Goal: Task Accomplishment & Management: Use online tool/utility

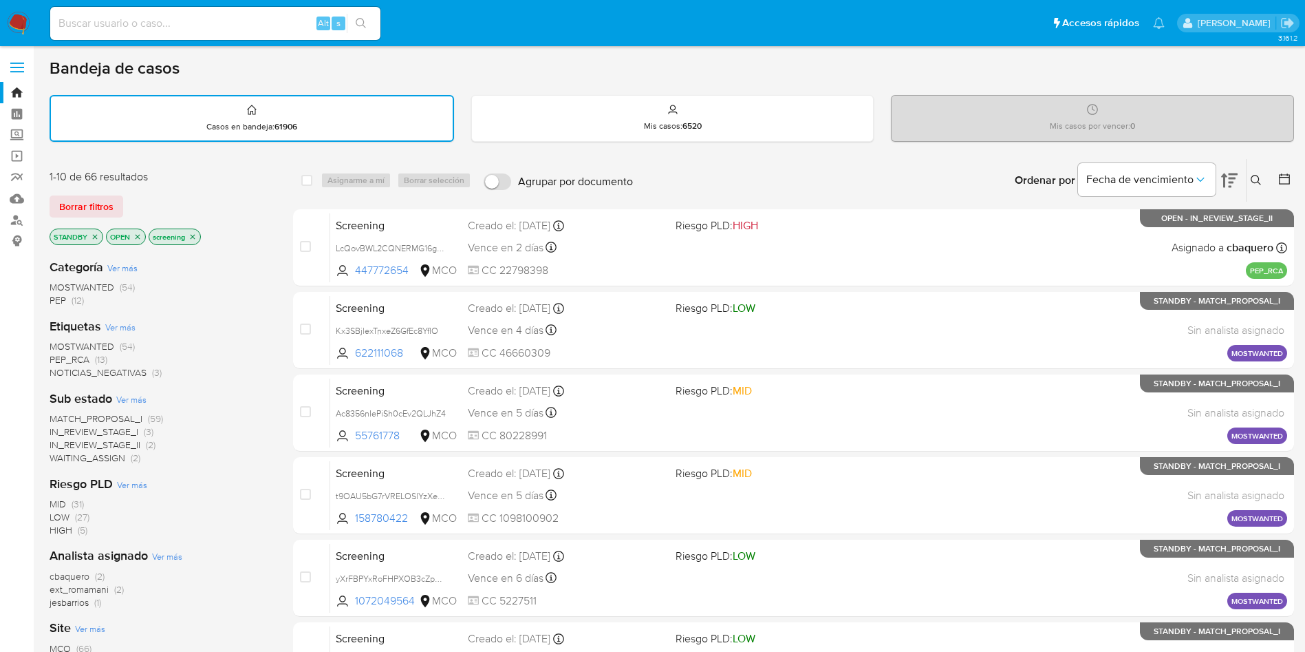
click at [29, 15] on img at bounding box center [18, 23] width 23 height 23
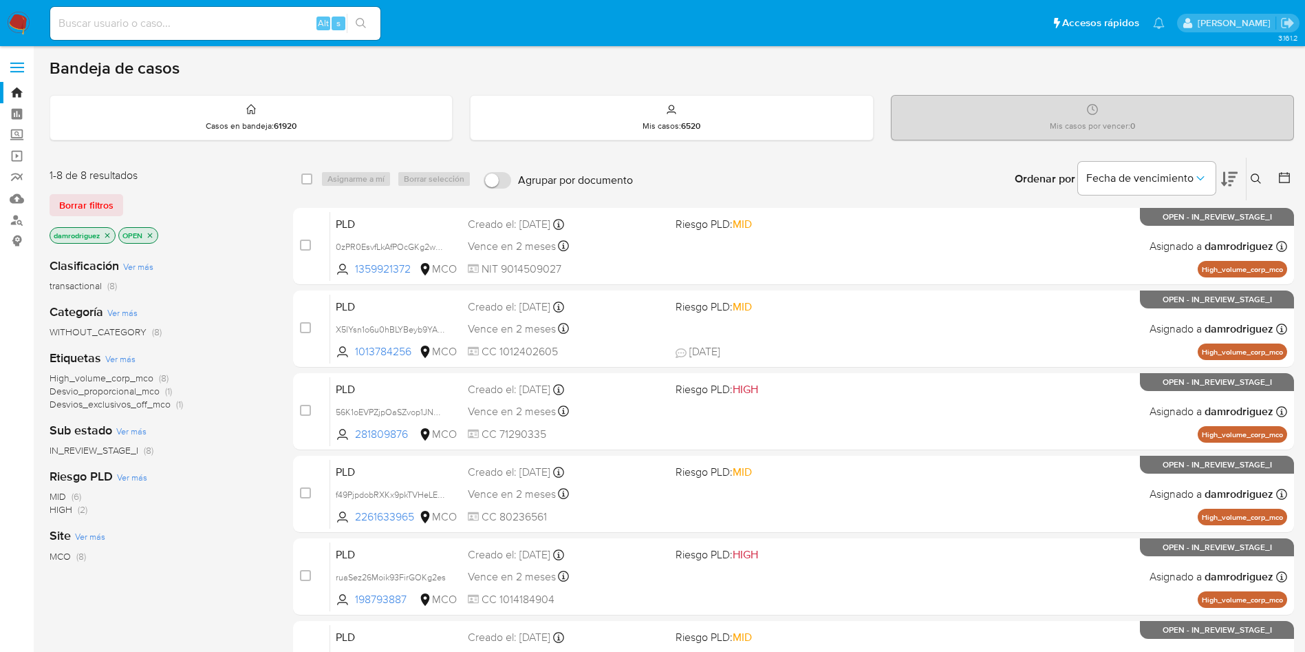
click at [1230, 178] on icon at bounding box center [1229, 179] width 17 height 17
click at [107, 233] on icon "close-filter" at bounding box center [107, 235] width 5 height 5
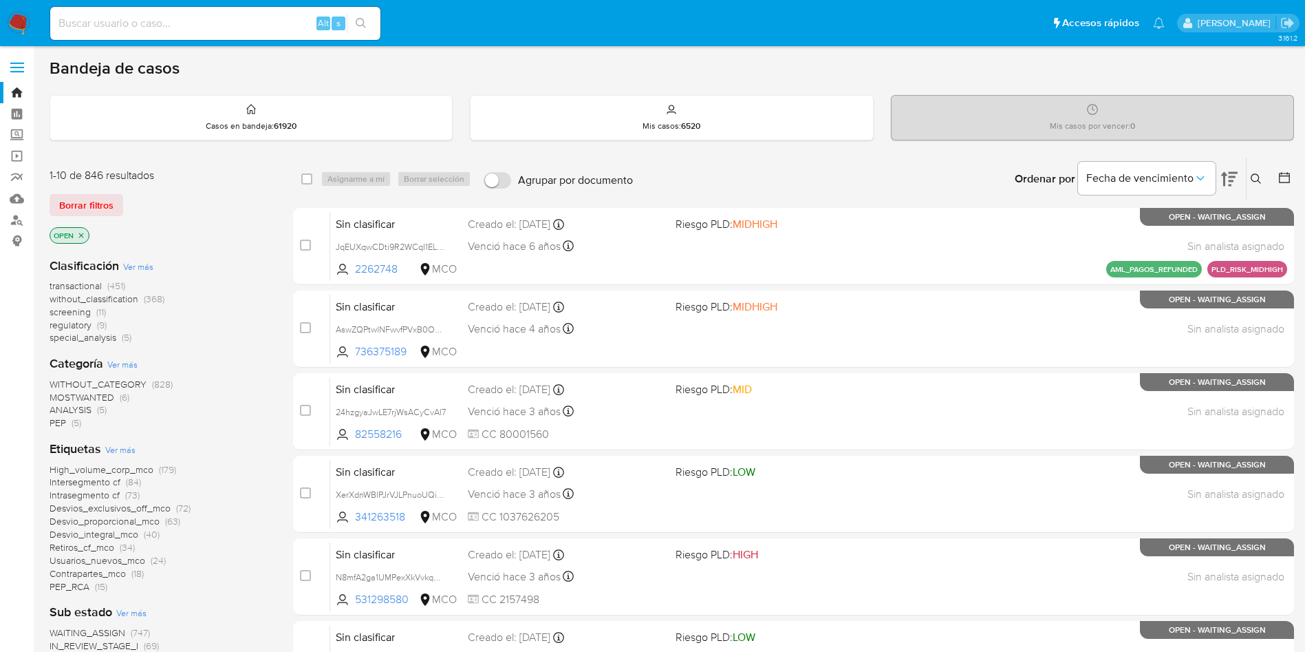
click at [100, 286] on span "transactional" at bounding box center [76, 286] width 52 height 14
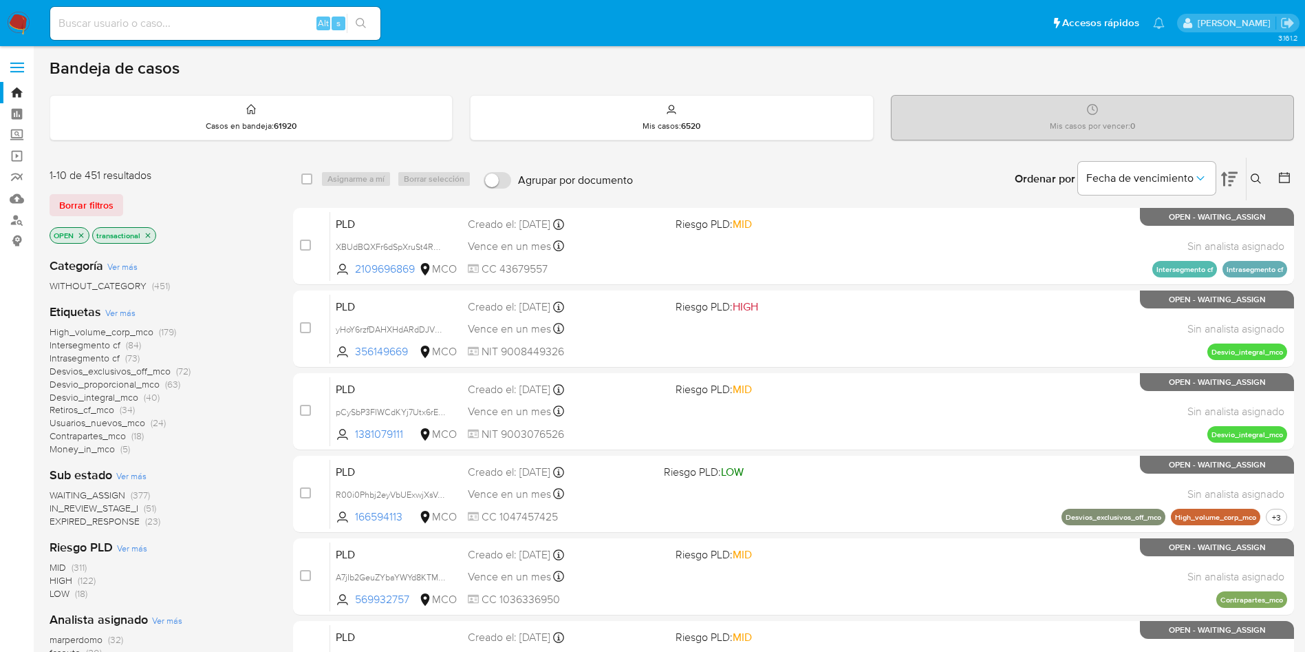
click at [1286, 176] on icon at bounding box center [1285, 178] width 14 height 14
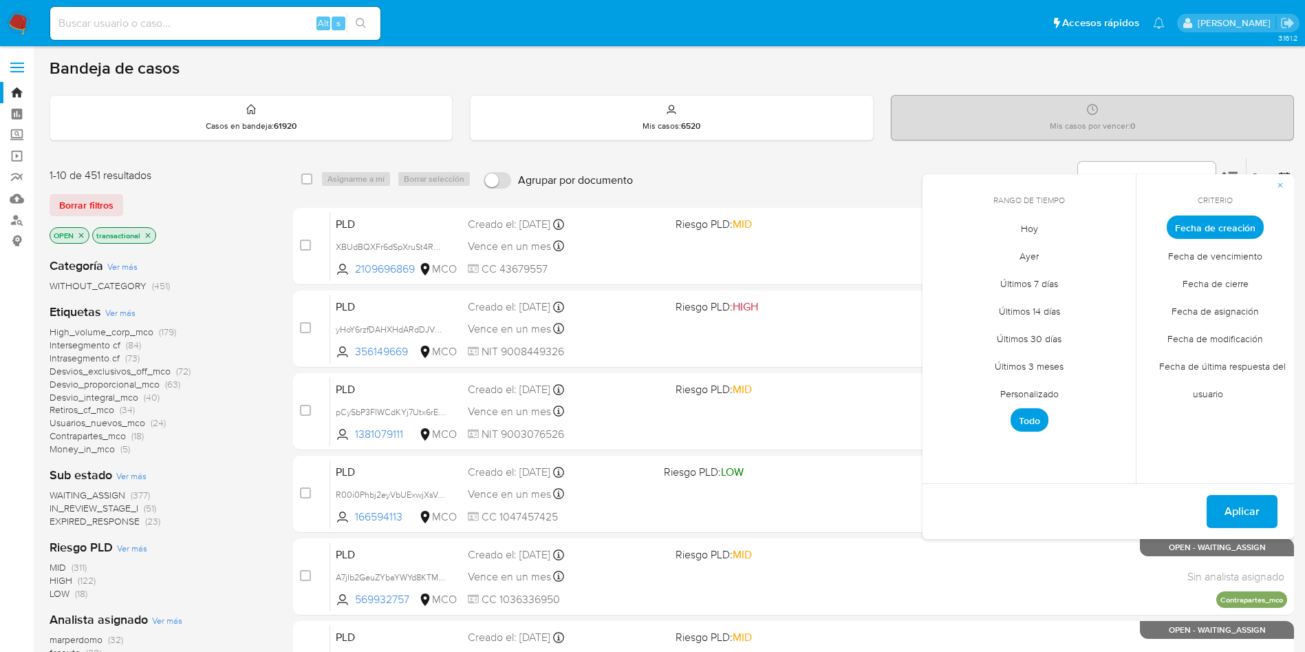
click at [1029, 392] on span "Personalizado" at bounding box center [1029, 393] width 87 height 28
click at [945, 257] on icon "Mes anterior" at bounding box center [944, 252] width 17 height 17
click at [945, 254] on icon "Mes anterior" at bounding box center [944, 252] width 17 height 17
click at [946, 359] on button "11" at bounding box center [947, 359] width 22 height 22
click at [1003, 355] on button "13" at bounding box center [1002, 359] width 22 height 22
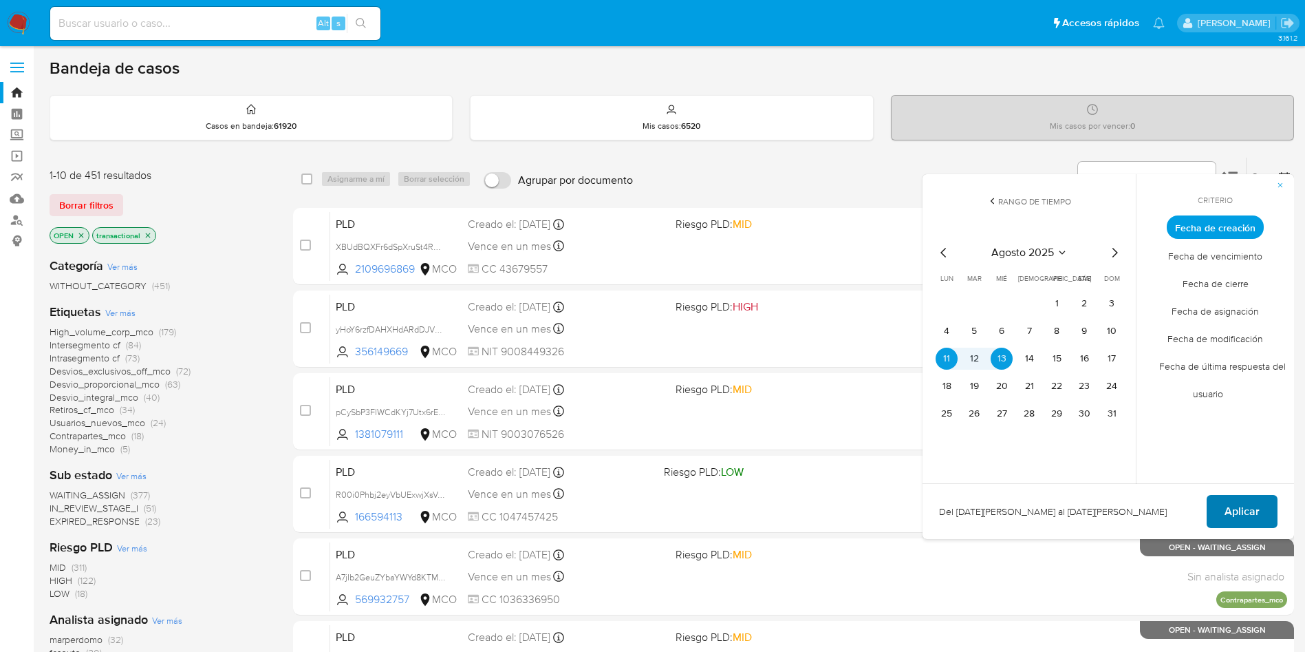
click at [1256, 504] on span "Aplicar" at bounding box center [1242, 511] width 35 height 30
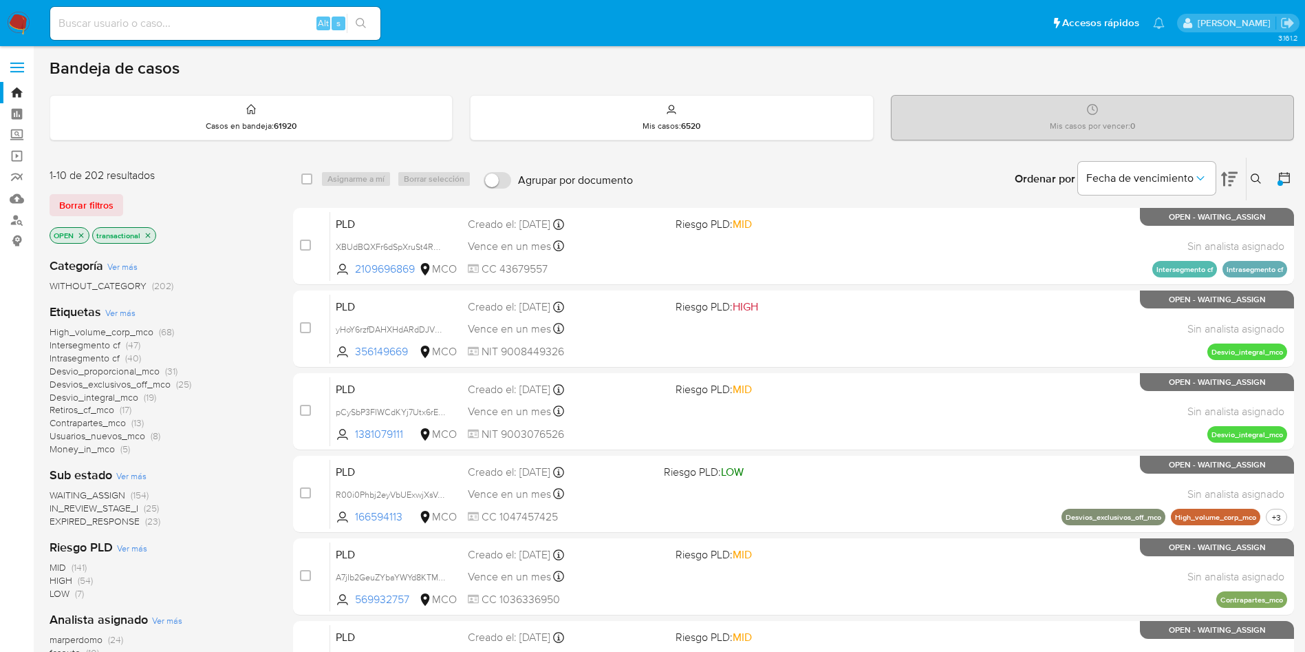
click at [105, 330] on span "High_volume_corp_mco" at bounding box center [102, 332] width 104 height 14
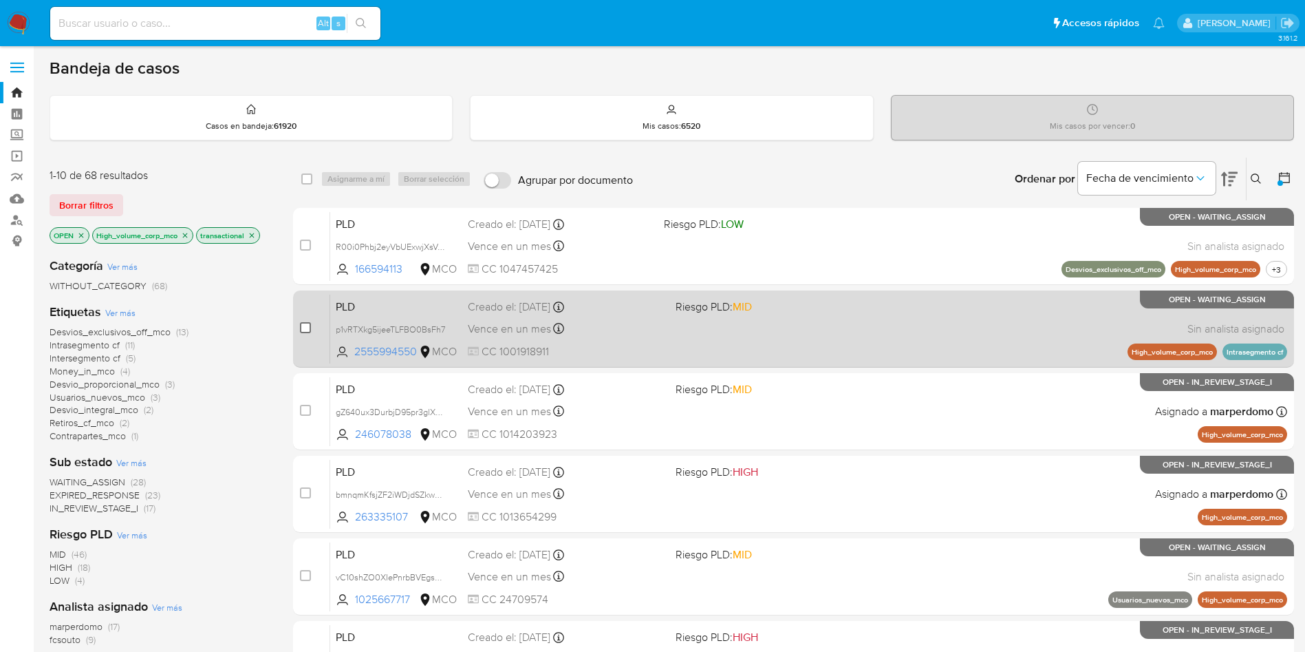
click at [307, 328] on input "checkbox" at bounding box center [305, 327] width 11 height 11
checkbox input "true"
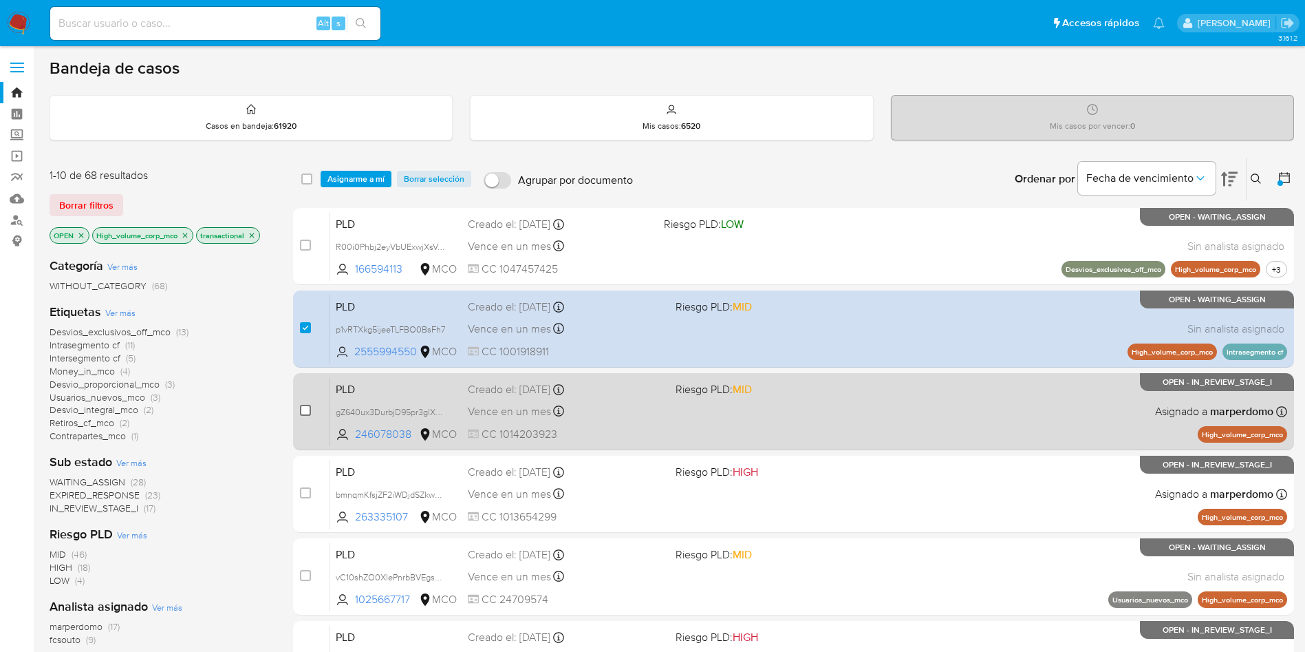
click at [305, 409] on input "checkbox" at bounding box center [305, 410] width 11 height 11
checkbox input "true"
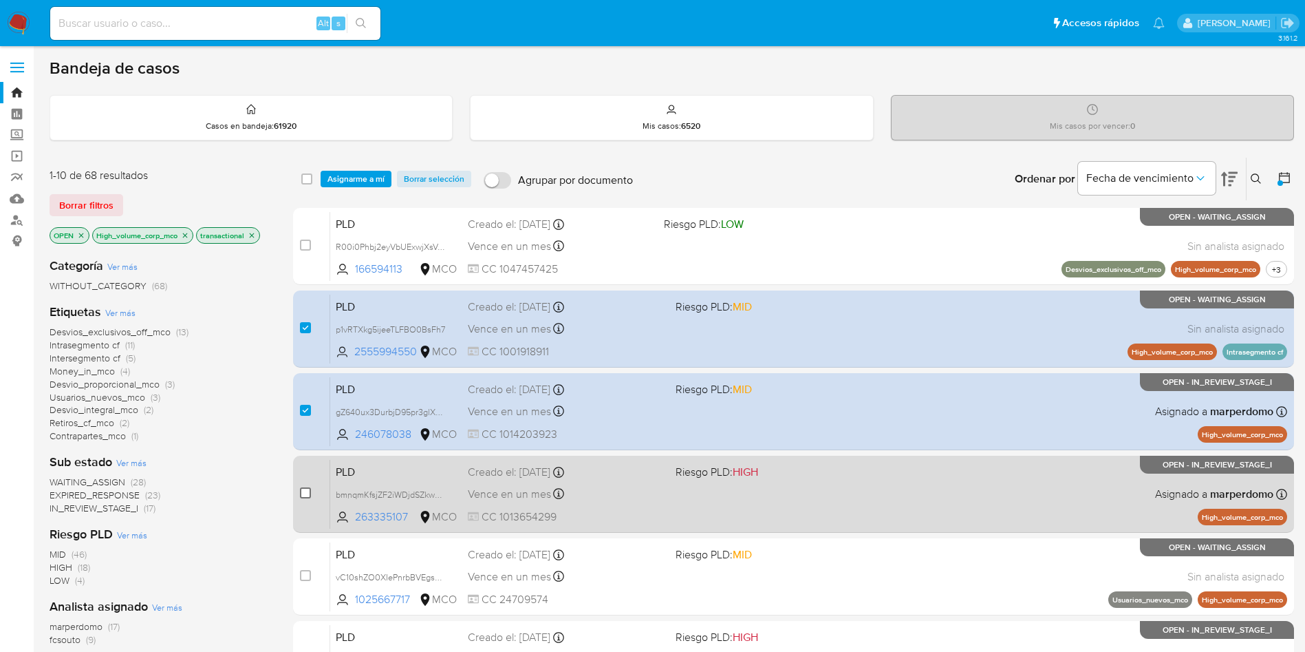
click at [306, 495] on input "checkbox" at bounding box center [305, 492] width 11 height 11
checkbox input "true"
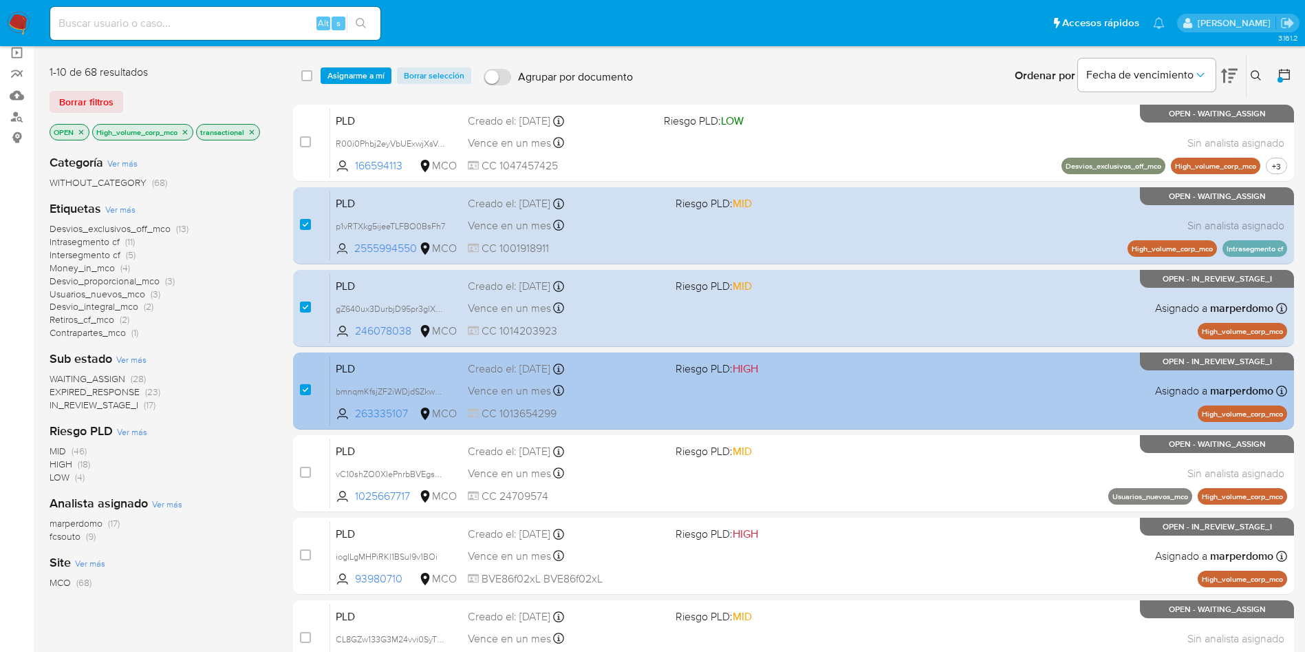
scroll to position [206, 0]
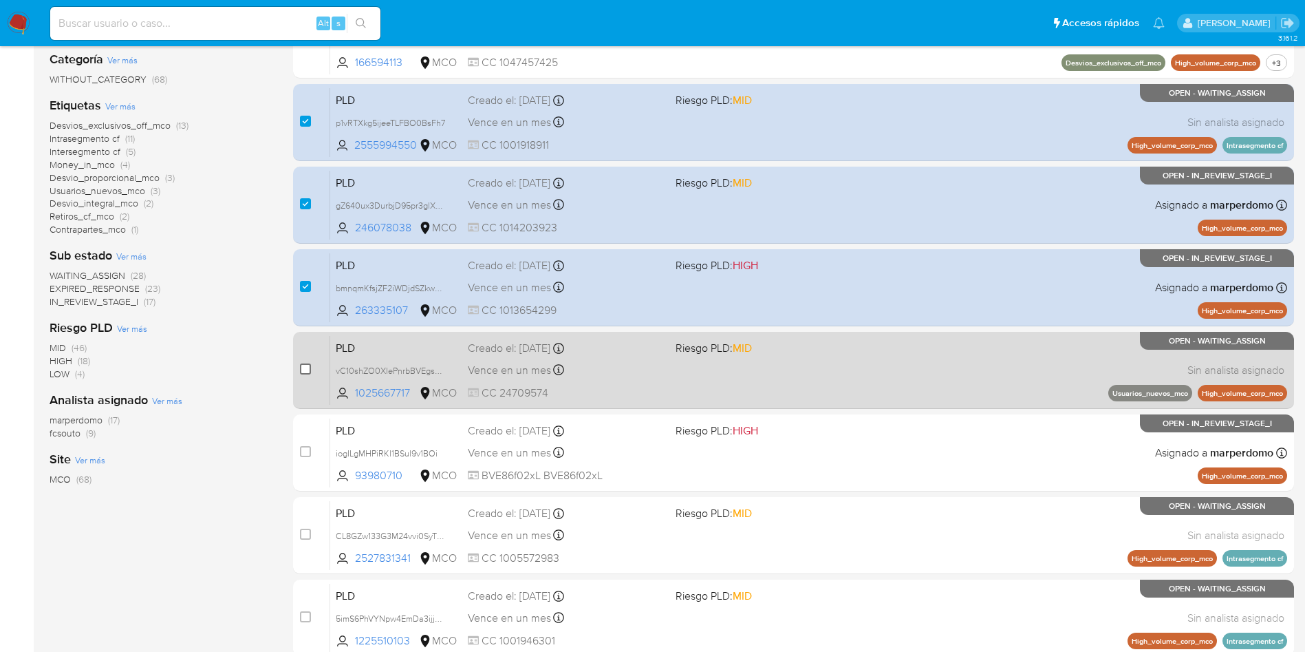
click at [304, 367] on input "checkbox" at bounding box center [305, 368] width 11 height 11
checkbox input "true"
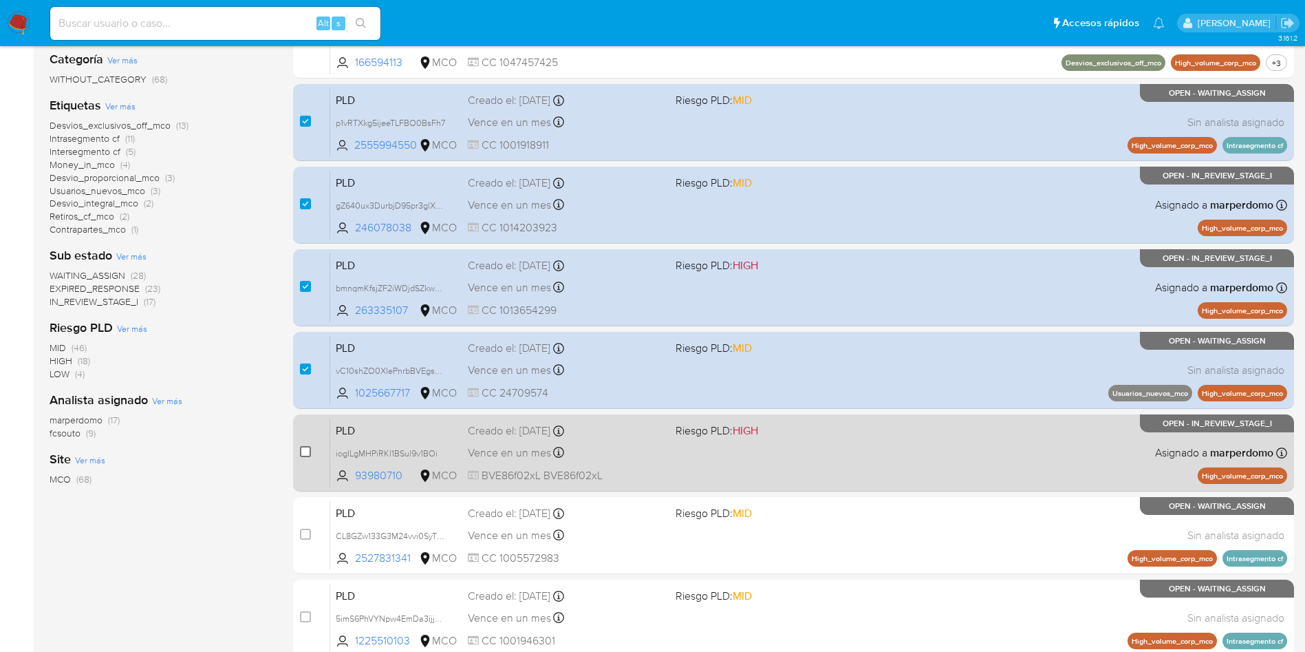
click at [305, 452] on input "checkbox" at bounding box center [305, 451] width 11 height 11
checkbox input "true"
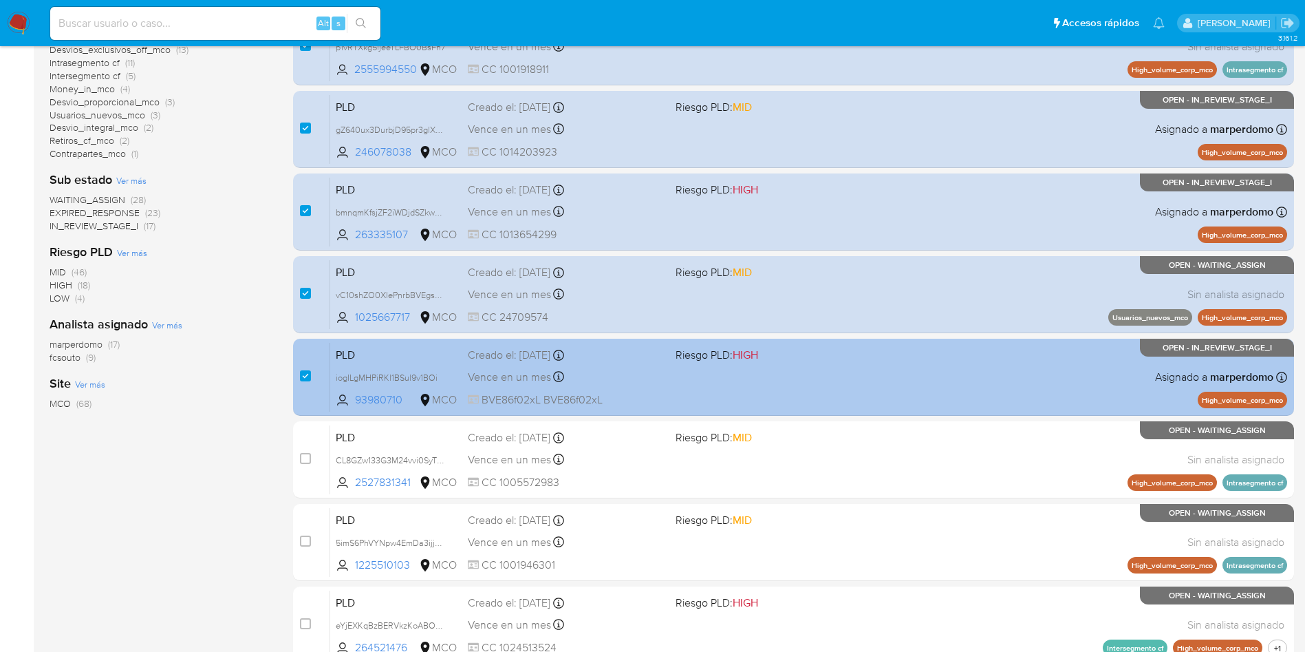
scroll to position [413, 0]
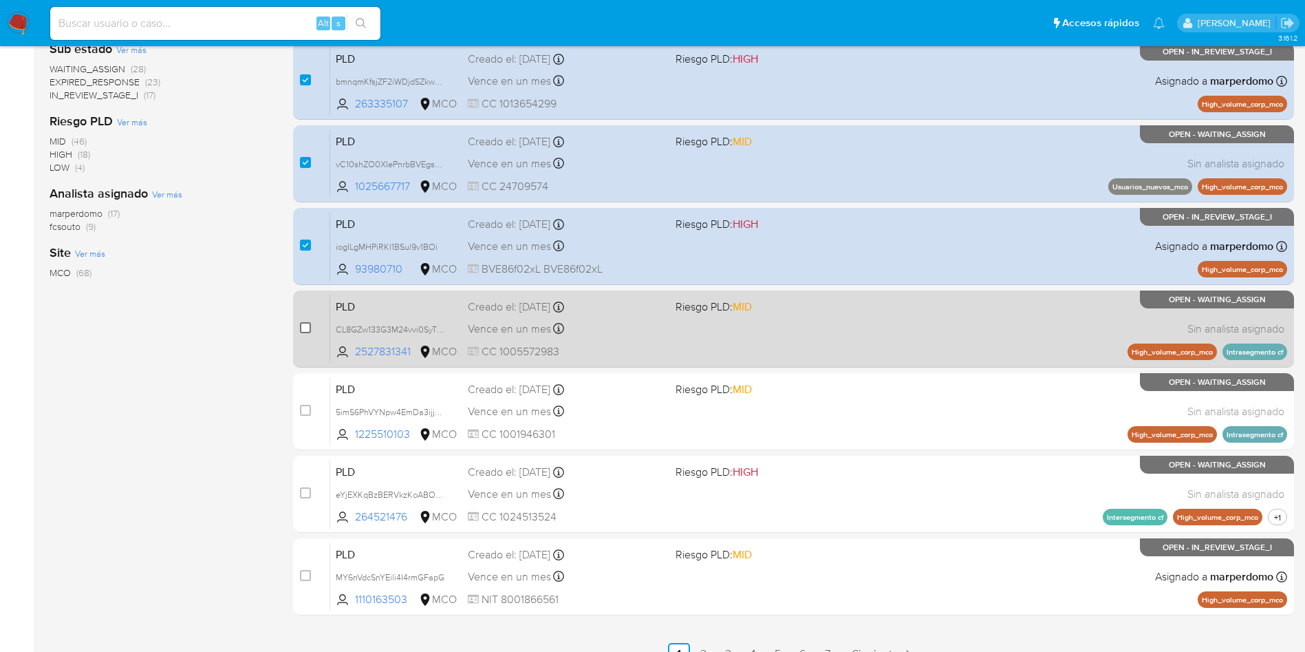
click at [306, 327] on input "checkbox" at bounding box center [305, 327] width 11 height 11
checkbox input "true"
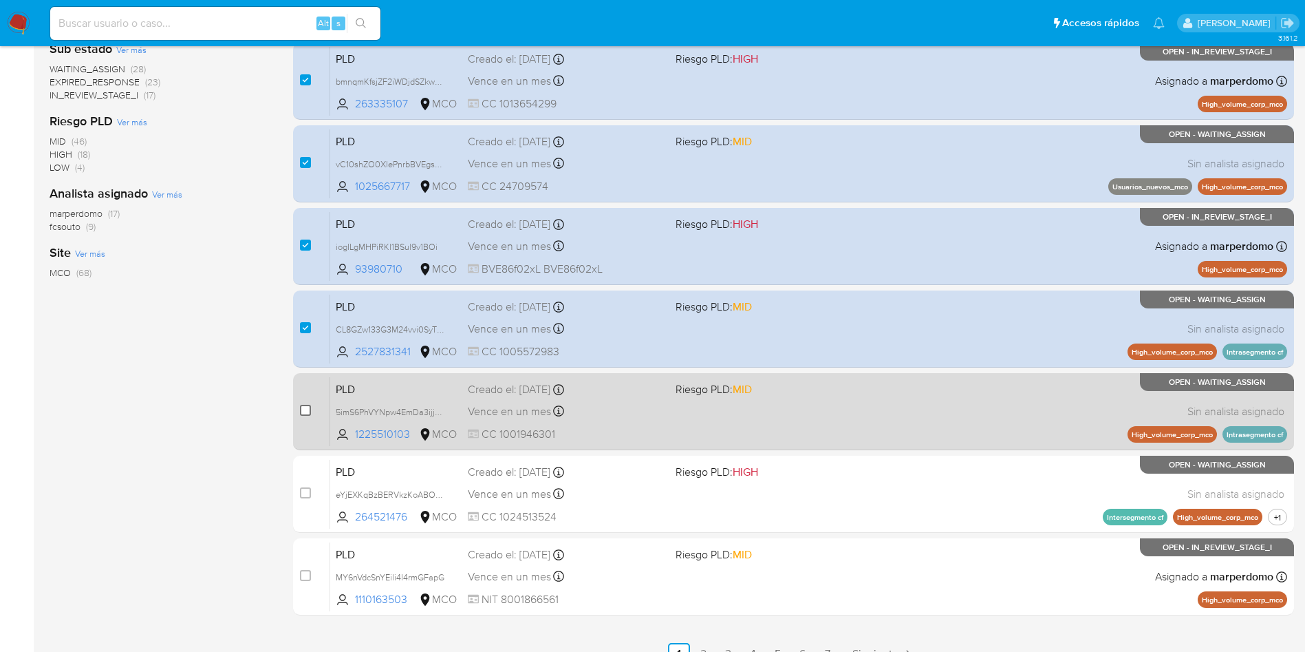
click at [304, 408] on input "checkbox" at bounding box center [305, 410] width 11 height 11
checkbox input "true"
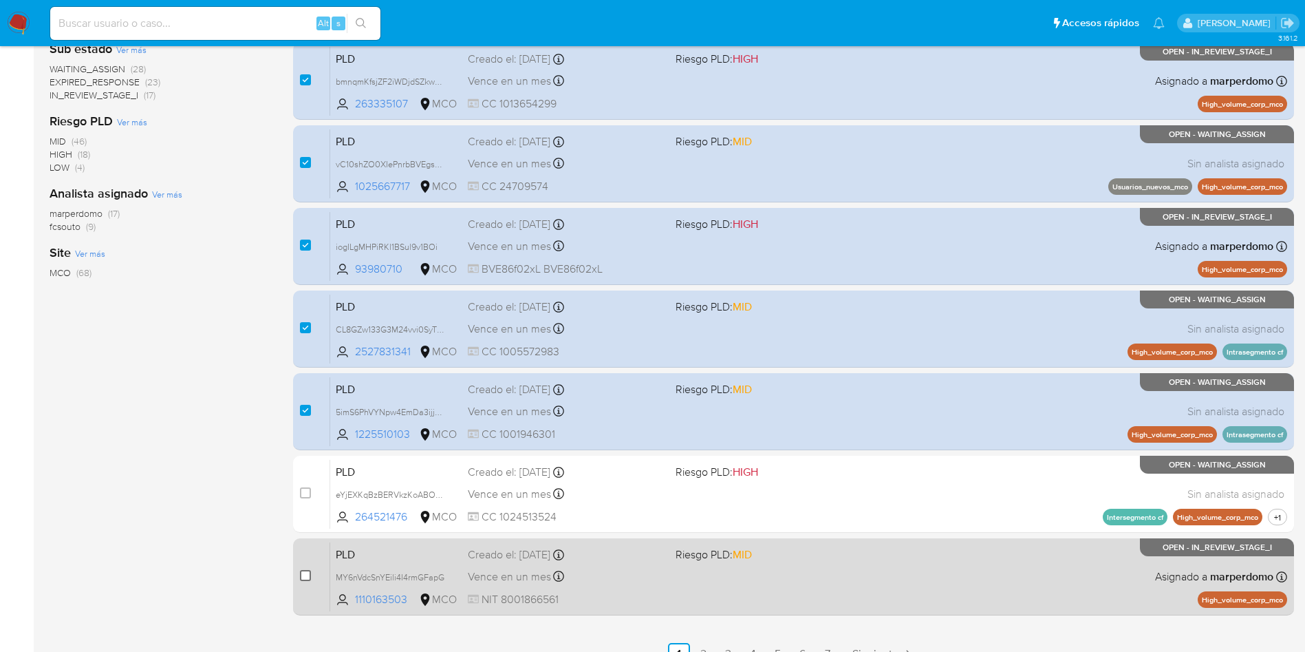
click at [303, 572] on input "checkbox" at bounding box center [305, 575] width 11 height 11
checkbox input "true"
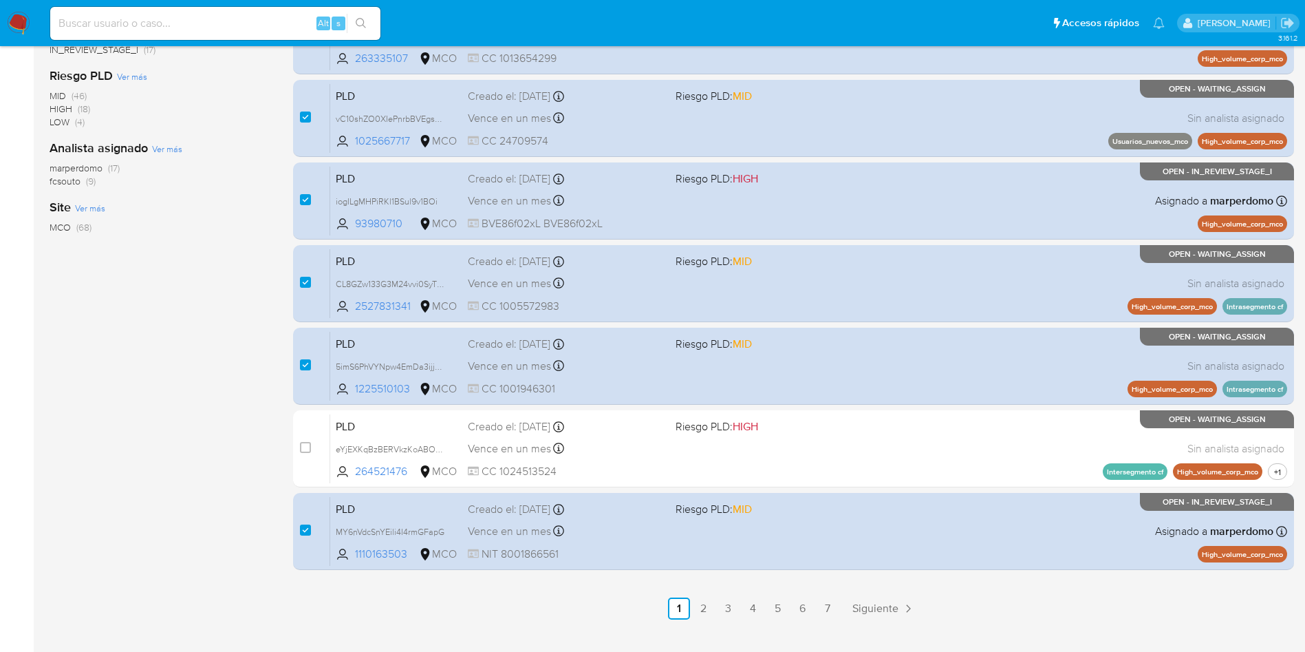
scroll to position [484, 0]
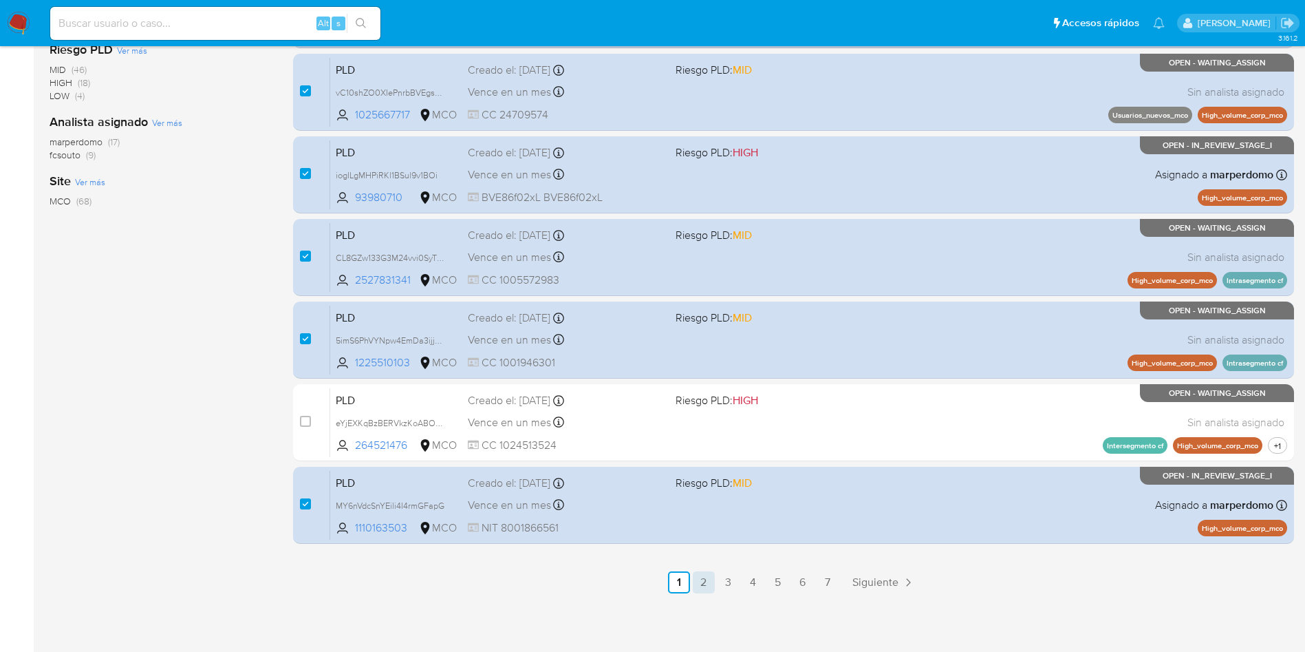
click at [705, 581] on link "2" at bounding box center [704, 582] width 22 height 22
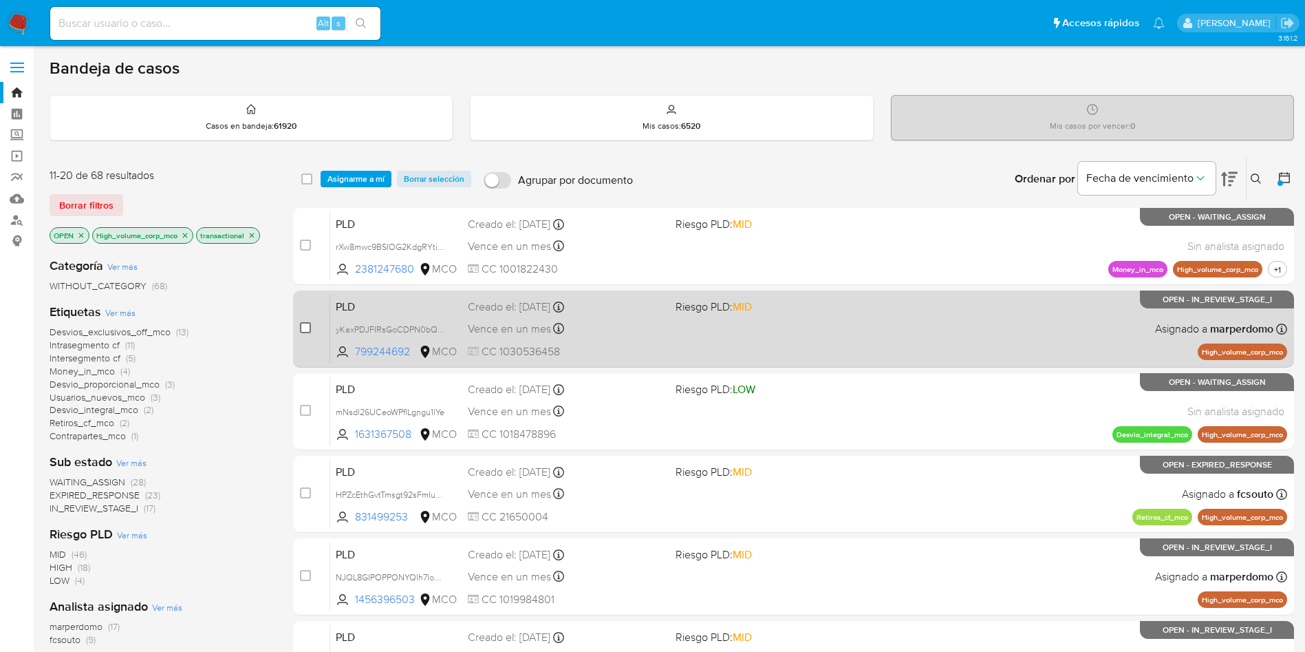
click at [303, 324] on input "checkbox" at bounding box center [305, 327] width 11 height 11
checkbox input "true"
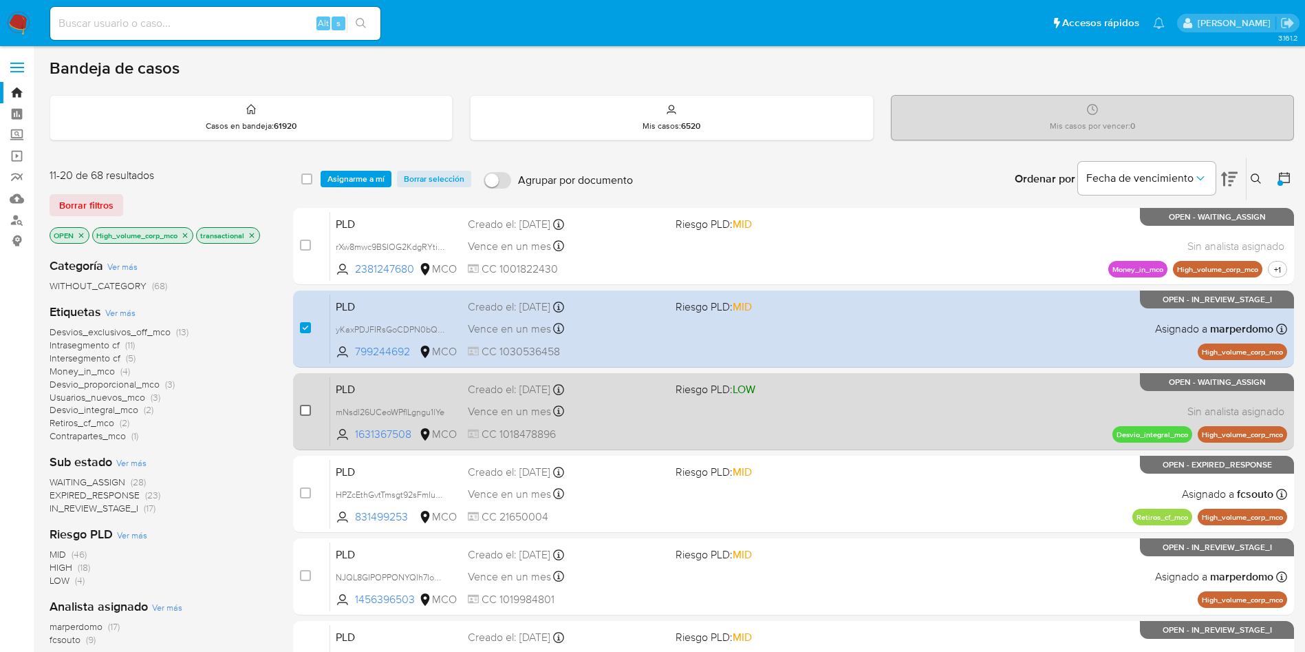
click at [305, 415] on input "checkbox" at bounding box center [305, 410] width 11 height 11
checkbox input "true"
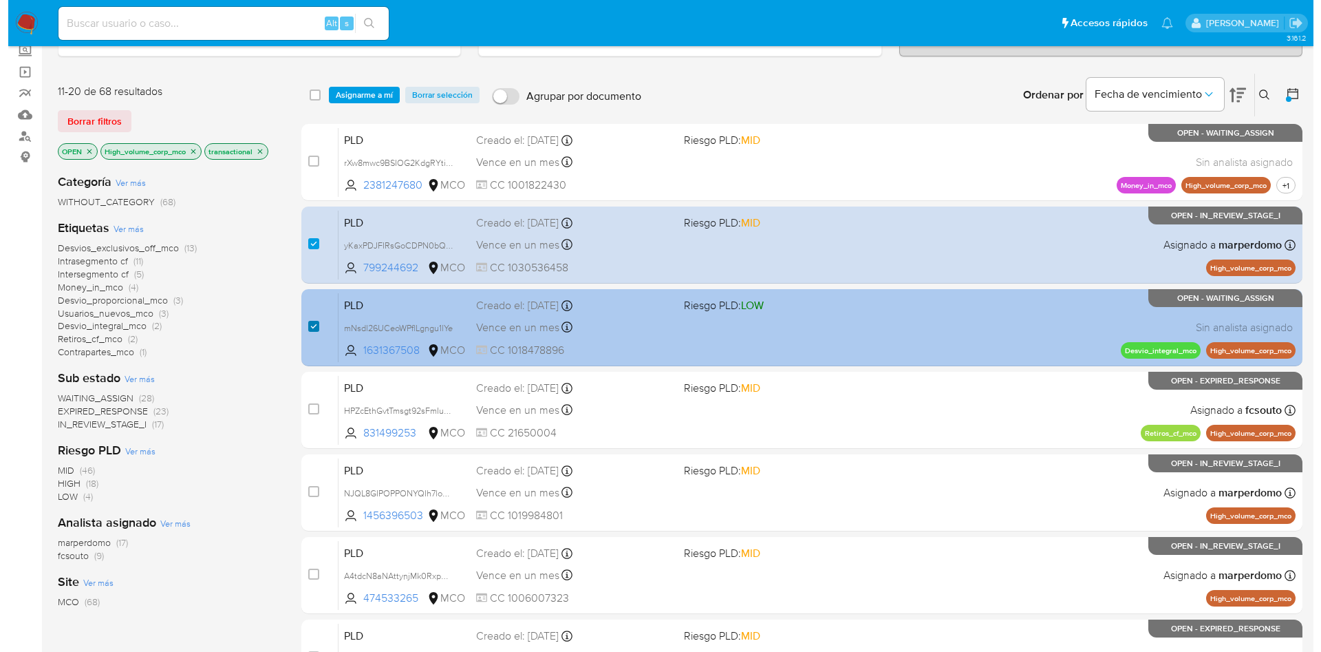
scroll to position [103, 0]
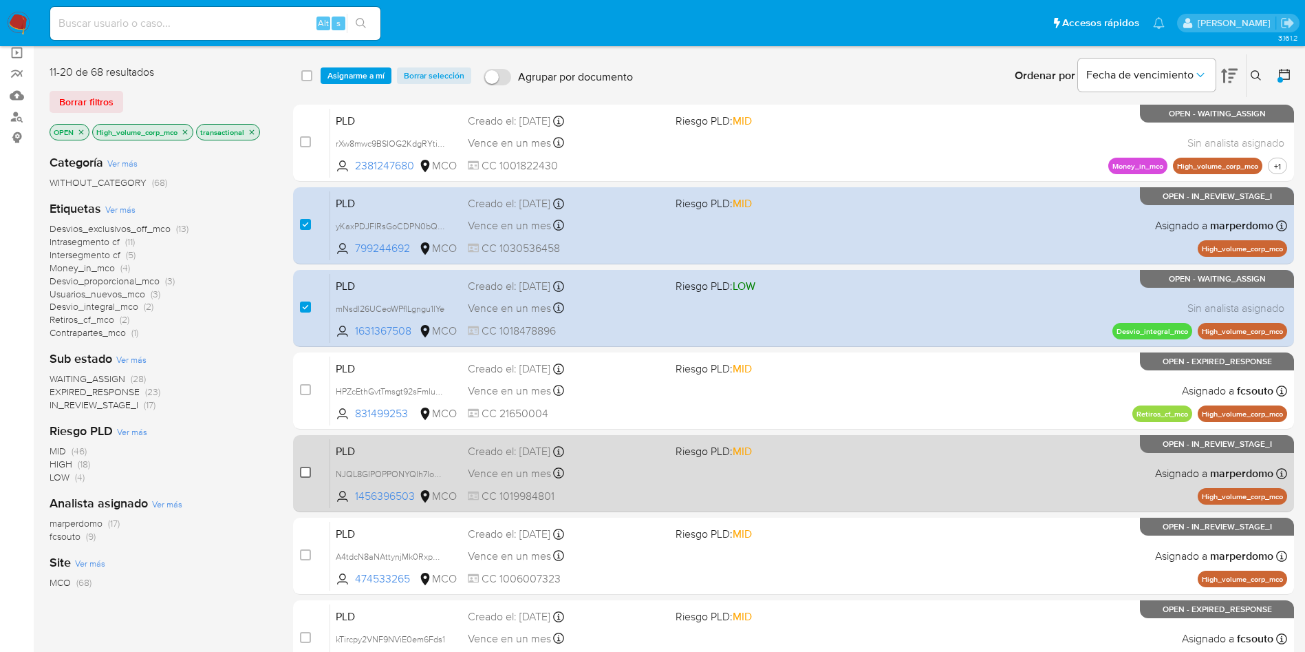
click at [305, 469] on input "checkbox" at bounding box center [305, 472] width 11 height 11
checkbox input "true"
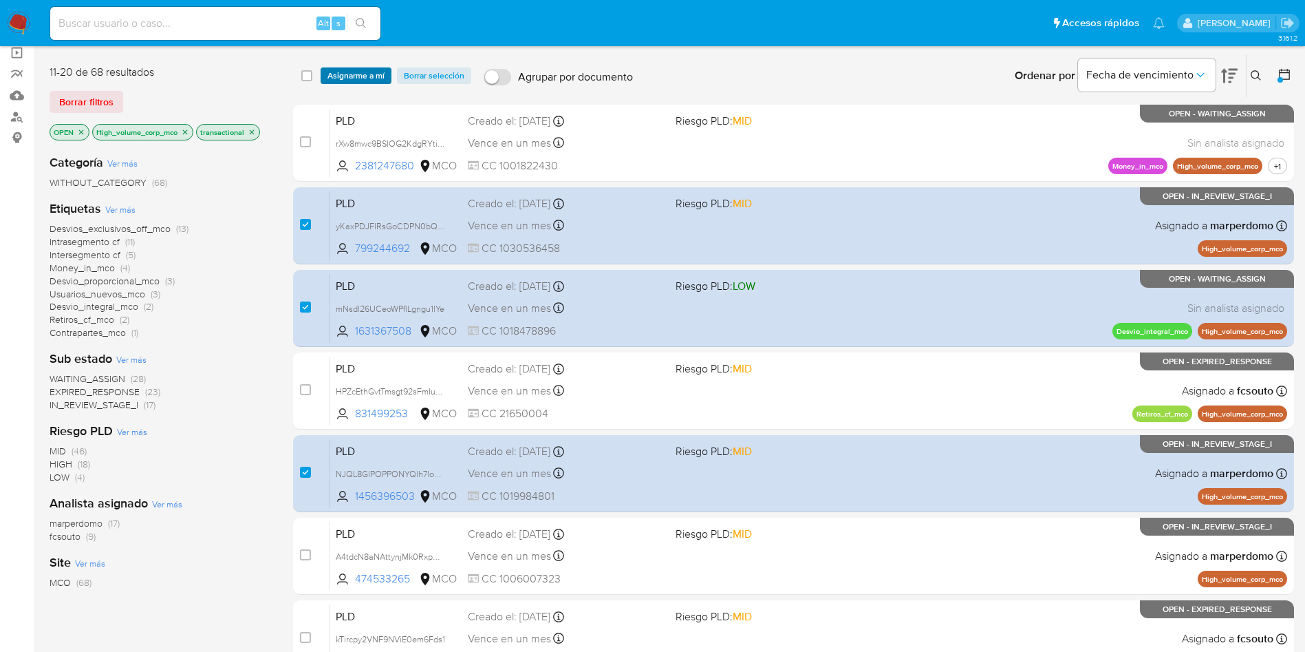
click at [359, 81] on span "Asignarme a mí" at bounding box center [356, 76] width 57 height 14
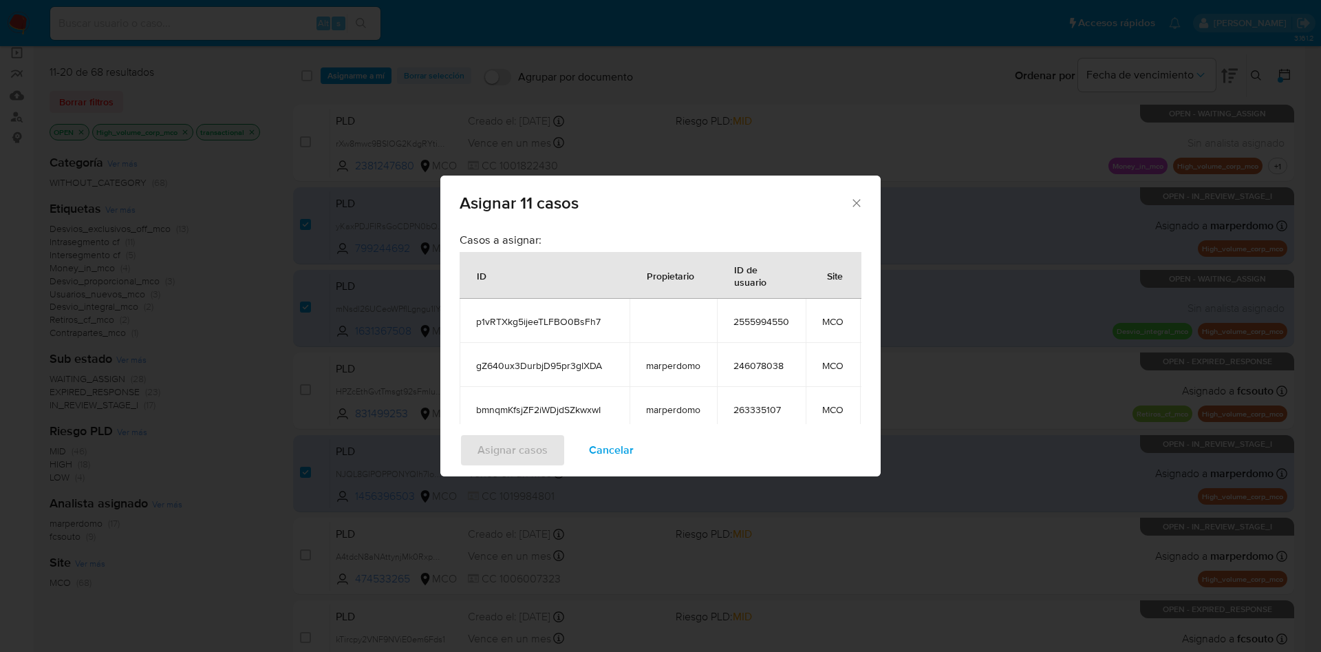
click at [544, 320] on span "p1vRTXkg5ijeeTLFBO0BsFh7" at bounding box center [544, 321] width 137 height 12
copy span "p1vRTXkg5ijeeTLFBO0BsFh7"
click at [533, 356] on td "gZ640ux3DurbjD95pr3glXDA" at bounding box center [545, 365] width 170 height 44
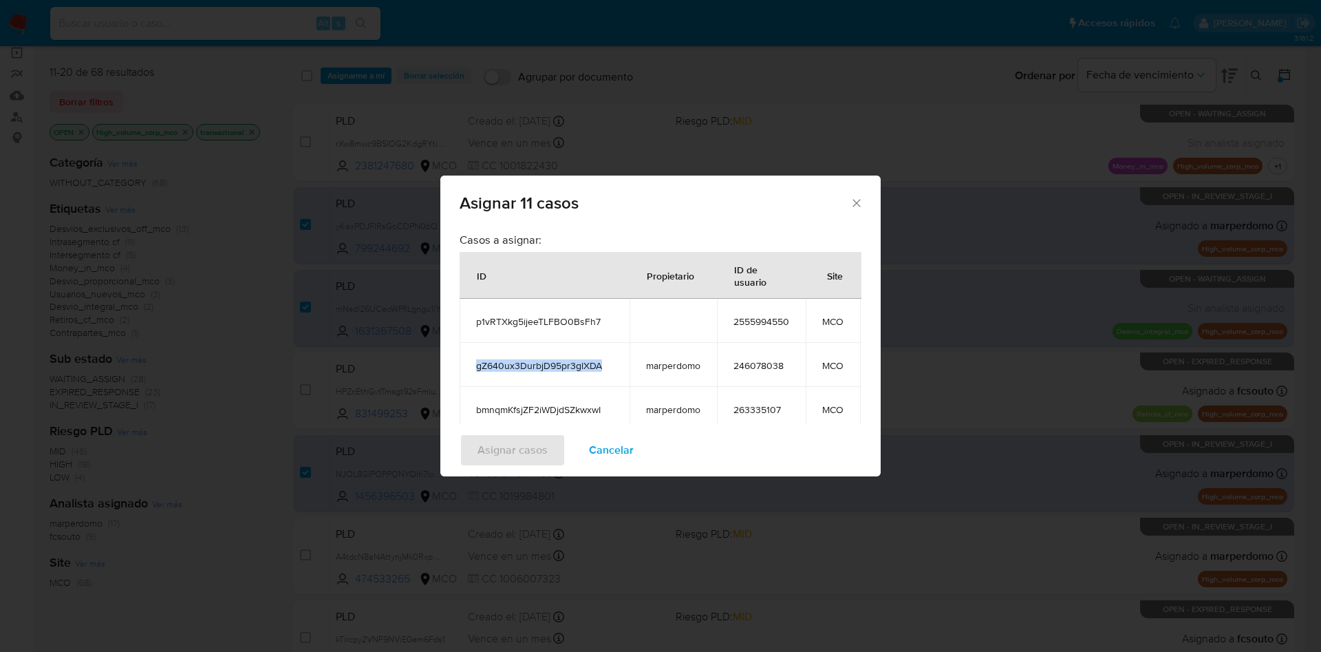
copy span "gZ640ux3DurbjD95pr3glXDA"
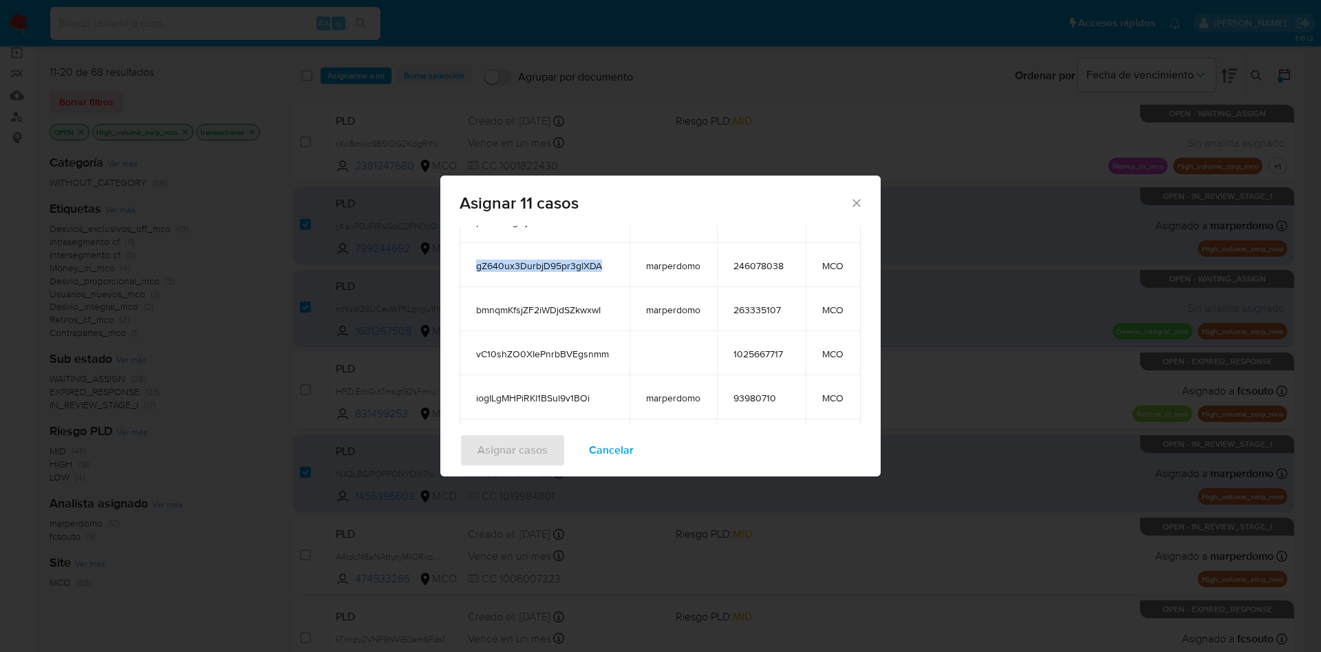
scroll to position [102, 0]
click at [883, 312] on div "Asignar 11 casos Casos a asignar: ID Propietario ID de usuario Site p1vRTXkg5ij…" at bounding box center [660, 326] width 1321 height 652
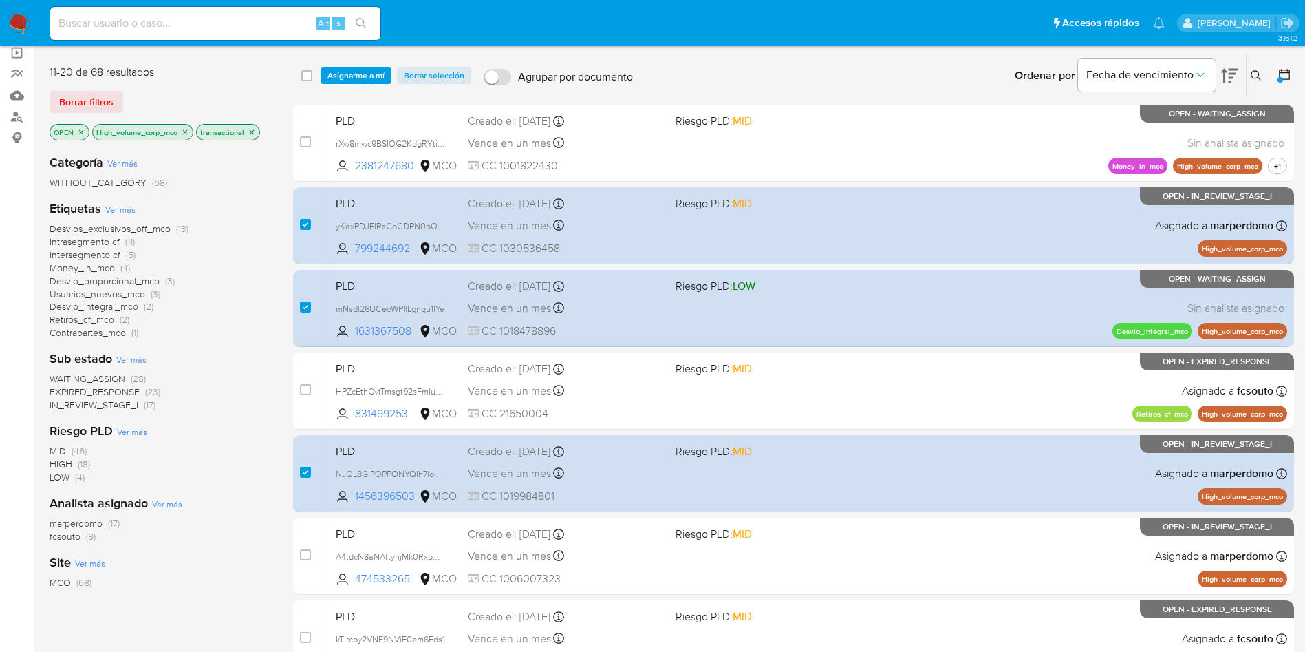
click at [342, 72] on span "Asignarme a mí" at bounding box center [356, 76] width 57 height 14
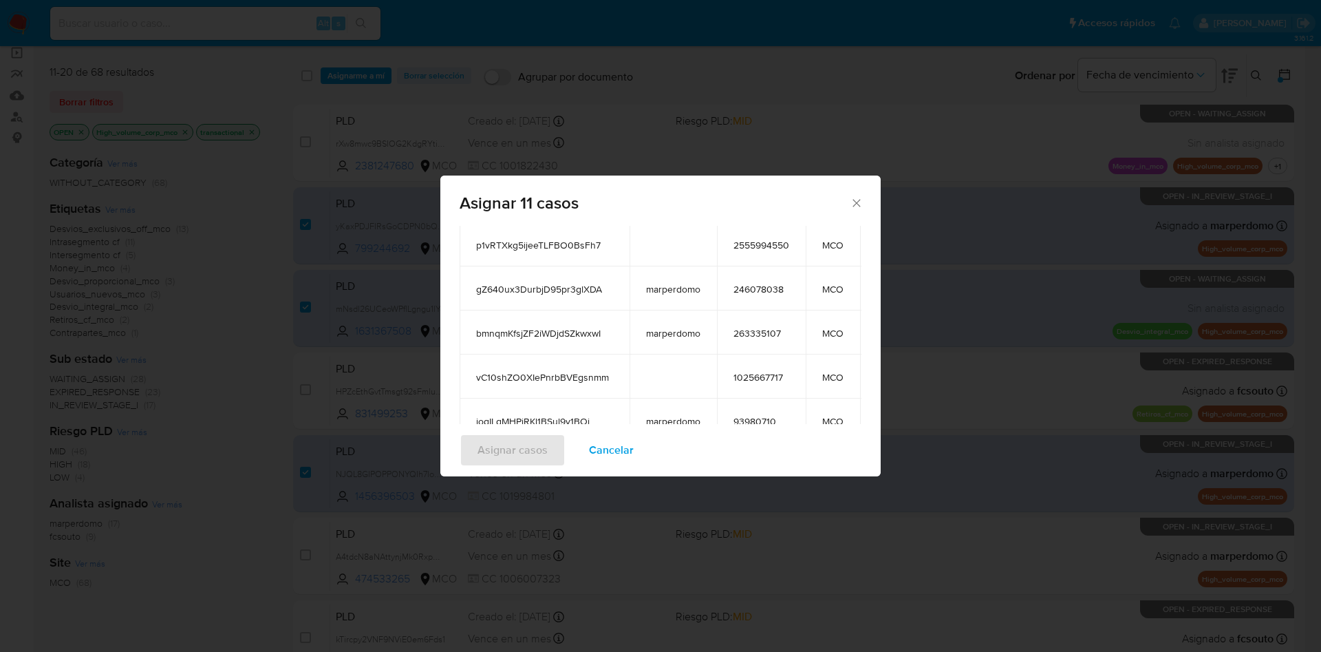
scroll to position [0, 0]
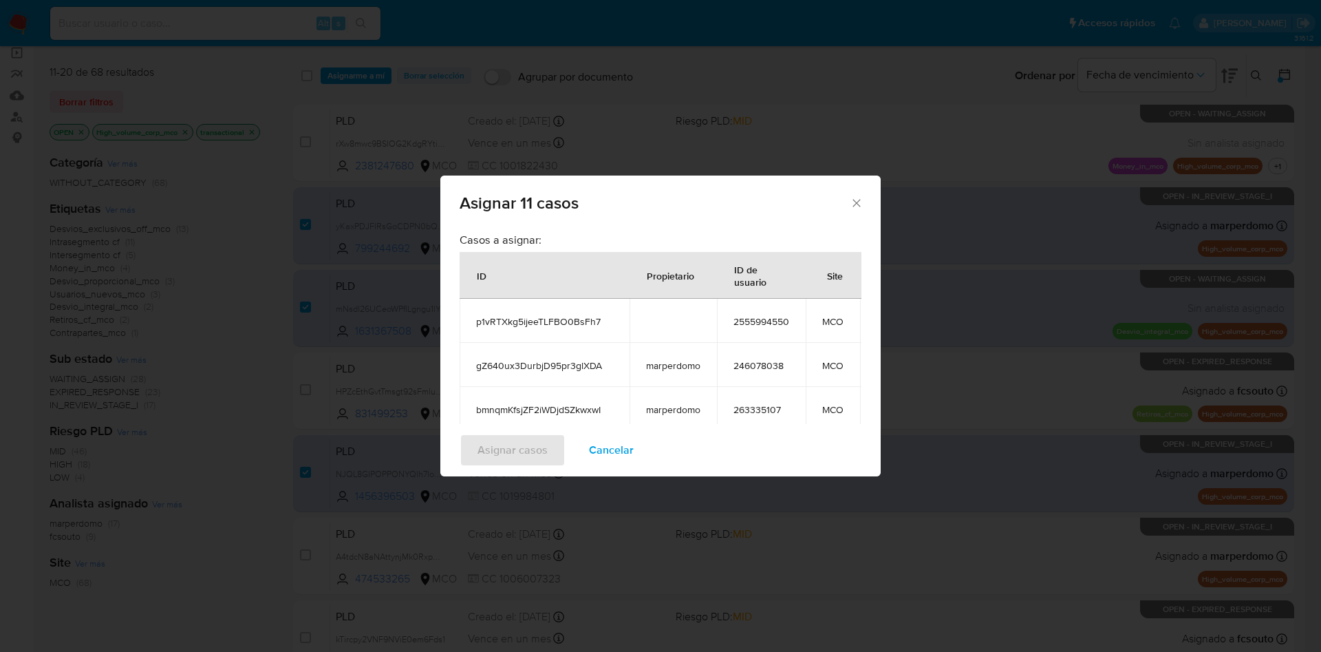
click at [502, 322] on span "p1vRTXkg5ijeeTLFBO0BsFh7" at bounding box center [544, 321] width 137 height 12
copy span "p1vRTXkg5ijeeTLFBO0BsFh7"
click at [533, 367] on span "gZ640ux3DurbjD95pr3glXDA" at bounding box center [544, 365] width 137 height 12
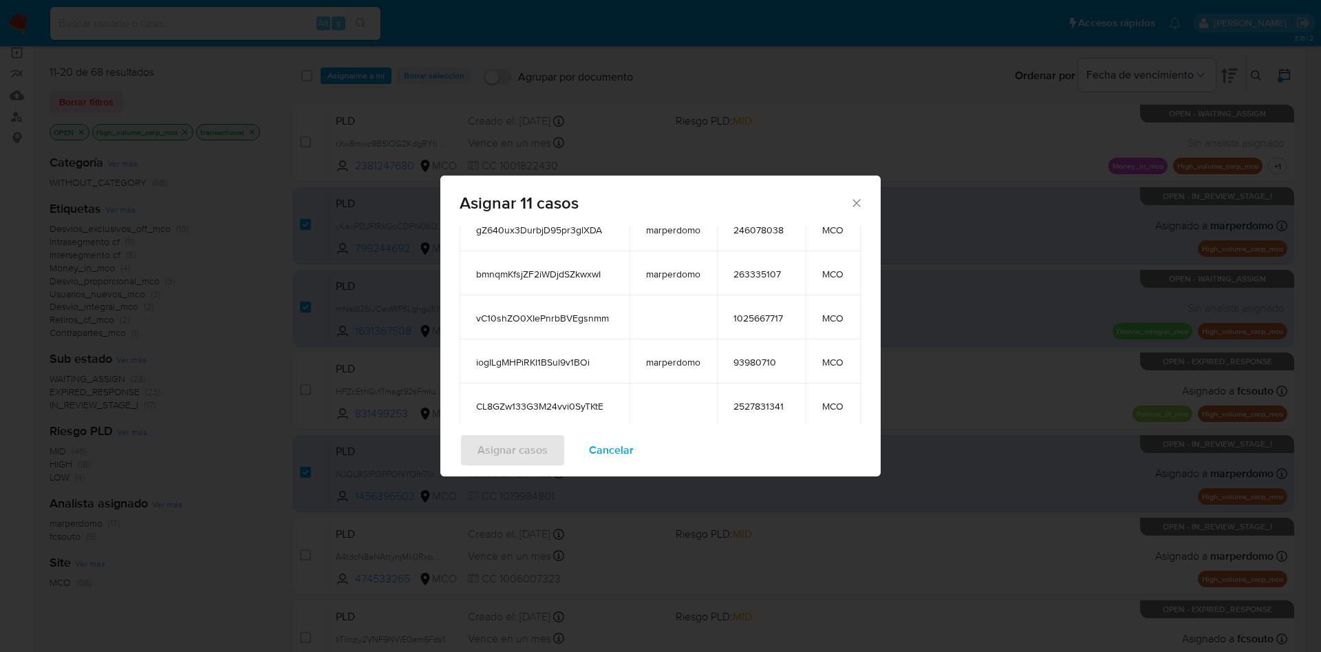
scroll to position [151, 0]
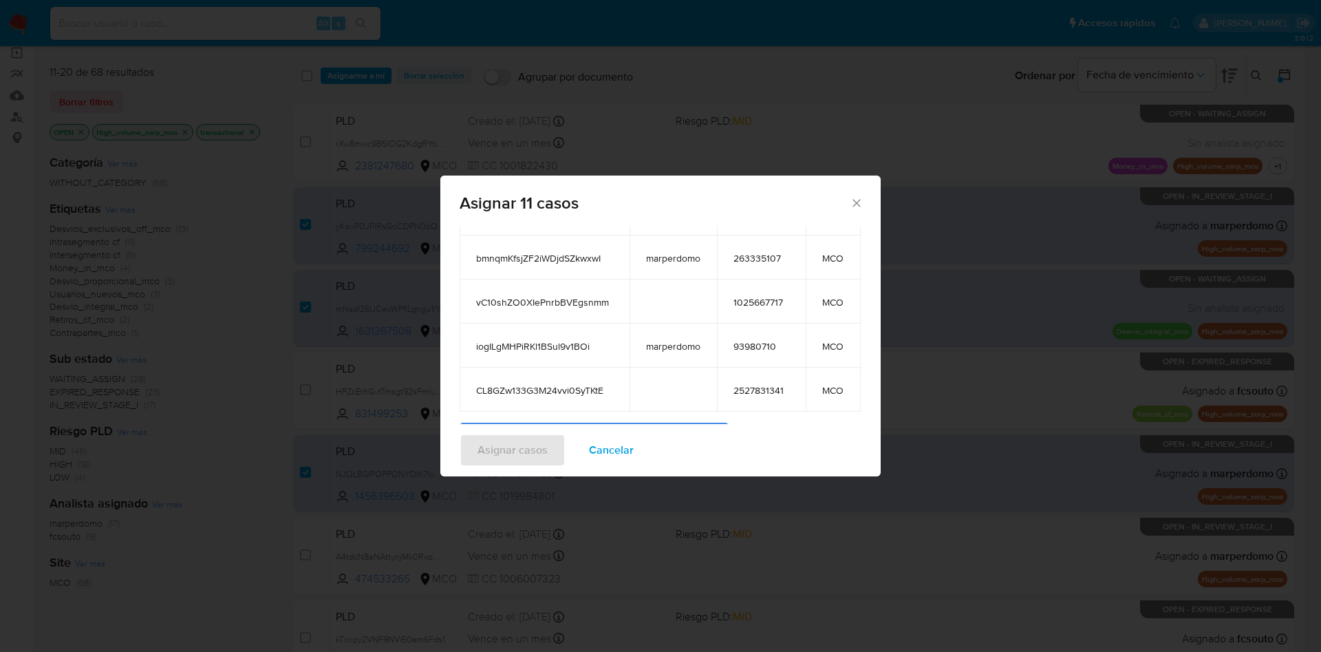
click at [527, 274] on td "bmnqmKfsjZF2iWDjdSZkwxwI" at bounding box center [545, 257] width 170 height 44
copy span "bmnqmKfsjZF2iWDjdSZkwxwI"
click at [541, 302] on span "vC10shZO0XIePnrbBVEgsnmm" at bounding box center [544, 302] width 137 height 12
click at [539, 302] on span "vC10shZO0XIePnrbBVEgsnmm" at bounding box center [544, 302] width 137 height 12
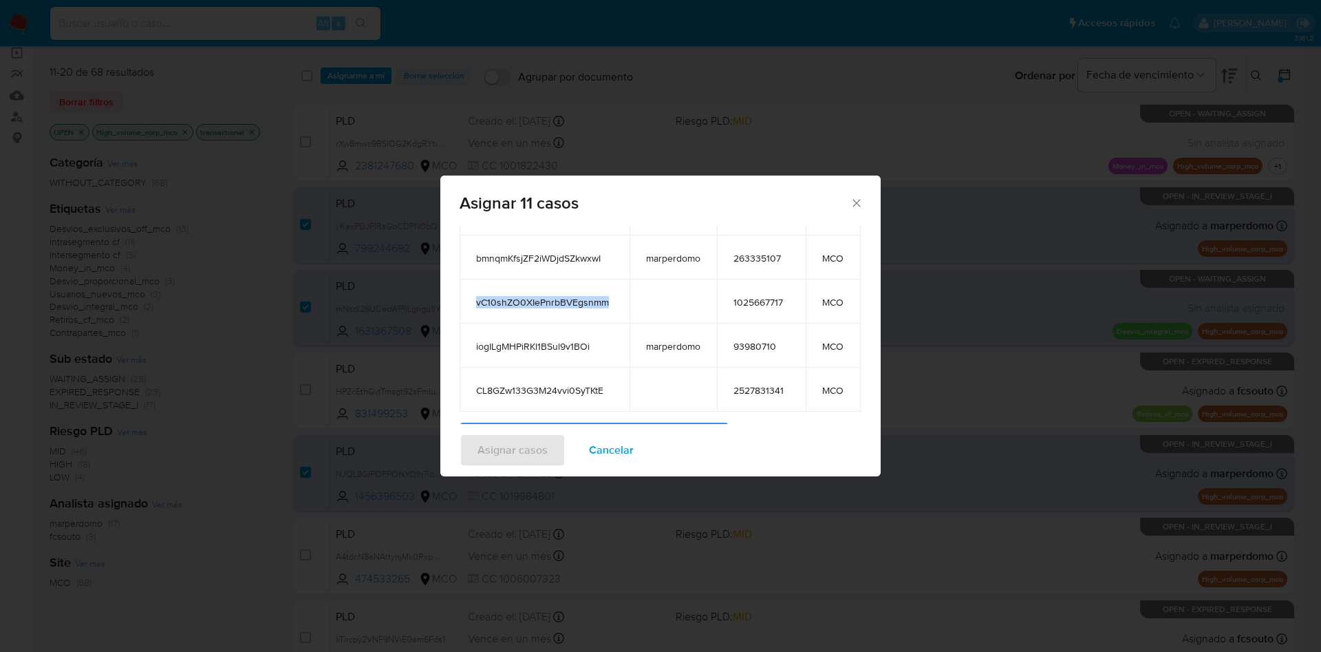
copy span "vC10shZO0XIePnrbBVEgsnmm"
click at [533, 352] on td "iogILgMHPiRKl1BSul9v1BOi" at bounding box center [545, 345] width 170 height 44
copy span "iogILgMHPiRKl1BSul9v1BOi"
click at [548, 387] on span "CL8GZw133G3M24vvi0SyTKtE" at bounding box center [544, 390] width 137 height 12
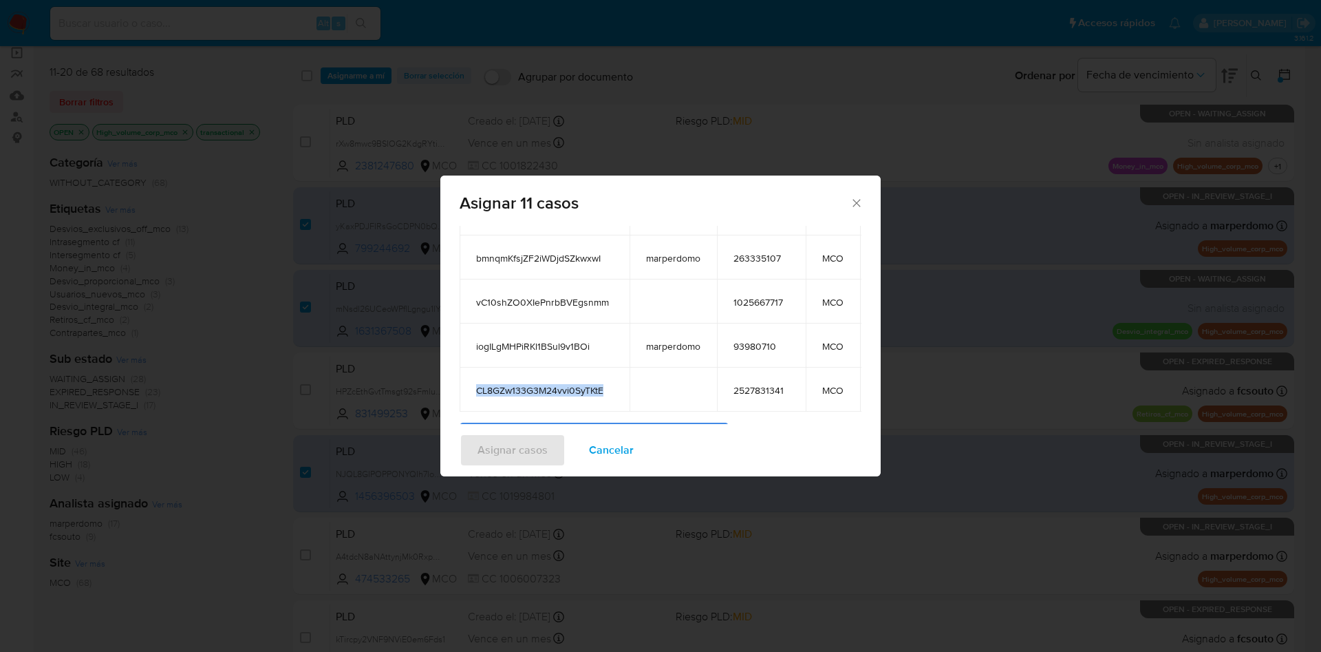
click at [548, 387] on span "CL8GZw133G3M24vvi0SyTKtE" at bounding box center [544, 390] width 137 height 12
copy span "CL8GZw133G3M24vvi0SyTKtE"
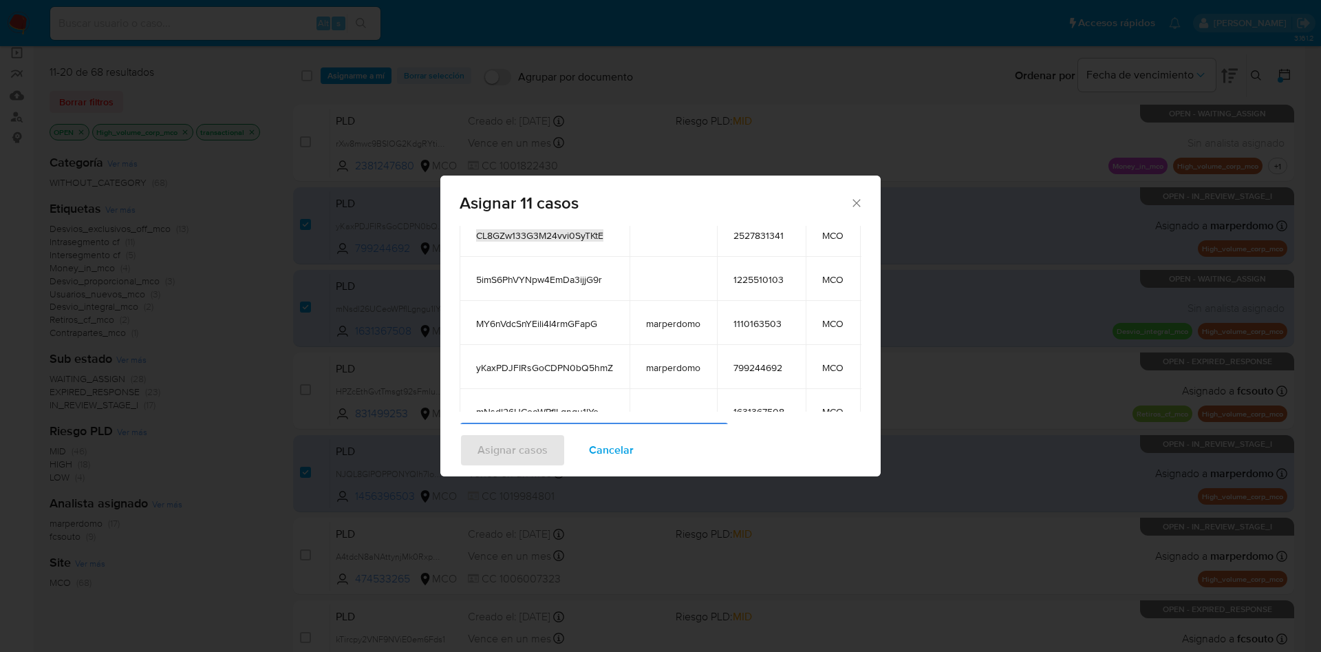
scroll to position [174, 0]
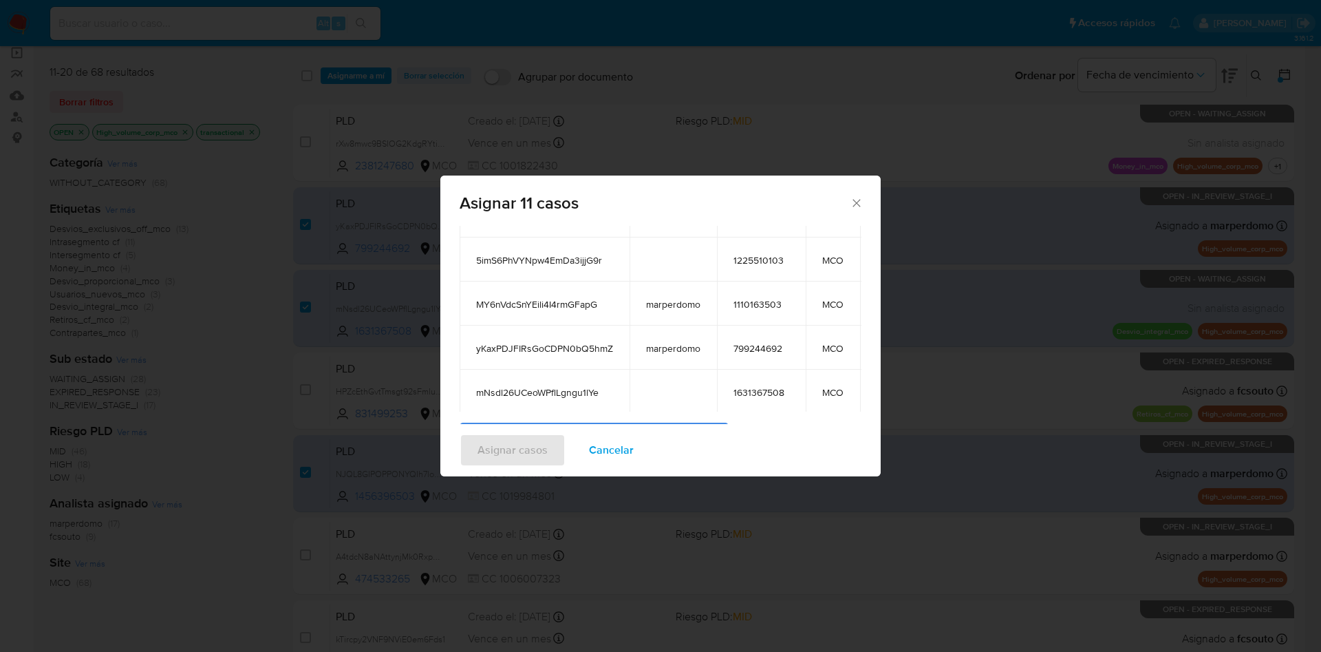
click at [502, 257] on span "5imS6PhVYNpw4EmDa3ijjG9r" at bounding box center [544, 260] width 137 height 12
copy span "5imS6PhVYNpw4EmDa3ijjG9r"
click at [536, 303] on span "MY6nVdcSnYEili4I4rmGFapG" at bounding box center [544, 304] width 137 height 12
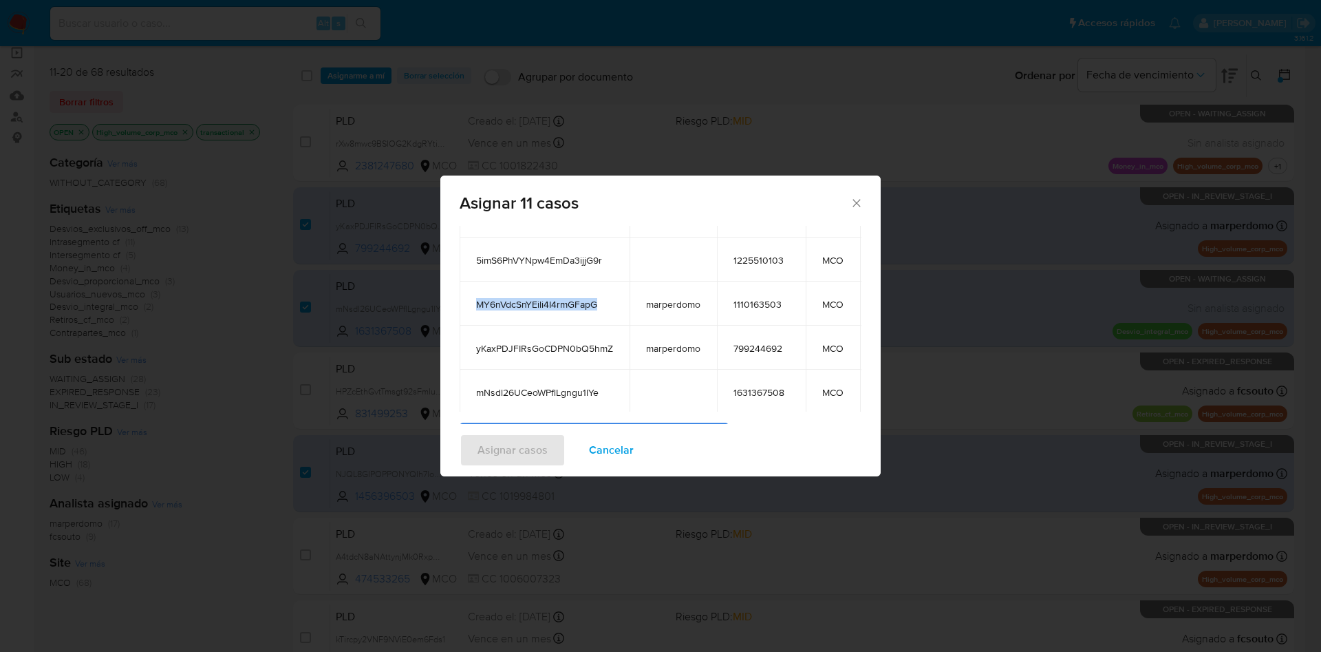
copy span "MY6nVdcSnYEili4I4rmGFapG"
click at [525, 345] on span "yKaxPDJFIRsGoCDPN0bQ5hmZ" at bounding box center [544, 348] width 137 height 12
copy span "yKaxPDJFIRsGoCDPN0bQ5hmZ"
click at [573, 383] on td "mNsdl26UCeoWPflLgngu1lYe" at bounding box center [545, 392] width 170 height 44
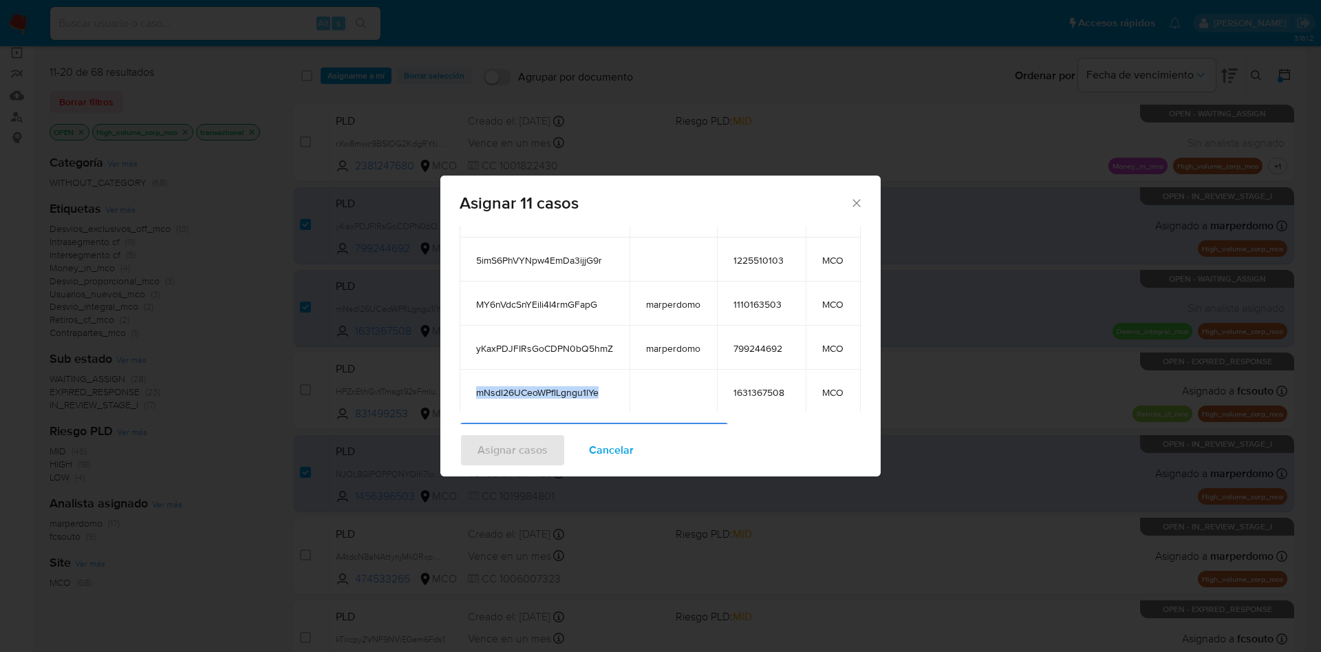
click at [573, 383] on td "mNsdl26UCeoWPflLgngu1lYe" at bounding box center [545, 392] width 170 height 44
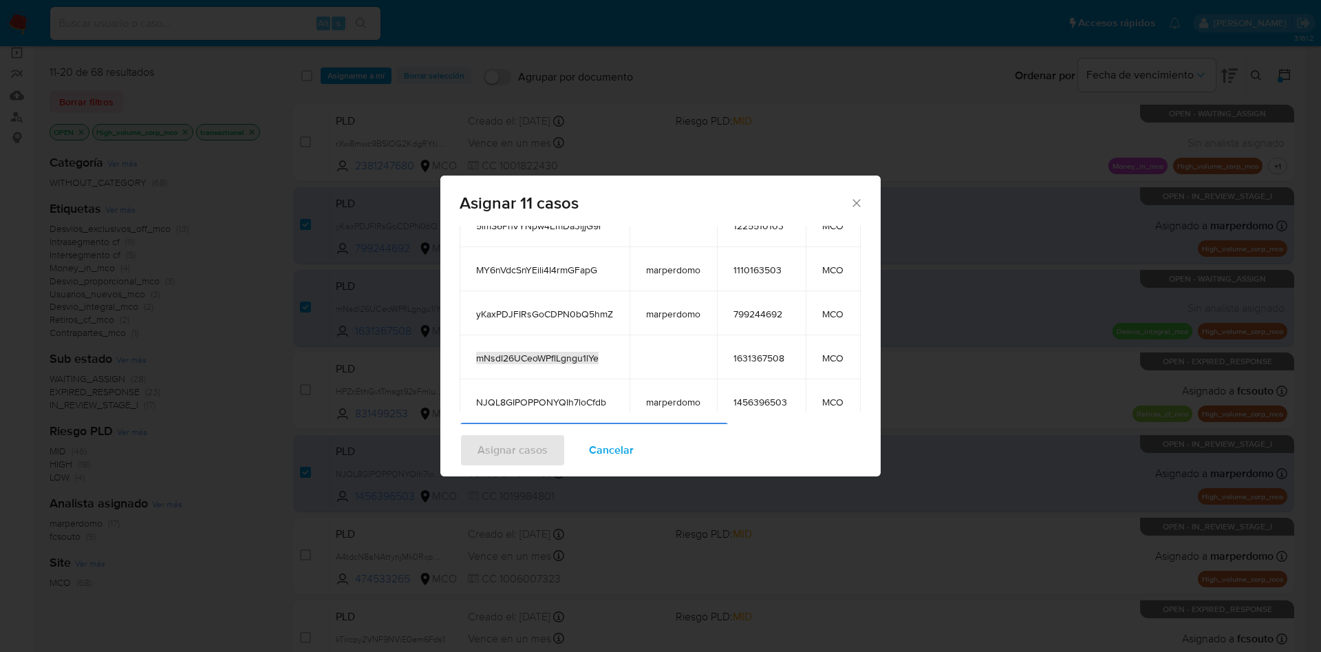
scroll to position [236, 0]
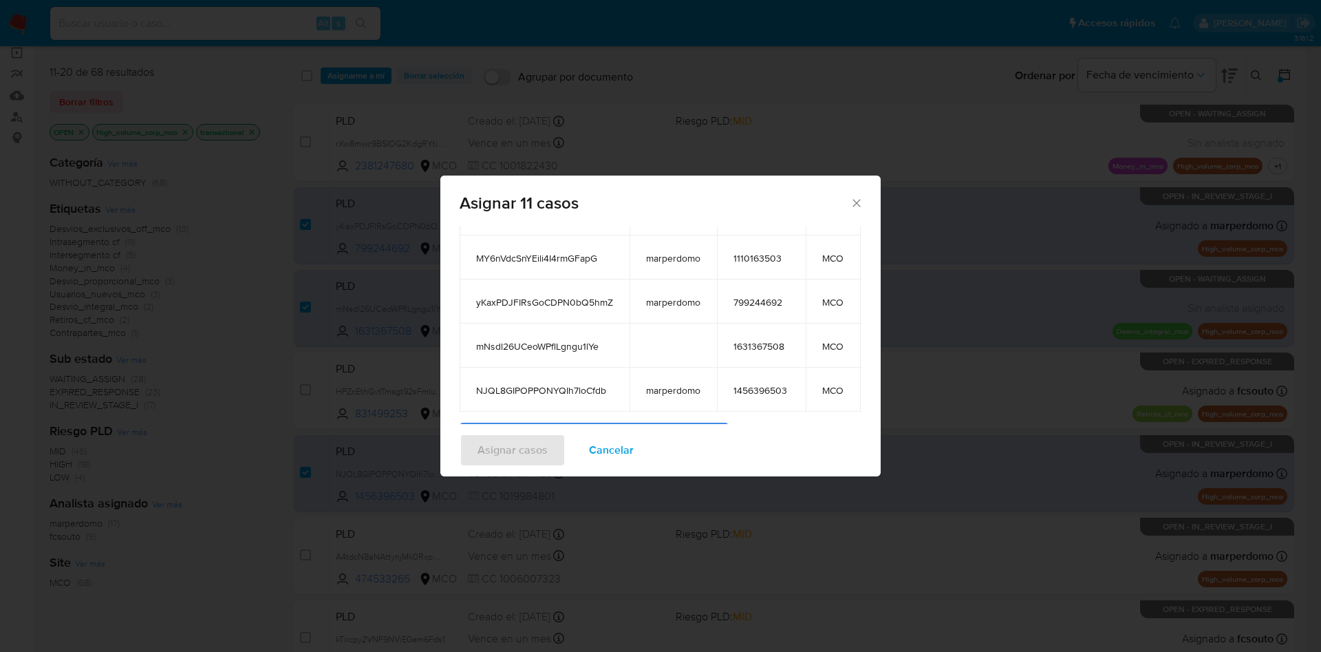
click at [531, 384] on span "NJQL8GIPOPPONYQIh7loCfdb" at bounding box center [544, 390] width 137 height 12
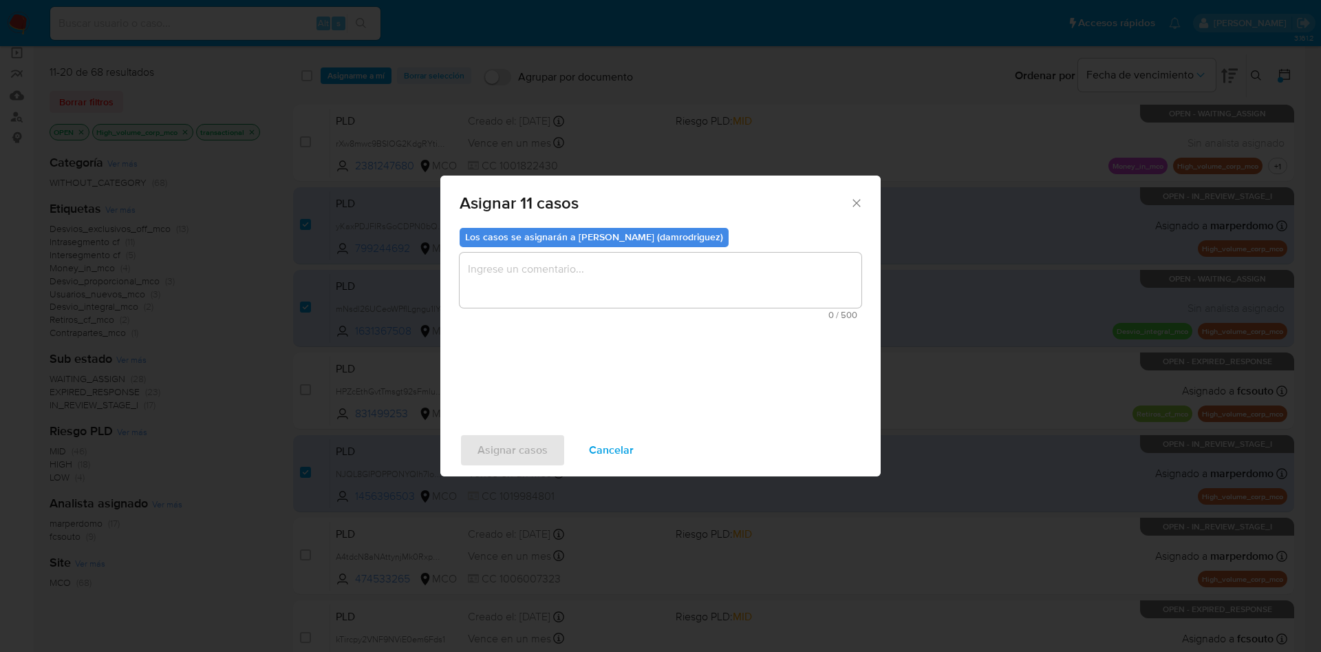
click at [558, 253] on textarea "assign-modal" at bounding box center [661, 280] width 402 height 55
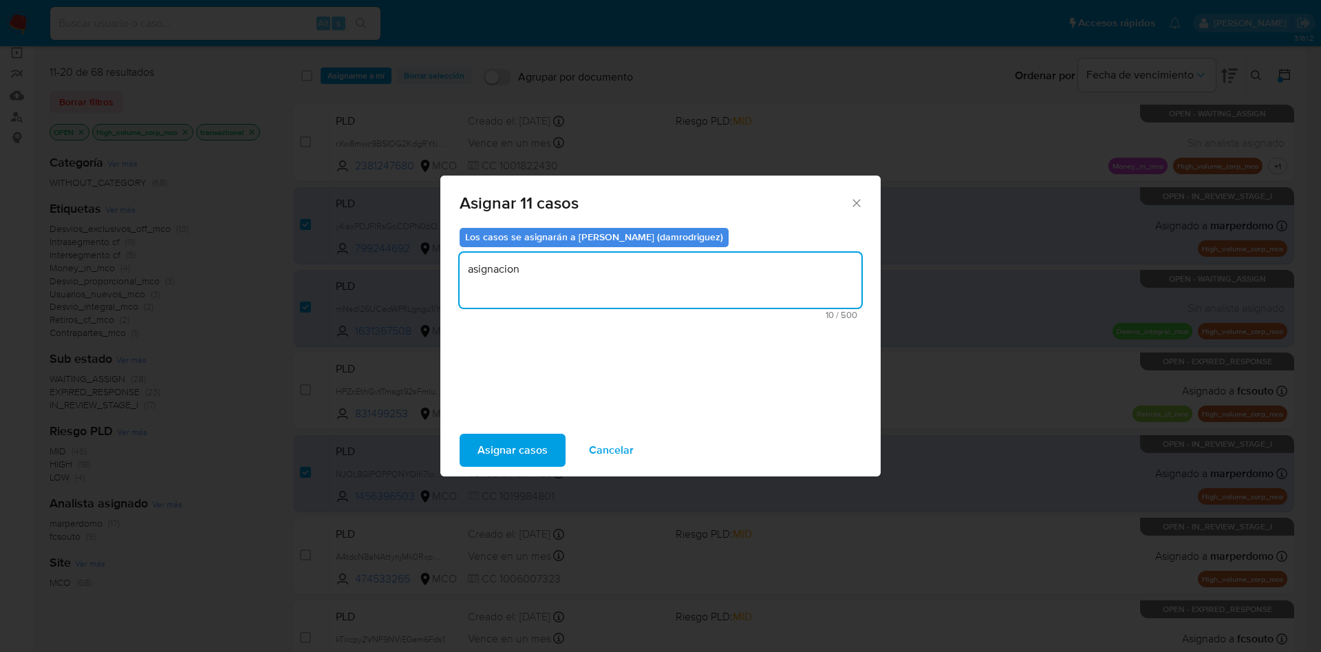
type textarea "asignacion"
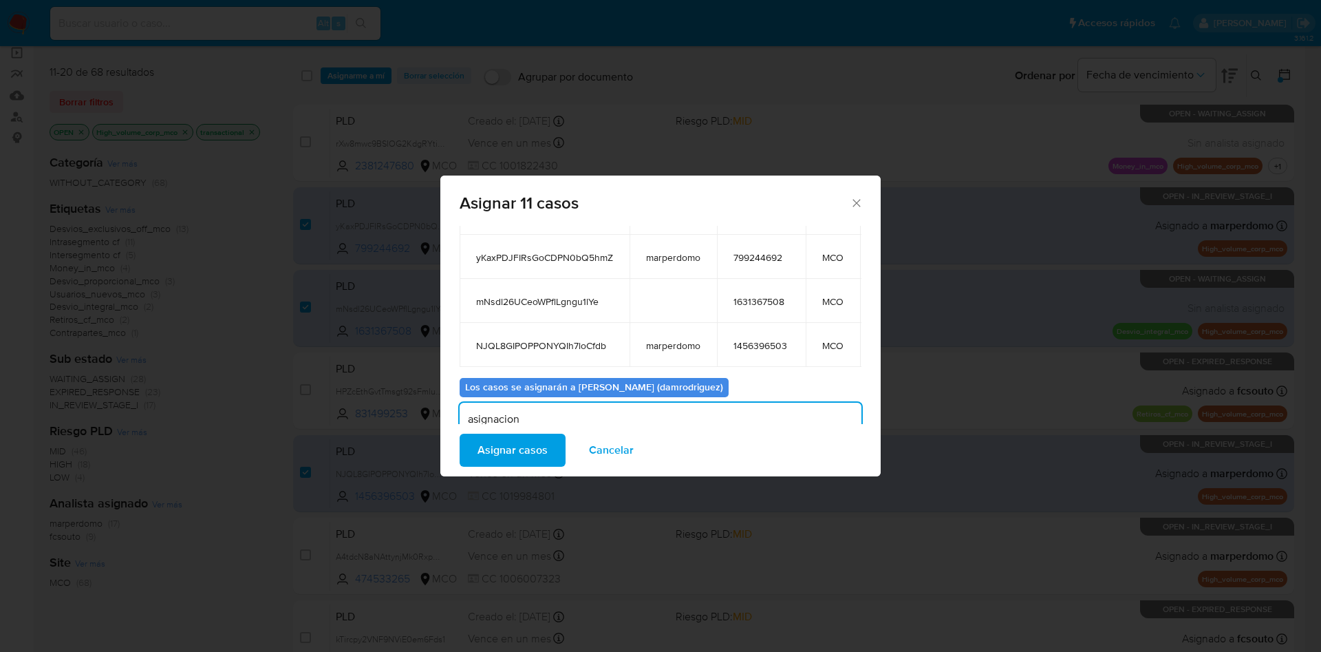
scroll to position [151, 0]
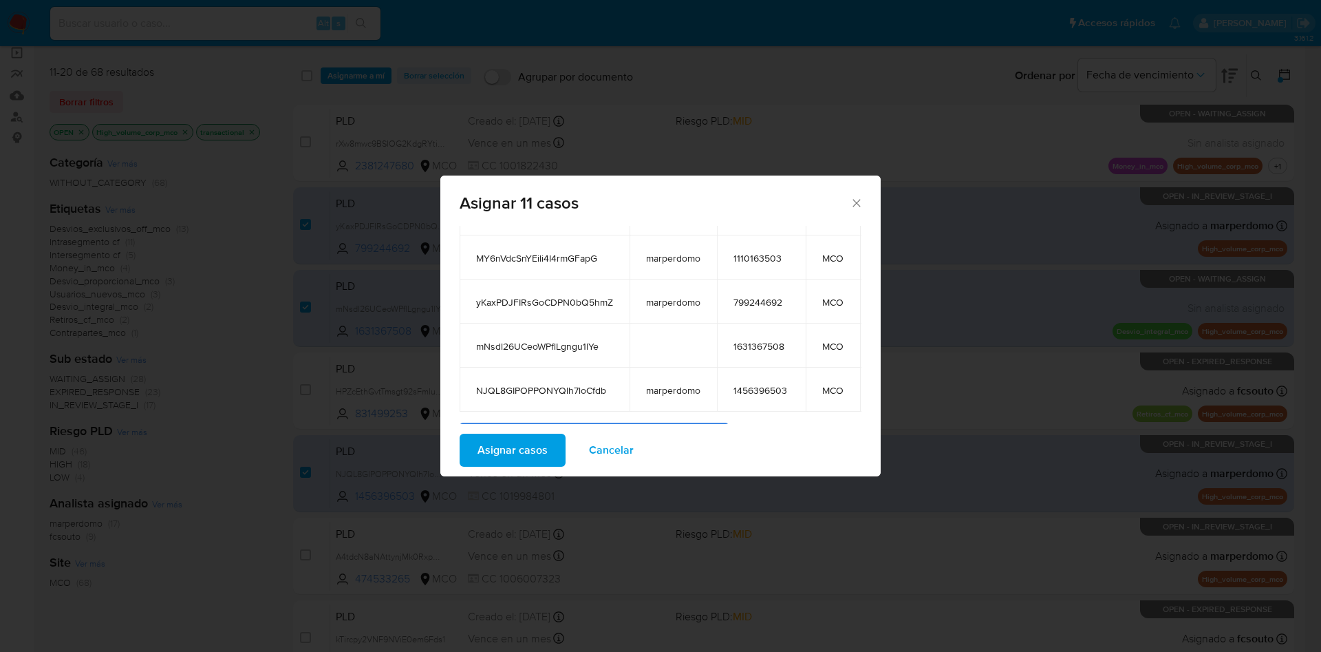
click at [772, 384] on span "1456396503" at bounding box center [762, 390] width 56 height 12
click at [747, 323] on td "1631367508" at bounding box center [761, 345] width 89 height 44
click at [778, 292] on td "799244692" at bounding box center [761, 301] width 89 height 44
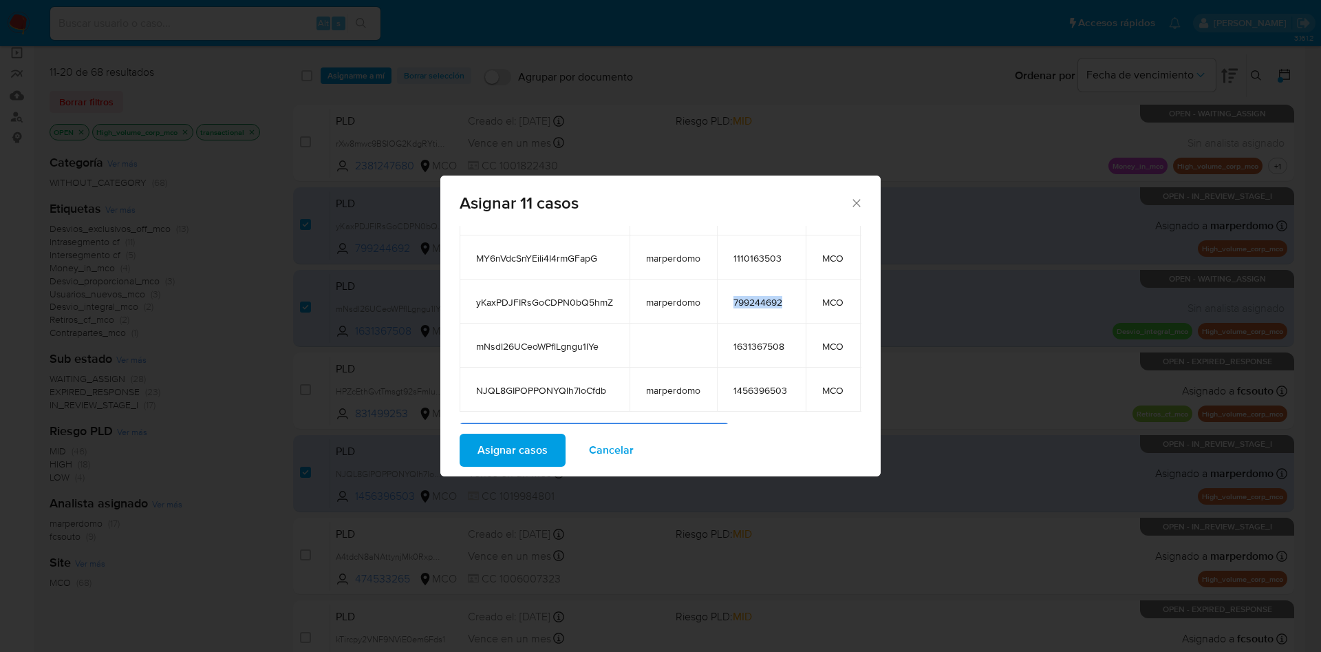
click at [778, 292] on td "799244692" at bounding box center [761, 301] width 89 height 44
click at [745, 252] on span "1110163503" at bounding box center [762, 258] width 56 height 12
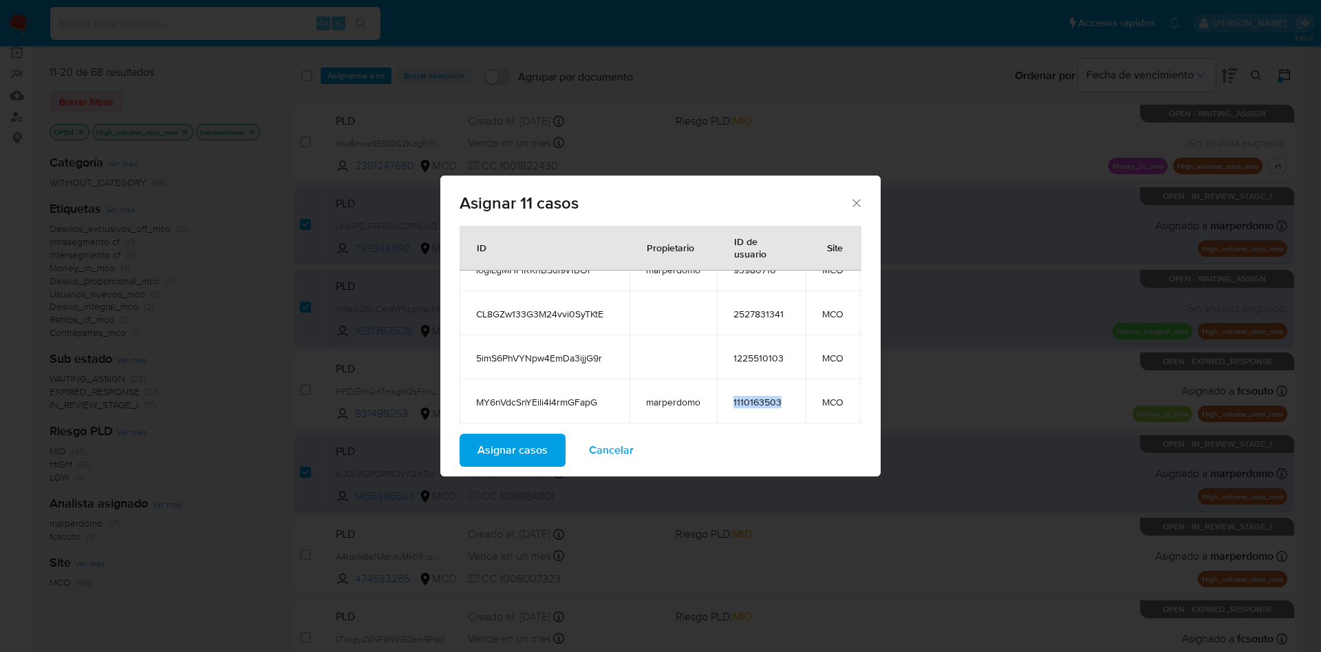
scroll to position [3, 0]
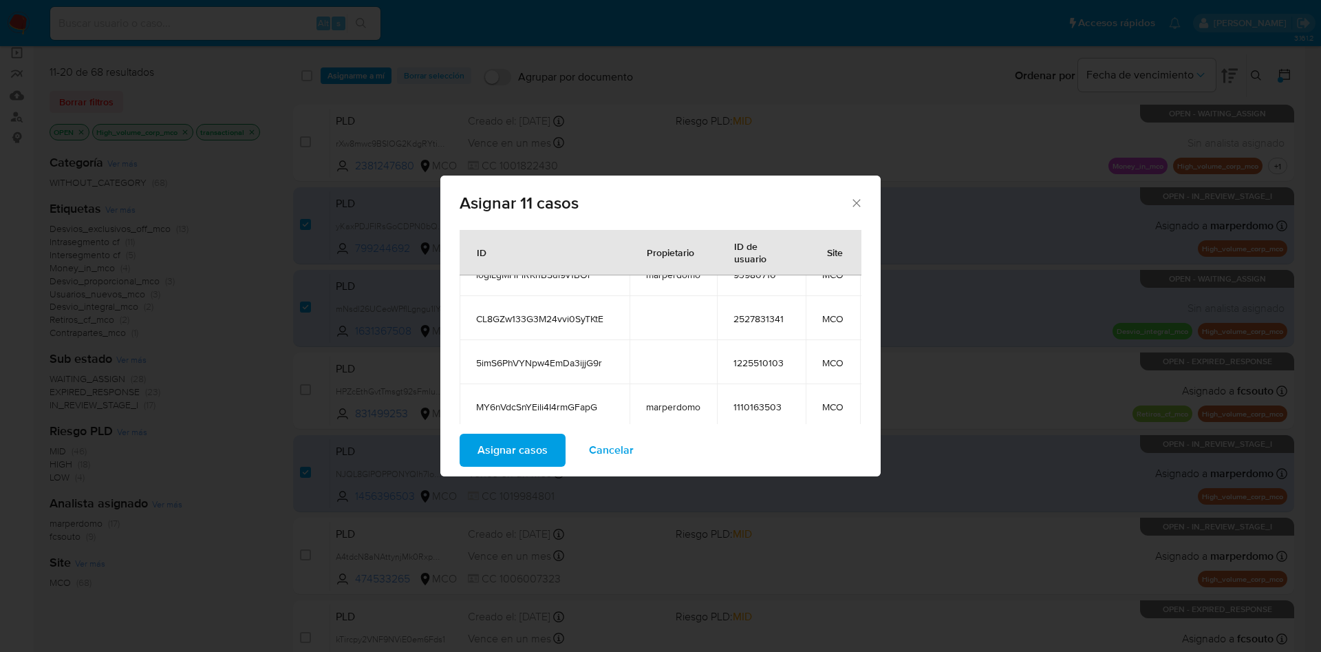
click at [748, 340] on td "1225510103" at bounding box center [761, 362] width 89 height 44
click at [749, 312] on span "2527831341" at bounding box center [762, 318] width 56 height 12
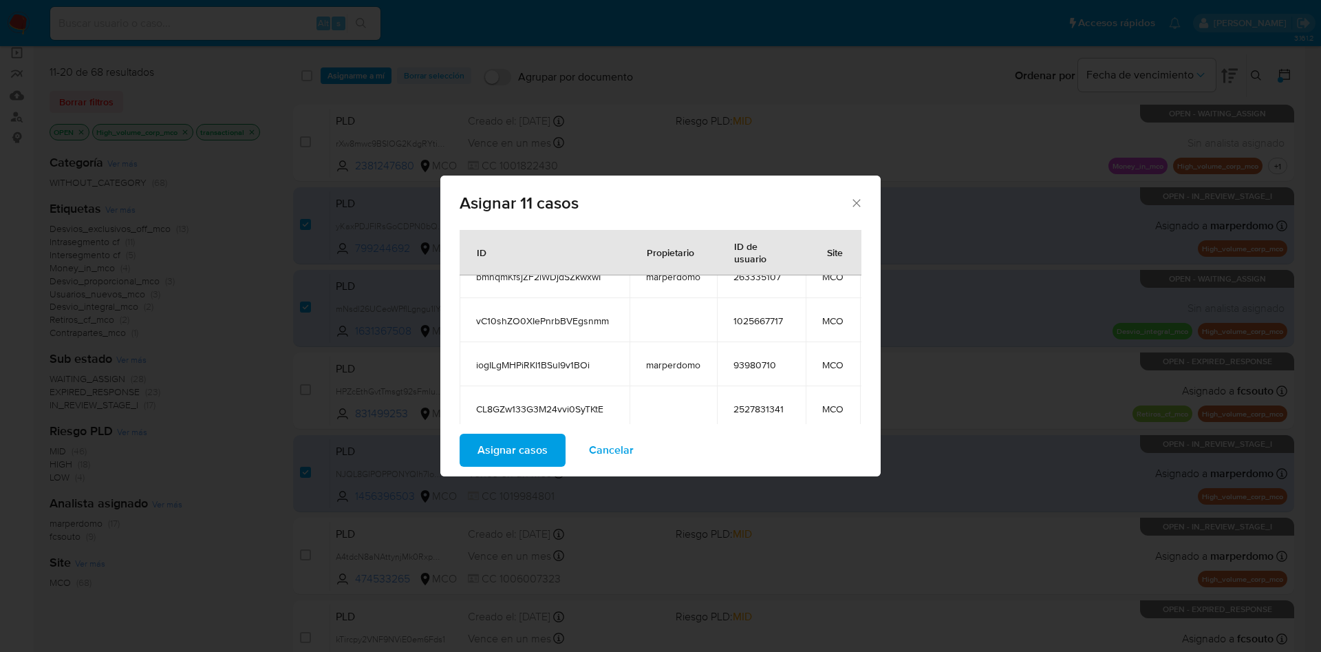
click at [749, 356] on td "93980710" at bounding box center [761, 364] width 89 height 44
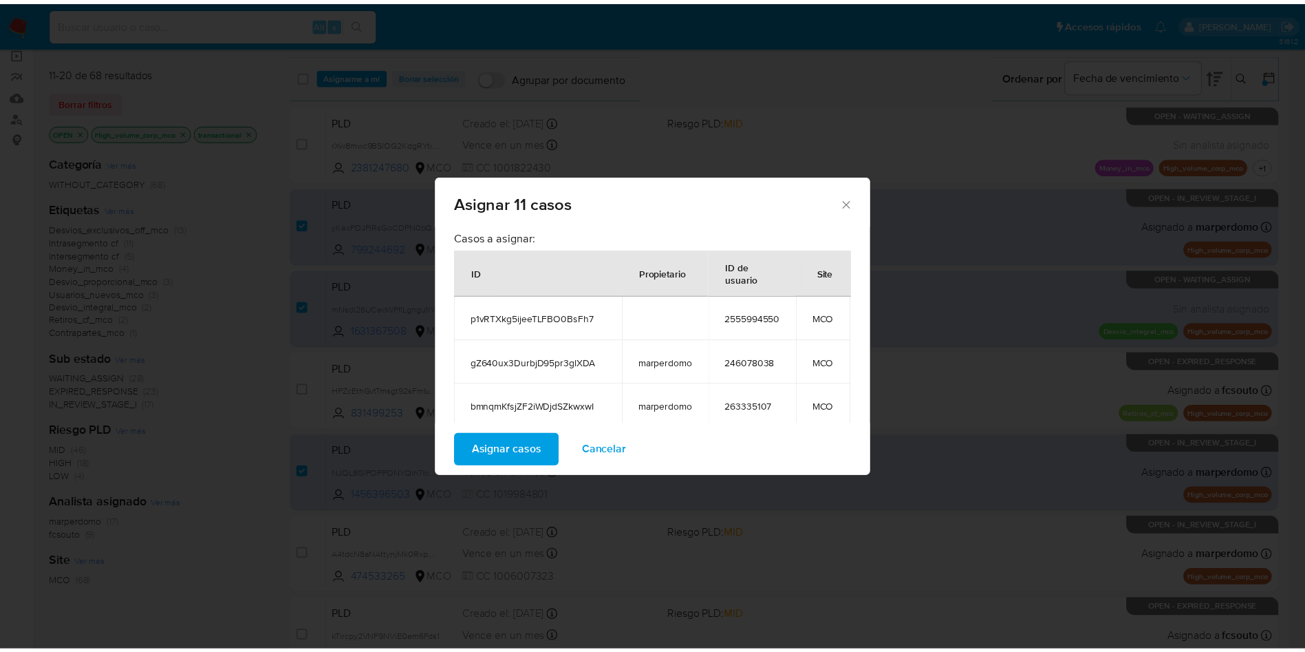
scroll to position [0, 0]
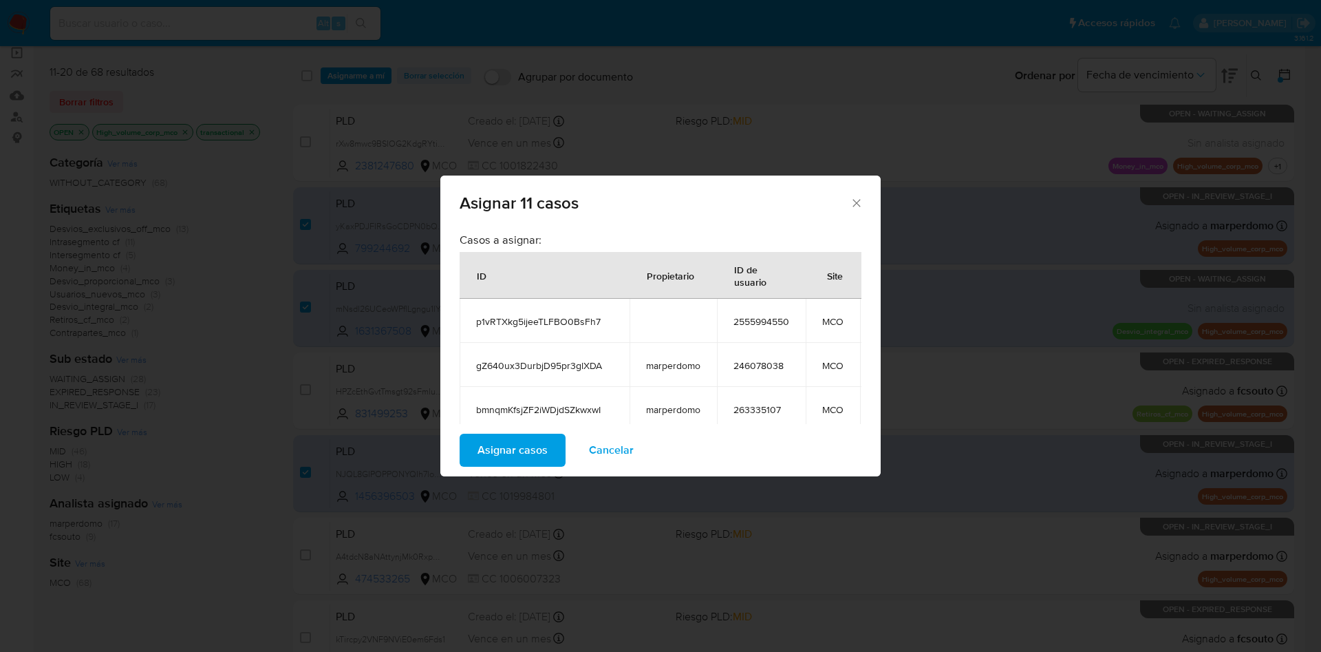
click at [613, 450] on span "Cancelar" at bounding box center [611, 450] width 45 height 30
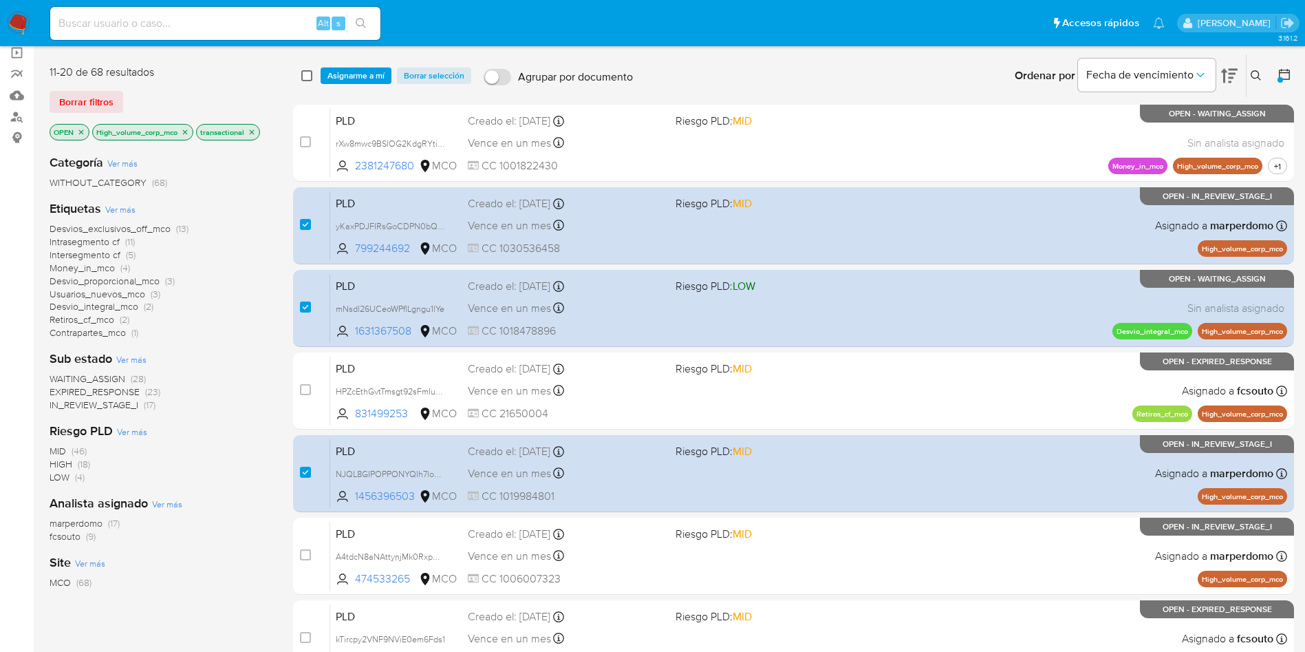
click at [306, 78] on input "checkbox" at bounding box center [306, 75] width 11 height 11
checkbox input "true"
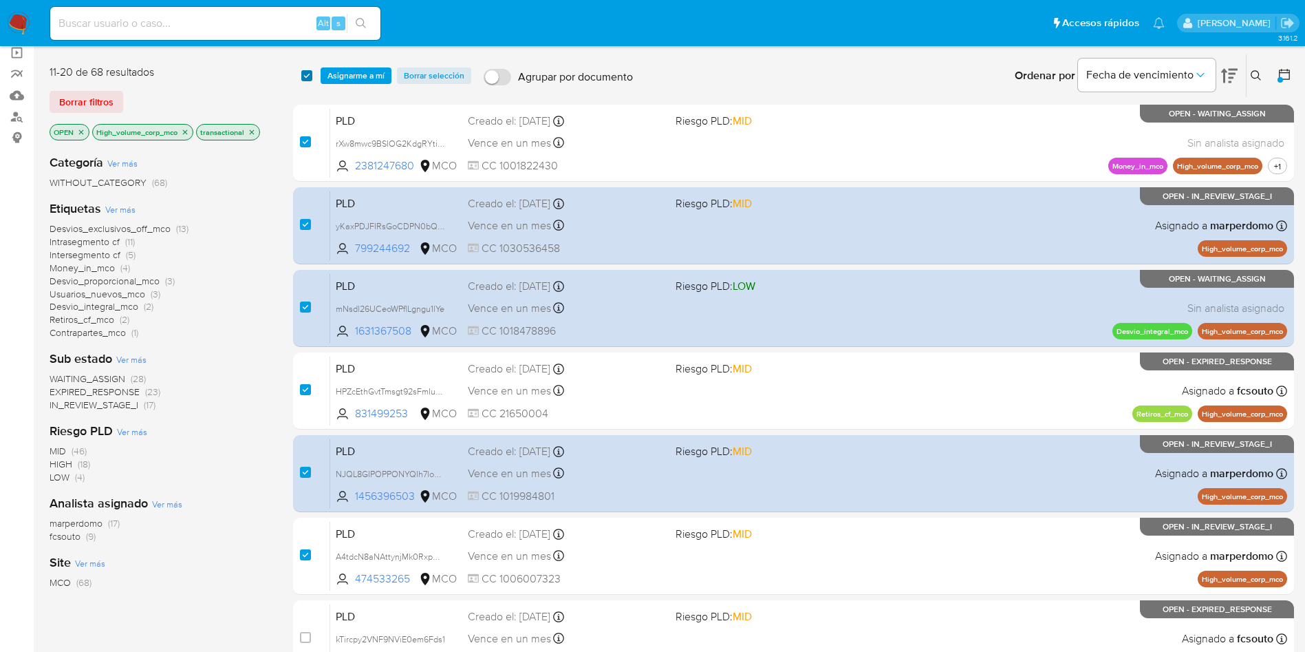
checkbox input "true"
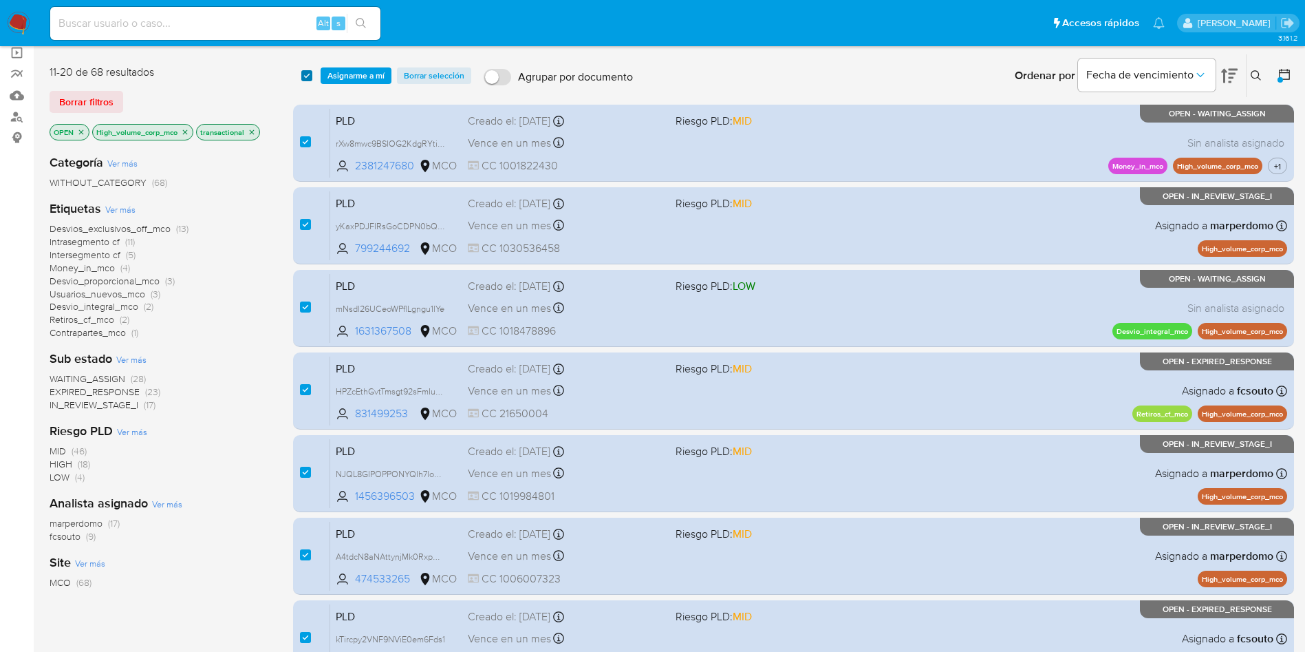
click at [306, 78] on input "checkbox" at bounding box center [306, 75] width 11 height 11
checkbox input "false"
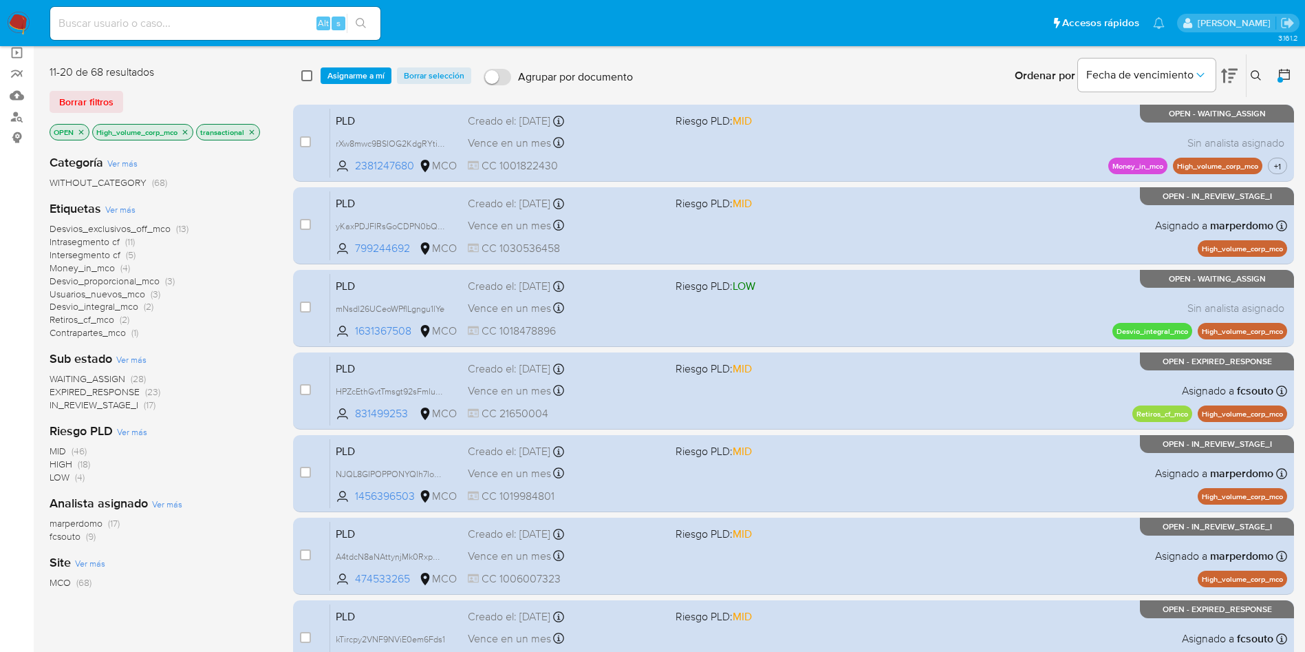
checkbox input "false"
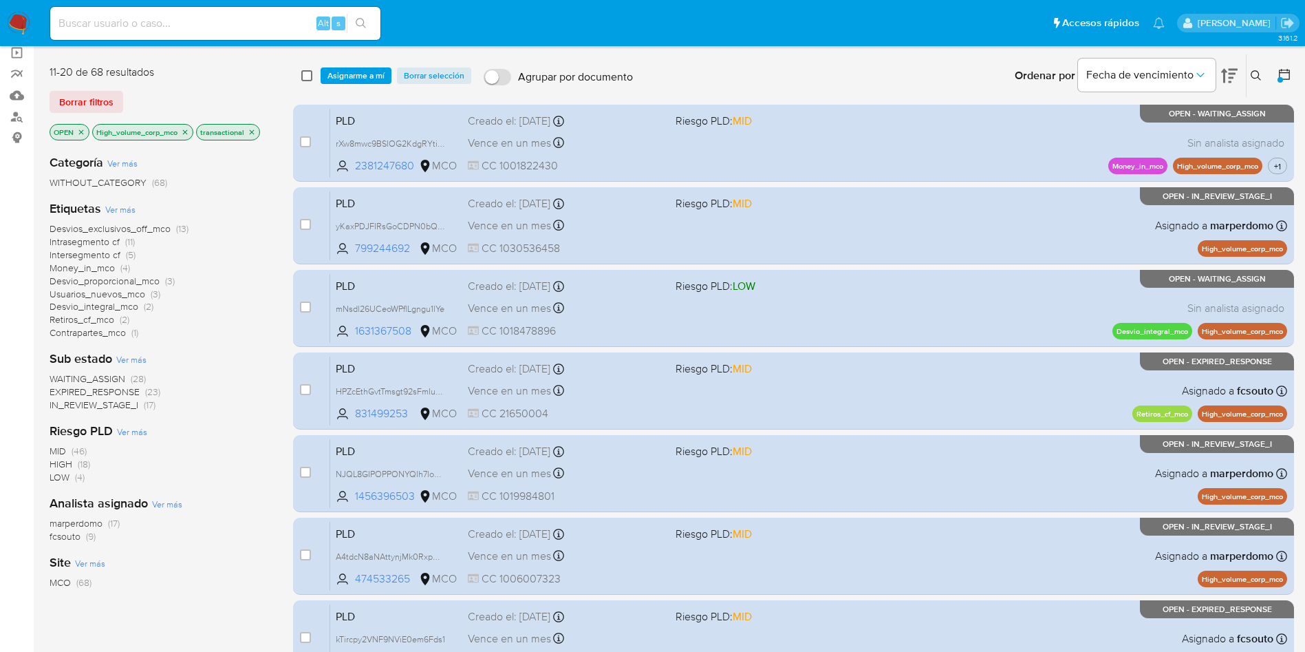
checkbox input "false"
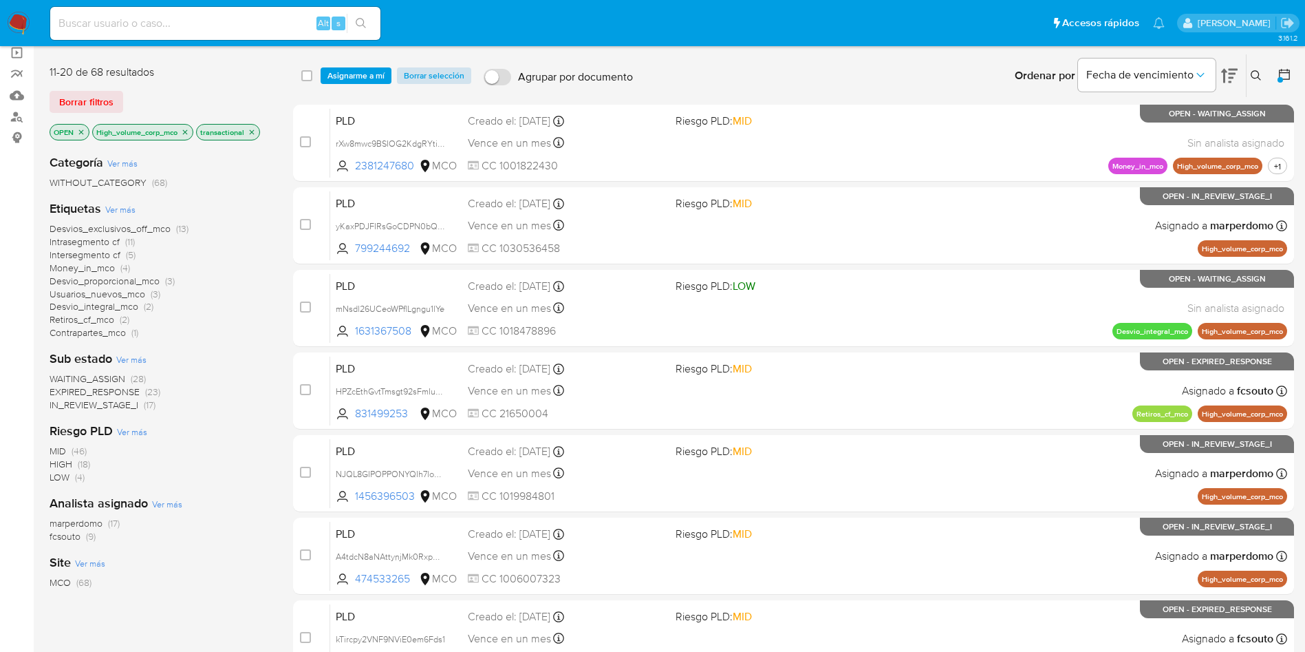
click at [435, 76] on span "Borrar selección" at bounding box center [434, 76] width 61 height 14
click at [88, 376] on span "WAITING_ASSIGN" at bounding box center [88, 379] width 76 height 14
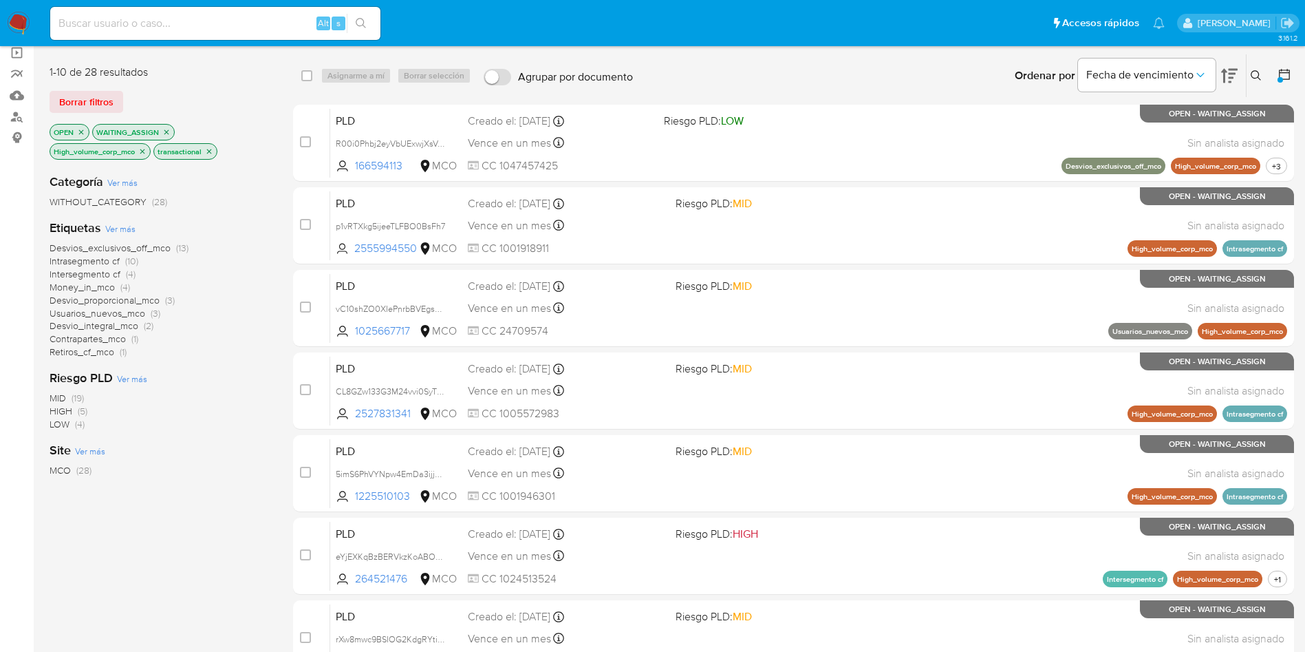
click at [167, 132] on icon "close-filter" at bounding box center [166, 132] width 8 height 8
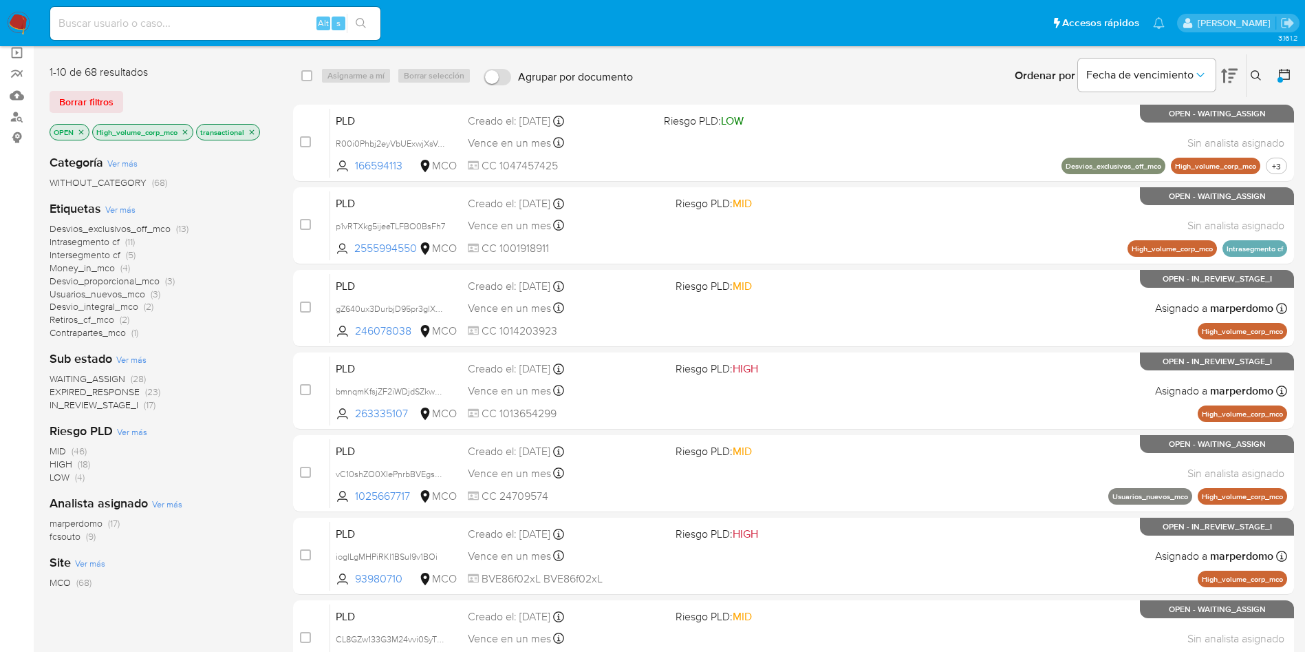
click at [98, 377] on span "WAITING_ASSIGN" at bounding box center [88, 379] width 76 height 14
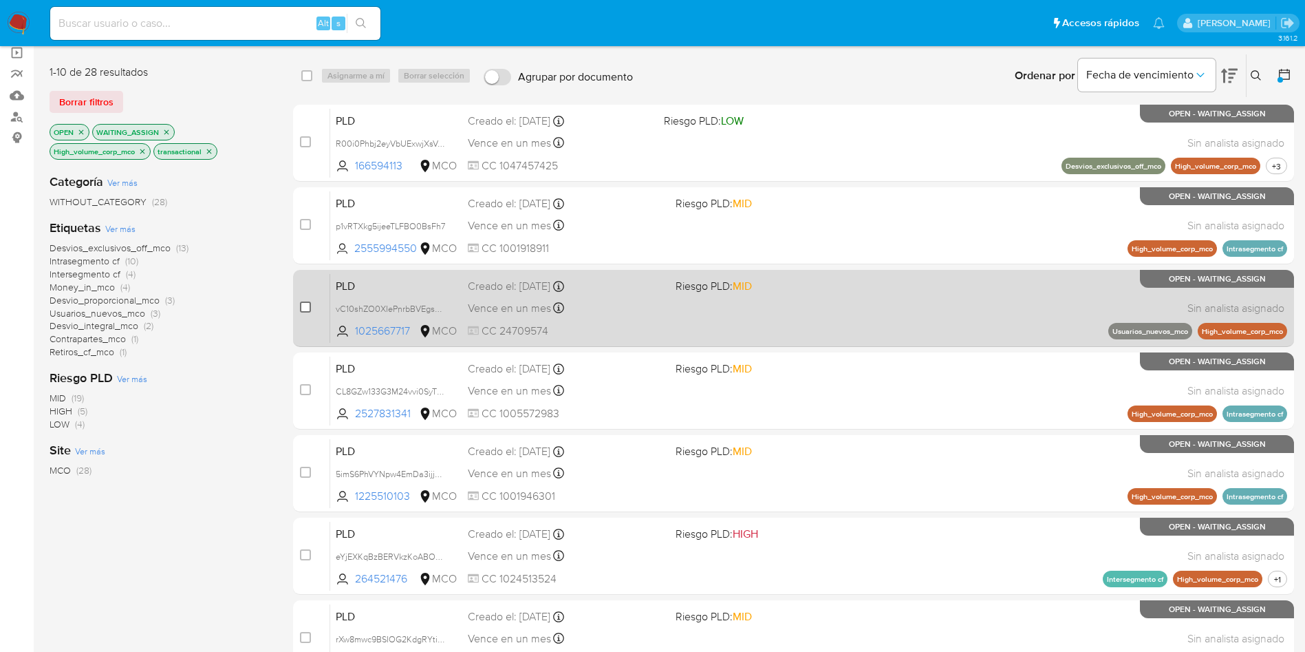
click at [308, 303] on input "checkbox" at bounding box center [305, 306] width 11 height 11
checkbox input "true"
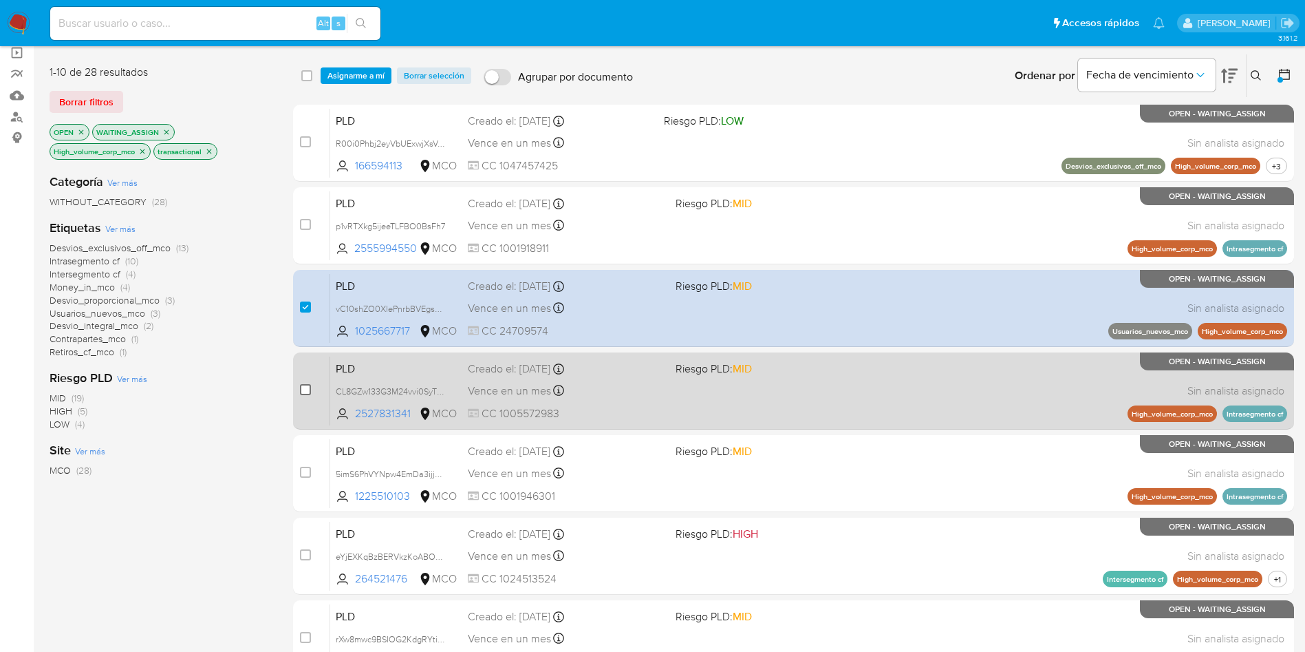
click at [303, 386] on input "checkbox" at bounding box center [305, 389] width 11 height 11
checkbox input "true"
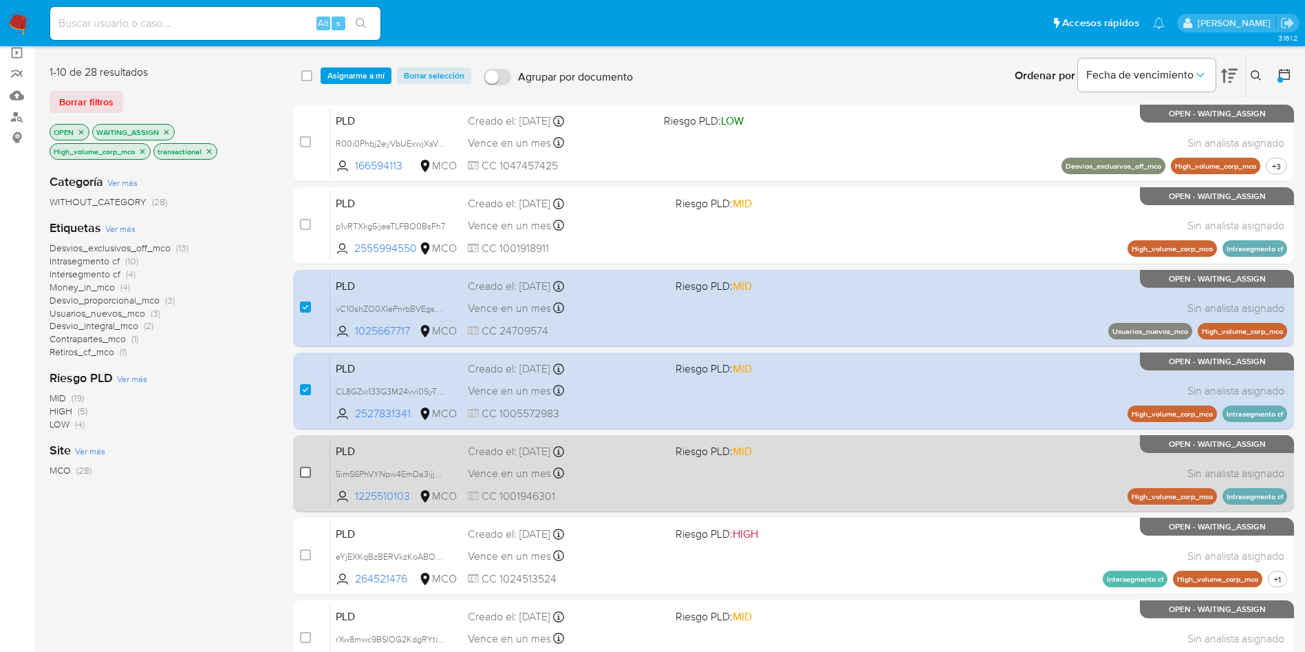
click at [307, 470] on input "checkbox" at bounding box center [305, 472] width 11 height 11
checkbox input "true"
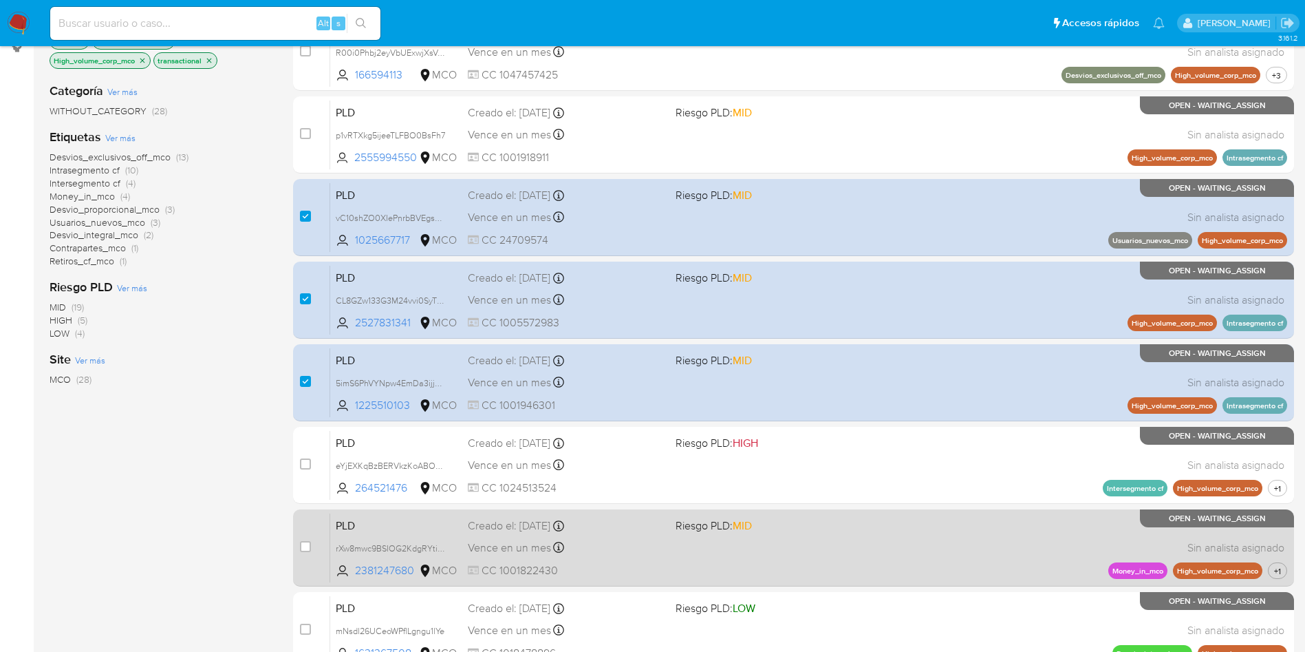
scroll to position [310, 0]
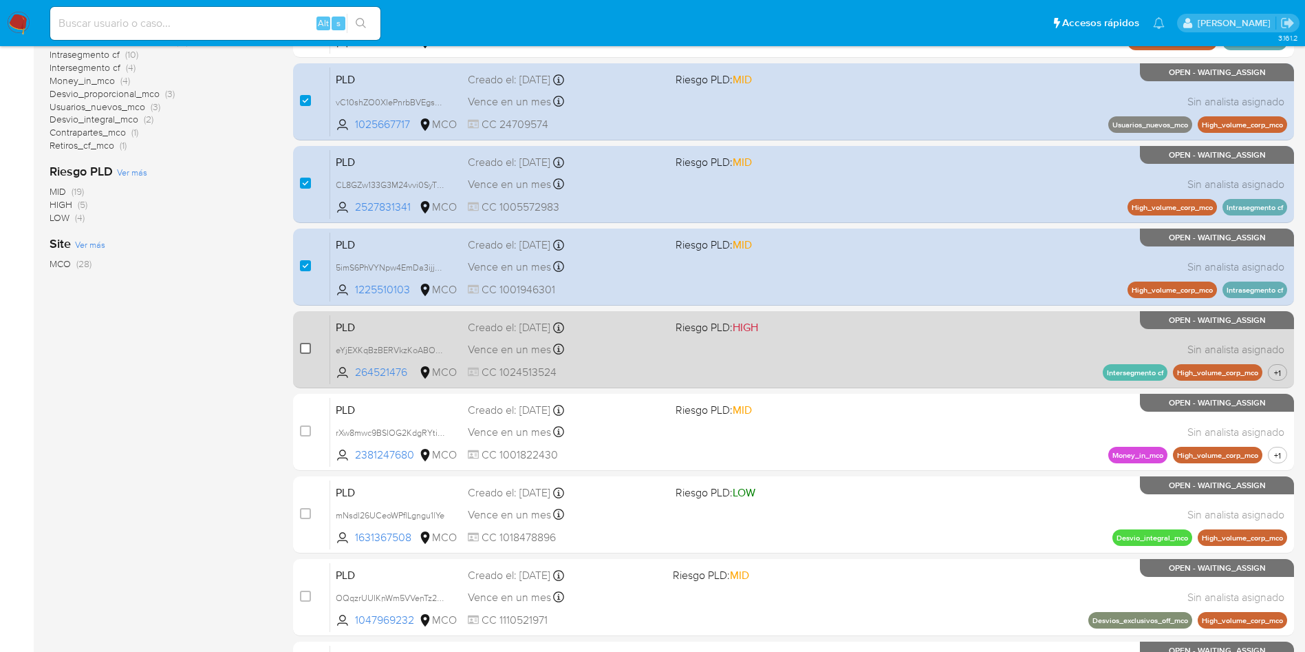
click at [304, 348] on input "checkbox" at bounding box center [305, 348] width 11 height 11
checkbox input "true"
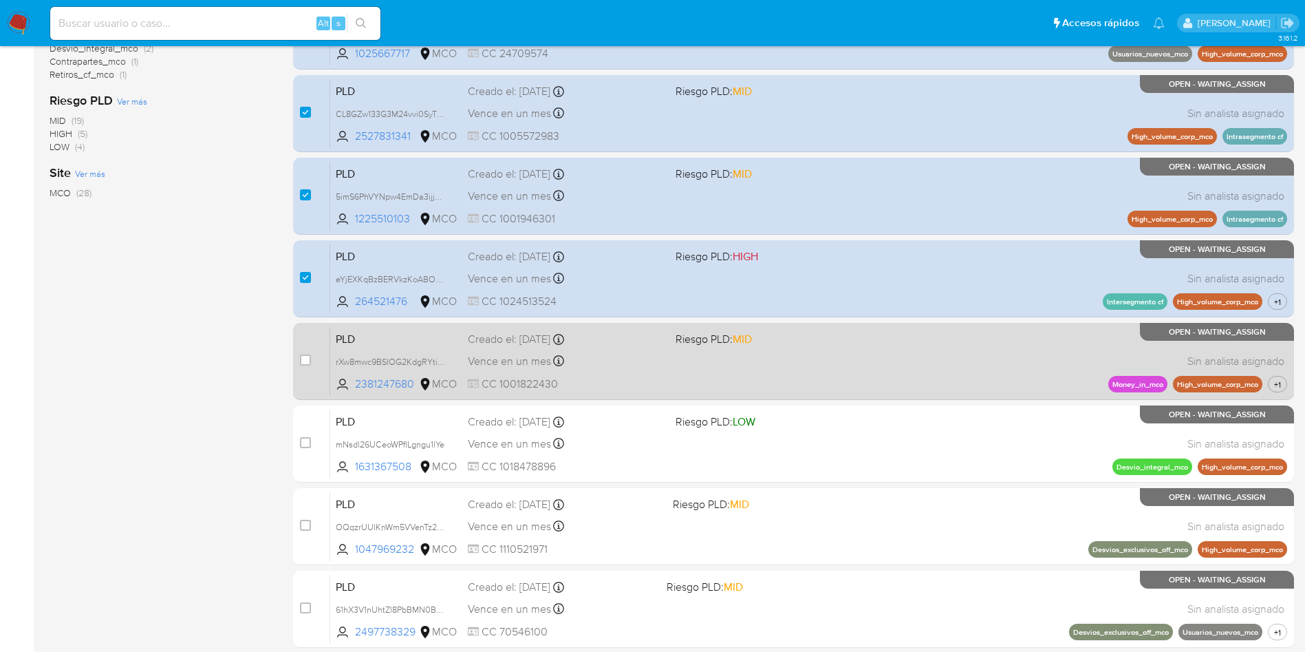
scroll to position [413, 0]
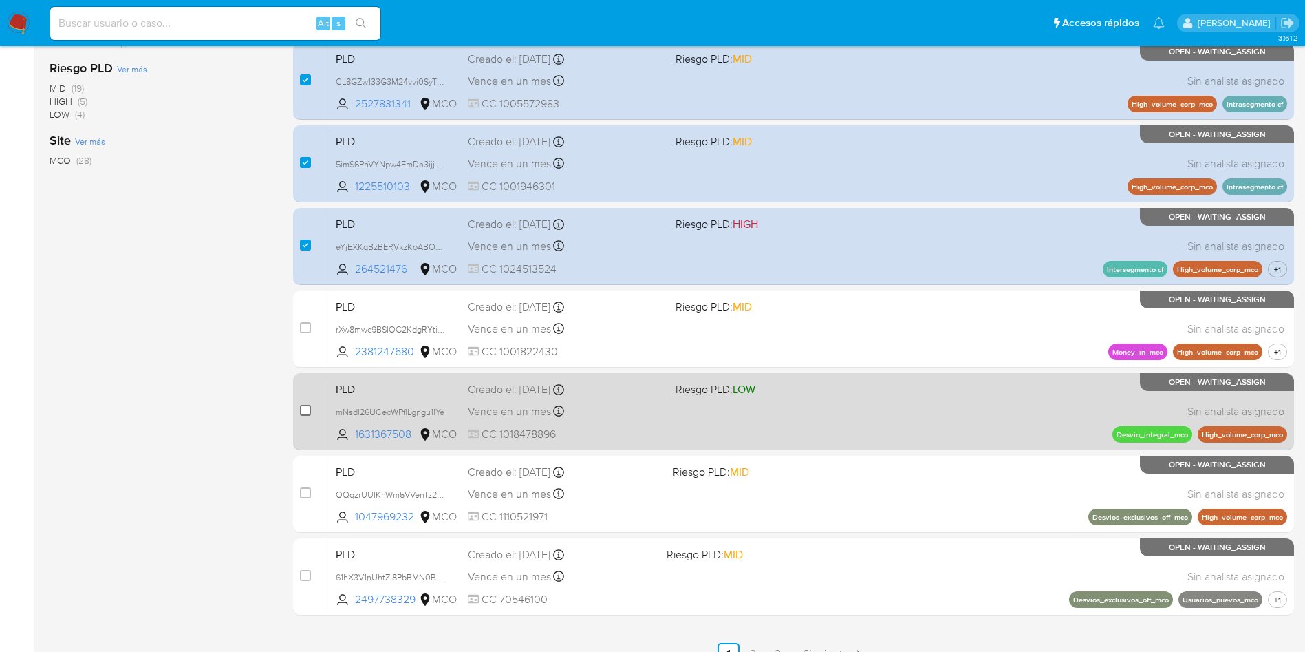
click at [305, 412] on input "checkbox" at bounding box center [305, 410] width 11 height 11
checkbox input "true"
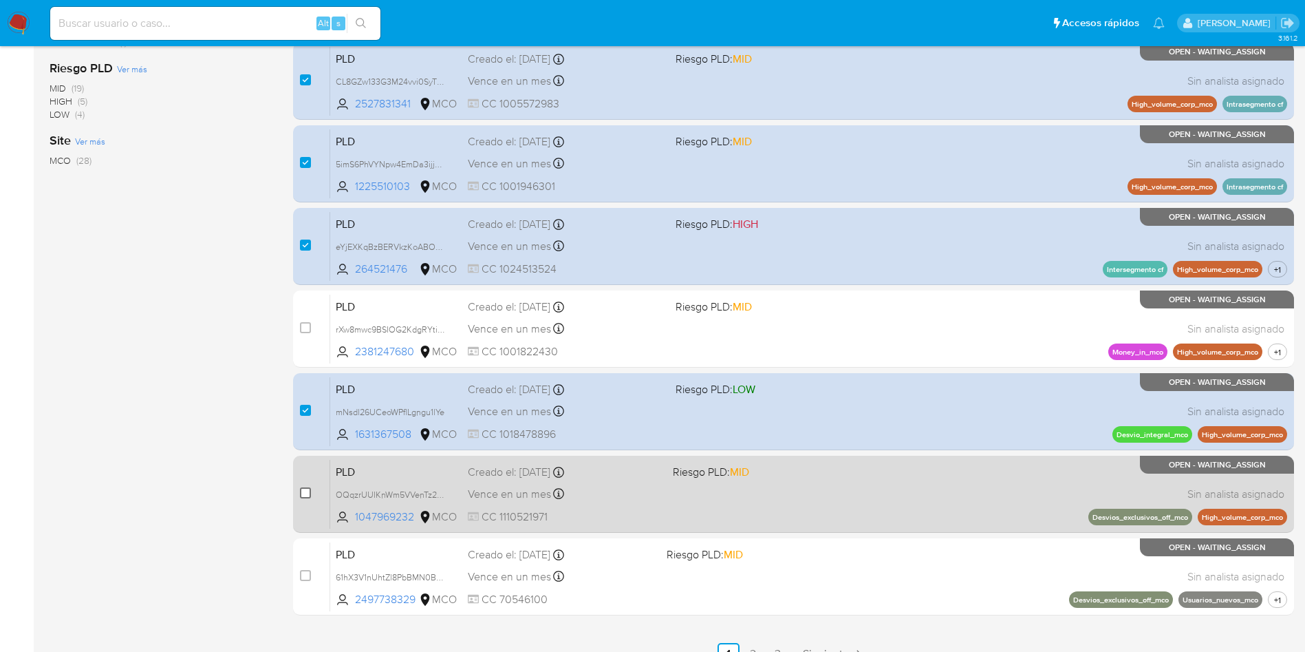
click at [306, 493] on input "checkbox" at bounding box center [305, 492] width 11 height 11
checkbox input "true"
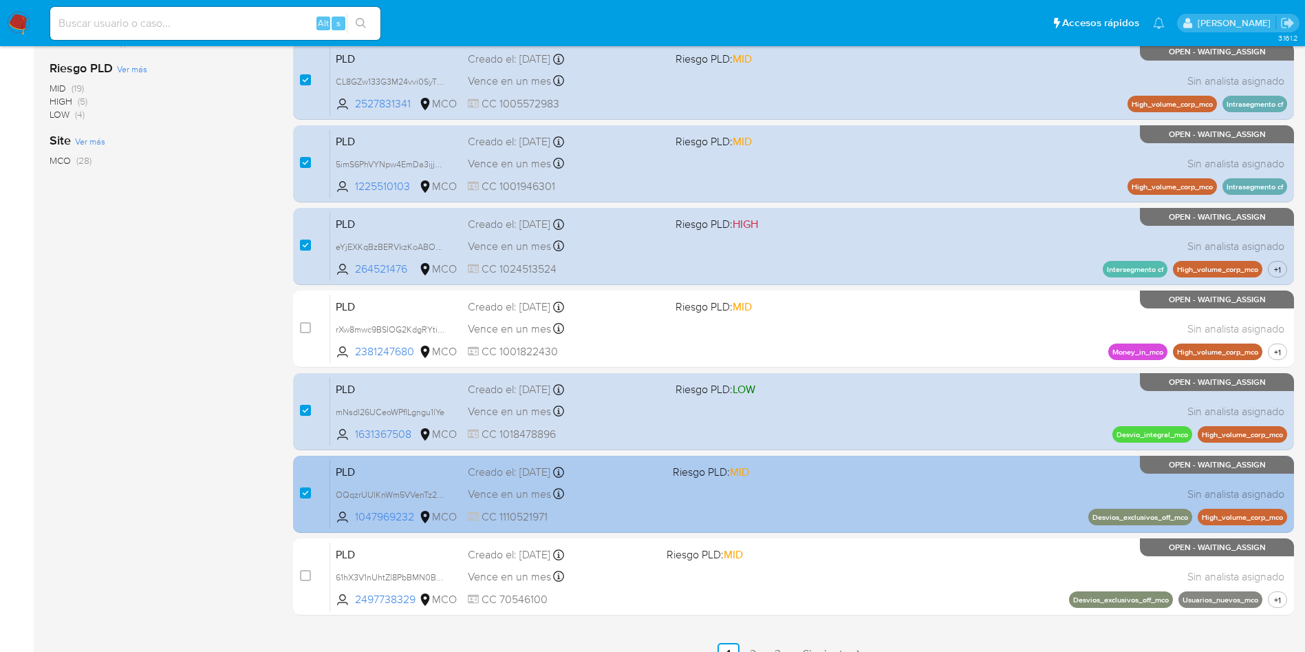
scroll to position [484, 0]
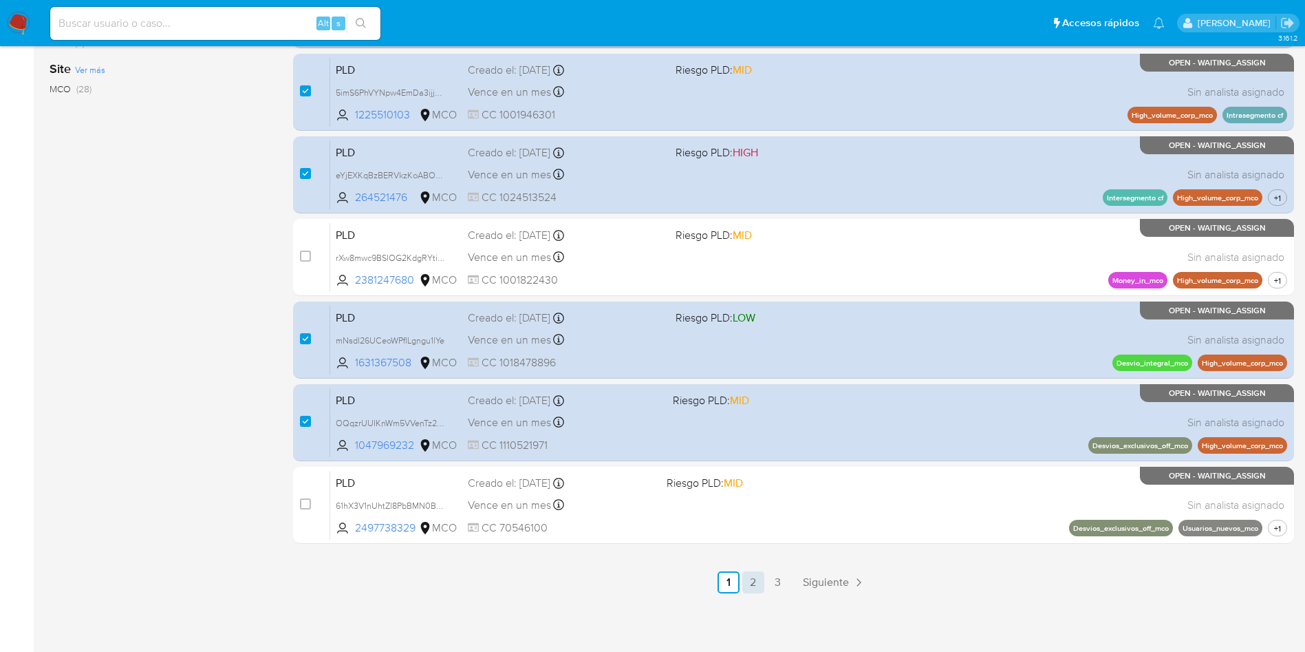
click at [753, 582] on link "2" at bounding box center [753, 582] width 22 height 22
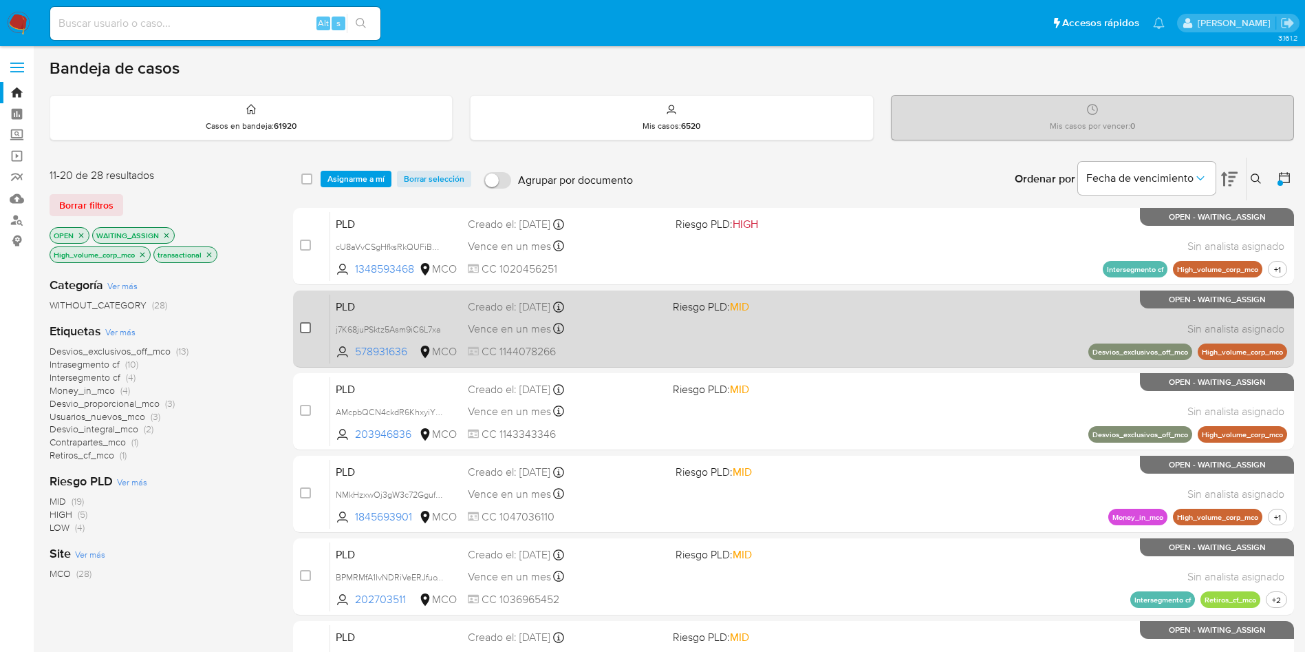
click at [303, 328] on input "checkbox" at bounding box center [305, 327] width 11 height 11
checkbox input "true"
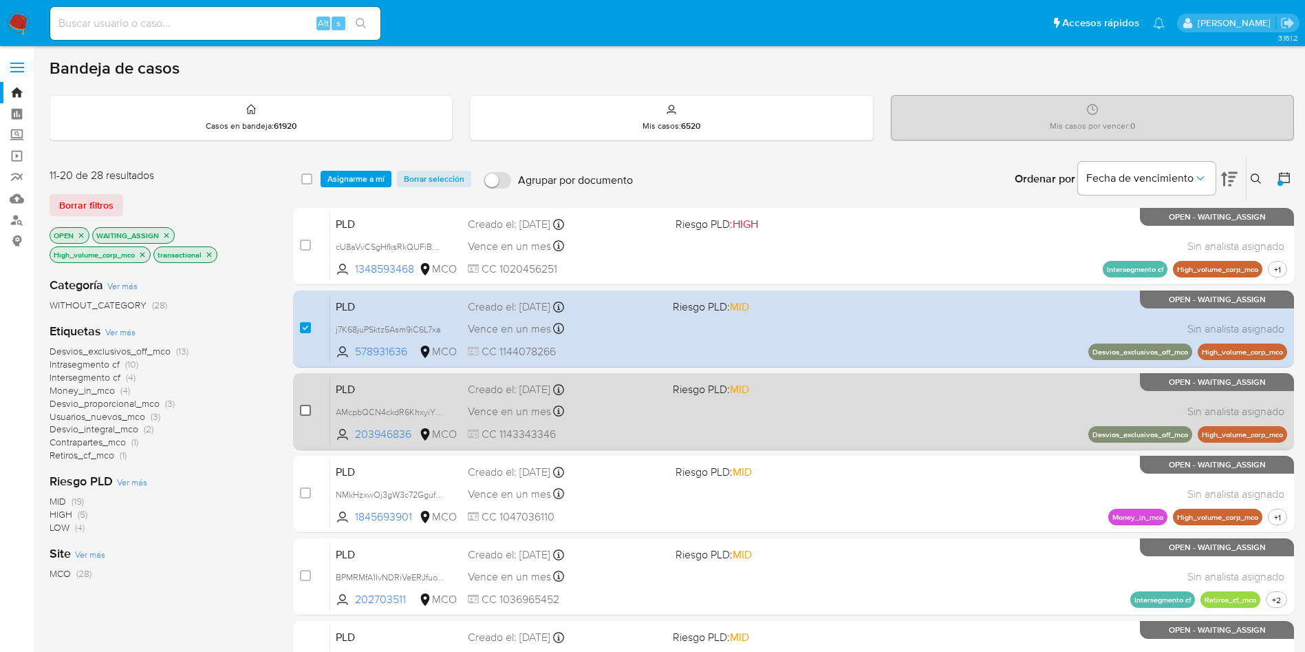
click at [307, 406] on input "checkbox" at bounding box center [305, 410] width 11 height 11
checkbox input "true"
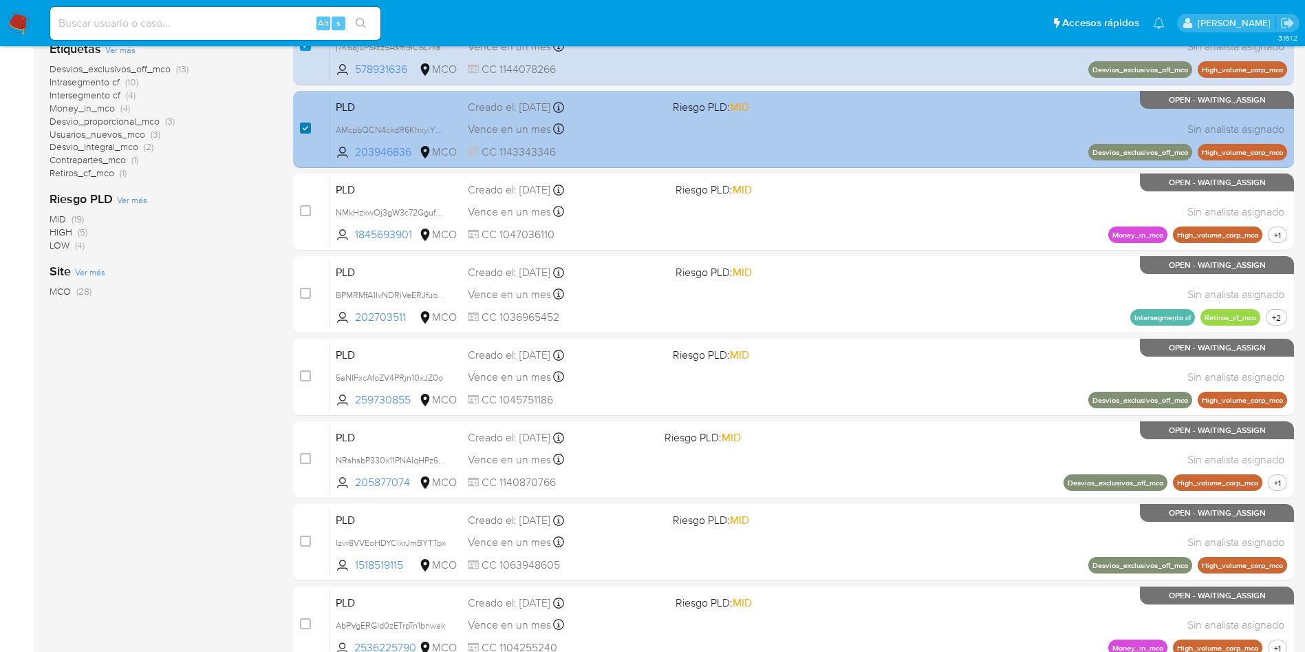
scroll to position [310, 0]
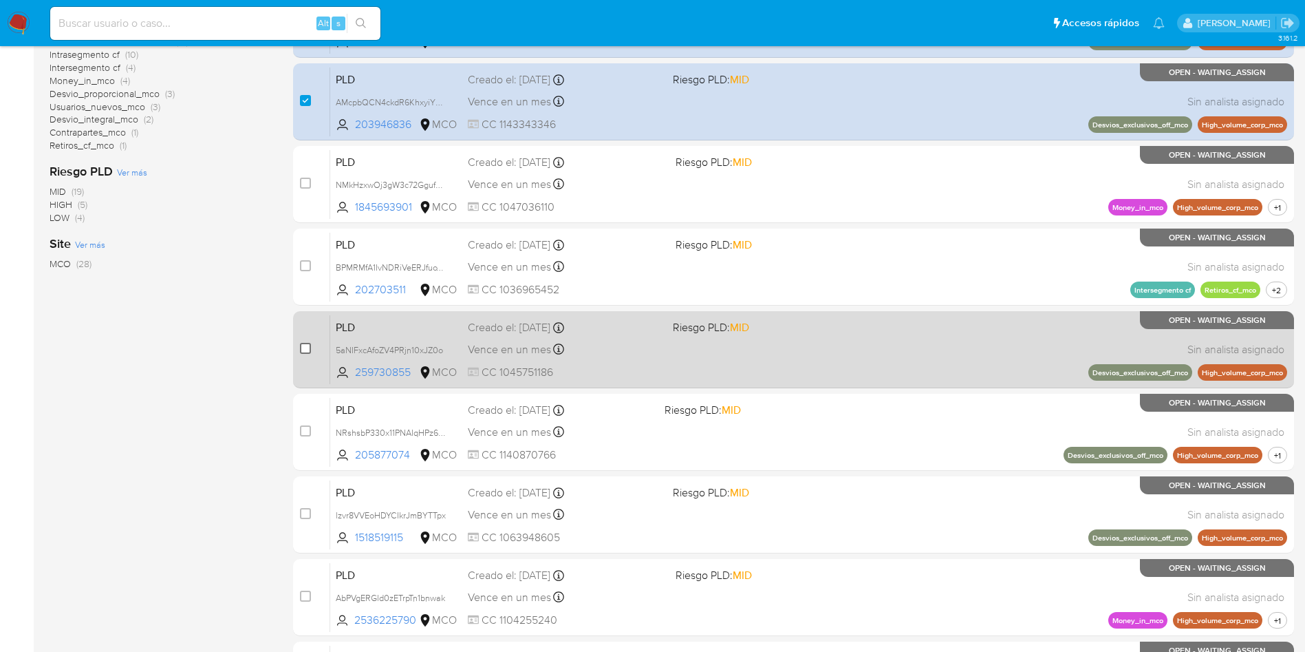
click at [308, 350] on input "checkbox" at bounding box center [305, 348] width 11 height 11
checkbox input "true"
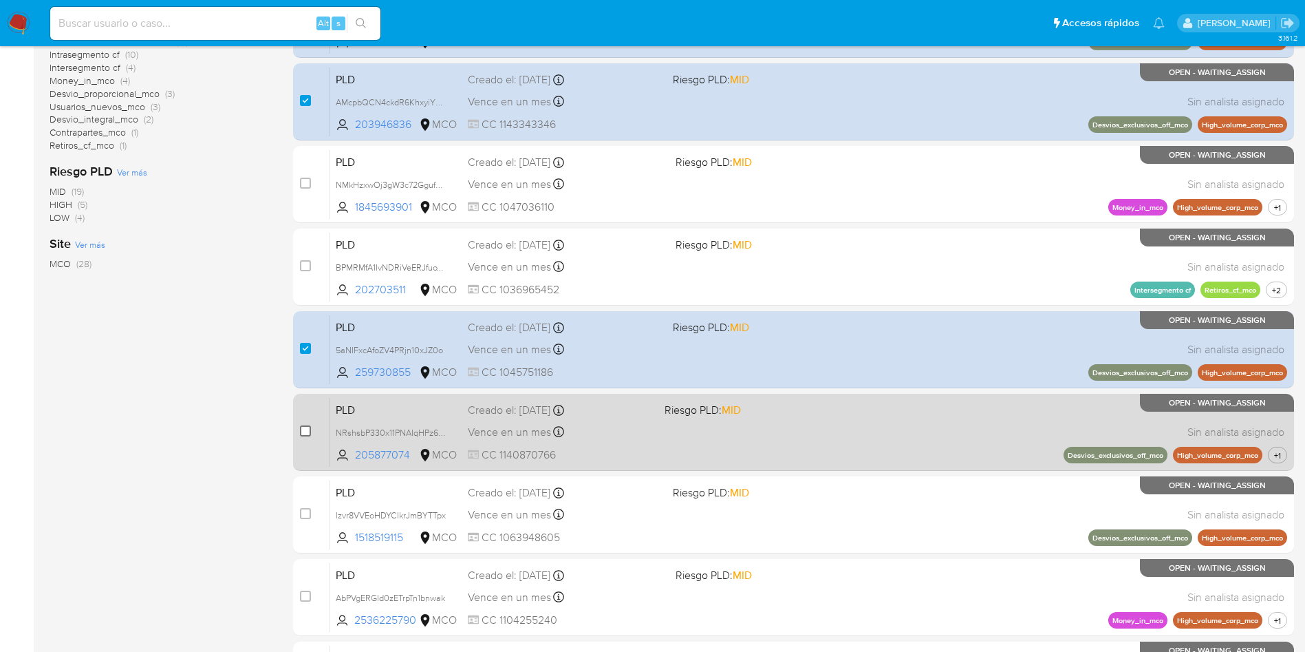
click at [305, 429] on input "checkbox" at bounding box center [305, 430] width 11 height 11
checkbox input "true"
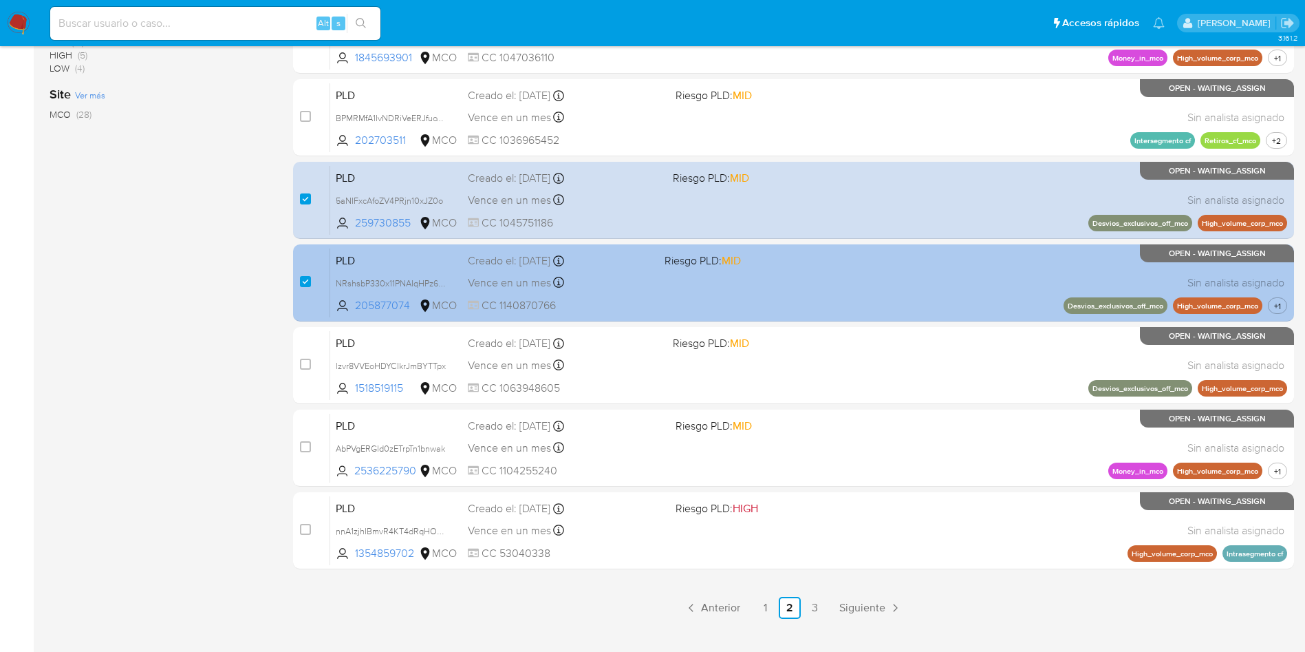
scroll to position [484, 0]
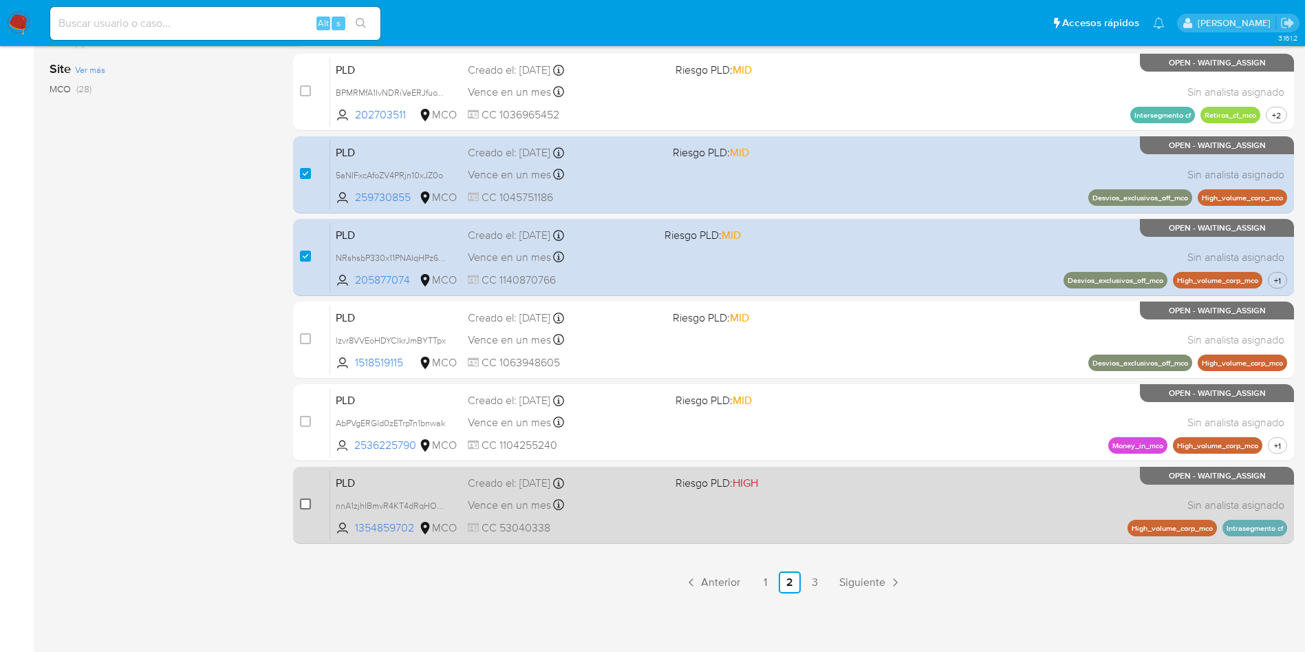
click at [302, 506] on input "checkbox" at bounding box center [305, 503] width 11 height 11
checkbox input "true"
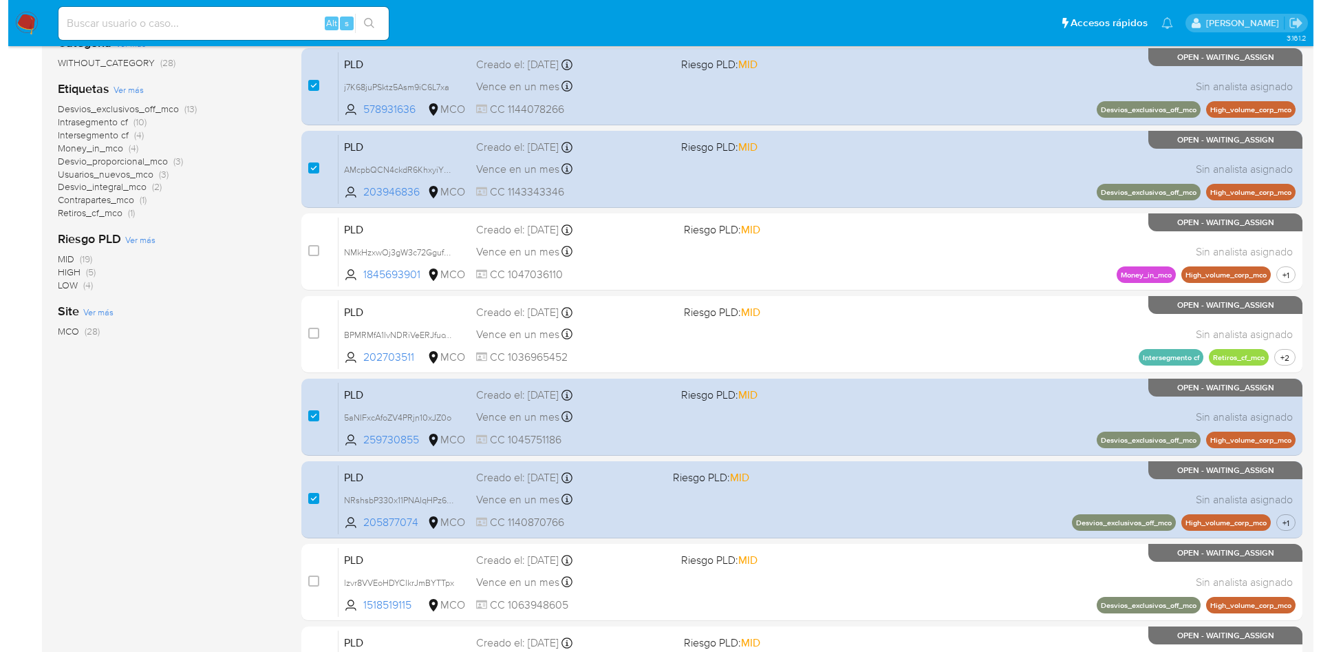
scroll to position [0, 0]
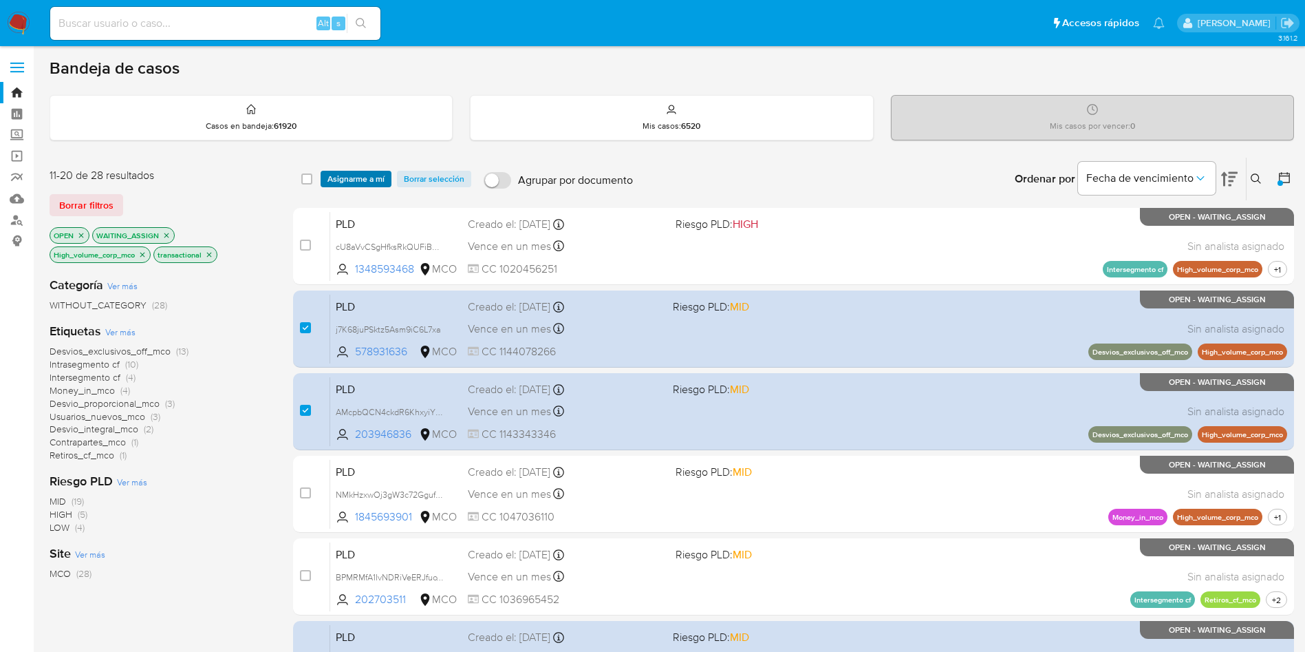
click at [355, 182] on span "Asignarme a mí" at bounding box center [356, 179] width 57 height 14
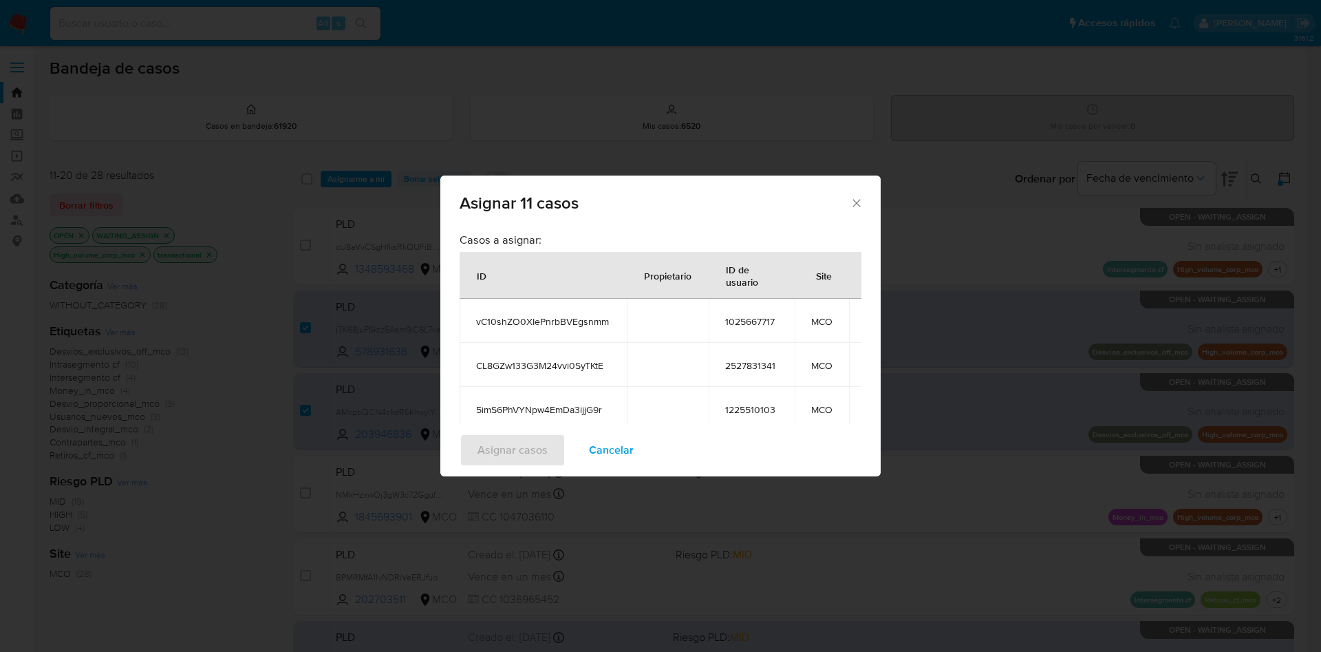
click at [561, 317] on span "vC10shZO0XIePnrbBVEgsnmm" at bounding box center [543, 321] width 134 height 12
click at [566, 369] on span "CL8GZw133G3M24vvi0SyTKtE" at bounding box center [543, 365] width 134 height 12
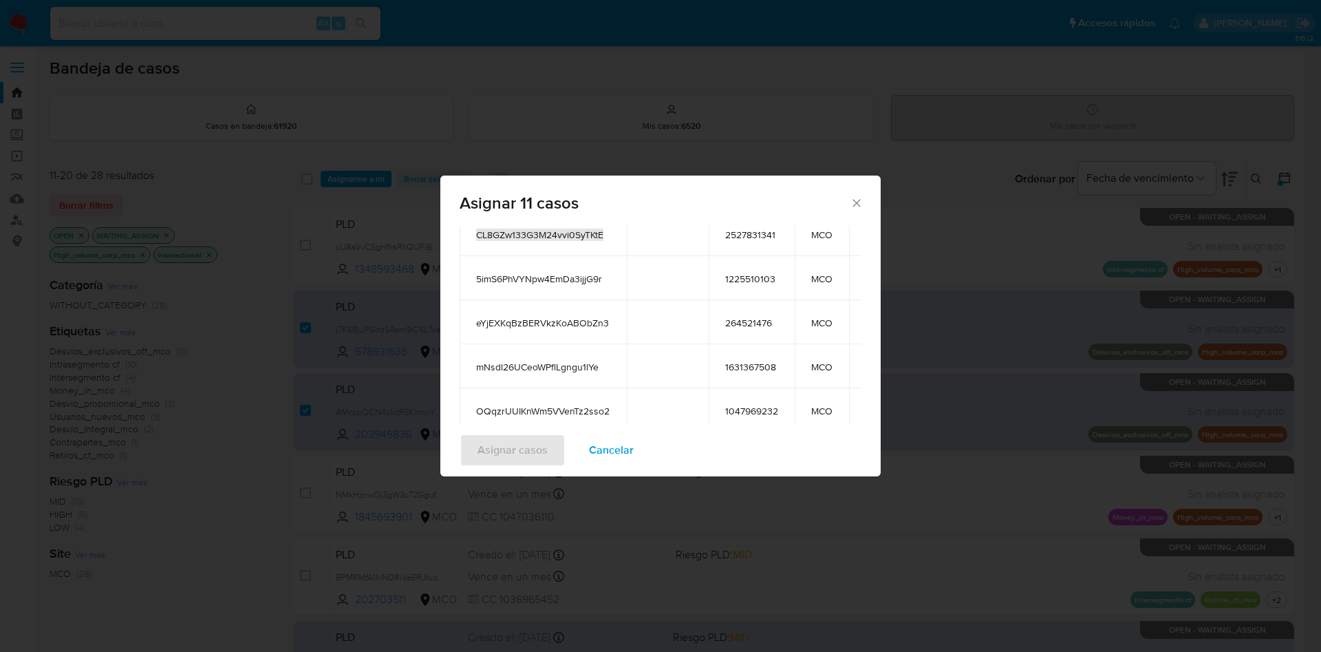
scroll to position [133, 0]
click at [540, 272] on span "5imS6PhVYNpw4EmDa3ijjG9r" at bounding box center [543, 276] width 134 height 12
click at [544, 318] on span "eYjEXKqBzBERVkzKoABObZn3" at bounding box center [543, 320] width 134 height 12
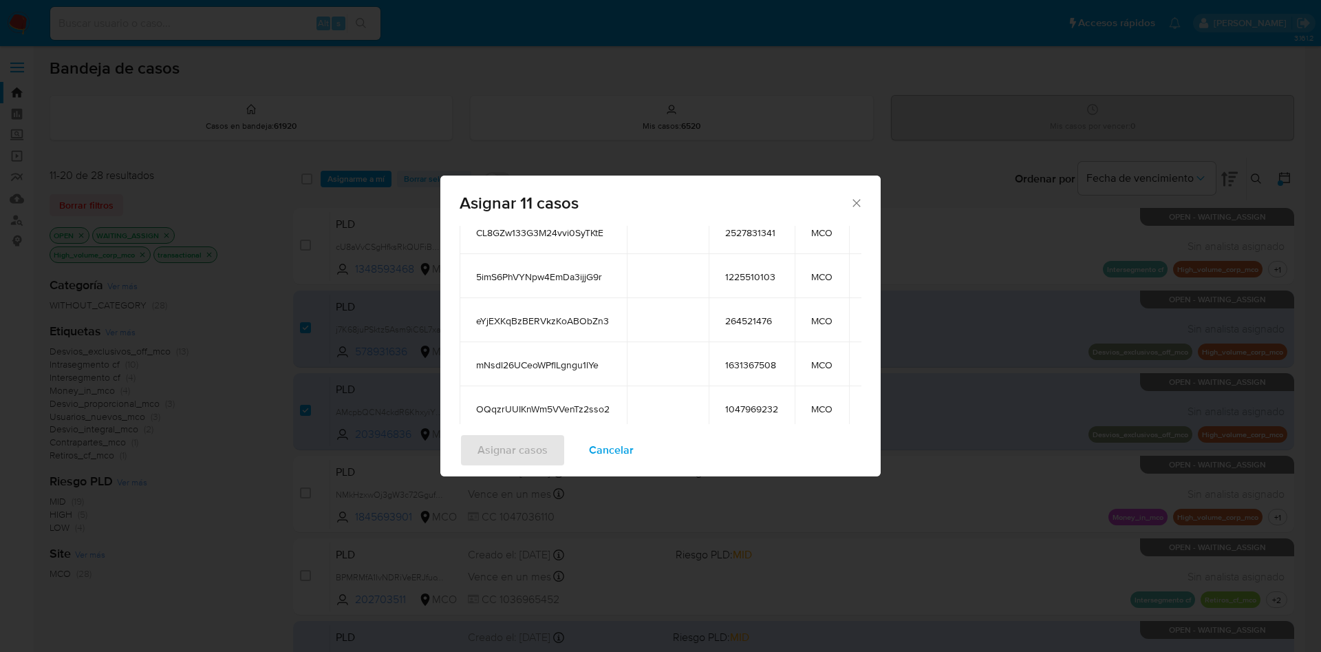
click at [544, 359] on span "mNsdl26UCeoWPflLgngu1lYe" at bounding box center [543, 365] width 134 height 12
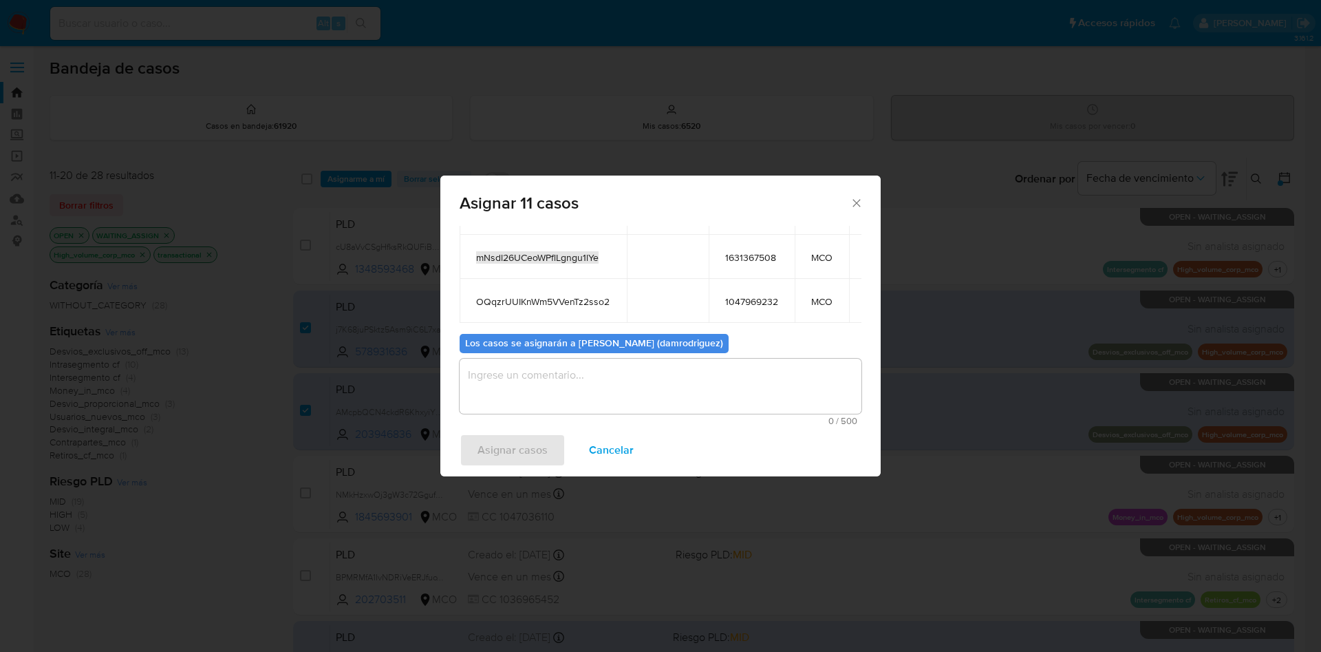
scroll to position [248, 0]
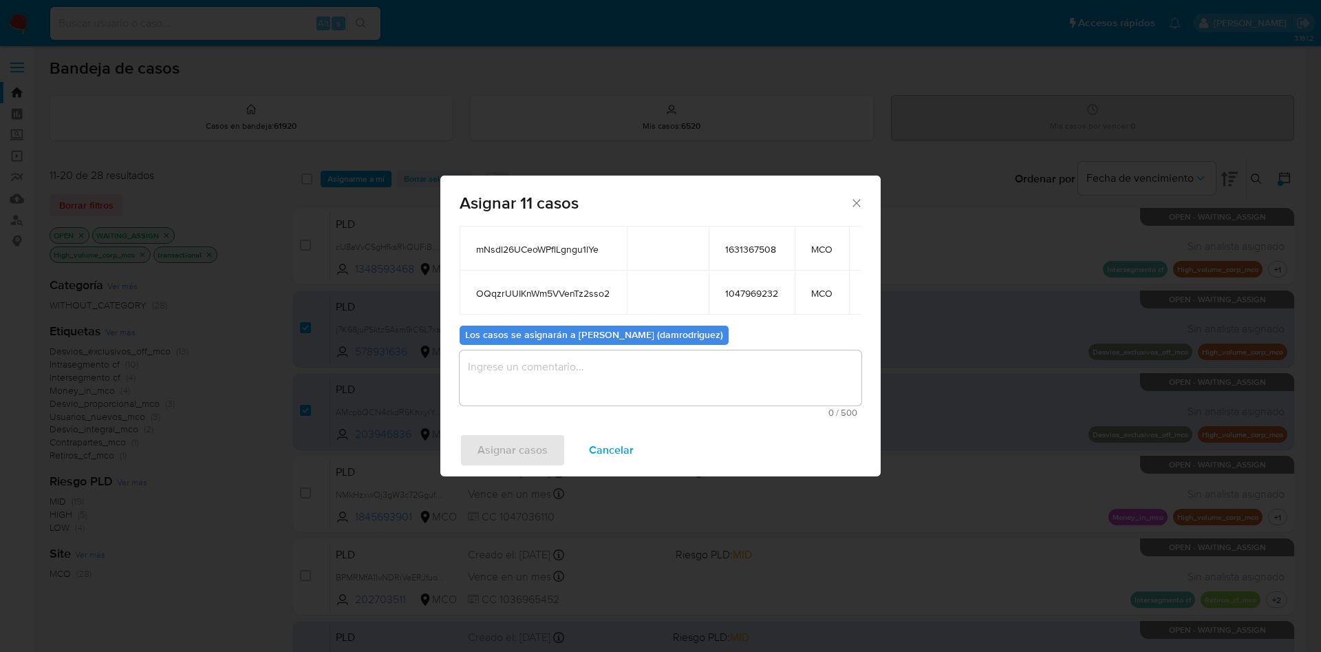
click at [543, 284] on td "OQqzrUUIKnWm5VVenTz2sso2" at bounding box center [543, 292] width 167 height 44
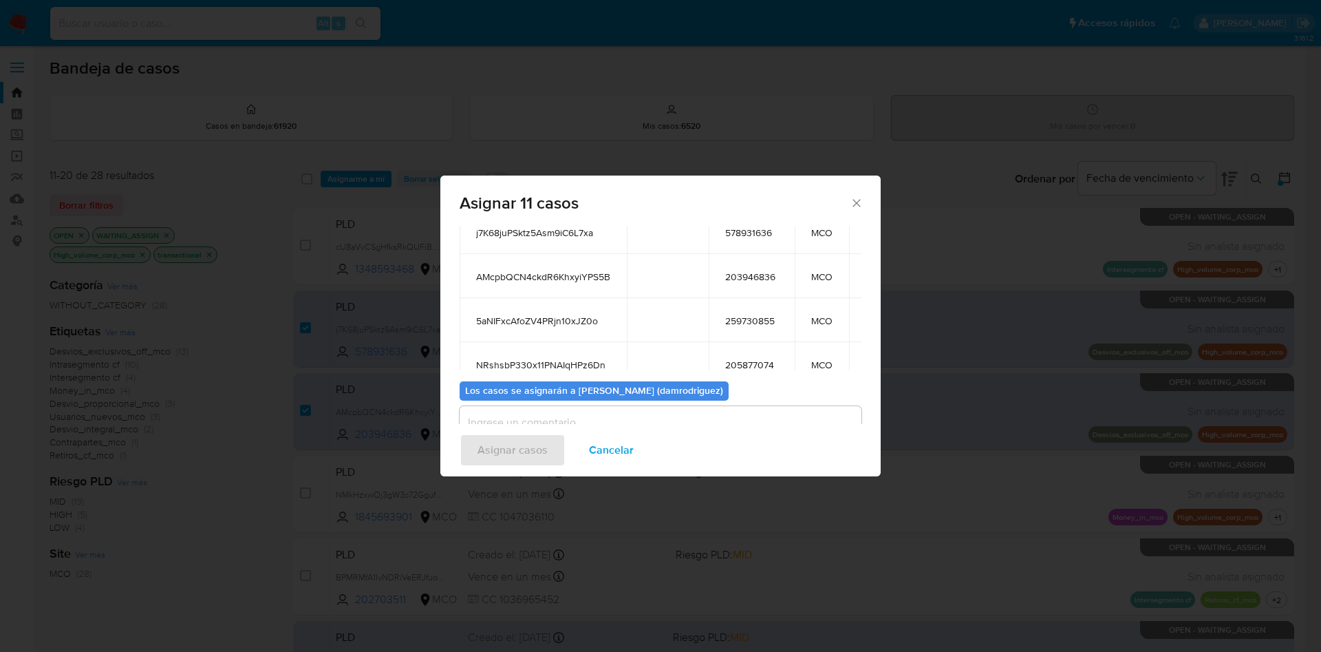
scroll to position [165, 0]
click at [522, 224] on div "Asignar 11 casos" at bounding box center [660, 200] width 440 height 50
click at [522, 231] on span "j7K68juPSktz5Asm9iC6L7xa" at bounding box center [543, 228] width 134 height 12
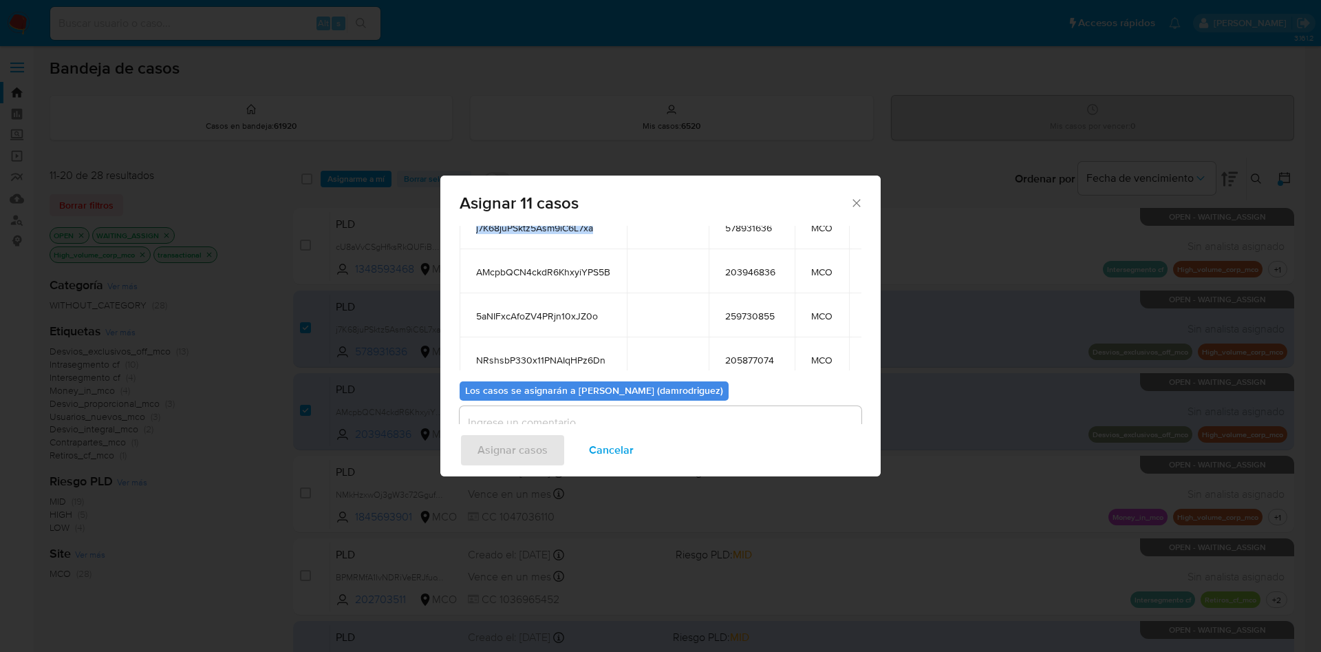
click at [522, 231] on span "j7K68juPSktz5Asm9iC6L7xa" at bounding box center [543, 228] width 134 height 12
click at [531, 270] on span "AMcpbQCN4ckdR6KhxyiYPS5B" at bounding box center [543, 272] width 134 height 12
click at [548, 310] on span "5aNIFxcAfoZV4PRjn10xJZ0o" at bounding box center [543, 316] width 134 height 12
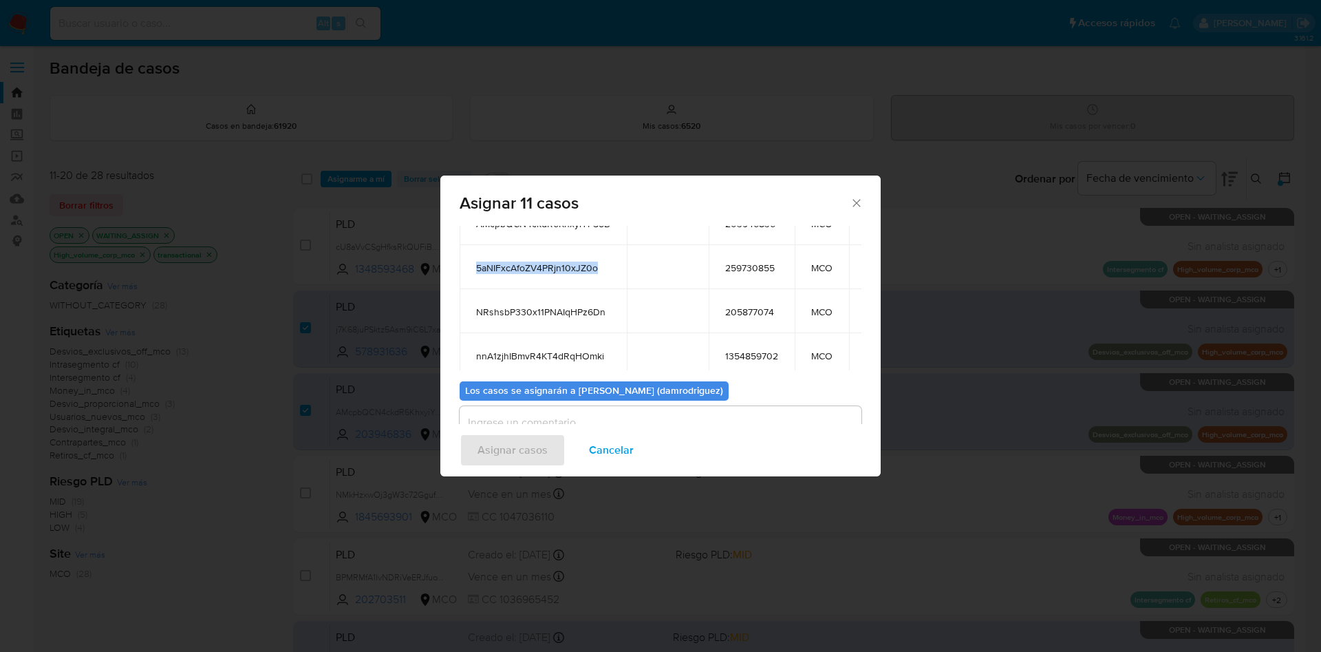
scroll to position [236, 0]
click at [543, 299] on span "NRshsbP330x11PNAIqHPz6Dn" at bounding box center [543, 305] width 134 height 12
click at [564, 343] on span "nnA1zjhIBmvR4KT4dRqHOmki" at bounding box center [543, 349] width 134 height 12
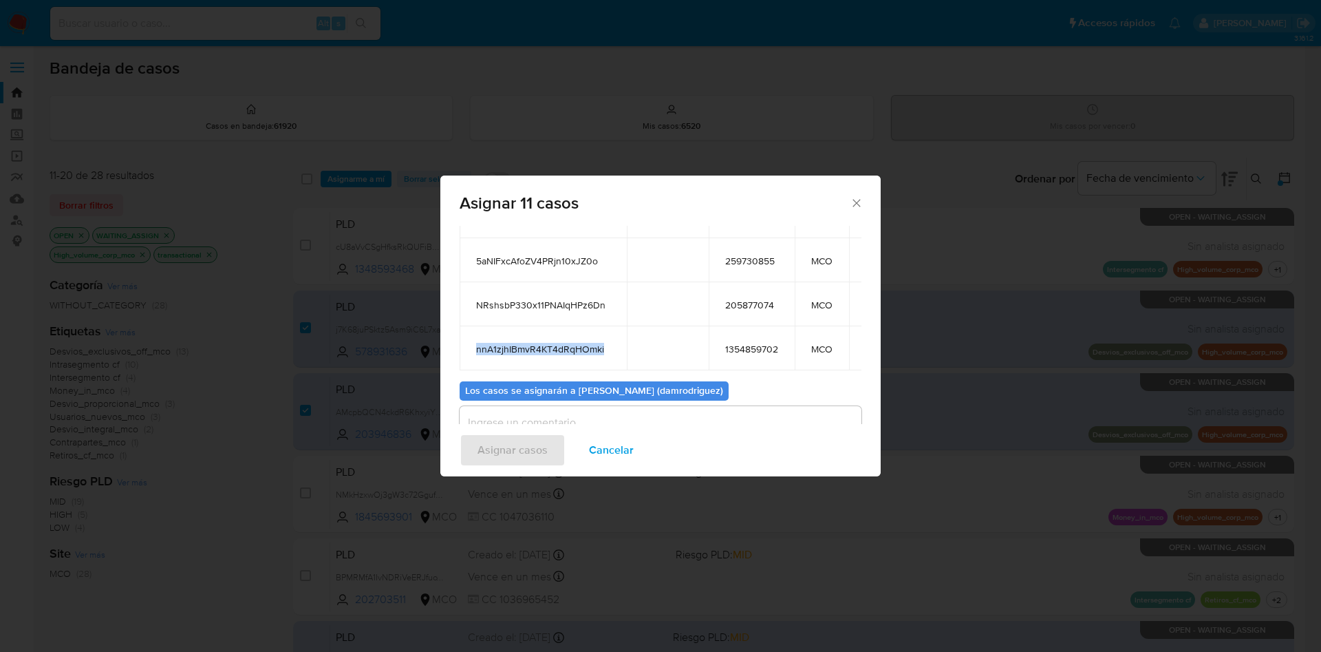
click at [564, 343] on span "nnA1zjhIBmvR4KT4dRqHOmki" at bounding box center [543, 349] width 134 height 12
click at [768, 343] on span "1354859702" at bounding box center [751, 349] width 53 height 12
click at [767, 343] on span "1354859702" at bounding box center [751, 349] width 53 height 12
click at [752, 299] on span "205877074" at bounding box center [751, 305] width 53 height 12
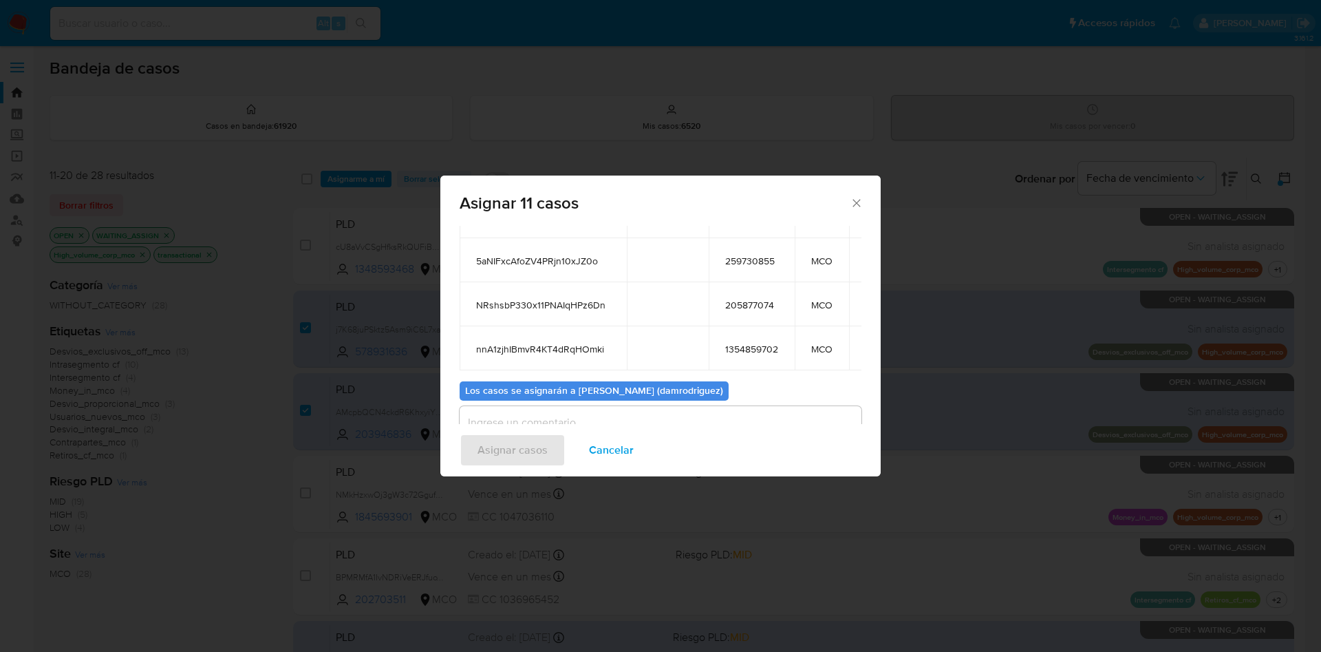
click at [756, 255] on span "259730855" at bounding box center [751, 261] width 53 height 12
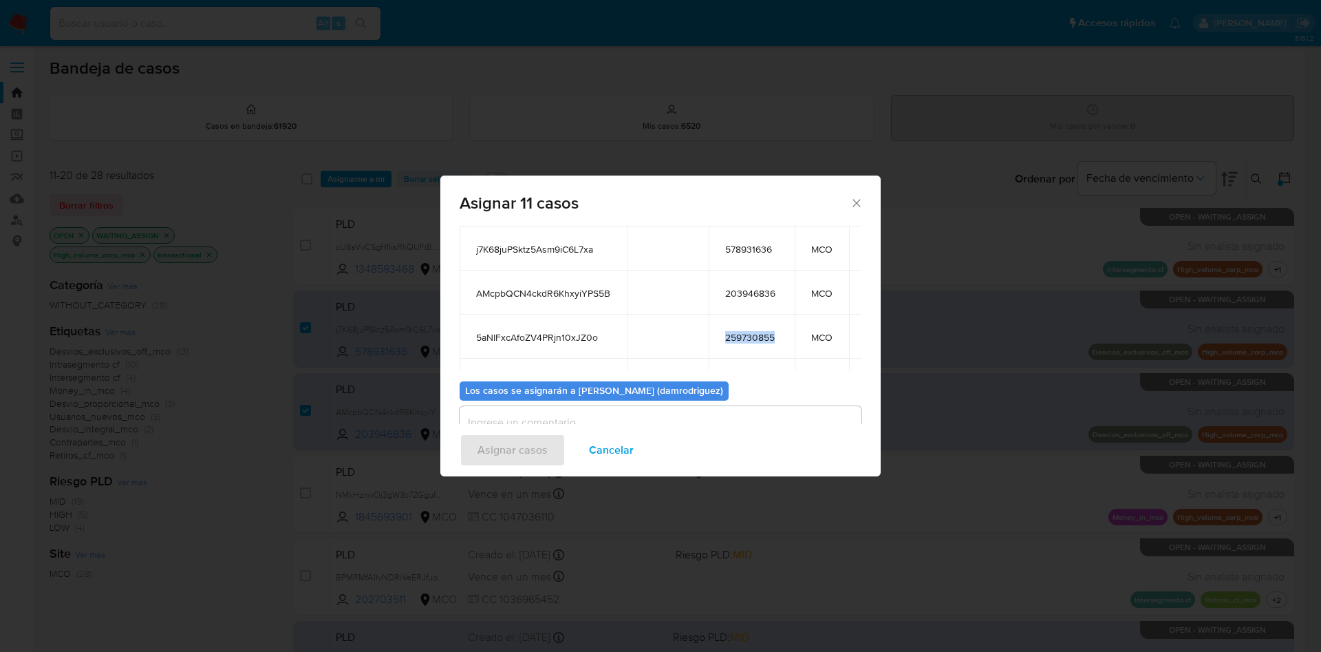
scroll to position [125, 0]
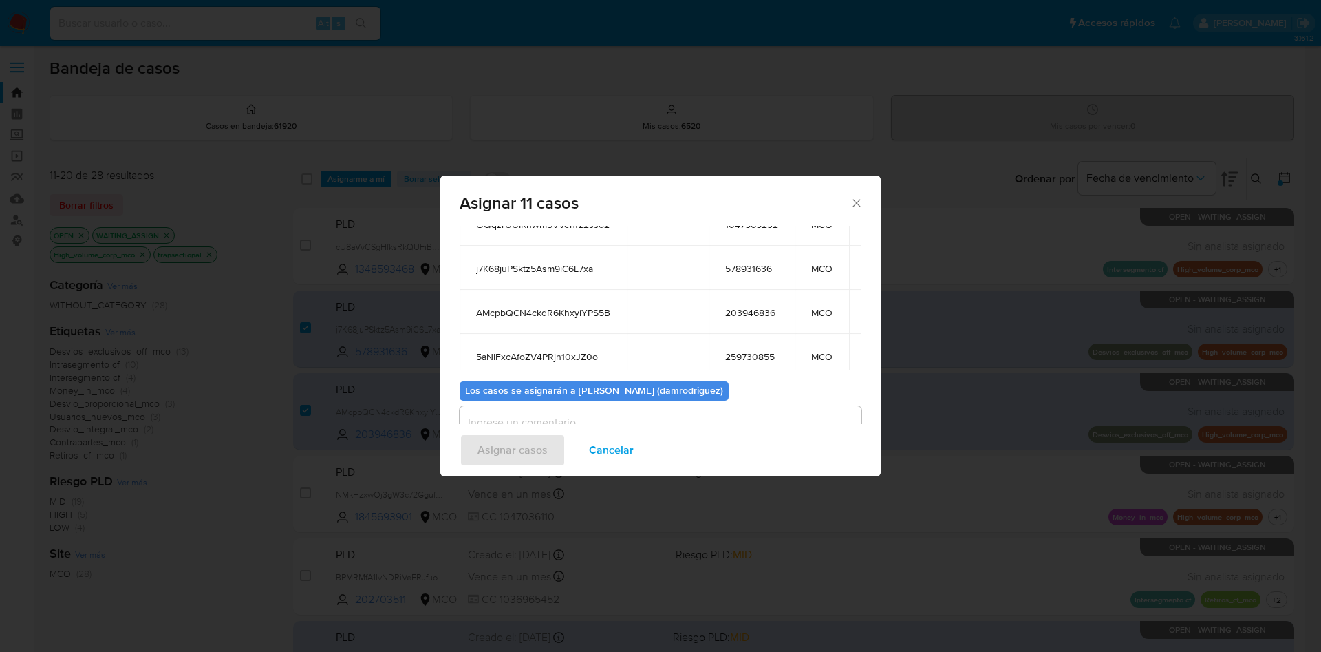
click at [738, 315] on span "203946836" at bounding box center [751, 312] width 53 height 12
click at [738, 272] on span "578931636" at bounding box center [751, 268] width 53 height 12
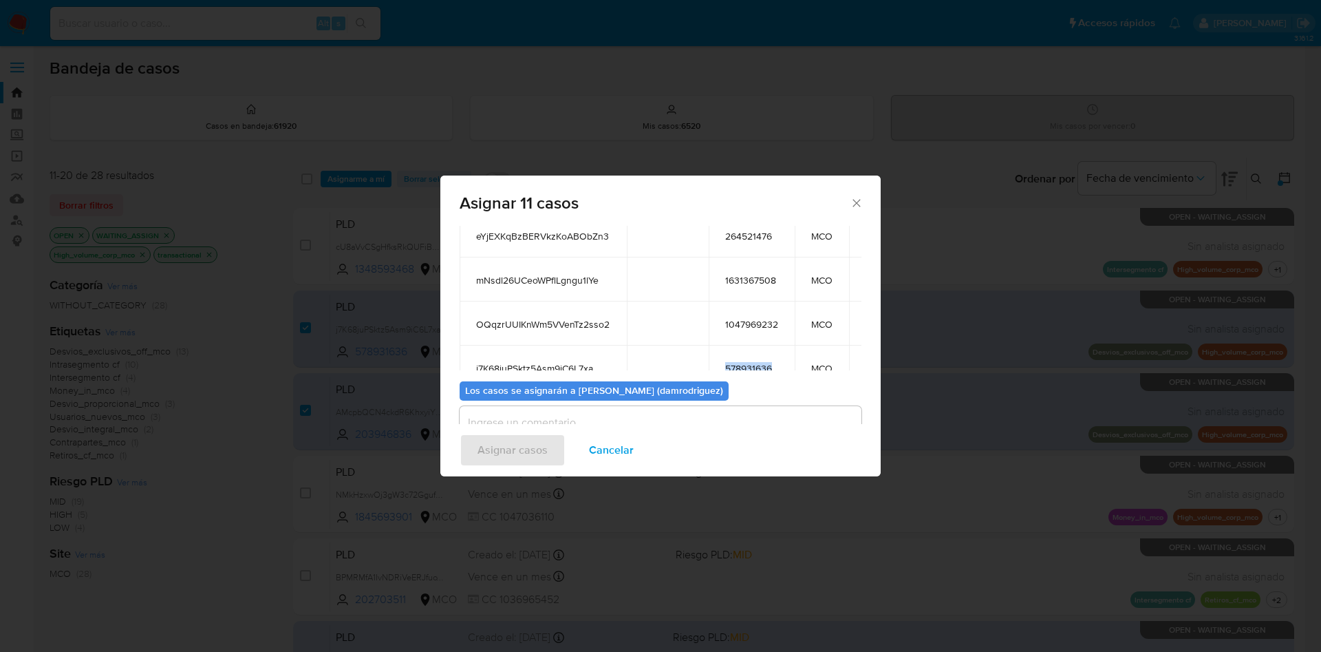
scroll to position [49, 0]
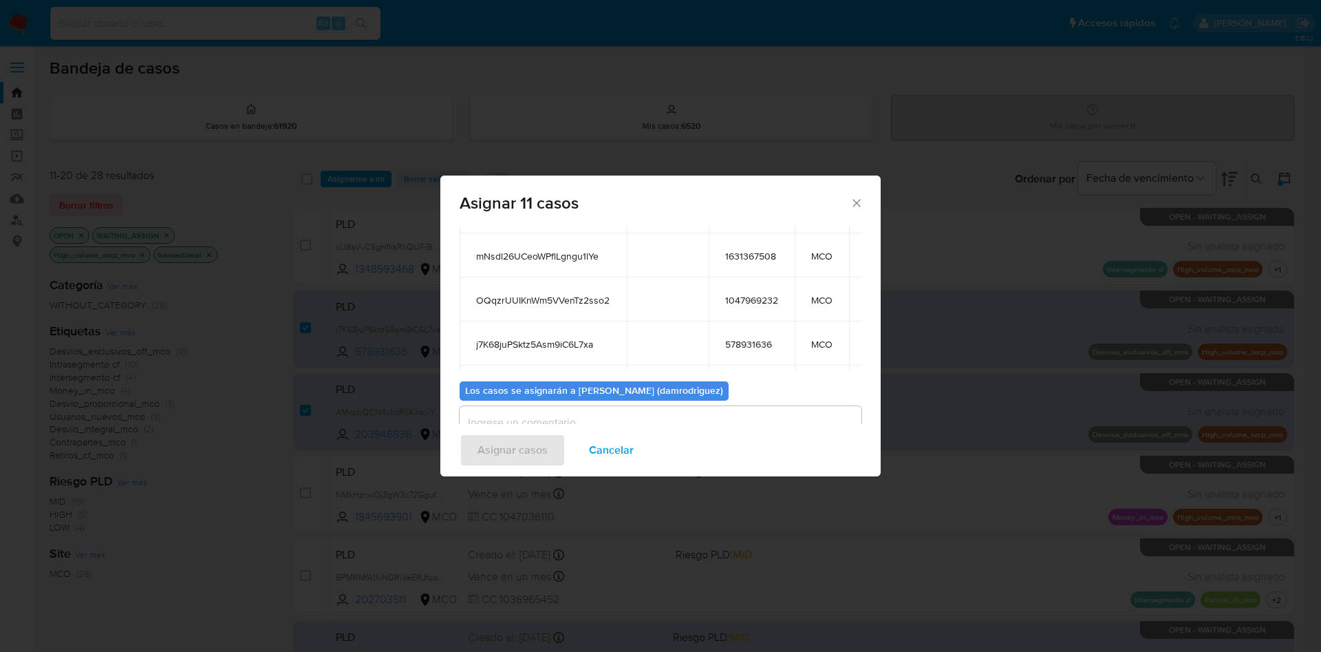
click at [760, 306] on td "1047969232" at bounding box center [752, 299] width 86 height 44
click at [760, 306] on span "1047969232" at bounding box center [751, 300] width 53 height 12
click at [739, 253] on span "1631367508" at bounding box center [751, 256] width 53 height 12
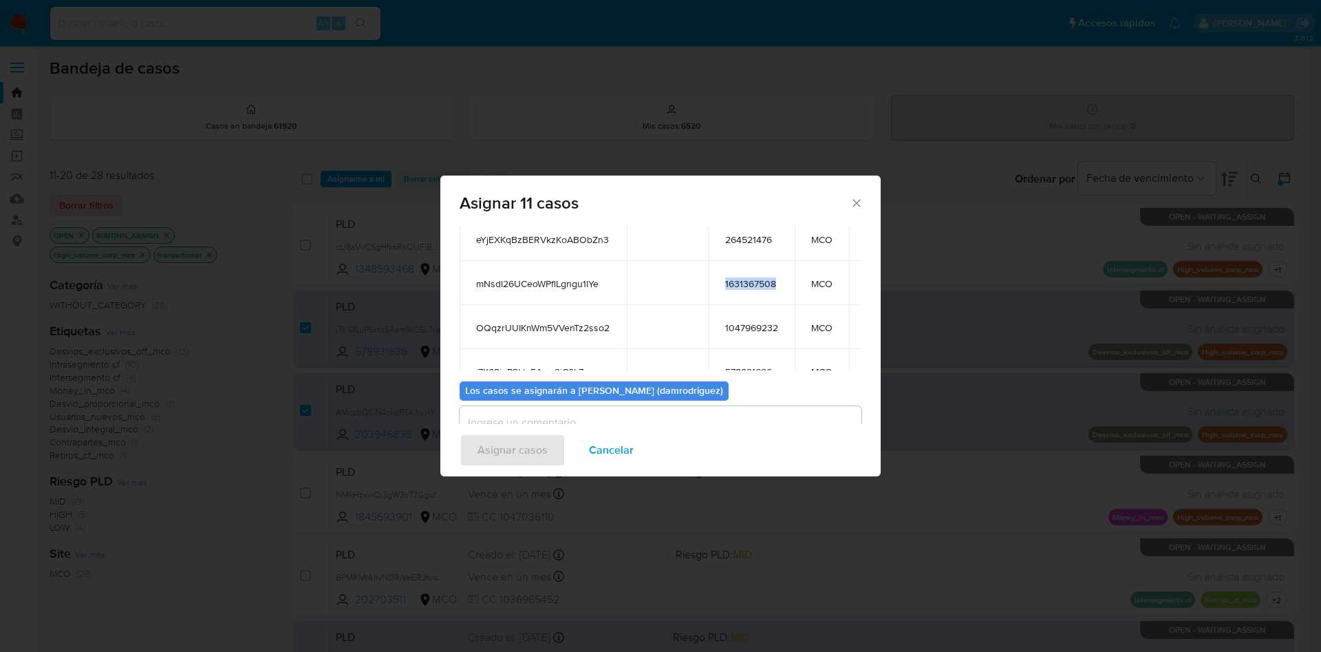
scroll to position [0, 0]
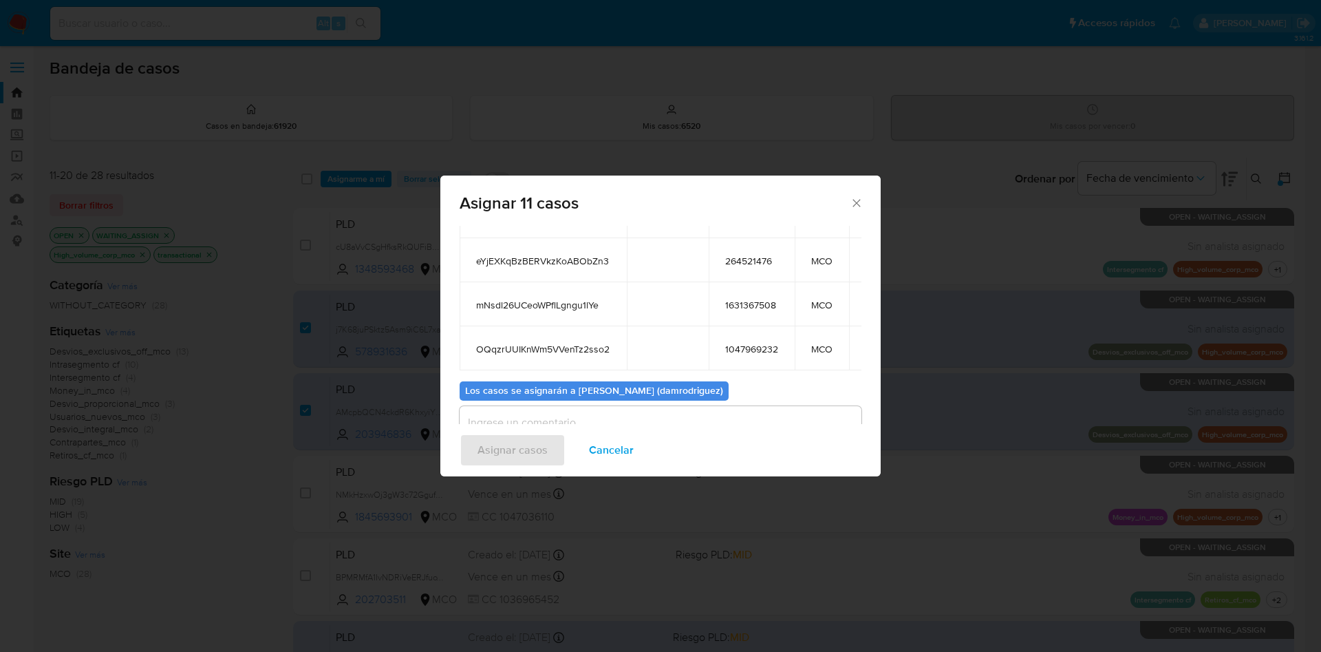
click at [755, 266] on span "264521476" at bounding box center [751, 261] width 53 height 12
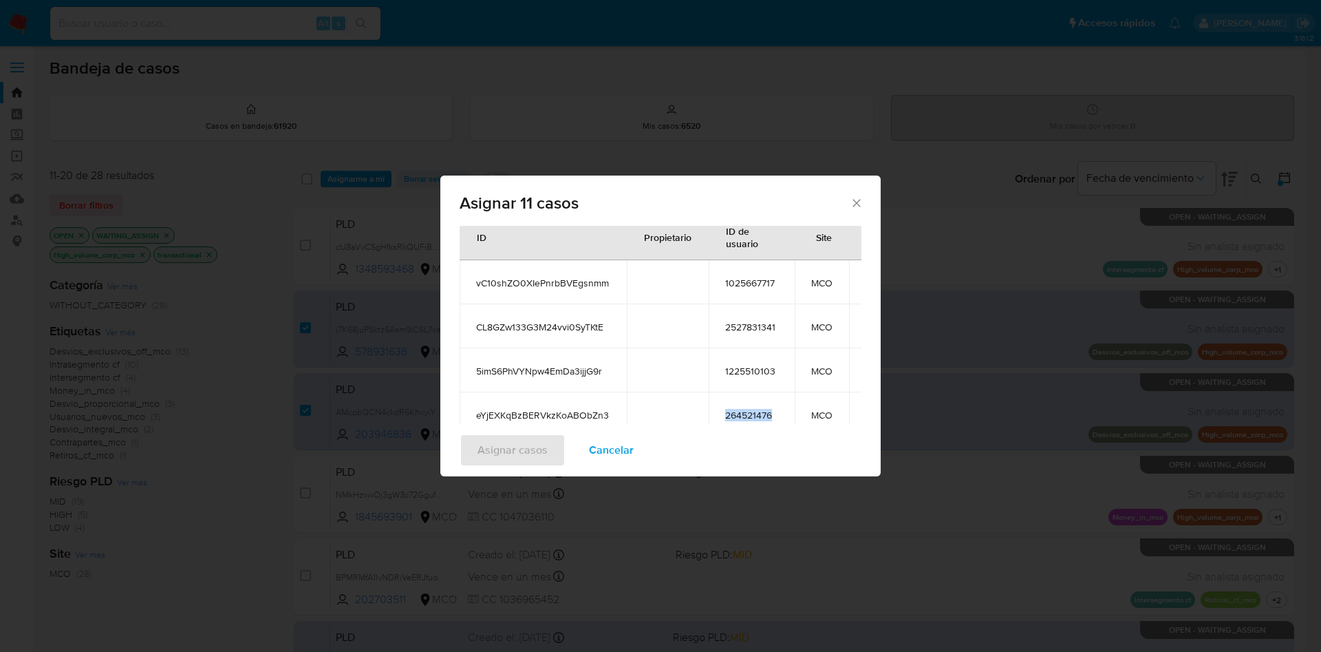
scroll to position [28, 0]
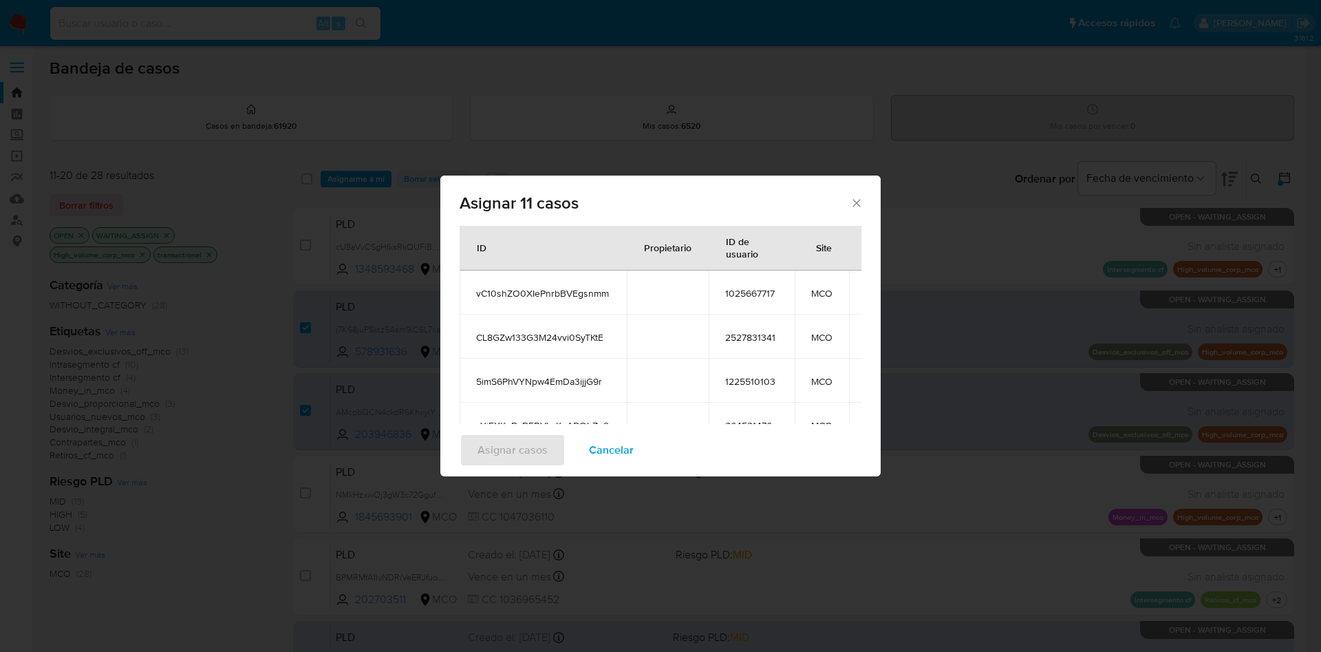
click at [747, 388] on td "1225510103" at bounding box center [752, 381] width 86 height 44
click at [767, 341] on span "2527831341" at bounding box center [751, 337] width 53 height 12
click at [746, 294] on span "1025667717" at bounding box center [751, 293] width 53 height 12
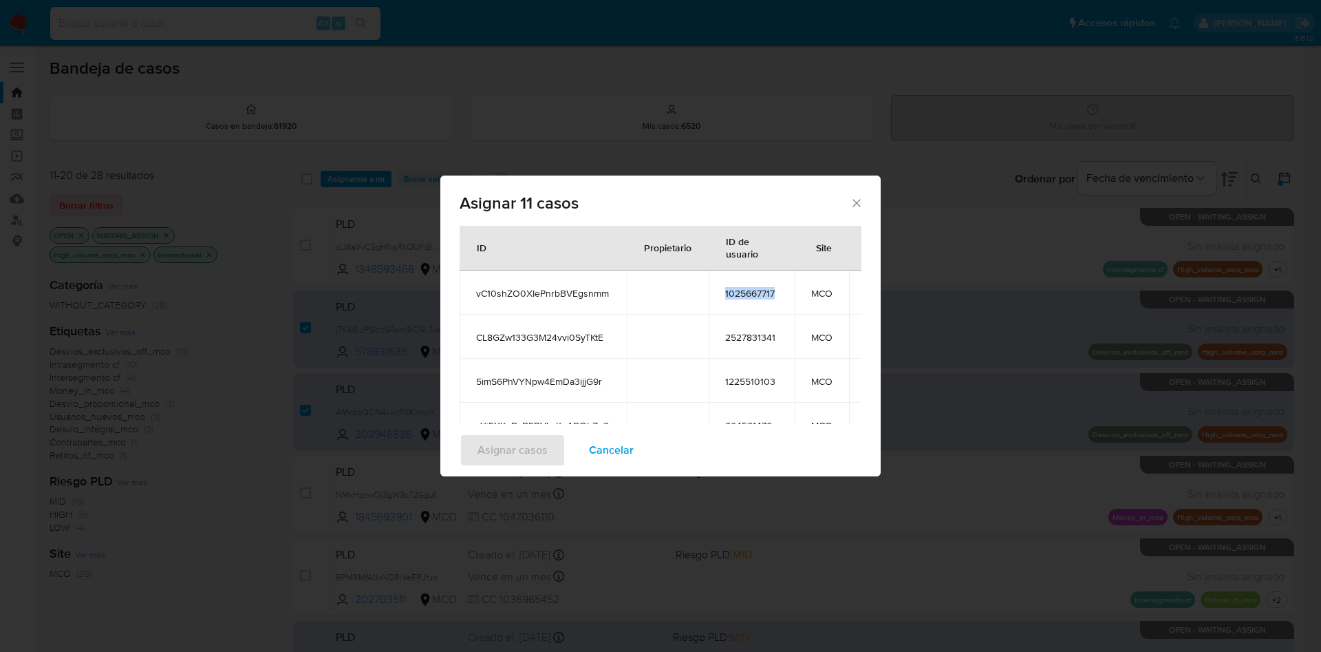
click at [746, 293] on span "1025667717" at bounding box center [751, 293] width 53 height 12
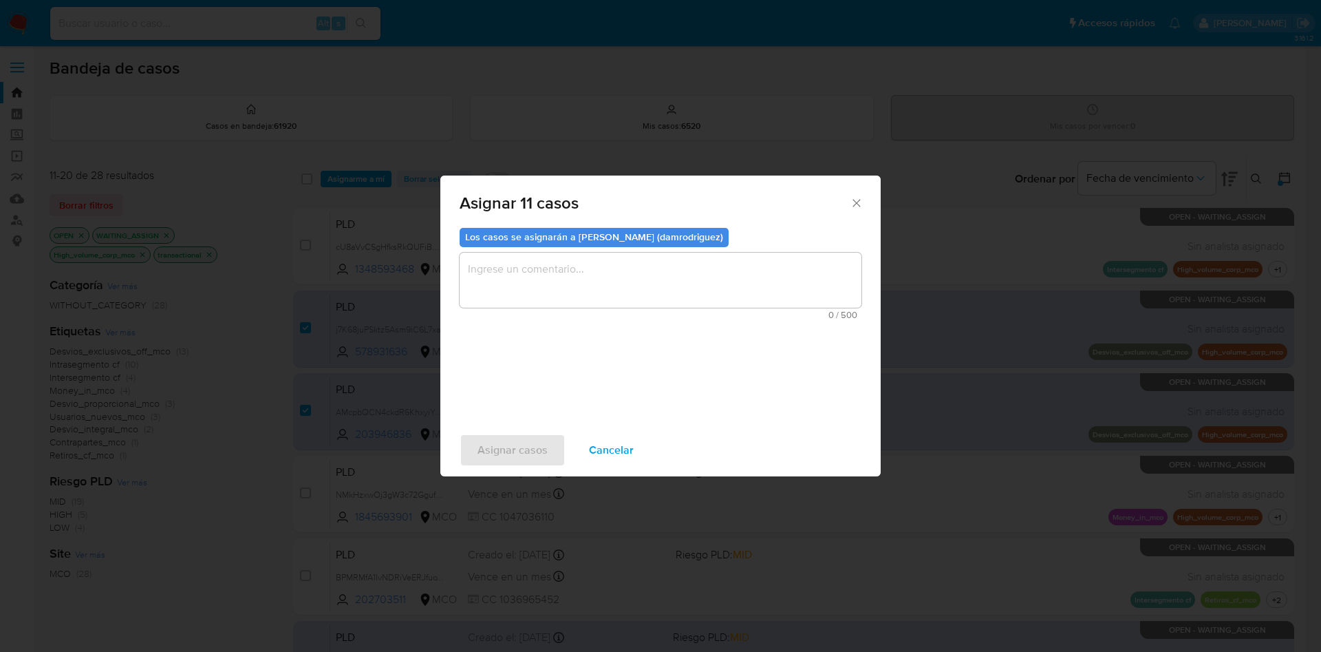
scroll to position [362, 0]
click at [539, 278] on textarea "assign-modal" at bounding box center [661, 280] width 402 height 55
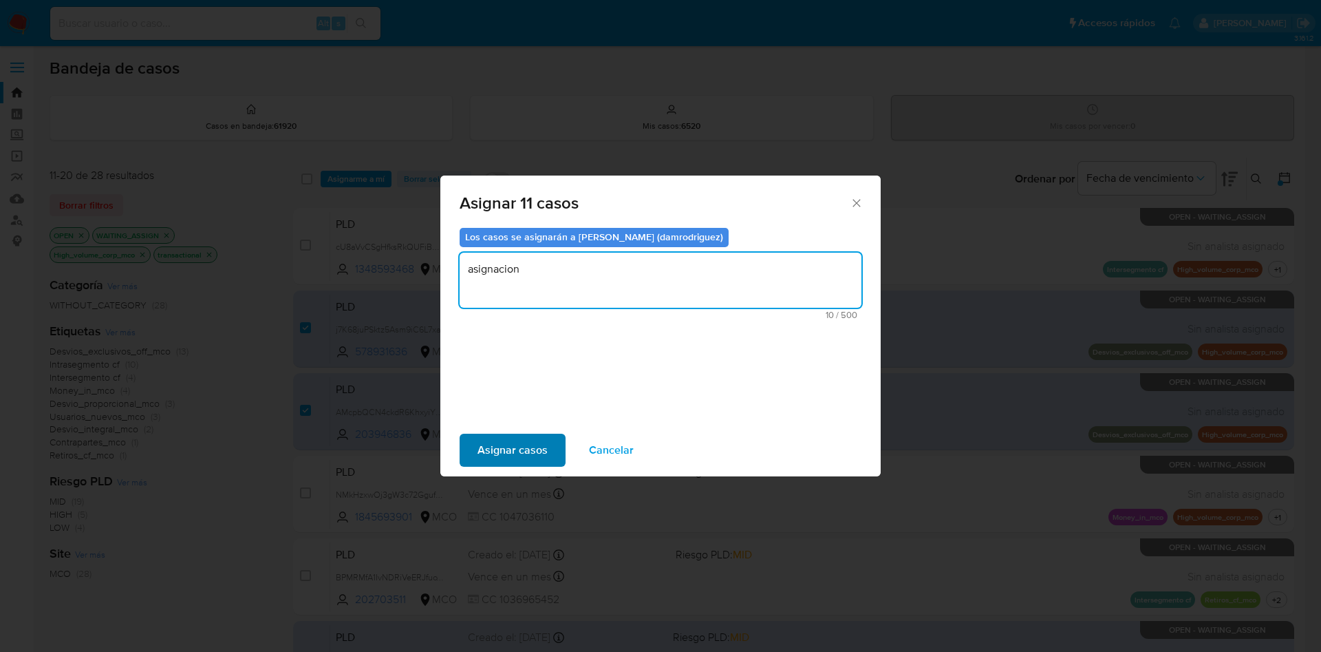
type textarea "asignacion"
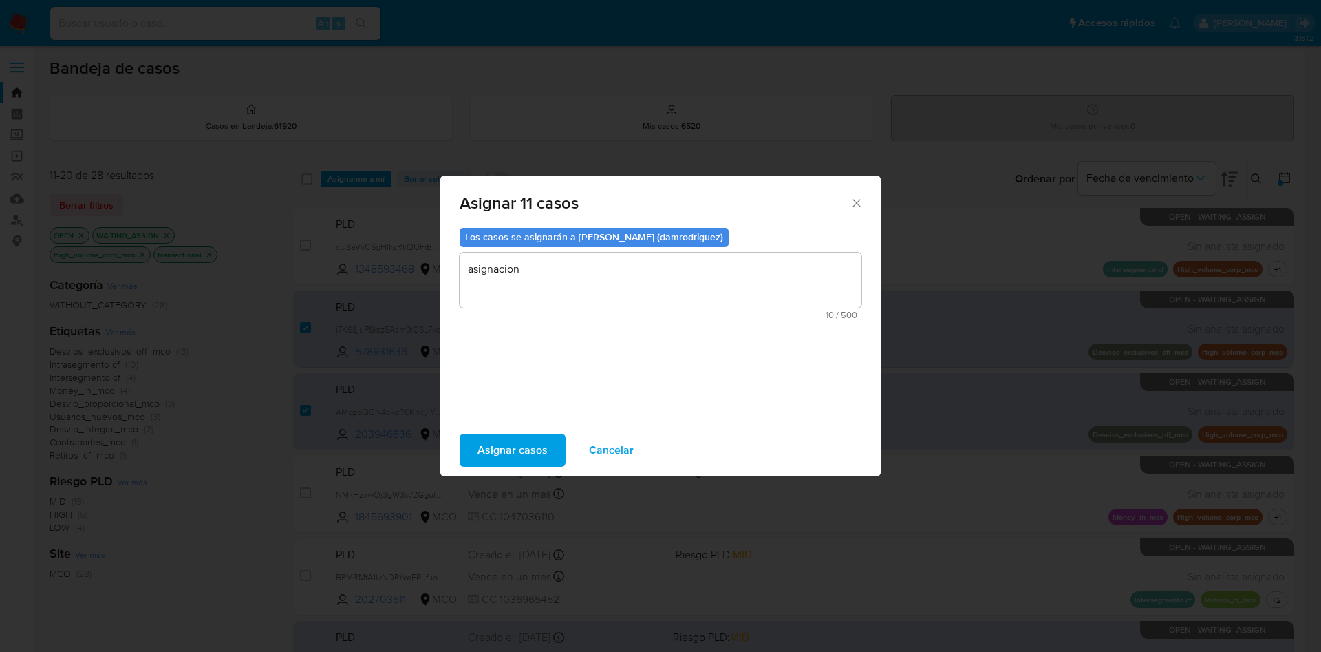
click at [489, 449] on span "Asignar casos" at bounding box center [513, 450] width 70 height 30
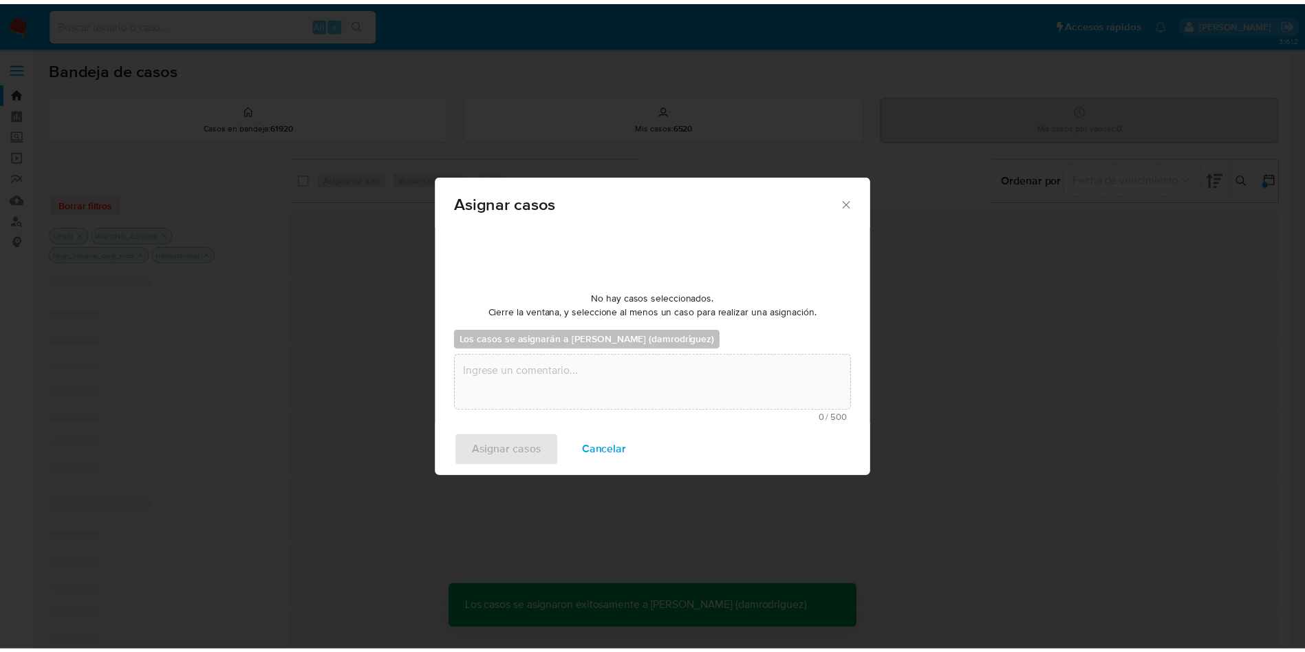
scroll to position [83, 0]
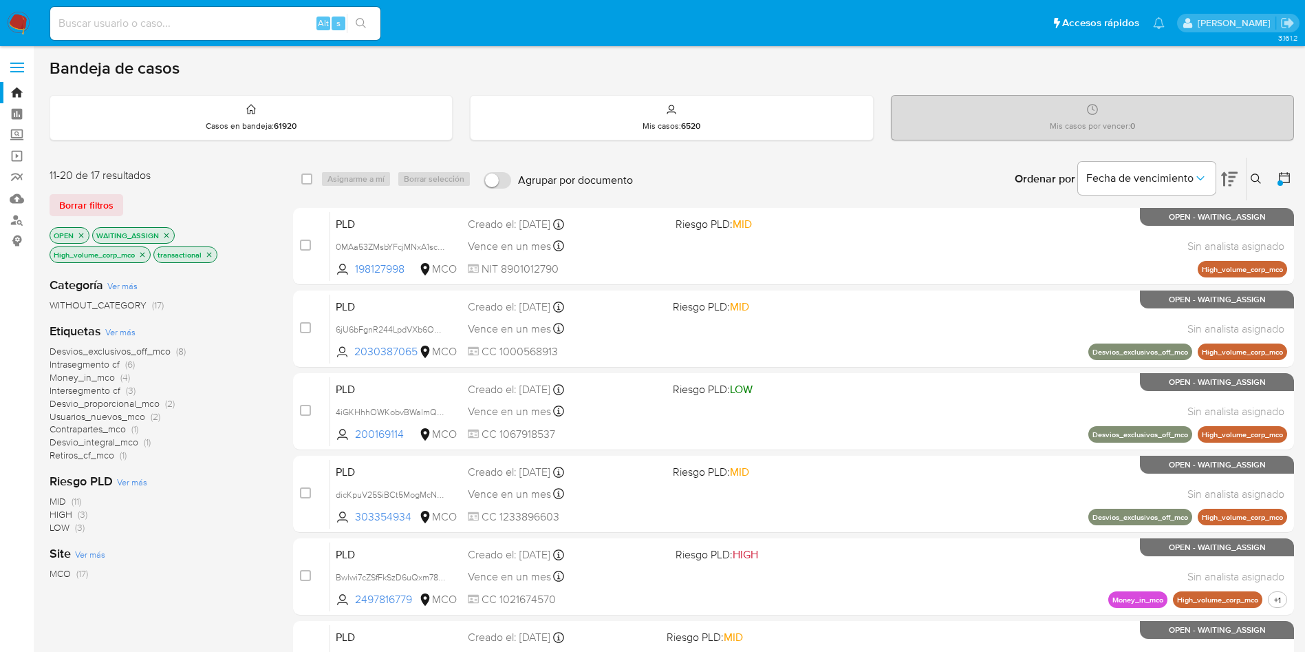
click at [142, 254] on icon "close-filter" at bounding box center [142, 254] width 8 height 8
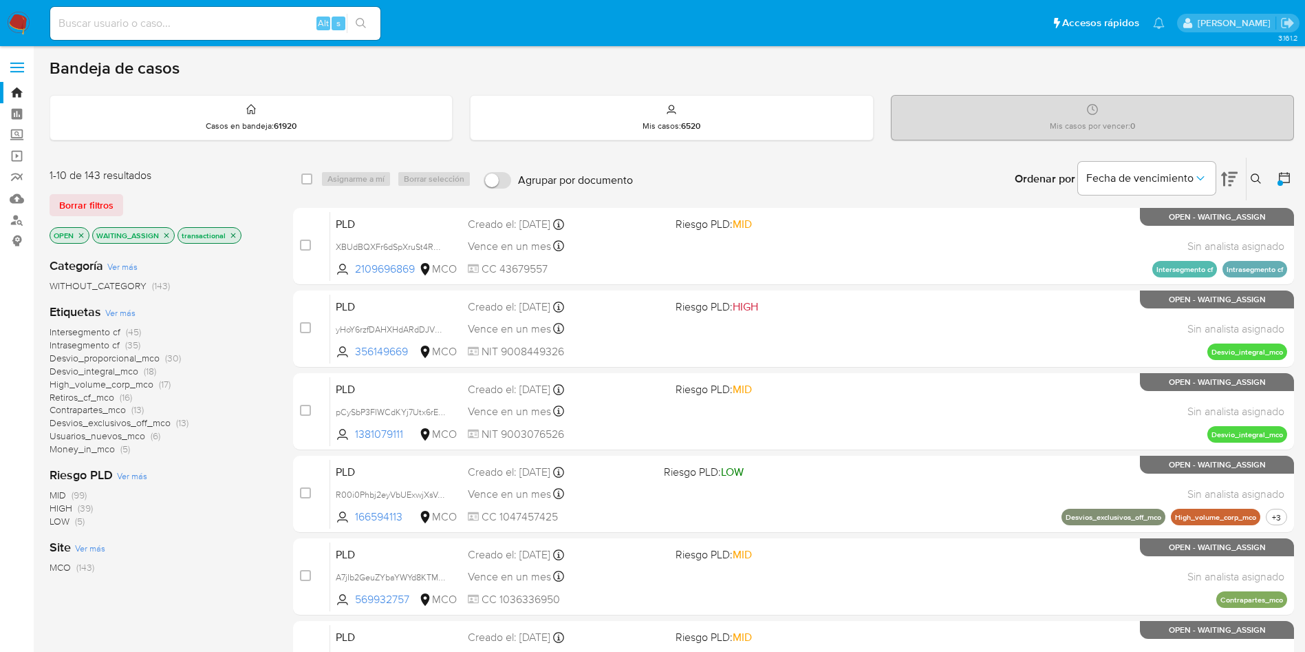
click at [23, 25] on img at bounding box center [18, 23] width 23 height 23
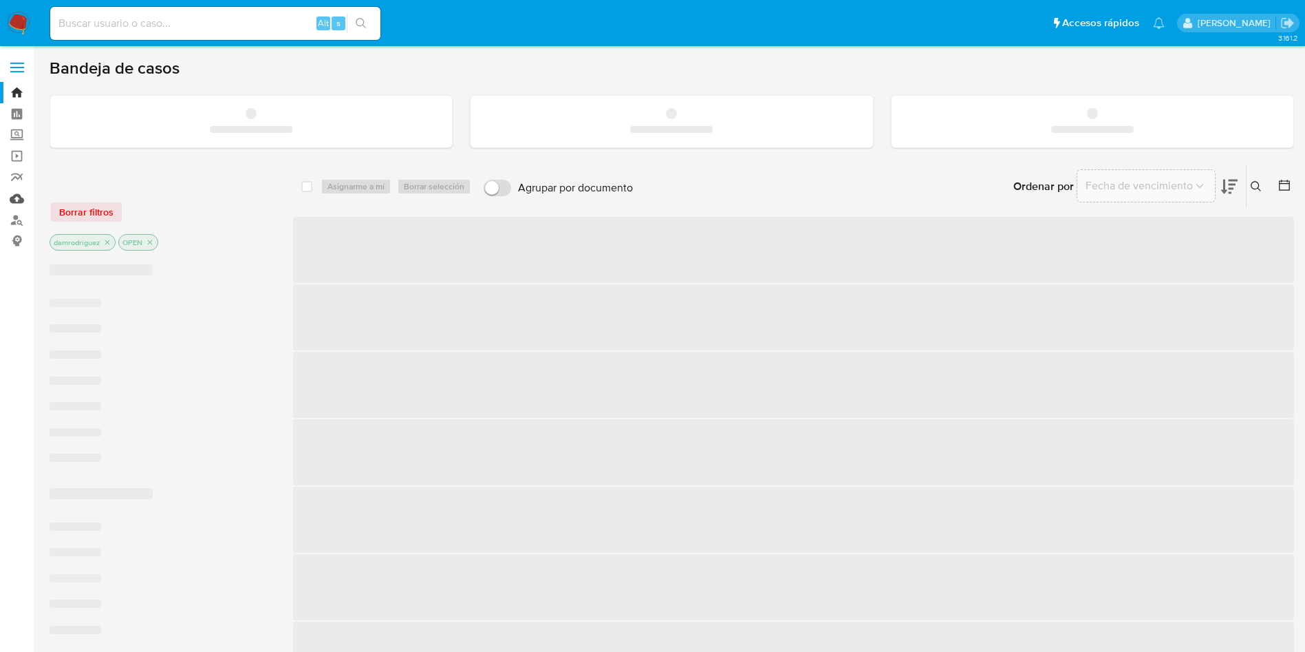
click at [18, 200] on link "Mulan" at bounding box center [82, 198] width 164 height 21
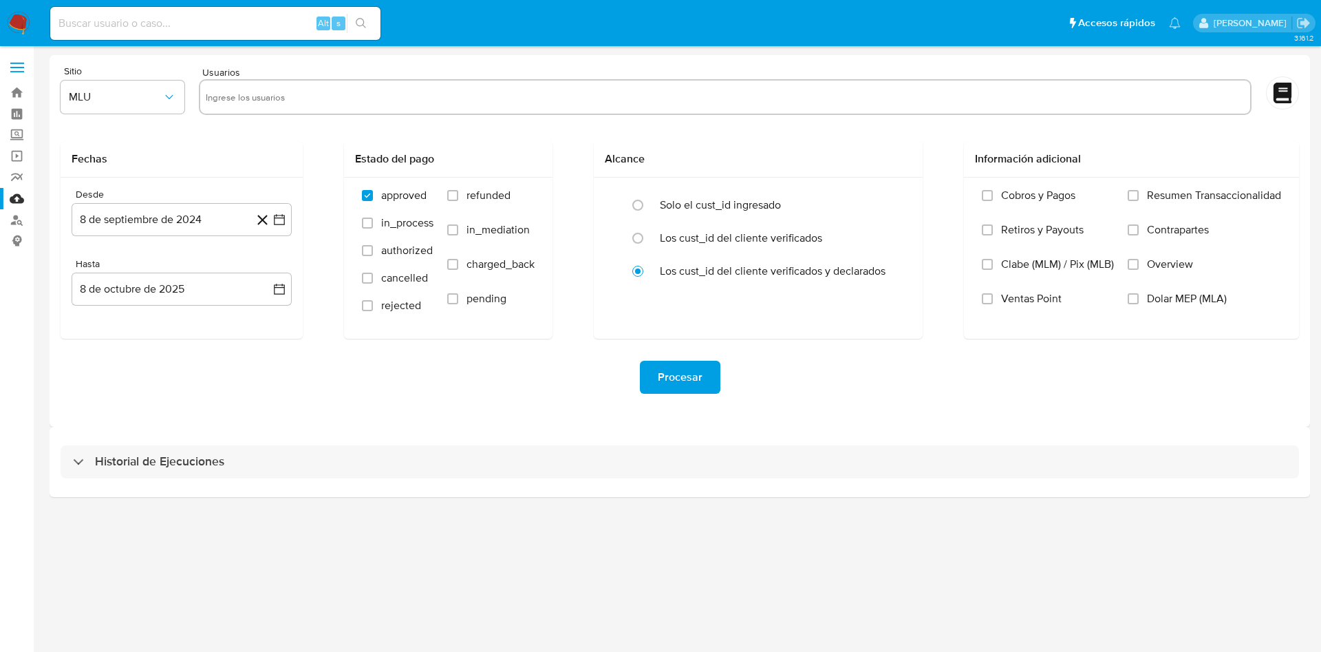
click at [279, 100] on input "text" at bounding box center [725, 97] width 1039 height 22
paste input "1456396503"
type input "1456396503"
paste input "1631367508"
type input "1631367508"
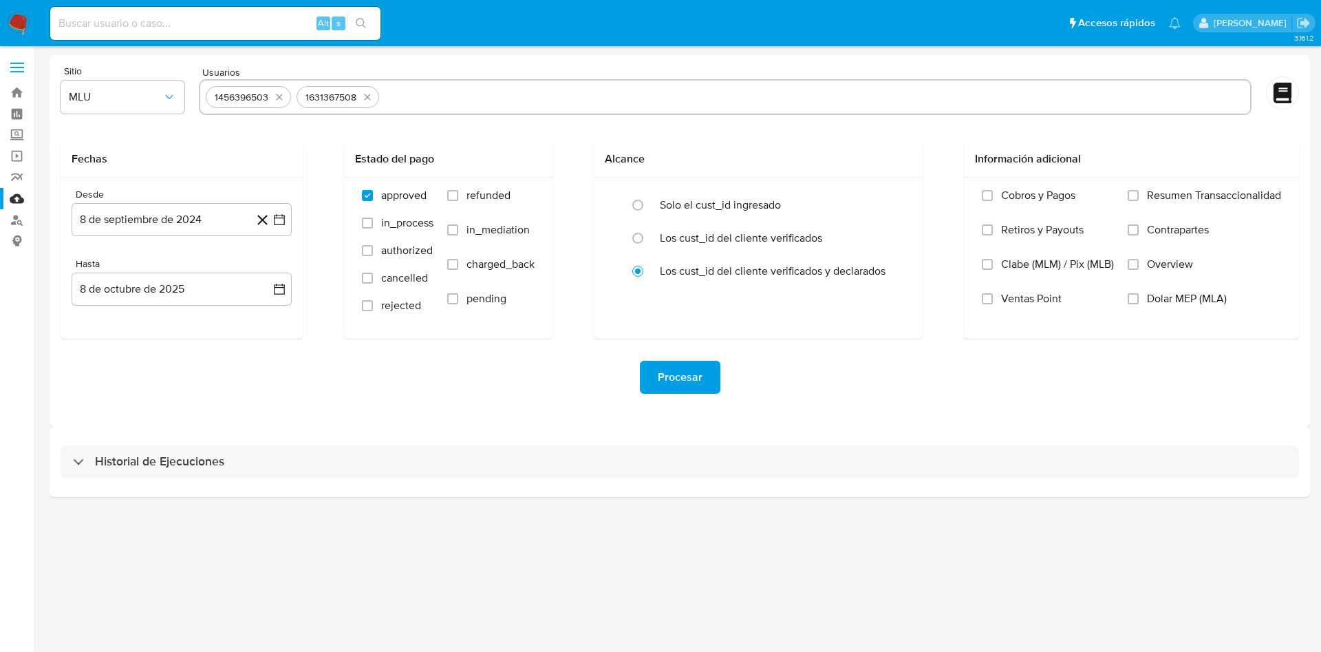
paste input "799244692"
type input "799244692"
paste input "1110163503"
type input "1110163503"
paste input "1225510103"
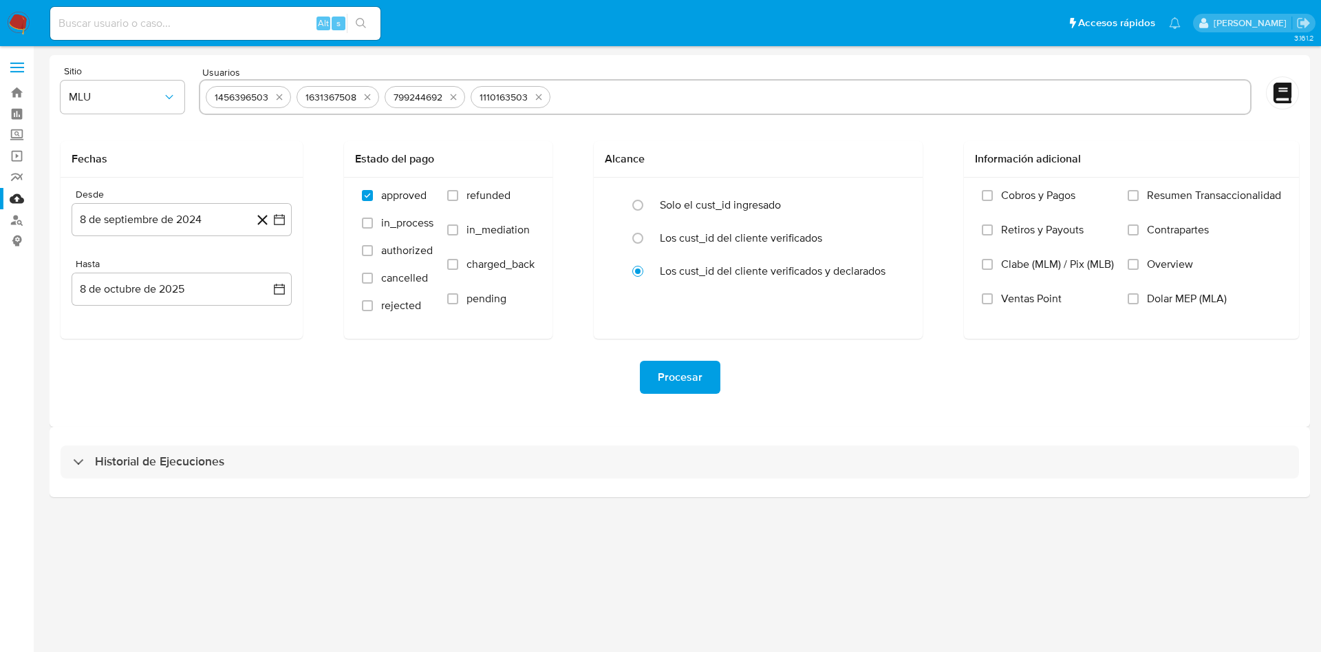
type input "1225510103"
paste input "2527831341"
type input "2527831341"
click at [283, 102] on icon "quitar 1456396503" at bounding box center [279, 97] width 11 height 11
click at [359, 102] on button "quitar 1631367508" at bounding box center [367, 97] width 17 height 17
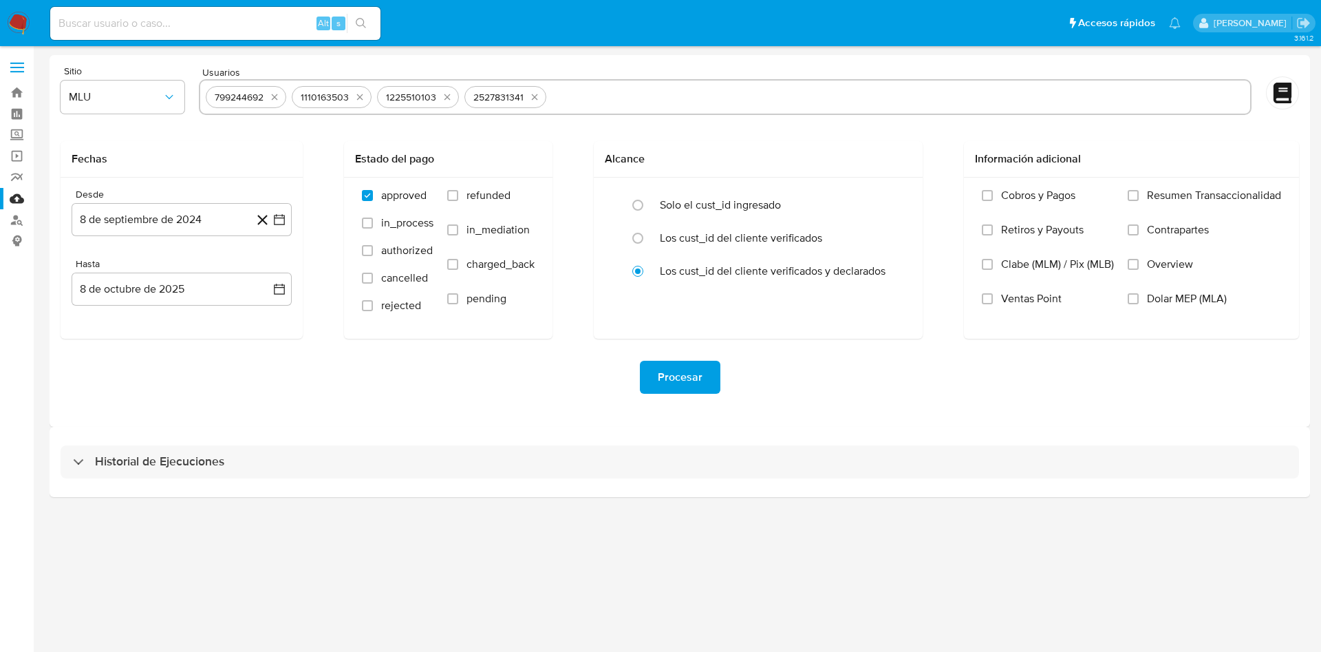
click at [283, 102] on div "799244692" at bounding box center [246, 97] width 81 height 22
click at [279, 100] on icon "quitar 799244692" at bounding box center [274, 97] width 11 height 11
click at [279, 100] on button "quitar 1110163503" at bounding box center [274, 97] width 17 height 17
click at [356, 100] on icon "quitar 1225510103" at bounding box center [361, 97] width 11 height 11
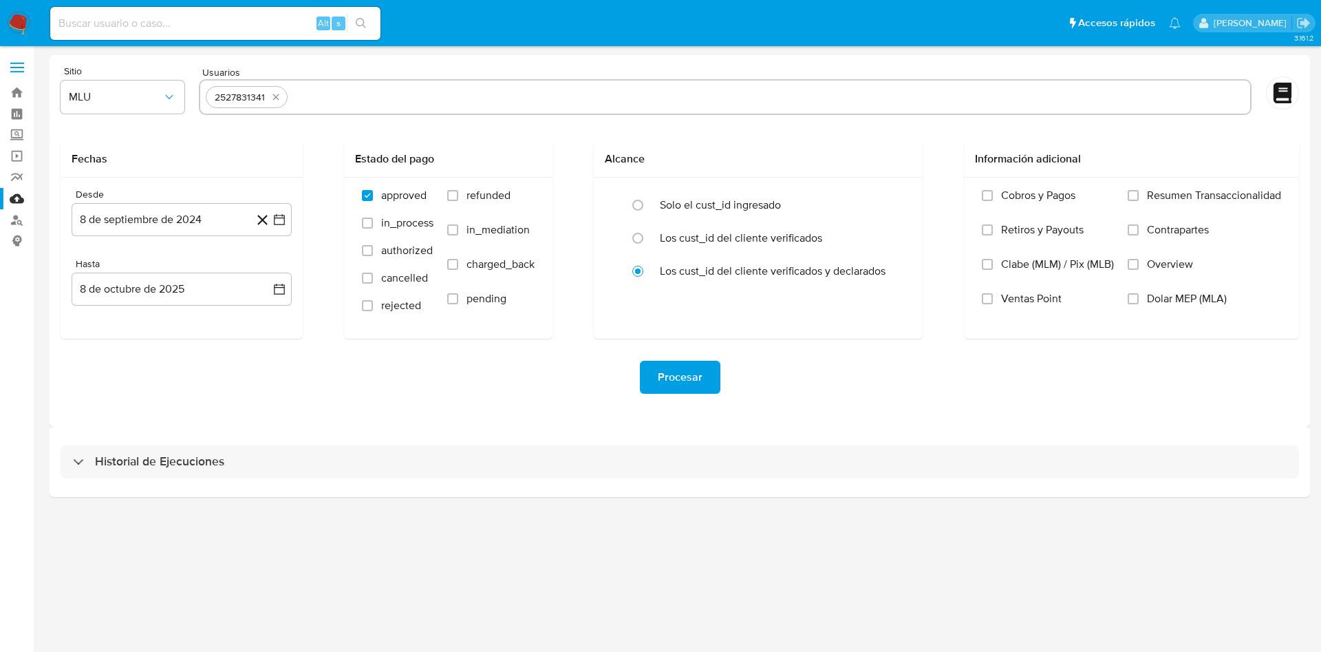
click at [279, 100] on icon "quitar 2527831341" at bounding box center [275, 97] width 11 height 11
click at [279, 100] on input "text" at bounding box center [725, 97] width 1039 height 22
paste input "1354859702"
type input "1354859702"
paste input "205877074"
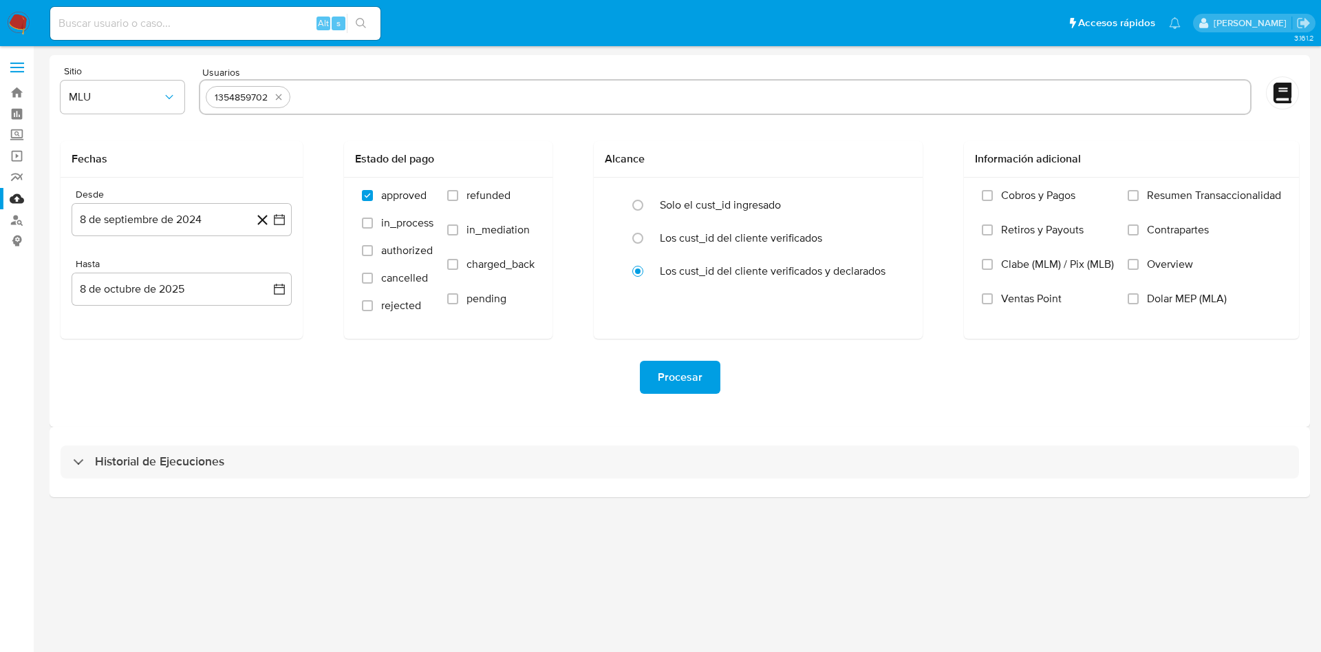
type input "205877074"
paste input "259730855"
type input "259730855"
paste input "203946836"
type input "203946836"
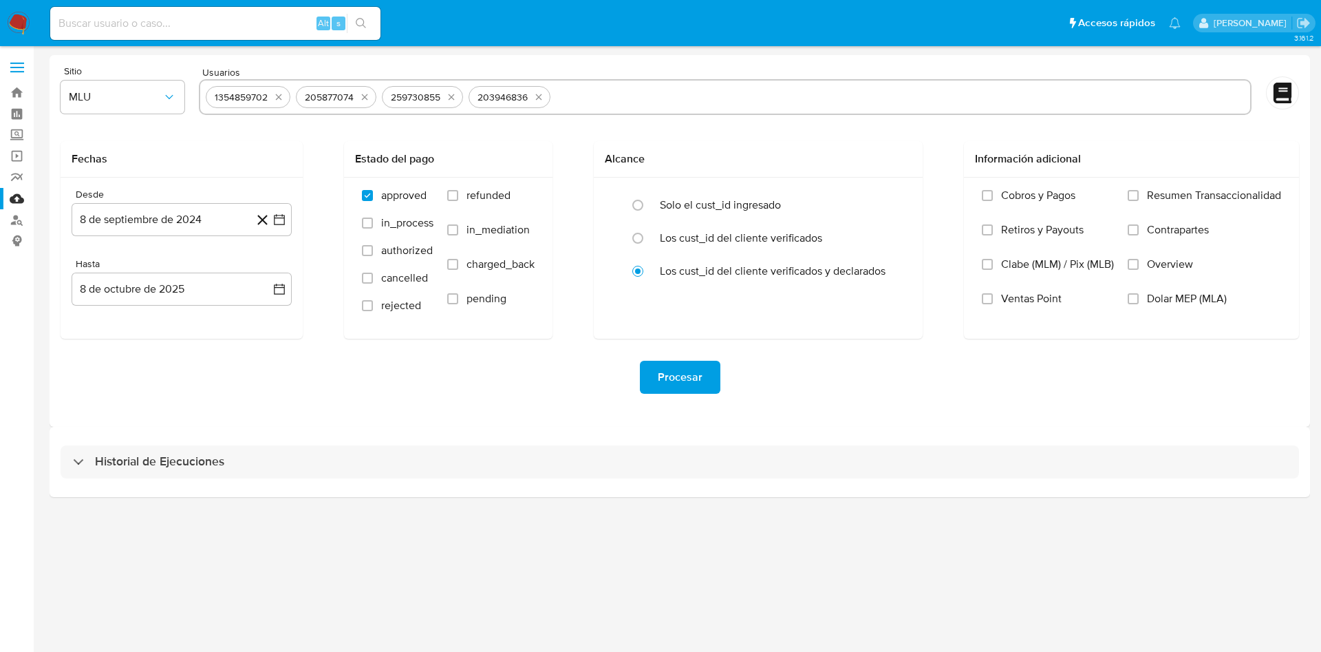
paste input "578931636"
type input "578931636"
paste input "1047969232"
type input "1047969232"
paste input "1631367508"
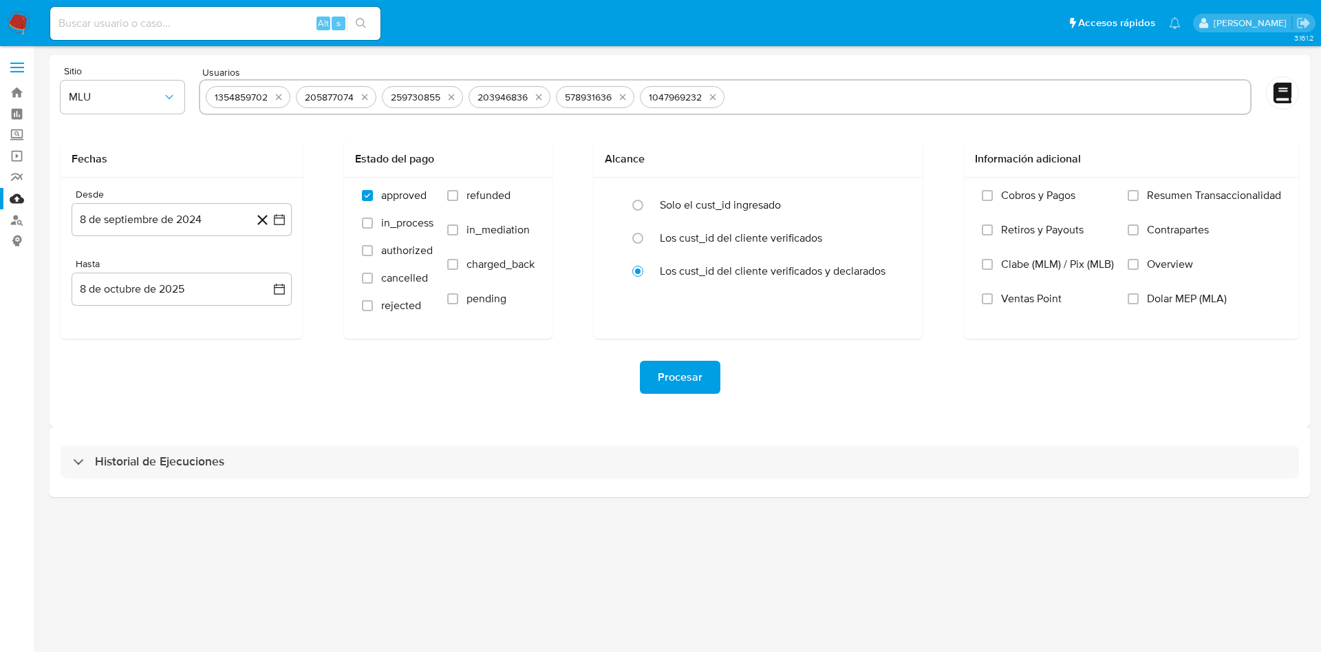
type input "1631367508"
paste input "264521476"
type input "264521476"
paste input "1225510103"
type input "1225510103"
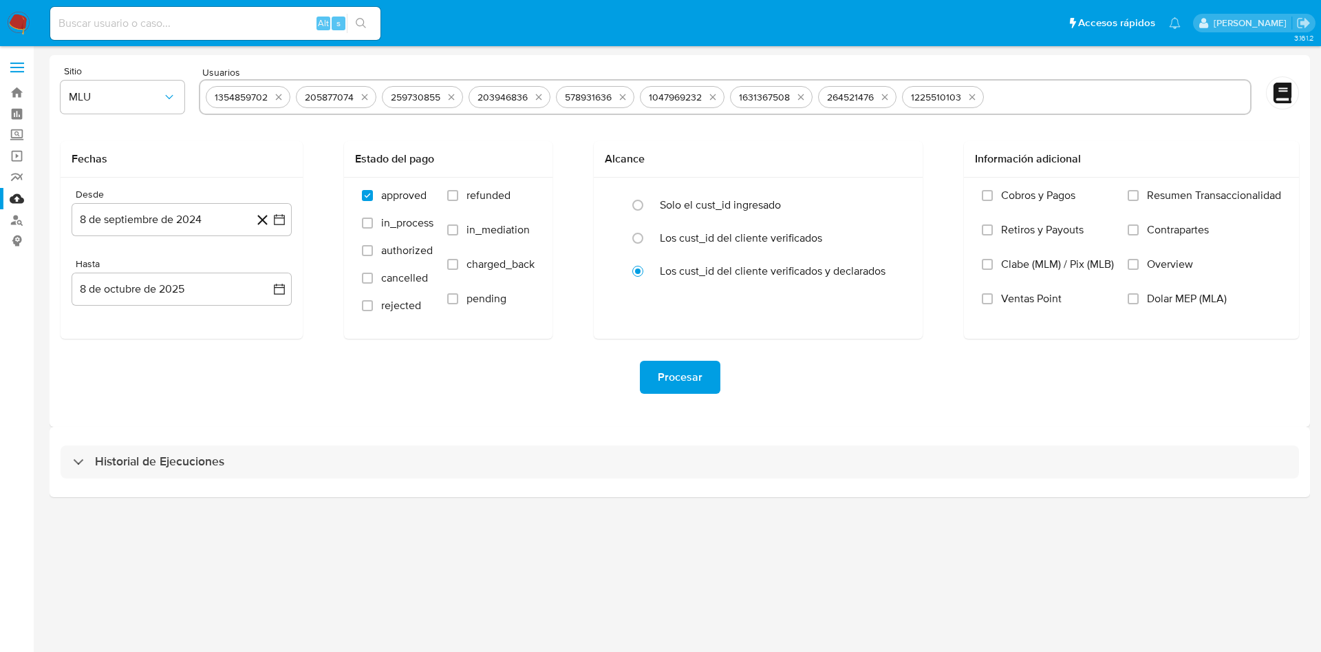
paste input "2527831341"
type input "2527831341"
click at [109, 113] on button "MLU" at bounding box center [123, 97] width 124 height 33
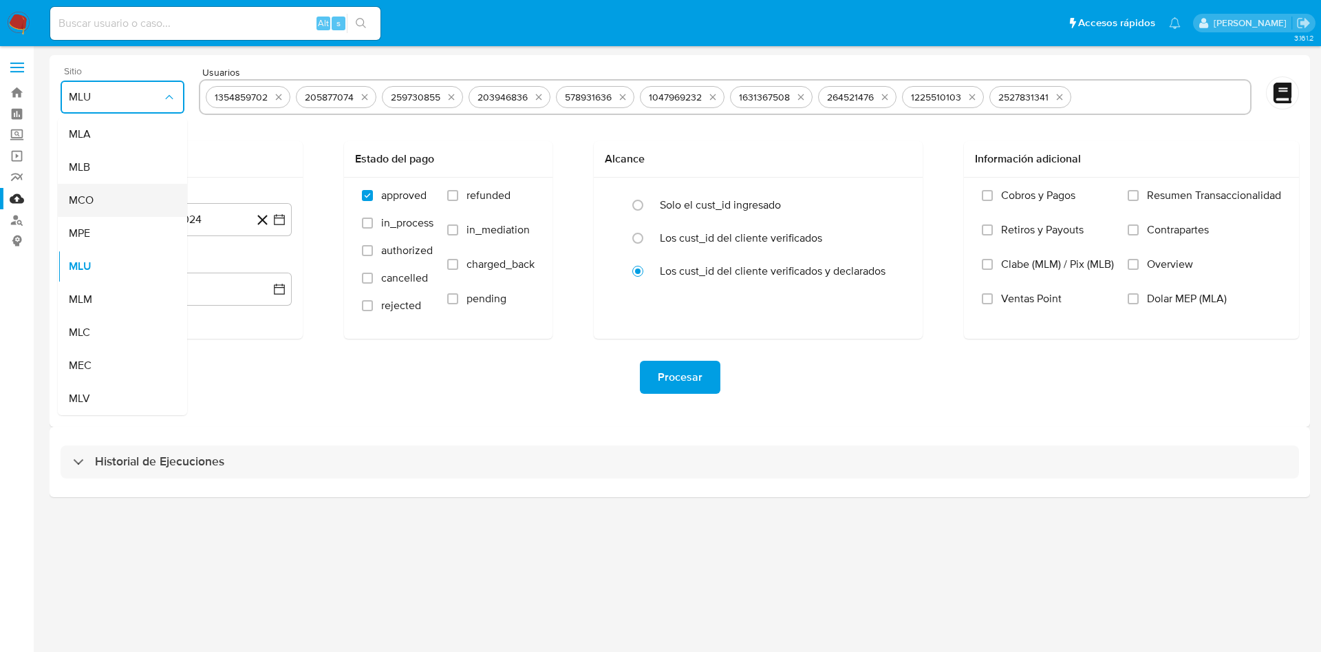
click at [92, 200] on span "MCO" at bounding box center [81, 200] width 25 height 14
click at [172, 233] on button "8 de septiembre de 2024" at bounding box center [182, 219] width 220 height 33
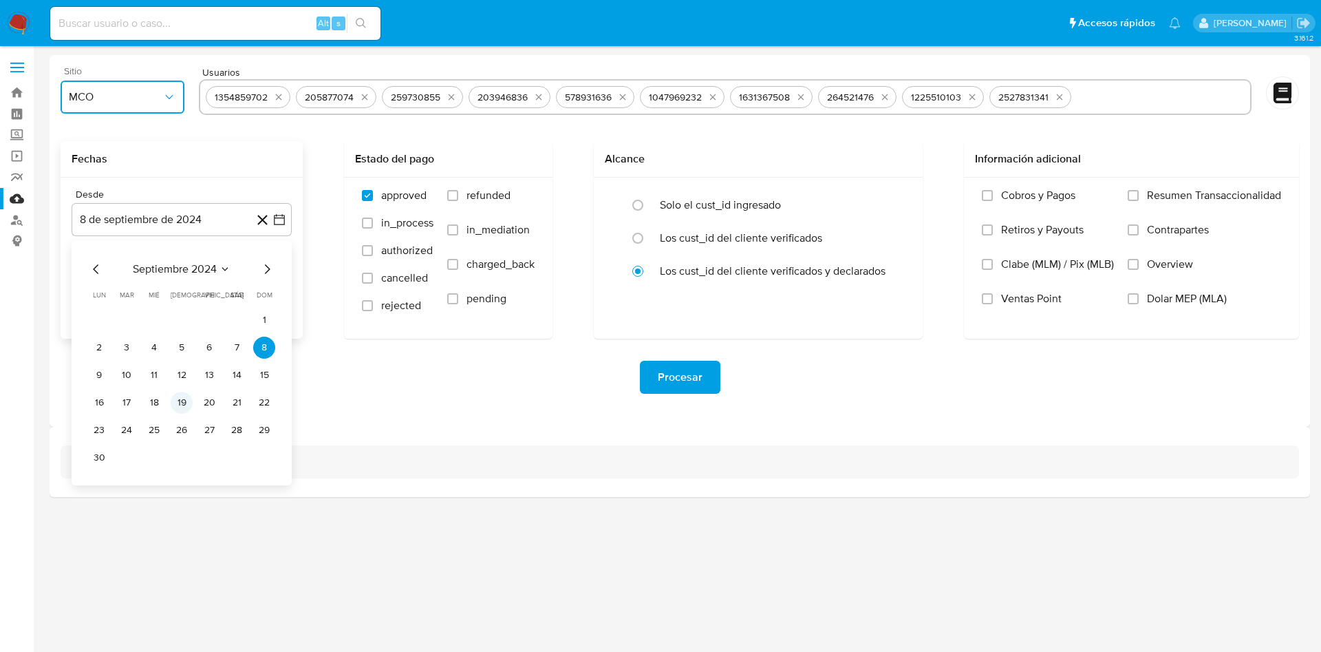
click at [180, 413] on button "19" at bounding box center [182, 403] width 22 height 22
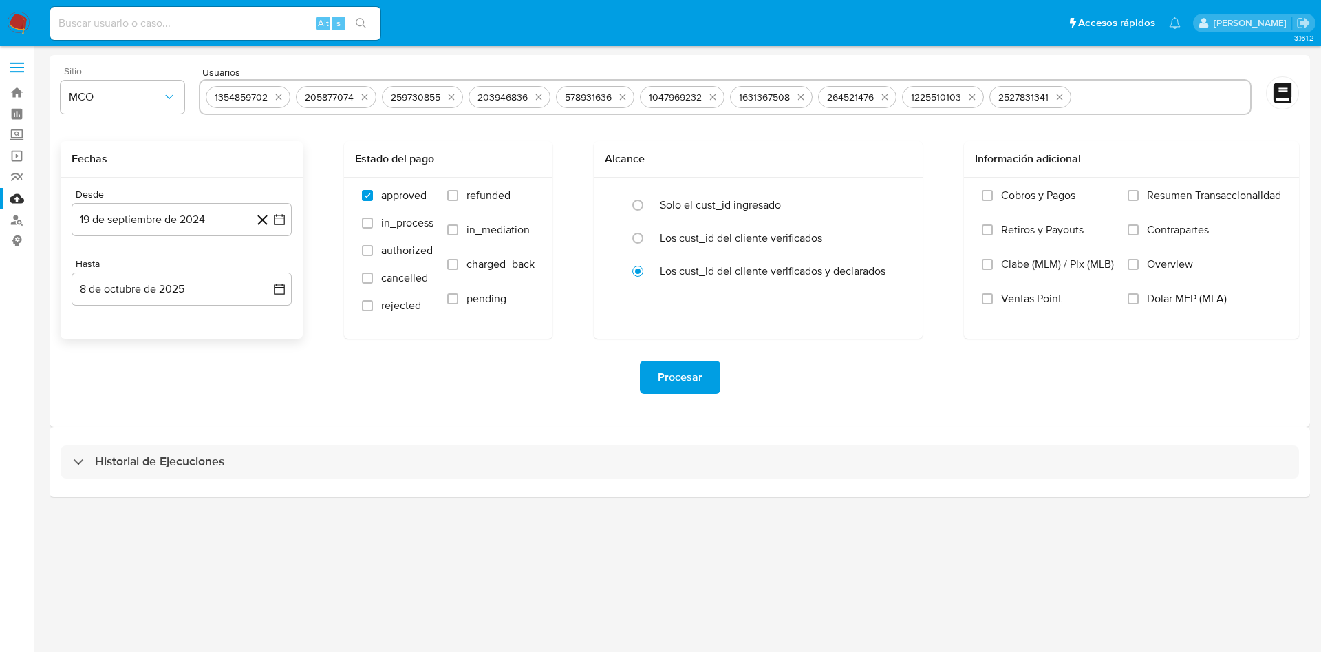
click at [183, 309] on div "Desde 19 de septiembre de 2024 19-09-2024 Hasta 8 de octubre de 2025 8-10-2025" at bounding box center [182, 258] width 242 height 161
drag, startPoint x: 177, startPoint y: 295, endPoint x: 167, endPoint y: 302, distance: 12.3
click at [176, 294] on button "8 de octubre de 2025" at bounding box center [182, 288] width 220 height 33
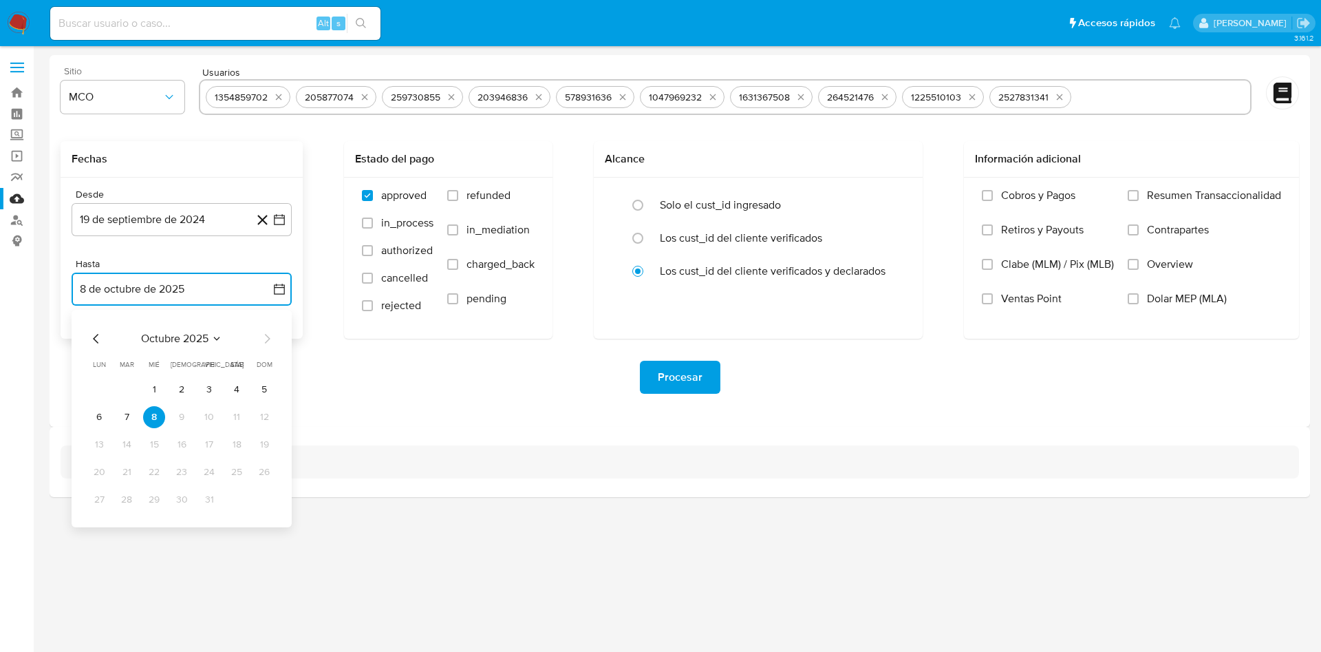
click at [93, 335] on icon "Mes anterior" at bounding box center [96, 338] width 17 height 17
click at [207, 442] on button "19" at bounding box center [209, 445] width 22 height 22
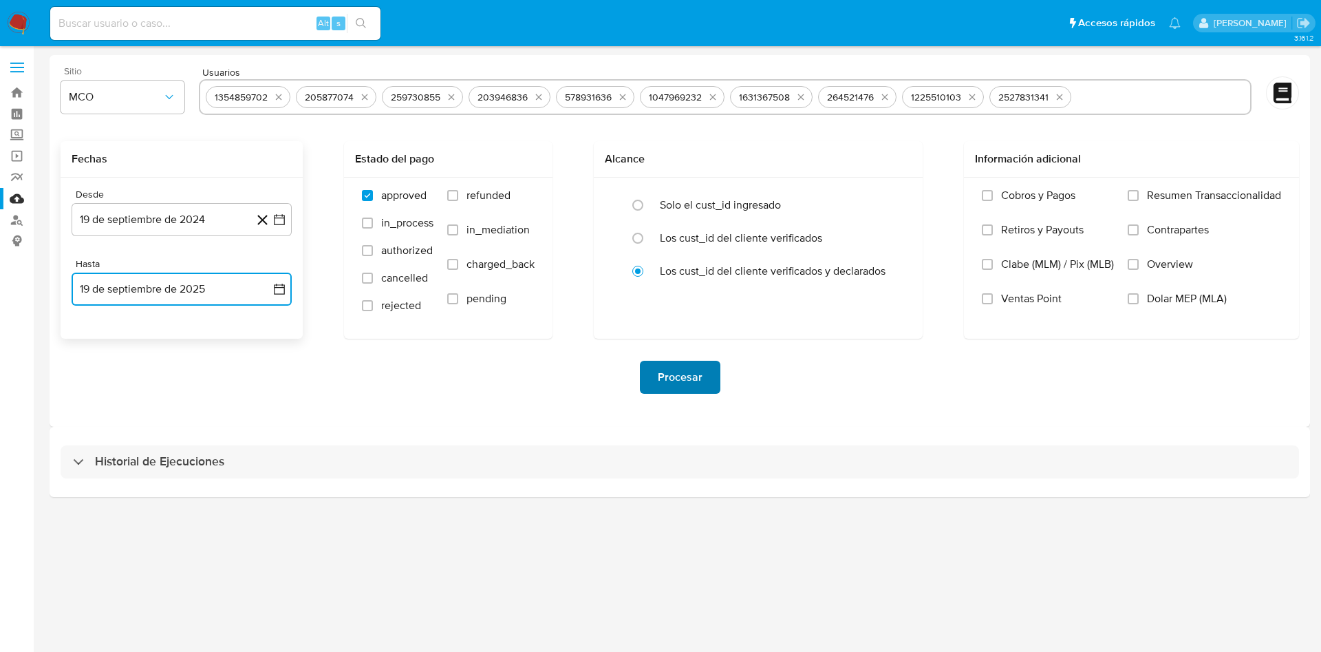
click at [686, 375] on span "Procesar" at bounding box center [680, 377] width 45 height 30
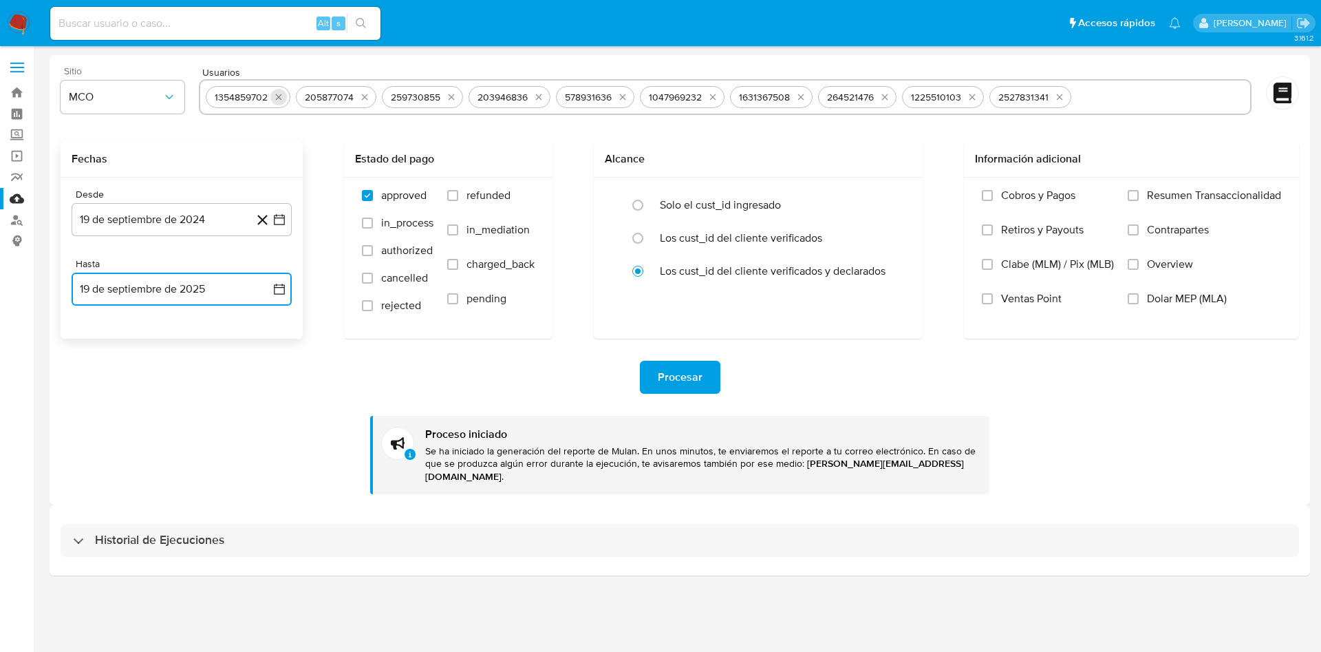
click at [280, 94] on icon "quitar 1354859702" at bounding box center [278, 97] width 11 height 11
click at [280, 94] on icon "quitar 205877074" at bounding box center [274, 97] width 11 height 11
click at [356, 94] on icon "quitar 259730855" at bounding box center [361, 97] width 11 height 11
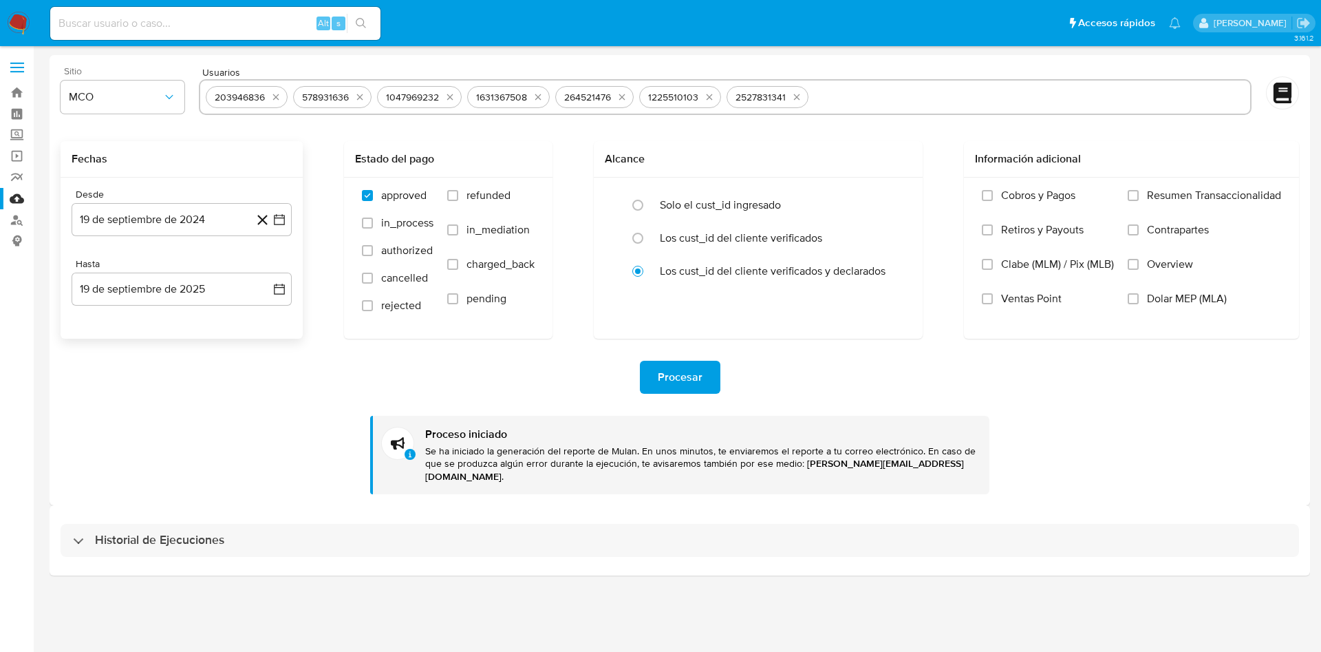
click at [280, 94] on icon "quitar 203946836" at bounding box center [275, 97] width 11 height 11
click at [280, 94] on button "quitar 578931636" at bounding box center [272, 97] width 17 height 17
click at [357, 94] on icon "quitar 1047969232" at bounding box center [362, 97] width 11 height 11
click at [280, 94] on icon "quitar 1631367508" at bounding box center [276, 97] width 11 height 11
click at [352, 94] on button "quitar 264521476" at bounding box center [360, 97] width 17 height 17
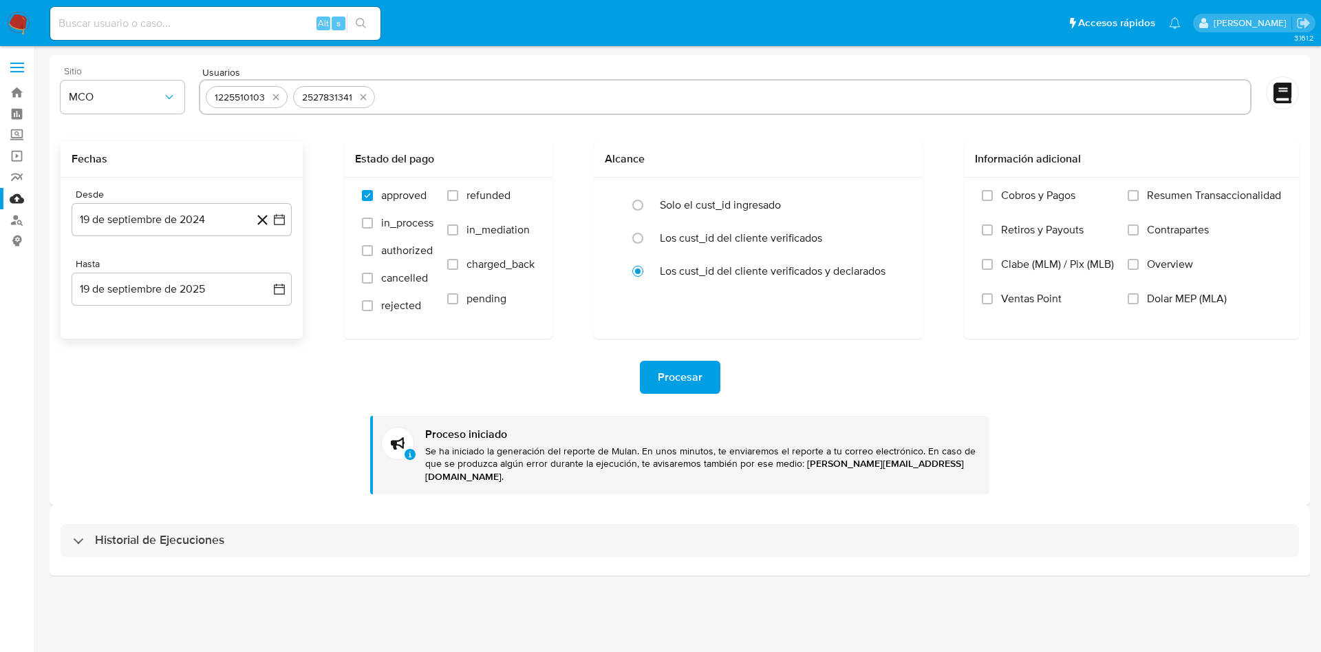
click at [280, 94] on icon "quitar 1225510103" at bounding box center [275, 97] width 11 height 11
click at [280, 94] on icon "quitar 2527831341" at bounding box center [275, 97] width 11 height 11
click at [348, 105] on input "text" at bounding box center [725, 97] width 1039 height 22
paste input "1025667717"
type input "1025667717"
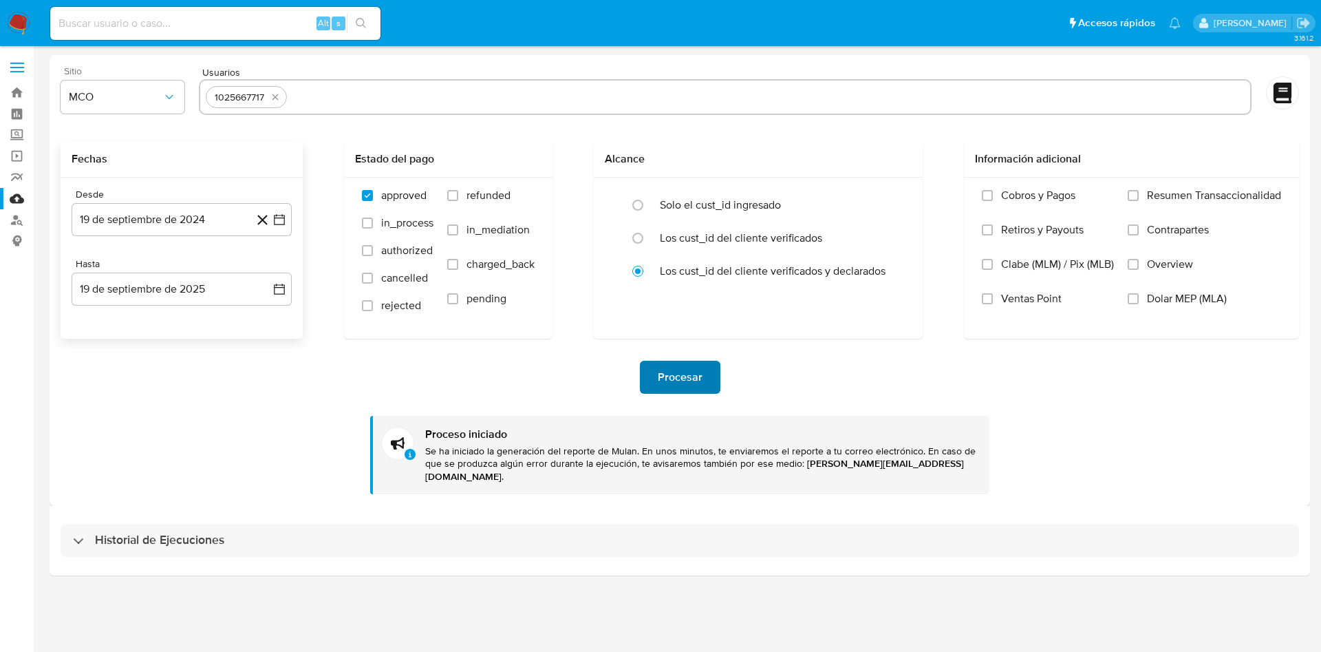
click at [657, 378] on button "Procesar" at bounding box center [680, 377] width 81 height 33
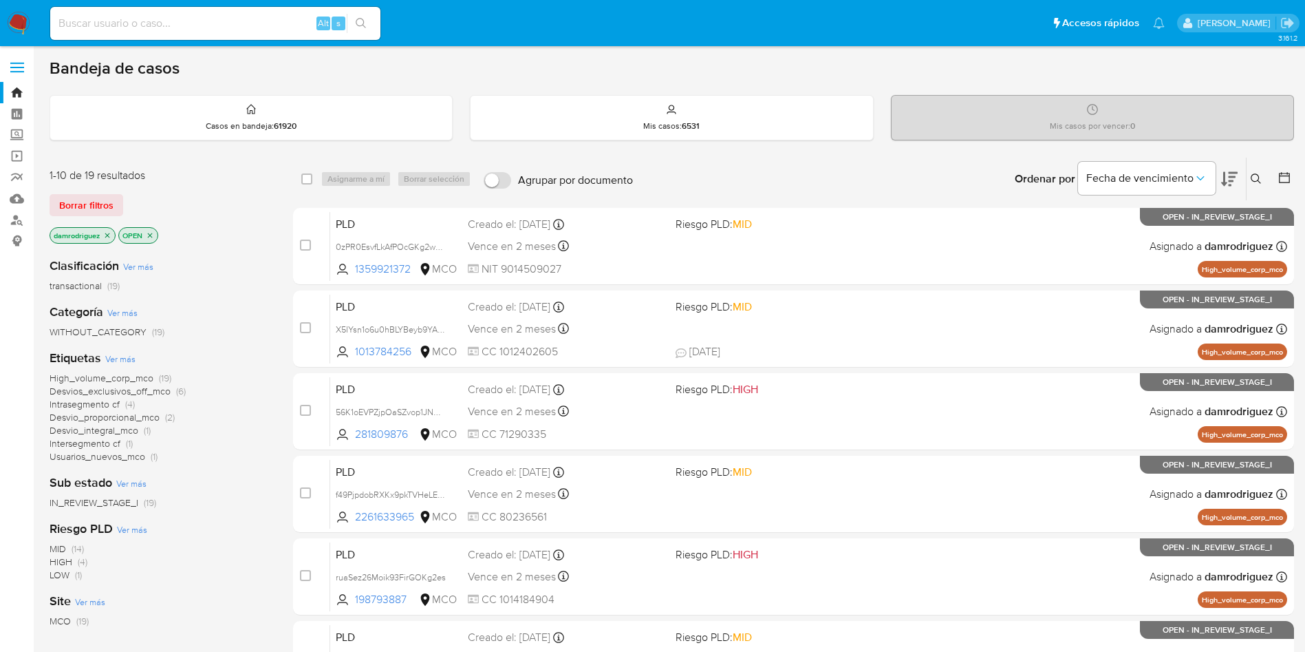
click at [1236, 178] on icon at bounding box center [1229, 179] width 17 height 17
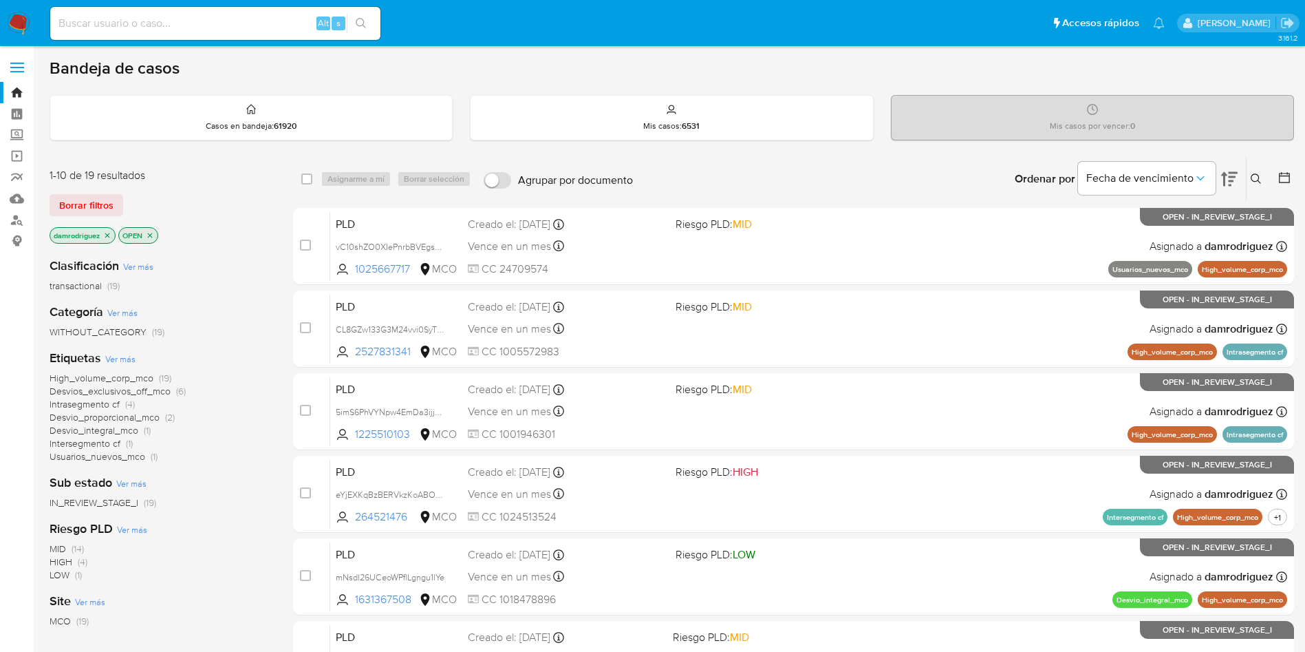
click at [193, 17] on input at bounding box center [215, 23] width 330 height 18
paste input "vC10shZO0XIePnrbBVEgsnmm"
type input "vC10shZO0XIePnrbBVEgsnmm"
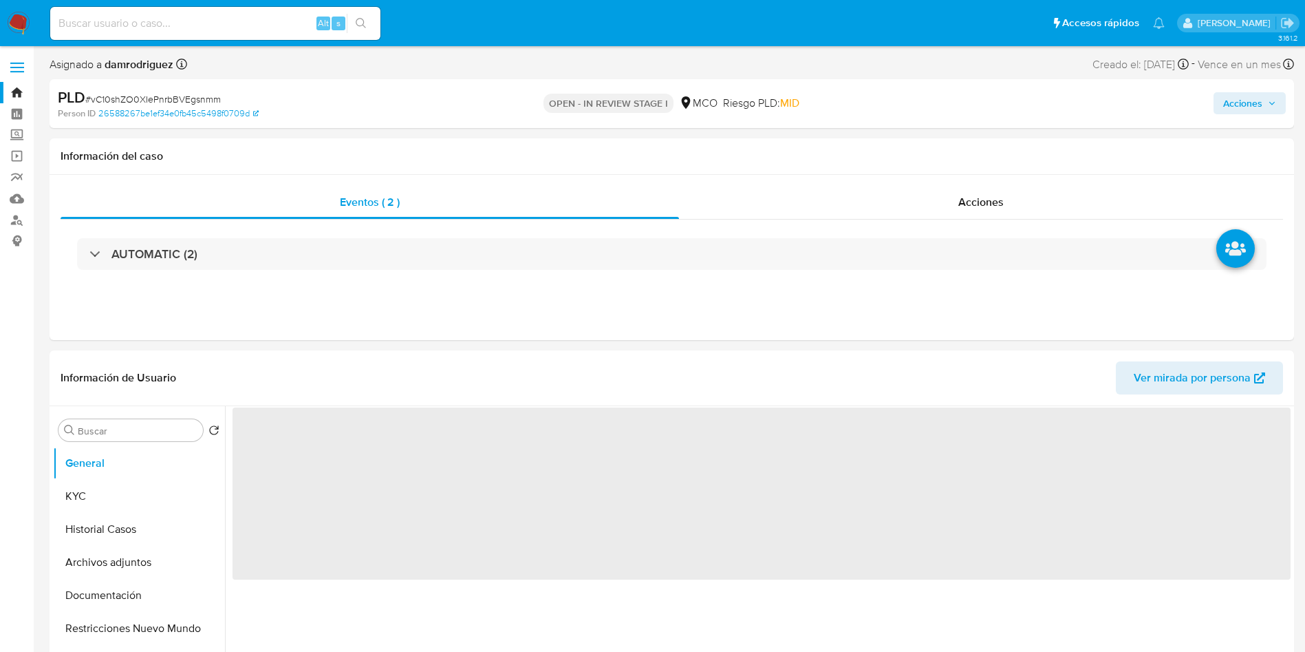
select select "10"
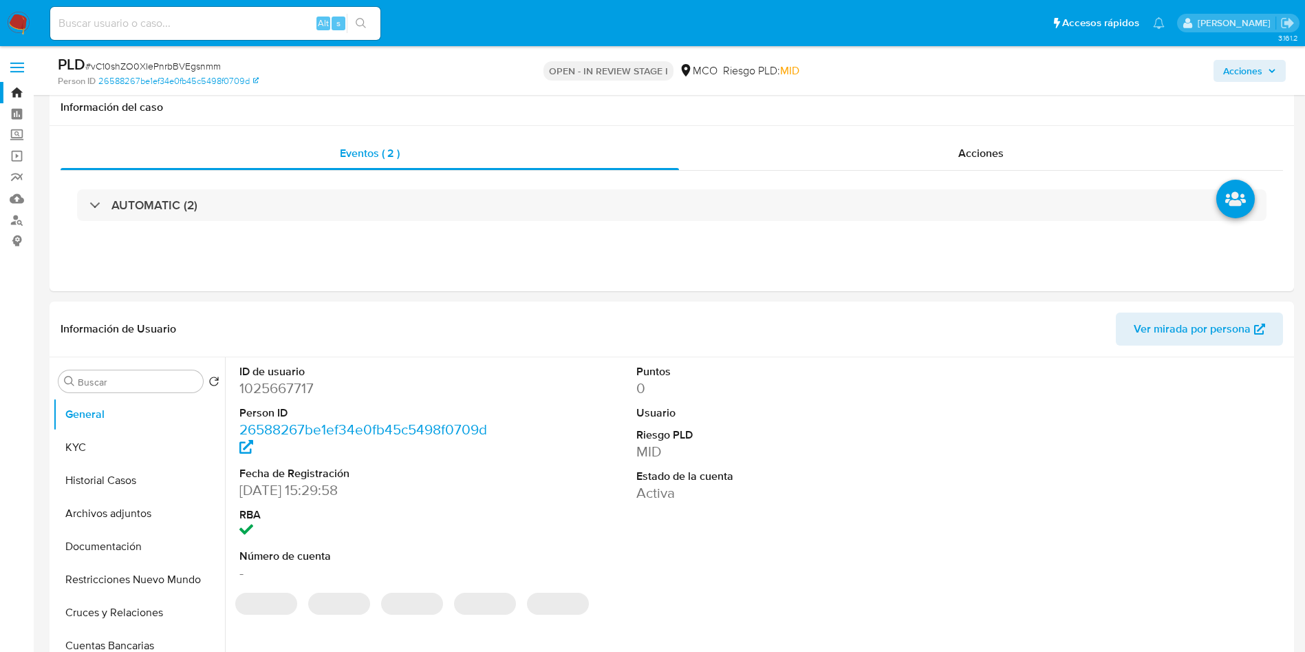
scroll to position [103, 0]
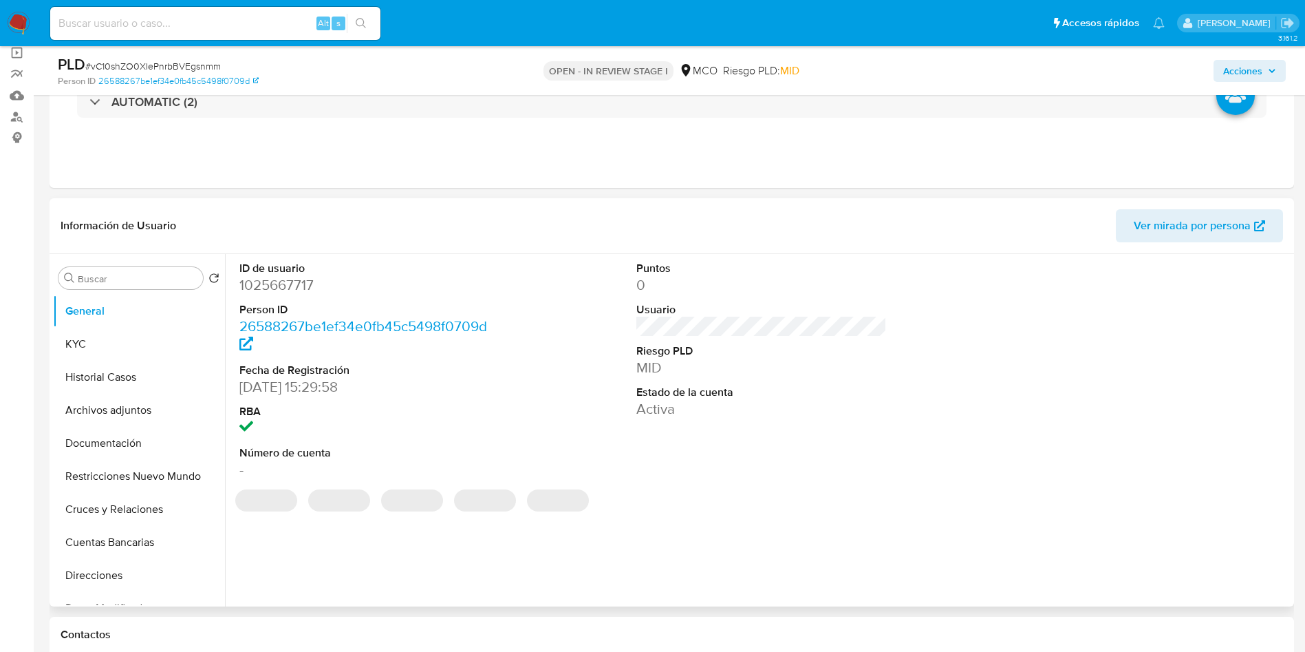
click at [272, 279] on dd "1025667717" at bounding box center [364, 284] width 251 height 19
copy dd "1025667717"
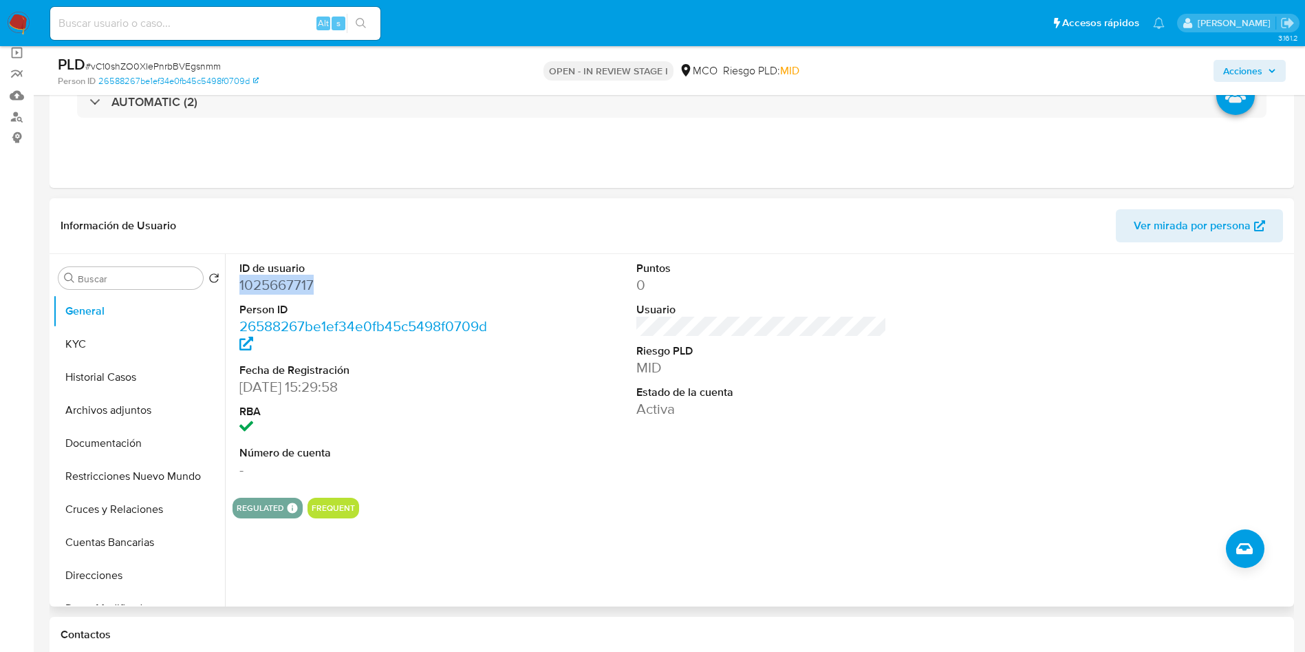
copy dd "1025667717"
click at [272, 306] on dt "Person ID" at bounding box center [364, 309] width 251 height 15
click at [272, 283] on dd "1025667717" at bounding box center [364, 284] width 251 height 19
copy dd "1025667717"
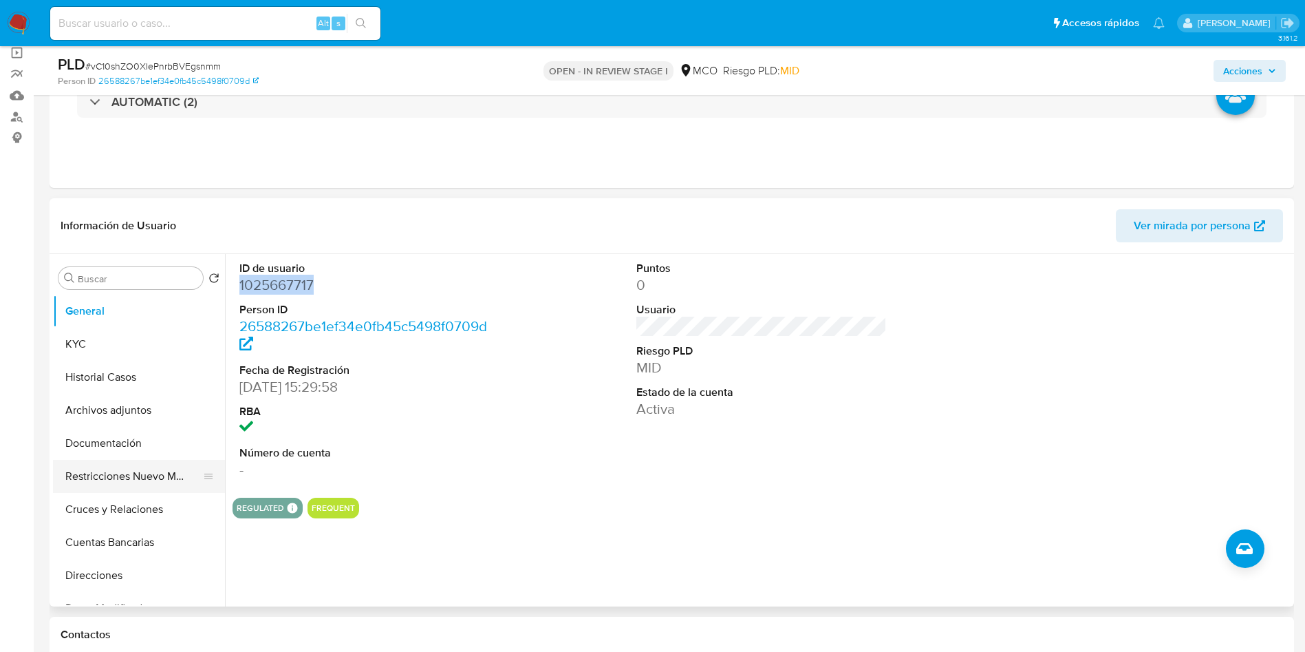
click at [137, 480] on button "Restricciones Nuevo Mundo" at bounding box center [133, 476] width 161 height 33
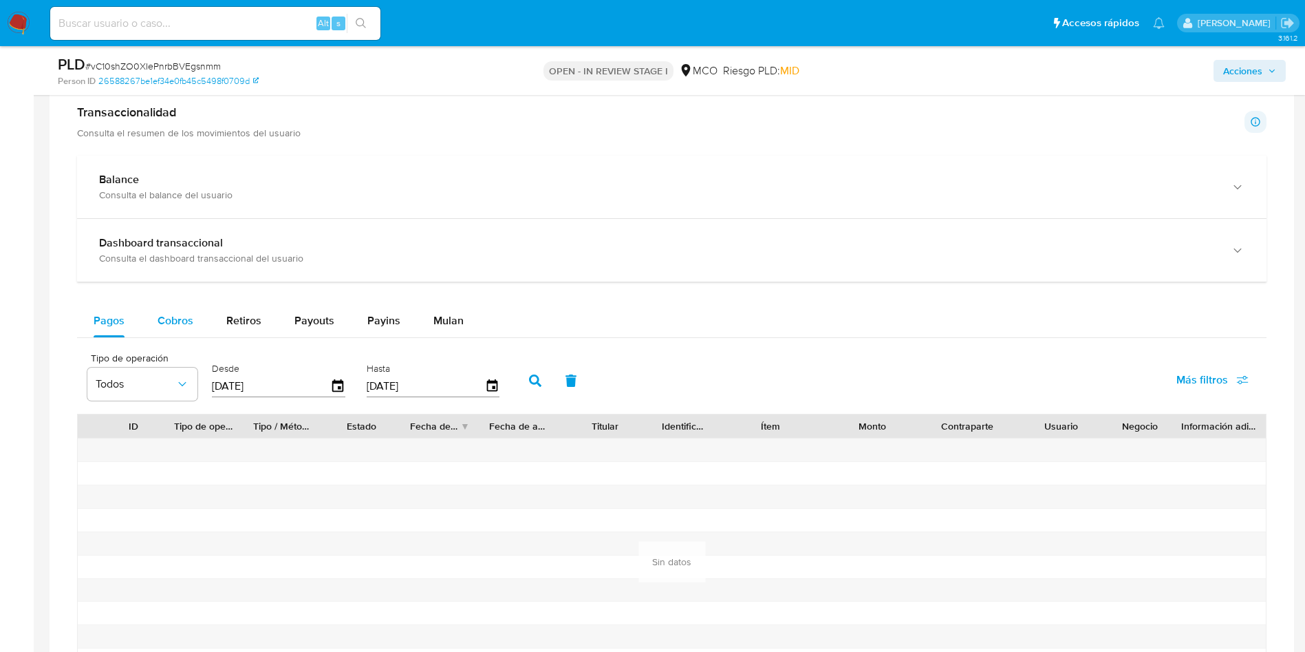
scroll to position [826, 0]
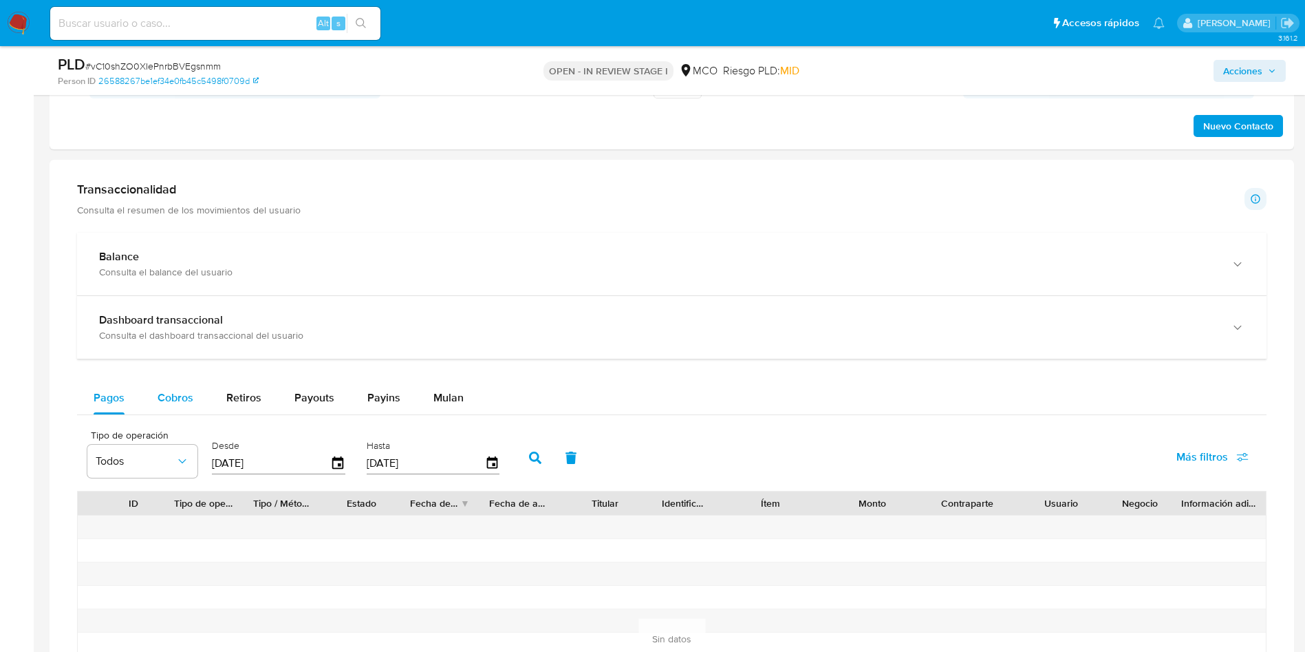
click at [165, 394] on span "Cobros" at bounding box center [176, 397] width 36 height 16
select select "10"
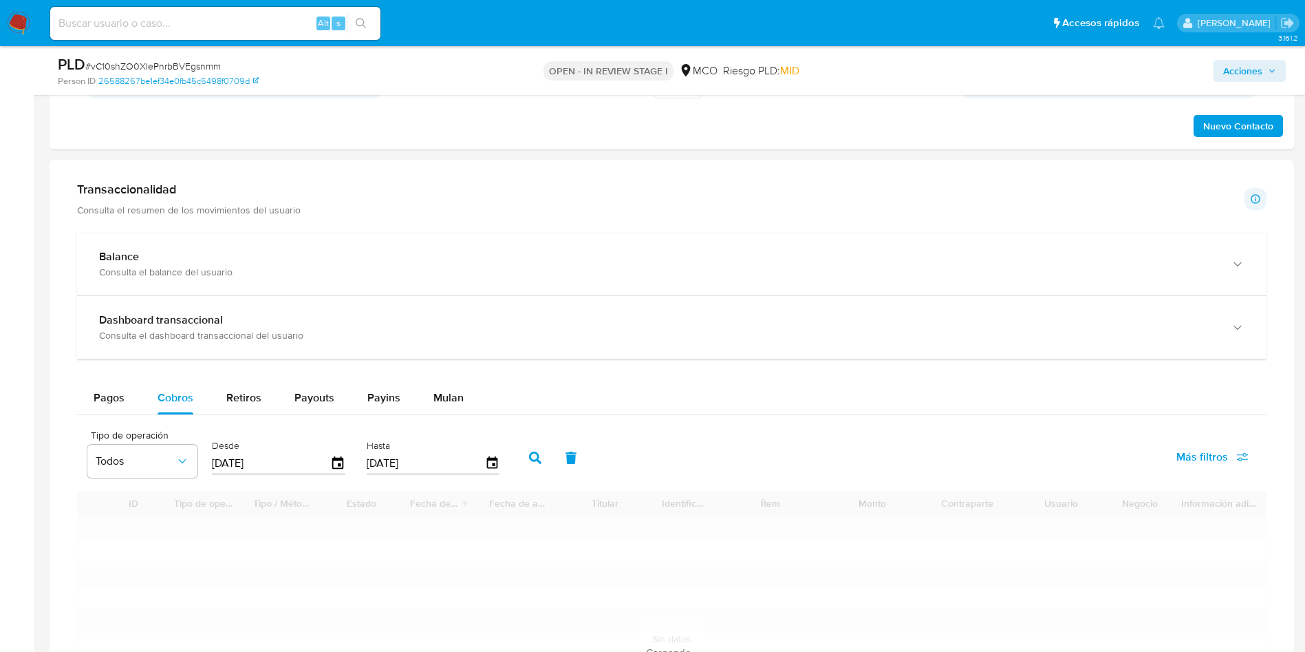
click at [603, 389] on div "Pagos Cobros Retiros Payouts Payins Mulan" at bounding box center [672, 397] width 1190 height 33
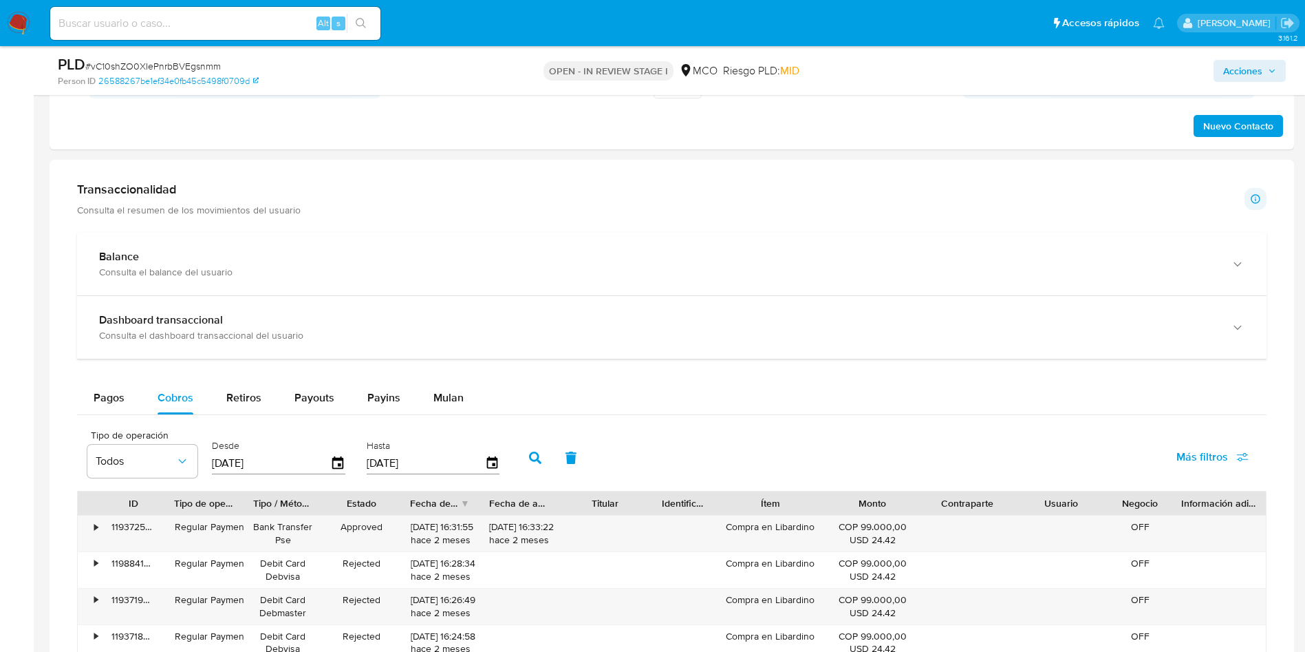
scroll to position [929, 0]
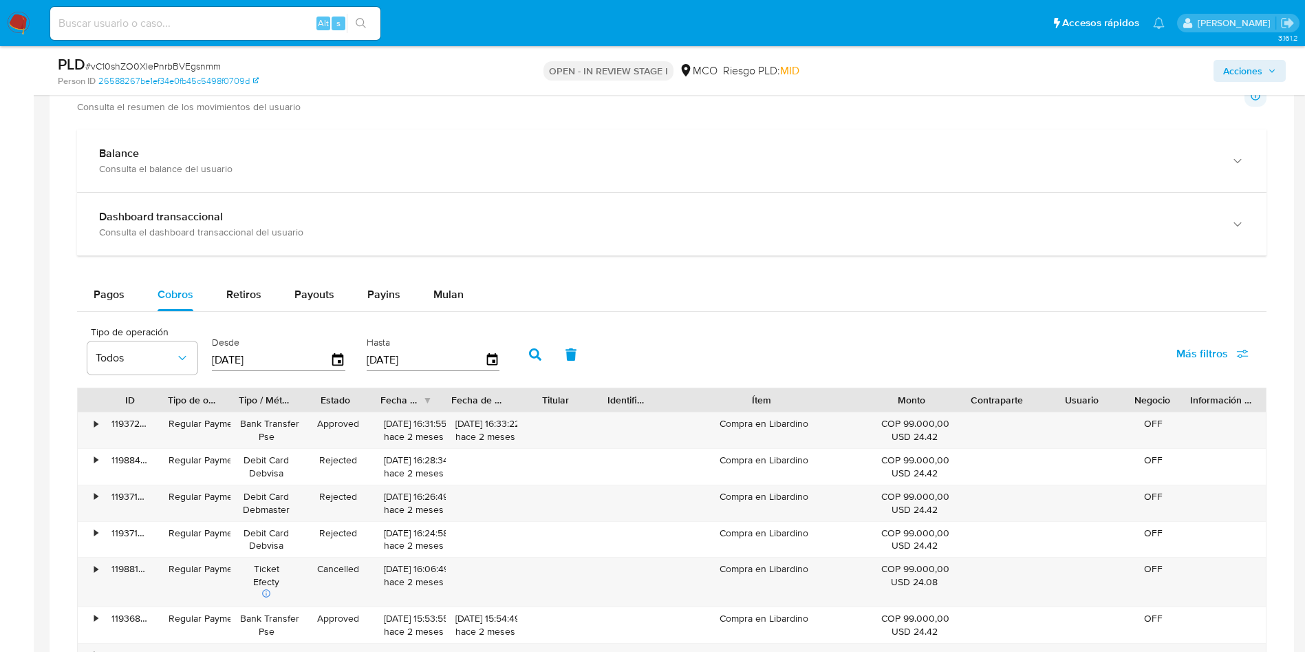
drag, startPoint x: 823, startPoint y: 397, endPoint x: 919, endPoint y: 408, distance: 97.0
click at [921, 408] on div "ID Tipo de operación Tipo / Método Estado Fecha de creación Fecha de aprobación…" at bounding box center [672, 399] width 1188 height 23
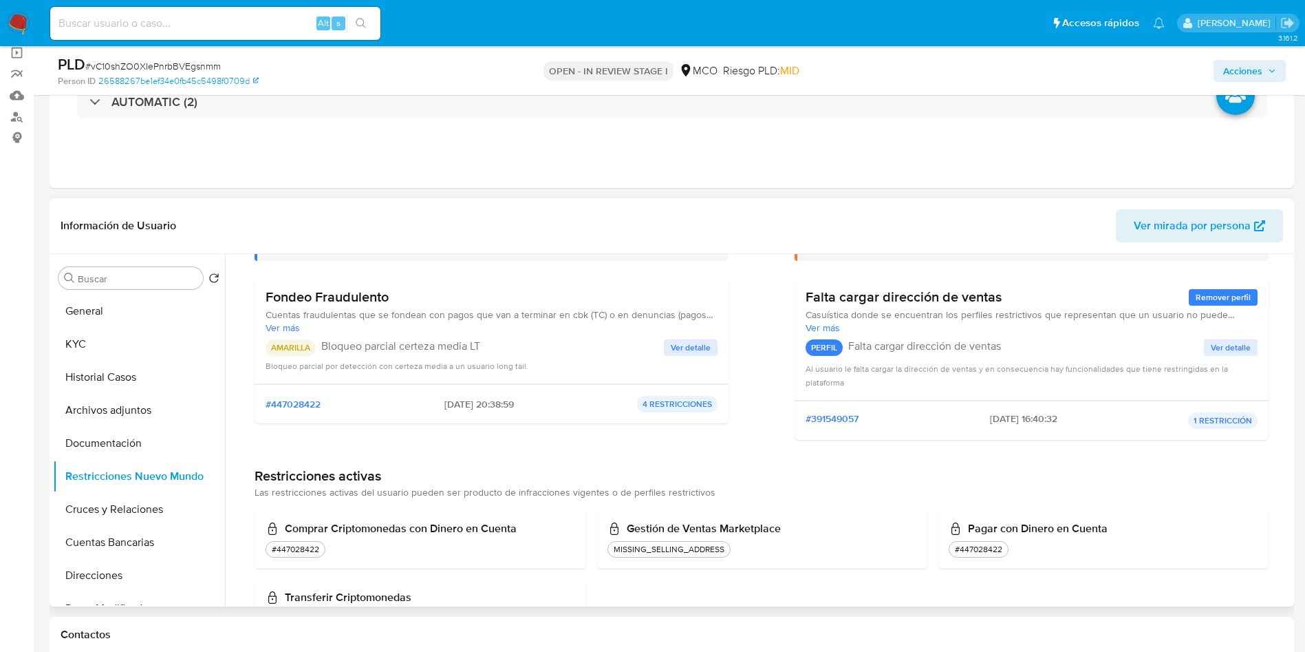
scroll to position [74, 0]
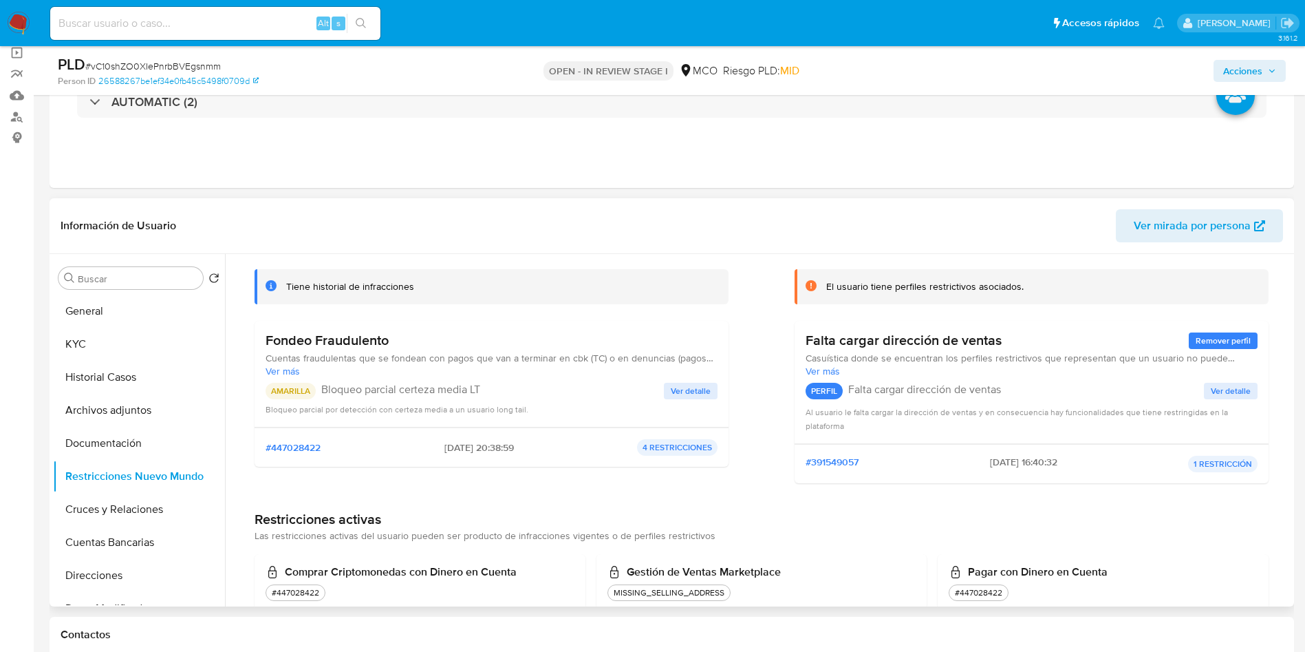
click at [686, 392] on span "Ver detalle" at bounding box center [691, 391] width 40 height 14
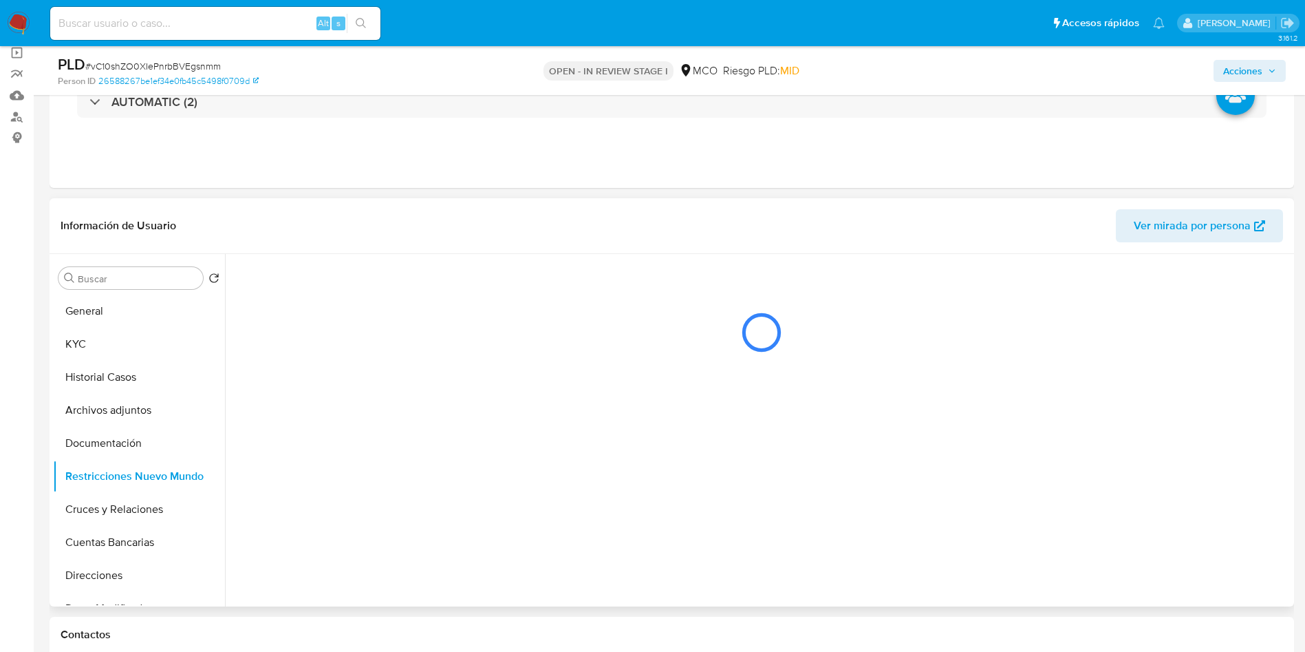
scroll to position [0, 0]
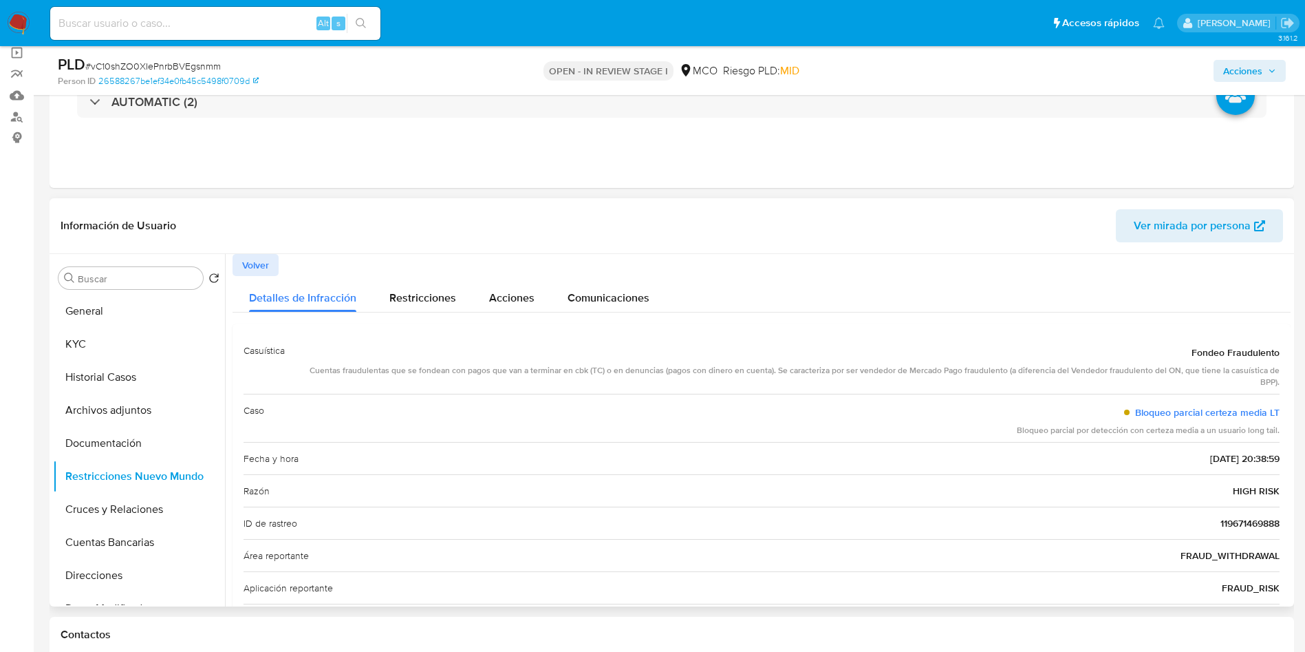
drag, startPoint x: 387, startPoint y: 370, endPoint x: 1267, endPoint y: 369, distance: 880.1
click at [1267, 369] on div "Cuentas fraudulentas que se fondean con pagos que van a terminar en cbk (TC) o …" at bounding box center [788, 376] width 984 height 23
drag, startPoint x: 932, startPoint y: 432, endPoint x: 1271, endPoint y: 426, distance: 339.3
click at [1271, 426] on div "Caso Bloqueo parcial certeza media LT Bloqueo parcial por detección con certeza…" at bounding box center [762, 418] width 1036 height 48
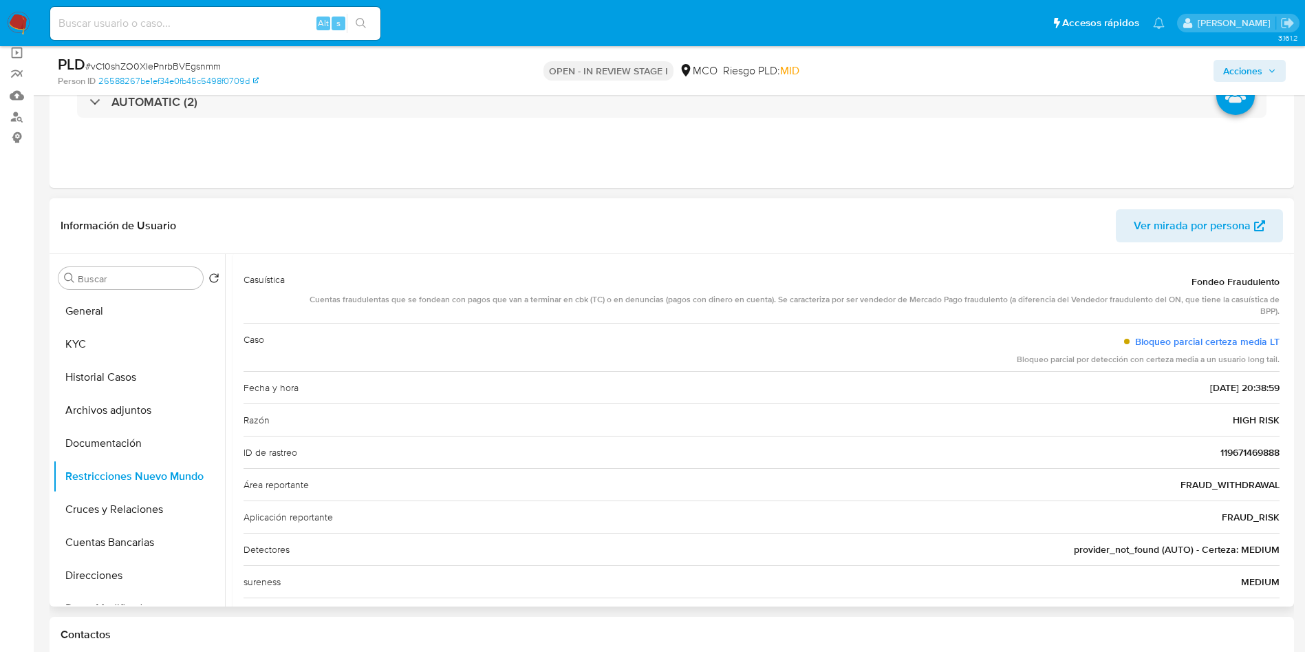
scroll to position [103, 0]
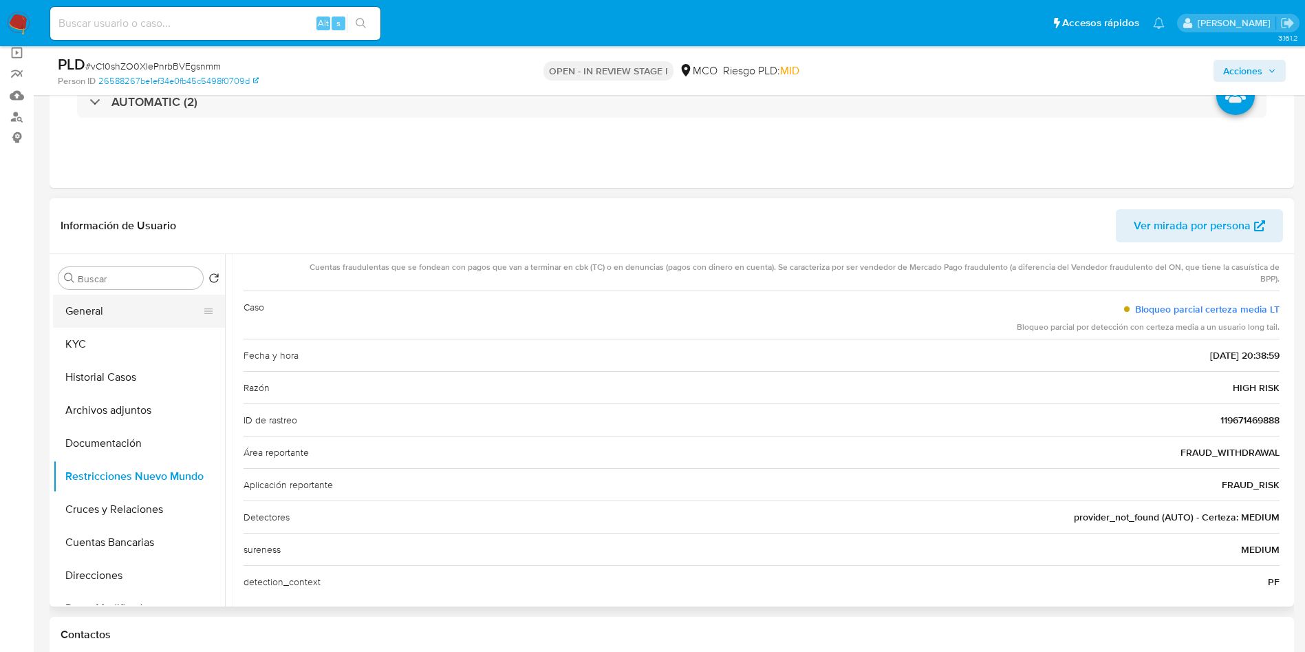
click at [65, 306] on button "General" at bounding box center [133, 311] width 161 height 33
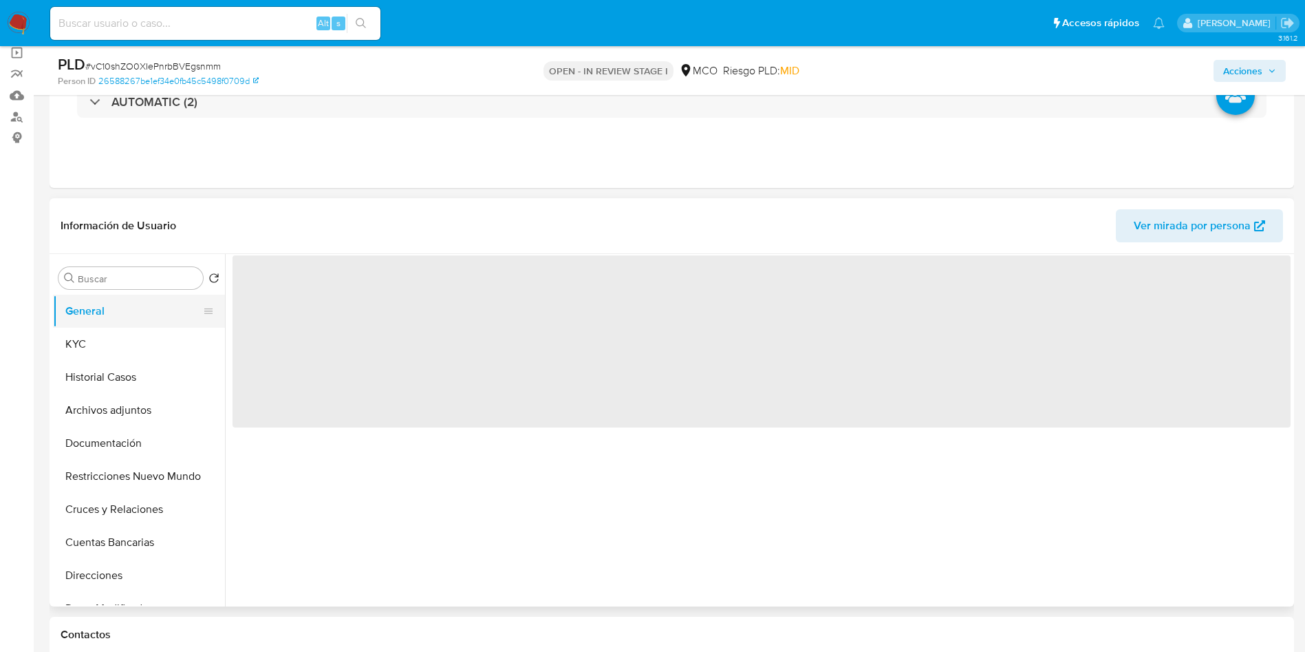
scroll to position [0, 0]
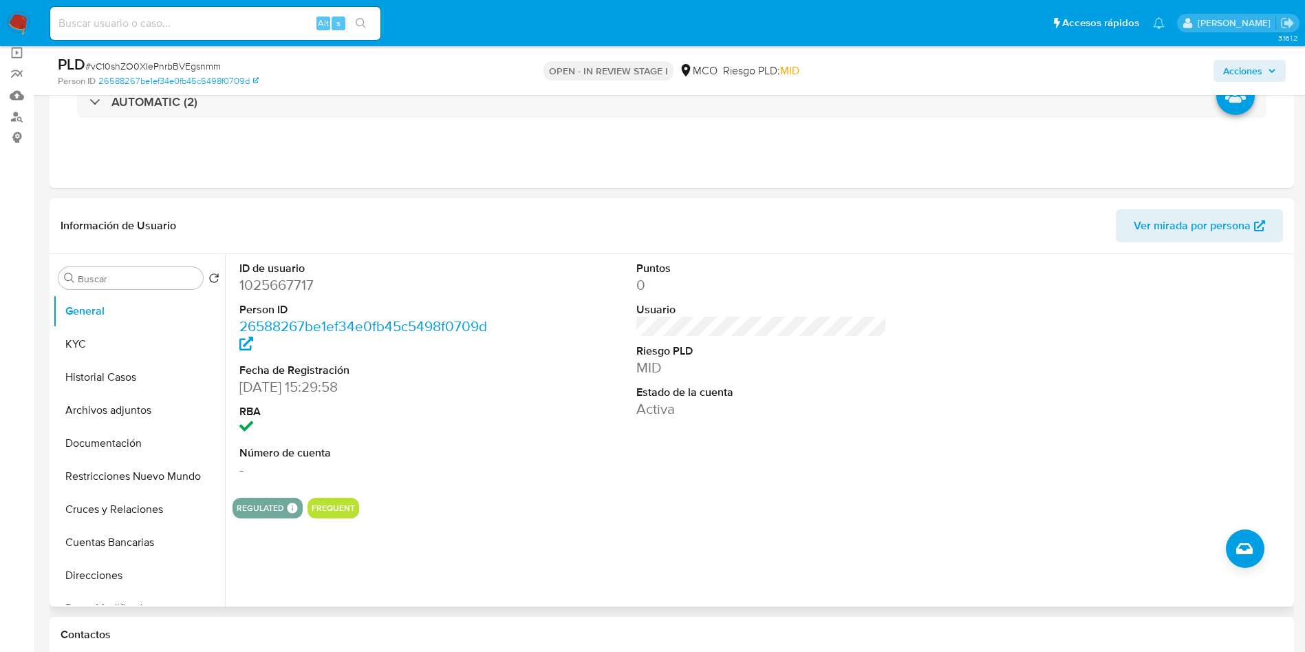
click at [595, 522] on div "ID de usuario 1025667717 Person ID 26588267be1ef34e0fb45c5498f0709d Fecha de Re…" at bounding box center [758, 430] width 1066 height 352
click at [111, 373] on button "Historial Casos" at bounding box center [133, 377] width 161 height 33
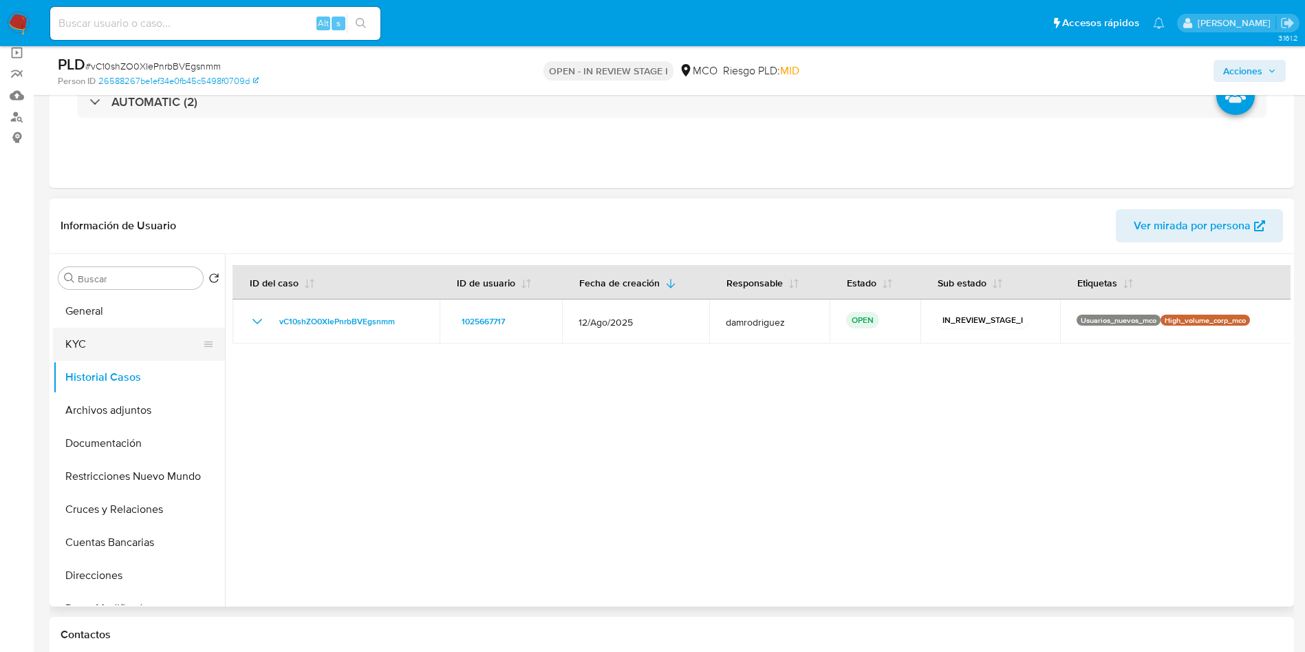
click at [96, 350] on button "KYC" at bounding box center [133, 344] width 161 height 33
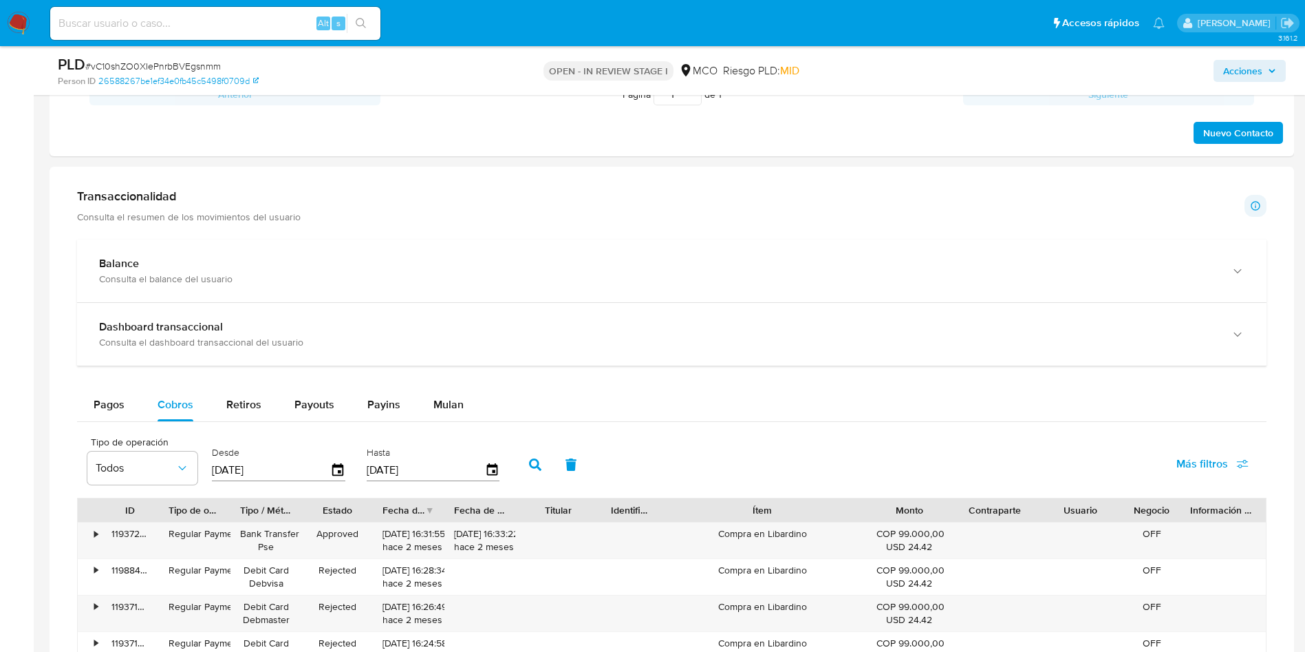
scroll to position [1032, 0]
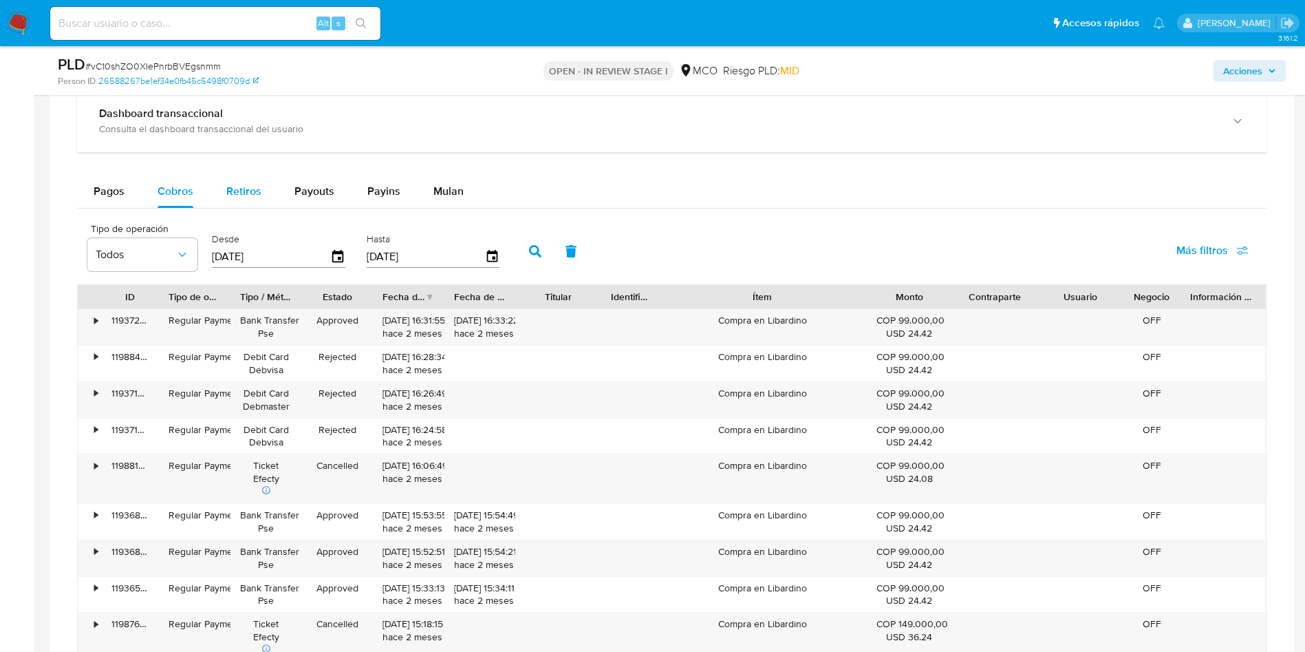
click at [239, 197] on span "Retiros" at bounding box center [243, 191] width 35 height 16
select select "10"
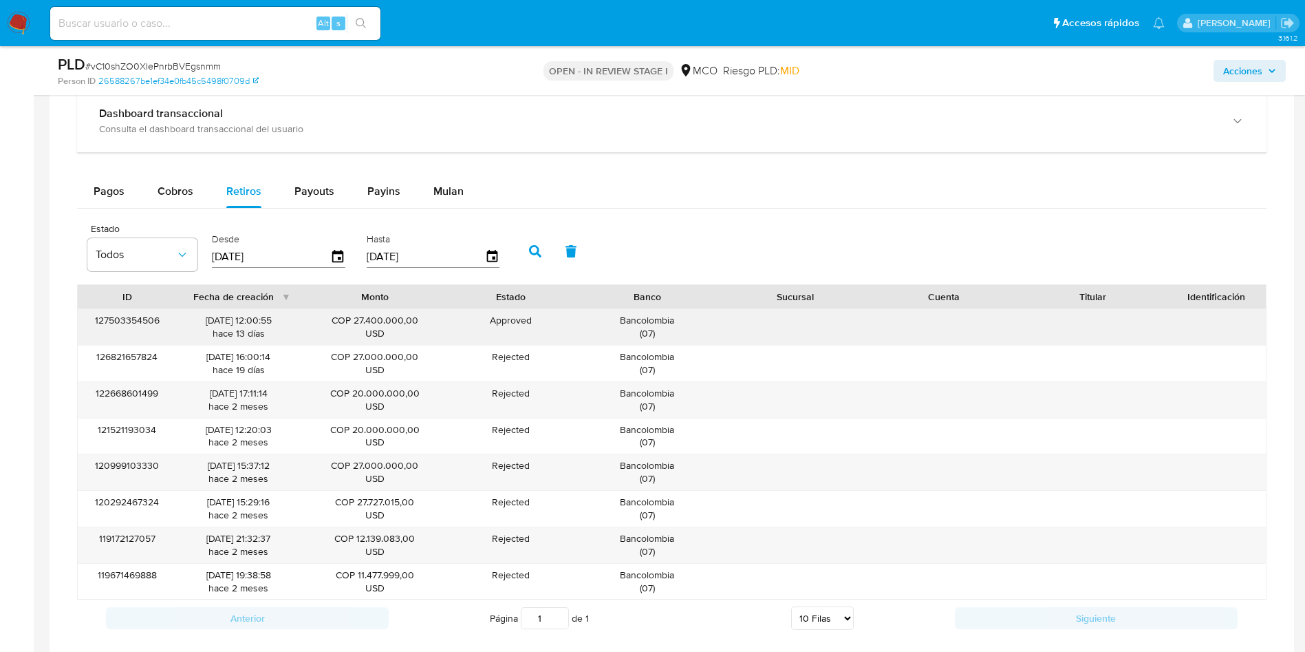
drag, startPoint x: 207, startPoint y: 326, endPoint x: 281, endPoint y: 321, distance: 74.5
click at [281, 321] on div "25/09/2025 12:00:55 hace 13 días" at bounding box center [238, 327] width 105 height 26
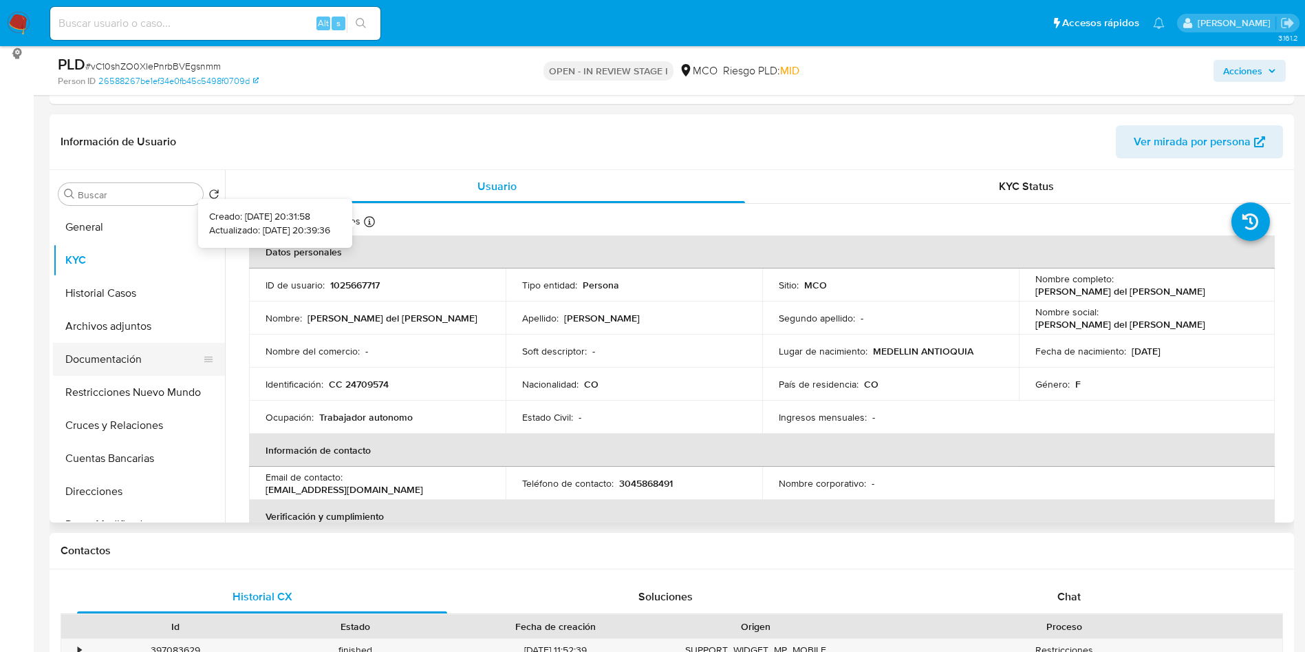
scroll to position [206, 0]
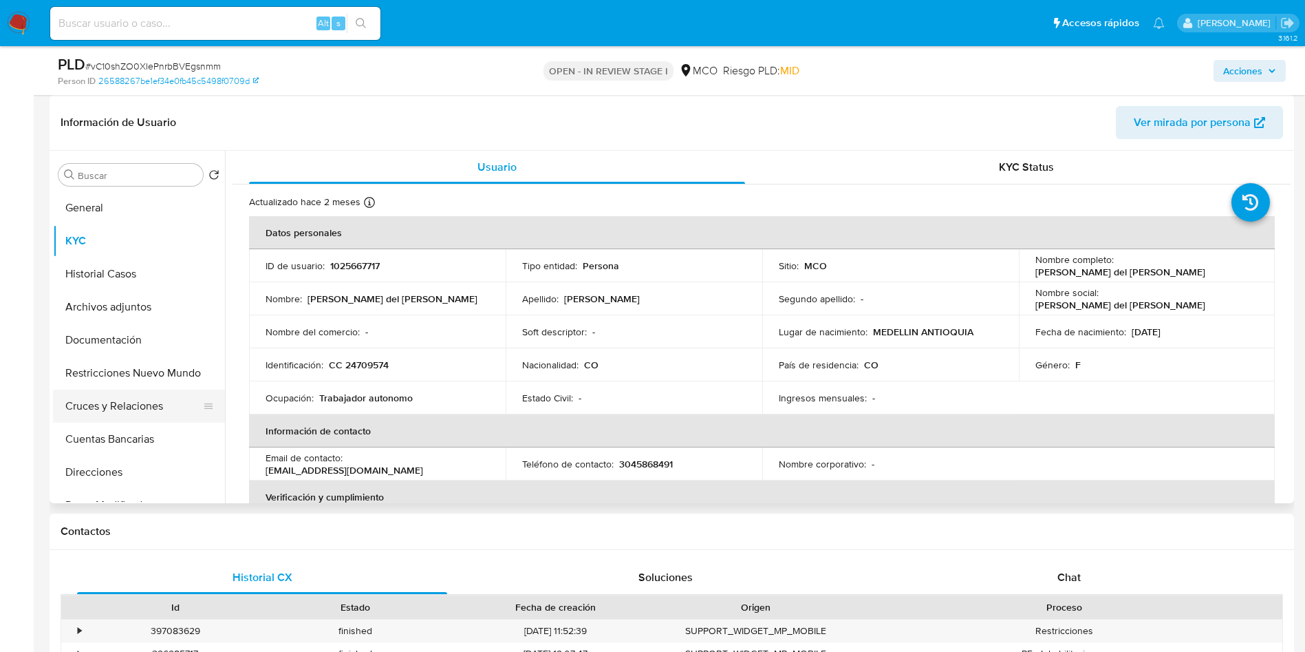
click at [94, 391] on button "Cruces y Relaciones" at bounding box center [133, 405] width 161 height 33
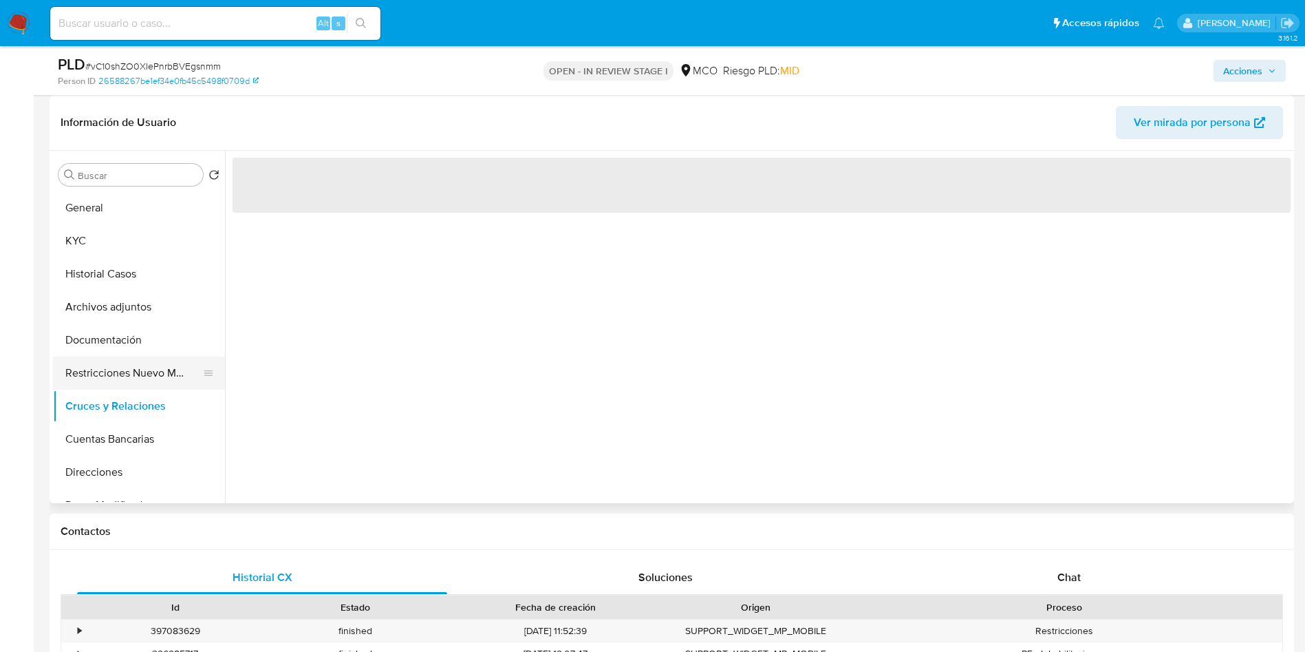
click at [104, 376] on button "Restricciones Nuevo Mundo" at bounding box center [133, 372] width 161 height 33
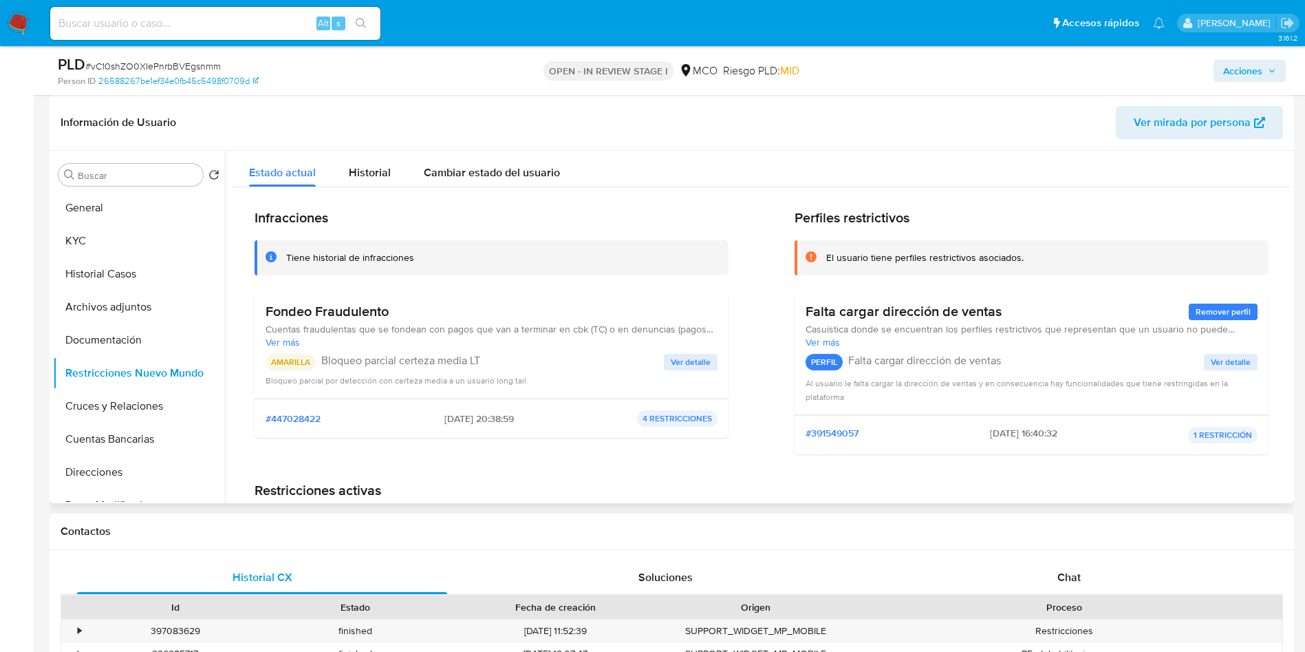
click at [700, 361] on span "Ver detalle" at bounding box center [691, 362] width 40 height 14
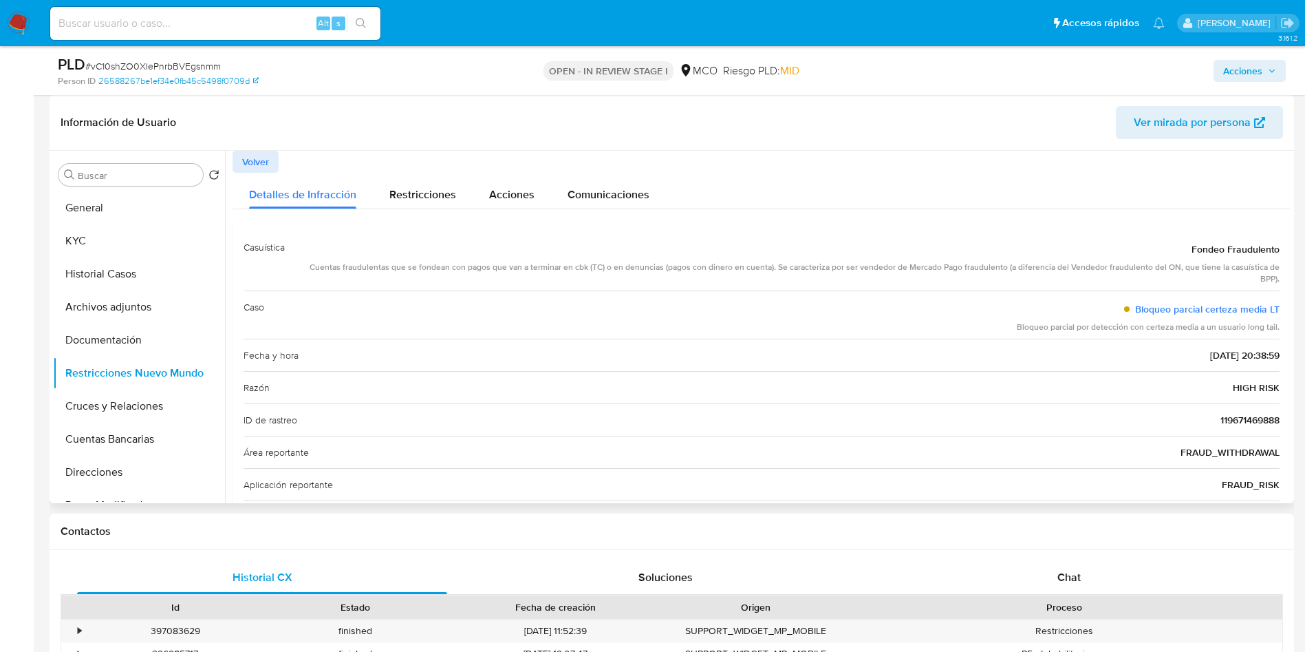
drag, startPoint x: 299, startPoint y: 268, endPoint x: 772, endPoint y: 264, distance: 473.5
click at [772, 264] on div "Cuentas fraudulentas que se fondean con pagos que van a terminar en cbk (TC) o …" at bounding box center [788, 272] width 984 height 23
click at [798, 262] on div "Cuentas fraudulentas que se fondean con pagos que van a terminar en cbk (TC) o …" at bounding box center [788, 272] width 984 height 23
drag, startPoint x: 778, startPoint y: 268, endPoint x: 387, endPoint y: 279, distance: 390.3
click at [997, 272] on div "Cuentas fraudulentas que se fondean con pagos que van a terminar en cbk (TC) o …" at bounding box center [788, 272] width 984 height 23
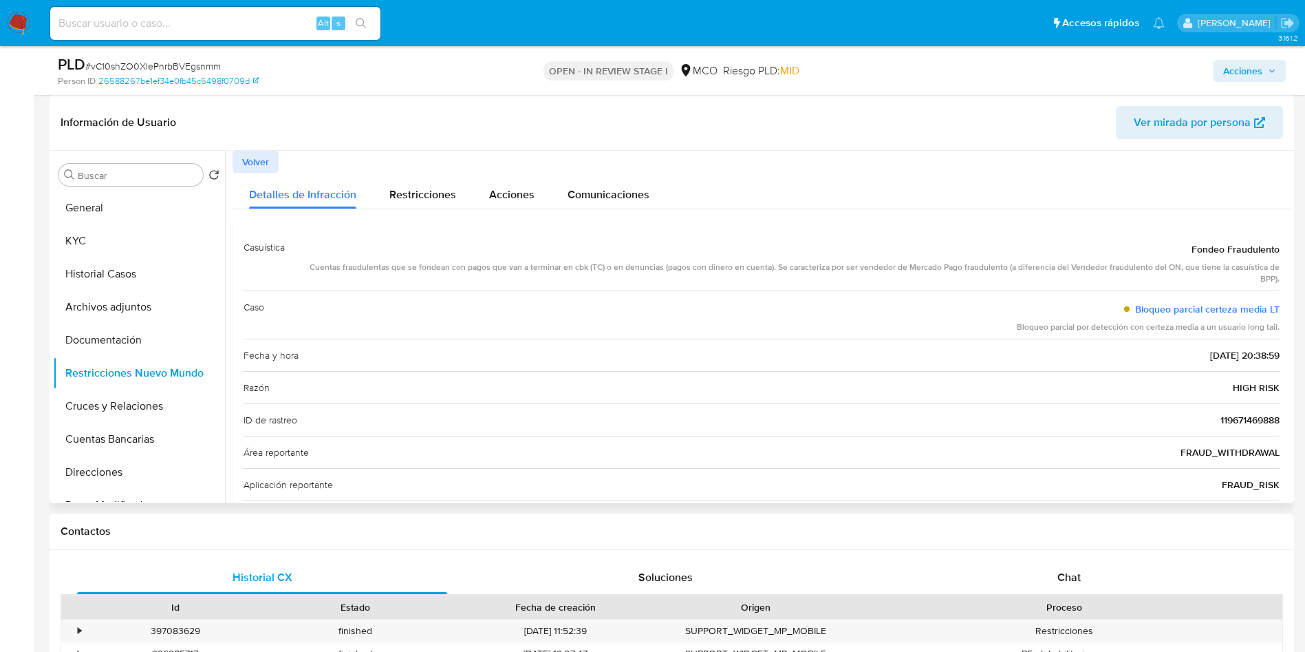
drag, startPoint x: 292, startPoint y: 271, endPoint x: 1007, endPoint y: 268, distance: 715.0
click at [1007, 268] on div "Casuística Fondeo Fraudulento Cuentas fraudulentas que se fondean con pagos que…" at bounding box center [762, 260] width 1036 height 59
click at [140, 206] on button "General" at bounding box center [133, 207] width 161 height 33
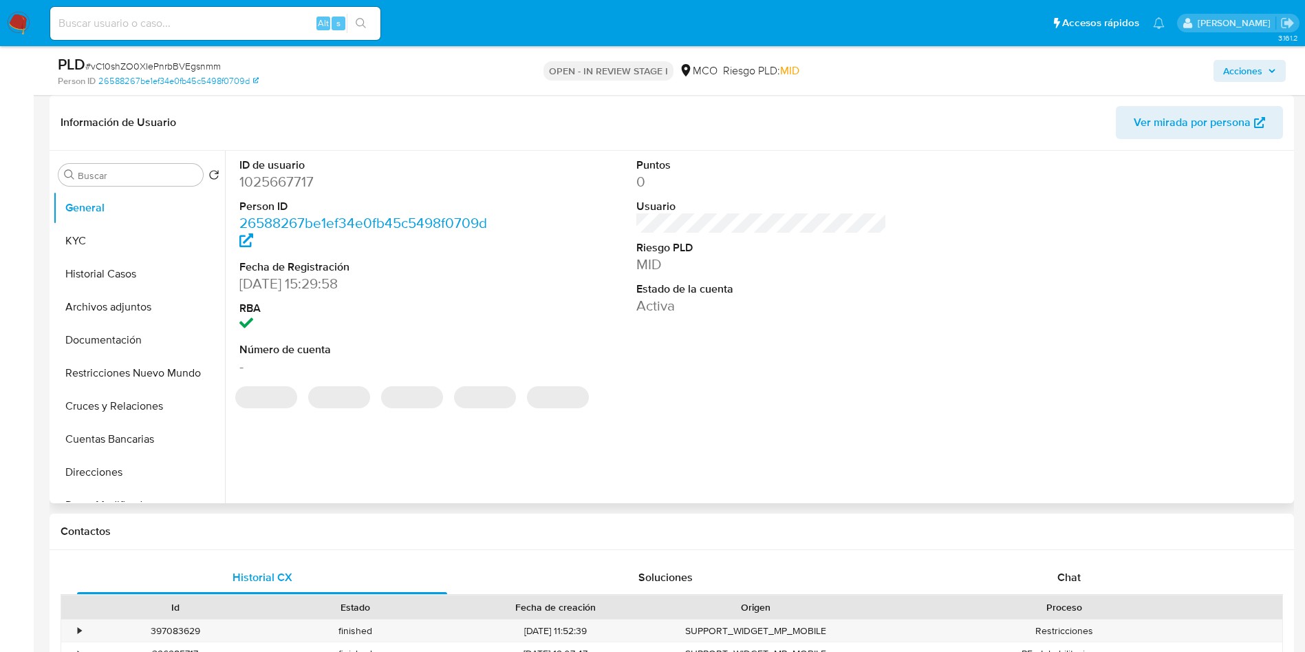
click at [279, 181] on dd "1025667717" at bounding box center [364, 181] width 251 height 19
copy dd "1025667717"
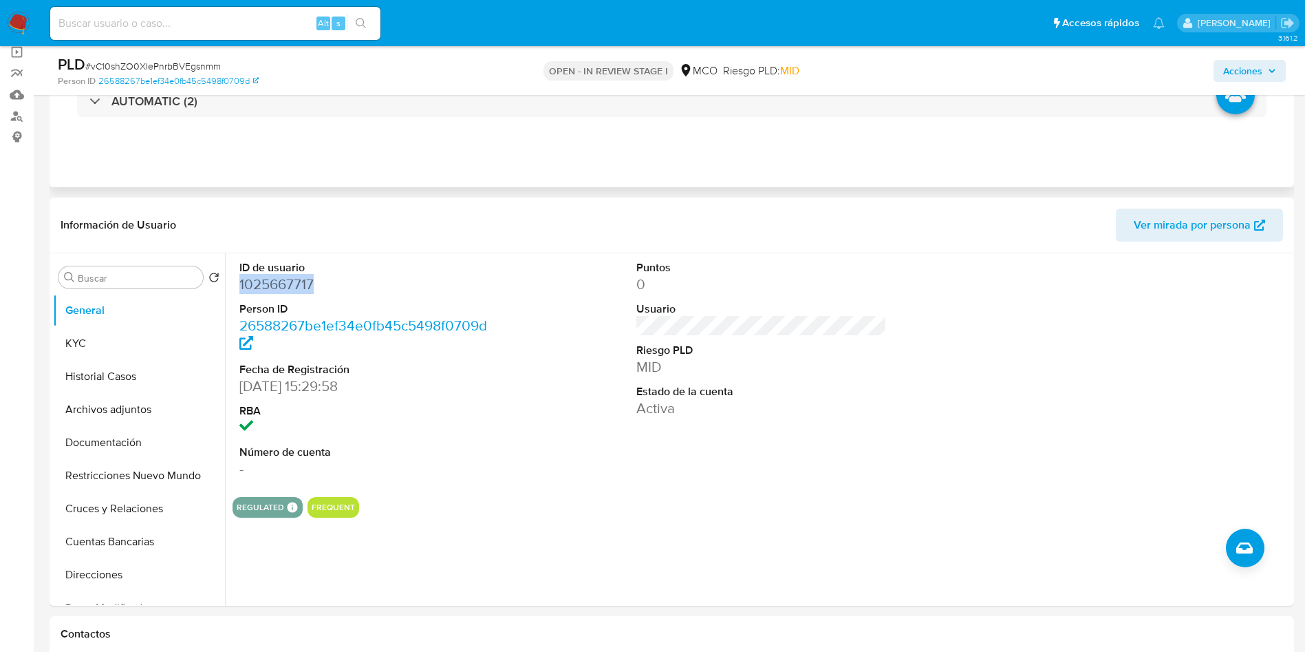
scroll to position [0, 0]
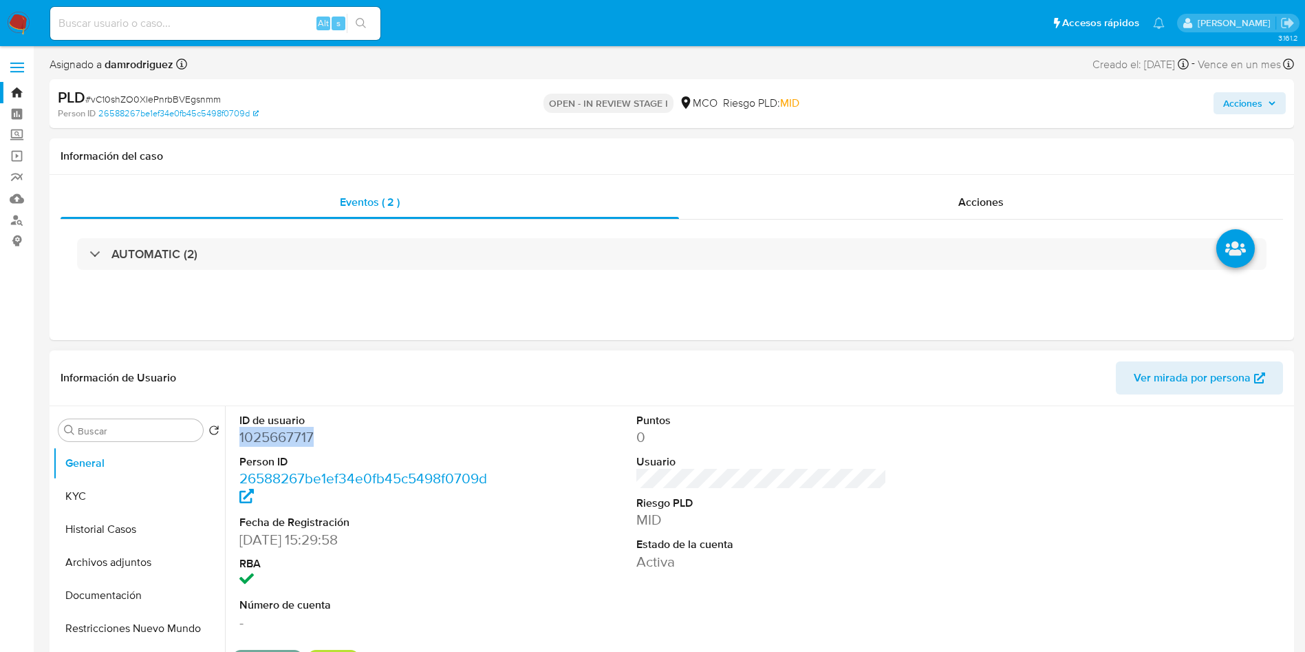
click at [281, 434] on dd "1025667717" at bounding box center [364, 436] width 251 height 19
click at [103, 560] on button "Archivos adjuntos" at bounding box center [133, 562] width 161 height 33
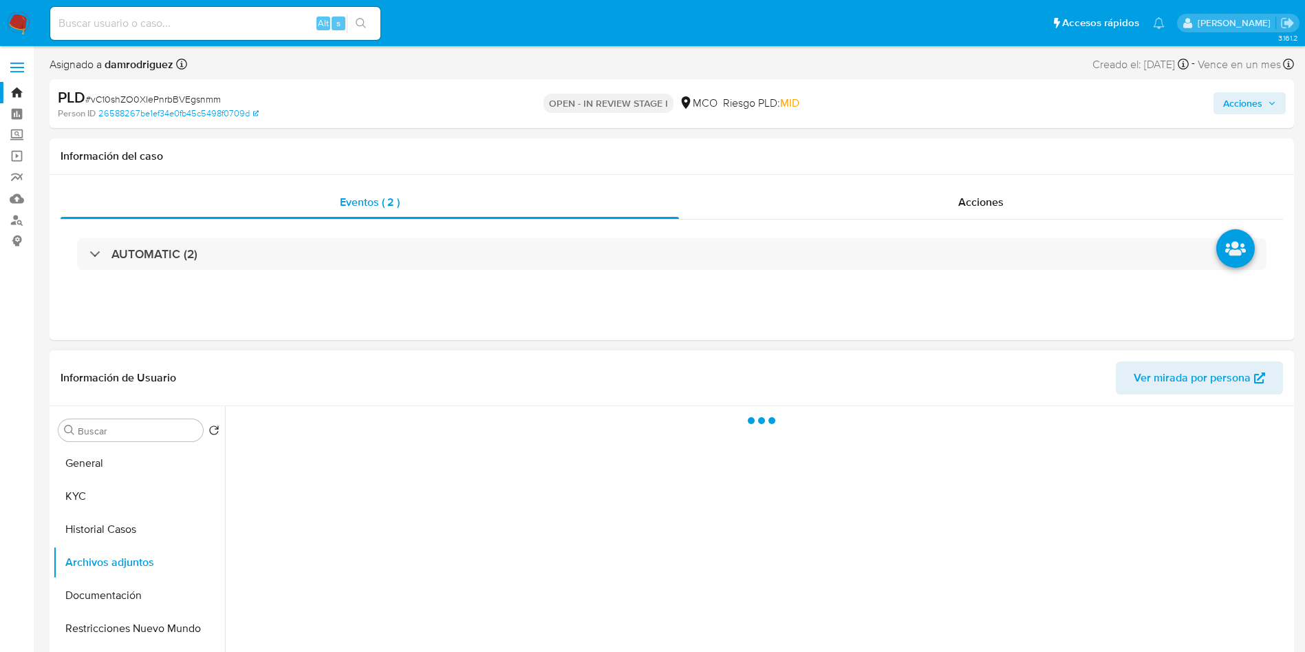
click at [469, 367] on header "Información de Usuario Ver mirada por persona" at bounding box center [672, 377] width 1223 height 33
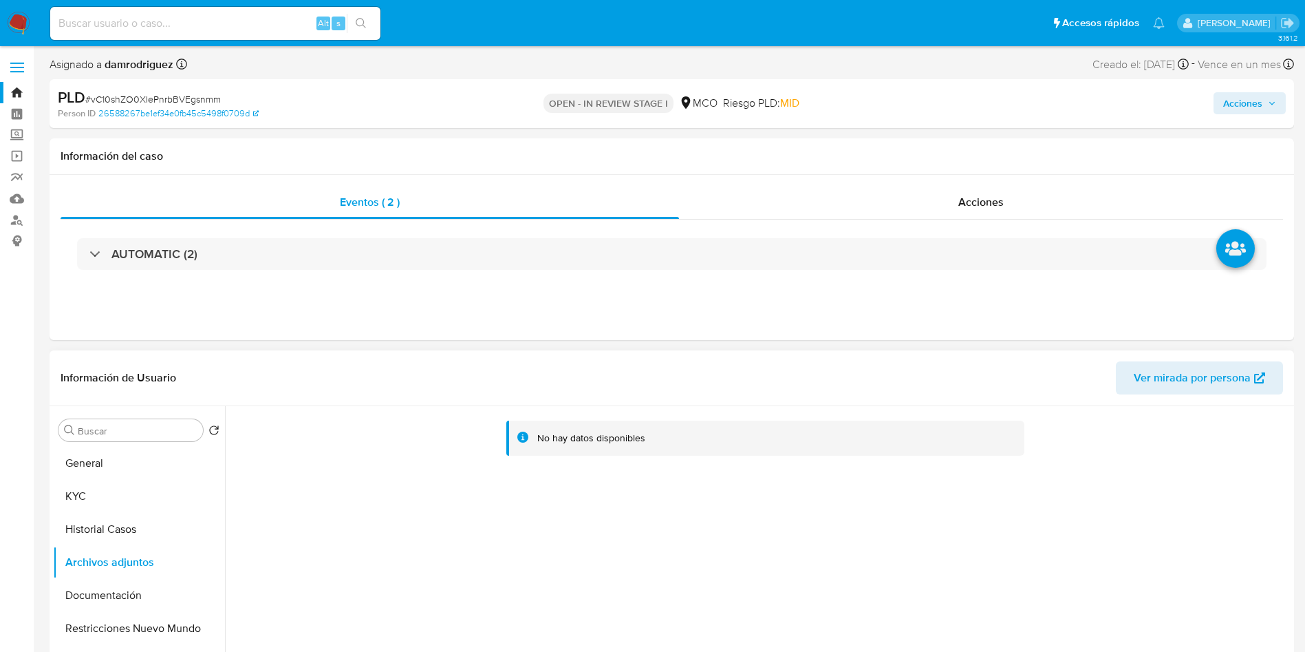
click at [451, 375] on header "Información de Usuario Ver mirada por persona" at bounding box center [672, 377] width 1223 height 33
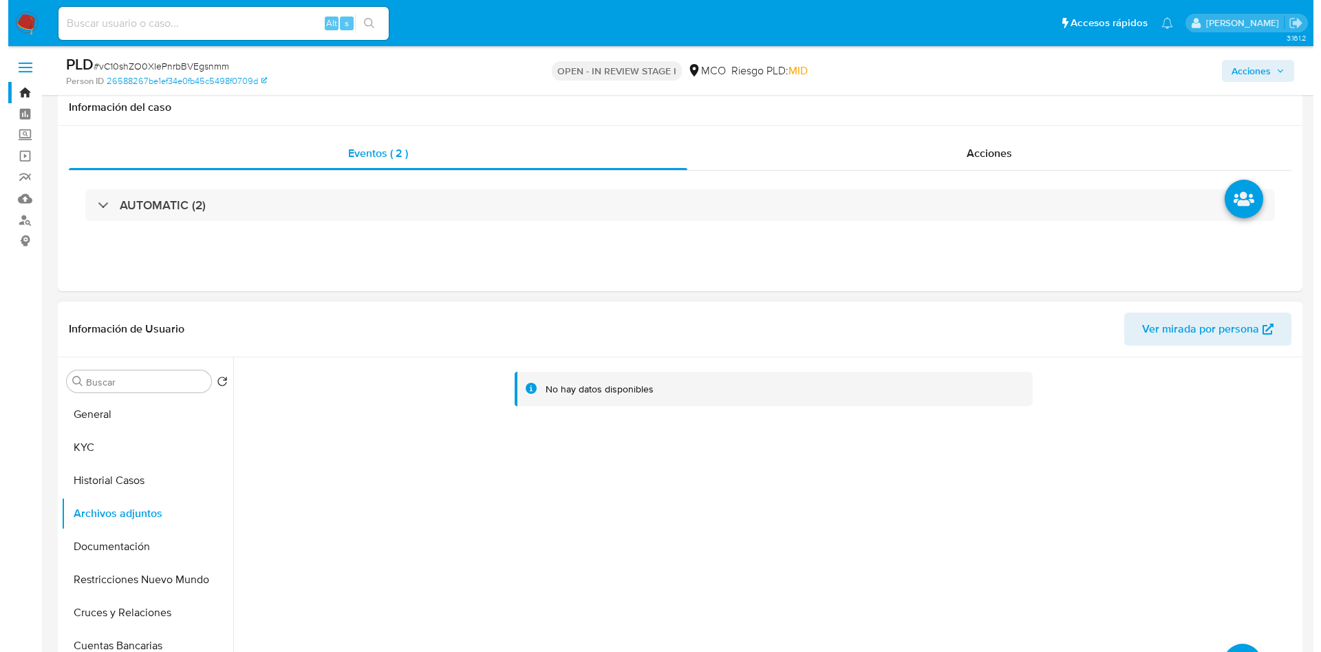
scroll to position [103, 0]
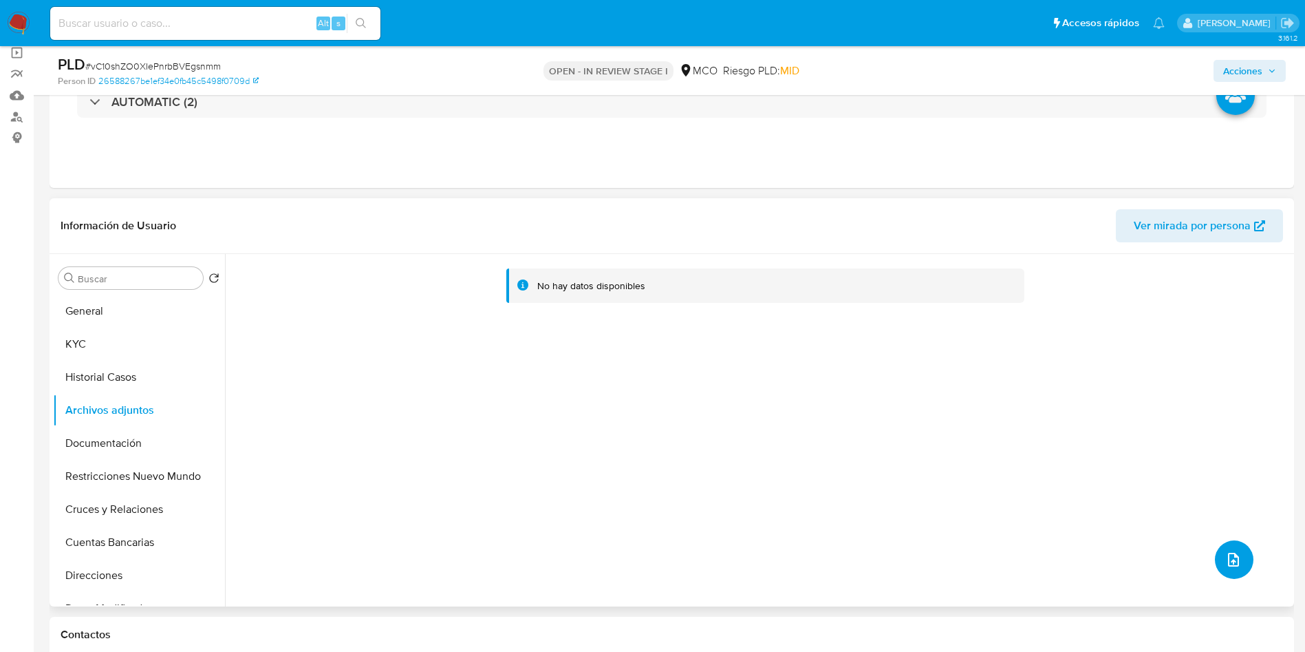
click at [1226, 551] on icon "upload-file" at bounding box center [1234, 559] width 17 height 17
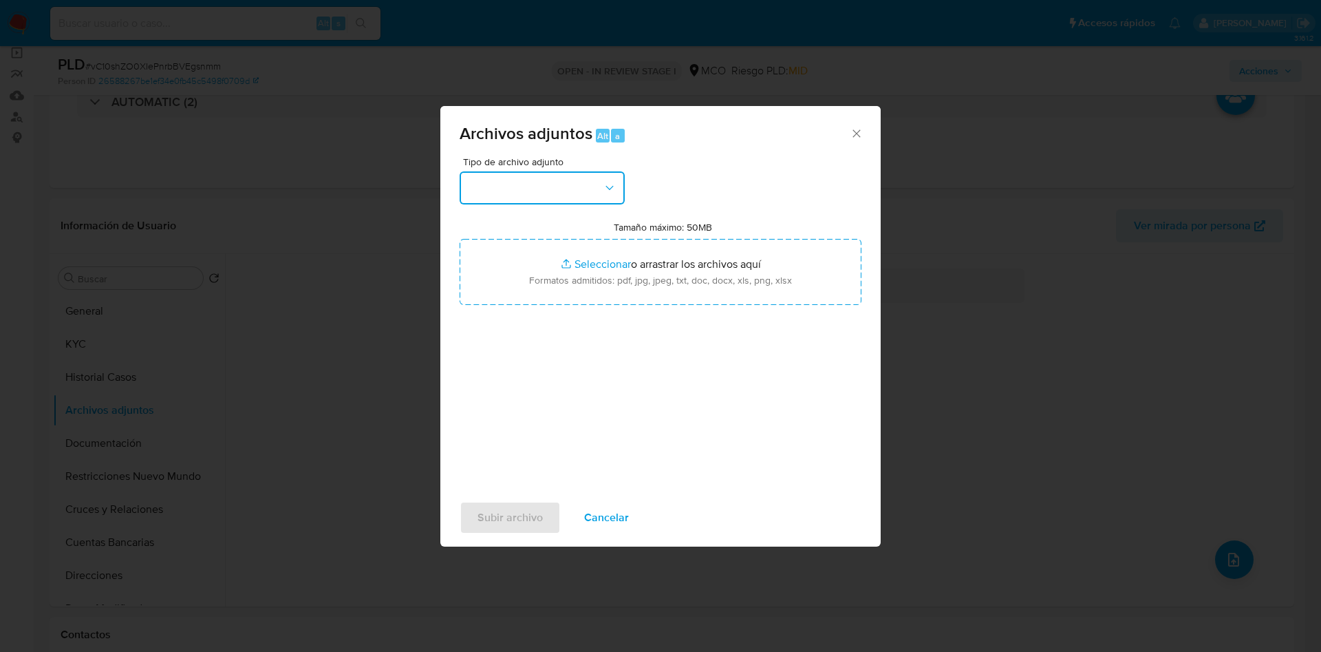
click at [566, 198] on button "button" at bounding box center [542, 187] width 165 height 33
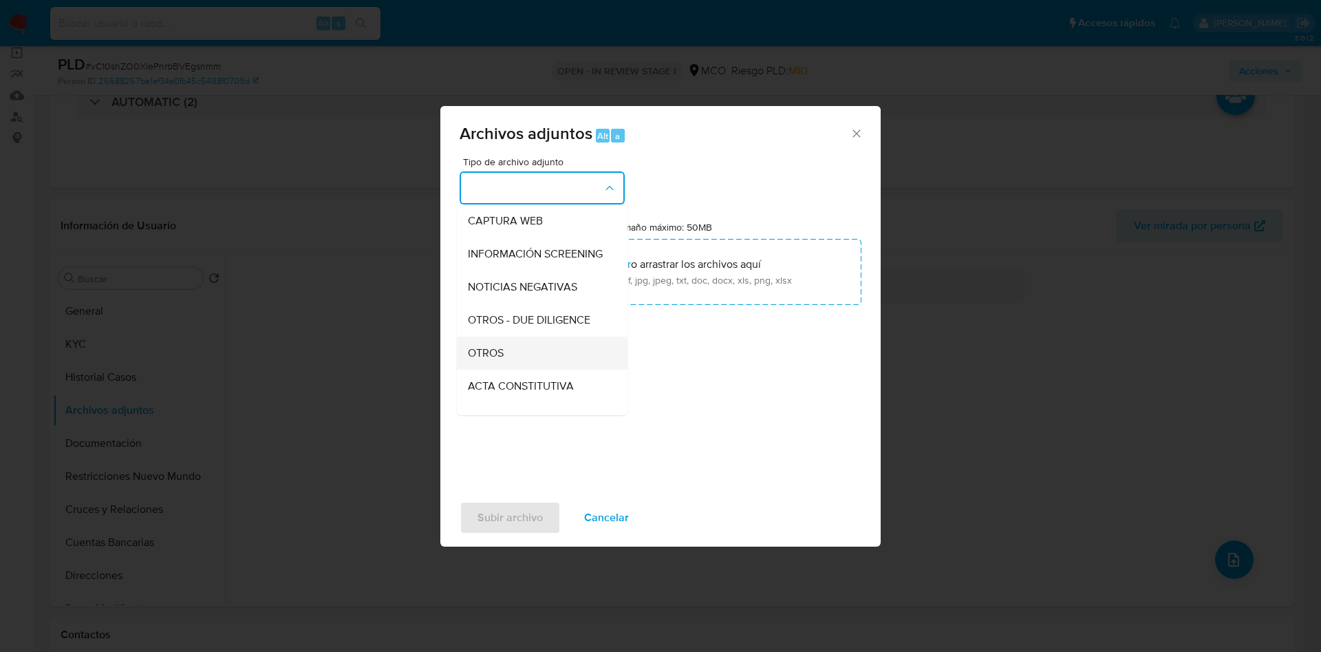
click at [522, 356] on div "OTROS" at bounding box center [538, 352] width 140 height 33
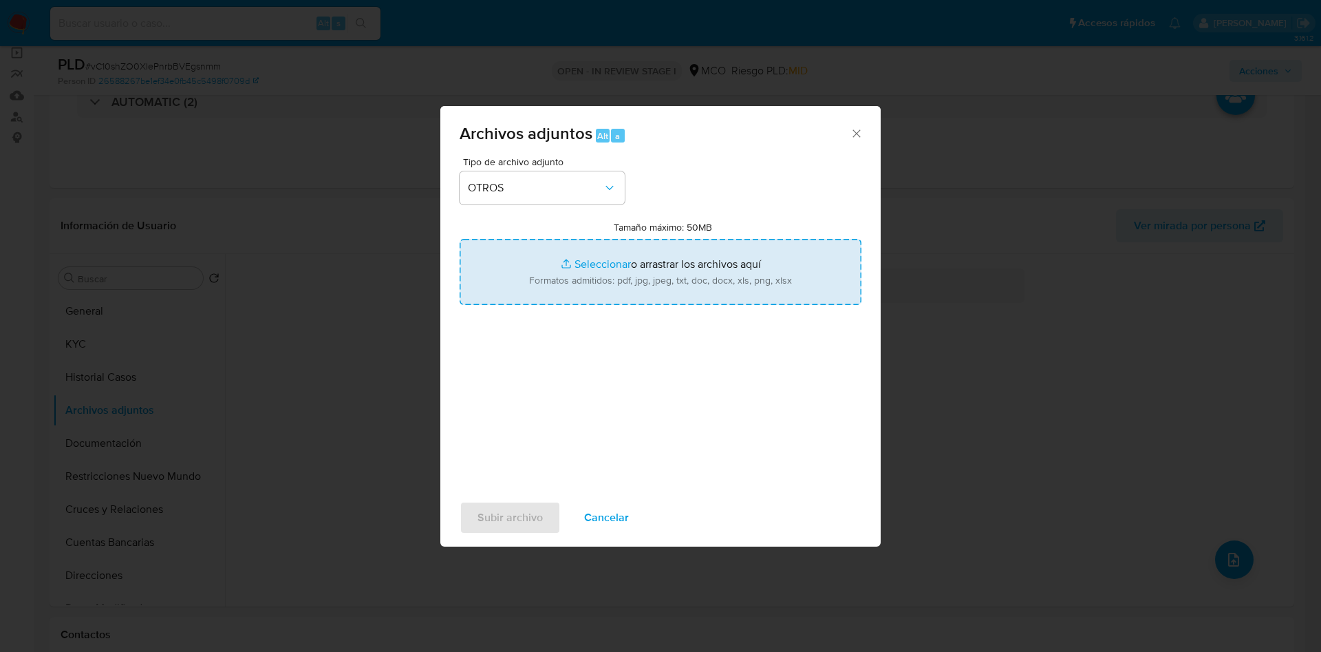
click at [608, 273] on input "Tamaño máximo: 50MB Seleccionar archivos" at bounding box center [661, 272] width 402 height 66
type input "C:\fakepath\1025667717 - 08_10_2025.pdf"
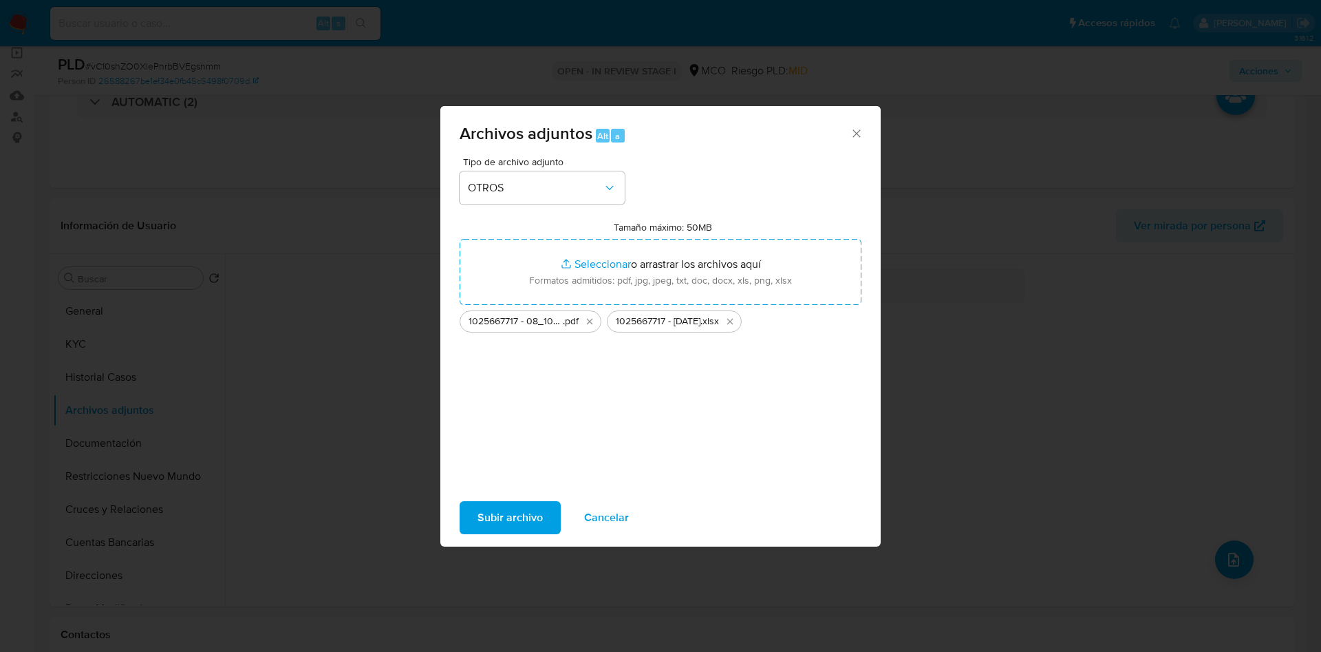
click at [484, 513] on span "Subir archivo" at bounding box center [510, 517] width 65 height 30
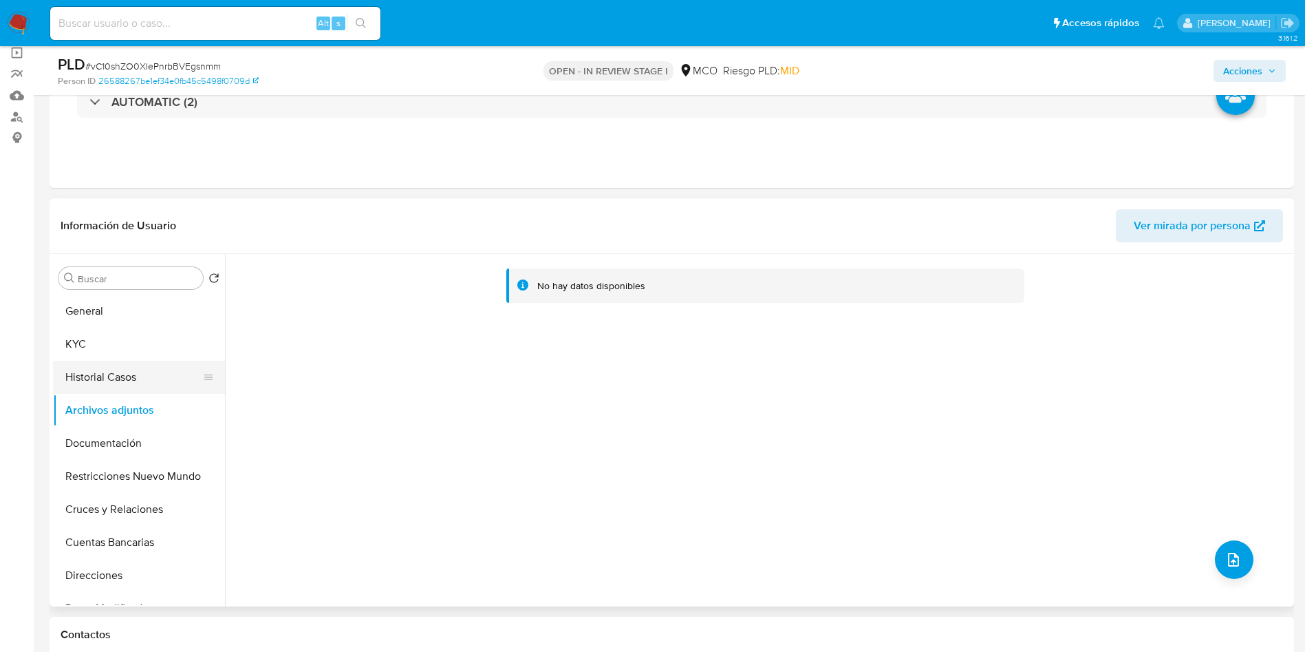
click at [103, 374] on button "Historial Casos" at bounding box center [133, 377] width 161 height 33
click at [100, 405] on button "Archivos adjuntos" at bounding box center [133, 410] width 161 height 33
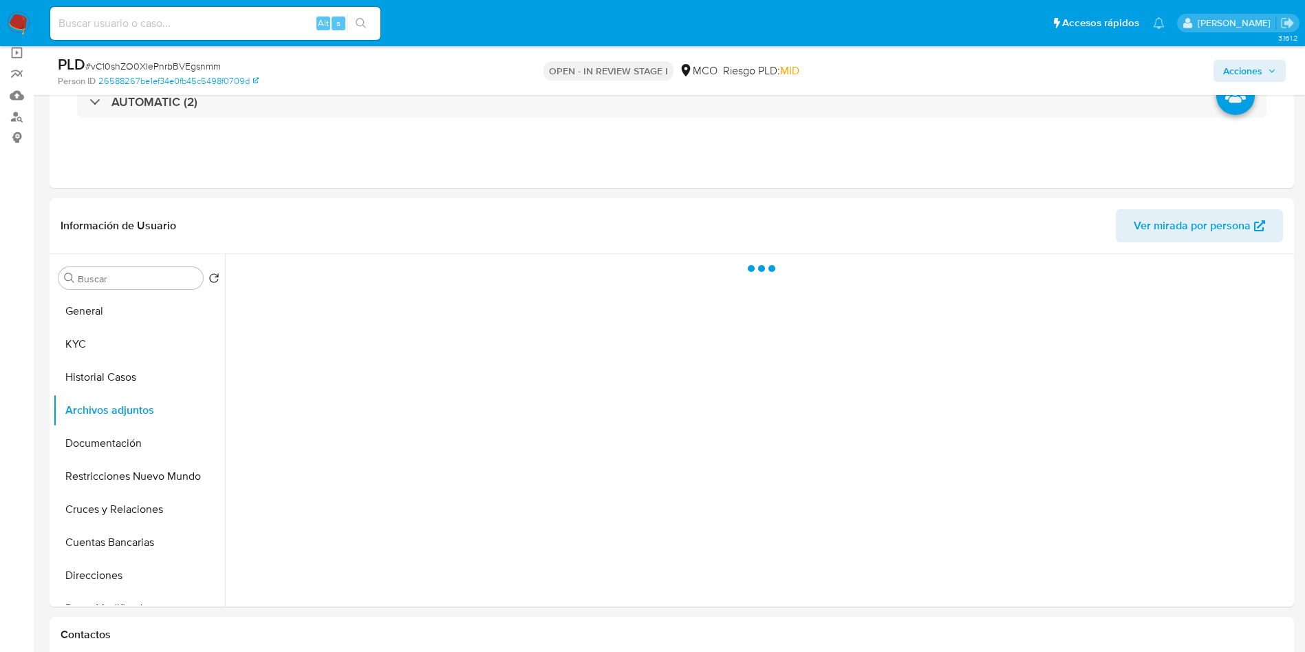
click at [1256, 67] on span "Acciones" at bounding box center [1242, 71] width 39 height 22
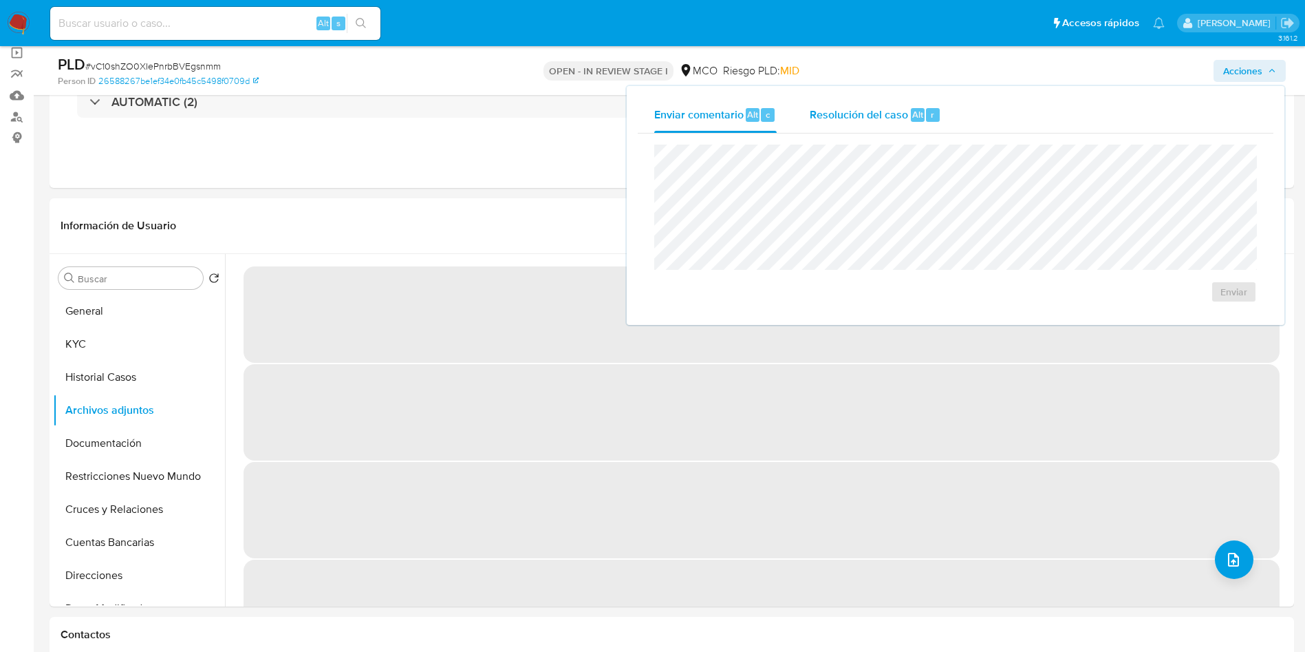
click at [880, 118] on span "Resolución del caso" at bounding box center [859, 114] width 98 height 16
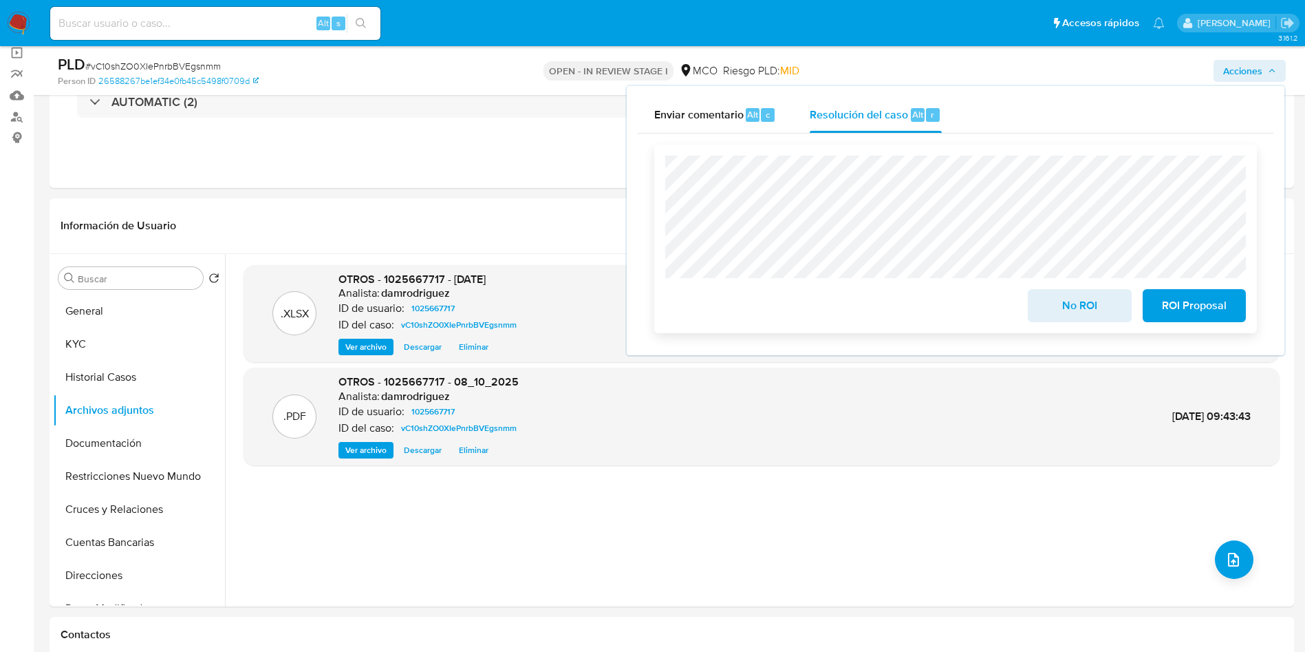
click at [1066, 312] on span "No ROI" at bounding box center [1079, 305] width 67 height 30
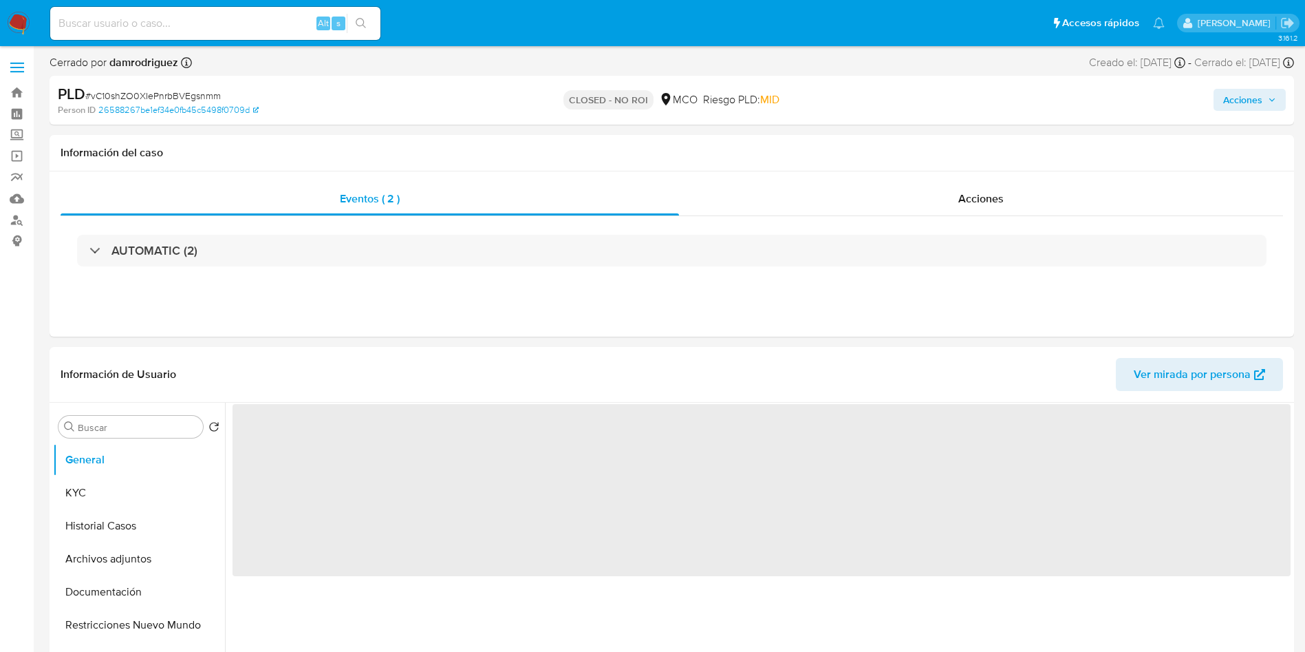
drag, startPoint x: 0, startPoint y: 0, endPoint x: 21, endPoint y: 21, distance: 29.2
click at [21, 21] on img at bounding box center [18, 23] width 23 height 23
select select "10"
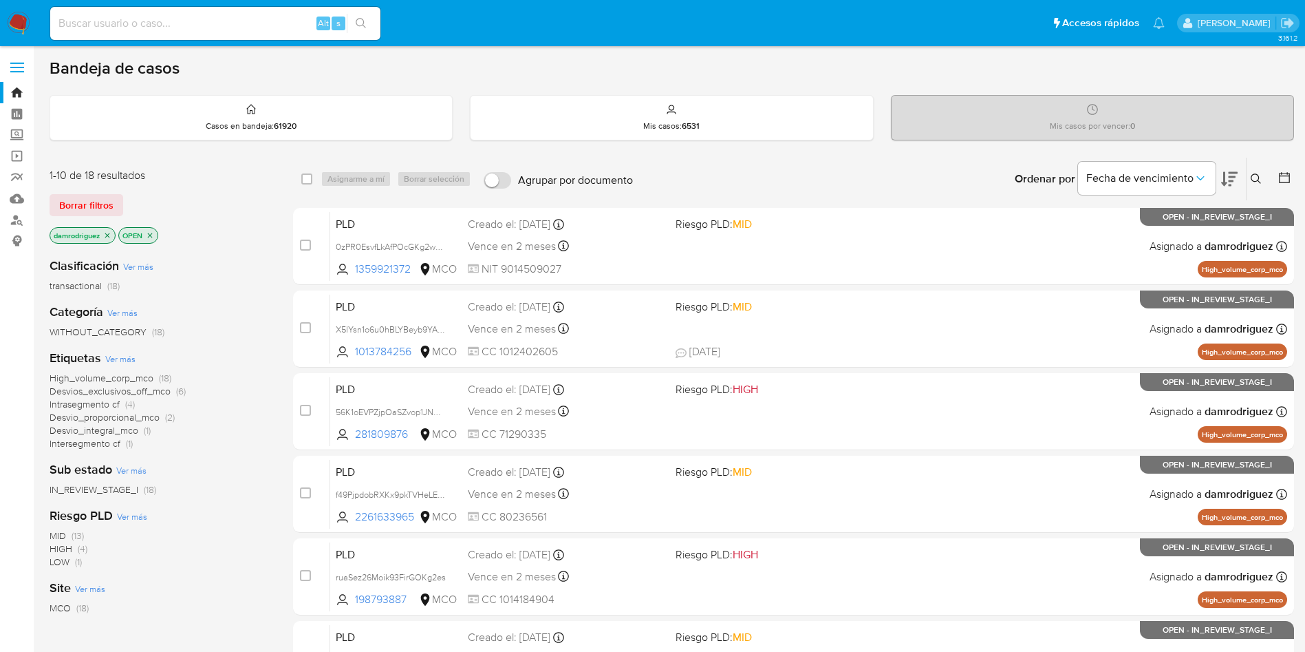
click at [242, 24] on input at bounding box center [215, 23] width 330 height 18
paste input "CL8GZw133G3M24vvi0SyTKtE"
type input "CL8GZw133G3M24vvi0SyTKtE"
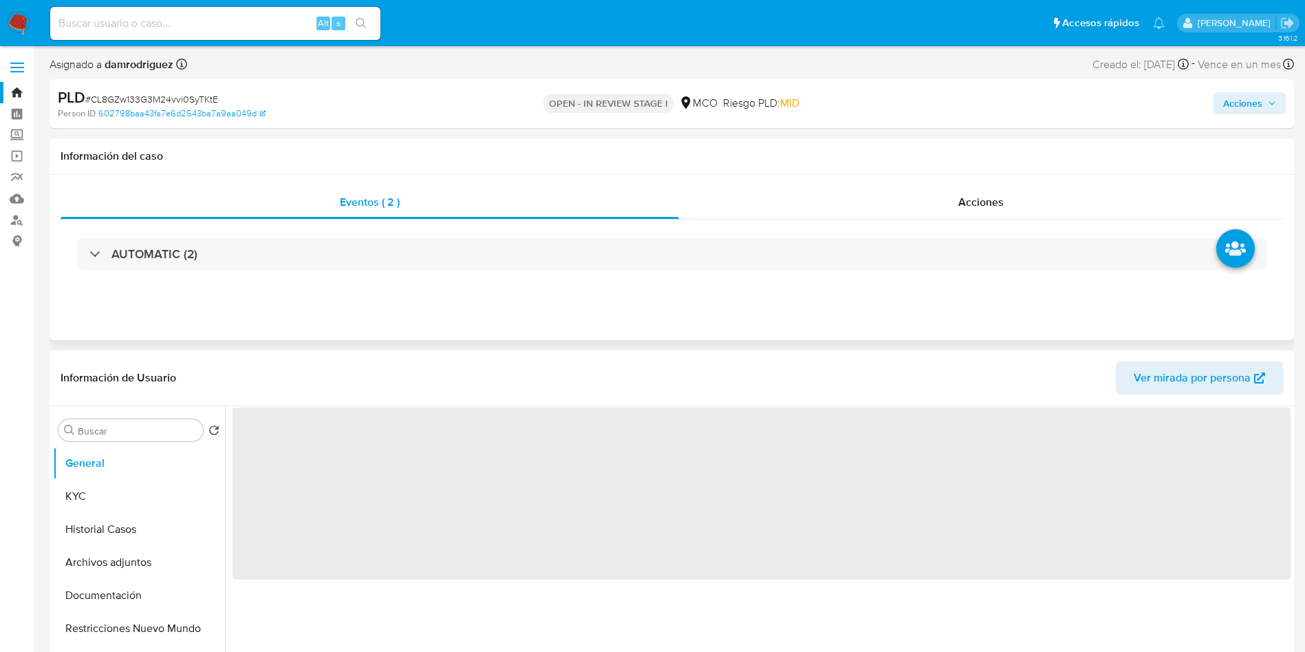
select select "10"
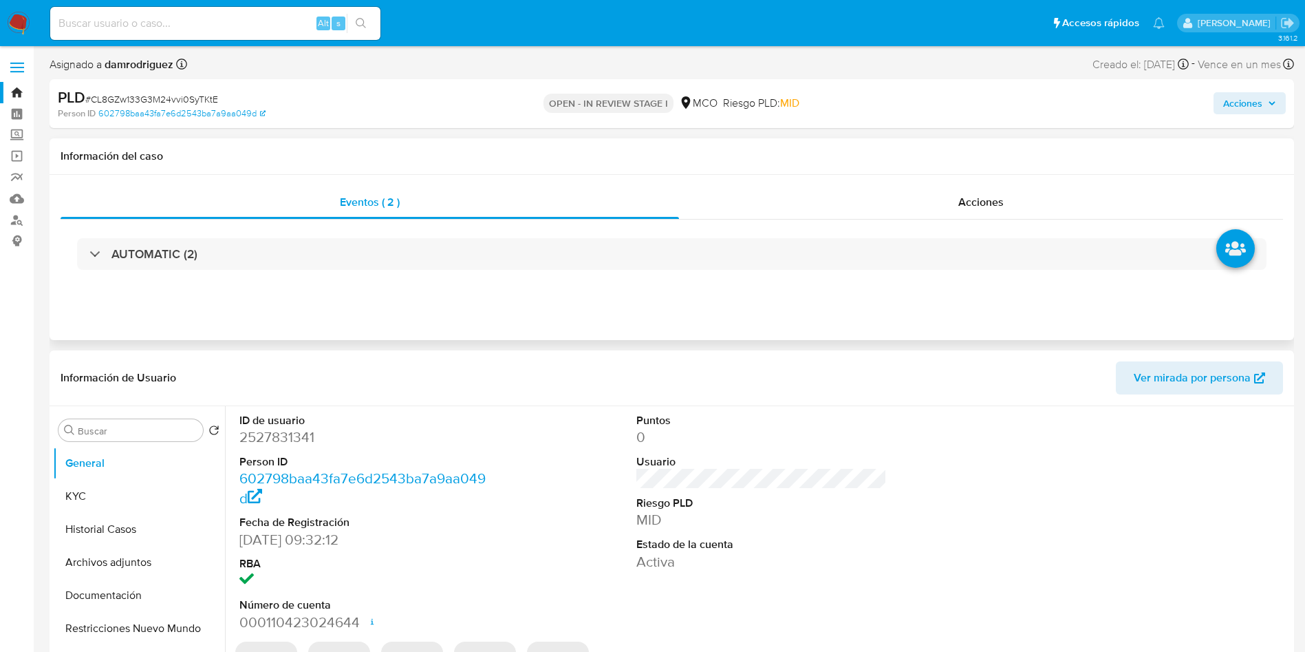
click at [409, 144] on div "Información del caso" at bounding box center [672, 156] width 1245 height 36
click at [270, 442] on dd "2527831341" at bounding box center [364, 436] width 251 height 19
copy dd "2527831341"
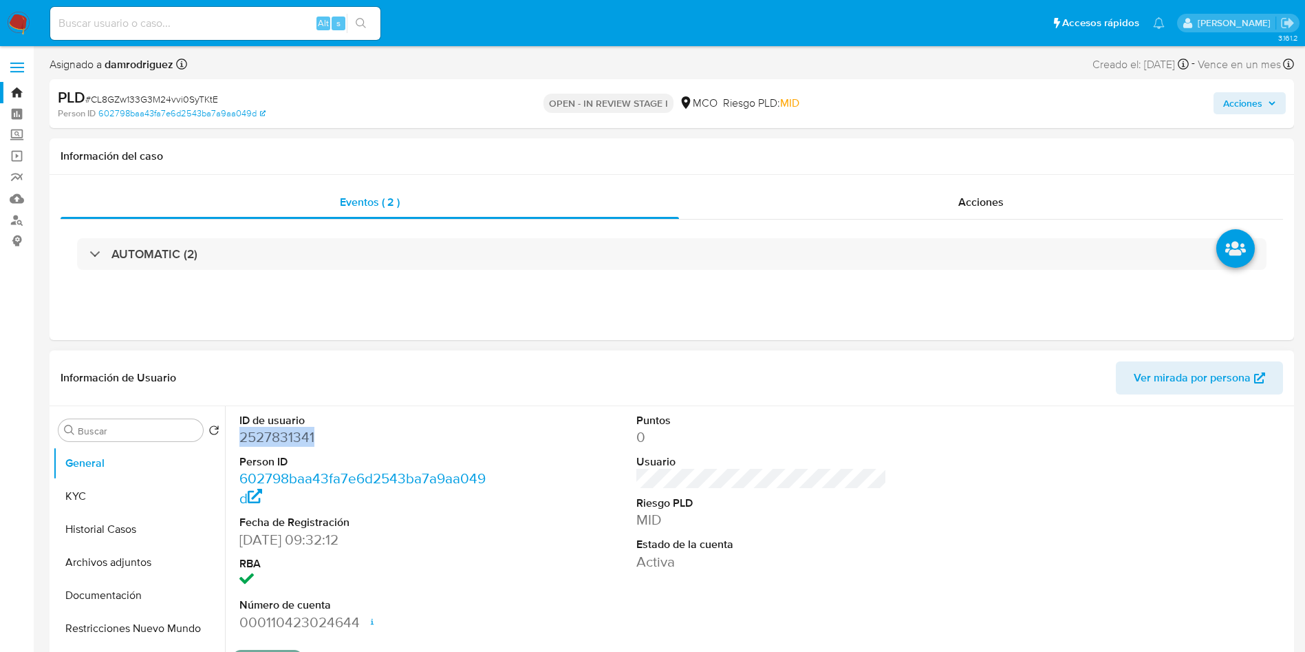
click at [286, 439] on dd "2527831341" at bounding box center [364, 436] width 251 height 19
click at [286, 438] on dd "2527831341" at bounding box center [364, 436] width 251 height 19
click at [137, 517] on button "Historial Casos" at bounding box center [133, 529] width 161 height 33
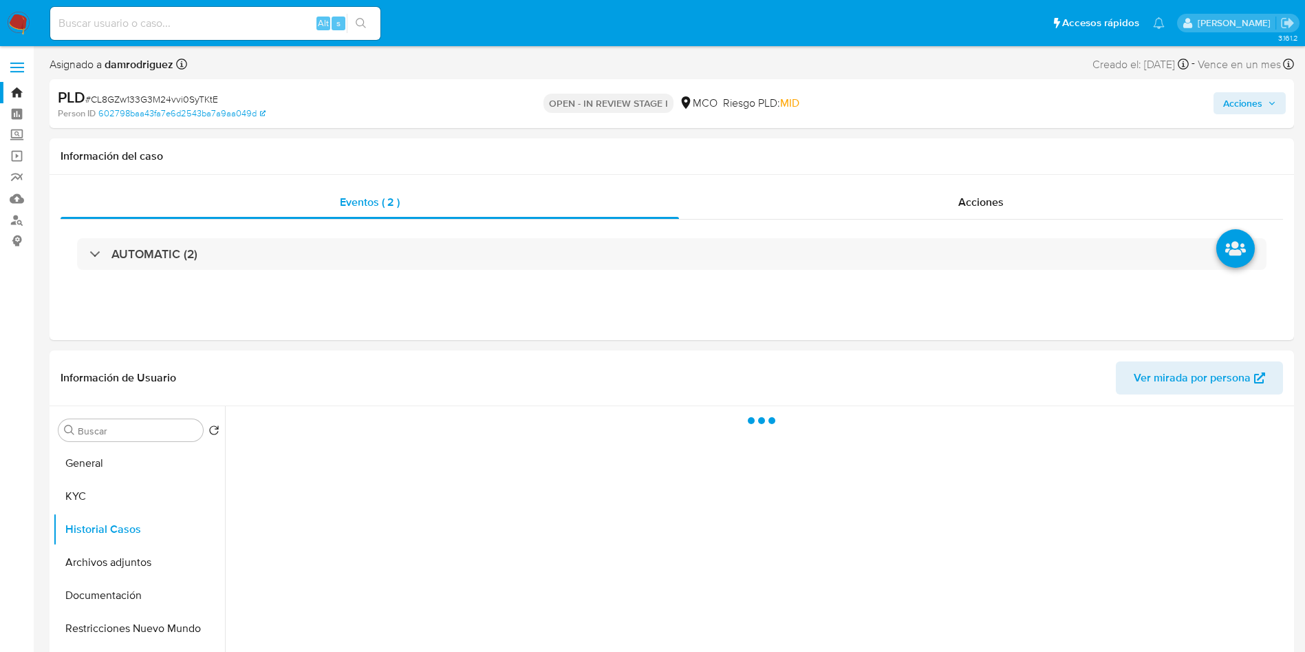
drag, startPoint x: 0, startPoint y: 531, endPoint x: 14, endPoint y: 512, distance: 23.1
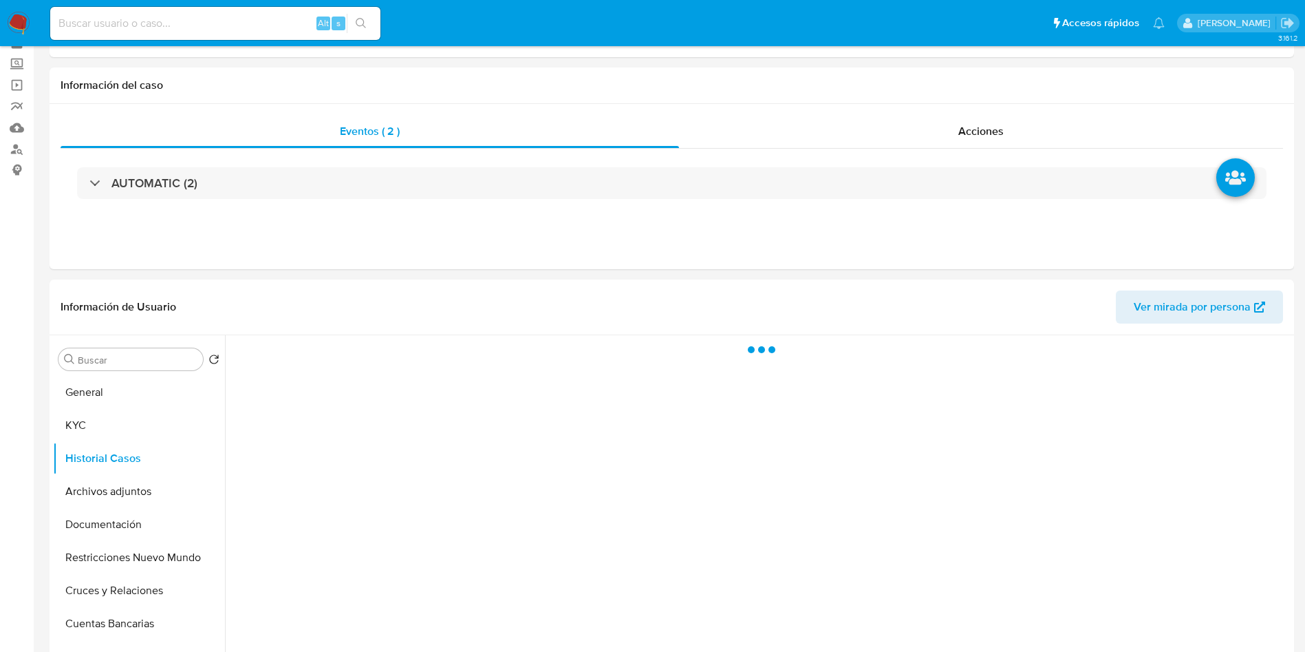
scroll to position [103, 0]
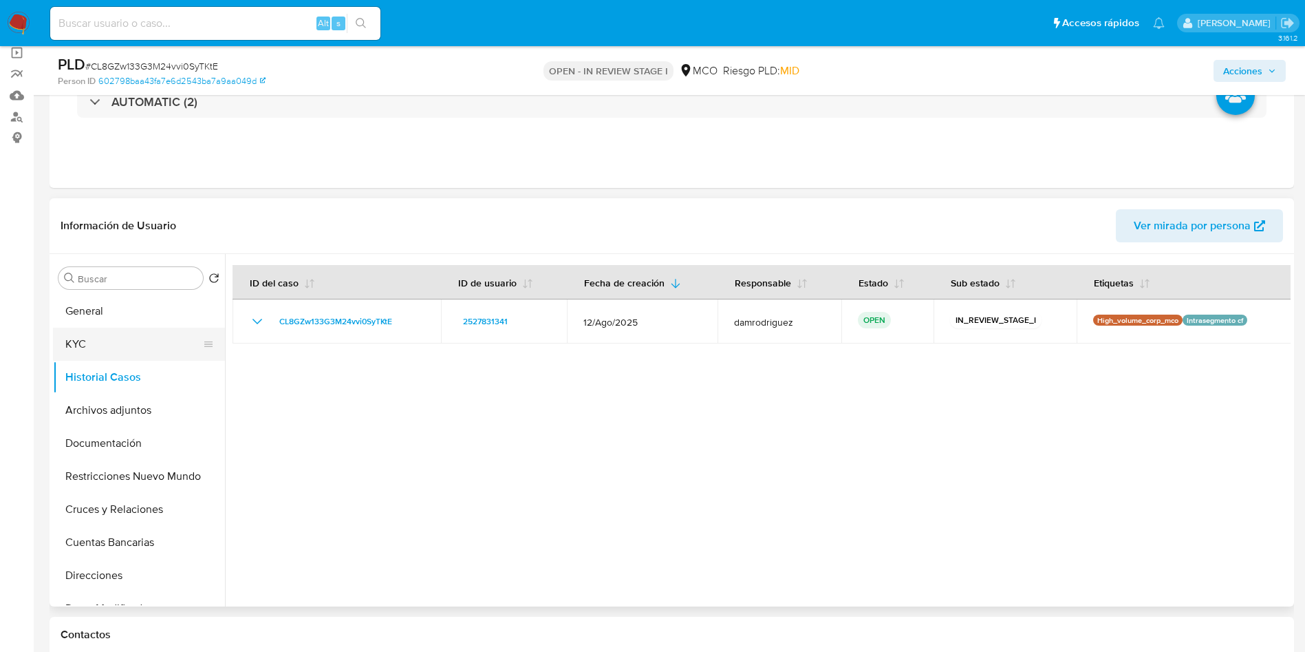
click at [89, 348] on button "KYC" at bounding box center [133, 344] width 161 height 33
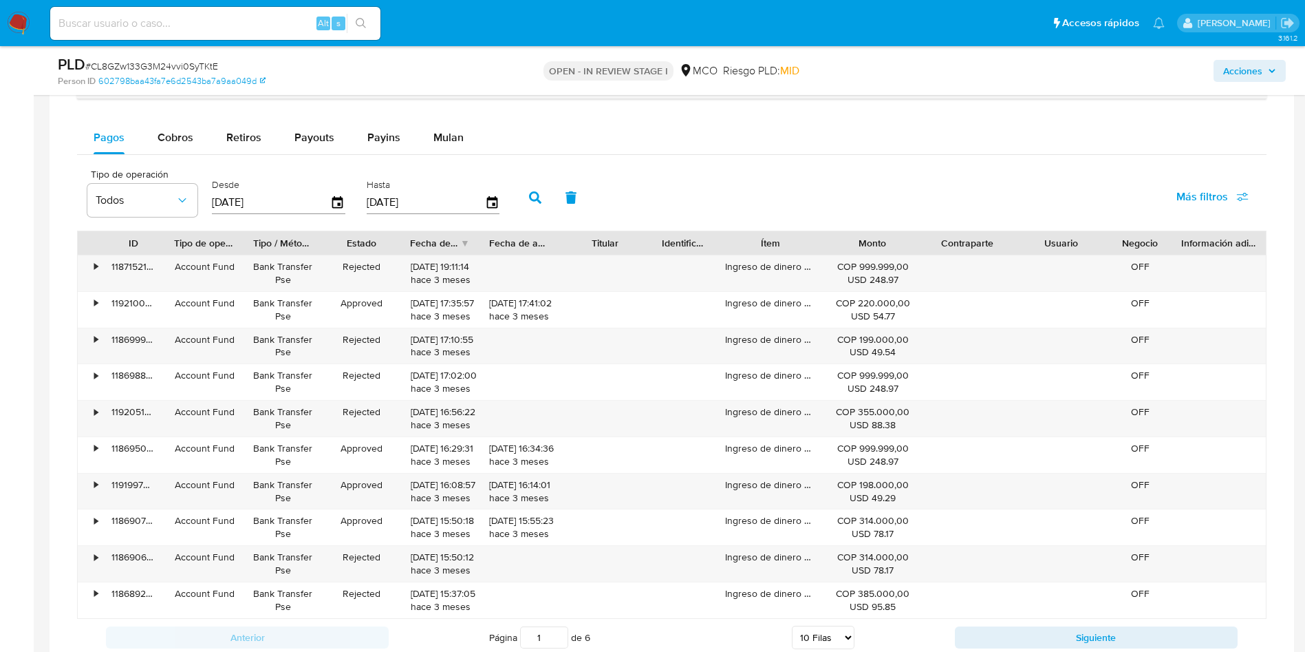
scroll to position [1032, 0]
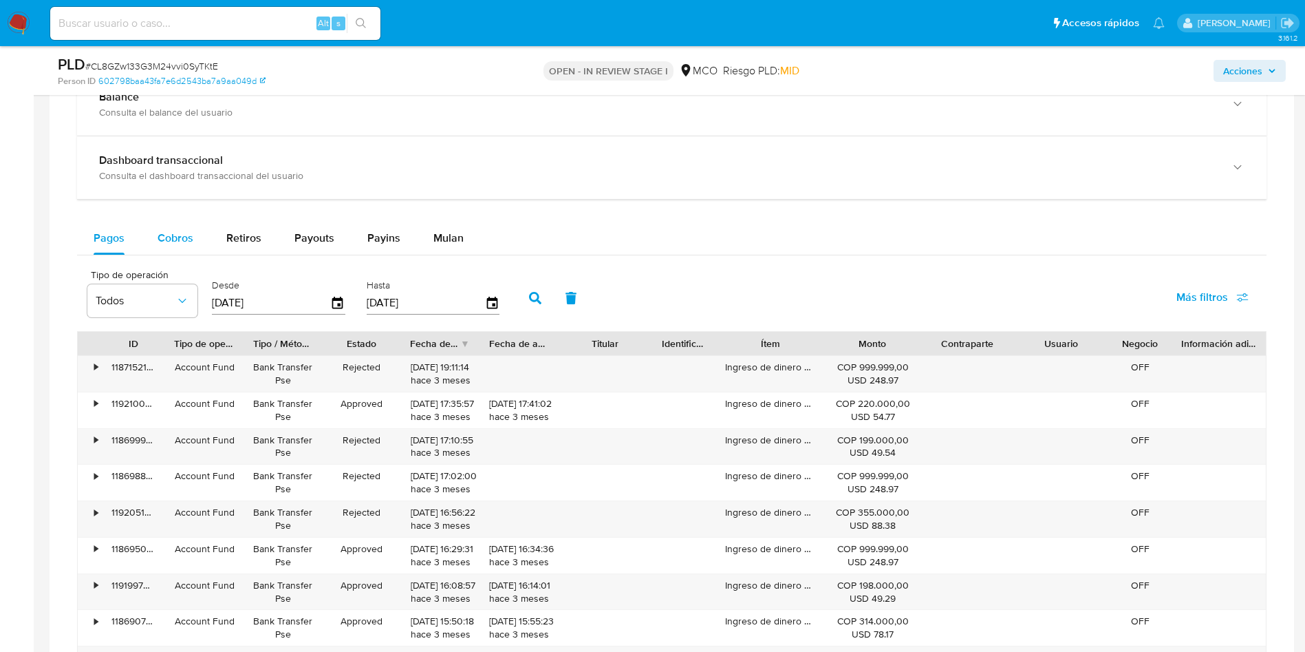
click at [183, 232] on span "Cobros" at bounding box center [176, 238] width 36 height 16
select select "10"
click at [646, 229] on div "Pagos Cobros Retiros Payouts Payins Mulan" at bounding box center [672, 238] width 1190 height 33
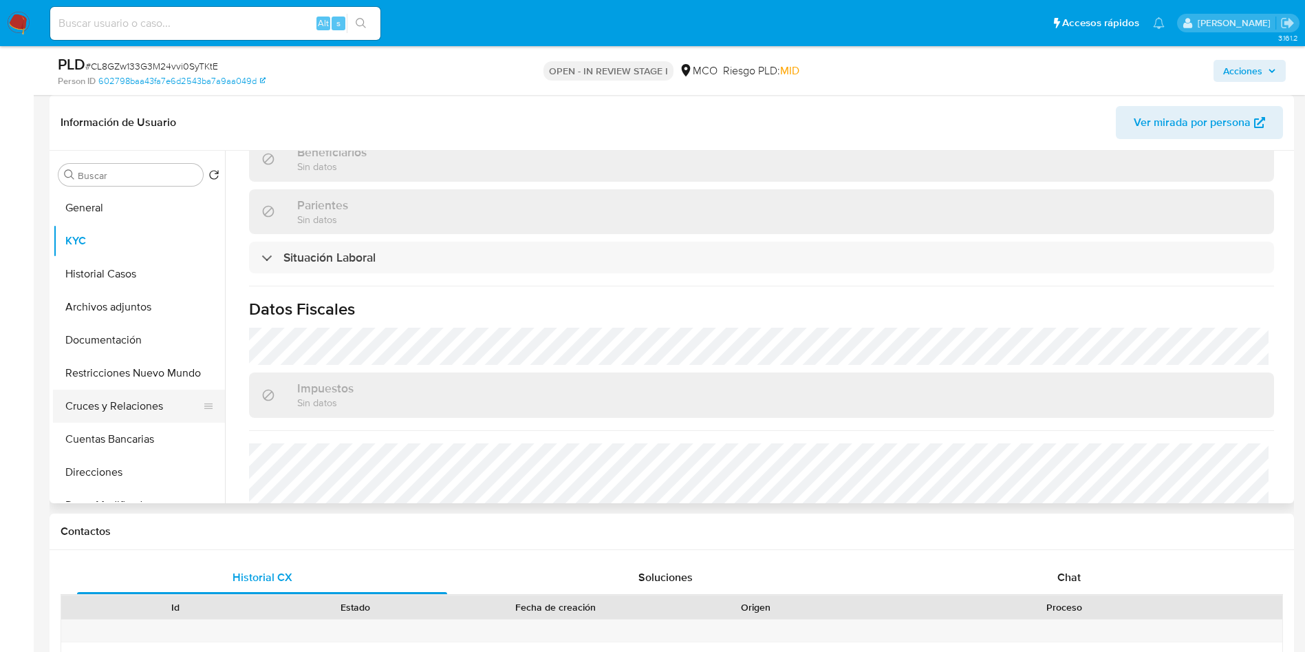
scroll to position [608, 0]
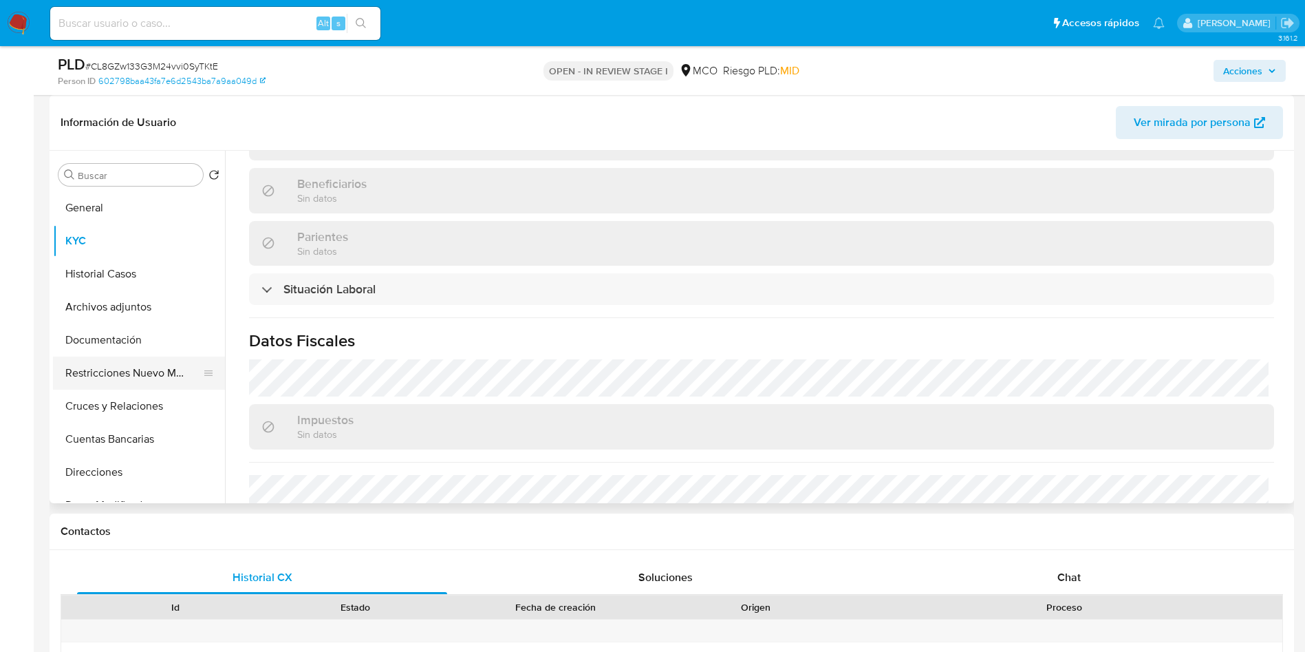
click at [107, 385] on button "Restricciones Nuevo Mundo" at bounding box center [133, 372] width 161 height 33
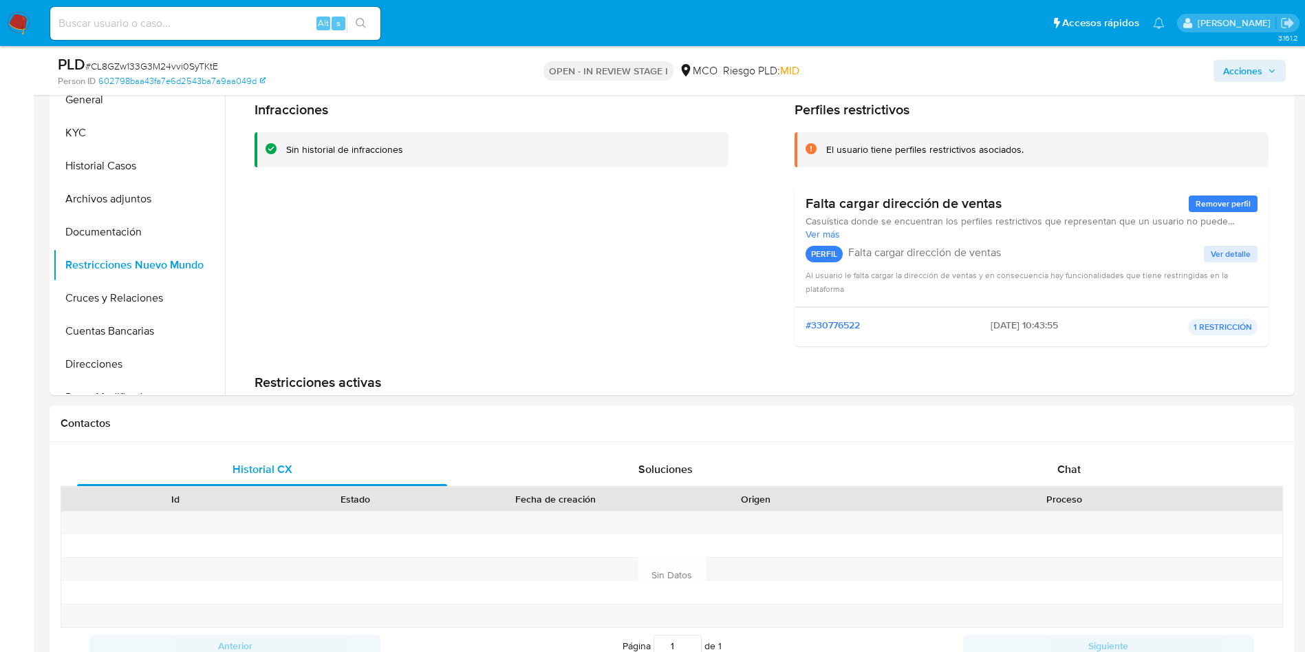
scroll to position [206, 0]
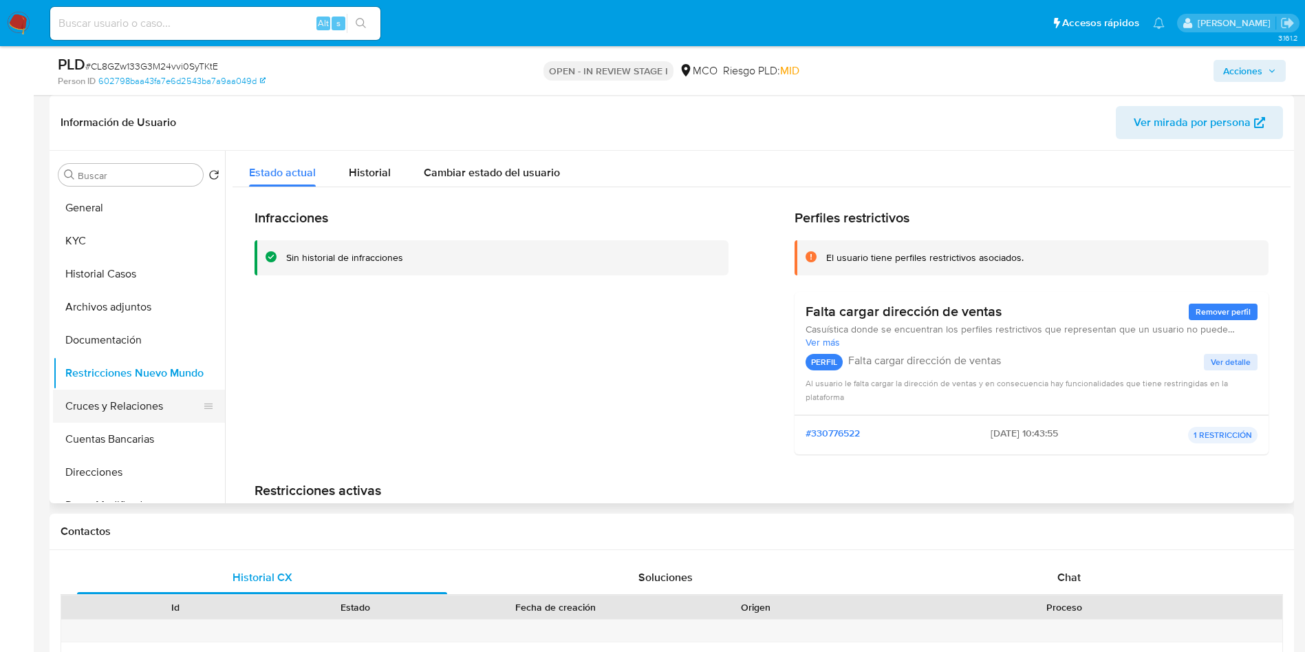
click at [121, 407] on button "Cruces y Relaciones" at bounding box center [133, 405] width 161 height 33
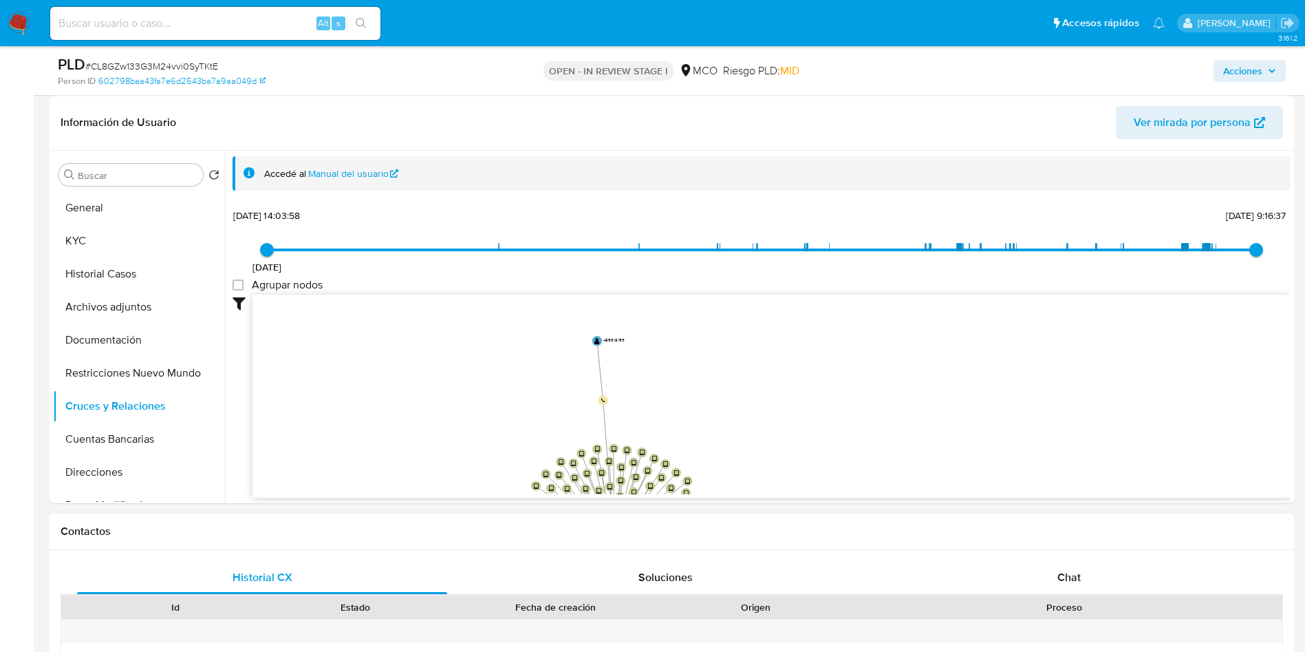
drag, startPoint x: 464, startPoint y: 366, endPoint x: 445, endPoint y: 533, distance: 168.3
drag, startPoint x: 522, startPoint y: 348, endPoint x: 528, endPoint y: 376, distance: 29.7
click at [528, 376] on icon "device-687bf3df0e62ec8c3c1cff1f  device-687be57237122323a2ae6175  device-687b…" at bounding box center [772, 395] width 1038 height 200
click at [627, 352] on text "485618159" at bounding box center [622, 354] width 21 height 6
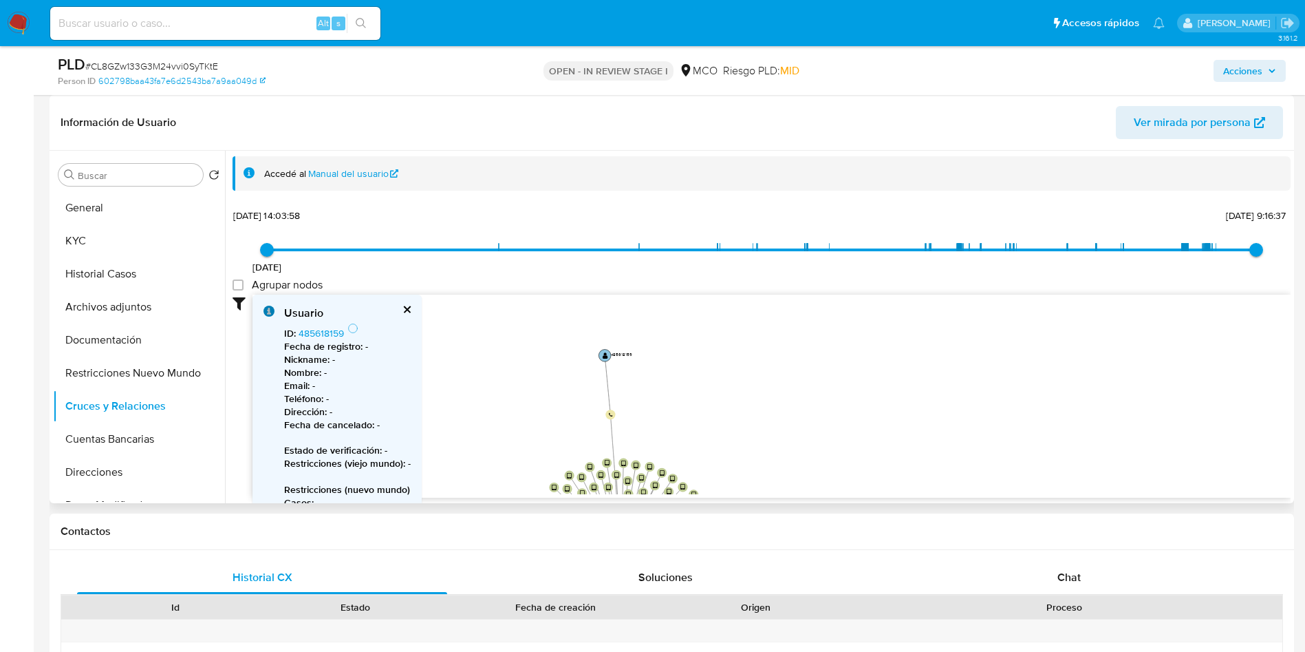
click at [617, 353] on text "485618159" at bounding box center [621, 354] width 21 height 6
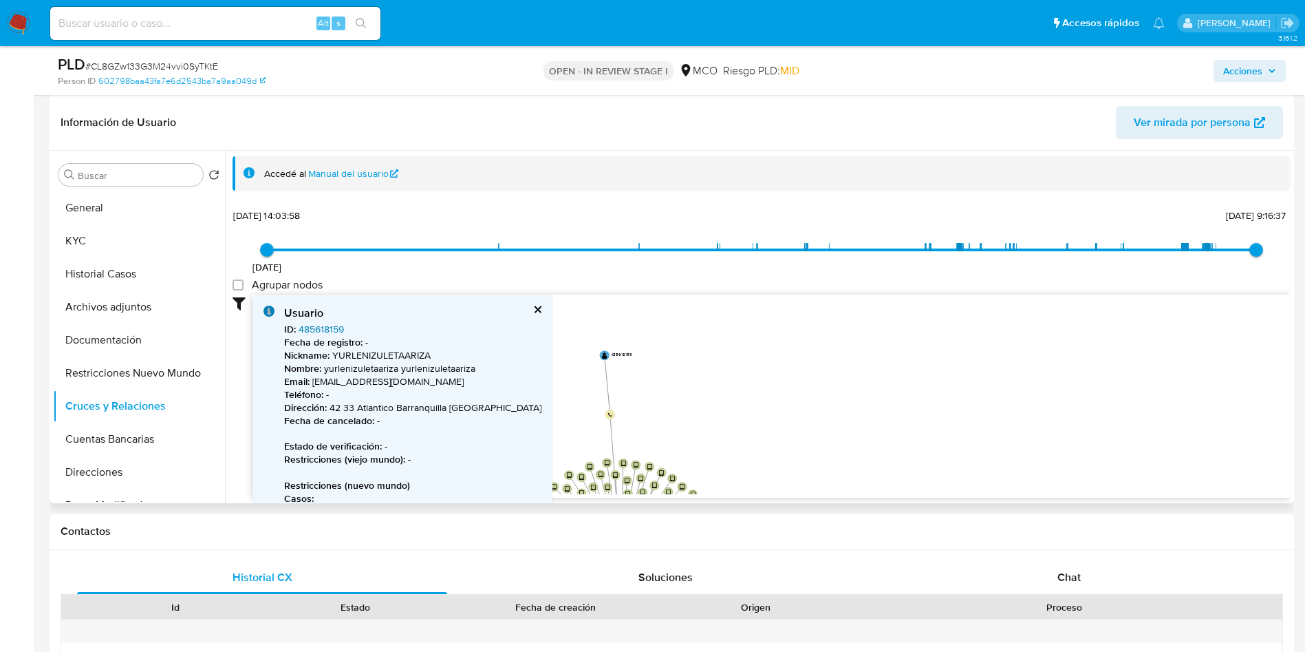
click at [331, 325] on link "485618159" at bounding box center [321, 329] width 45 height 14
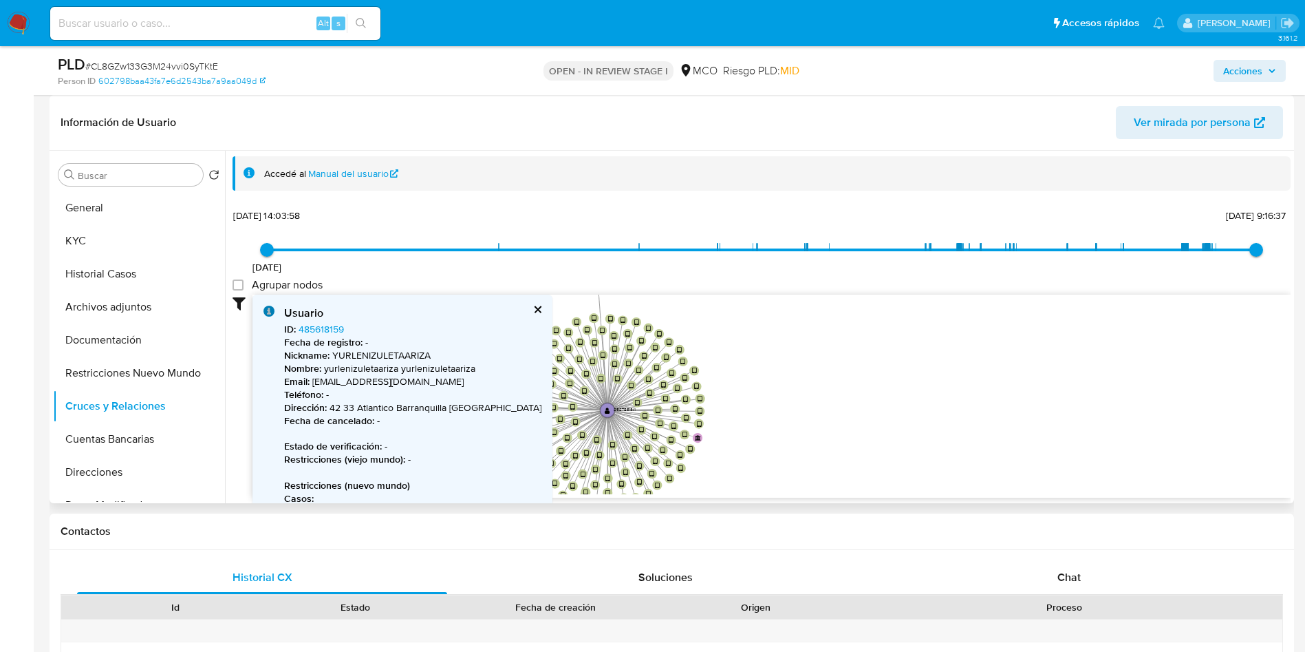
drag, startPoint x: 650, startPoint y: 318, endPoint x: 636, endPoint y: 253, distance: 66.3
click at [636, 253] on div "16/6/2025 16/6/2025, 14:03:58 21/7/2025, 9:16:37 Agrupar nodos Filtros Confianz…" at bounding box center [762, 376] width 1058 height 342
click at [533, 305] on button "cerrar" at bounding box center [537, 309] width 9 height 9
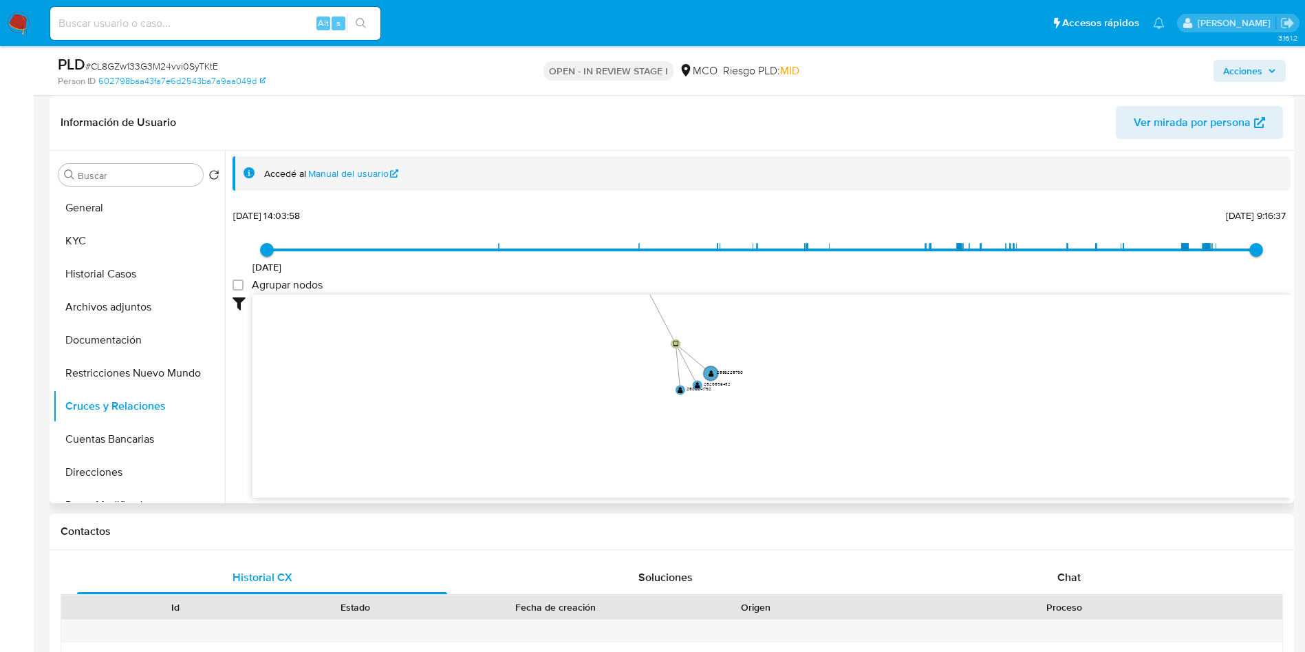
drag, startPoint x: 824, startPoint y: 448, endPoint x: 811, endPoint y: 244, distance: 204.2
click at [811, 244] on div "16/6/2025 16/6/2025, 14:03:58 21/7/2025, 9:16:37 Agrupar nodos Filtros Confianz…" at bounding box center [762, 376] width 1058 height 342
drag, startPoint x: 826, startPoint y: 367, endPoint x: 926, endPoint y: 407, distance: 107.5
click at [926, 407] on icon "device-687bf3df0e62ec8c3c1cff1f  device-687be57237122323a2ae6175  device-687b…" at bounding box center [772, 395] width 1038 height 200
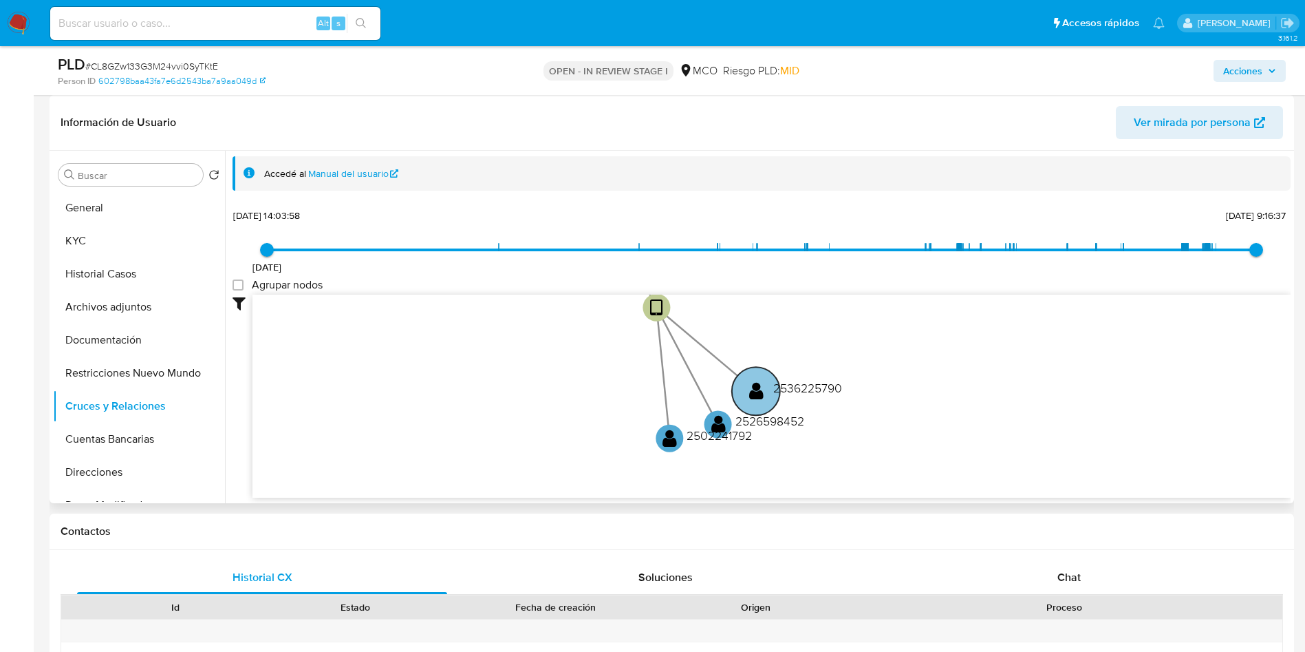
click at [827, 389] on text "2536225790" at bounding box center [807, 387] width 69 height 17
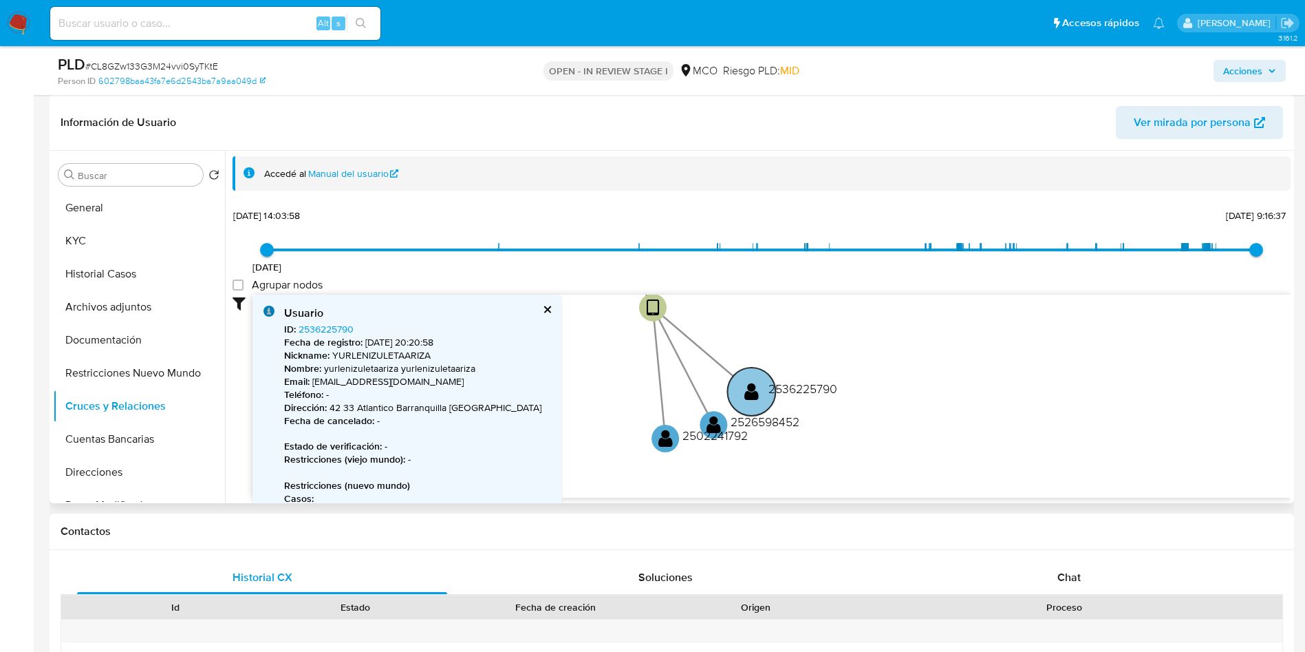
click at [809, 391] on text "2536225790" at bounding box center [803, 388] width 69 height 17
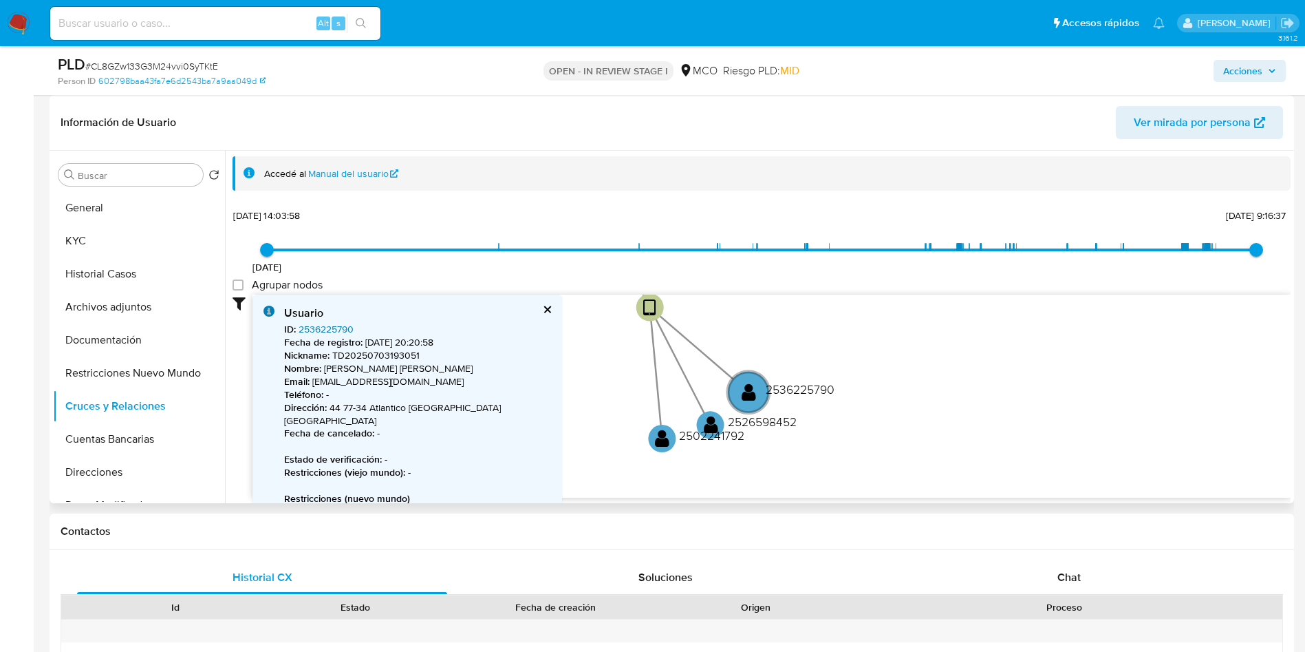
click at [332, 332] on link "2536225790" at bounding box center [326, 329] width 55 height 14
click at [740, 425] on text "2526598452" at bounding box center [761, 421] width 69 height 17
click at [740, 423] on text "2526598452" at bounding box center [759, 421] width 69 height 17
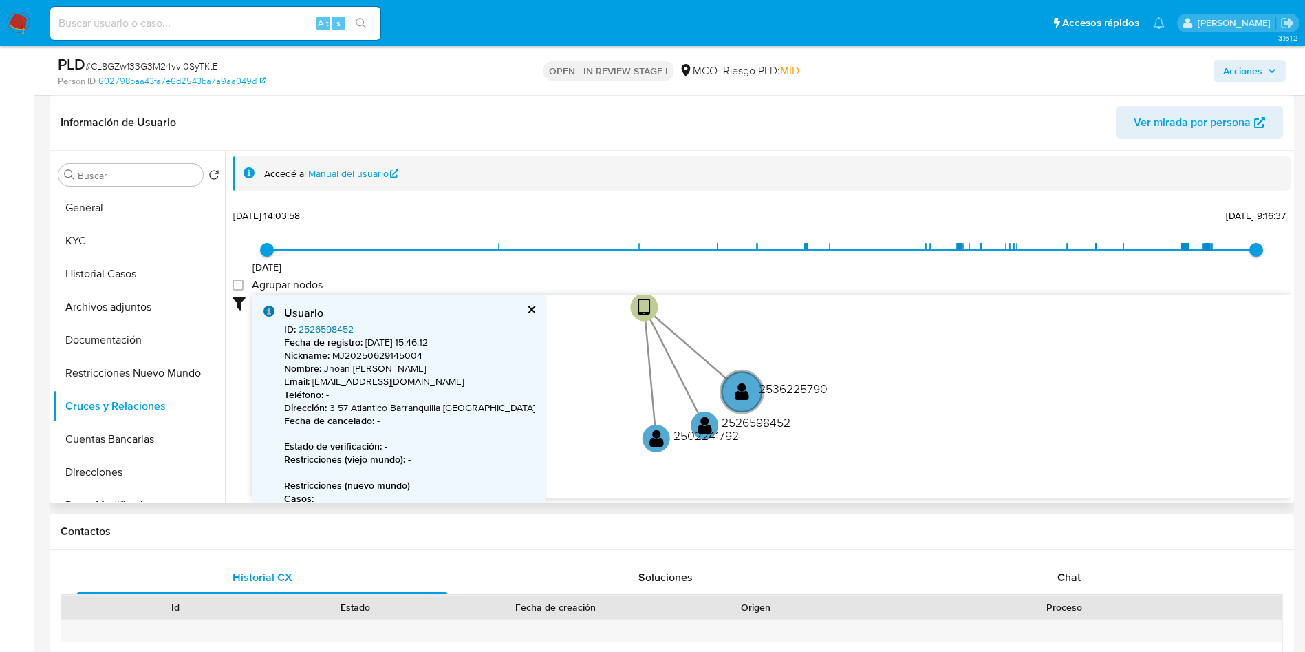
click at [336, 324] on link "2526598452" at bounding box center [326, 329] width 55 height 14
click at [672, 438] on text "2502241792" at bounding box center [704, 435] width 65 height 17
click at [667, 442] on circle at bounding box center [654, 438] width 34 height 34
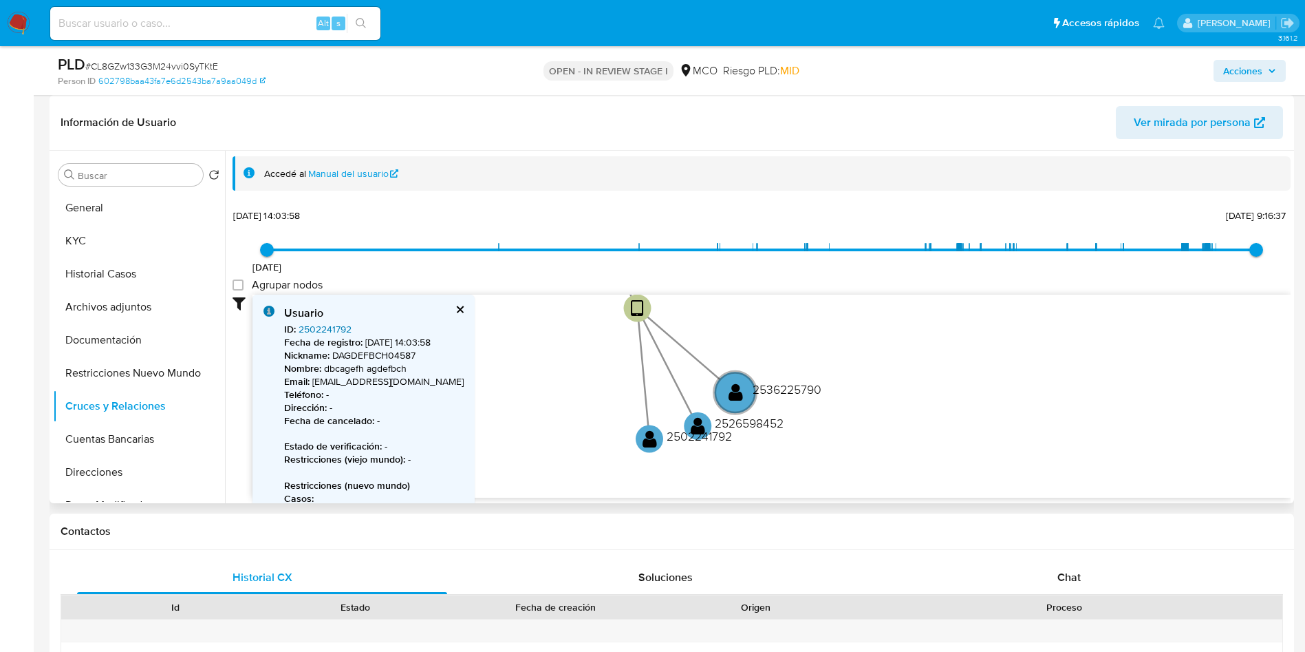
click at [328, 322] on link "2502241792" at bounding box center [325, 329] width 53 height 14
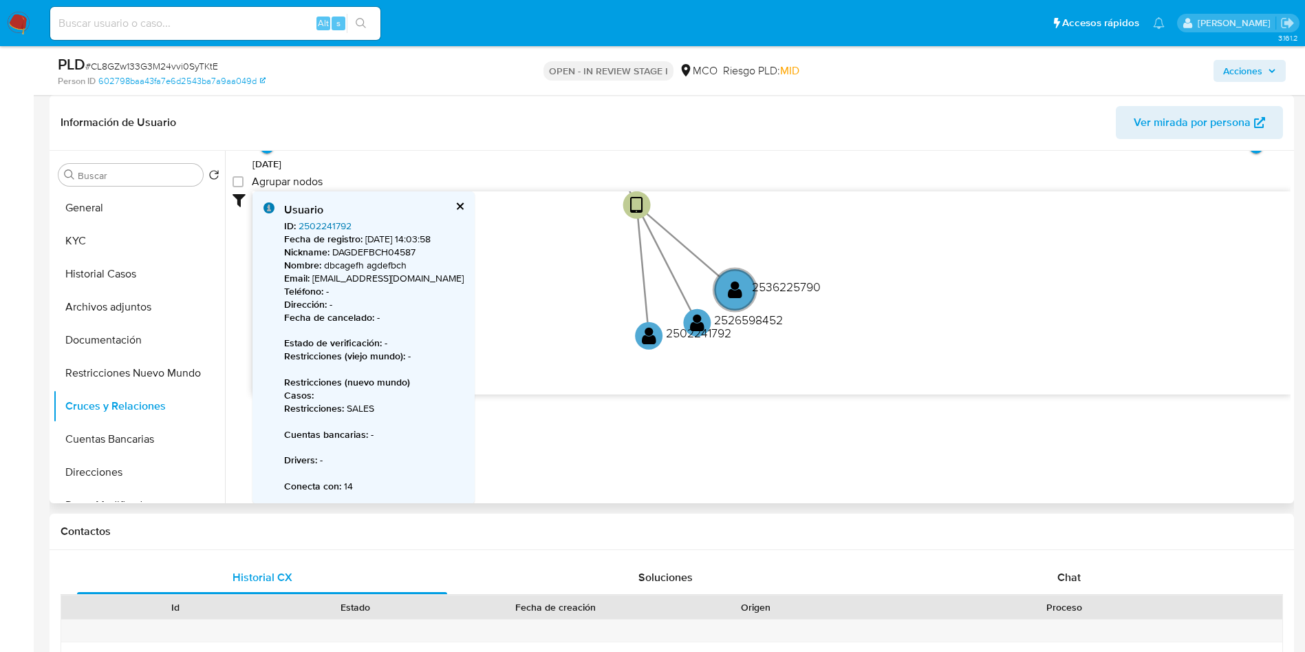
scroll to position [104, 0]
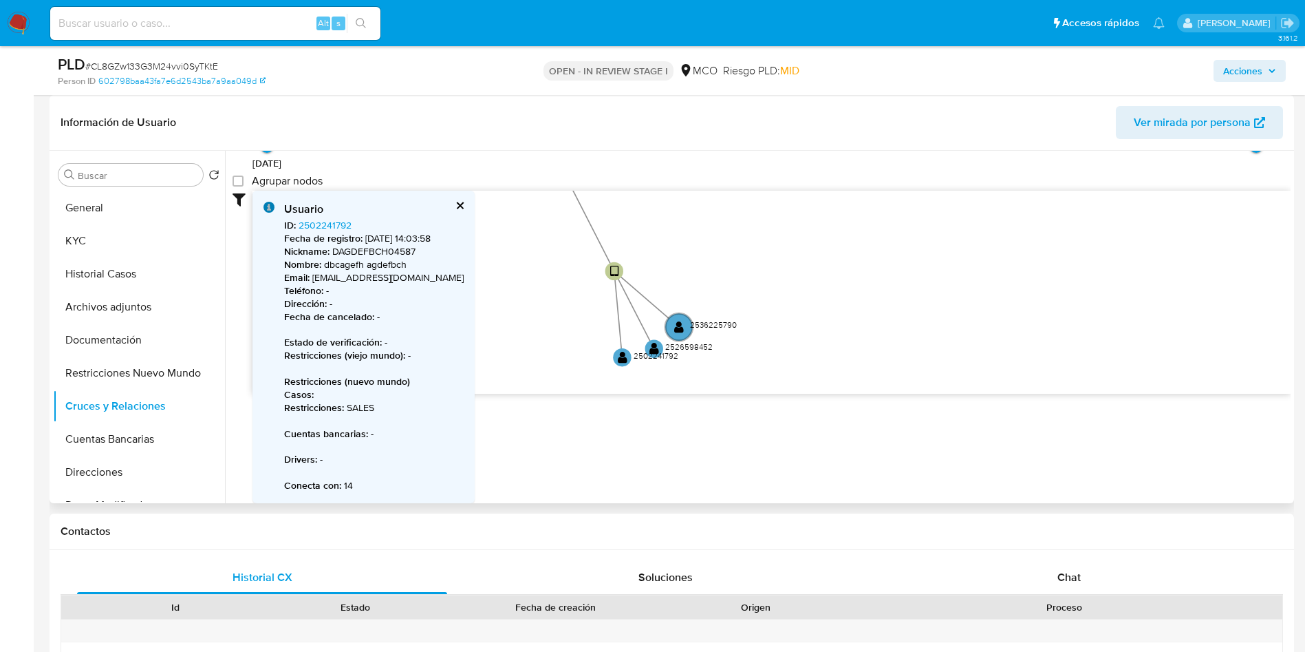
drag, startPoint x: 539, startPoint y: 267, endPoint x: 591, endPoint y: 325, distance: 78.5
click at [591, 325] on icon "device-687bf3df0e62ec8c3c1cff1f  device-687be57237122323a2ae6175  device-687b…" at bounding box center [772, 291] width 1038 height 200
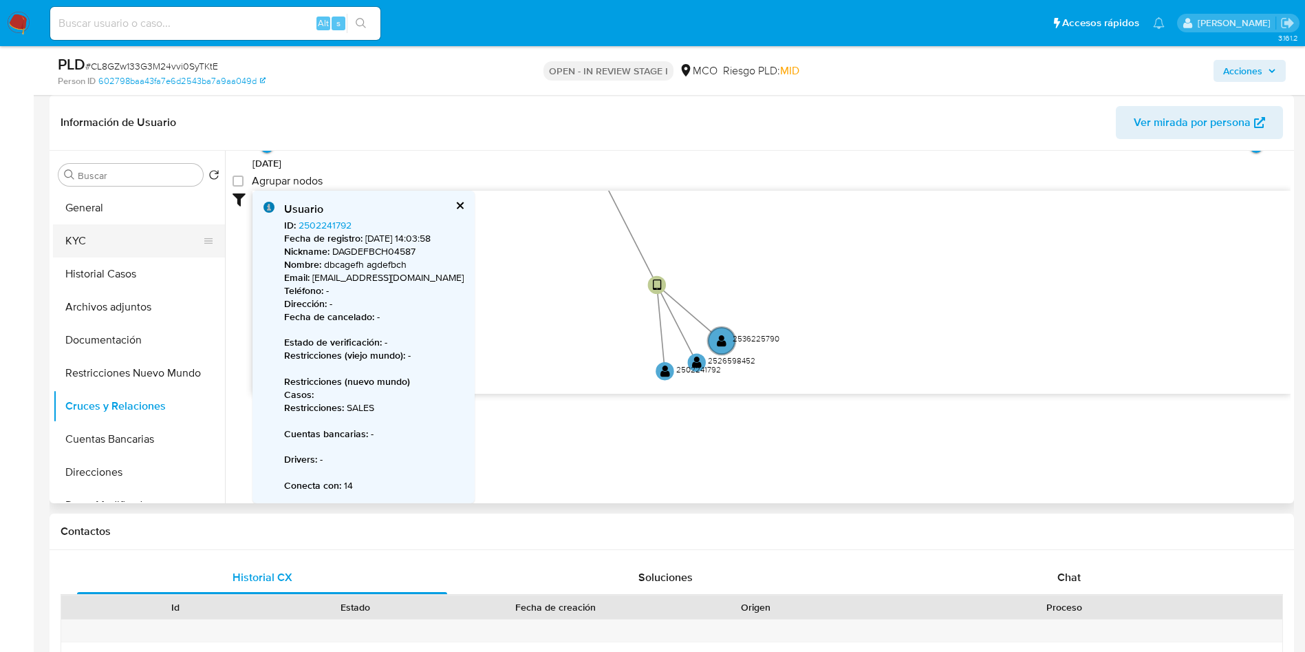
click at [85, 244] on button "KYC" at bounding box center [133, 240] width 161 height 33
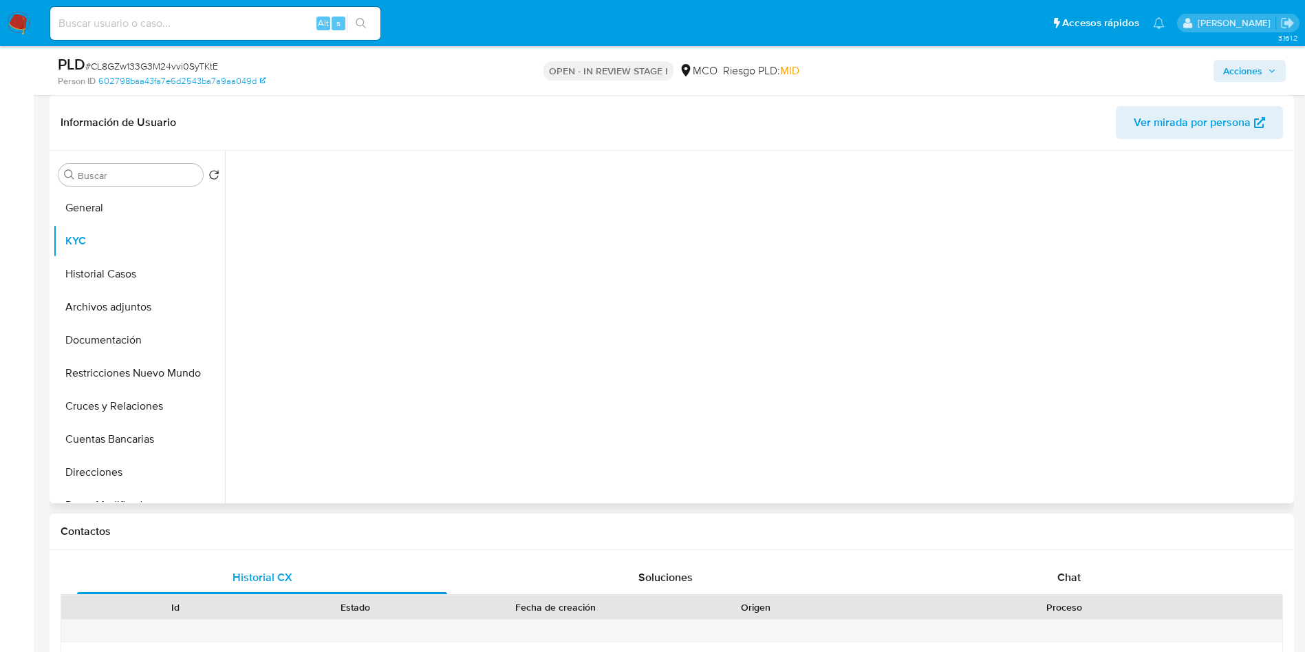
scroll to position [0, 0]
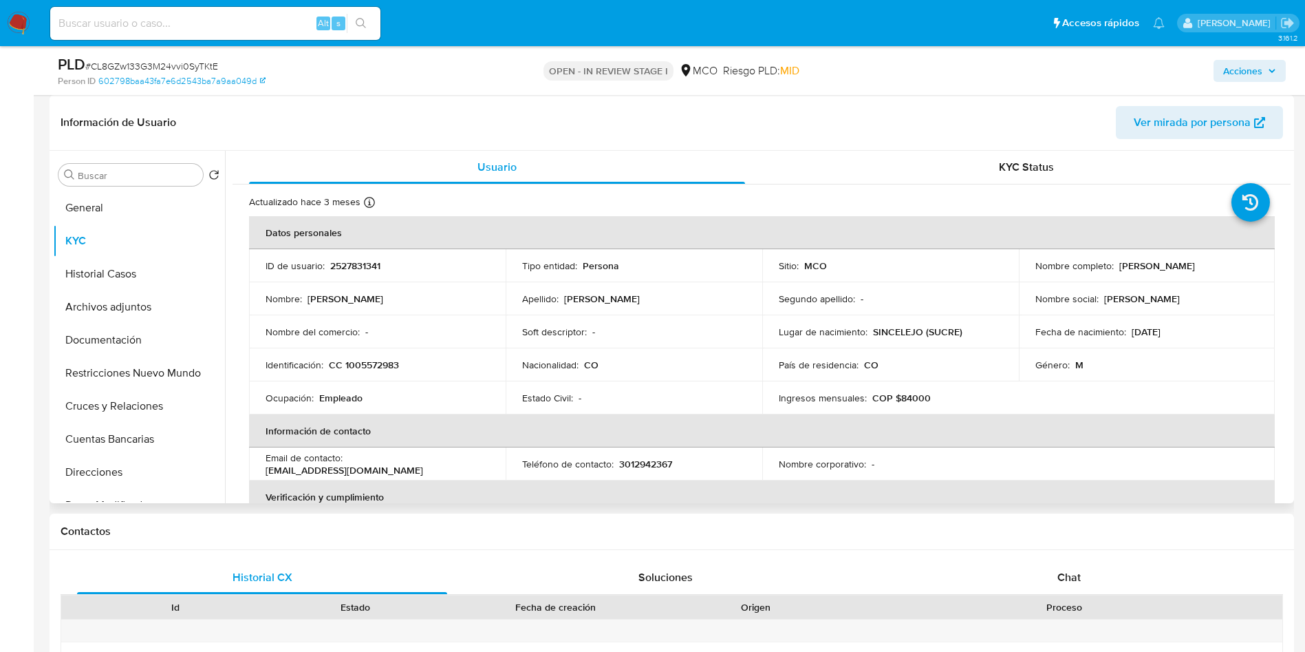
click at [122, 187] on div "Buscar Volver al orden por defecto General KYC Historial Casos Archivos adjunto…" at bounding box center [139, 328] width 172 height 350
click at [109, 208] on button "General" at bounding box center [133, 207] width 161 height 33
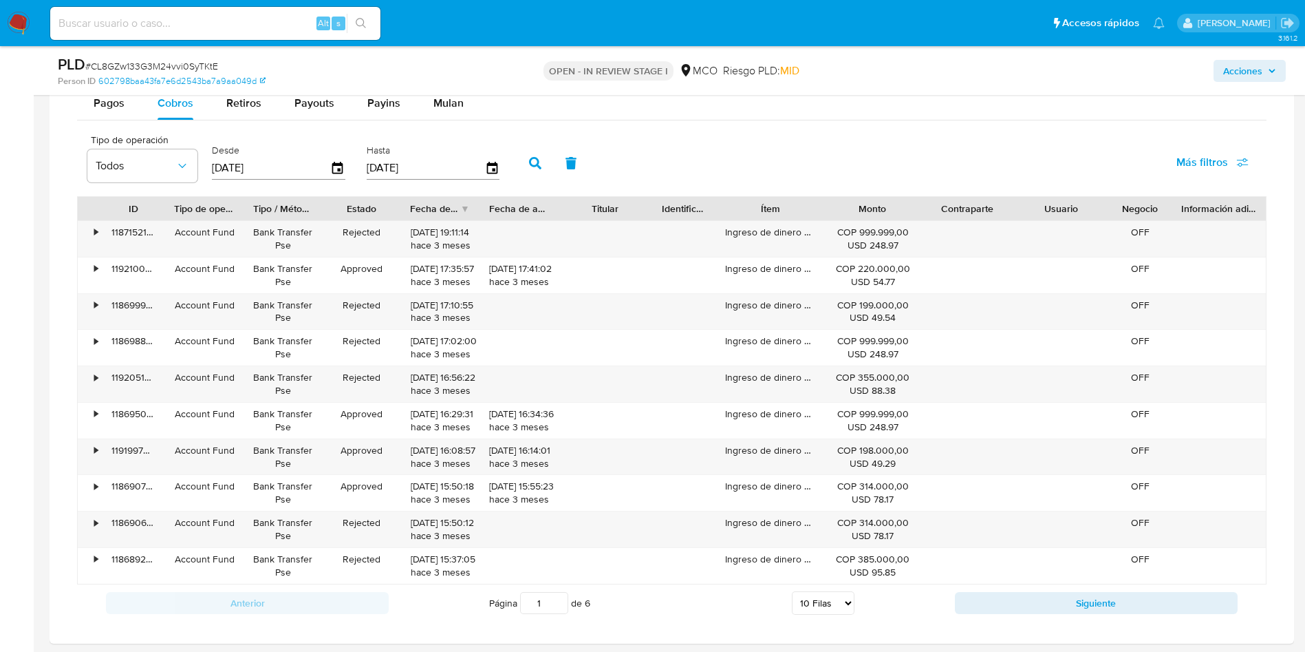
scroll to position [1135, 0]
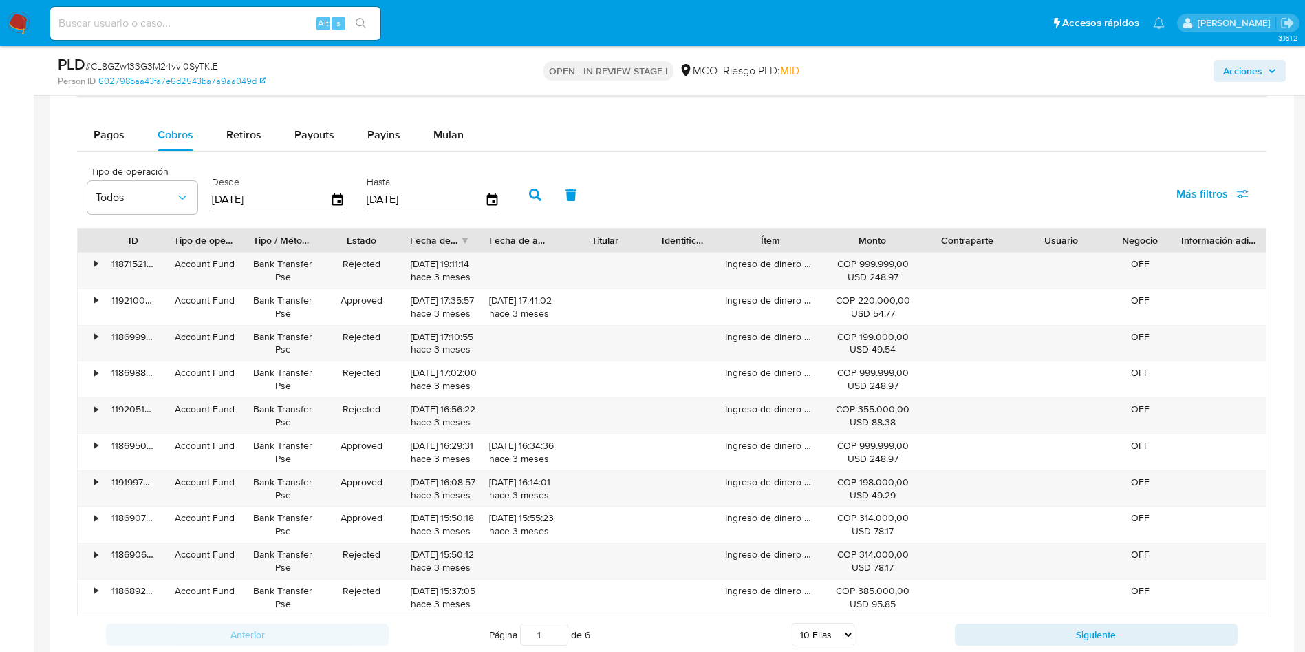
click at [254, 140] on span "Retiros" at bounding box center [243, 135] width 35 height 16
select select "10"
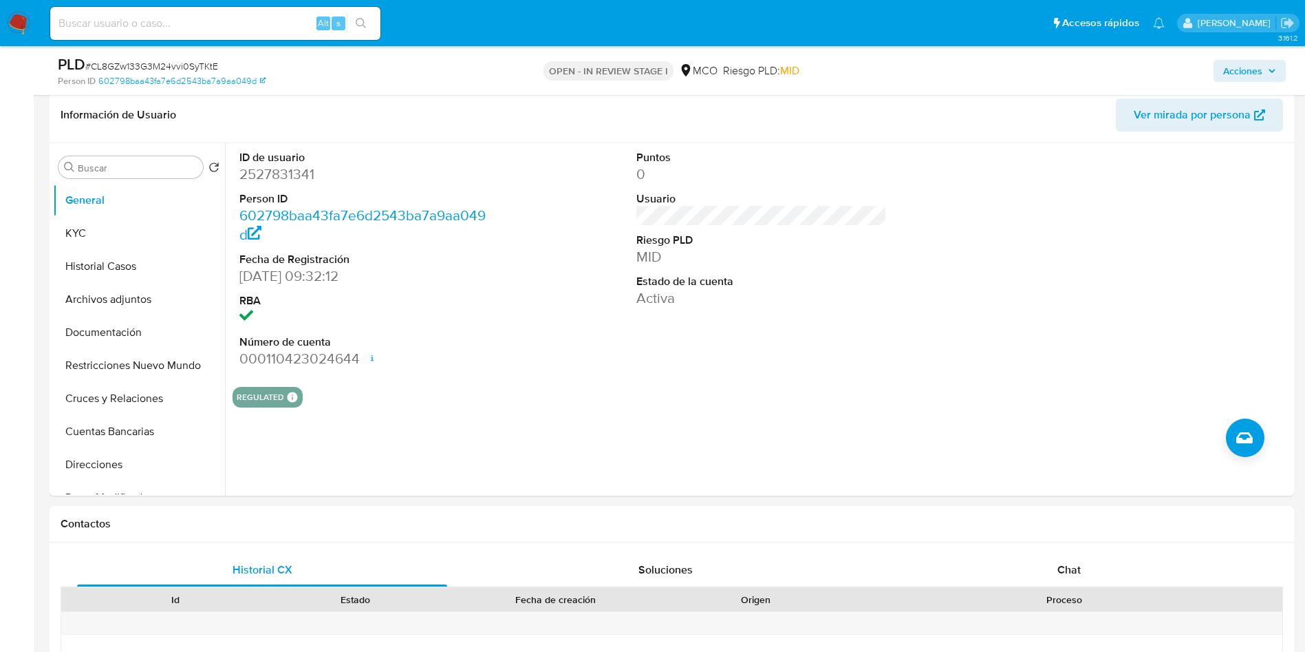
scroll to position [206, 0]
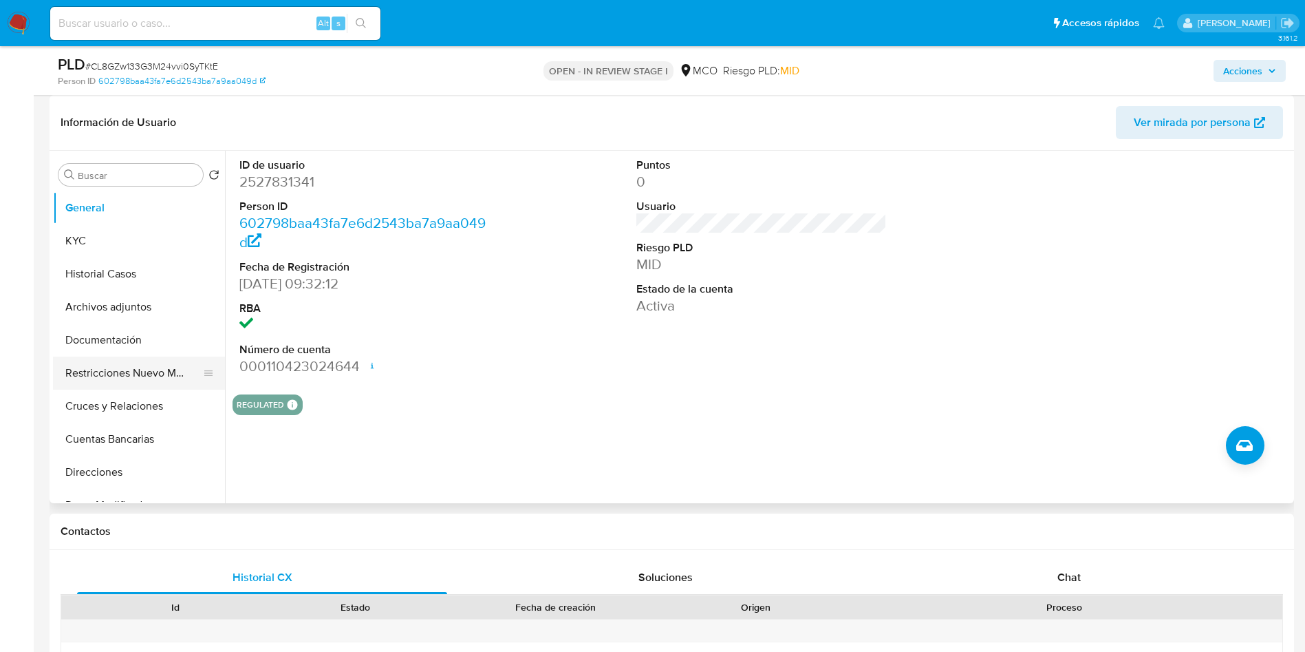
click at [138, 376] on button "Restricciones Nuevo Mundo" at bounding box center [133, 372] width 161 height 33
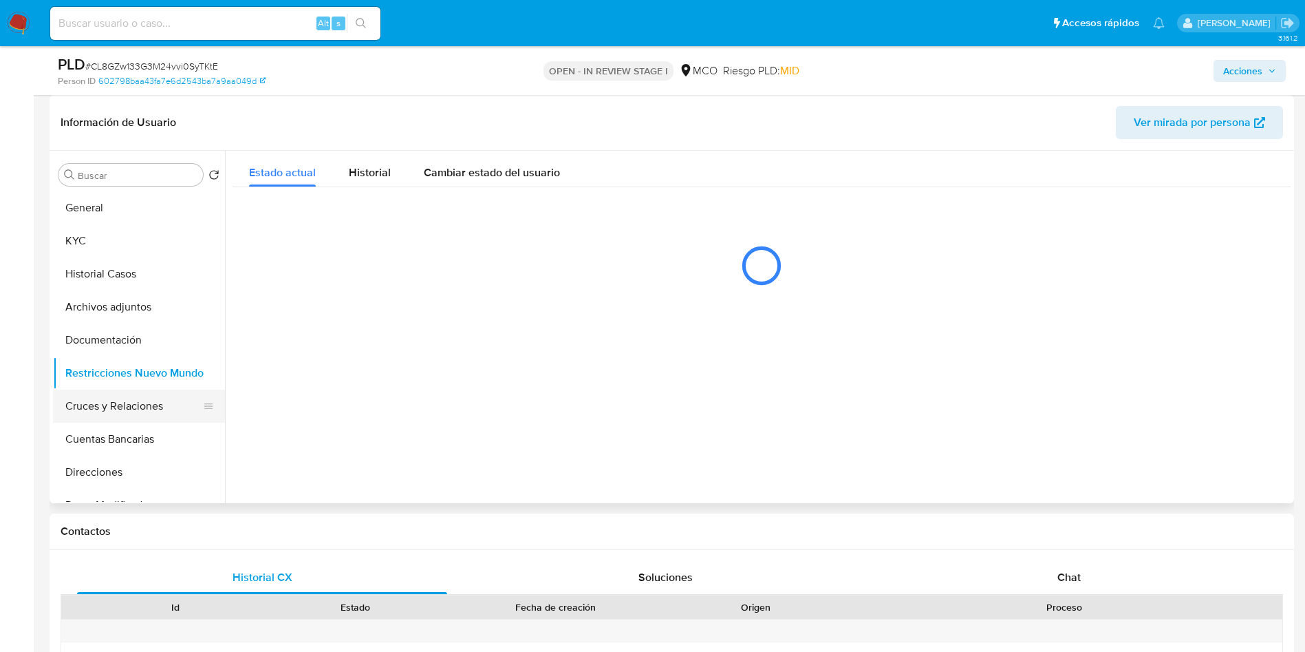
click at [130, 403] on button "Cruces y Relaciones" at bounding box center [133, 405] width 161 height 33
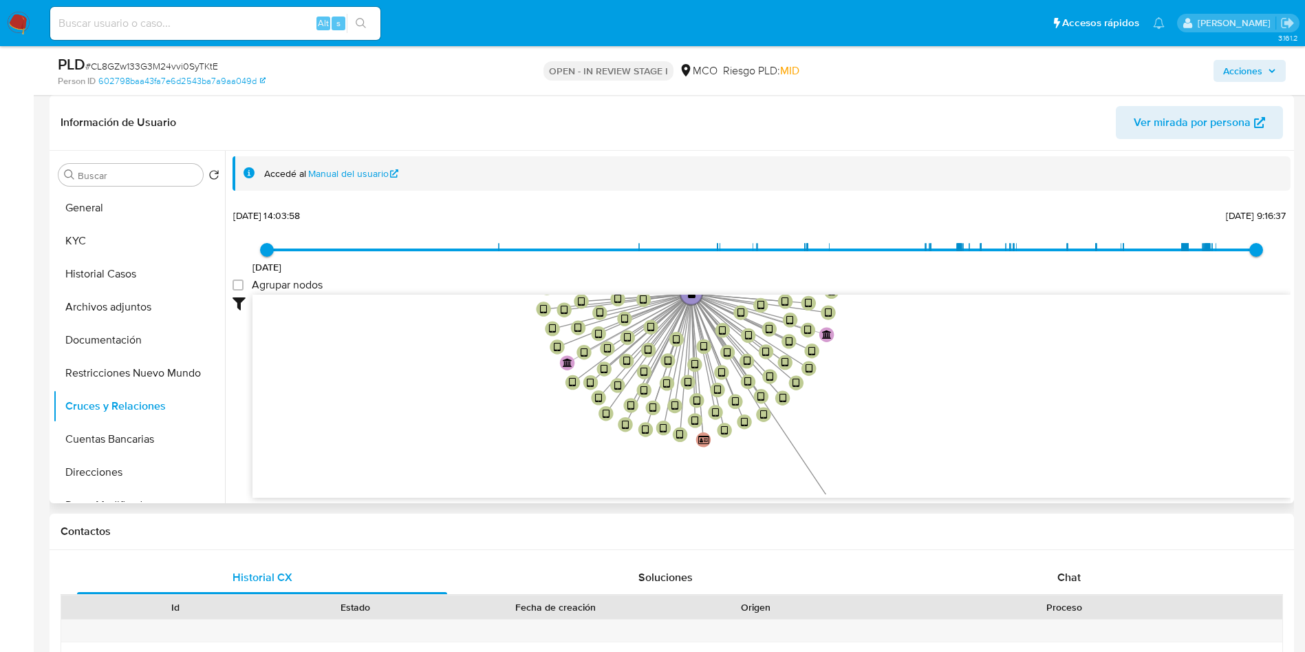
drag, startPoint x: 439, startPoint y: 369, endPoint x: 434, endPoint y: 240, distance: 128.8
click at [434, 240] on div "16/6/2025 16/6/2025, 14:03:58 21/7/2025, 9:16:37 Agrupar nodos Filtros Confianz…" at bounding box center [762, 376] width 1058 height 342
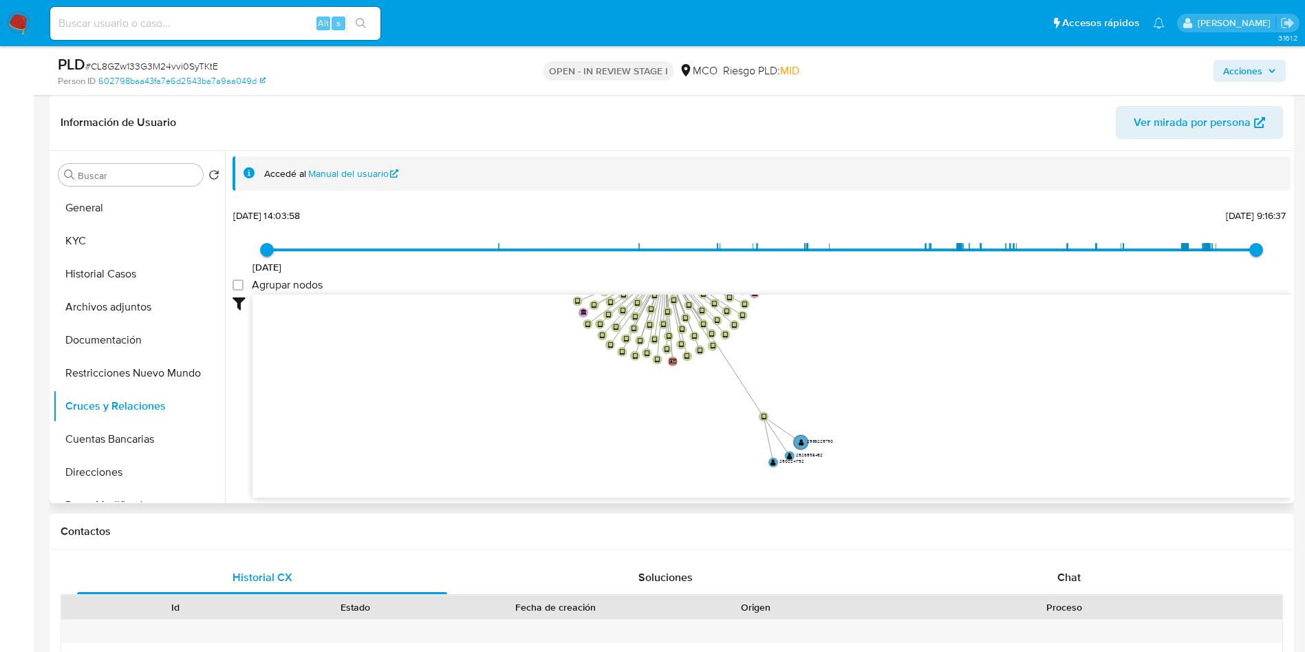
drag, startPoint x: 676, startPoint y: 444, endPoint x: 729, endPoint y: 384, distance: 79.5
click at [675, 376] on icon "device-687bf3df0e62ec8c3c1cff1f  device-687be57237122323a2ae6175  device-687b…" at bounding box center [772, 395] width 1038 height 200
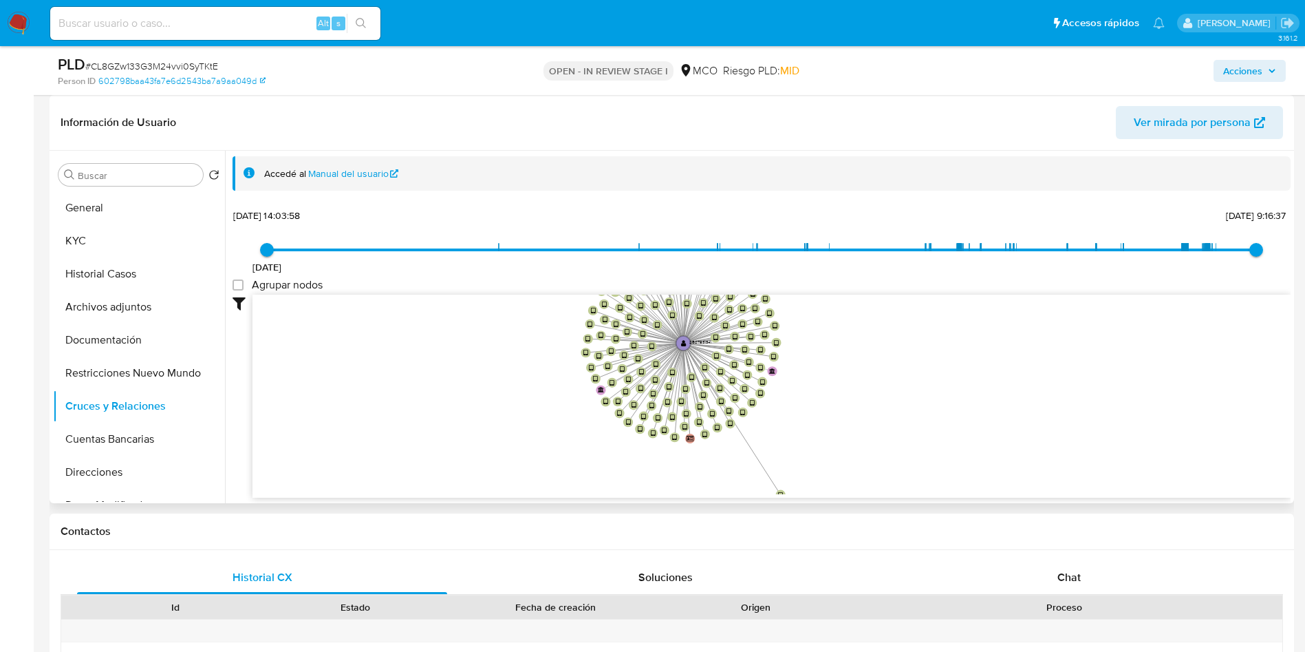
click at [546, 475] on icon "device-687bf3df0e62ec8c3c1cff1f  device-687be57237122323a2ae6175  device-687b…" at bounding box center [772, 395] width 1038 height 200
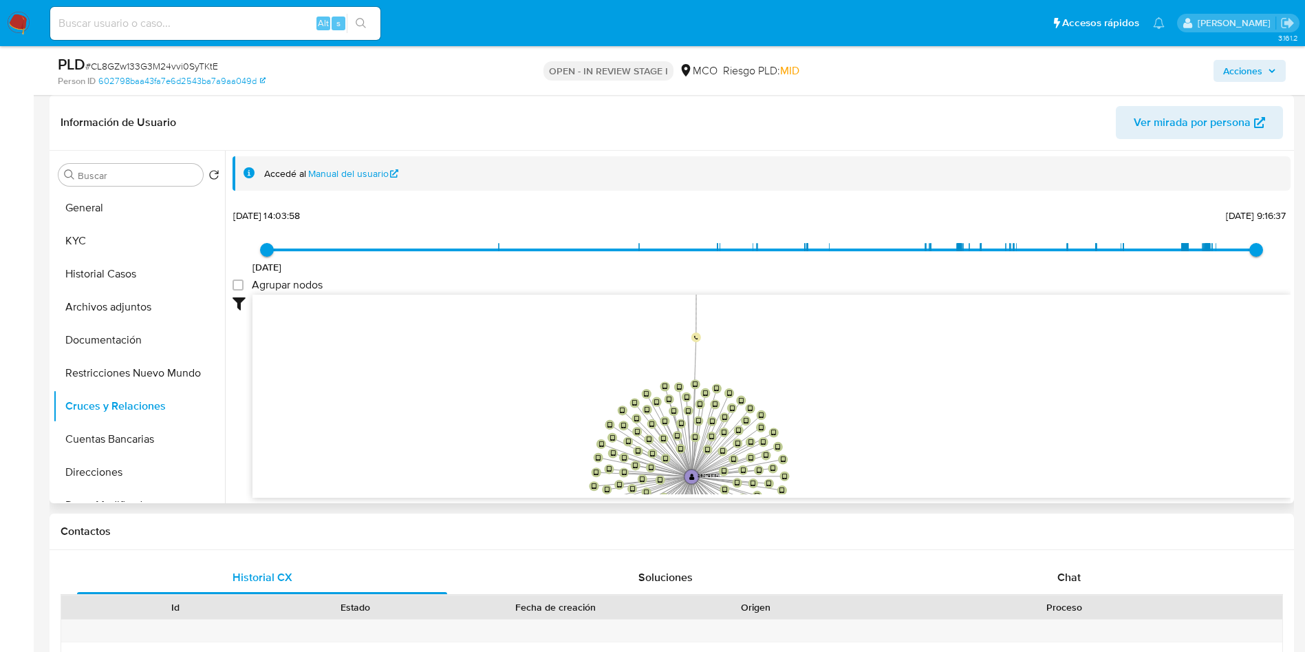
drag, startPoint x: 501, startPoint y: 317, endPoint x: 509, endPoint y: 449, distance: 131.7
click at [509, 449] on icon "device-687bf3df0e62ec8c3c1cff1f  device-687be57237122323a2ae6175  device-687b…" at bounding box center [772, 395] width 1038 height 200
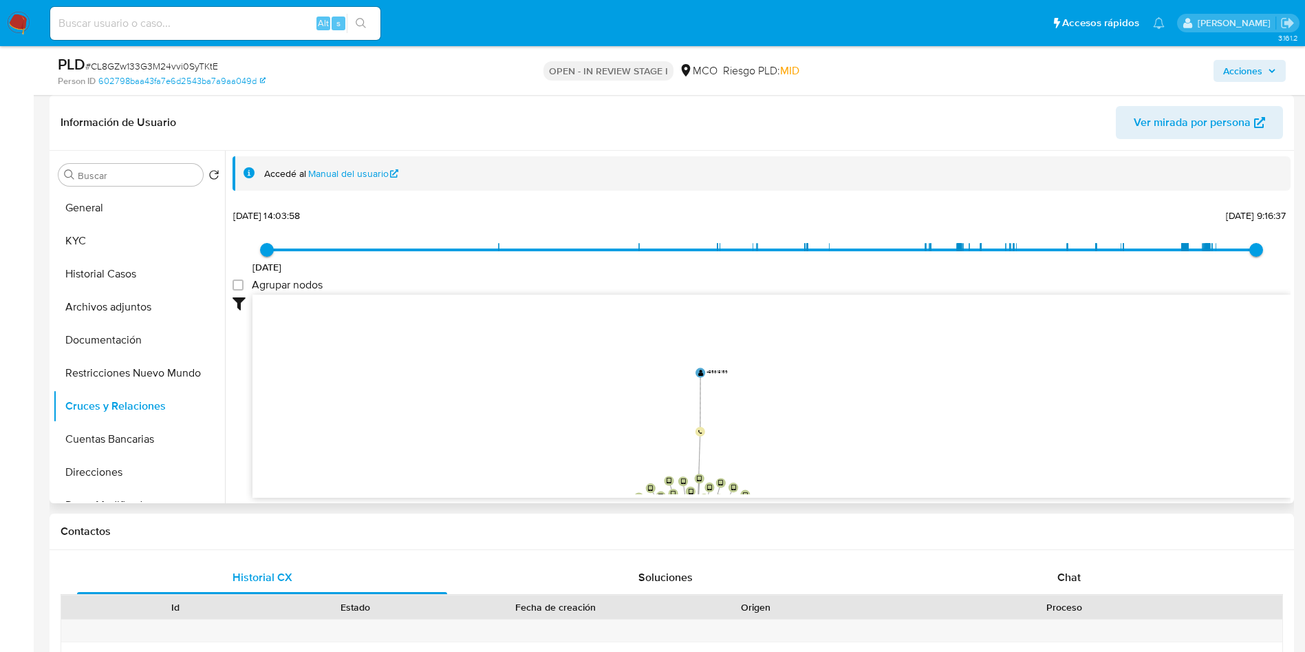
drag, startPoint x: 575, startPoint y: 334, endPoint x: 645, endPoint y: 395, distance: 92.7
click at [580, 426] on icon "device-687bf3df0e62ec8c3c1cff1f  device-687be57237122323a2ae6175  device-687b…" at bounding box center [772, 395] width 1038 height 200
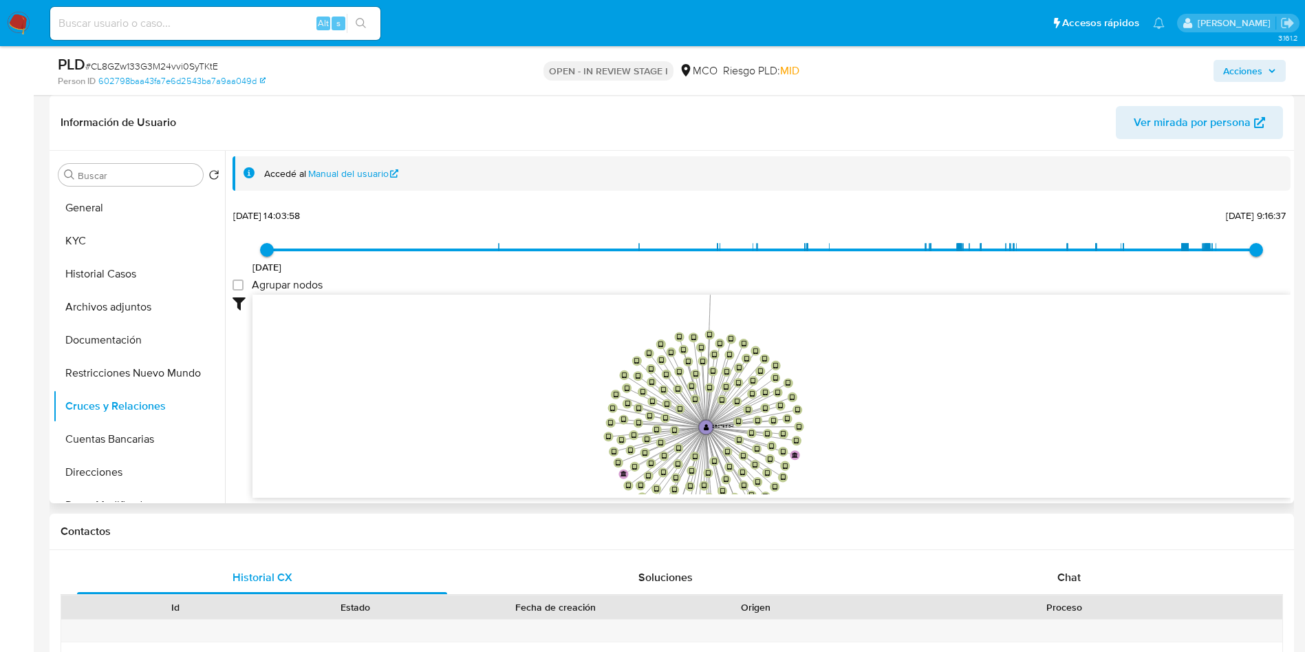
drag, startPoint x: 566, startPoint y: 403, endPoint x: 576, endPoint y: 257, distance: 145.5
click at [576, 257] on div "16/6/2025 16/6/2025, 14:03:58 21/7/2025, 9:16:37 Agrupar nodos Filtros Confianz…" at bounding box center [762, 376] width 1058 height 342
drag, startPoint x: 462, startPoint y: 357, endPoint x: 464, endPoint y: 307, distance: 50.3
click at [462, 295] on icon "device-687bf3df0e62ec8c3c1cff1f  device-687be57237122323a2ae6175  device-687b…" at bounding box center [772, 395] width 1038 height 200
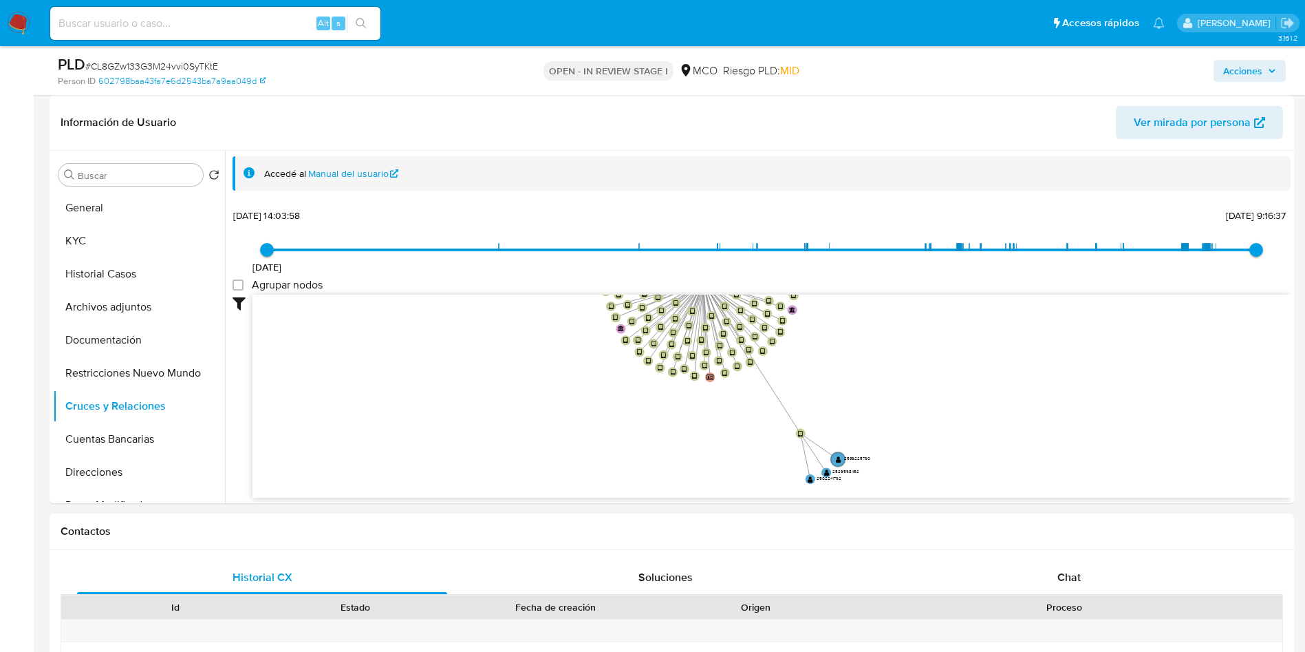
drag, startPoint x: 495, startPoint y: 396, endPoint x: 468, endPoint y: 548, distance: 153.7
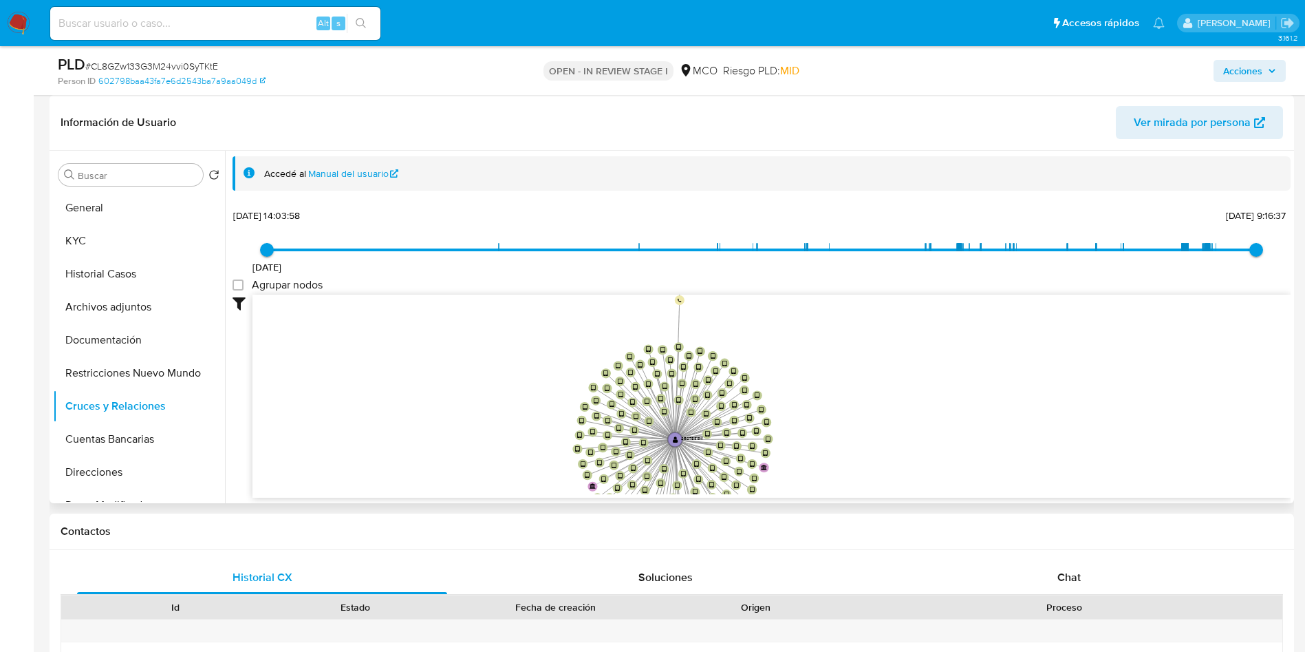
drag, startPoint x: 604, startPoint y: 301, endPoint x: 592, endPoint y: 387, distance: 86.9
click at [580, 396] on icon "device-687bf3df0e62ec8c3c1cff1f  device-687be57237122323a2ae6175  device-687b…" at bounding box center [772, 395] width 1038 height 200
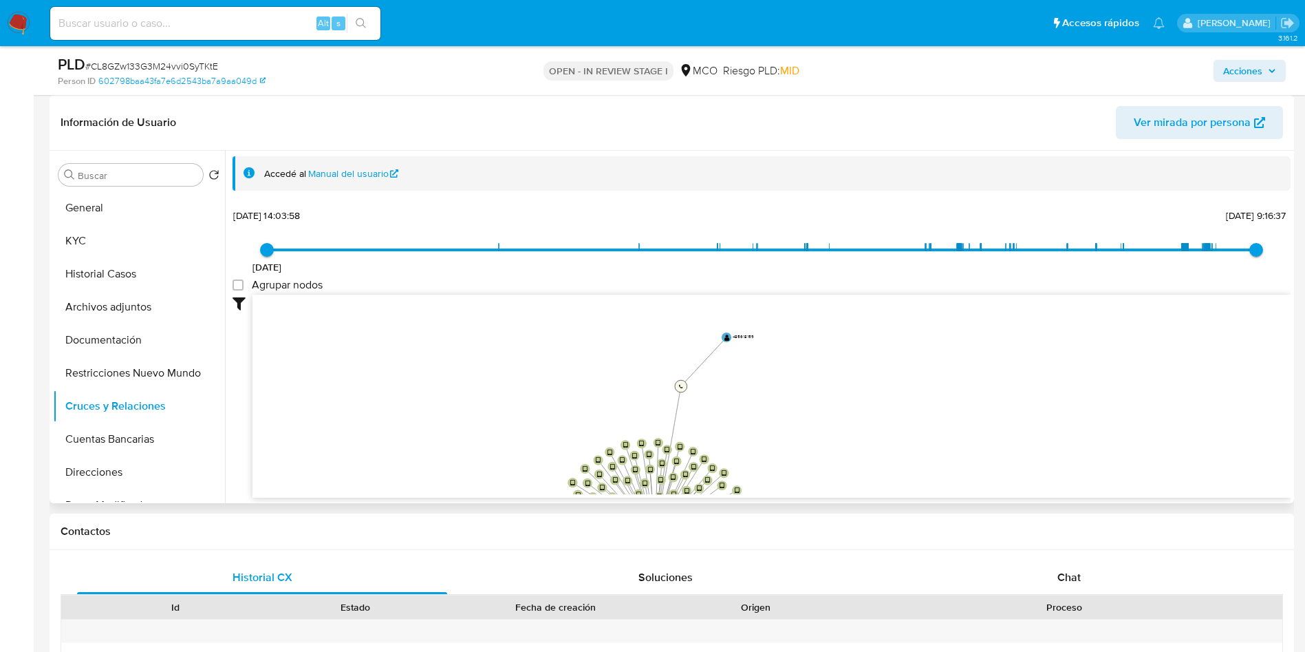
drag, startPoint x: 656, startPoint y: 399, endPoint x: 610, endPoint y: 381, distance: 50.1
click at [675, 381] on circle at bounding box center [681, 386] width 12 height 12
drag, startPoint x: 453, startPoint y: 418, endPoint x: 464, endPoint y: 334, distance: 84.8
click at [464, 334] on icon "device-687bf3df0e62ec8c3c1cff1f  device-687be57237122323a2ae6175  device-687b…" at bounding box center [772, 395] width 1038 height 200
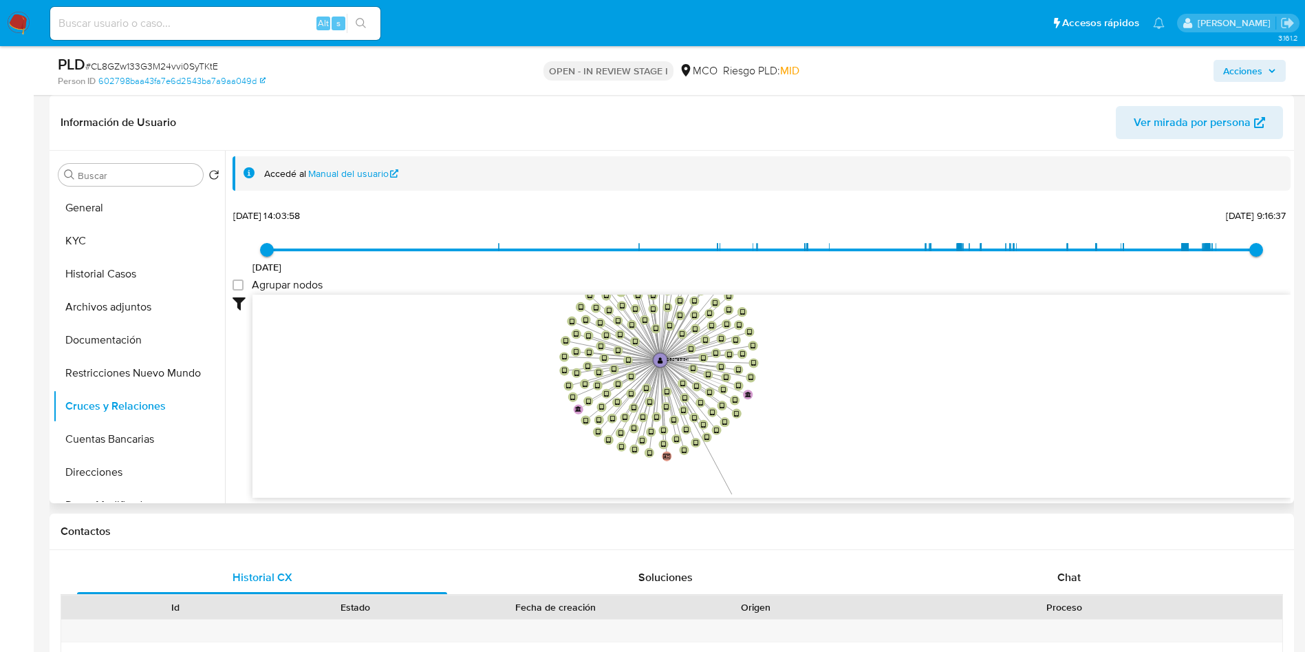
drag, startPoint x: 447, startPoint y: 385, endPoint x: 447, endPoint y: 360, distance: 24.8
click at [447, 360] on icon "device-687bf3df0e62ec8c3c1cff1f  device-687be57237122323a2ae6175  device-687b…" at bounding box center [772, 395] width 1038 height 200
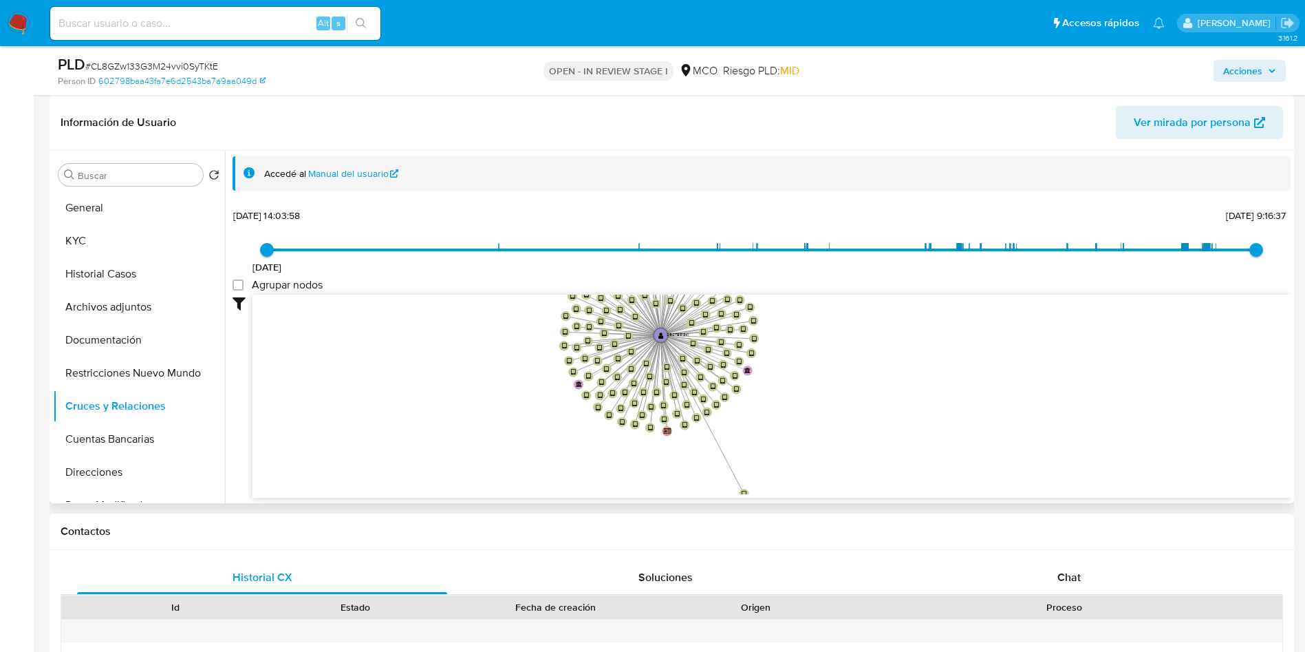
drag, startPoint x: 456, startPoint y: 447, endPoint x: 431, endPoint y: 376, distance: 74.7
click at [431, 376] on icon "device-687bf3df0e62ec8c3c1cff1f  device-687be57237122323a2ae6175  device-687b…" at bounding box center [772, 395] width 1038 height 200
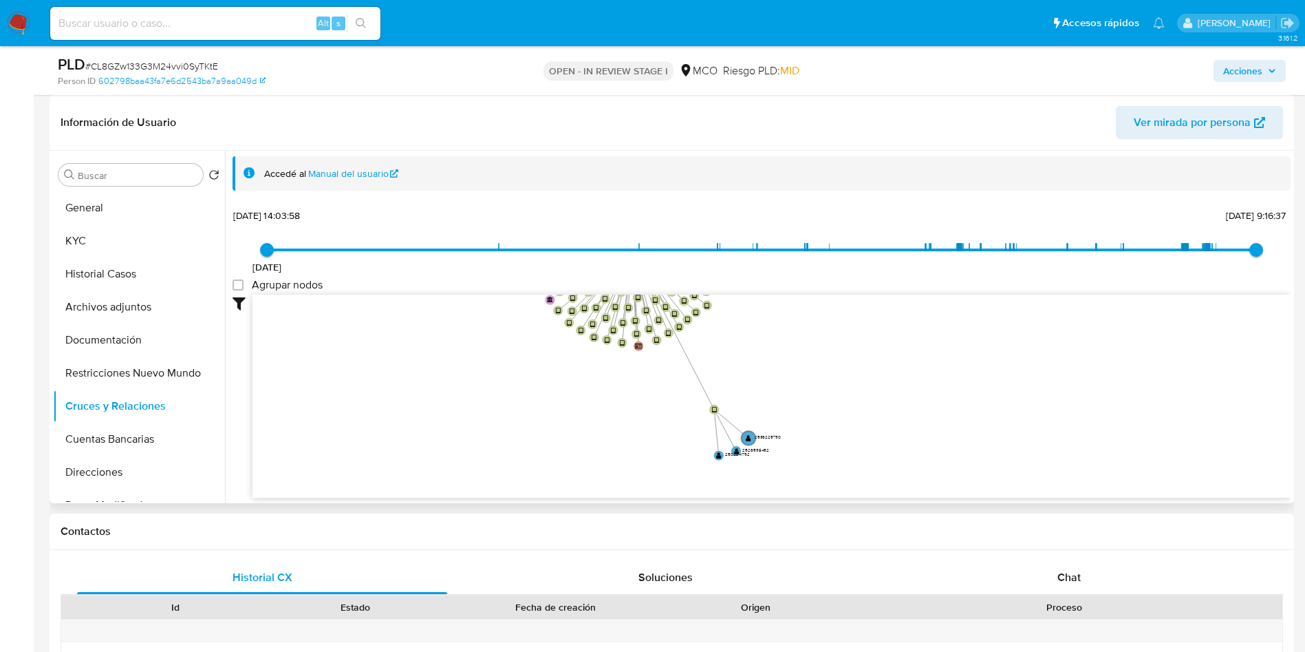
click at [450, 408] on icon "device-687bf3df0e62ec8c3c1cff1f  device-687be57237122323a2ae6175  device-687b…" at bounding box center [772, 395] width 1038 height 200
click at [119, 270] on button "Historial Casos" at bounding box center [133, 273] width 161 height 33
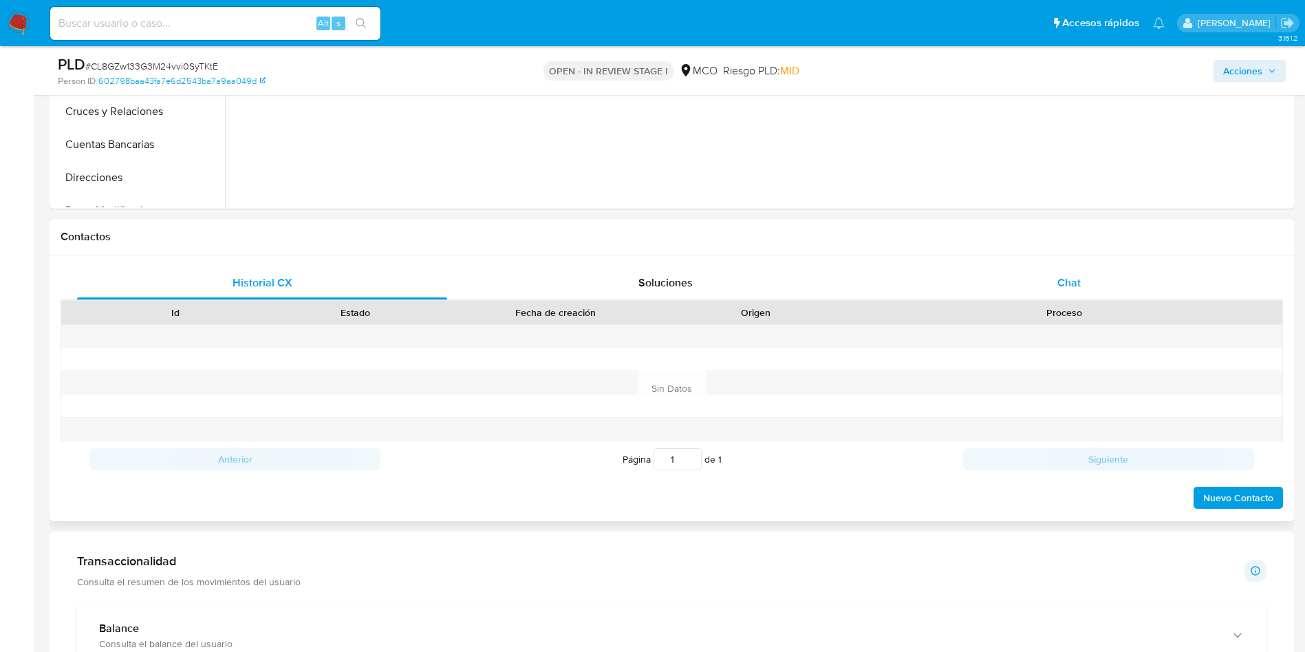
scroll to position [516, 0]
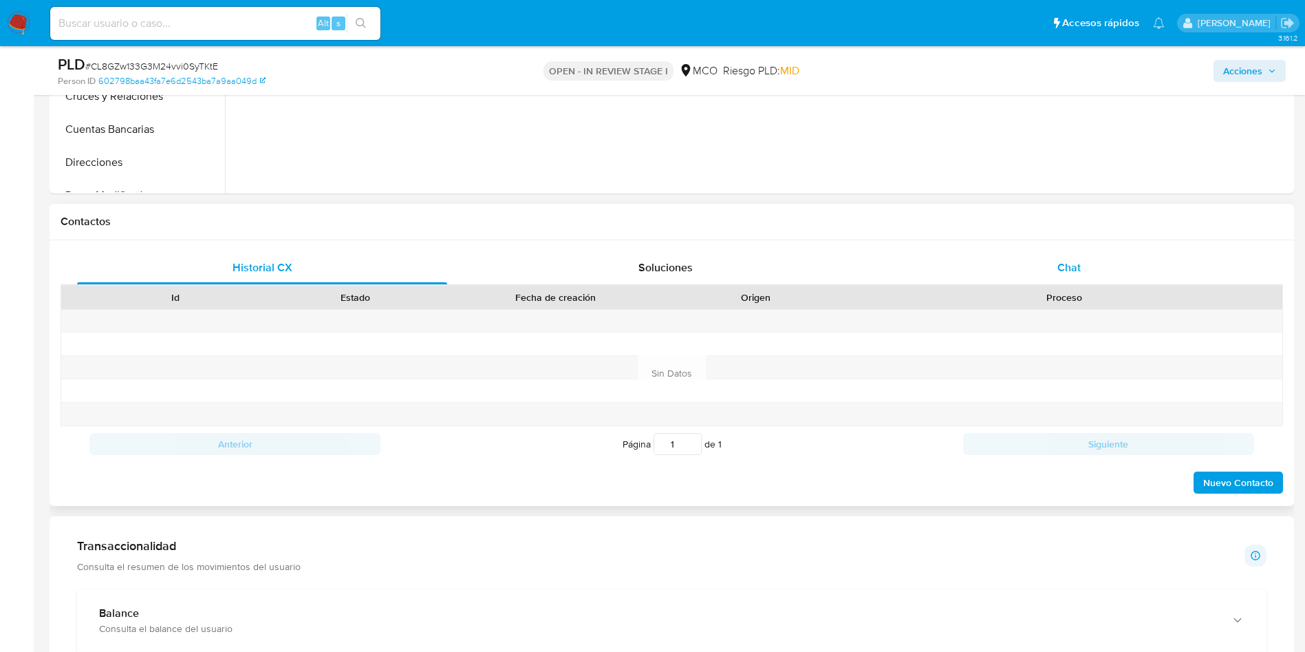
click at [1055, 270] on div "Chat" at bounding box center [1069, 267] width 370 height 33
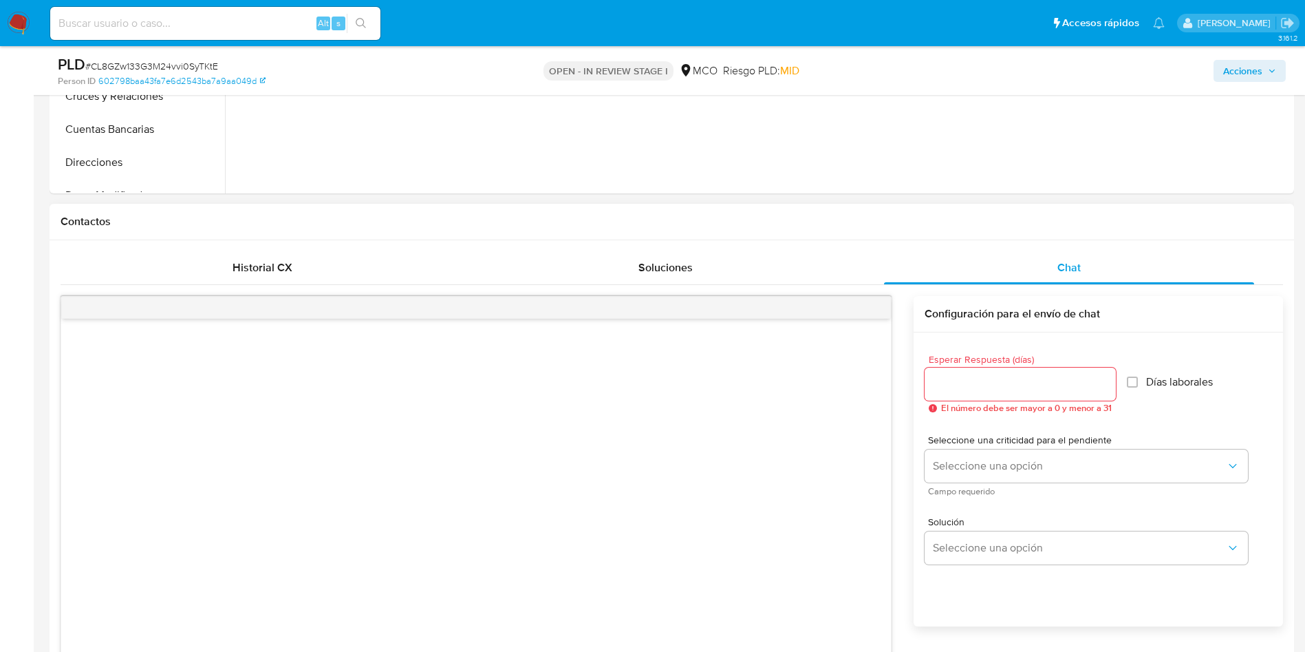
click at [392, 231] on div "Contactos" at bounding box center [672, 222] width 1245 height 36
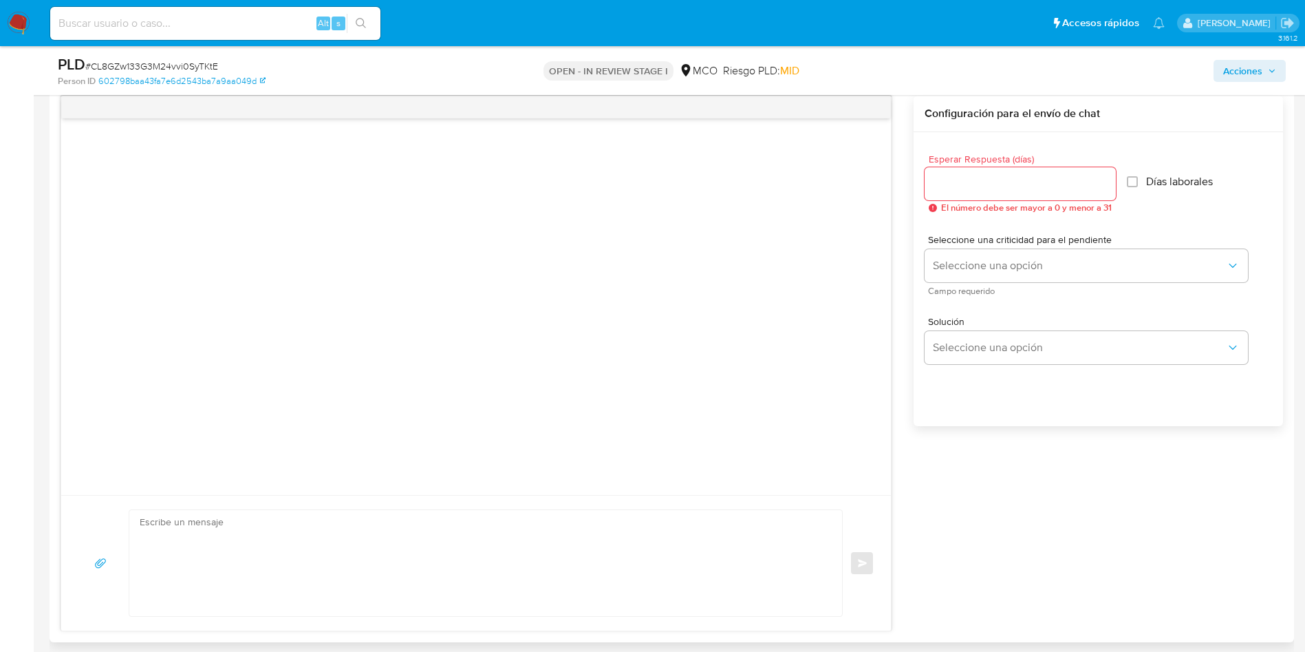
scroll to position [723, 0]
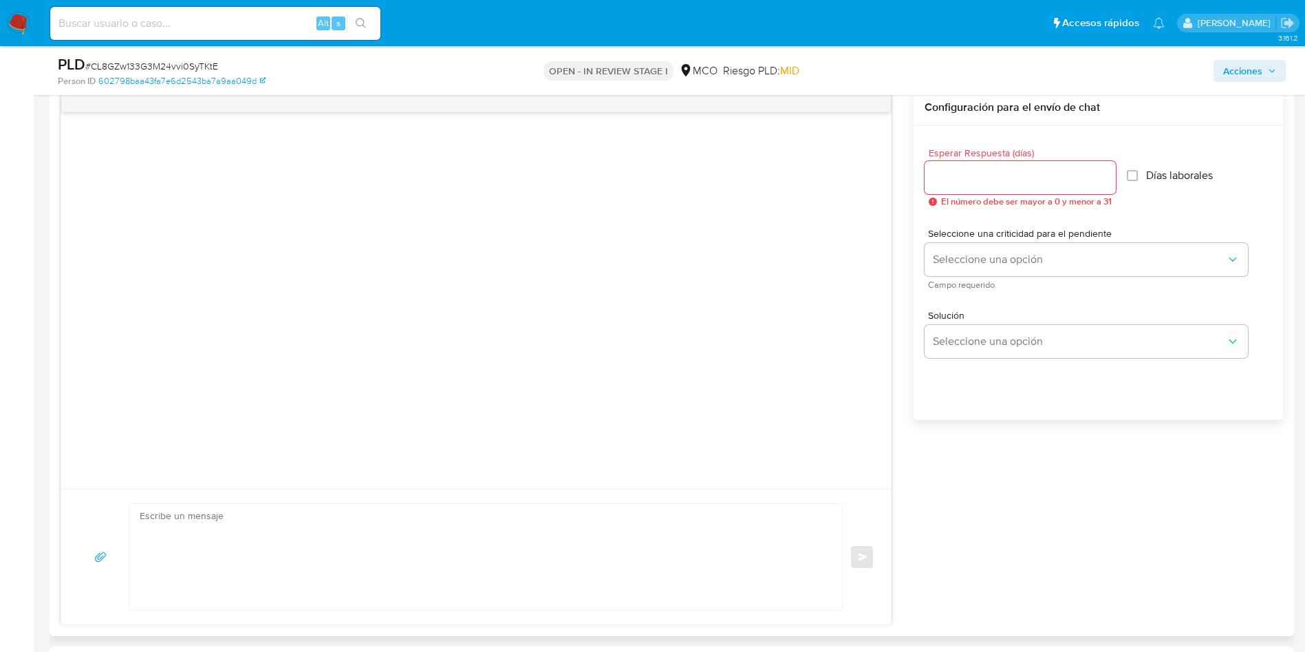
click at [996, 186] on div at bounding box center [1020, 177] width 191 height 33
click at [996, 185] on input "Esperar Respuesta (días)" at bounding box center [1020, 178] width 191 height 18
type input "3"
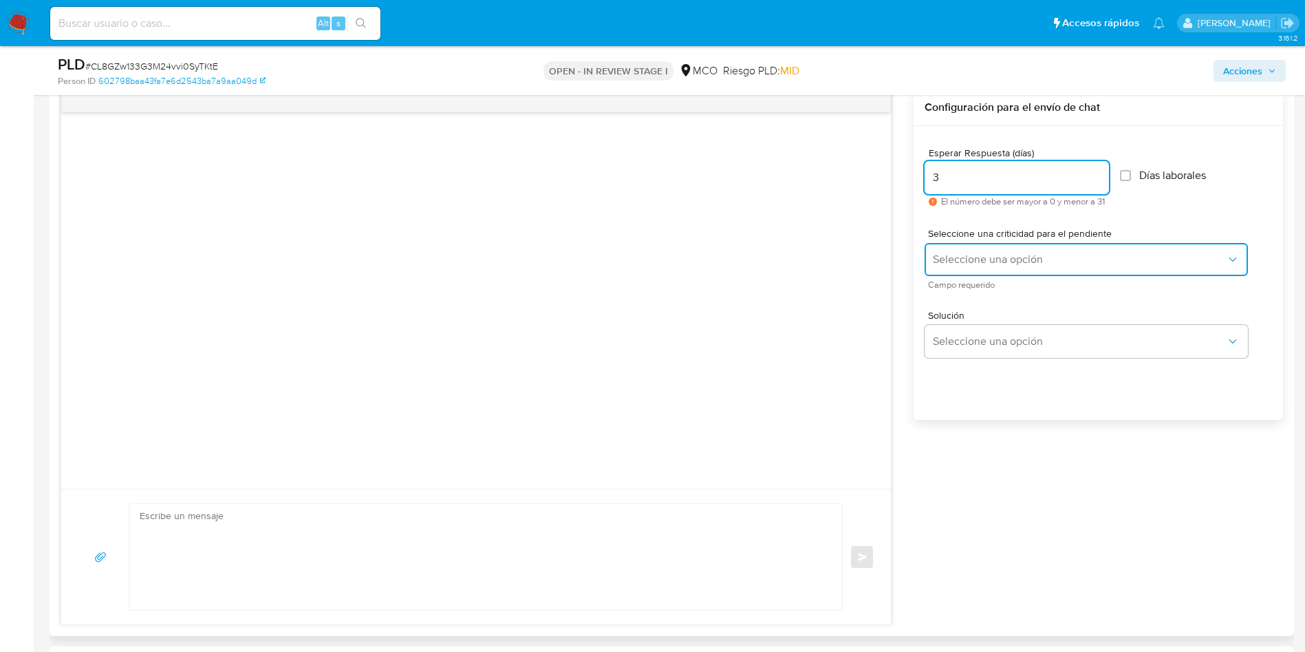
click at [991, 264] on span "Seleccione una opción" at bounding box center [1079, 260] width 293 height 14
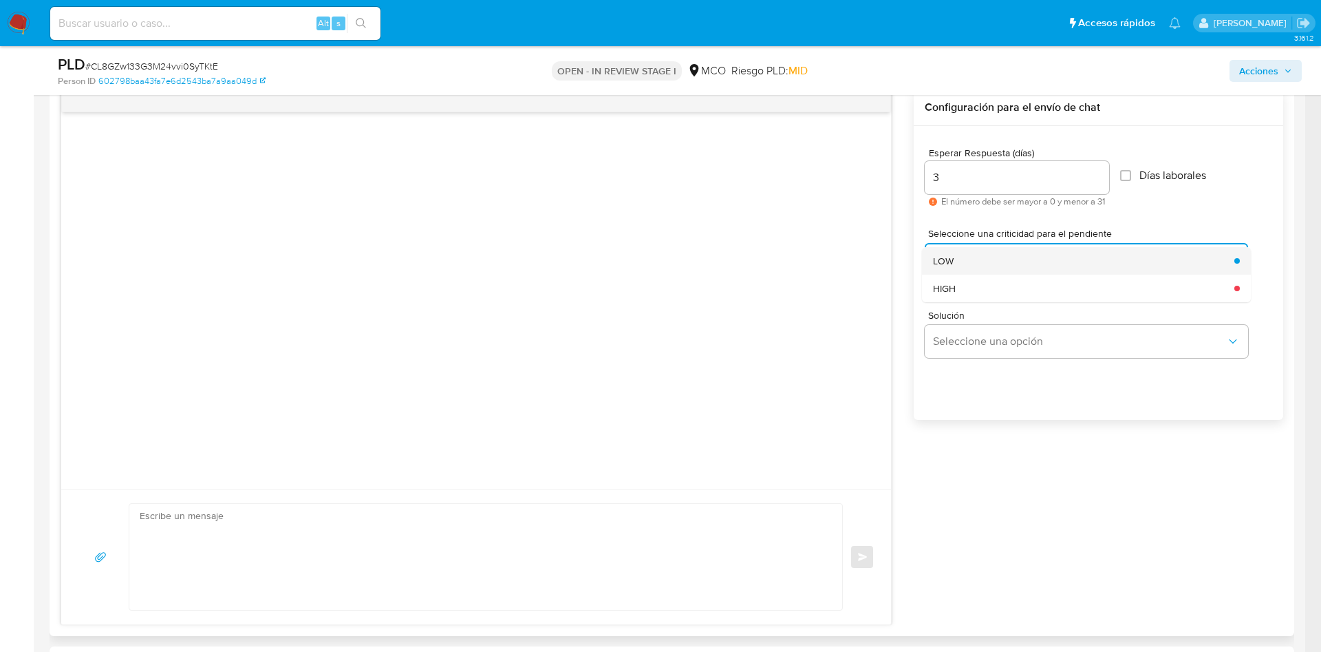
click at [982, 261] on div "LOW" at bounding box center [1079, 261] width 293 height 28
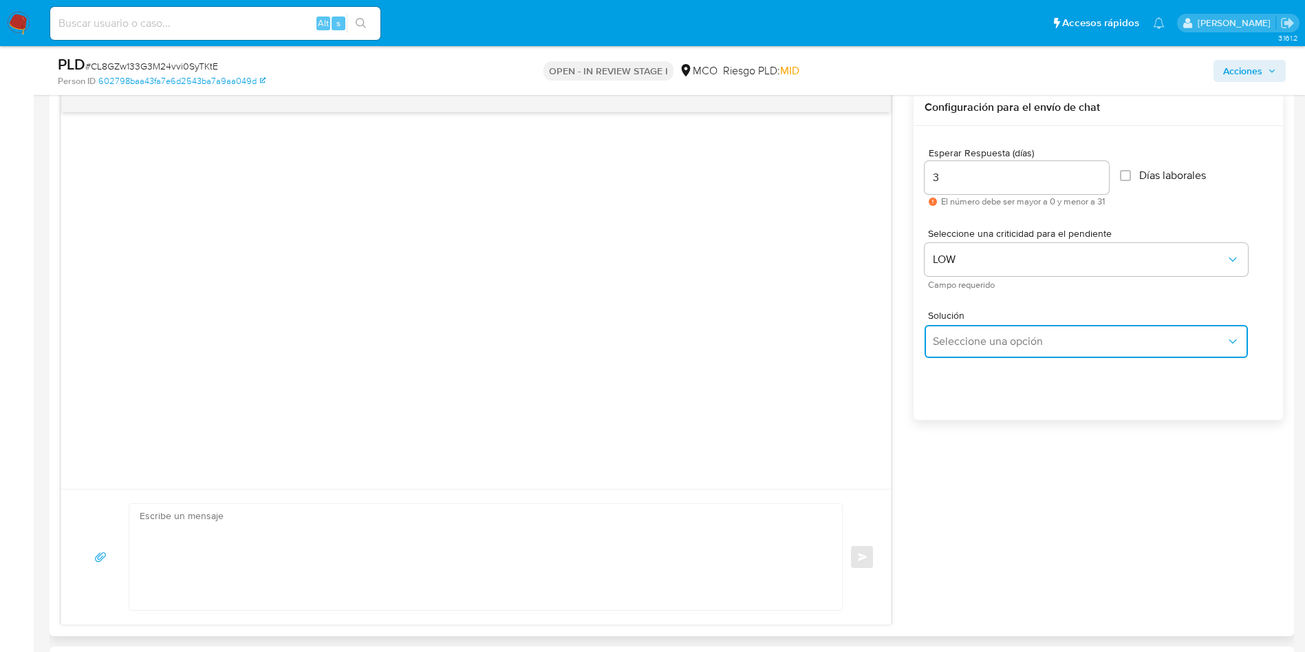
click at [990, 343] on span "Seleccione una opción" at bounding box center [1079, 341] width 293 height 14
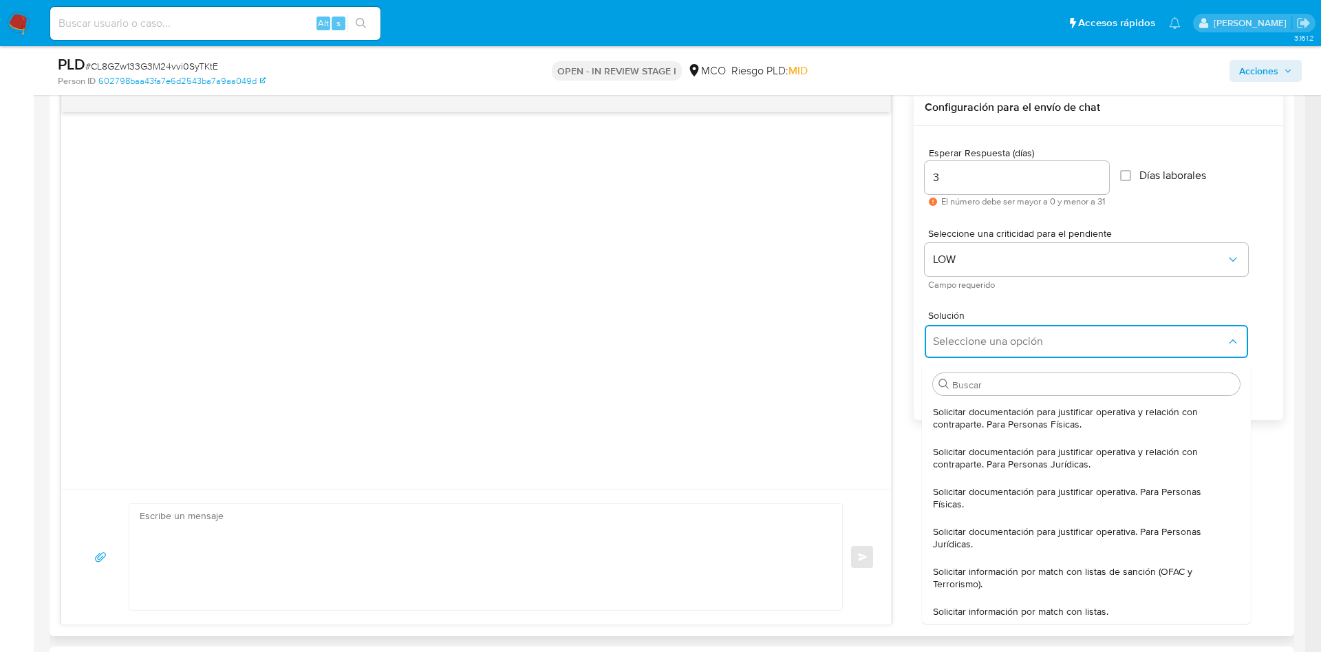
click at [1082, 502] on span "Solicitar documentación para justificar operativa. Para Personas Físicas." at bounding box center [1082, 497] width 299 height 25
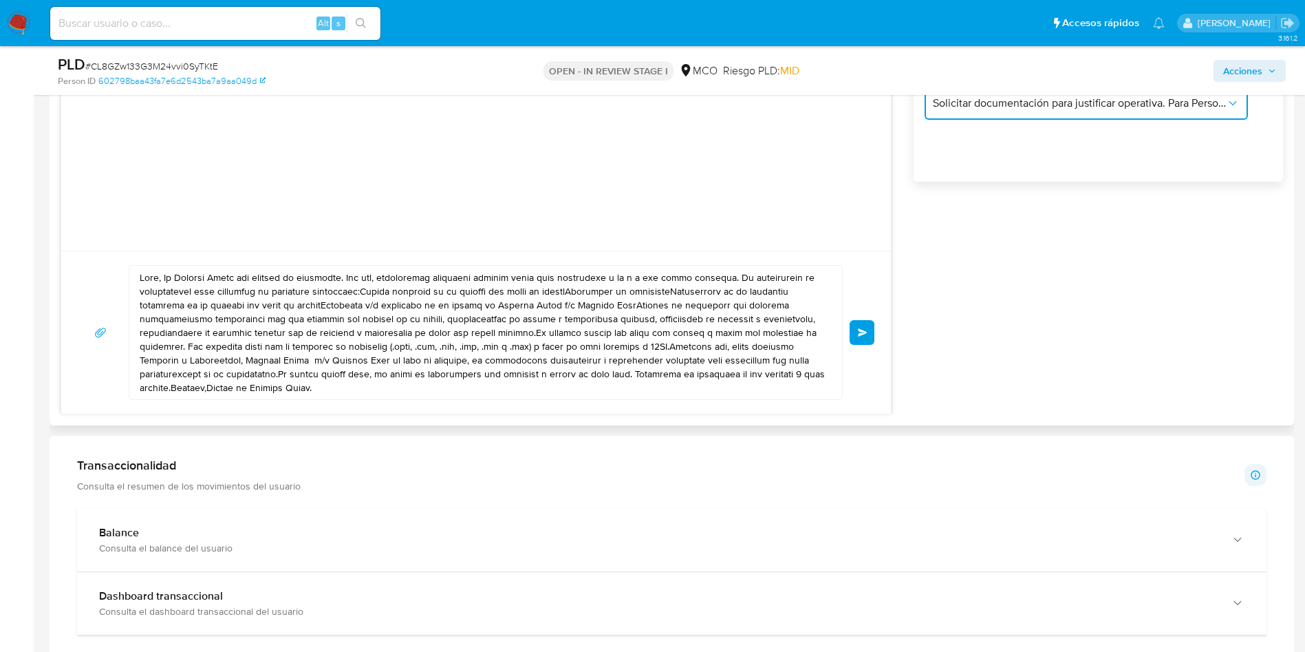
scroll to position [929, 0]
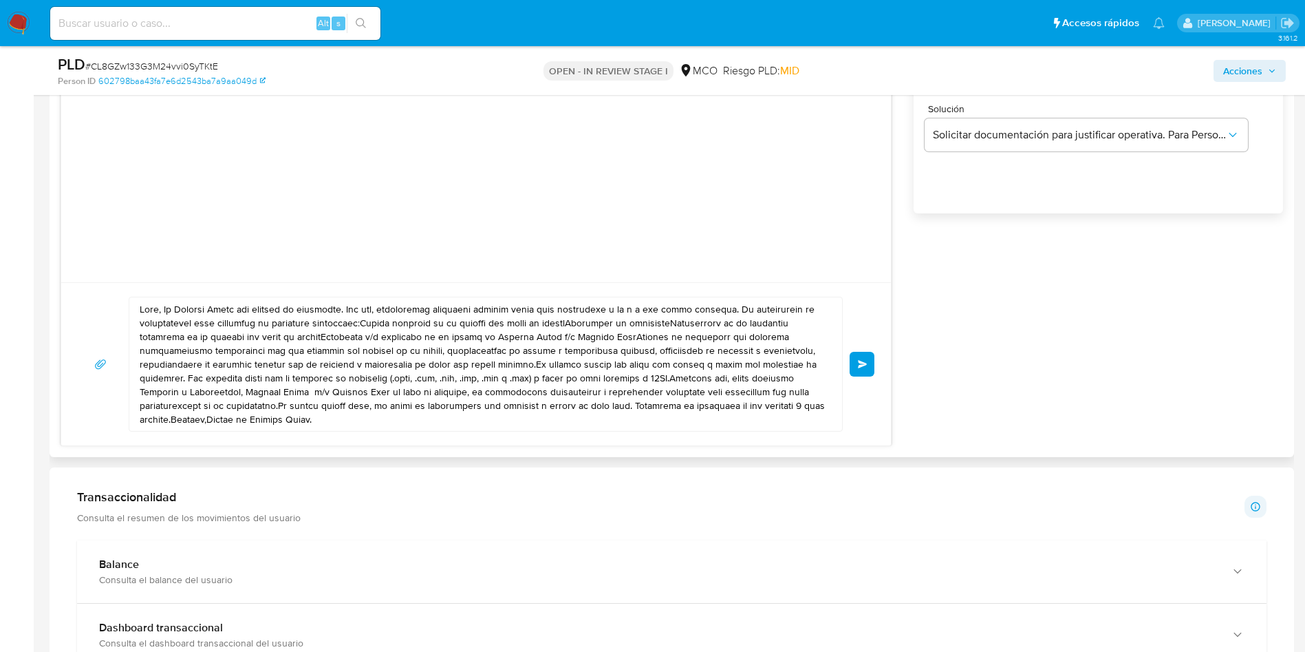
click at [164, 312] on textarea at bounding box center [482, 363] width 685 height 133
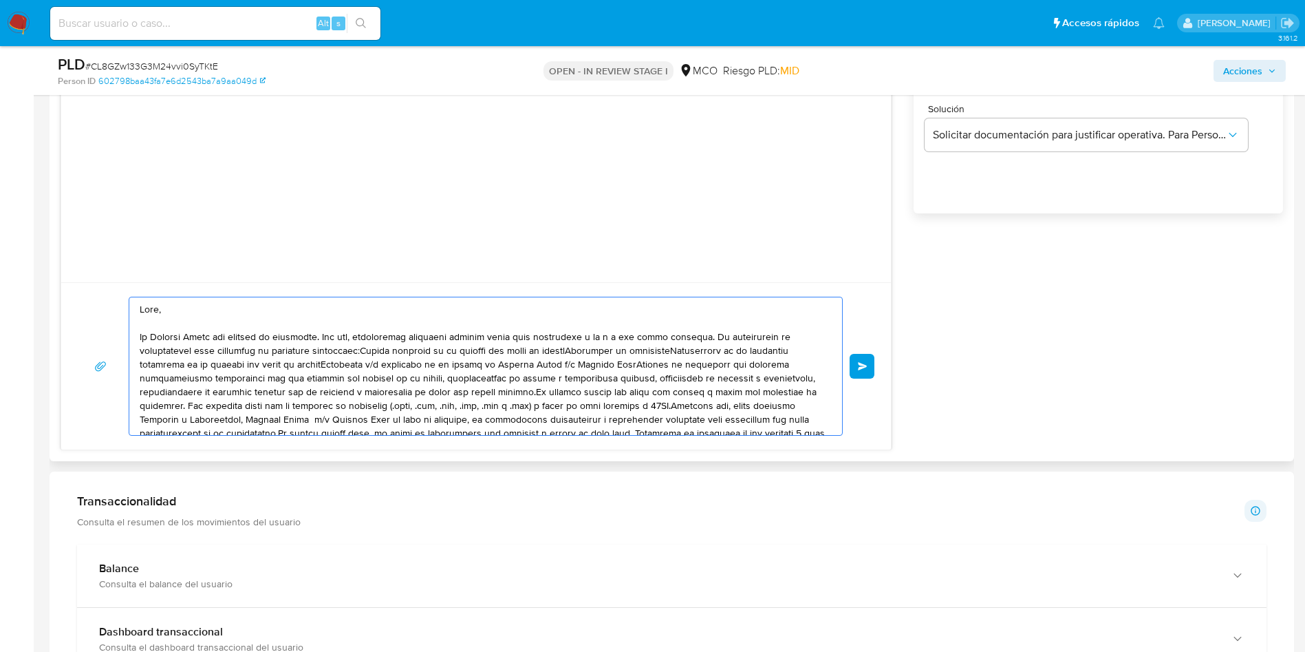
click at [705, 335] on textarea at bounding box center [482, 366] width 685 height 138
click at [701, 334] on textarea at bounding box center [482, 366] width 685 height 138
click at [361, 349] on textarea at bounding box center [482, 366] width 685 height 138
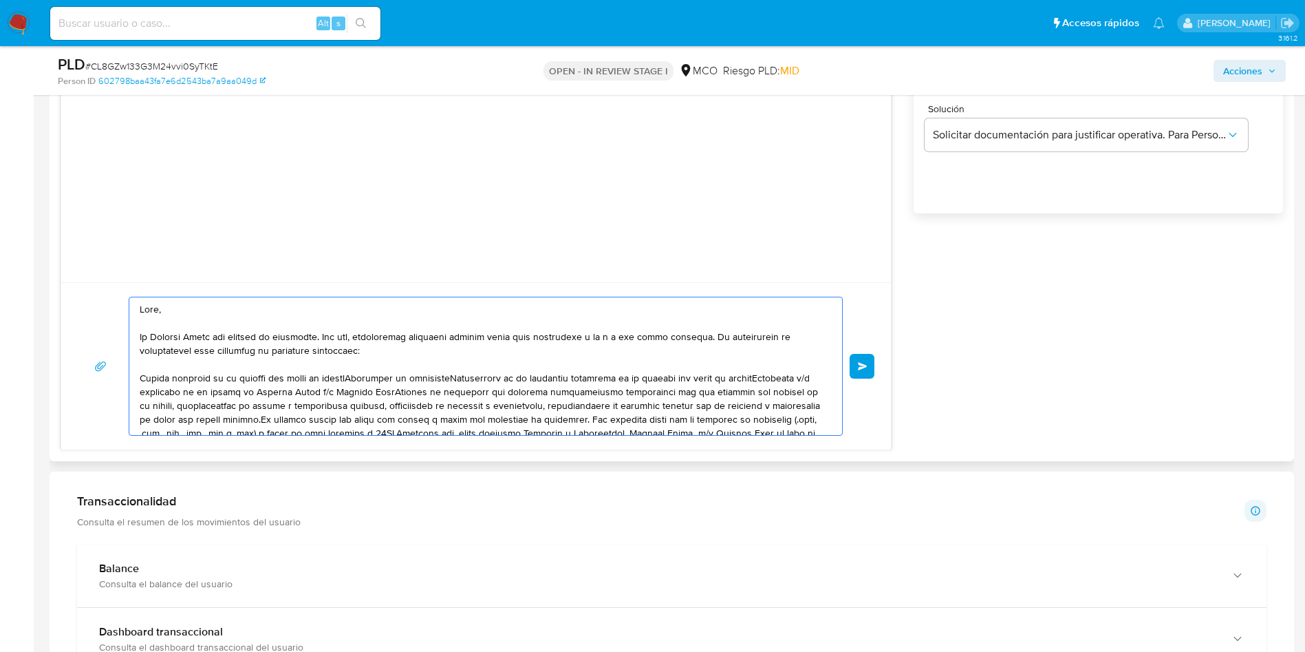
click at [365, 379] on textarea at bounding box center [482, 366] width 685 height 138
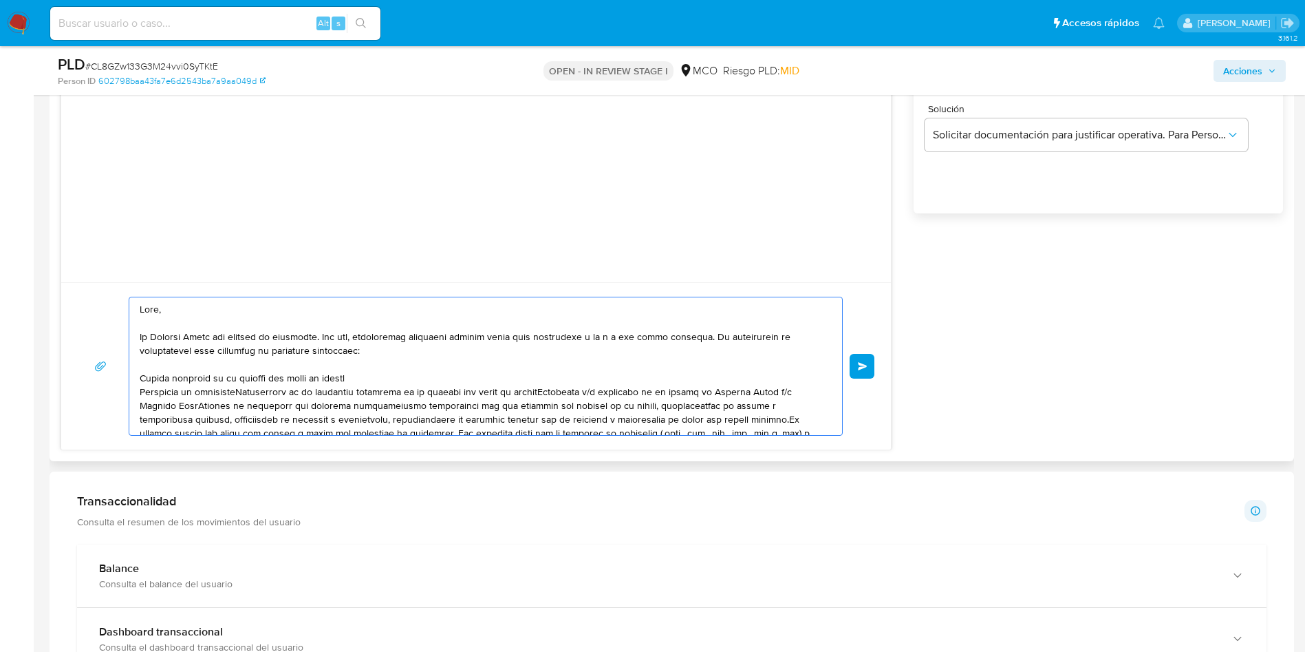
click at [250, 394] on textarea at bounding box center [482, 366] width 685 height 138
click at [247, 391] on textarea at bounding box center [482, 366] width 685 height 138
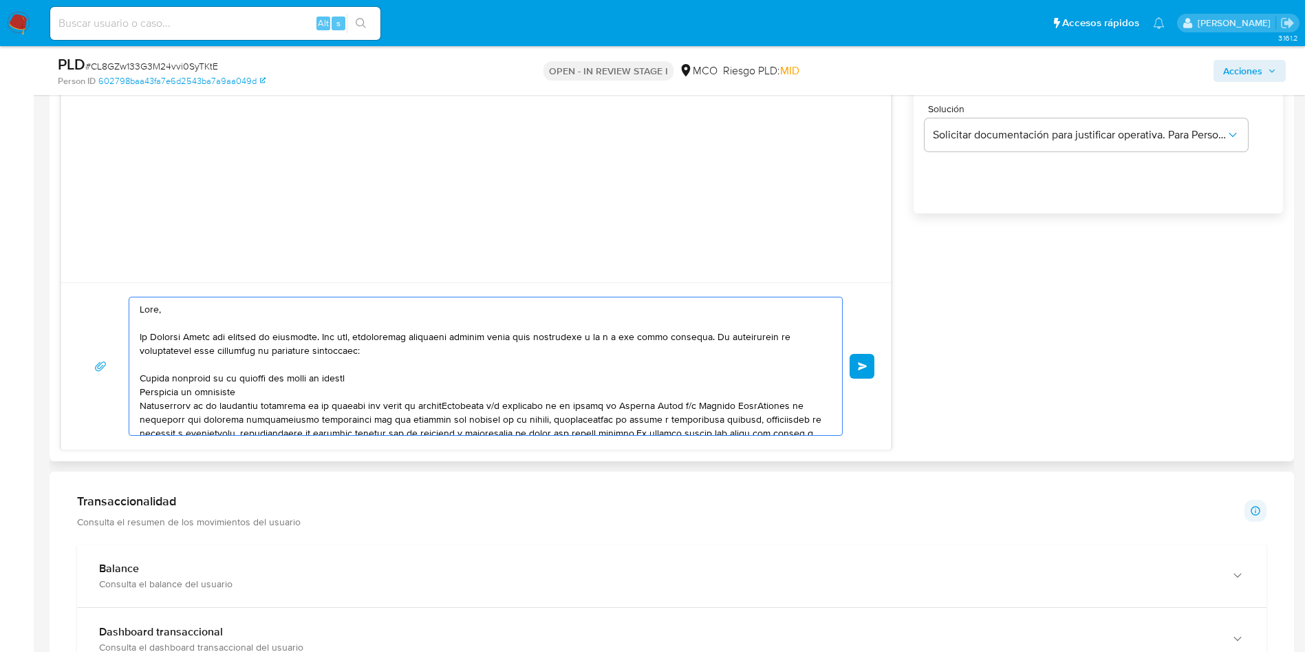
click at [451, 404] on textarea at bounding box center [482, 366] width 685 height 138
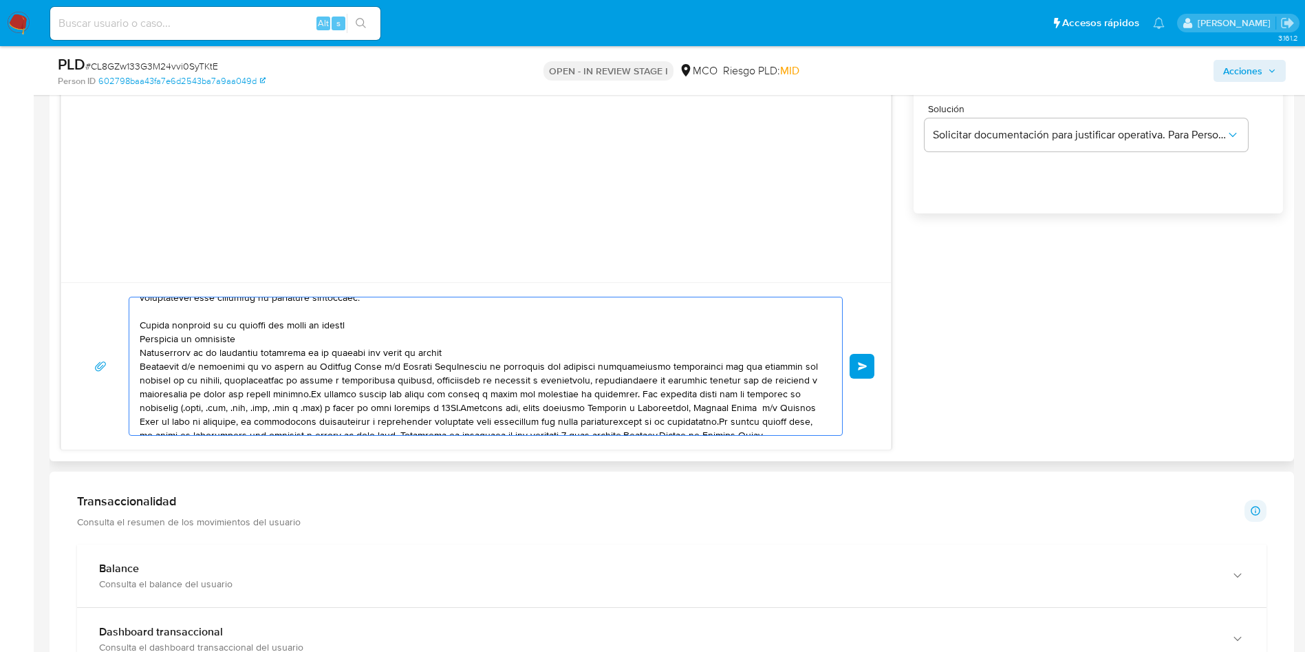
scroll to position [78, 0]
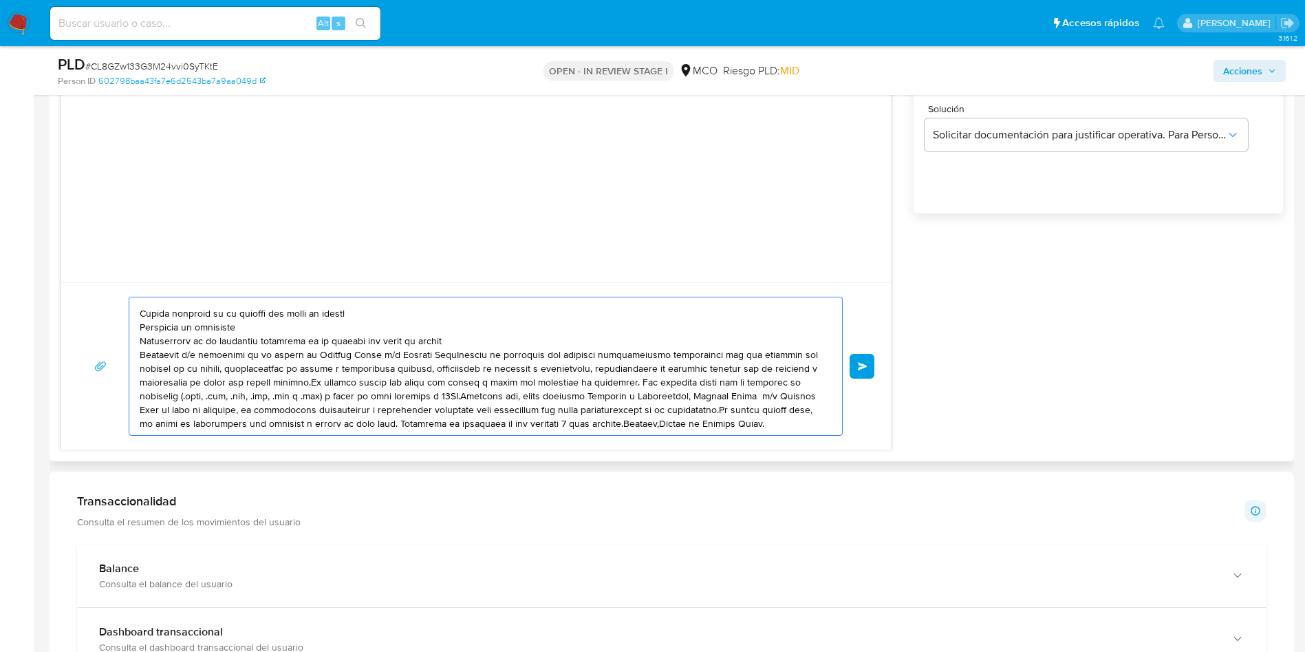
click at [447, 341] on textarea at bounding box center [482, 366] width 685 height 138
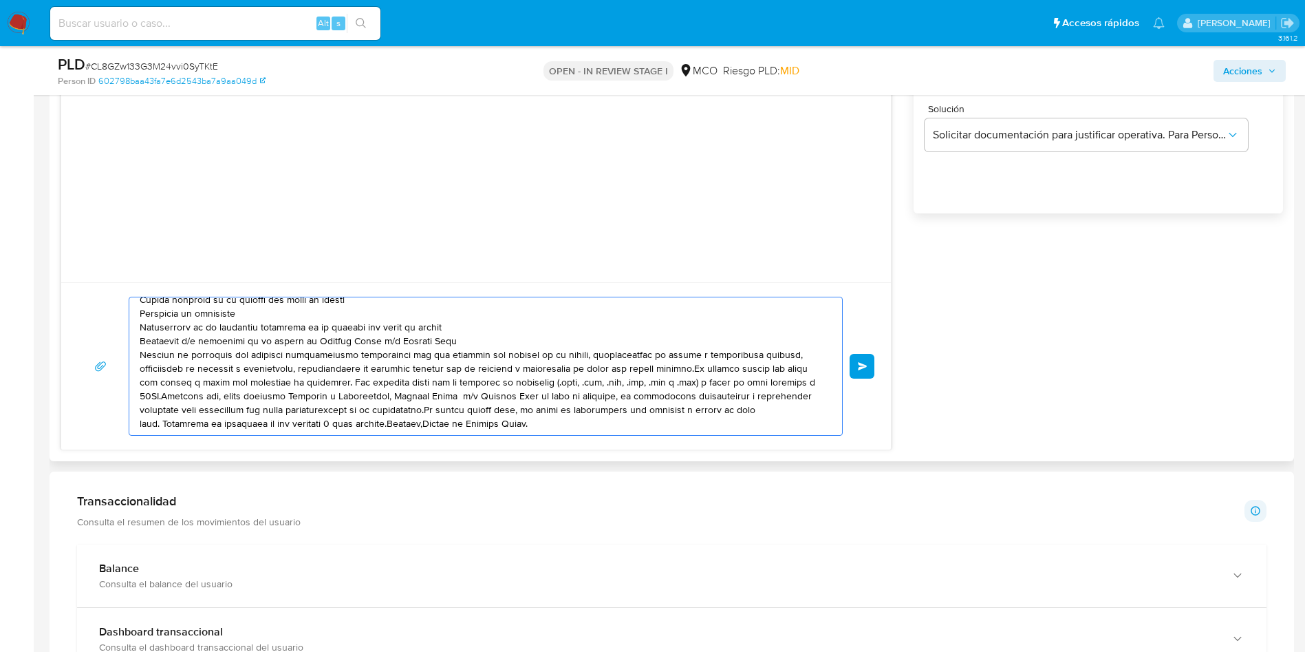
click at [688, 370] on textarea at bounding box center [482, 366] width 685 height 138
click at [341, 381] on textarea at bounding box center [482, 366] width 685 height 138
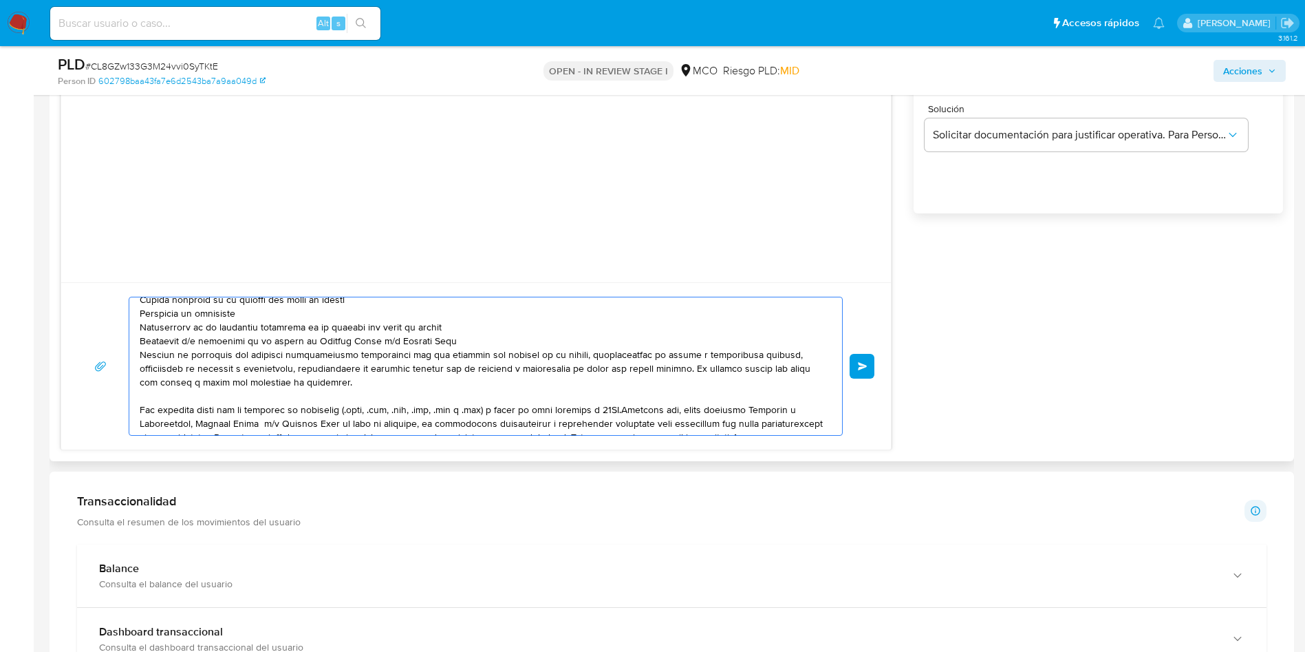
click at [477, 343] on textarea at bounding box center [482, 366] width 685 height 138
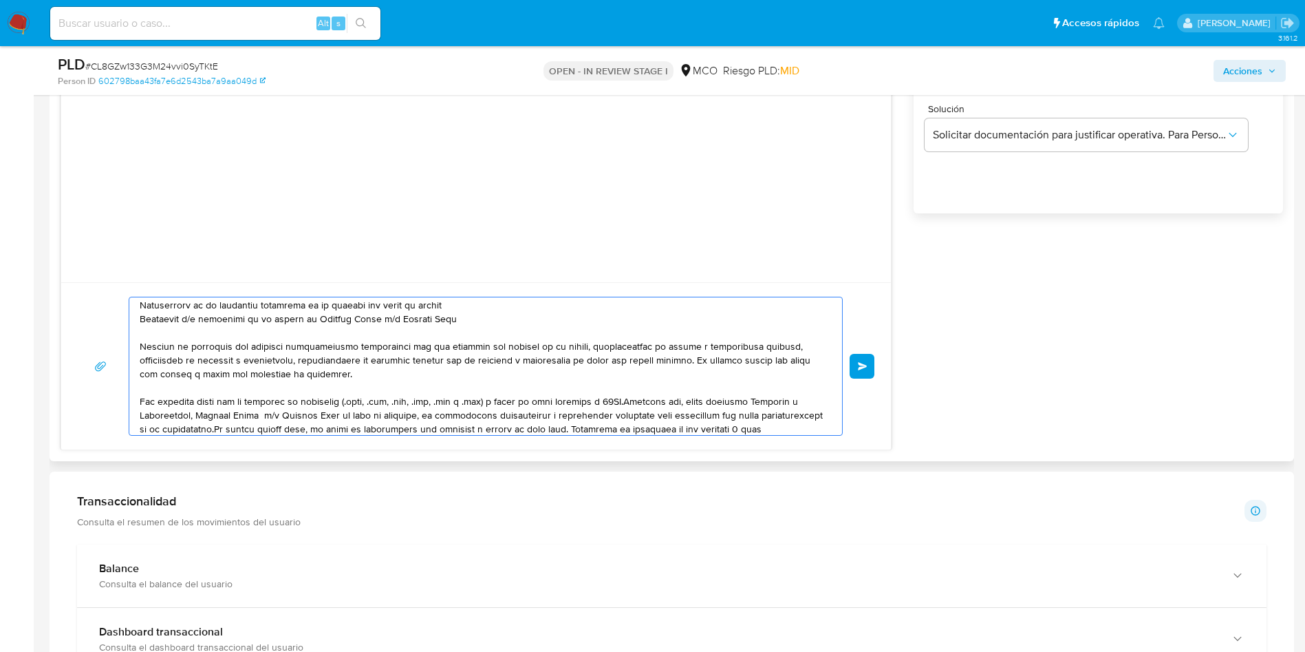
scroll to position [120, 0]
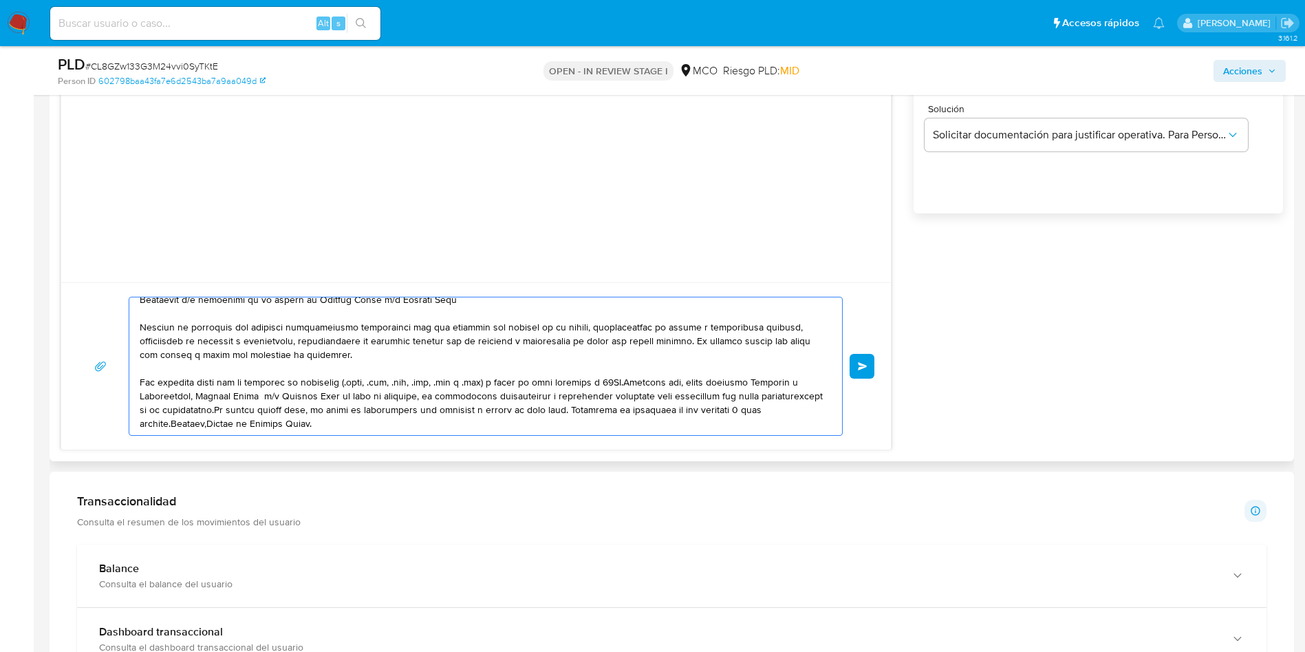
click at [283, 409] on textarea at bounding box center [482, 366] width 685 height 138
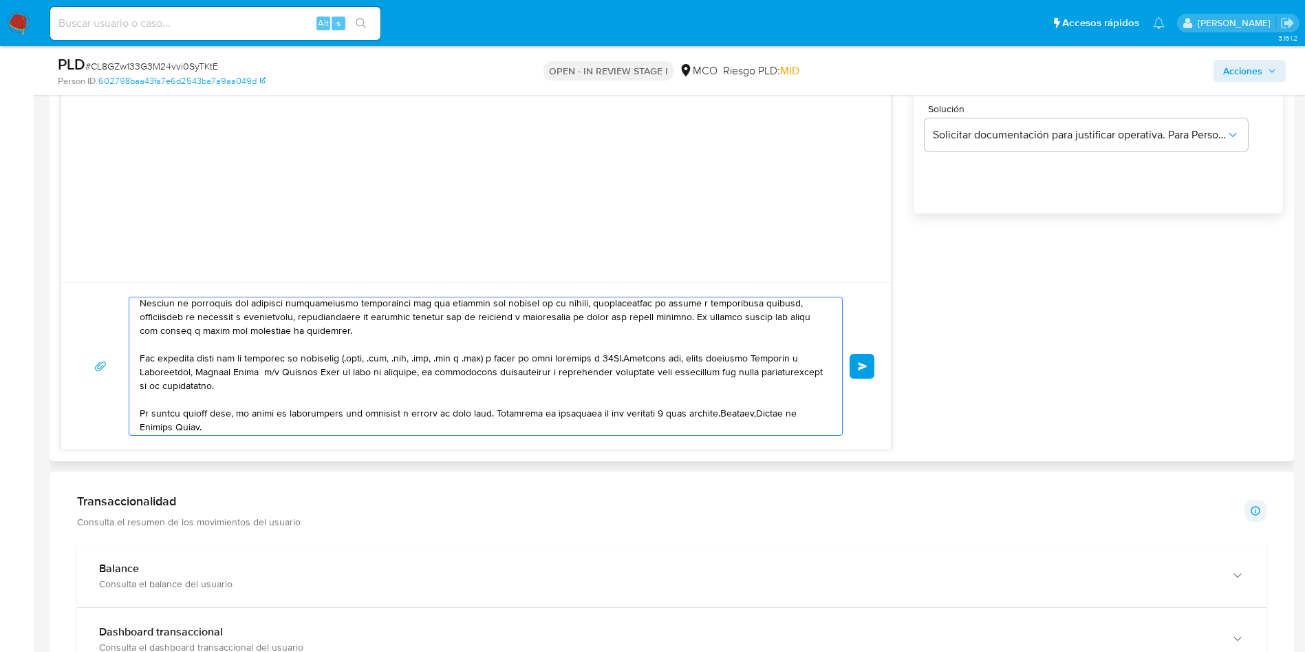
scroll to position [147, 0]
click at [729, 409] on textarea at bounding box center [482, 366] width 685 height 138
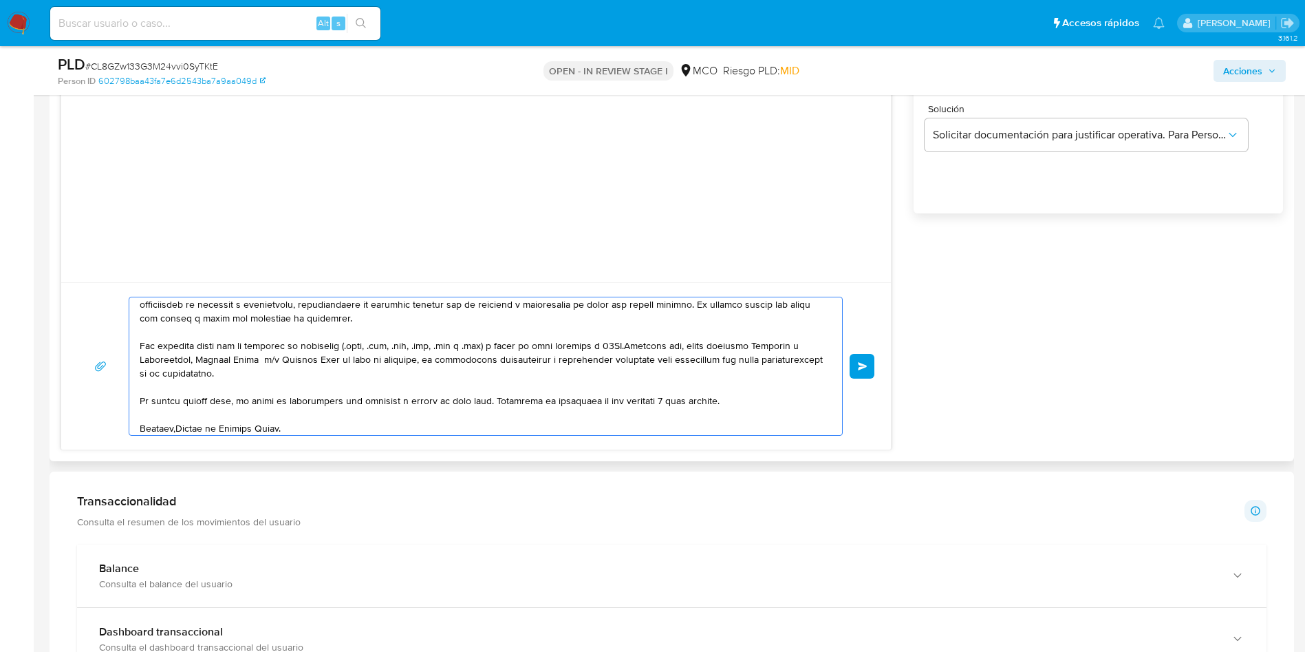
click at [177, 426] on textarea at bounding box center [482, 366] width 685 height 138
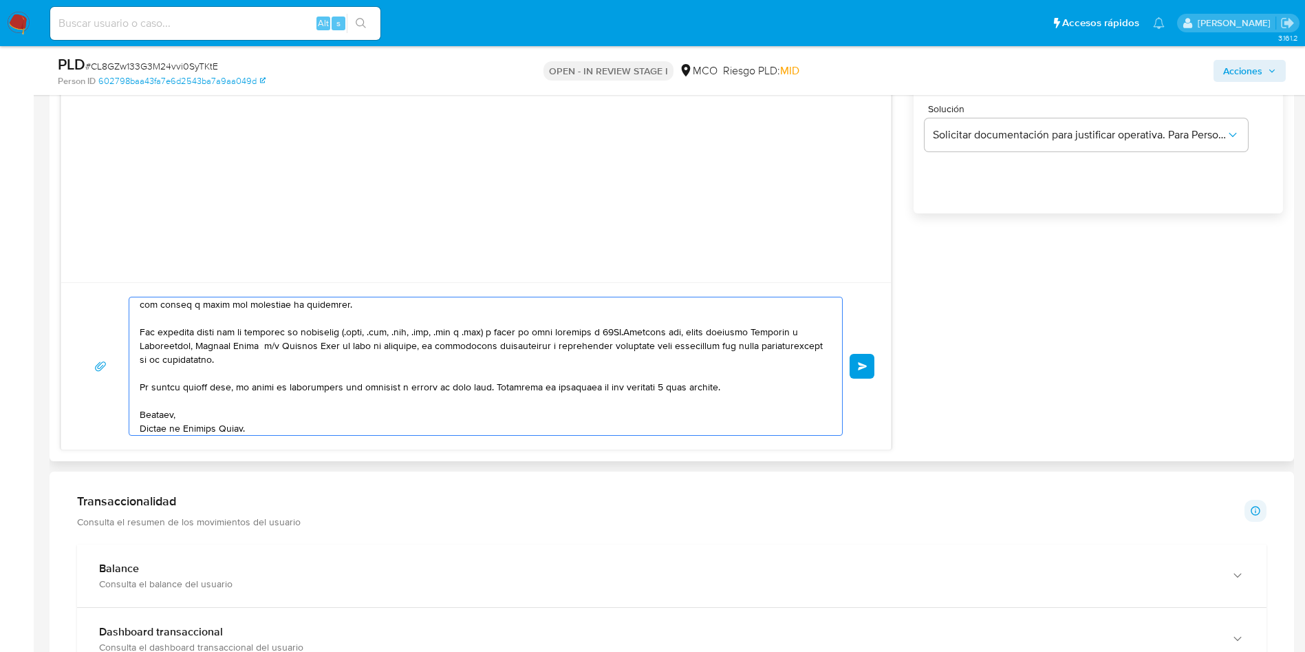
click at [320, 428] on textarea at bounding box center [482, 366] width 685 height 138
click at [745, 385] on textarea at bounding box center [482, 366] width 685 height 138
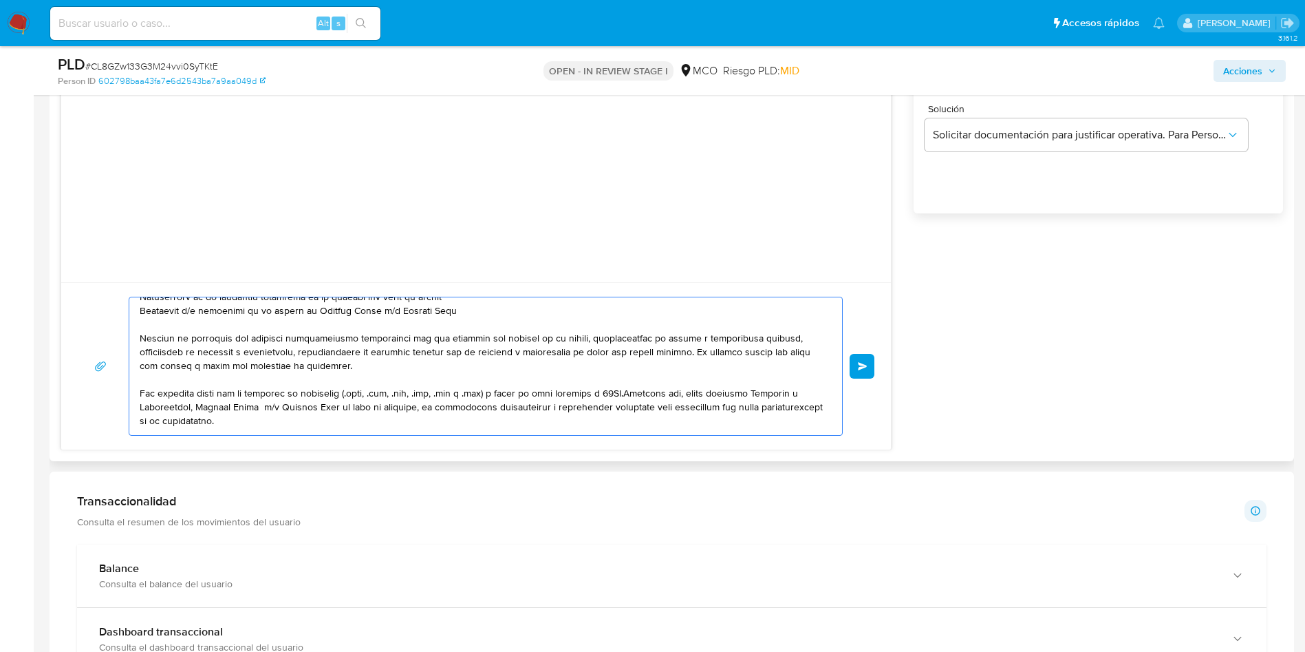
scroll to position [67, 0]
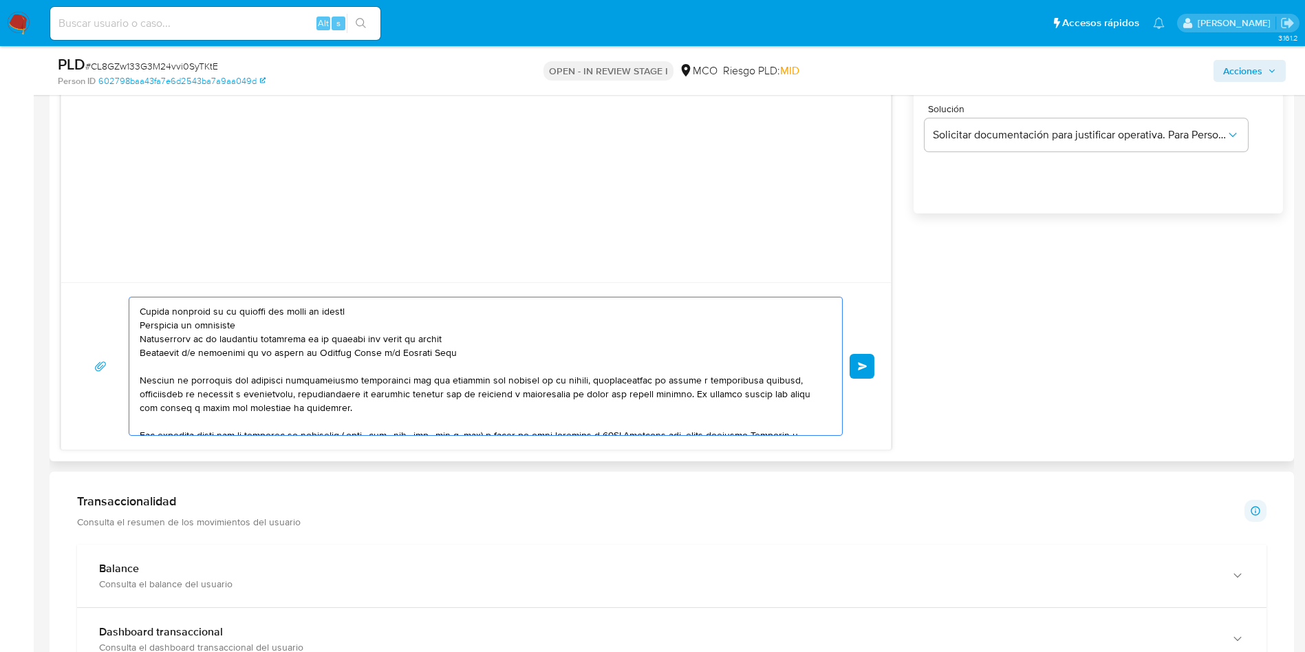
click at [508, 348] on textarea at bounding box center [482, 366] width 685 height 138
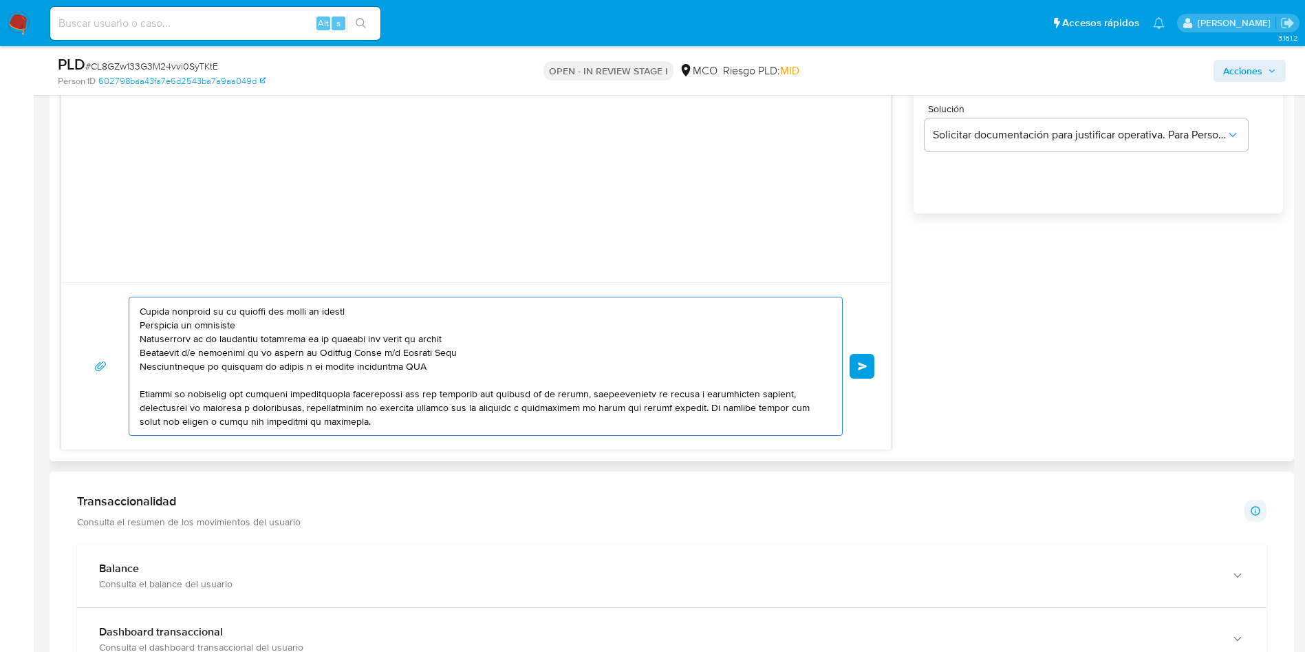
click at [140, 363] on textarea at bounding box center [482, 366] width 685 height 138
click at [268, 365] on textarea at bounding box center [482, 366] width 685 height 138
click at [414, 371] on textarea at bounding box center [482, 366] width 685 height 138
click at [472, 368] on textarea at bounding box center [482, 366] width 685 height 138
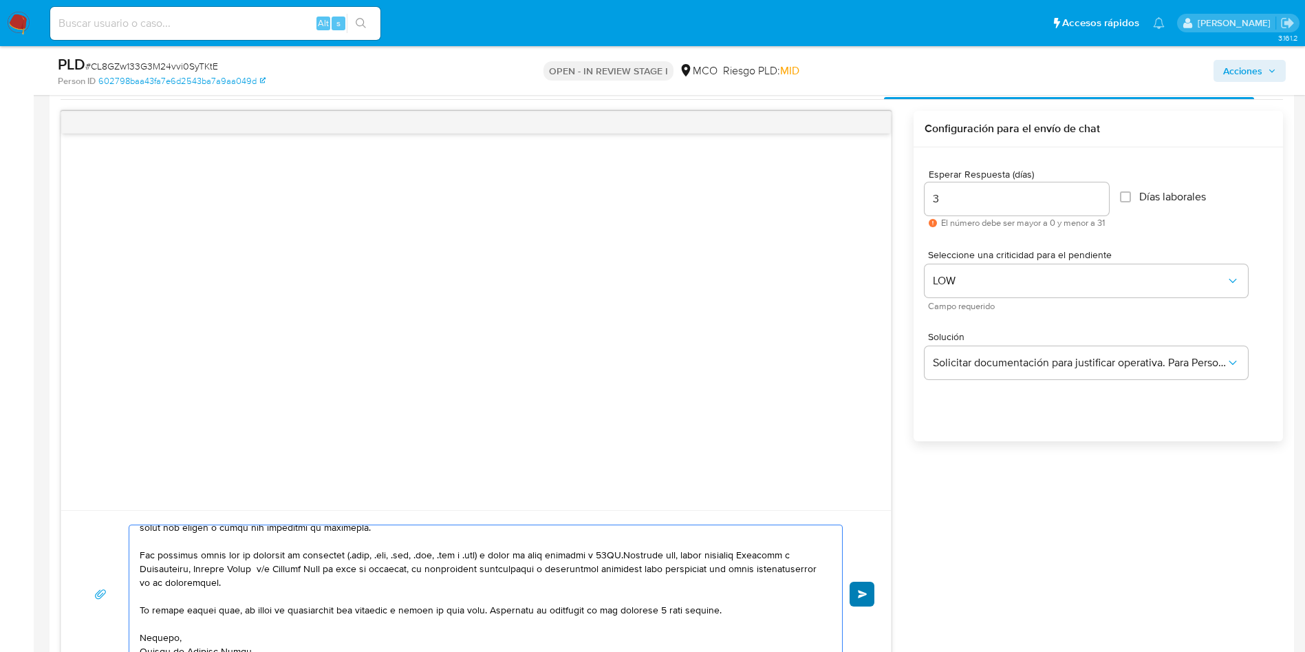
scroll to position [826, 0]
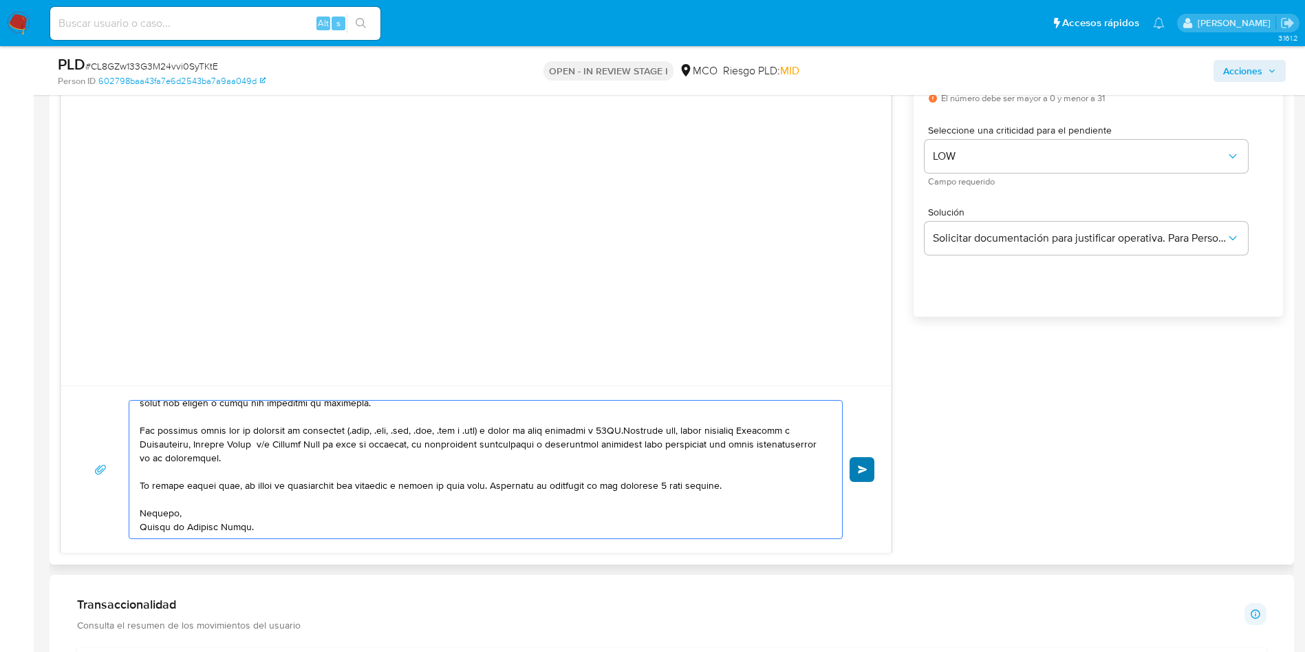
type textarea "Hola, En Mercado Libre nos importa tu seguridad. Por eso, necesitamos verificar…"
click at [868, 468] on button "Enviar" at bounding box center [862, 469] width 25 height 25
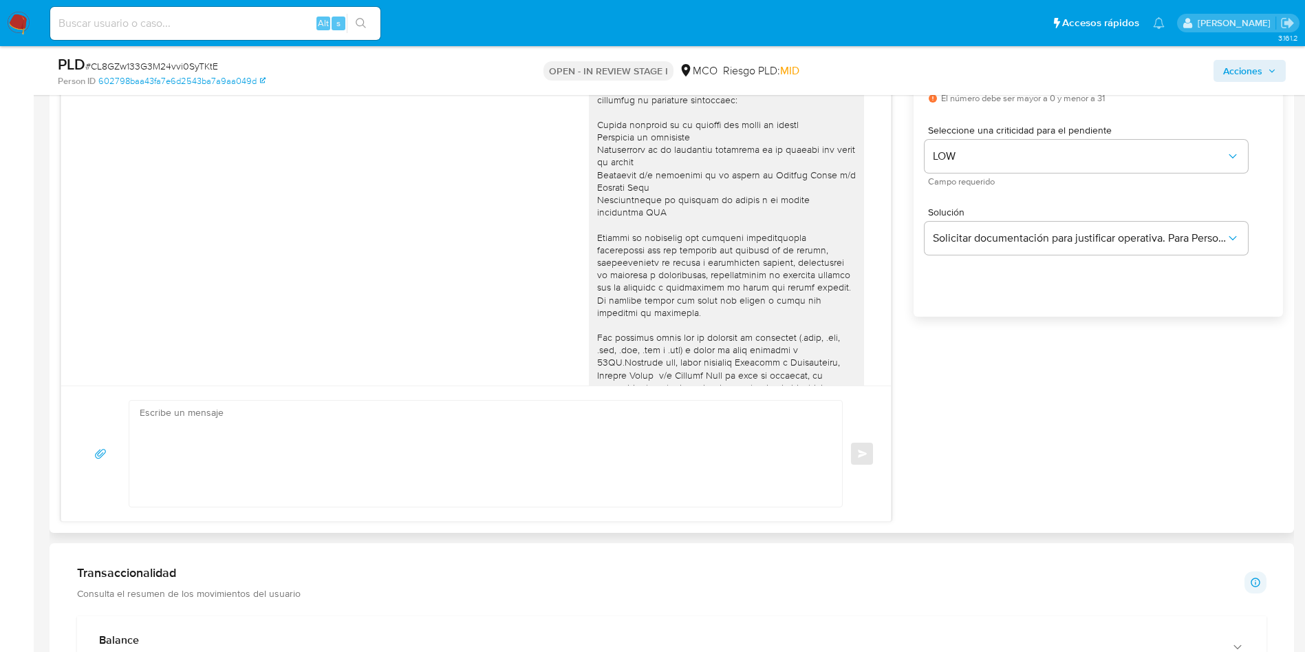
scroll to position [0, 0]
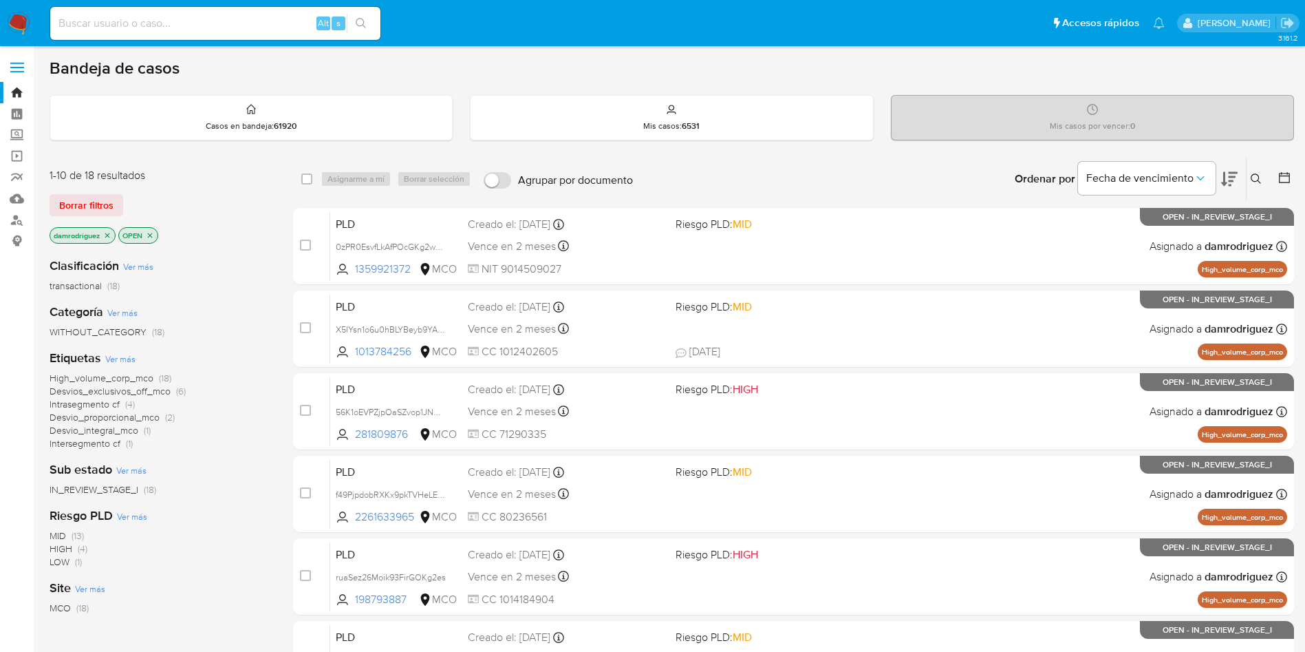
click at [109, 233] on icon "close-filter" at bounding box center [107, 235] width 8 height 8
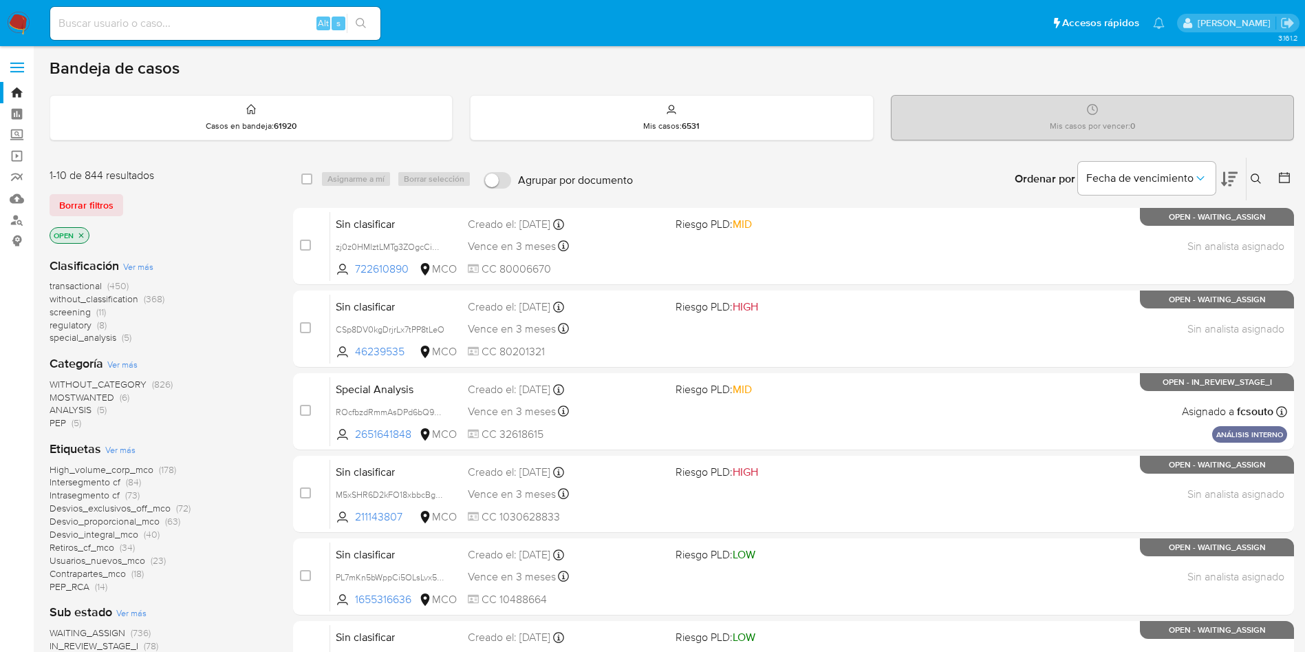
click at [83, 233] on icon "close-filter" at bounding box center [81, 235] width 5 height 5
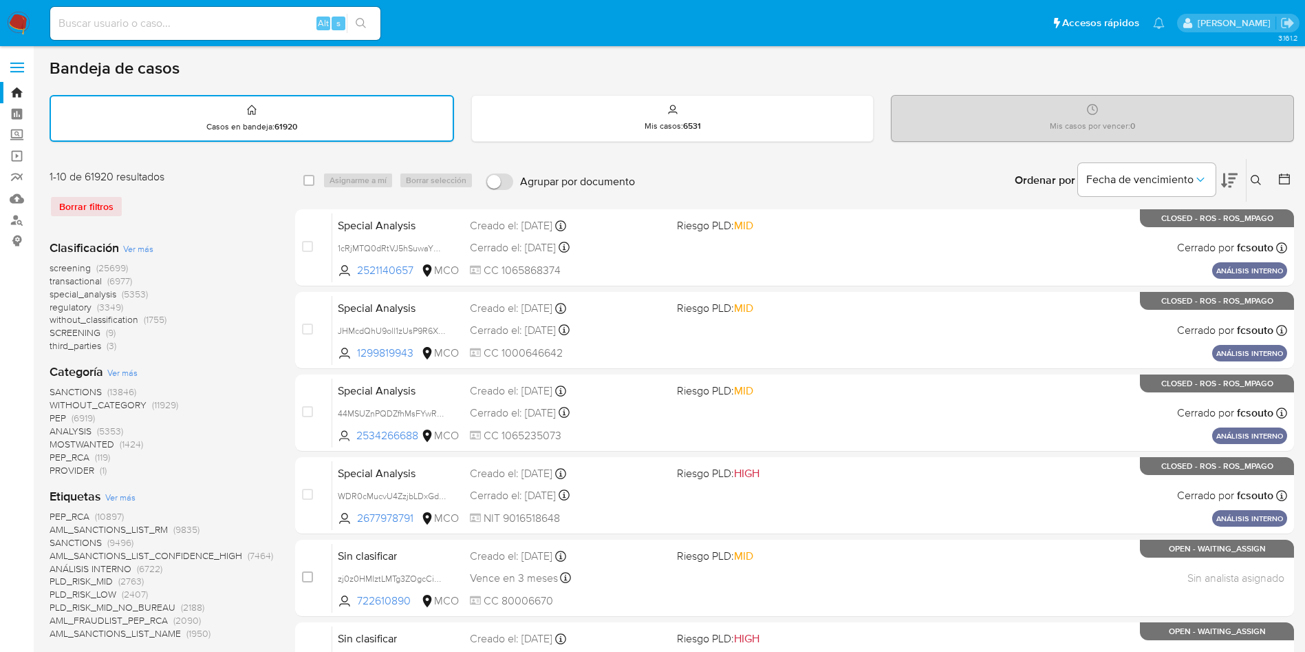
click at [78, 266] on span "screening" at bounding box center [70, 268] width 41 height 14
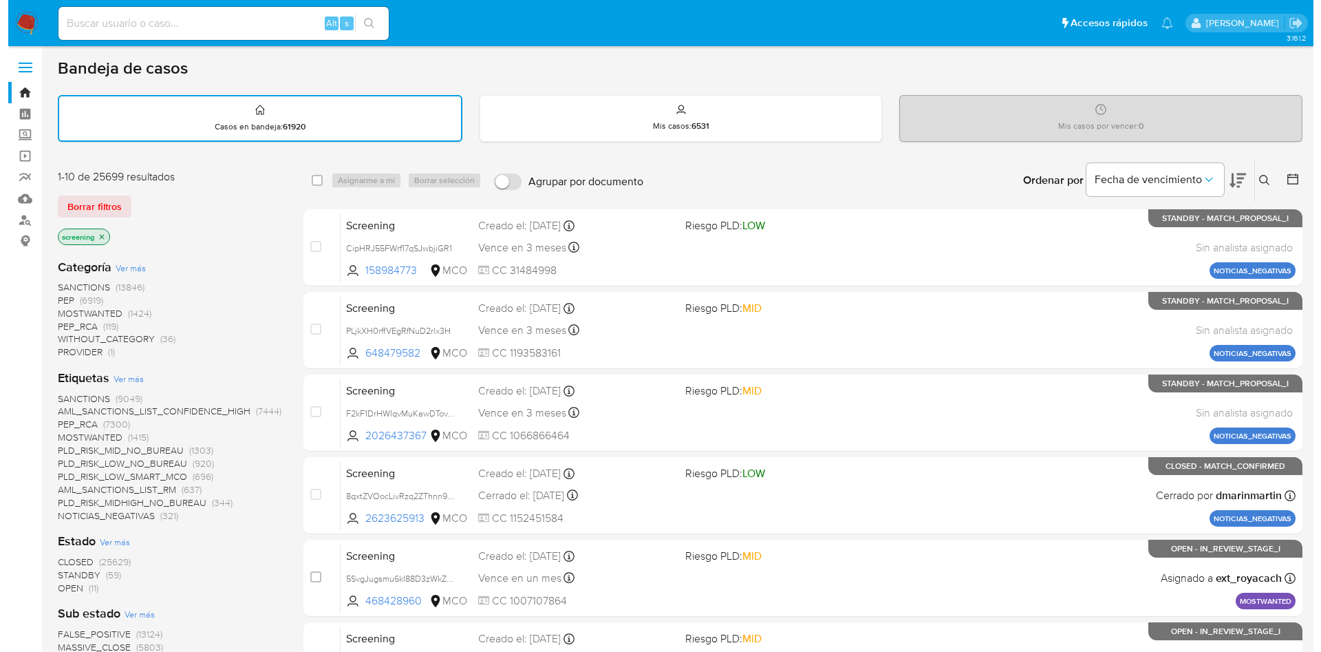
scroll to position [103, 0]
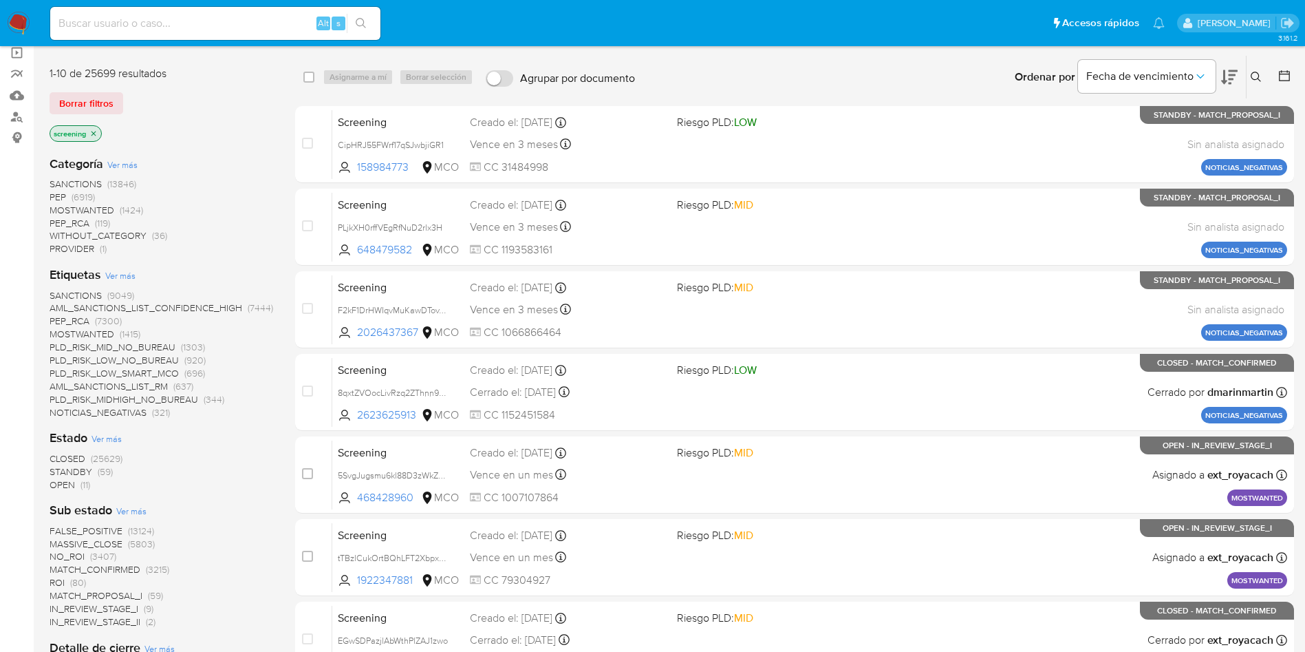
click at [104, 437] on span "Ver más" at bounding box center [107, 438] width 30 height 12
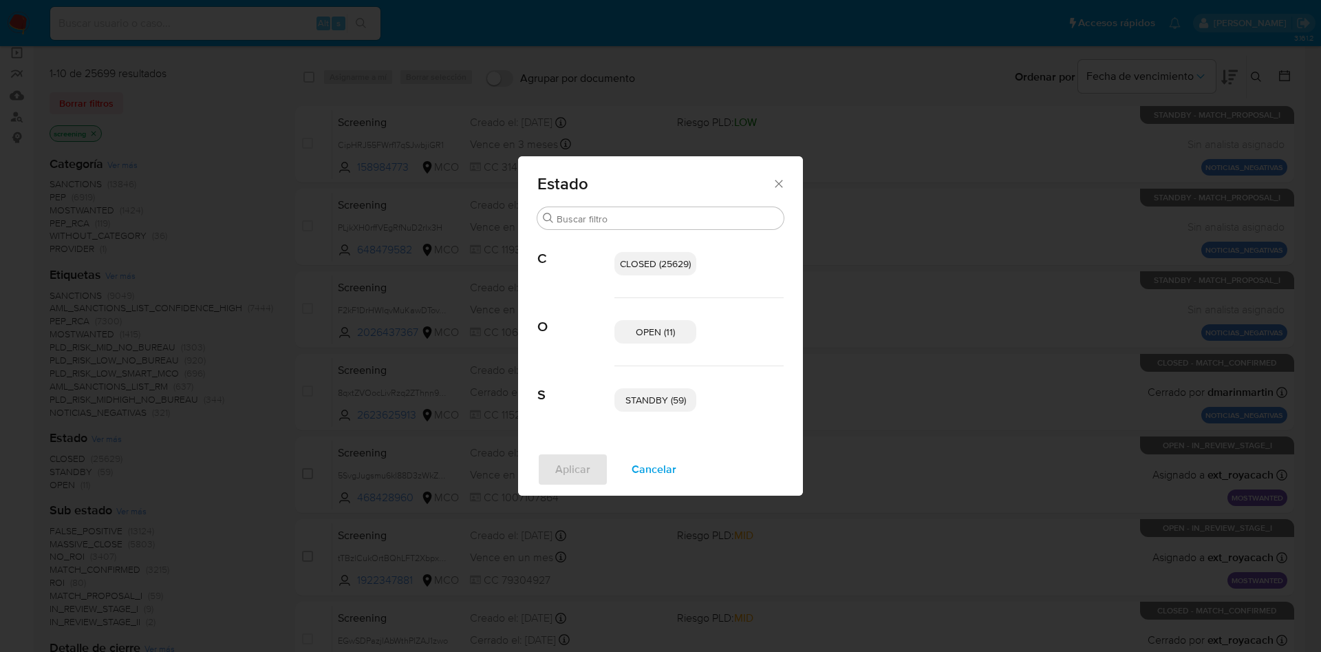
click at [656, 325] on span "OPEN (11)" at bounding box center [655, 332] width 39 height 14
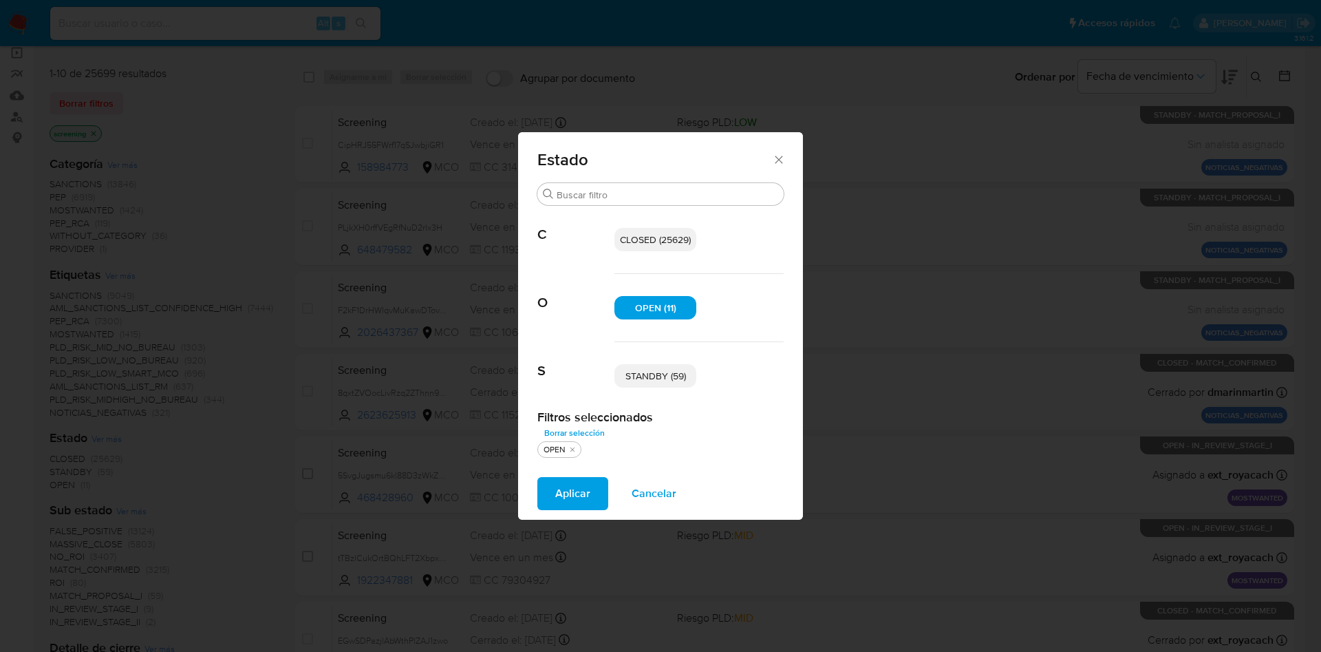
click at [651, 373] on span "STANDBY (59)" at bounding box center [656, 376] width 61 height 14
click at [570, 492] on span "Aplicar" at bounding box center [572, 493] width 35 height 30
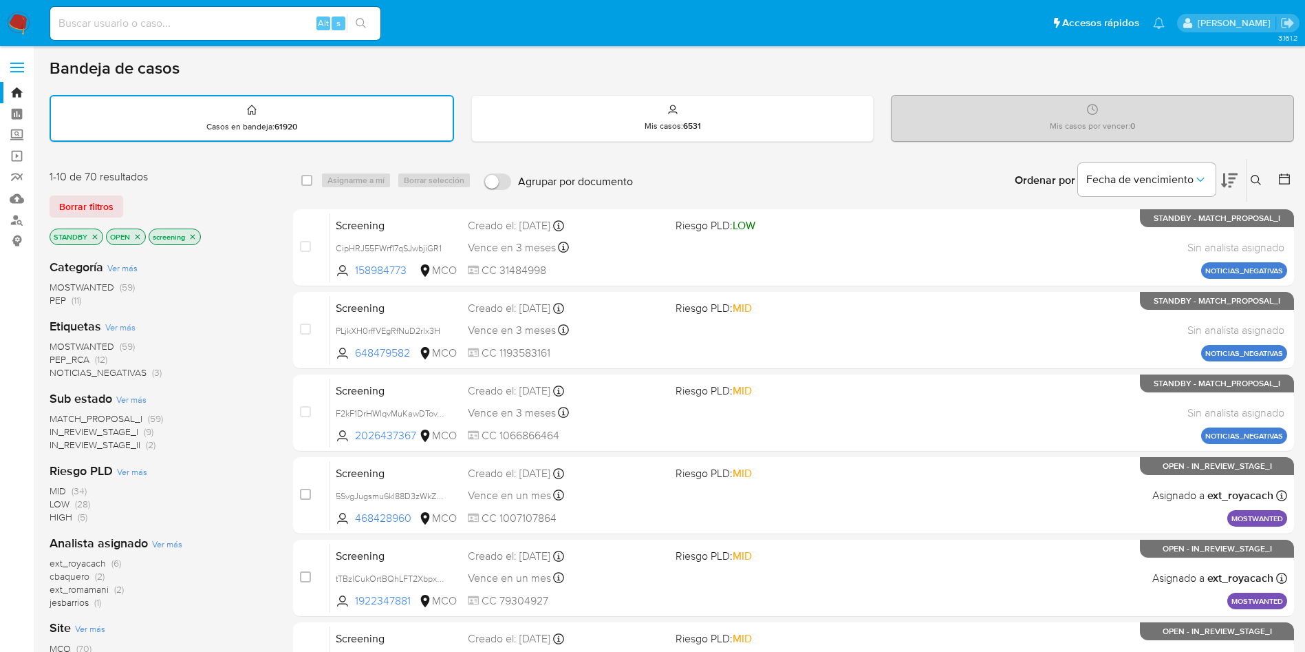
click at [1230, 178] on icon at bounding box center [1229, 180] width 17 height 14
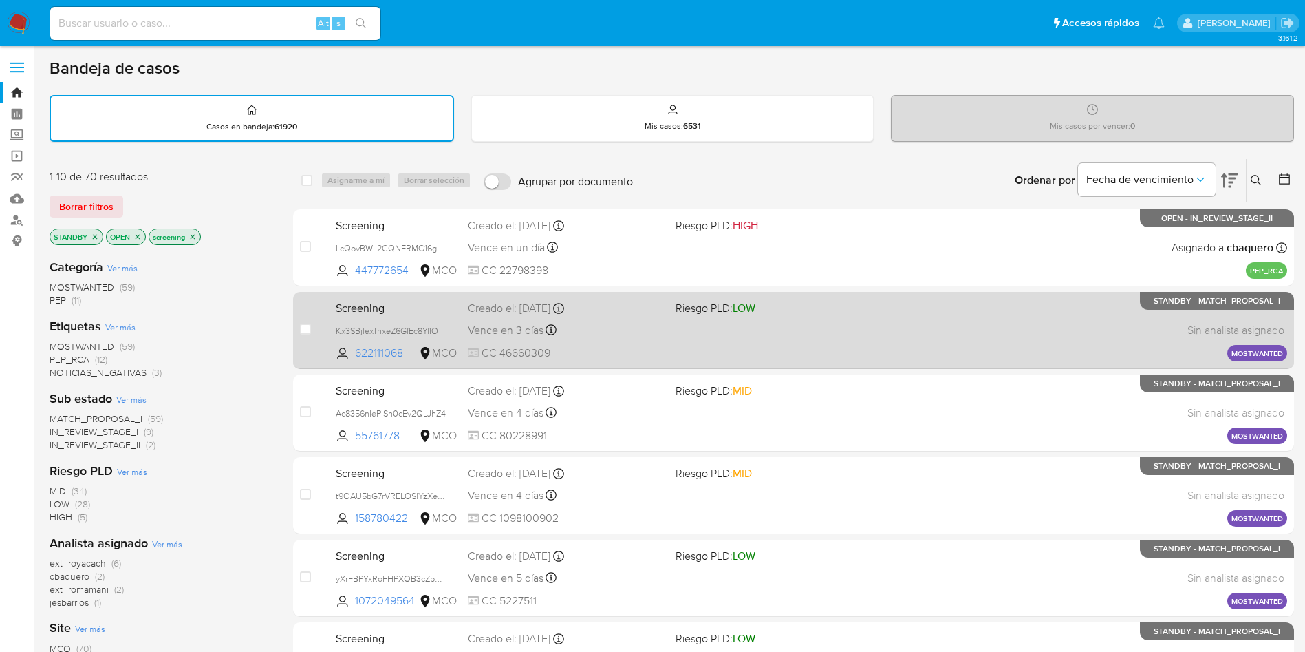
scroll to position [103, 0]
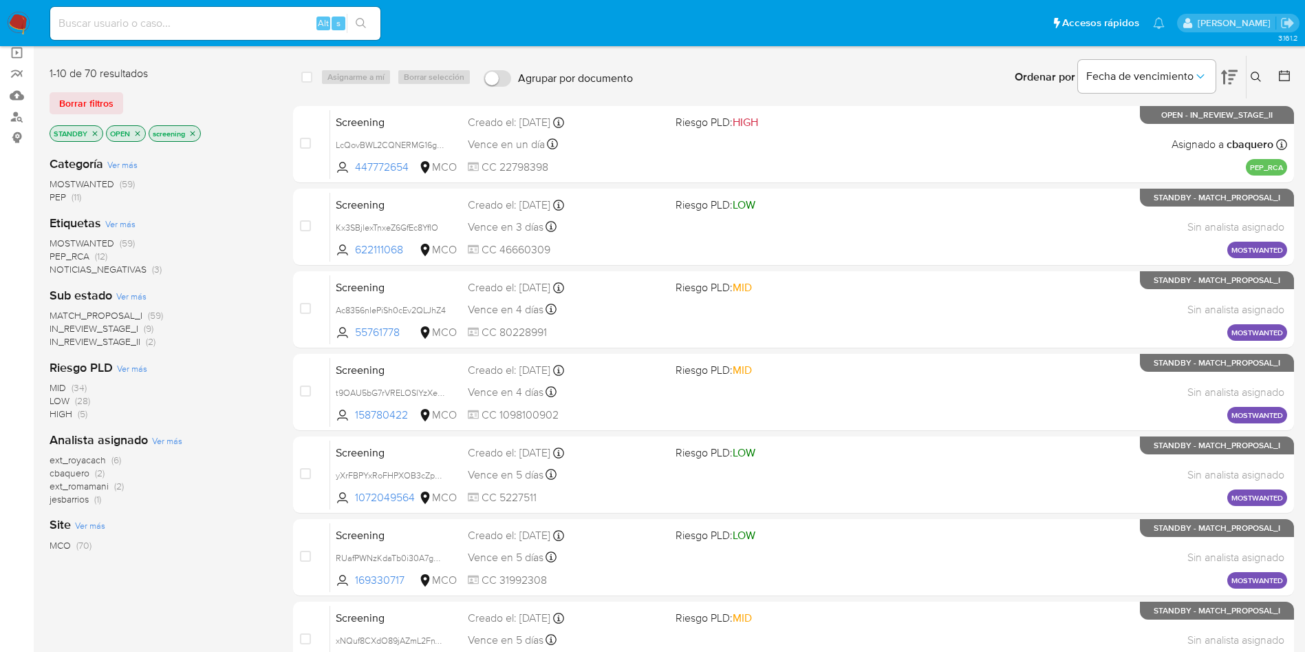
click at [266, 349] on div "Categoría Ver más MOSTWANTED (59) PEP (11) Etiquetas Ver más MOSTWANTED (59) PE…" at bounding box center [161, 379] width 222 height 468
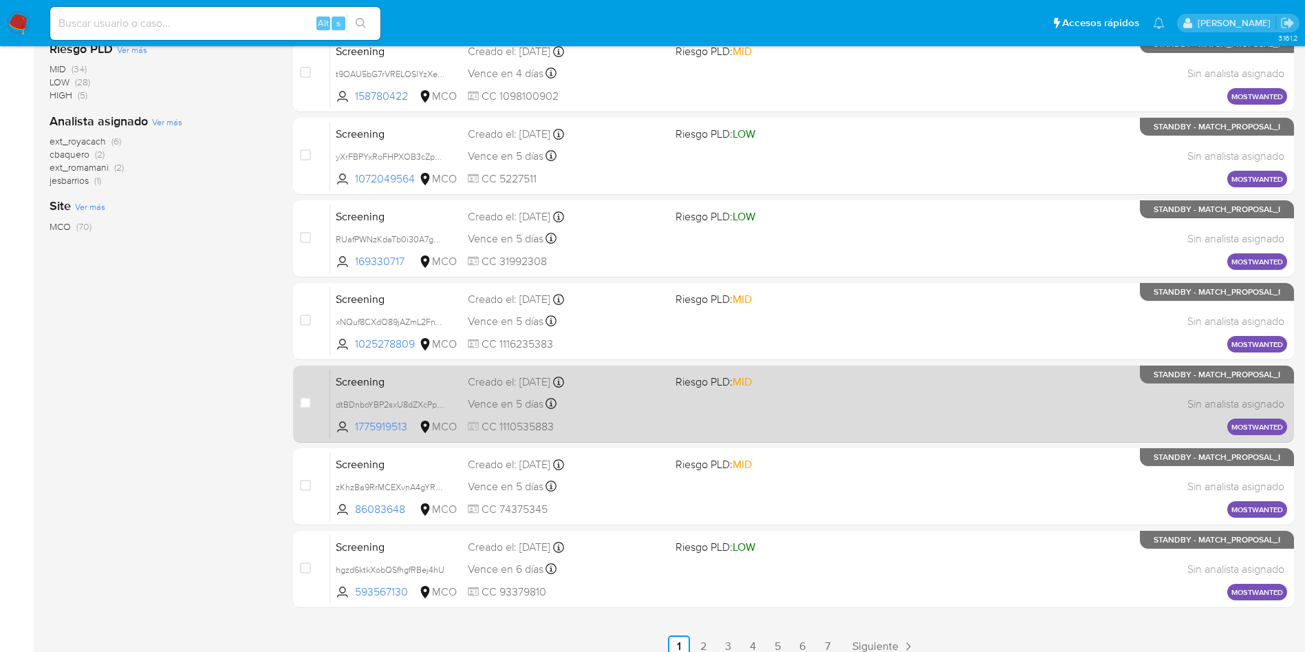
scroll to position [486, 0]
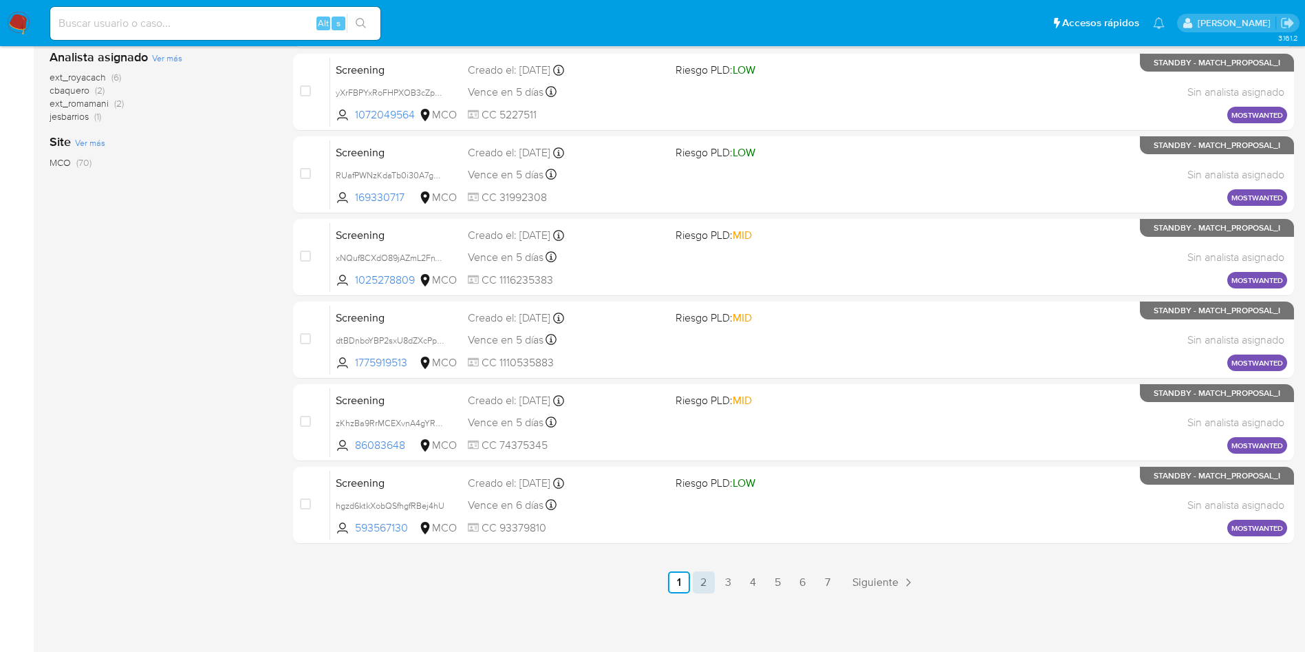
click at [710, 575] on link "2" at bounding box center [704, 582] width 22 height 22
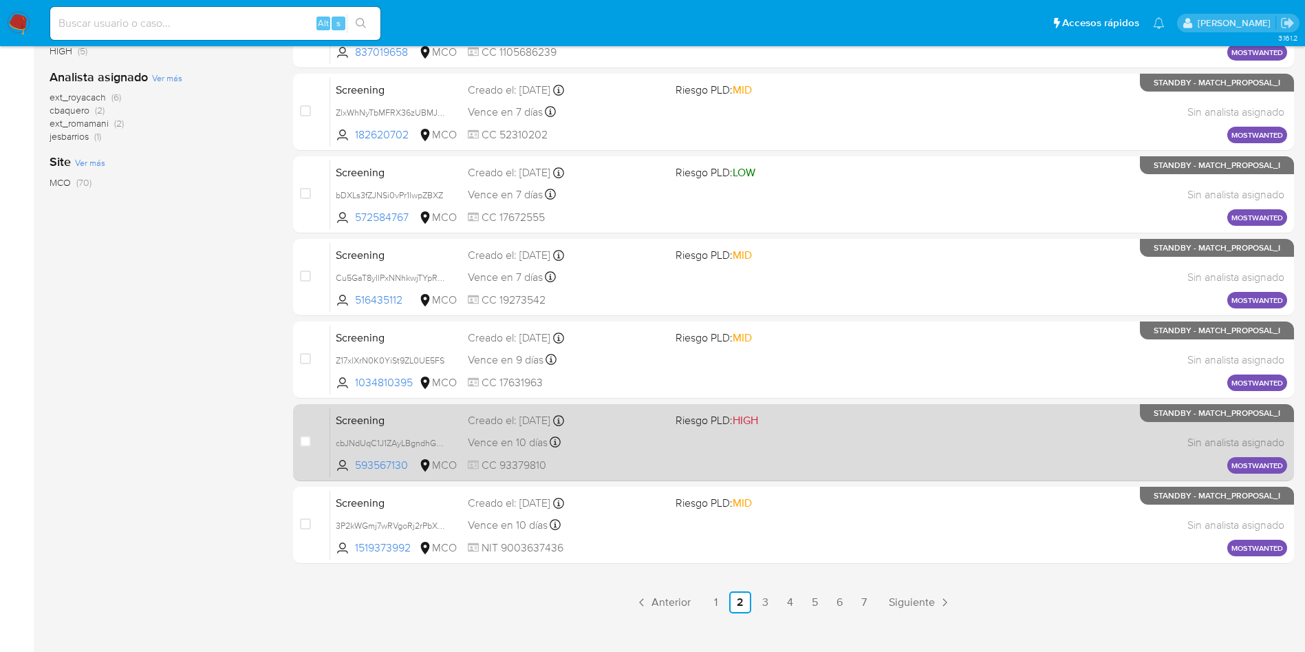
scroll to position [486, 0]
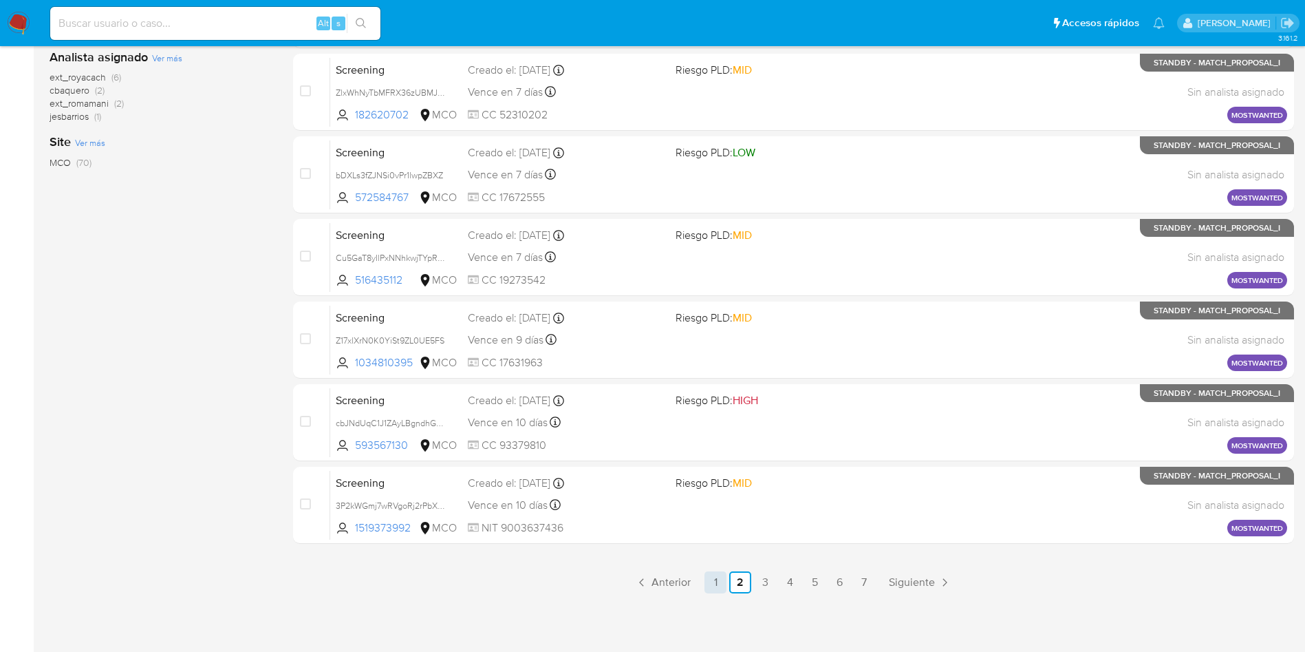
click at [720, 579] on link "1" at bounding box center [716, 582] width 22 height 22
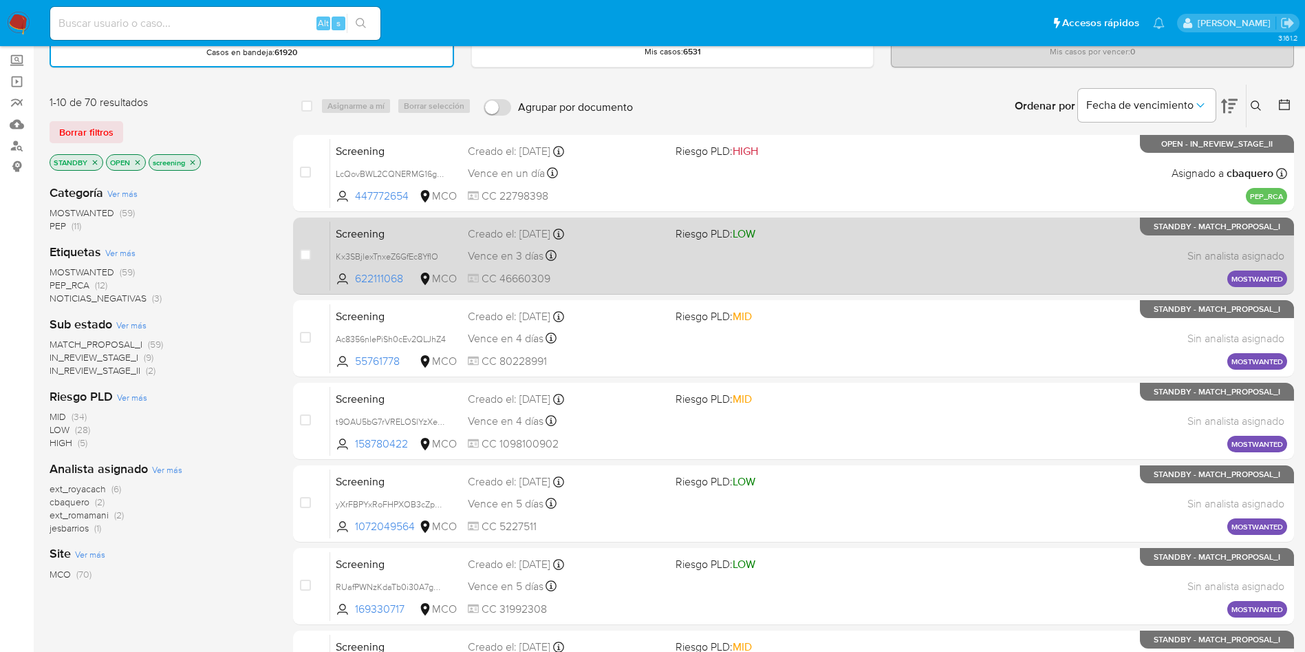
scroll to position [103, 0]
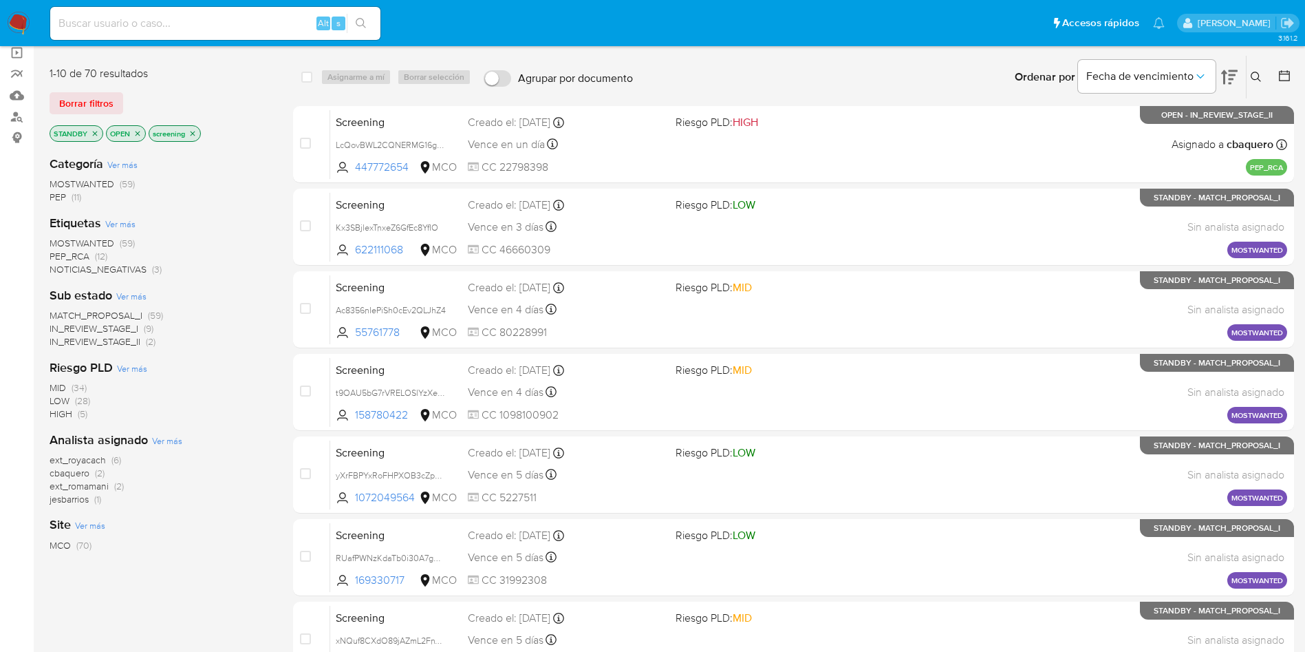
click at [223, 243] on div "MOSTWANTED (59) PEP_RCA (12) NOTICIAS_NEGATIVAS (3)" at bounding box center [161, 256] width 222 height 39
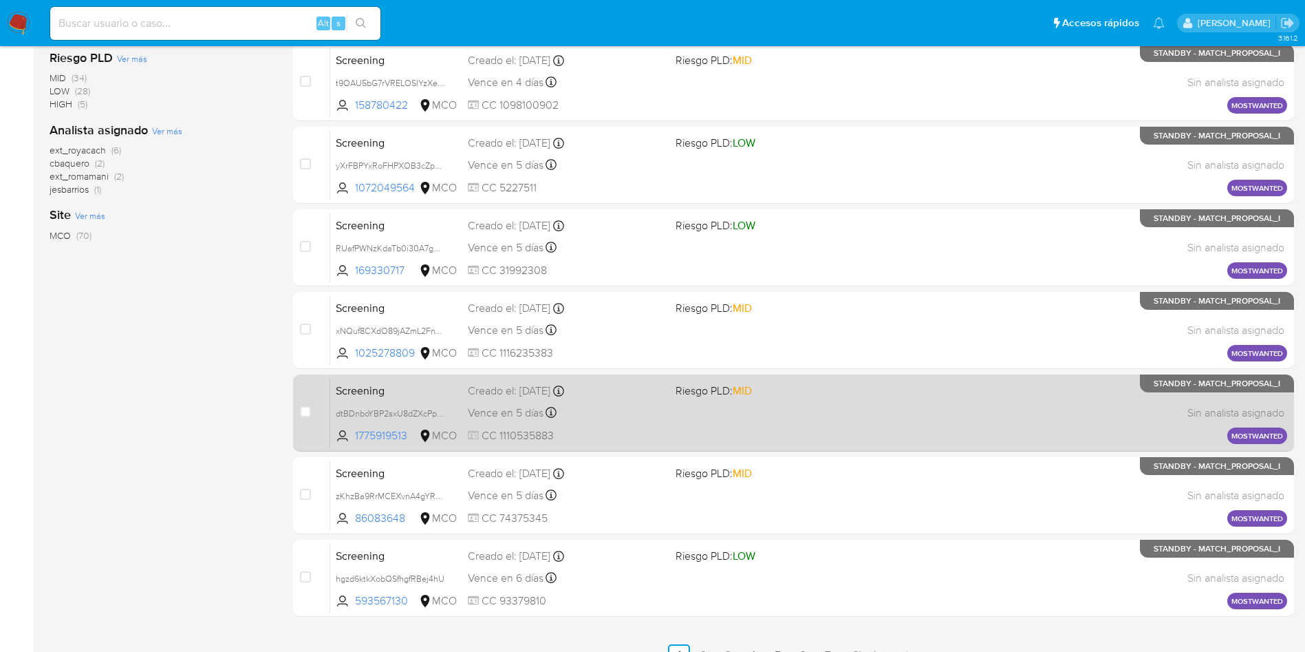
scroll to position [486, 0]
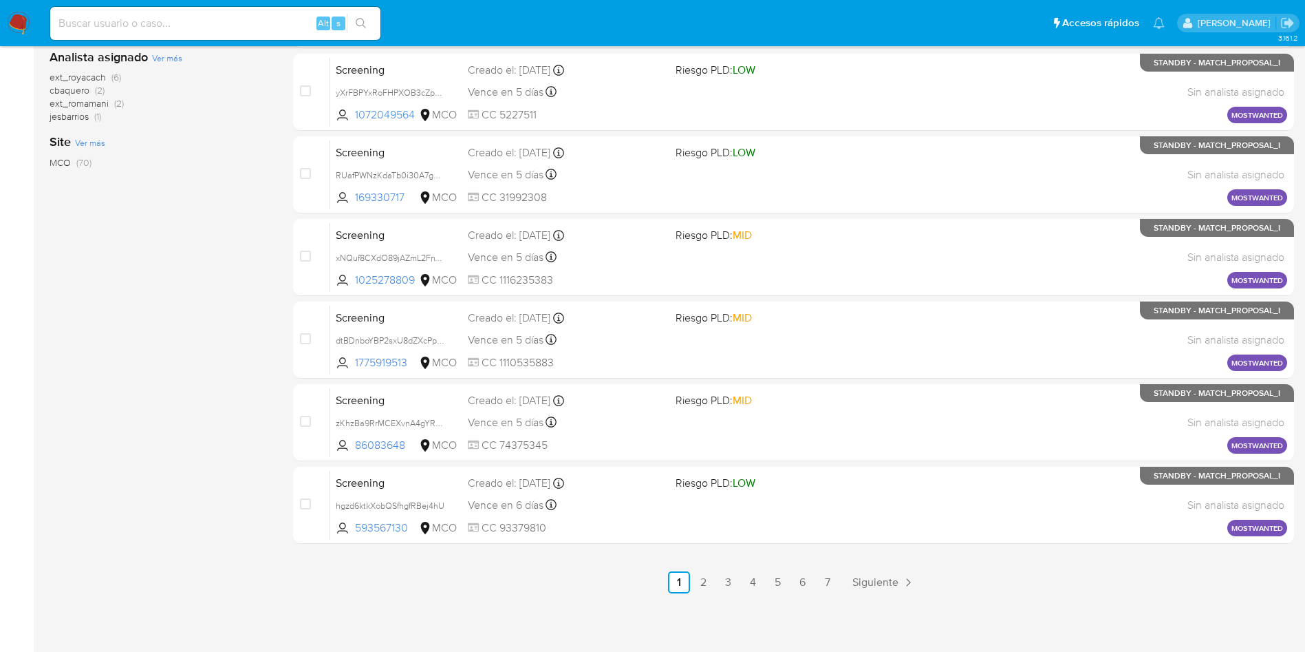
click at [5, 18] on nav "Pausado Ver notificaciones Alt s Accesos rápidos Presiona las siguientes teclas…" at bounding box center [652, 23] width 1305 height 46
click at [18, 18] on img at bounding box center [18, 23] width 23 height 23
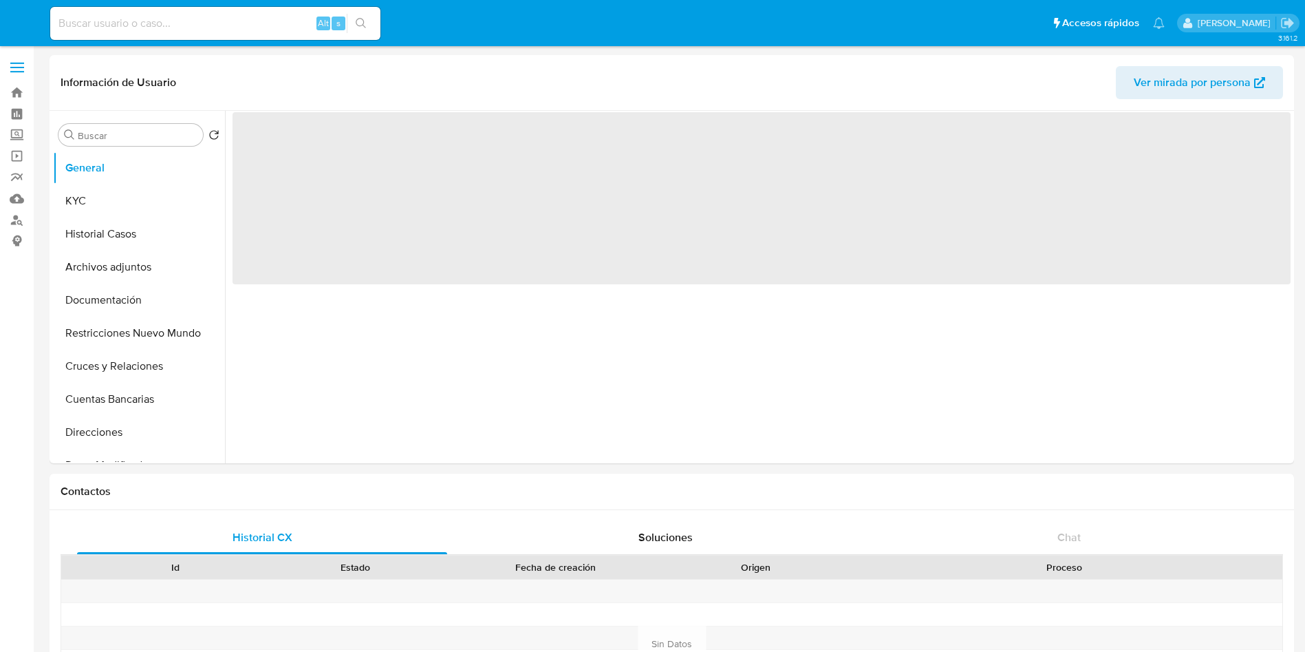
select select "10"
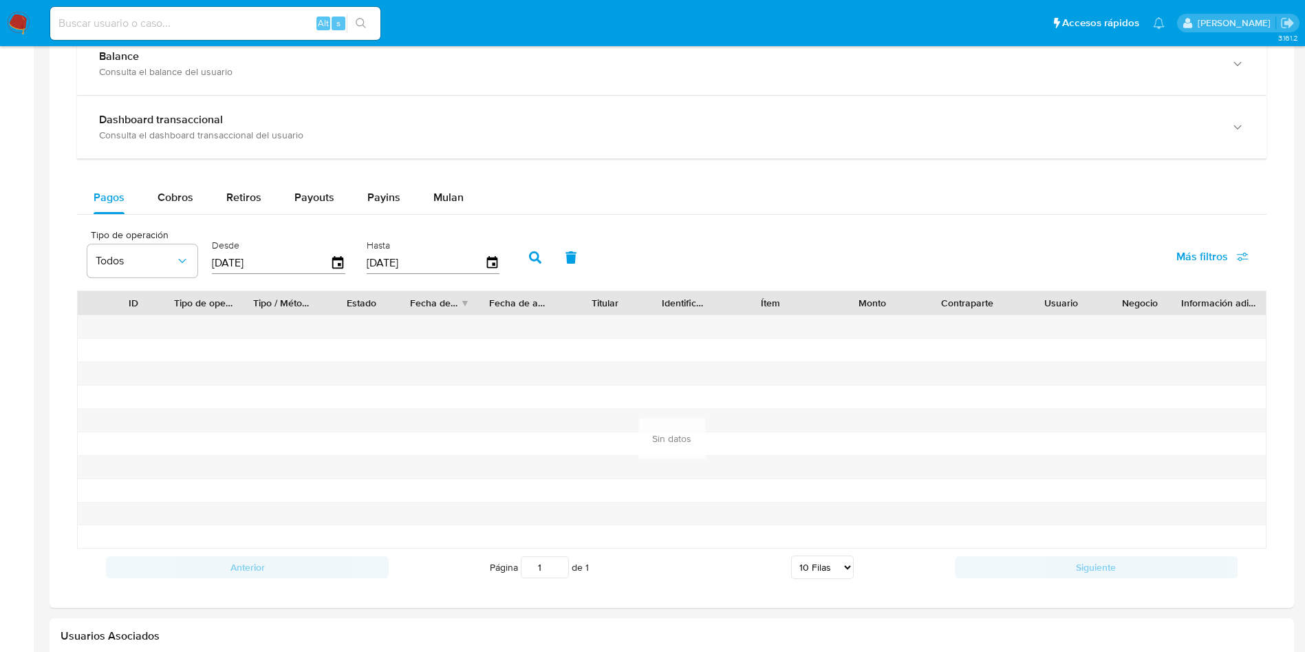
scroll to position [826, 0]
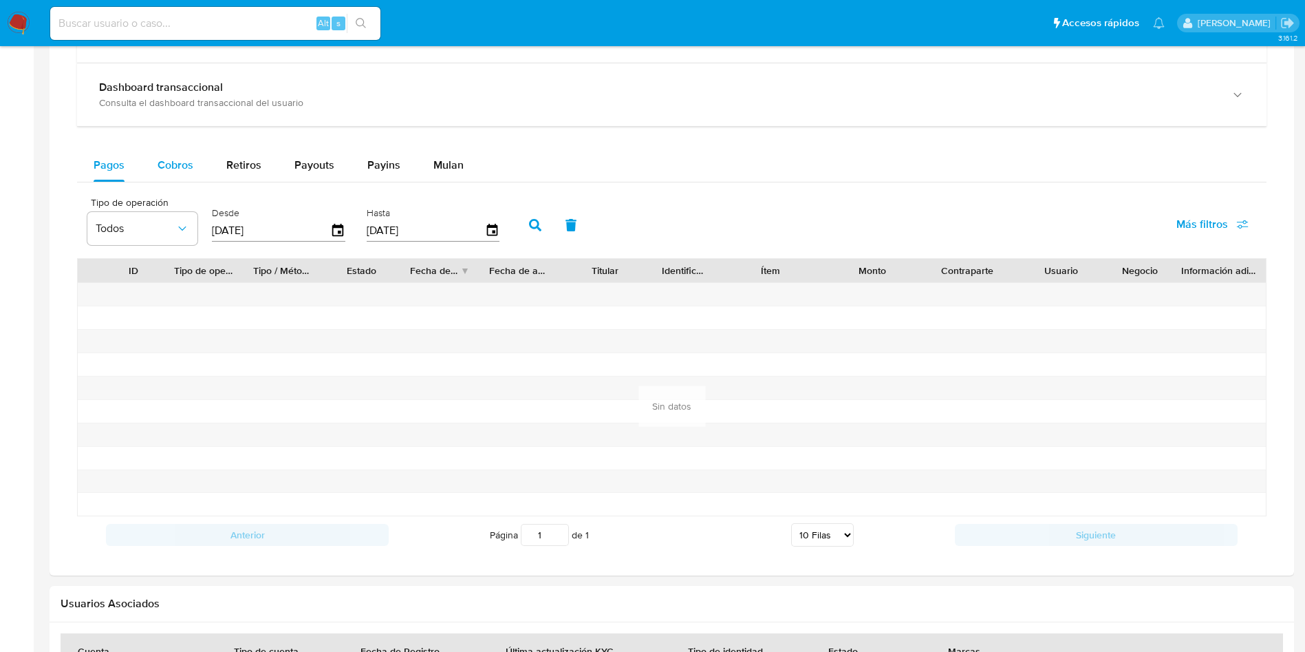
click at [169, 164] on span "Cobros" at bounding box center [176, 165] width 36 height 16
select select "10"
click at [330, 226] on icon "button" at bounding box center [338, 231] width 24 height 24
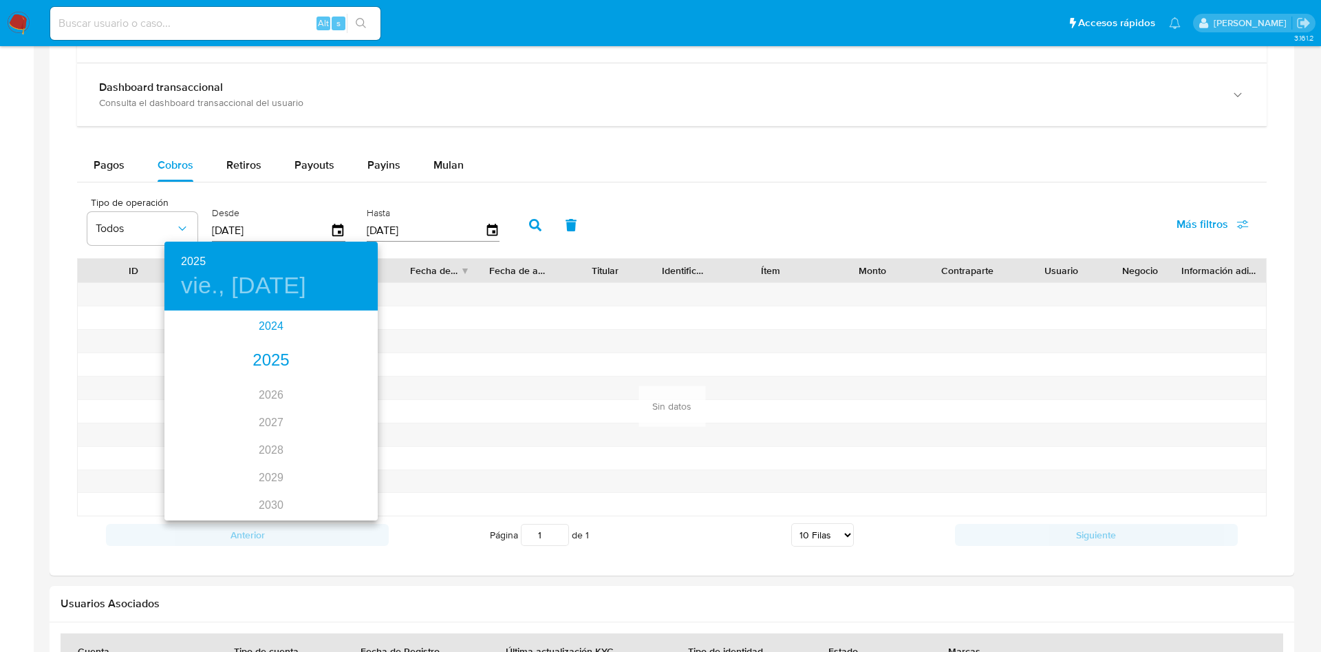
click at [261, 329] on div "2024" at bounding box center [270, 326] width 213 height 28
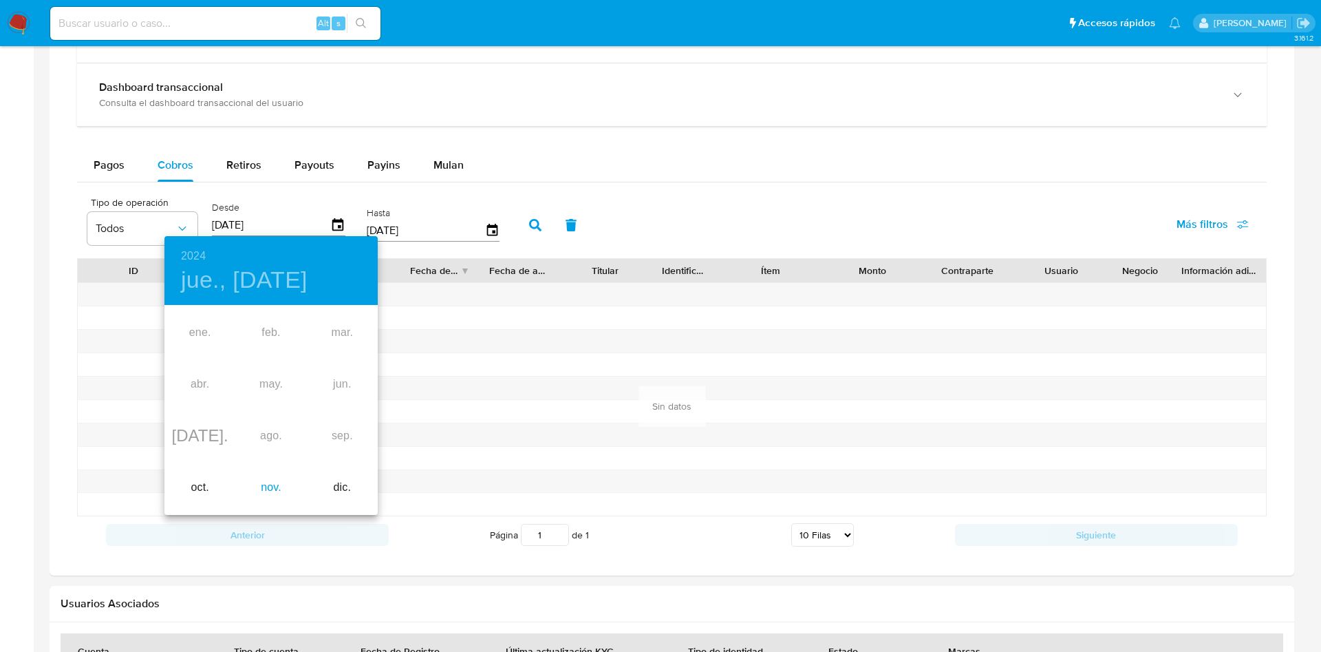
click at [277, 487] on div "nov." at bounding box center [270, 488] width 71 height 52
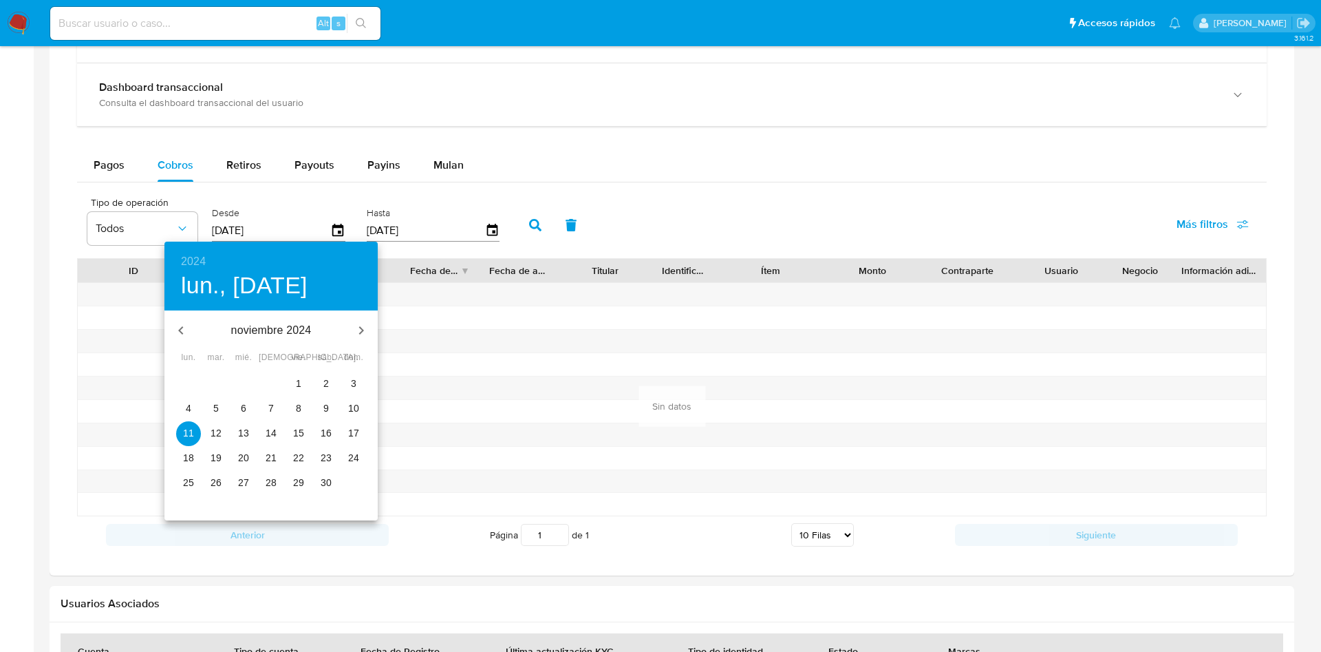
click at [274, 489] on button "28" at bounding box center [271, 483] width 25 height 25
type input "[DATE]"
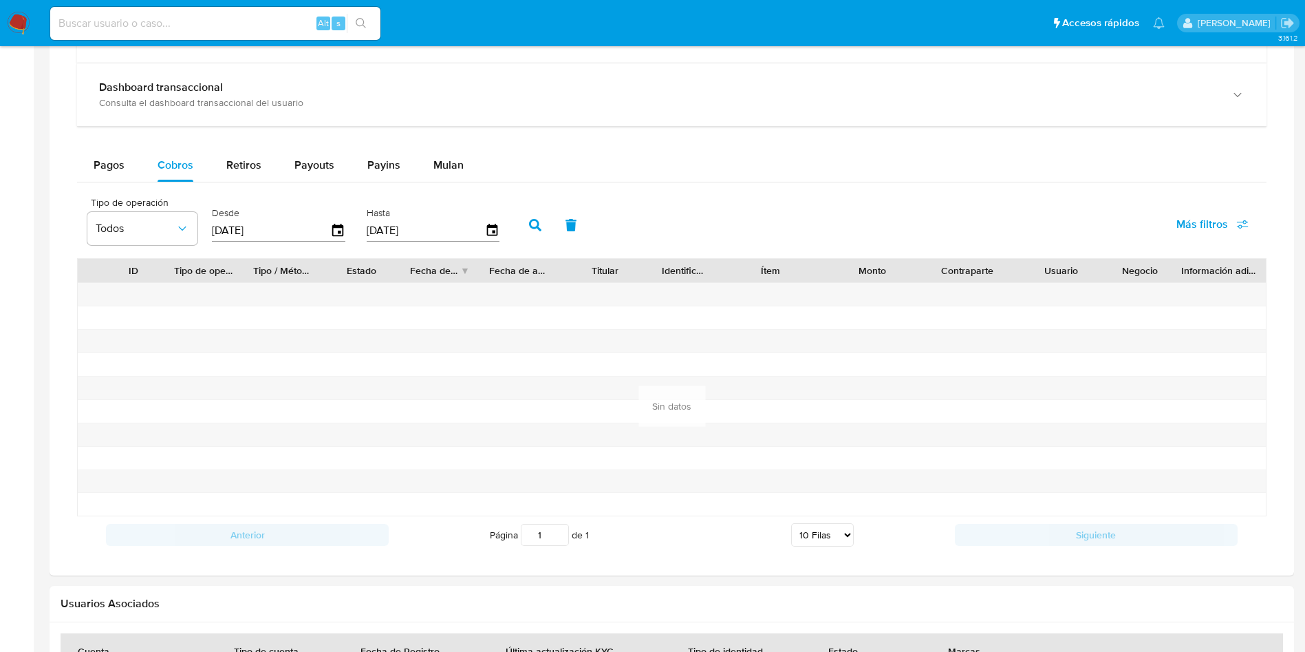
click at [550, 221] on button "button" at bounding box center [535, 225] width 36 height 33
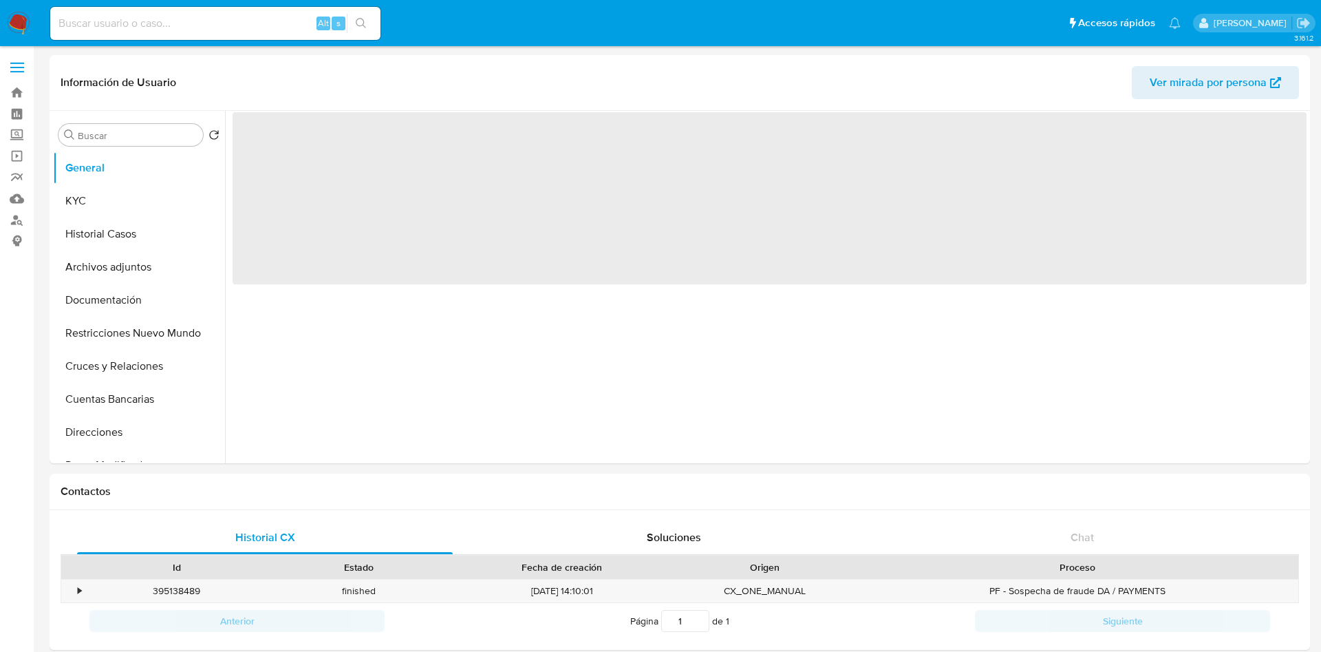
select select "10"
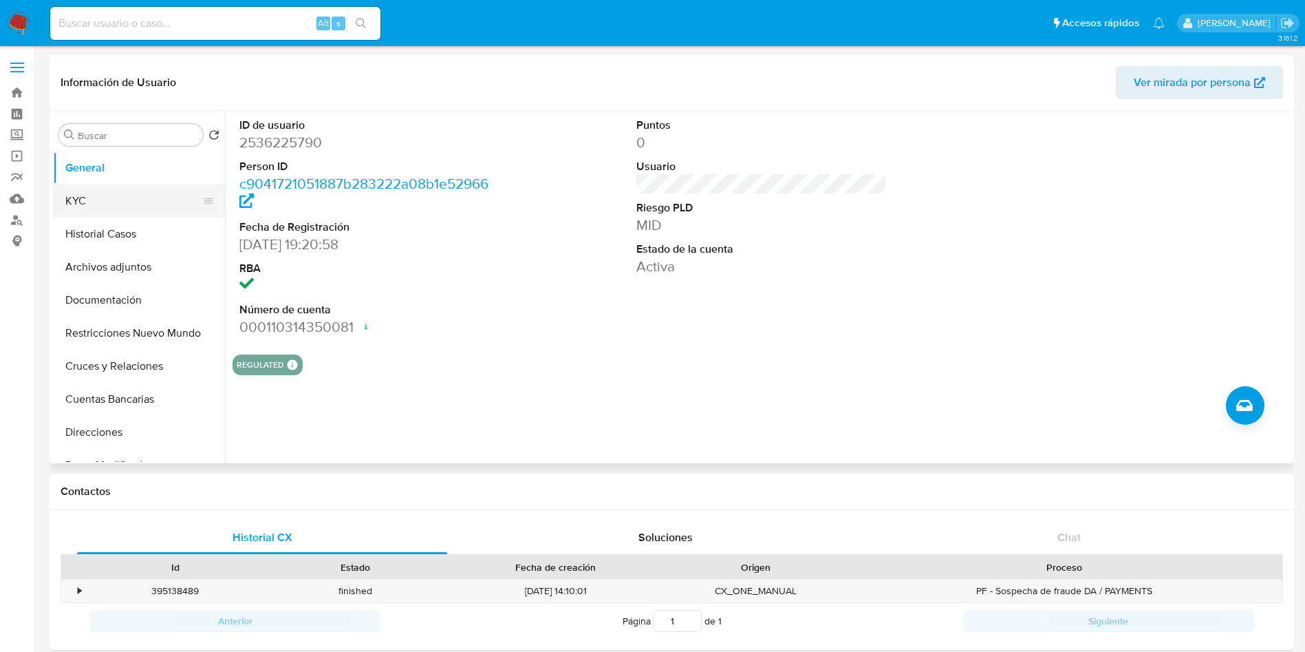
click at [121, 209] on button "KYC" at bounding box center [133, 200] width 161 height 33
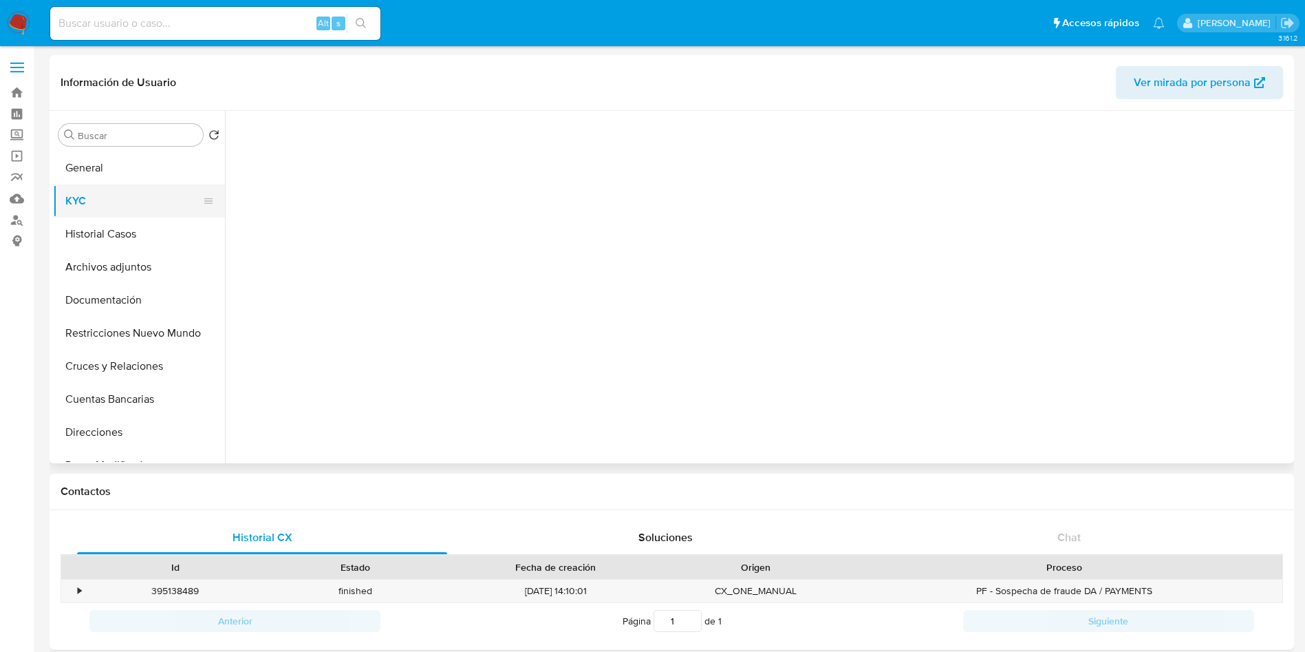
click at [121, 204] on button "KYC" at bounding box center [133, 200] width 161 height 33
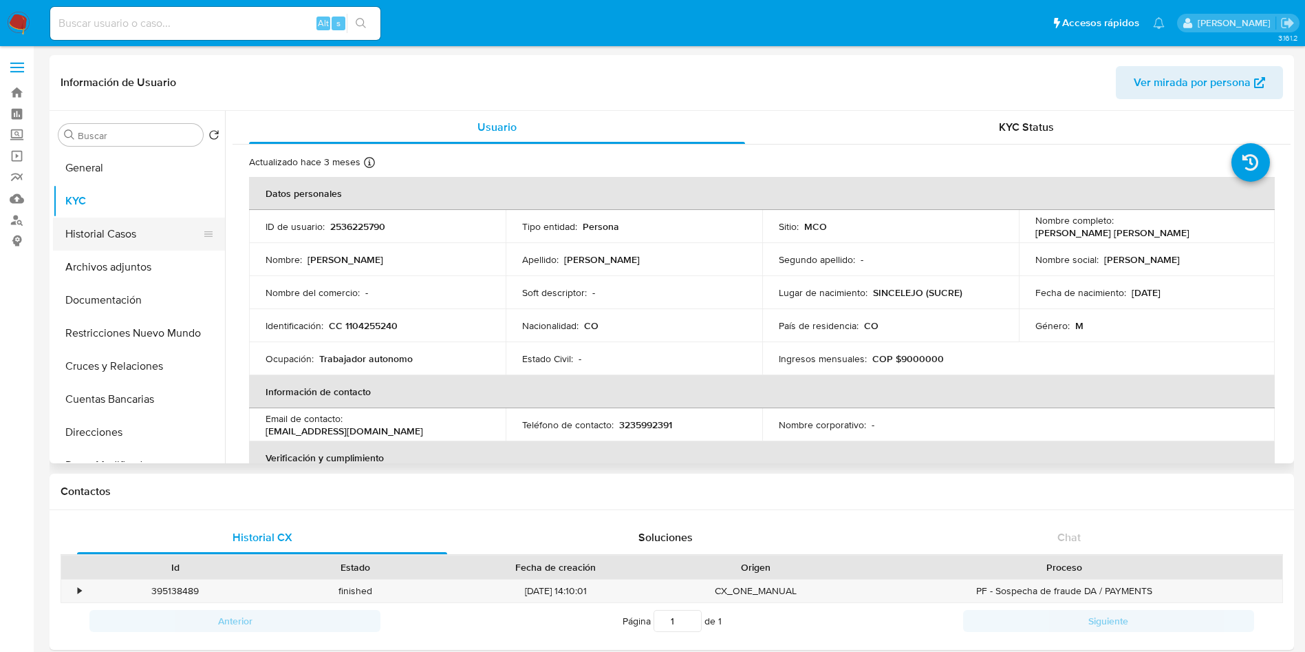
click at [122, 238] on button "Historial Casos" at bounding box center [133, 233] width 161 height 33
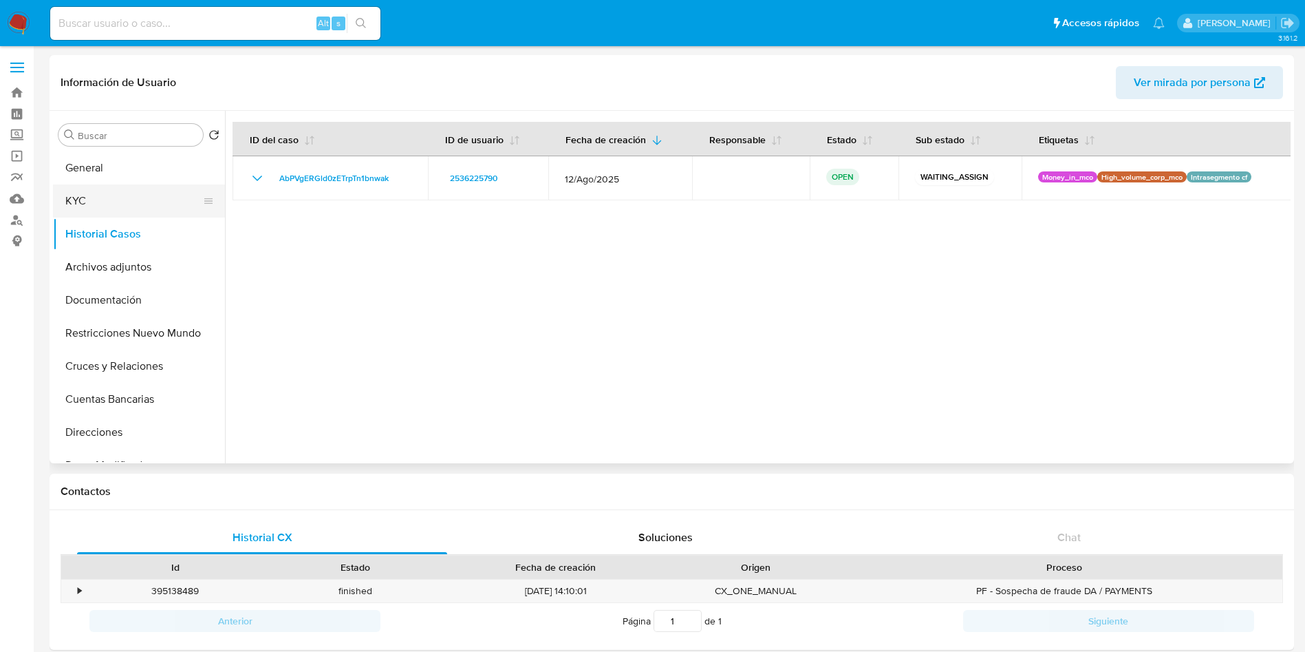
click at [90, 197] on button "KYC" at bounding box center [133, 200] width 161 height 33
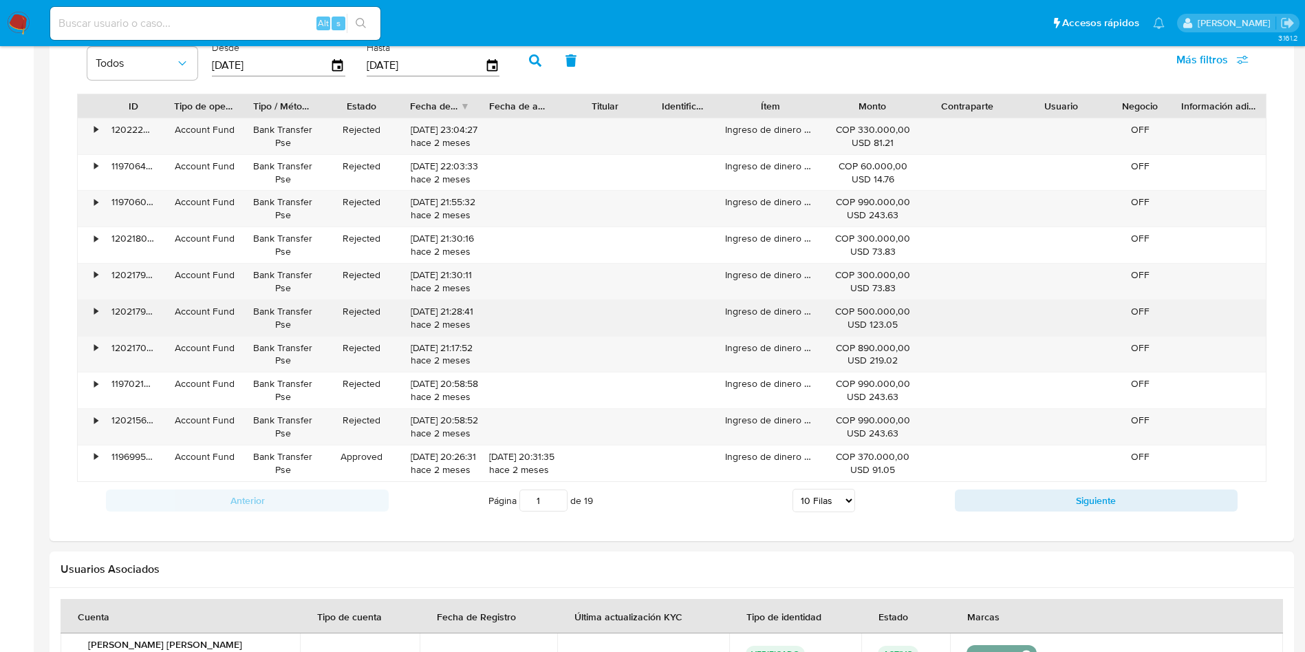
scroll to position [826, 0]
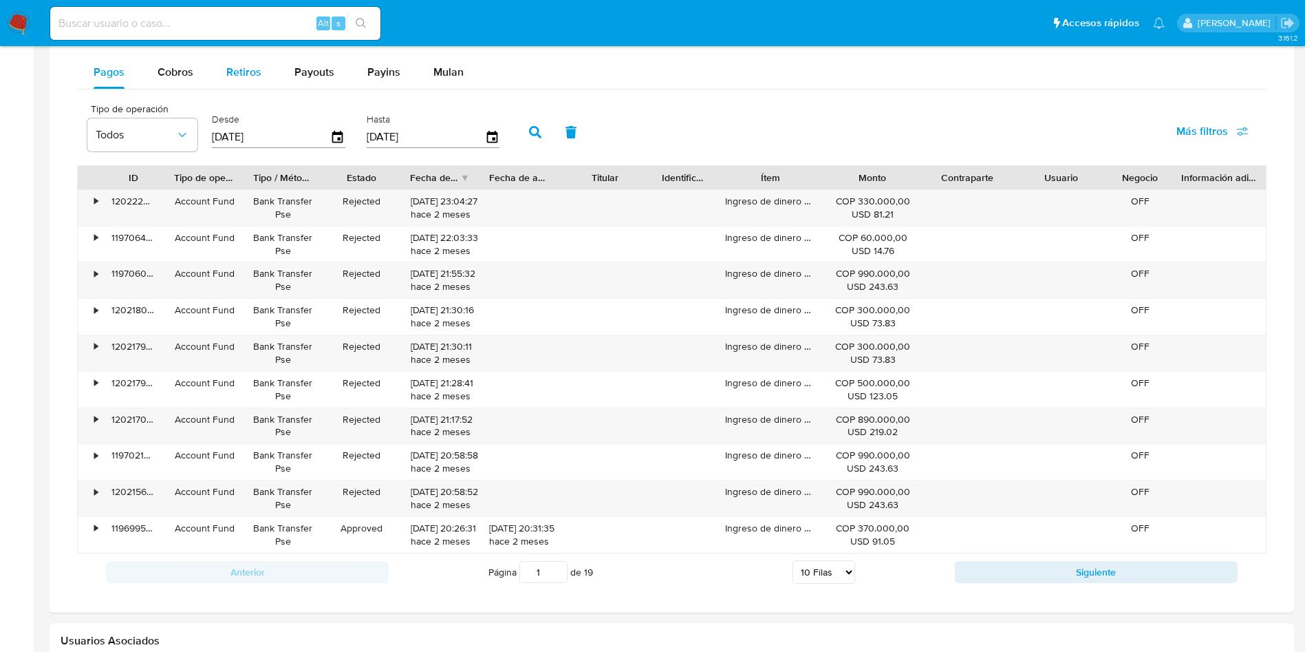
click at [215, 72] on button "Retiros" at bounding box center [244, 72] width 68 height 33
select select "10"
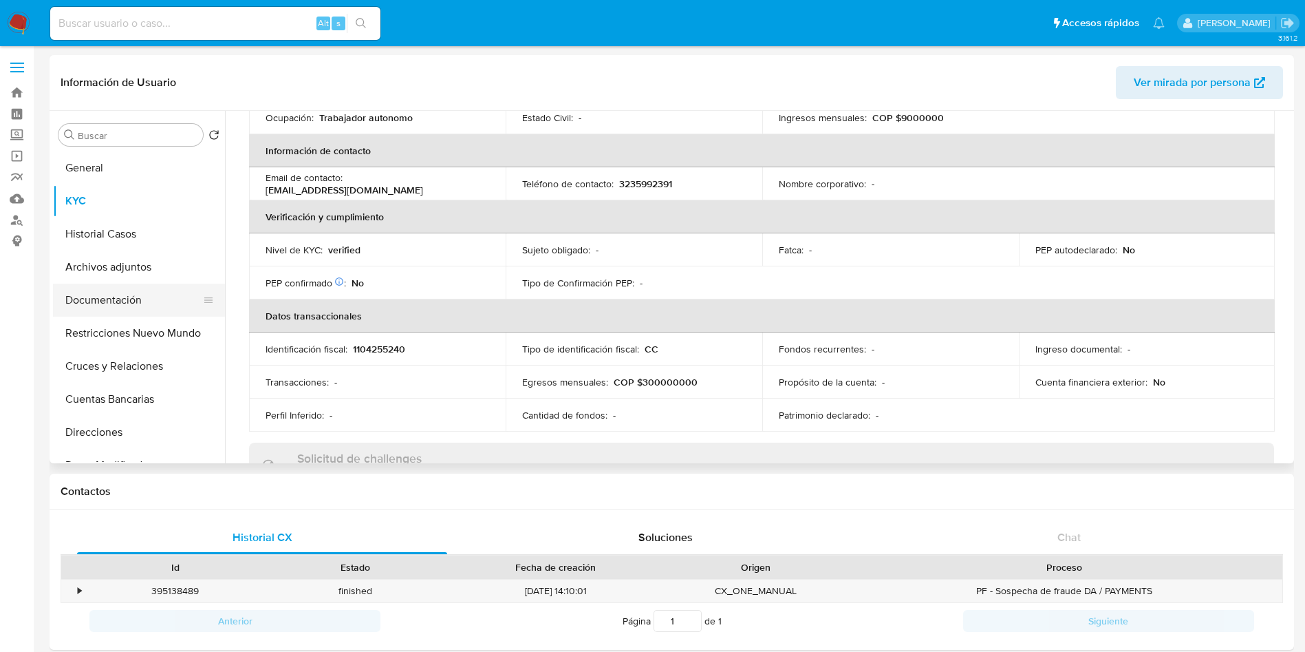
scroll to position [0, 0]
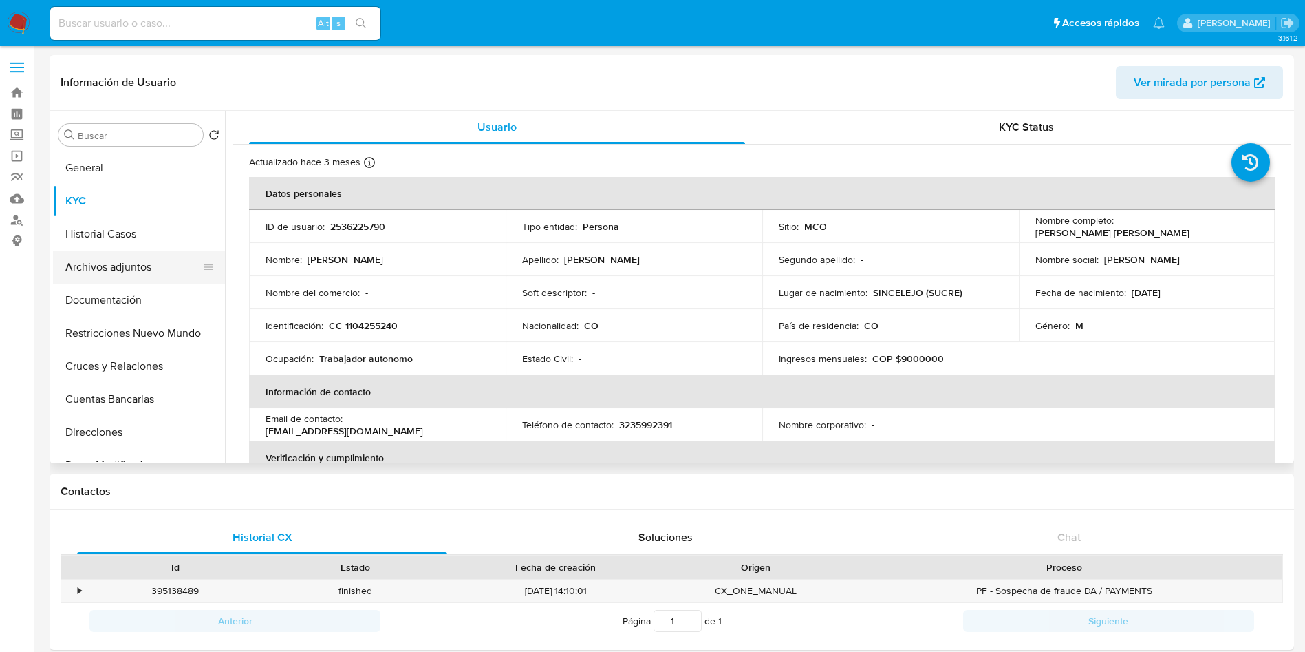
click at [96, 260] on button "Archivos adjuntos" at bounding box center [133, 266] width 161 height 33
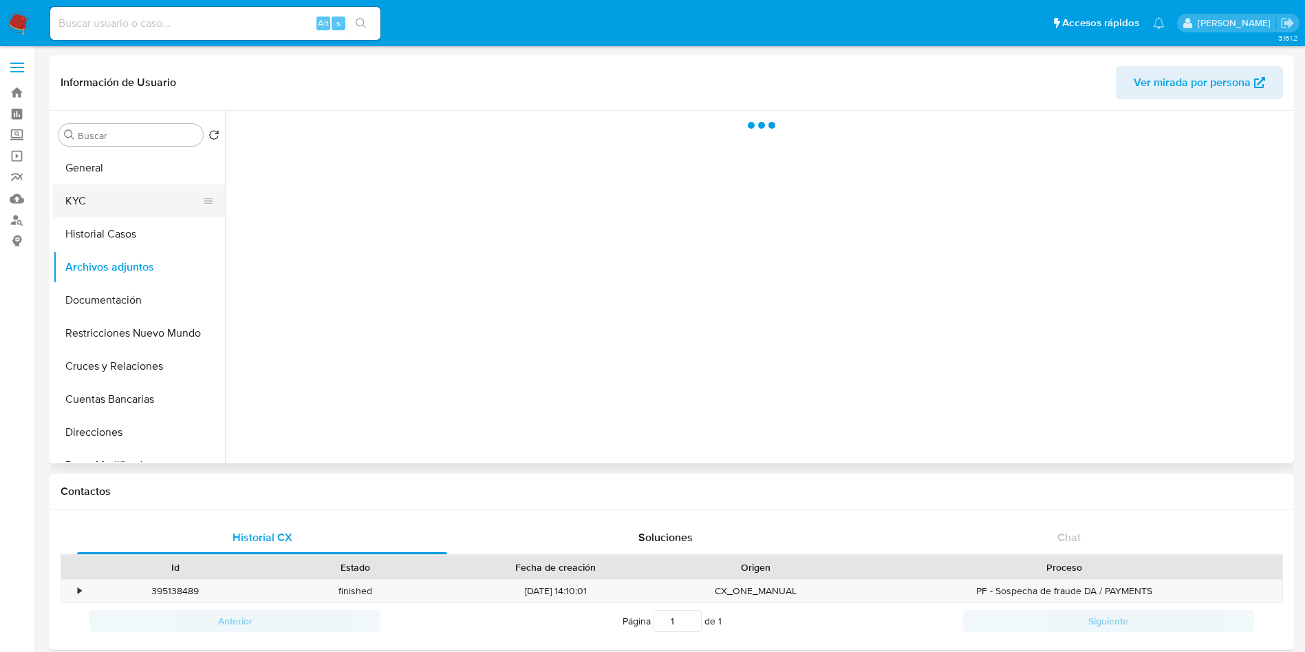
click at [94, 210] on button "KYC" at bounding box center [133, 200] width 161 height 33
click at [112, 245] on button "Historial Casos" at bounding box center [133, 233] width 161 height 33
click at [118, 241] on button "Historial Casos" at bounding box center [133, 233] width 161 height 33
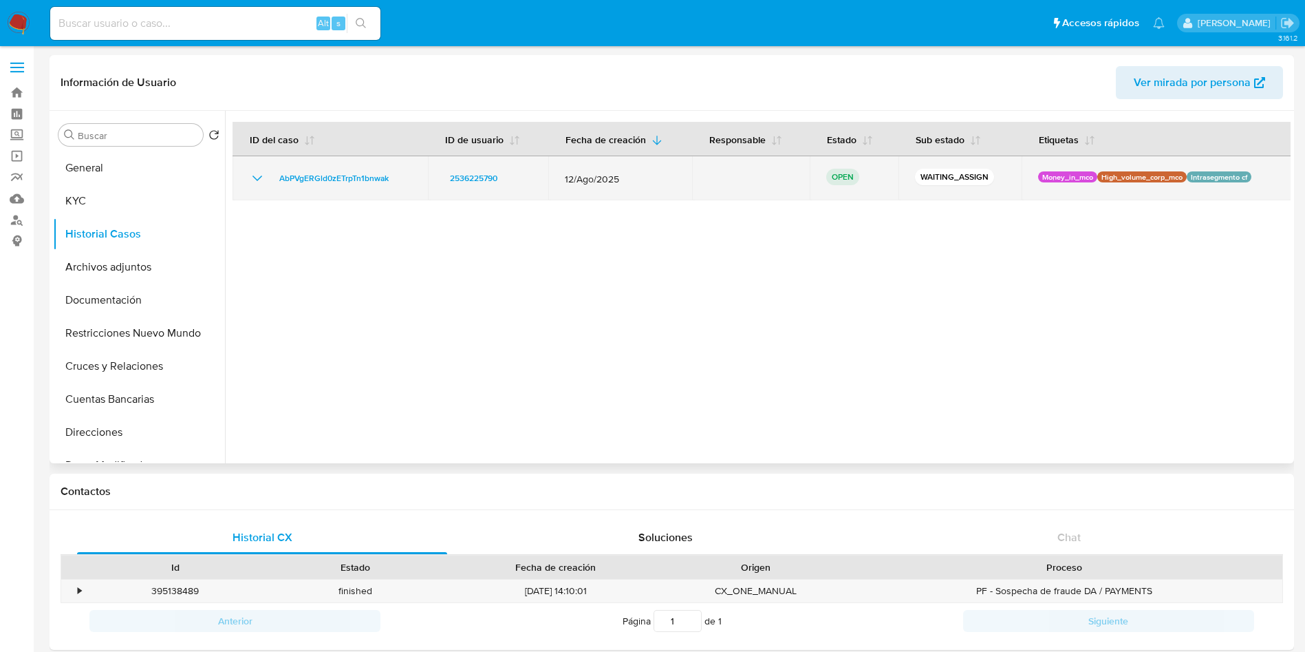
drag, startPoint x: 396, startPoint y: 177, endPoint x: 273, endPoint y: 185, distance: 123.5
click at [273, 185] on div "AbPVgERGld0zETrpTn1bnwak" at bounding box center [330, 178] width 162 height 17
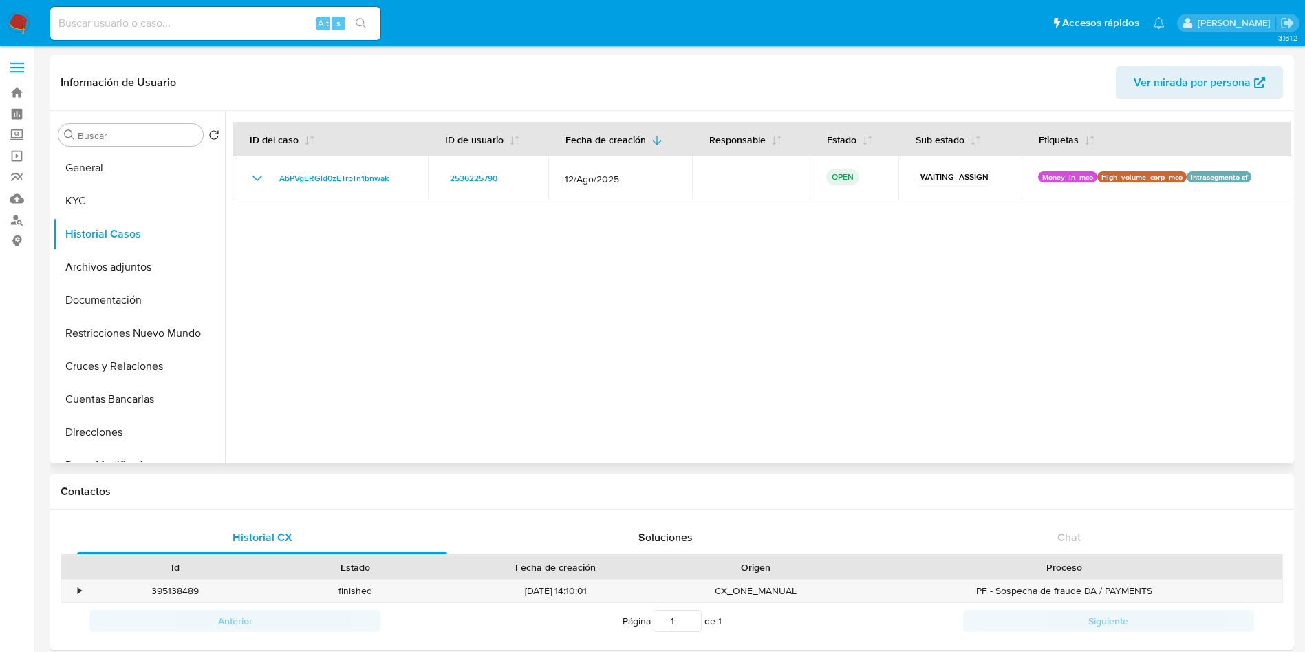
click at [510, 321] on div at bounding box center [758, 287] width 1066 height 352
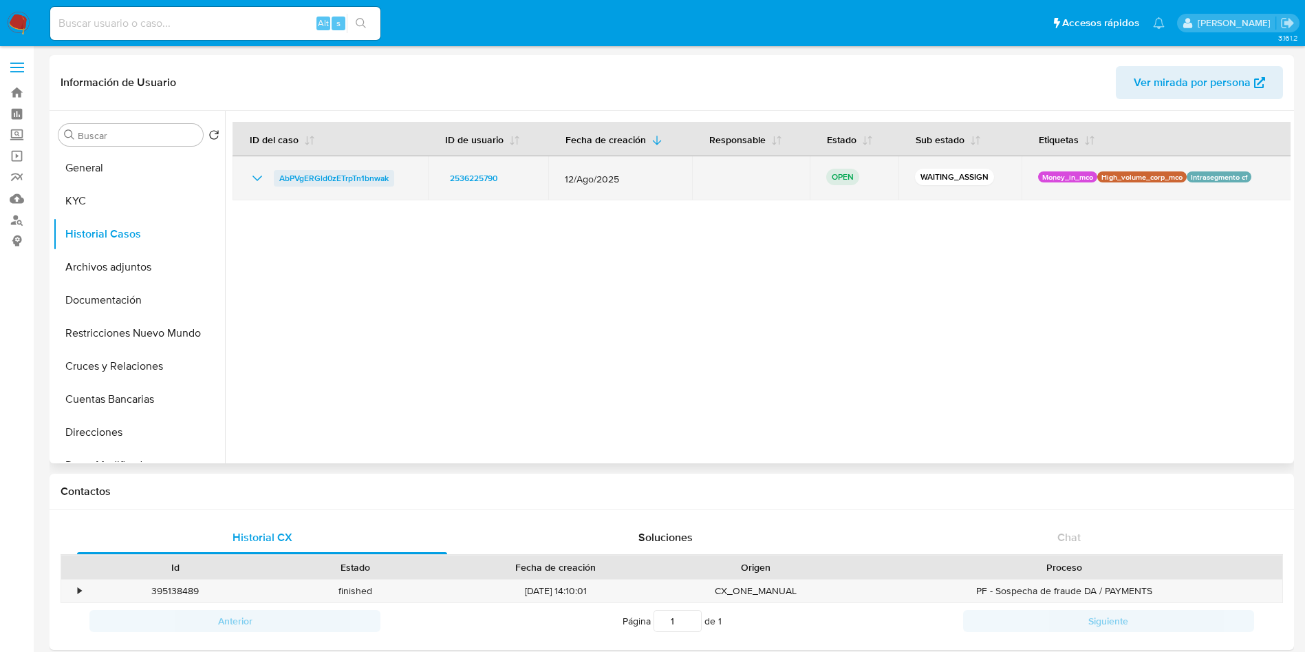
click at [331, 184] on span "AbPVgERGld0zETrpTn1bnwak" at bounding box center [333, 178] width 109 height 17
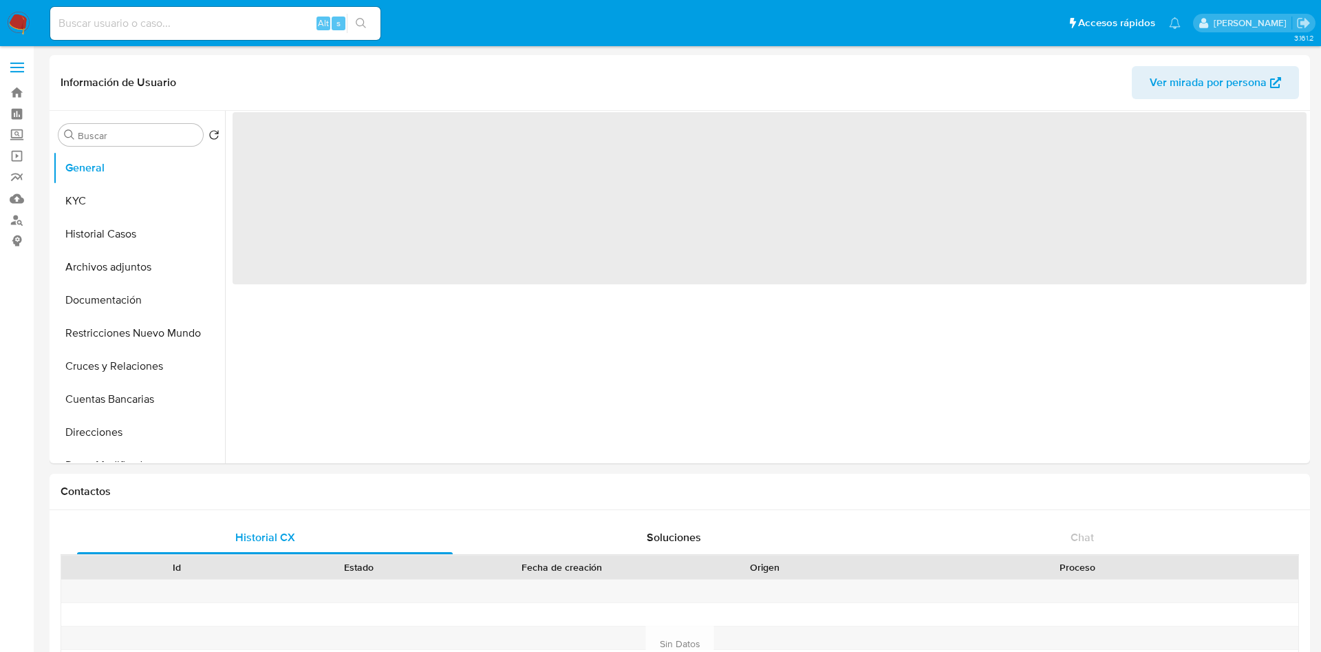
select select "10"
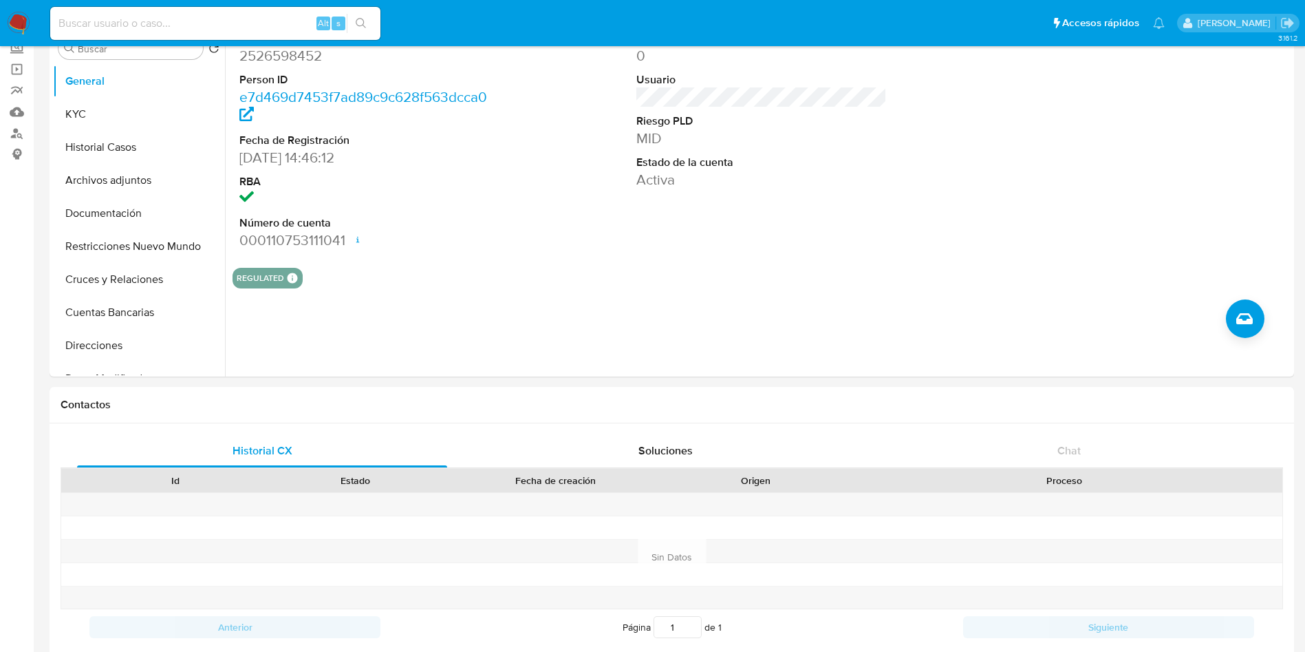
scroll to position [723, 0]
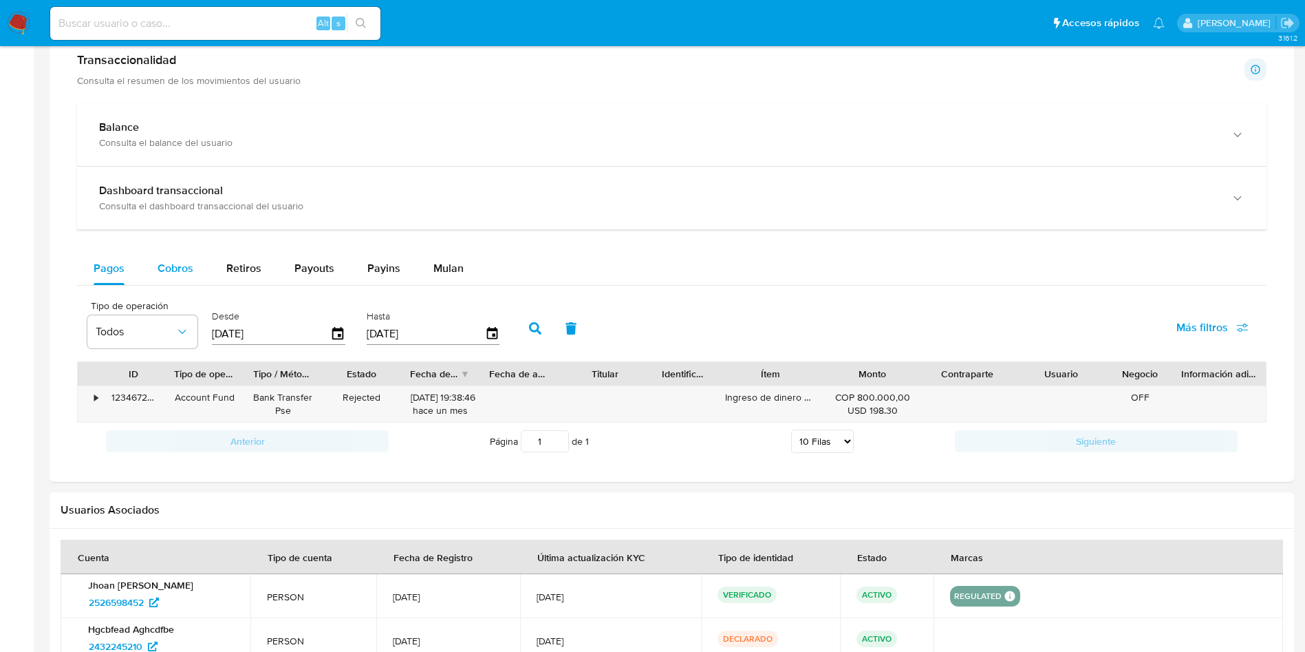
click at [165, 260] on span "Cobros" at bounding box center [176, 268] width 36 height 16
select select "10"
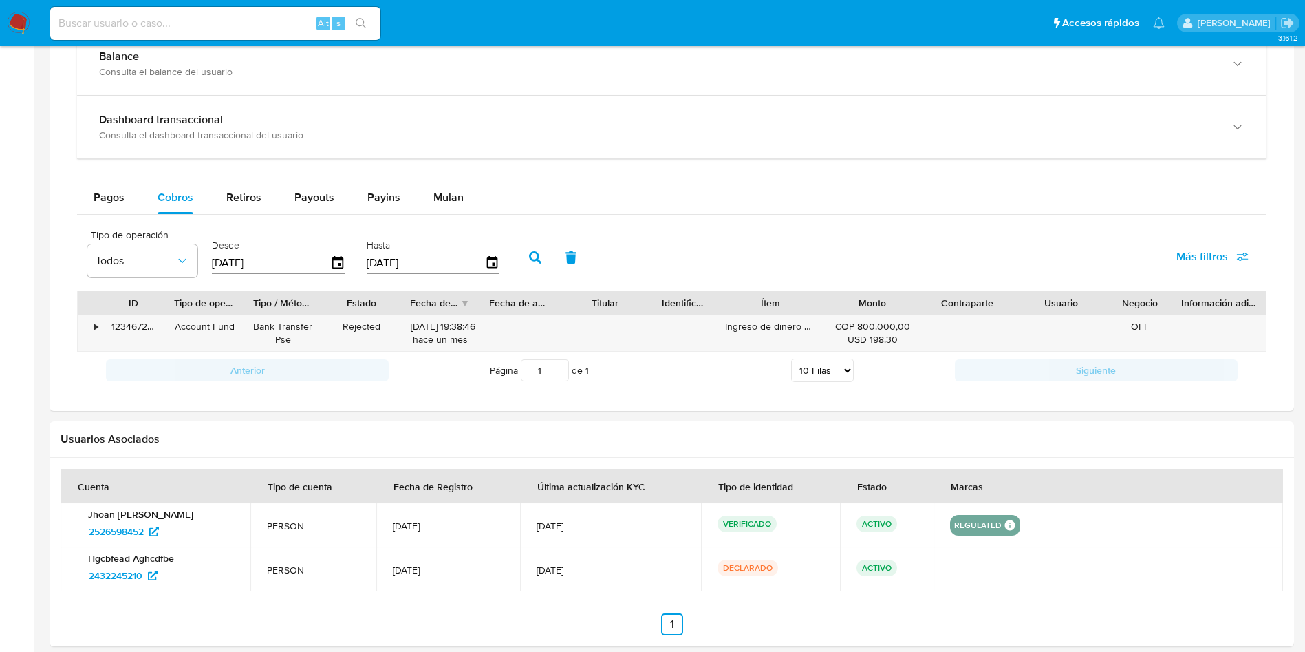
scroll to position [826, 0]
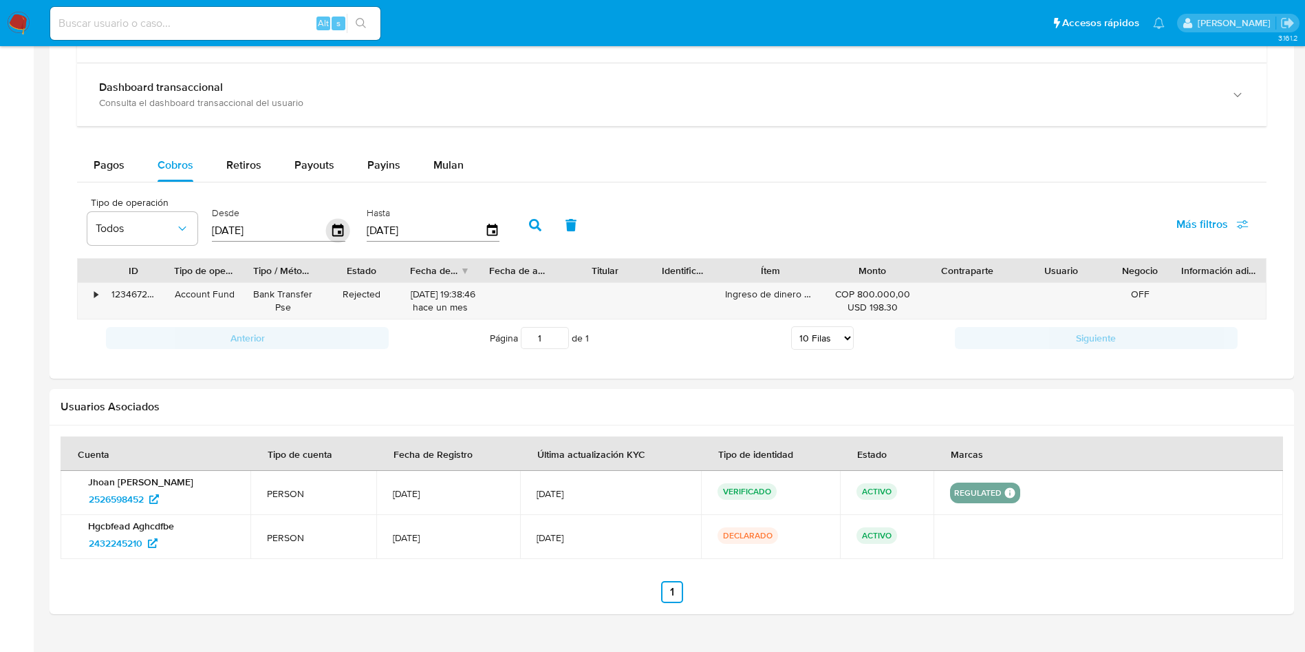
click at [336, 232] on icon "button" at bounding box center [338, 231] width 24 height 24
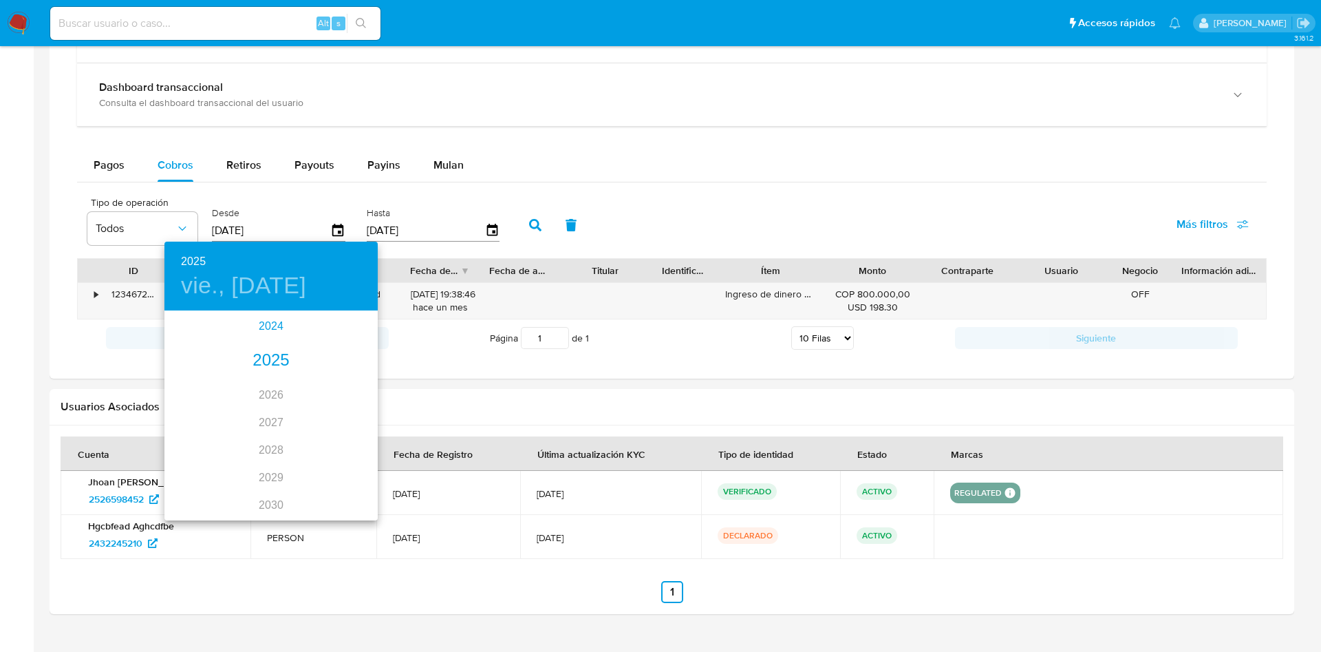
click at [270, 329] on div "2024" at bounding box center [270, 326] width 213 height 28
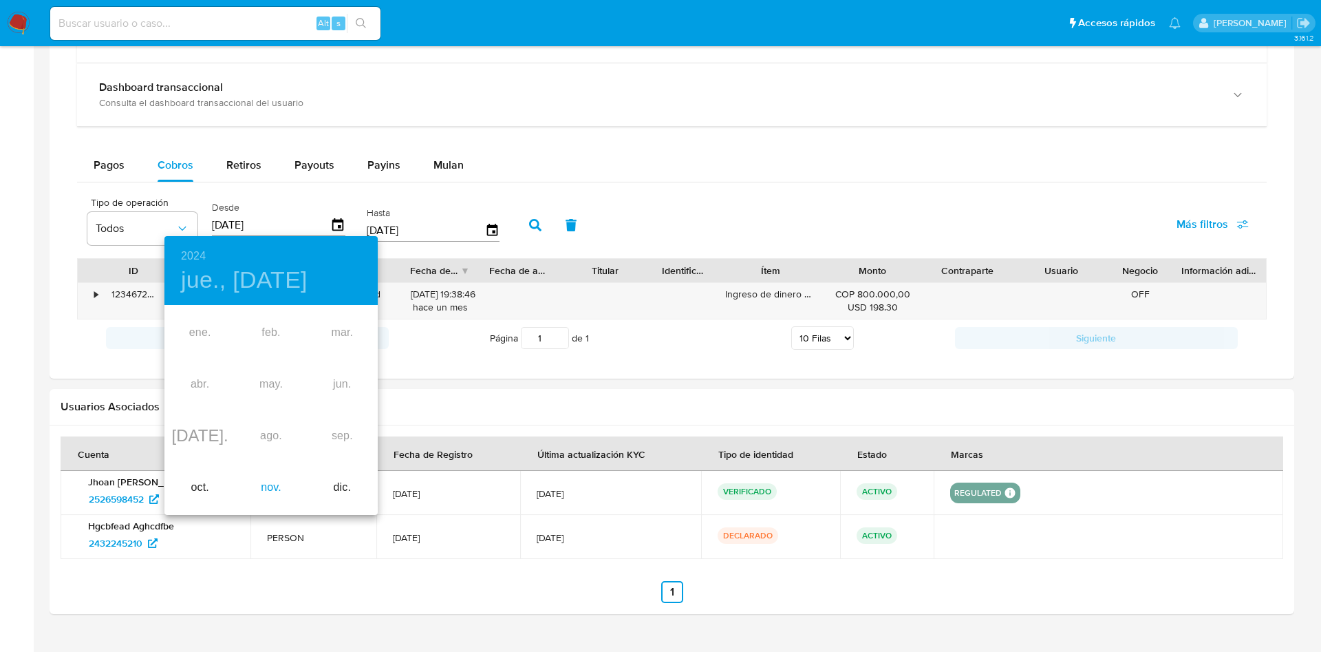
click at [280, 478] on div "nov." at bounding box center [270, 488] width 71 height 52
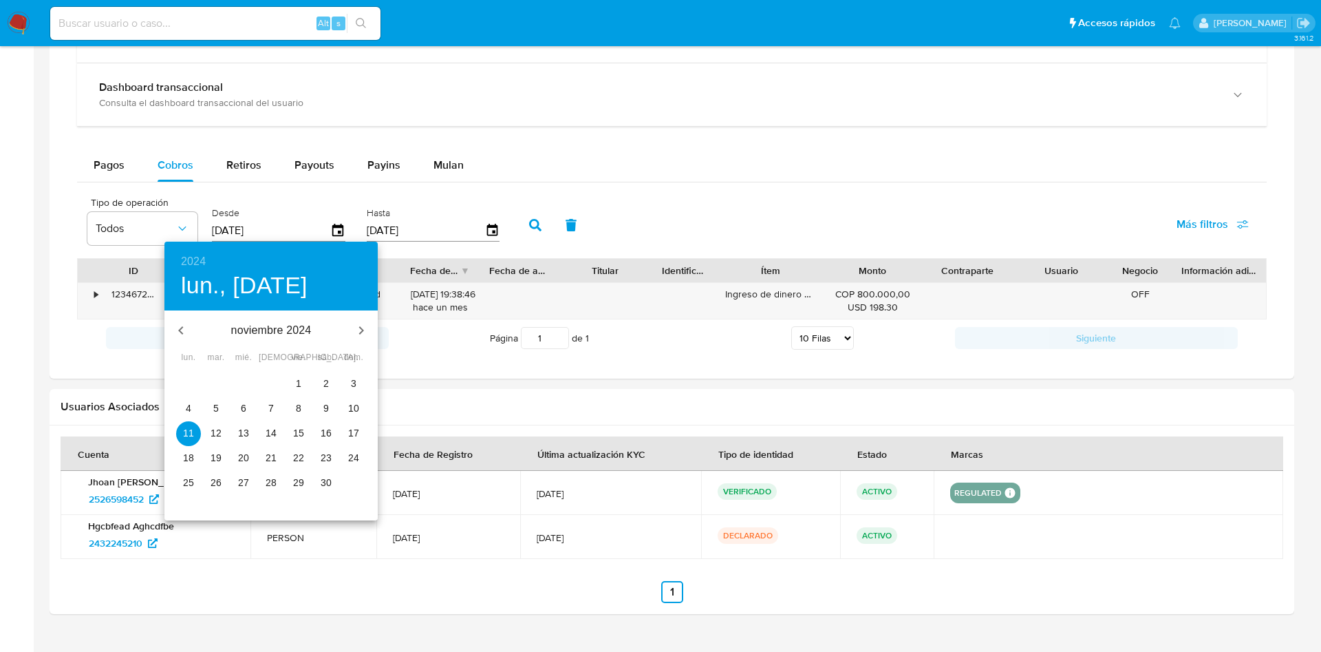
click at [272, 475] on p "28" at bounding box center [271, 482] width 11 height 14
type input "[DATE]"
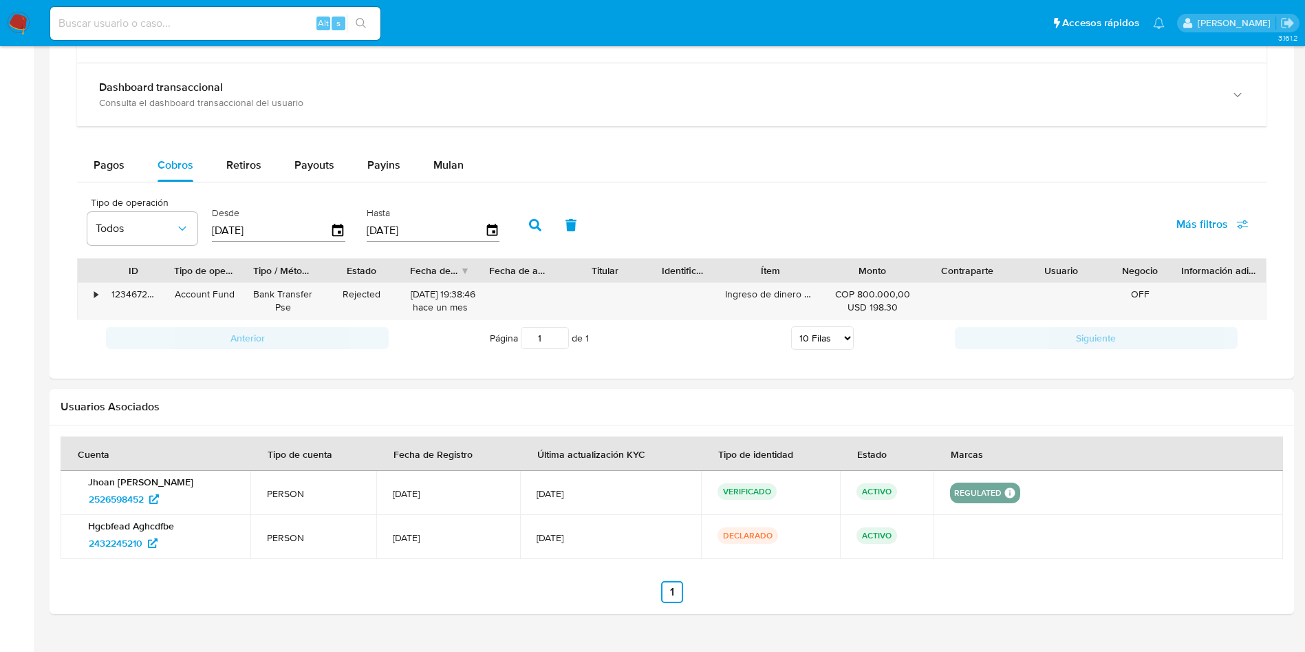
click at [538, 224] on icon "button" at bounding box center [535, 225] width 12 height 12
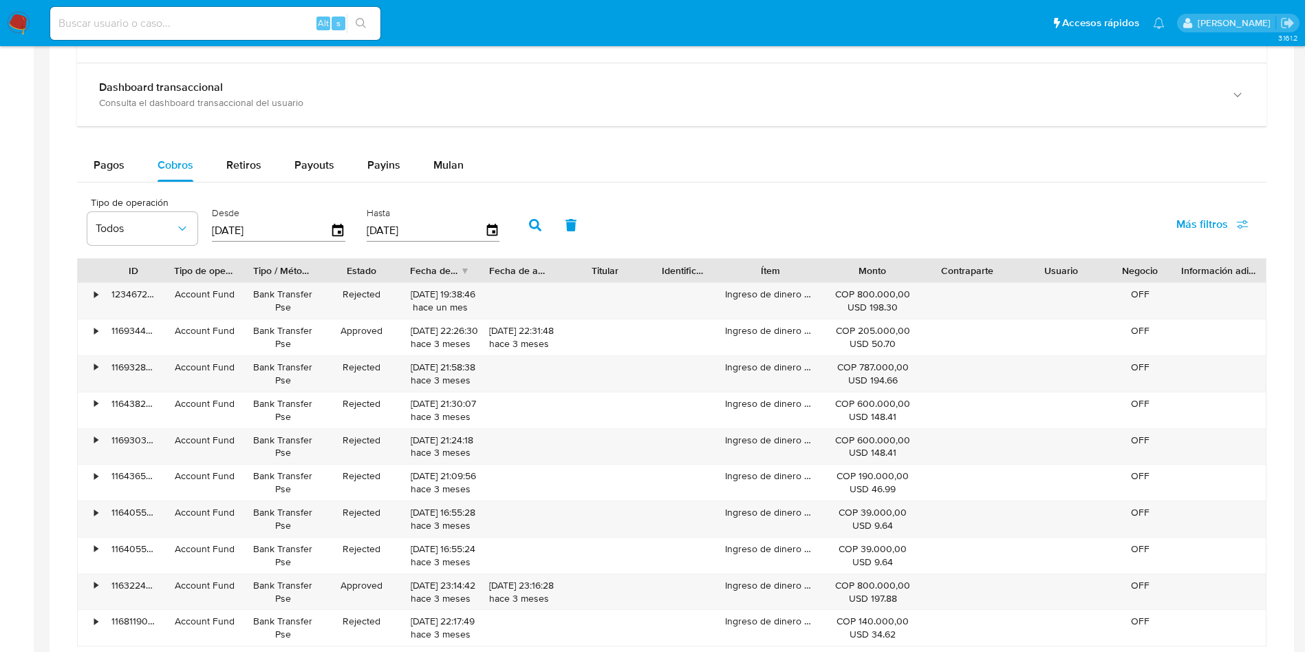
click at [674, 200] on div "Tipo de operación Todos Desde [DATE] Hasta [DATE] Más filtros" at bounding box center [672, 223] width 1190 height 69
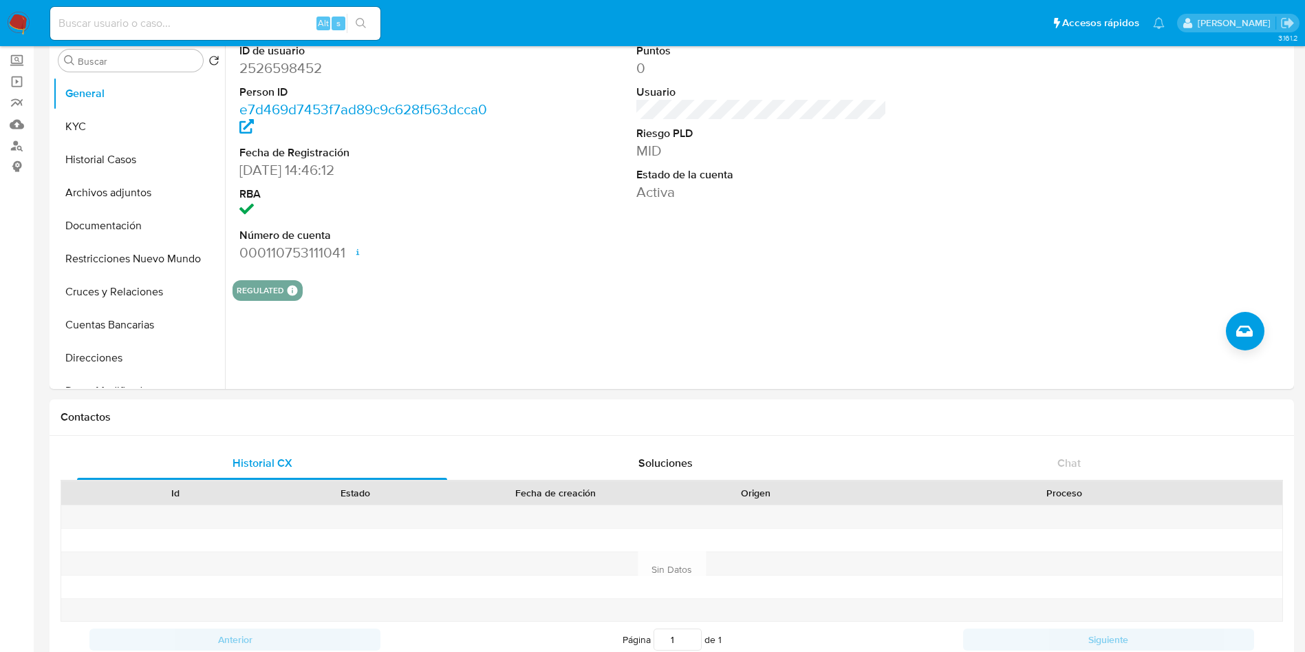
scroll to position [0, 0]
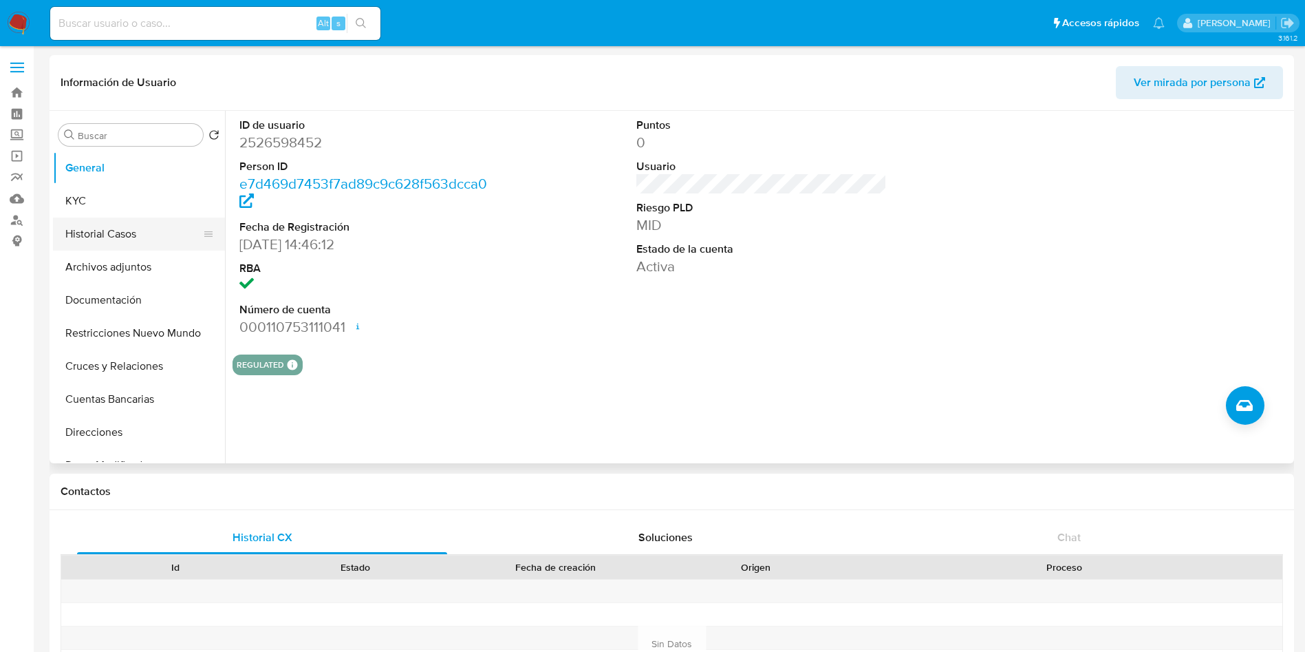
click at [87, 238] on button "Historial Casos" at bounding box center [133, 233] width 161 height 33
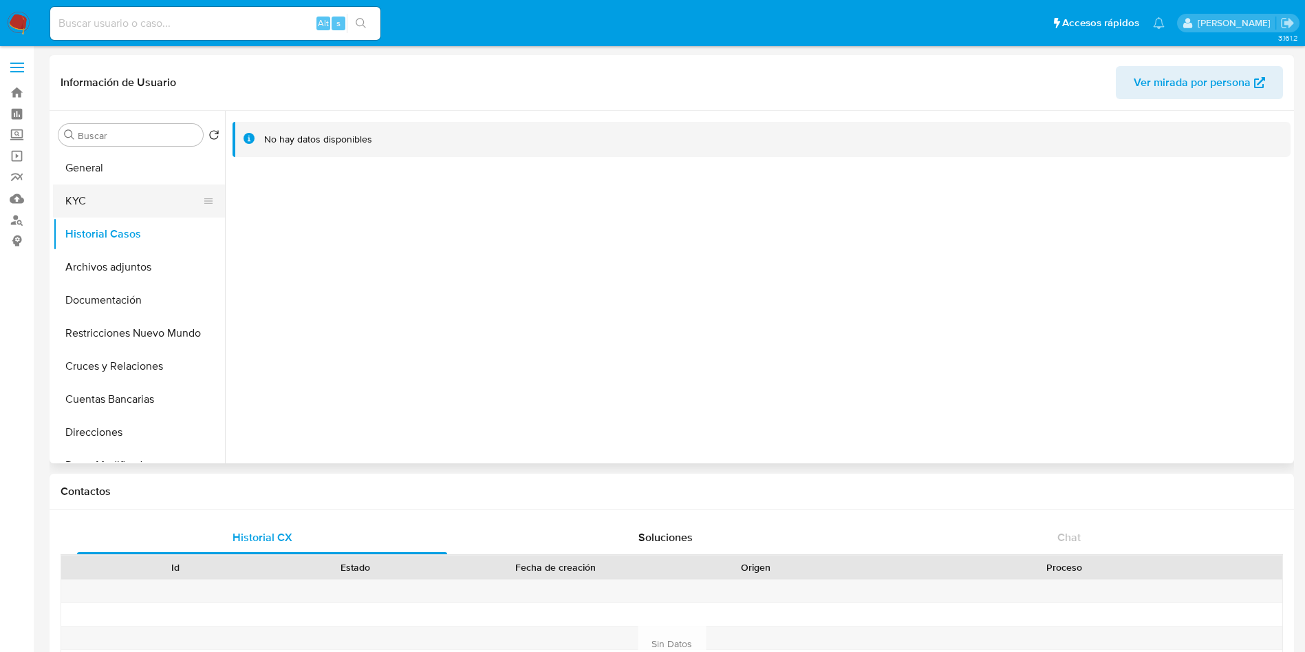
click at [96, 199] on button "KYC" at bounding box center [133, 200] width 161 height 33
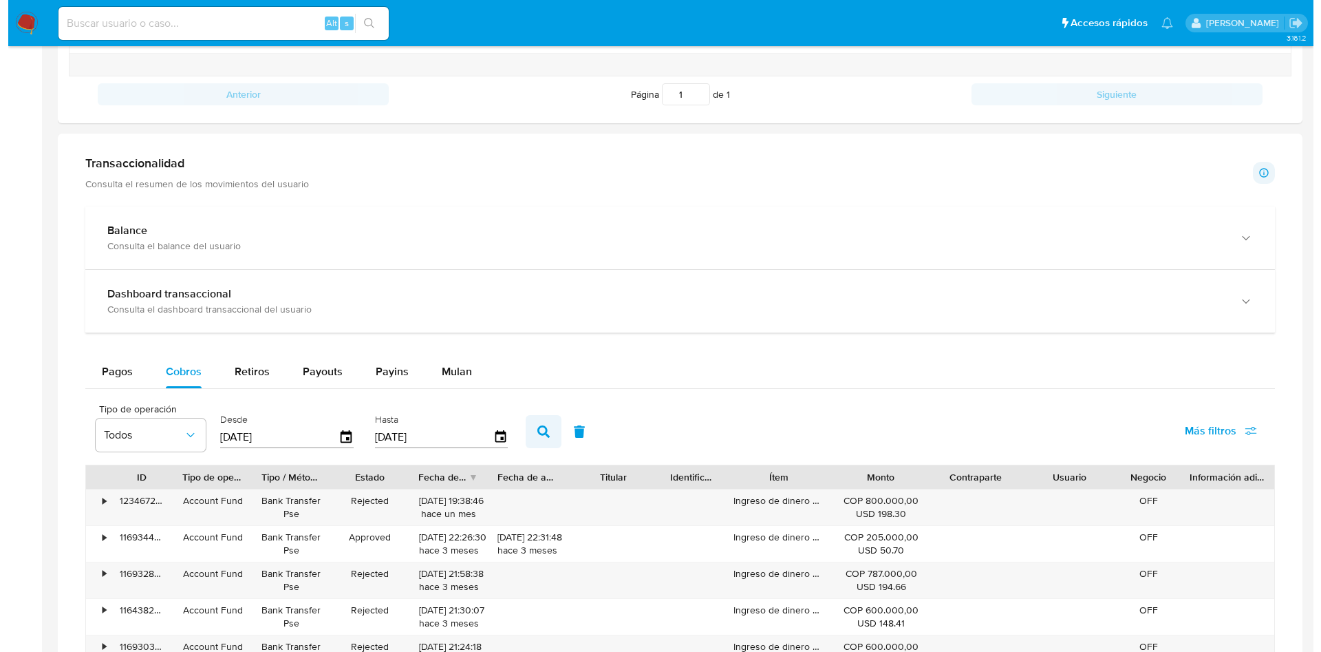
scroll to position [929, 0]
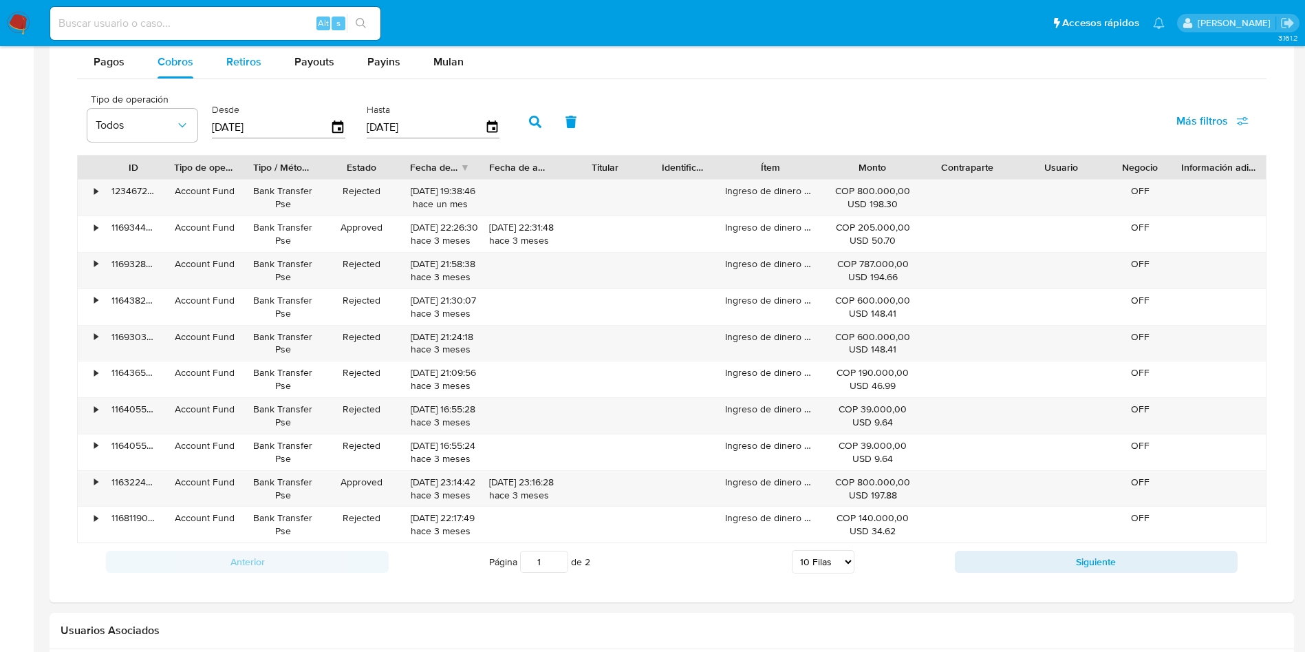
click at [240, 72] on div "Retiros" at bounding box center [243, 61] width 35 height 33
select select "10"
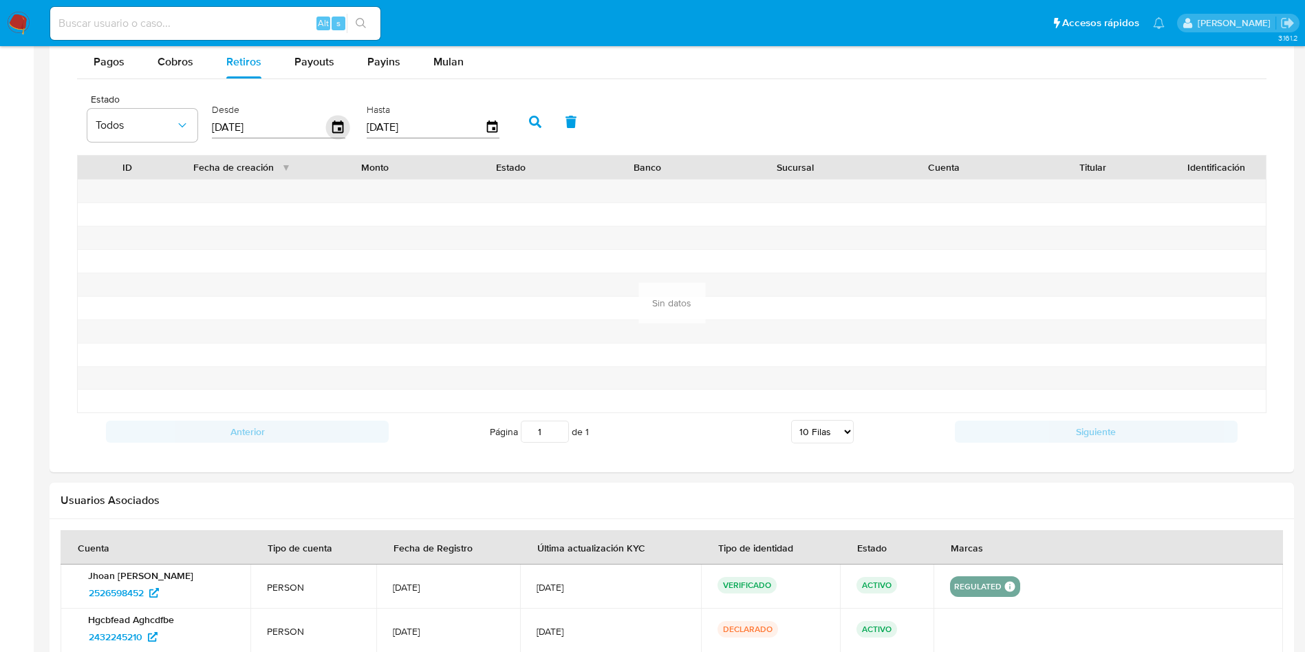
click at [341, 131] on icon "button" at bounding box center [337, 126] width 11 height 12
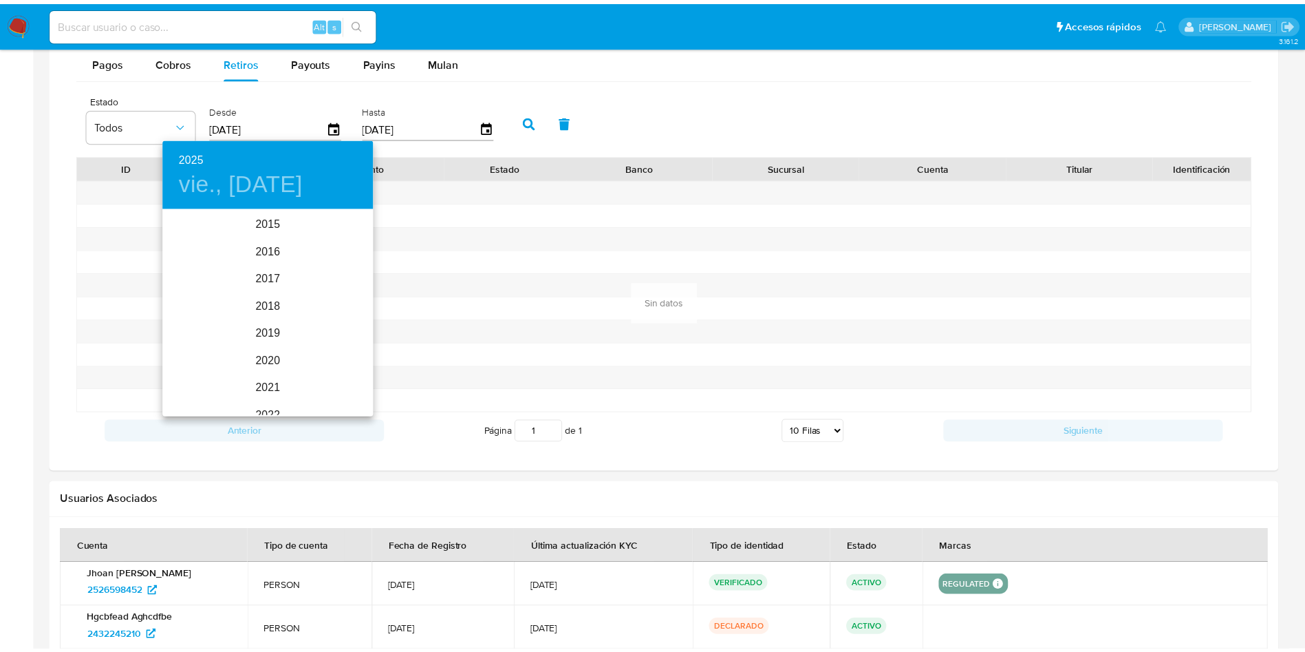
scroll to position [193, 0]
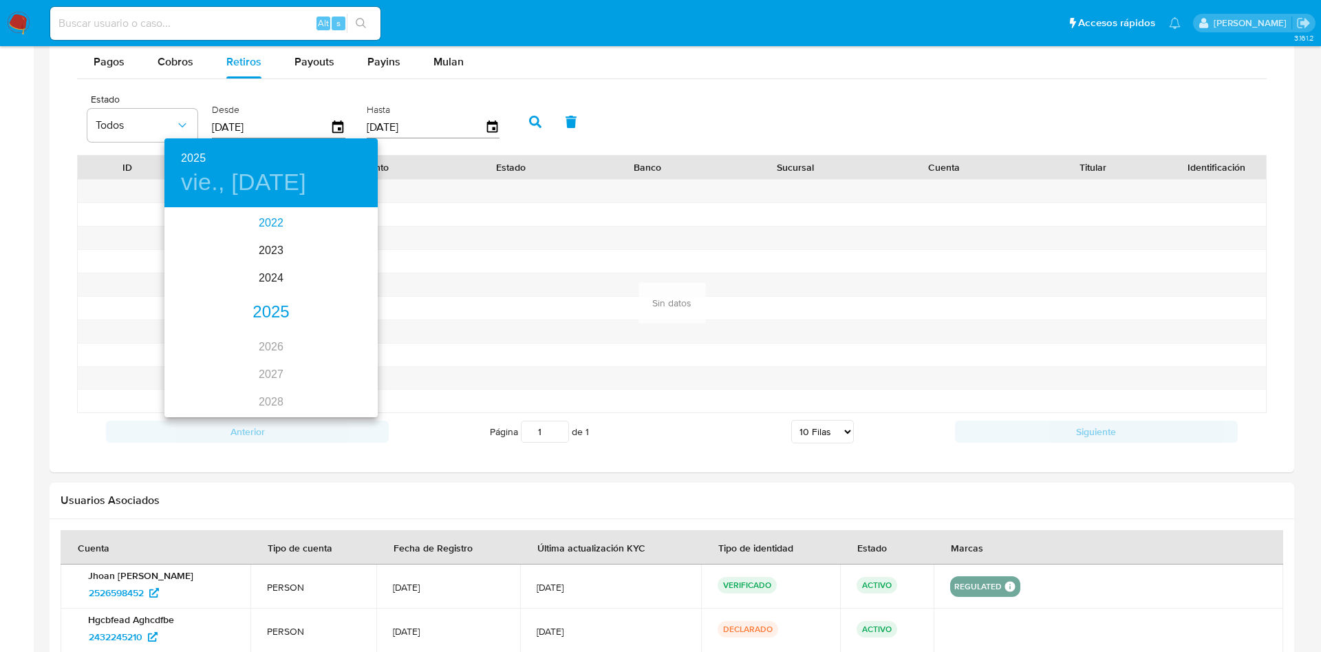
click at [287, 221] on div "2022" at bounding box center [270, 223] width 213 height 28
click at [280, 292] on div "may." at bounding box center [270, 287] width 71 height 52
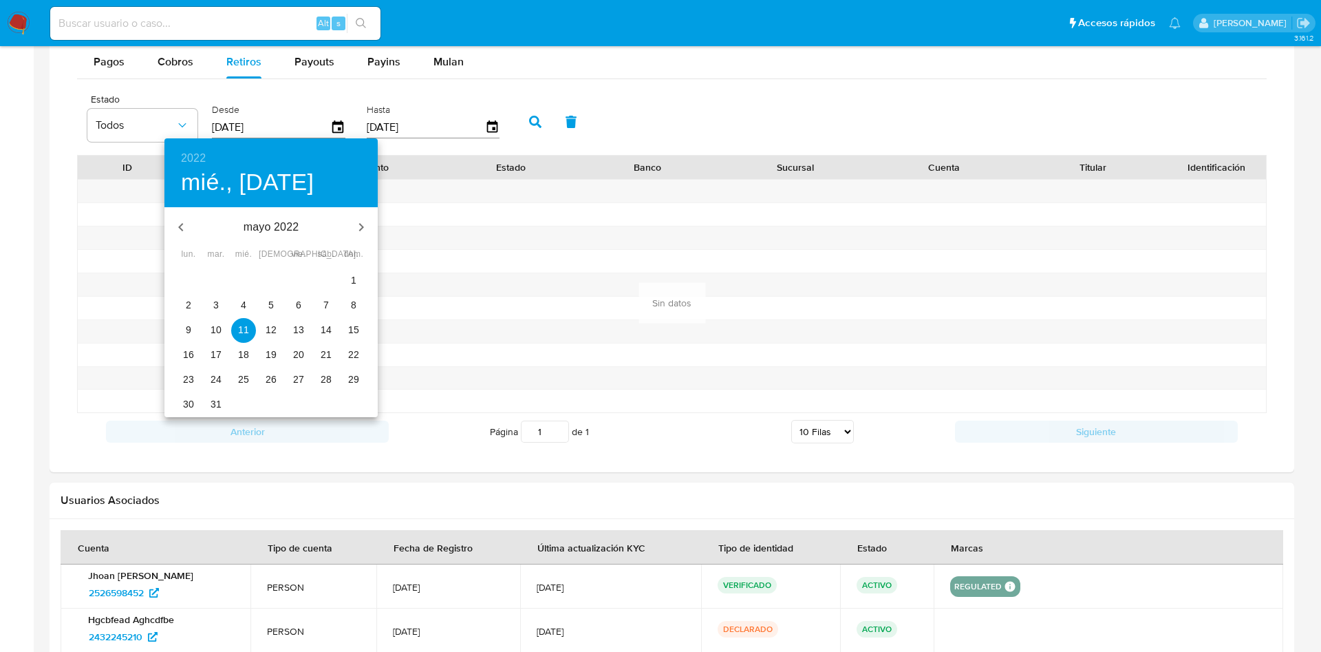
drag, startPoint x: 275, startPoint y: 319, endPoint x: 301, endPoint y: 310, distance: 27.6
click at [275, 319] on button "12" at bounding box center [271, 330] width 25 height 25
type input "[DATE]"
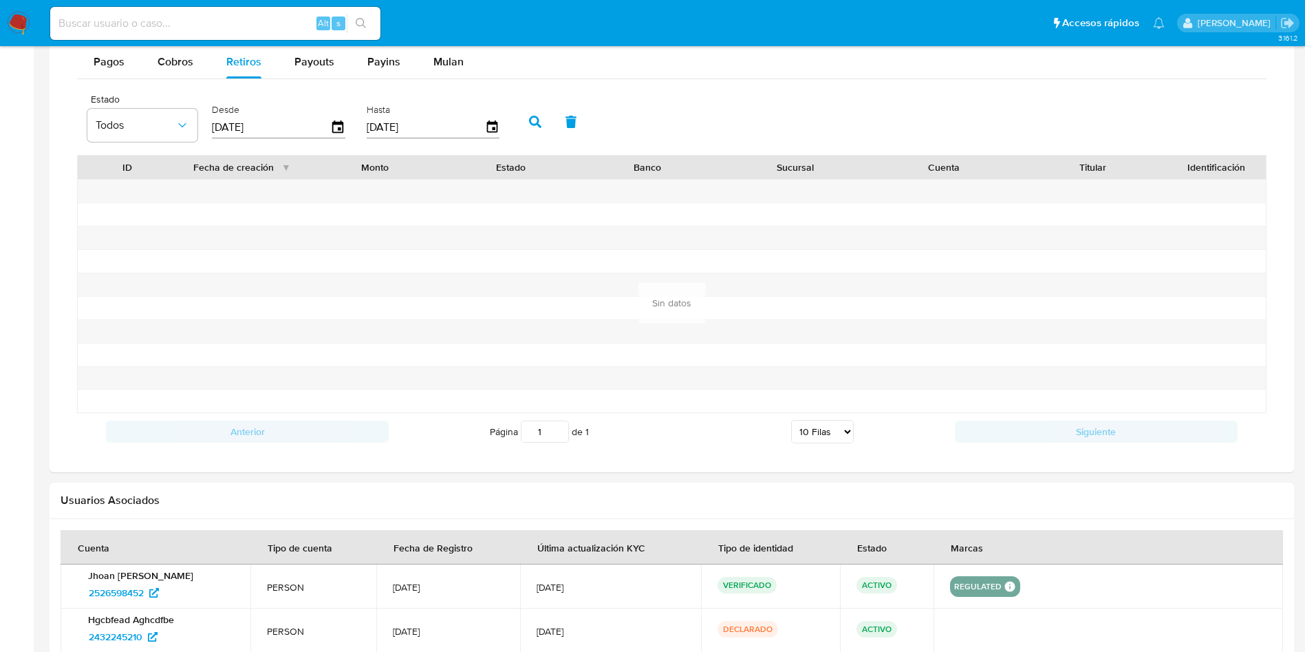
click at [539, 125] on icon "button" at bounding box center [535, 122] width 12 height 12
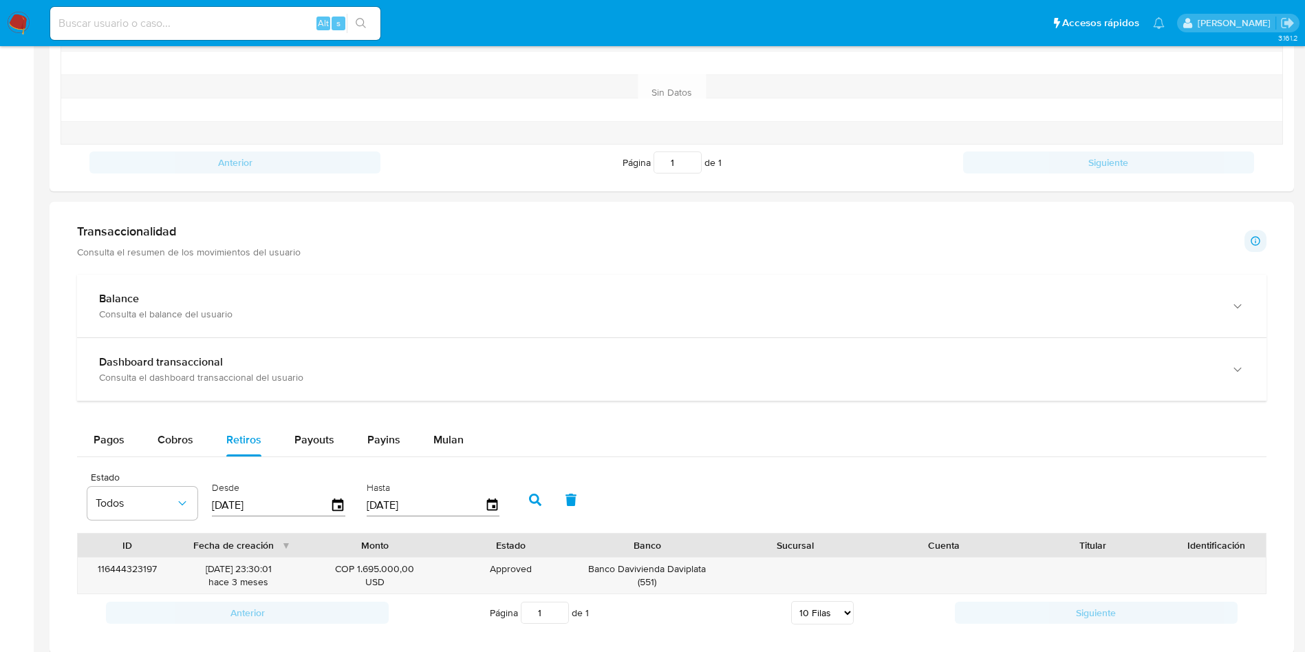
scroll to position [547, 0]
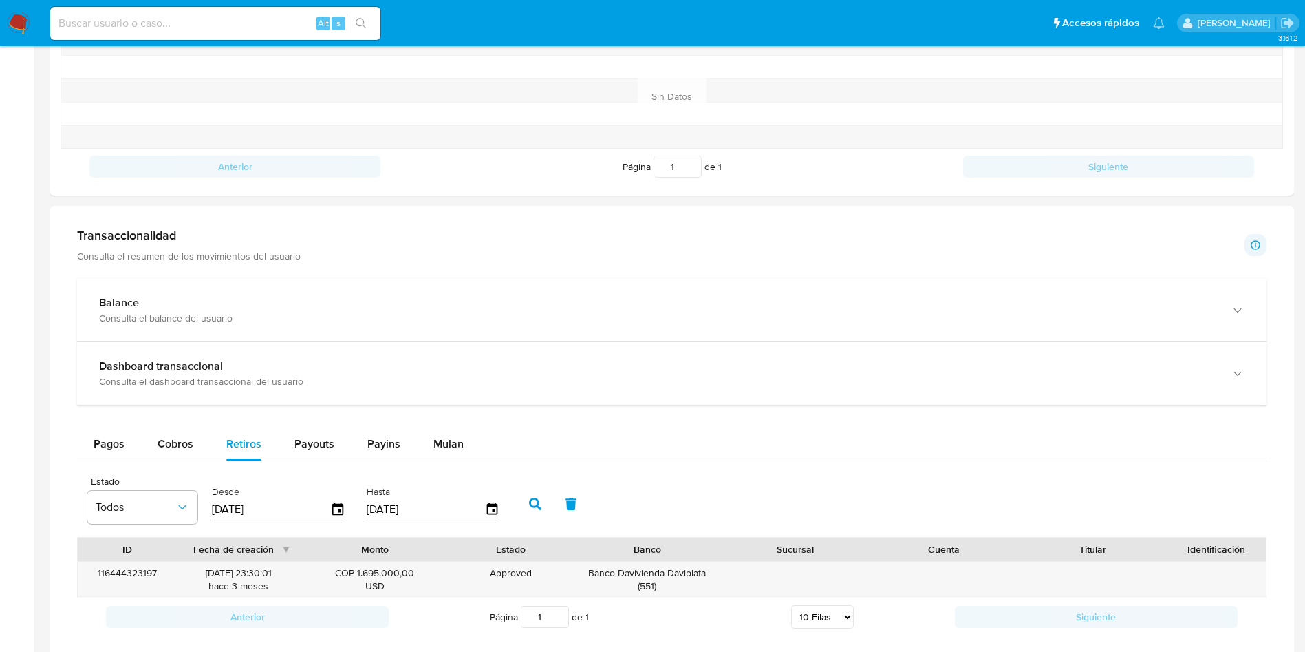
click at [172, 465] on div "Pagos Cobros Retiros Payouts Payins Mulan Tipo de operación Todos Desde [DATE] …" at bounding box center [672, 531] width 1190 height 208
click at [179, 444] on span "Cobros" at bounding box center [176, 444] width 36 height 16
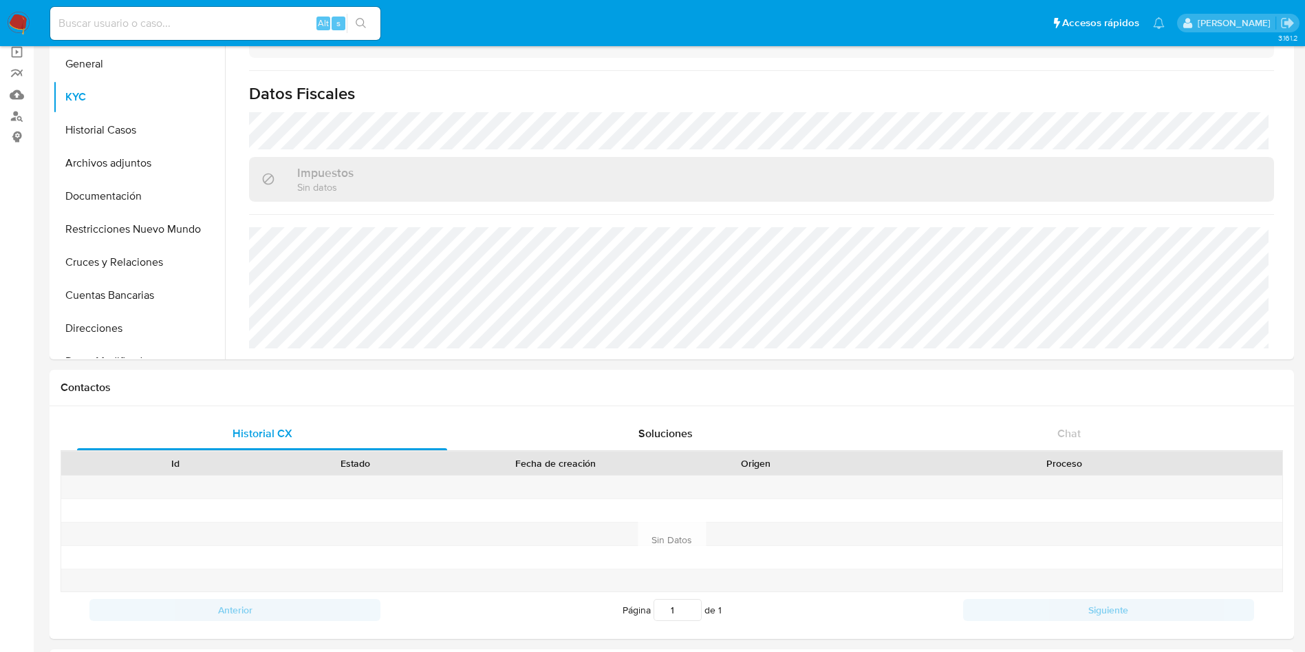
scroll to position [0, 0]
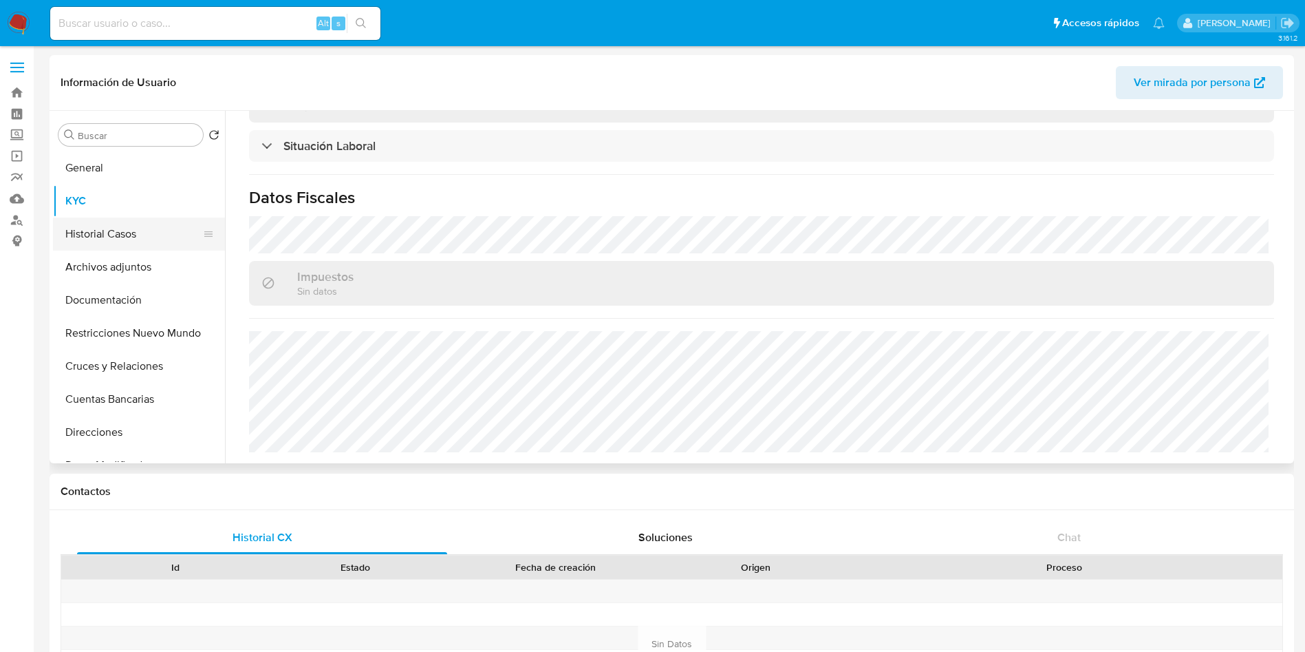
click at [94, 235] on button "Historial Casos" at bounding box center [133, 233] width 161 height 33
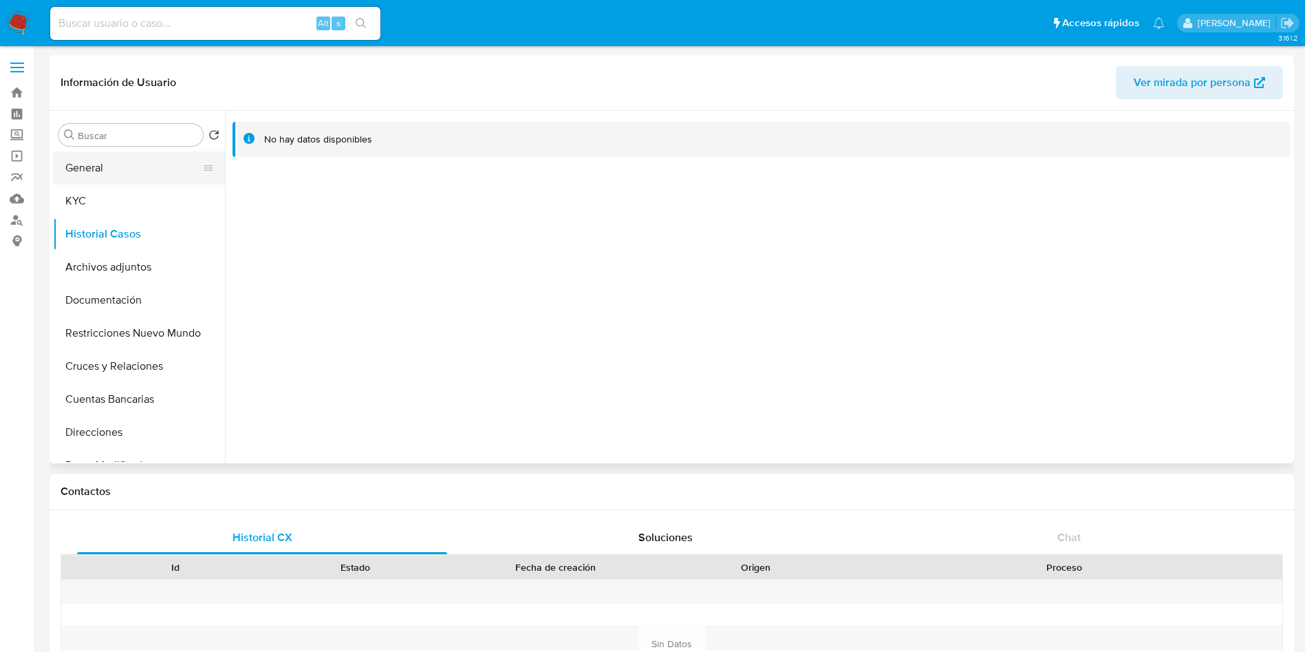
click at [107, 164] on button "General" at bounding box center [133, 167] width 161 height 33
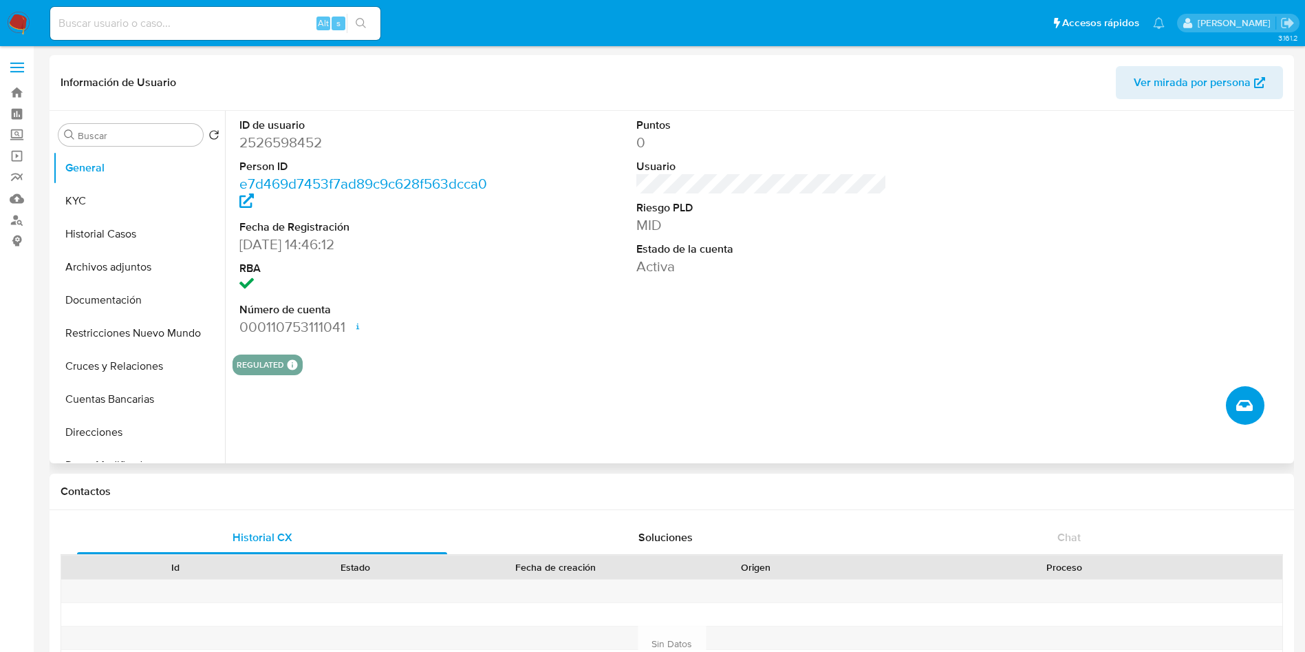
click at [1246, 400] on icon "Crear caso manual" at bounding box center [1245, 405] width 17 height 17
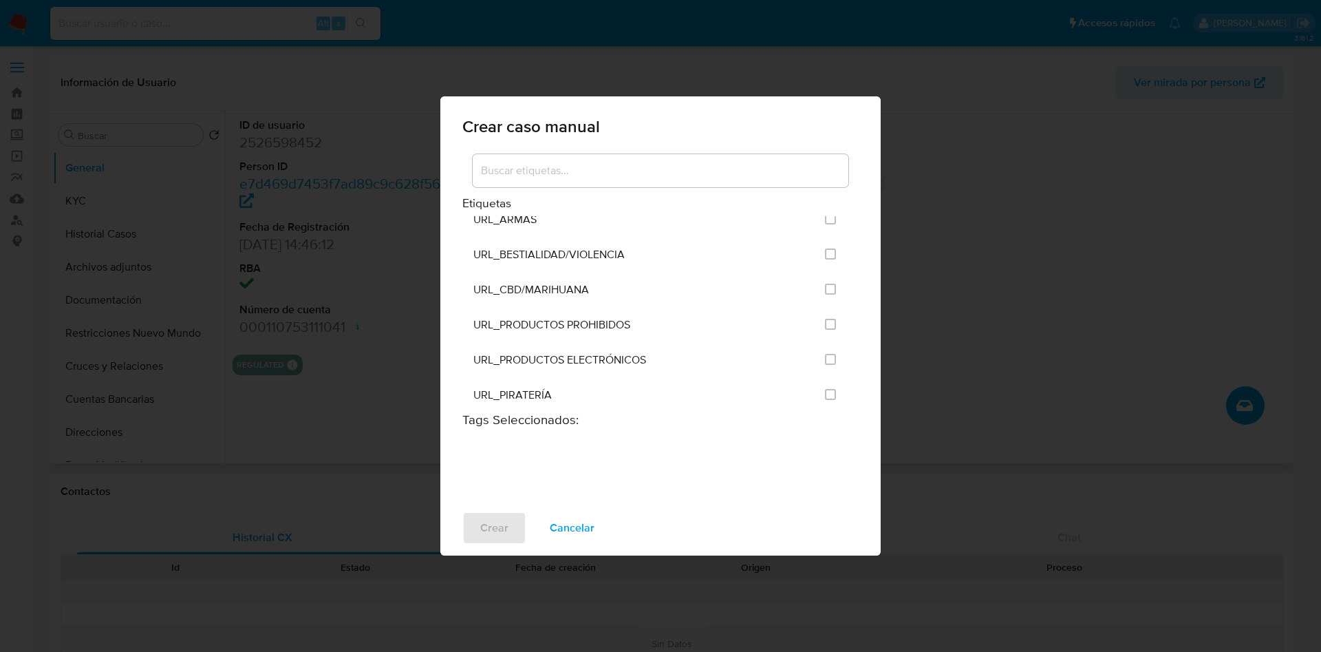
scroll to position [2868, 0]
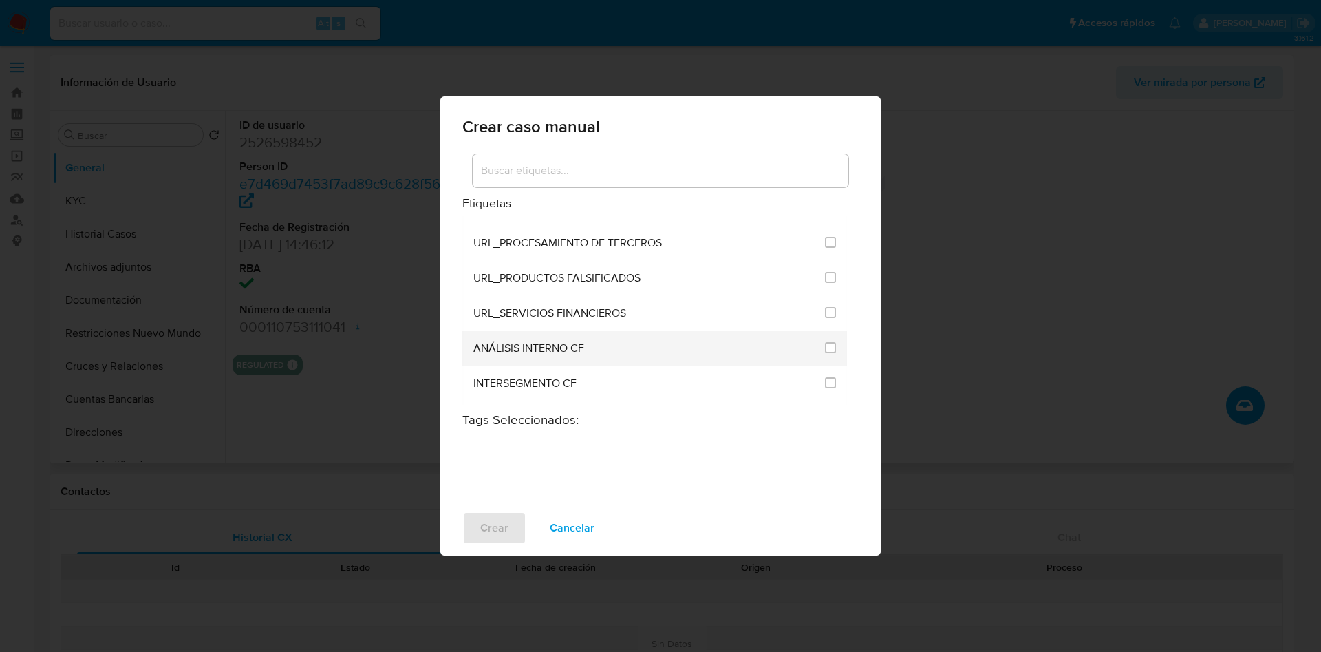
click at [557, 348] on span "ANÁLISIS INTERNO CF" at bounding box center [528, 348] width 111 height 14
click at [827, 350] on input "3262" at bounding box center [830, 347] width 11 height 11
checkbox input "true"
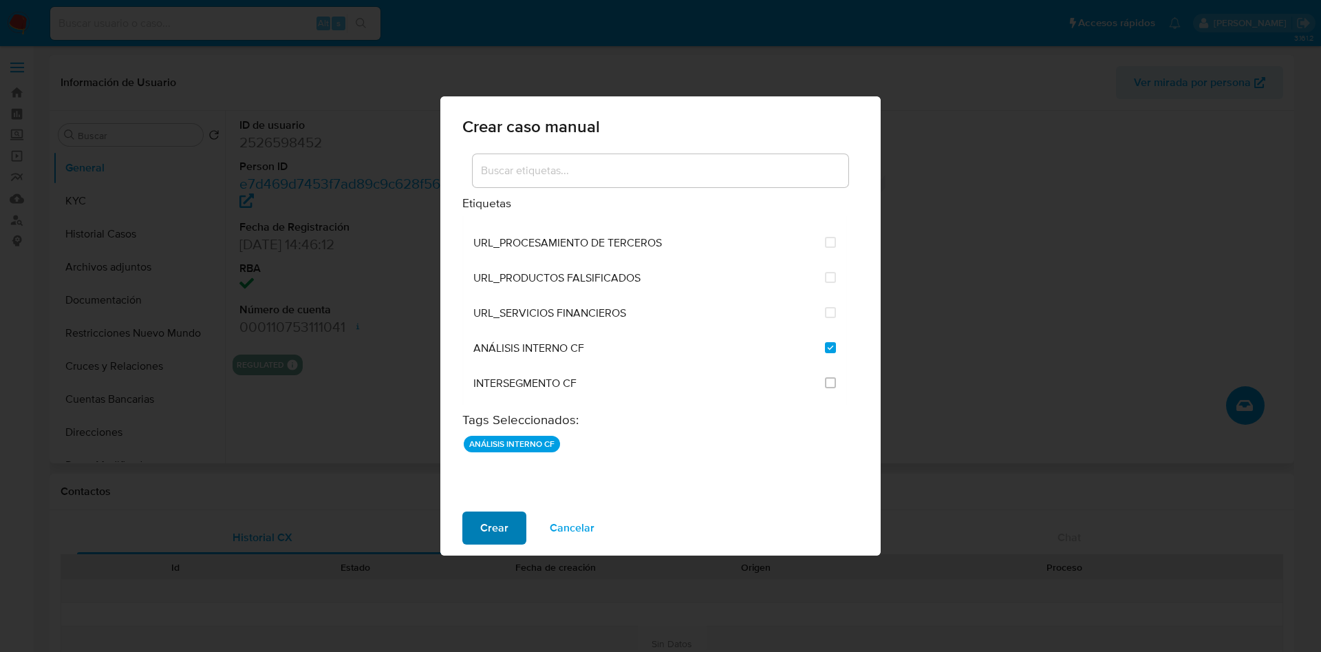
click at [492, 524] on span "Crear" at bounding box center [494, 528] width 28 height 30
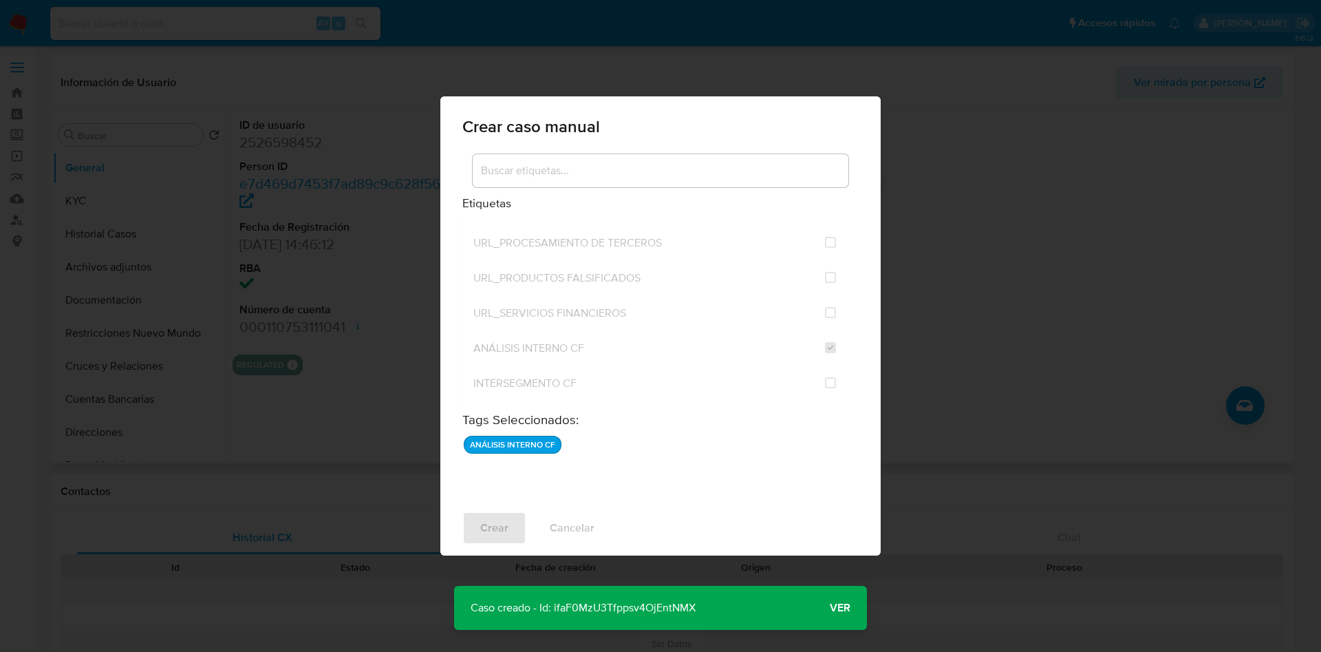
click at [840, 608] on span "Ver" at bounding box center [840, 608] width 21 height 0
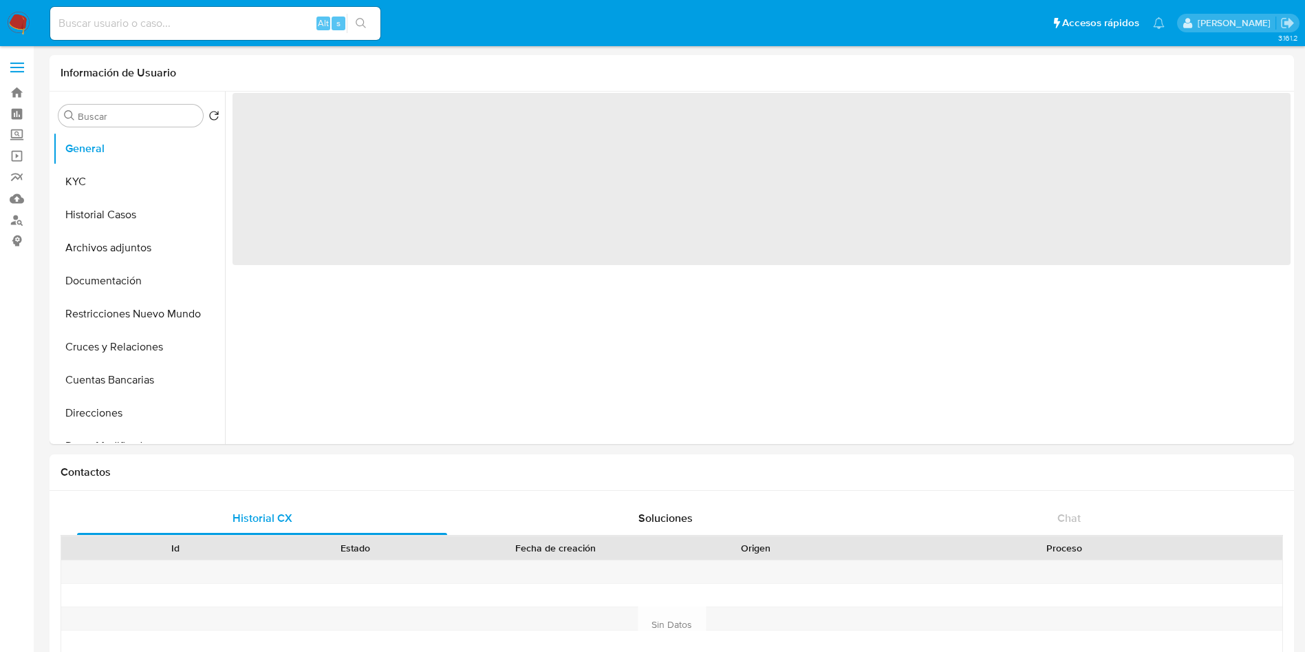
select select "10"
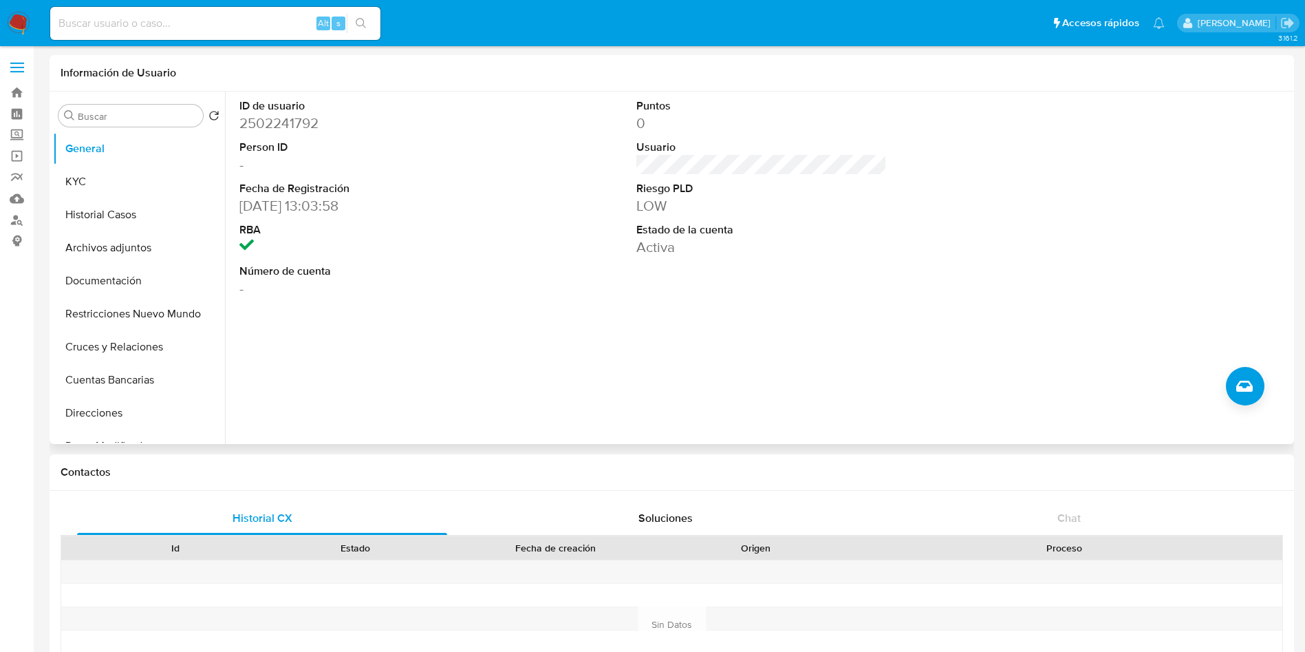
scroll to position [723, 0]
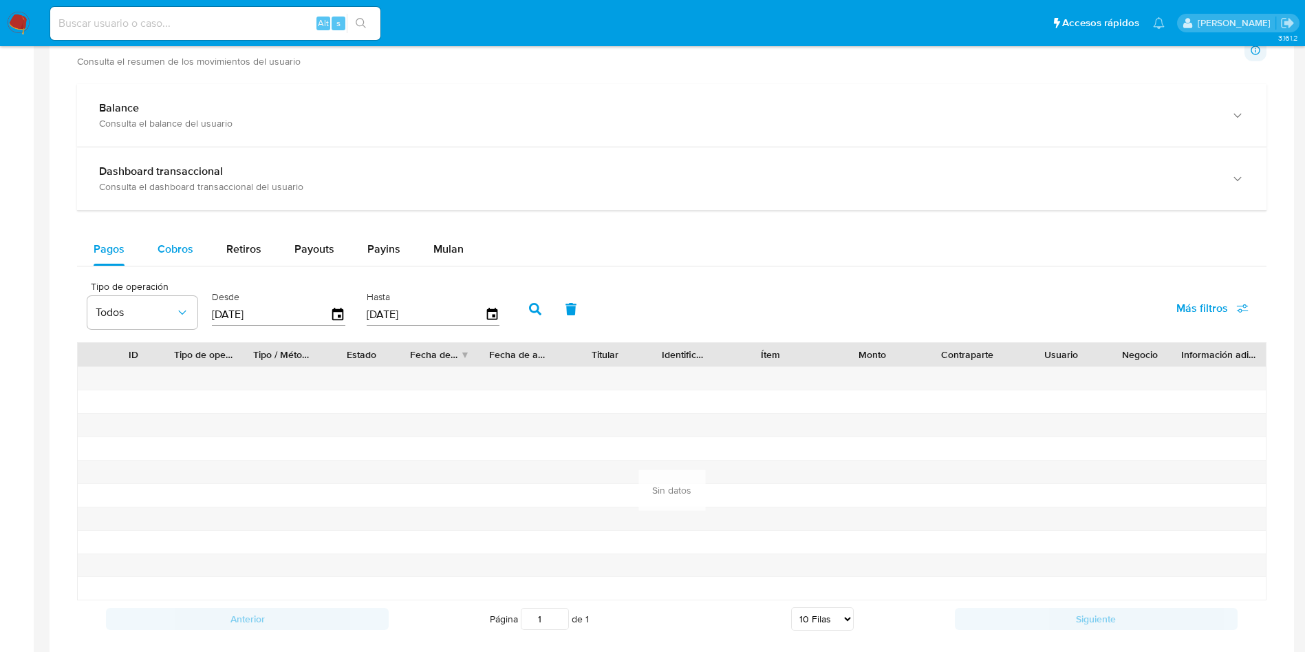
click at [202, 240] on button "Cobros" at bounding box center [175, 249] width 69 height 33
select select "10"
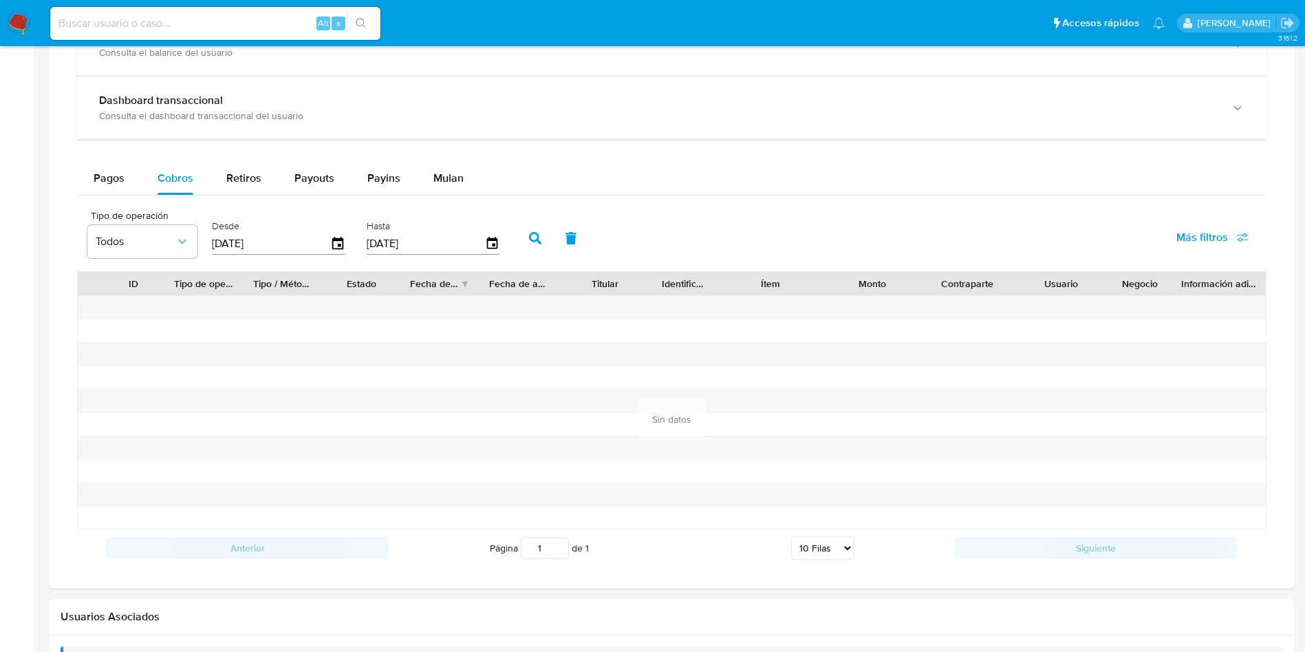
scroll to position [826, 0]
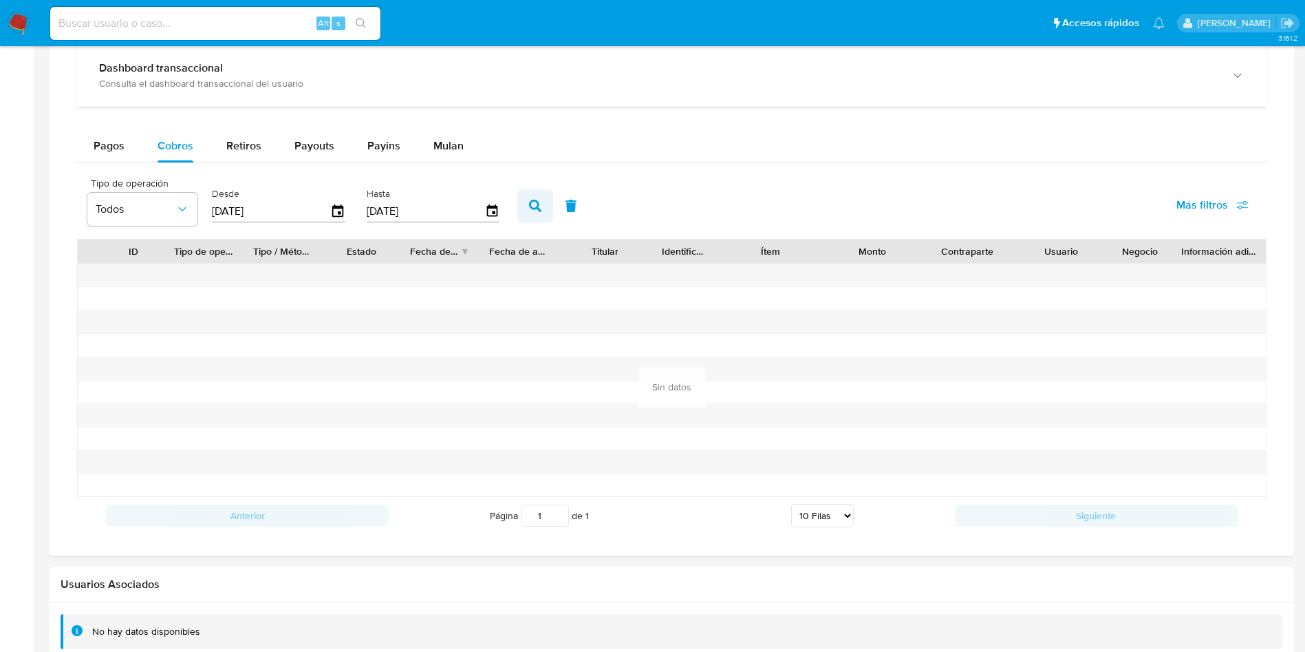
click at [532, 211] on icon "button" at bounding box center [535, 206] width 12 height 12
click at [344, 209] on icon "button" at bounding box center [338, 212] width 24 height 24
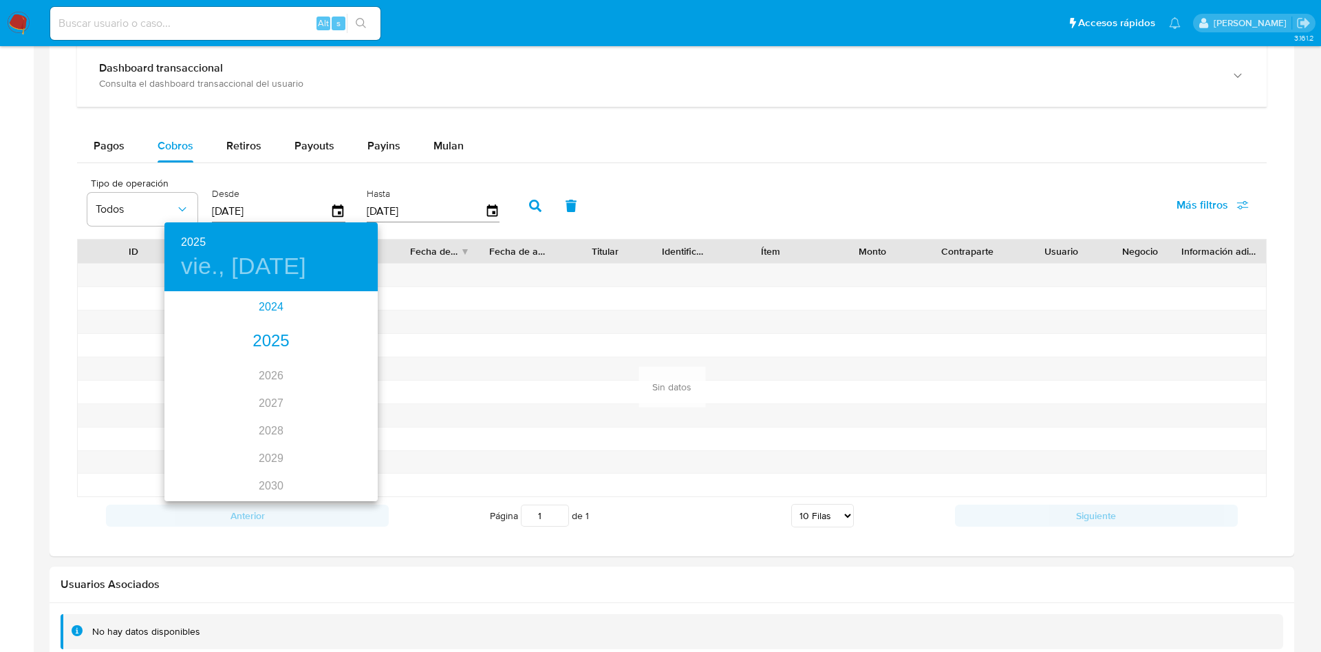
click at [268, 293] on div "2024" at bounding box center [270, 307] width 213 height 28
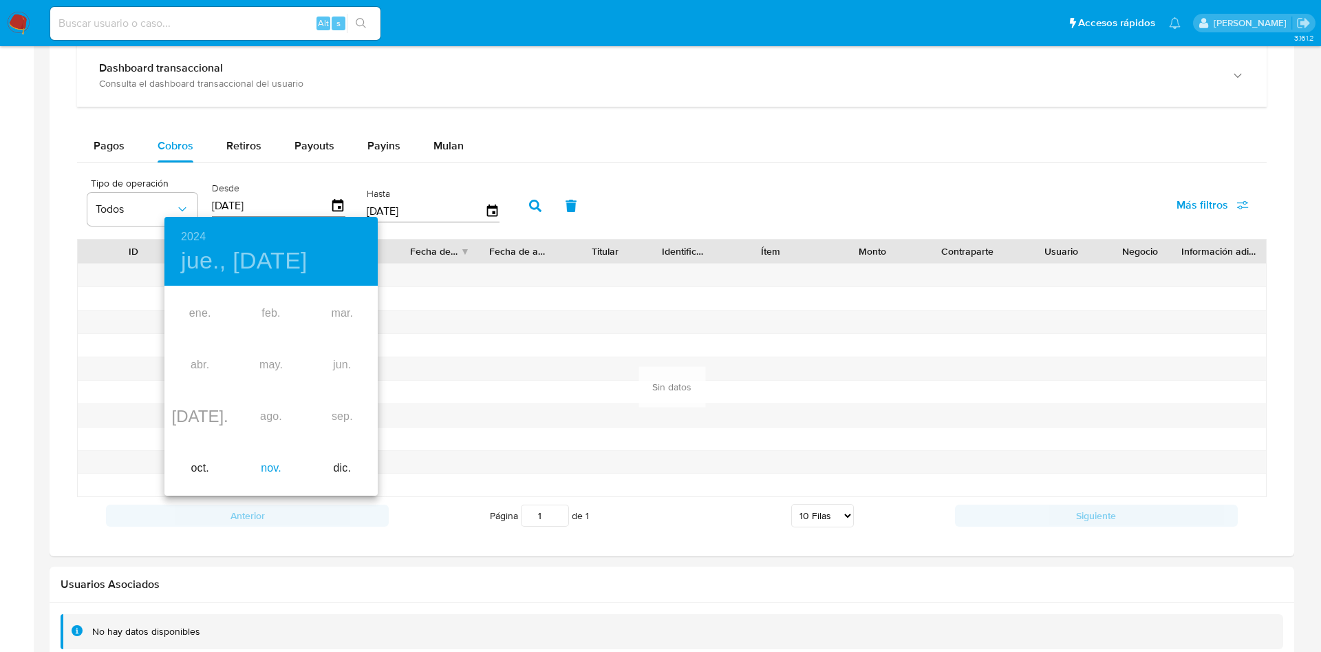
click at [272, 456] on div "nov." at bounding box center [270, 468] width 71 height 52
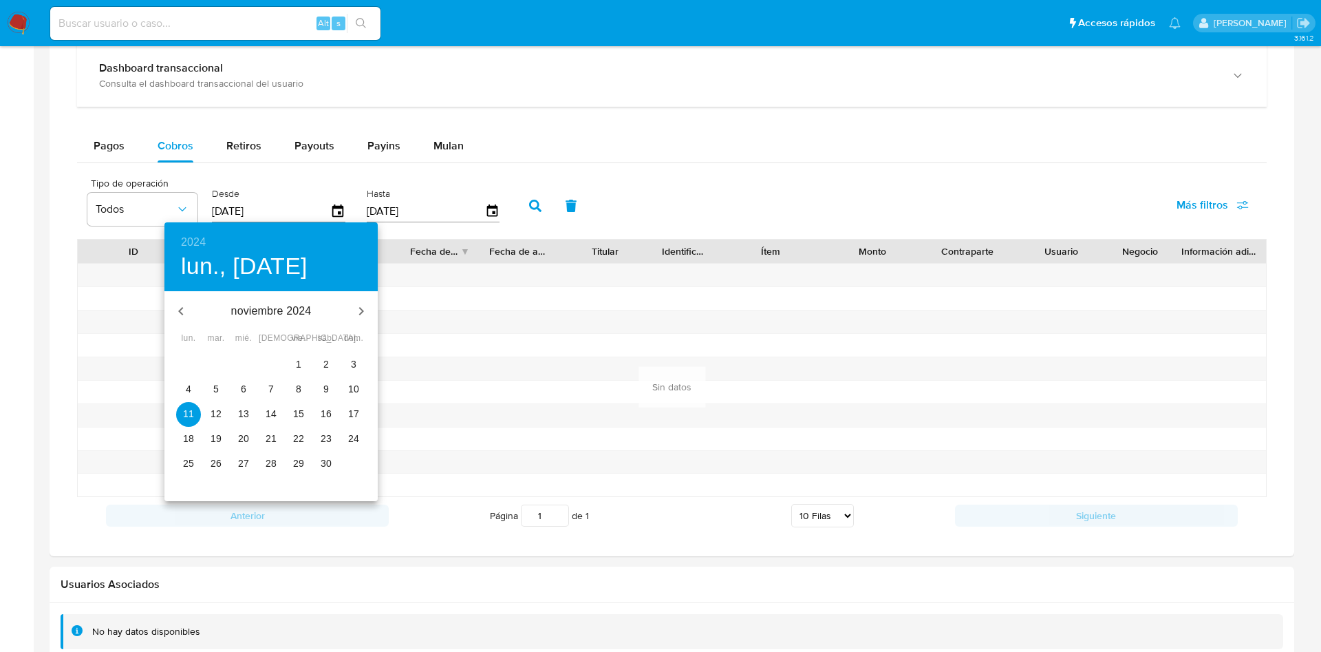
click at [270, 463] on p "28" at bounding box center [271, 463] width 11 height 14
type input "28/11/2024"
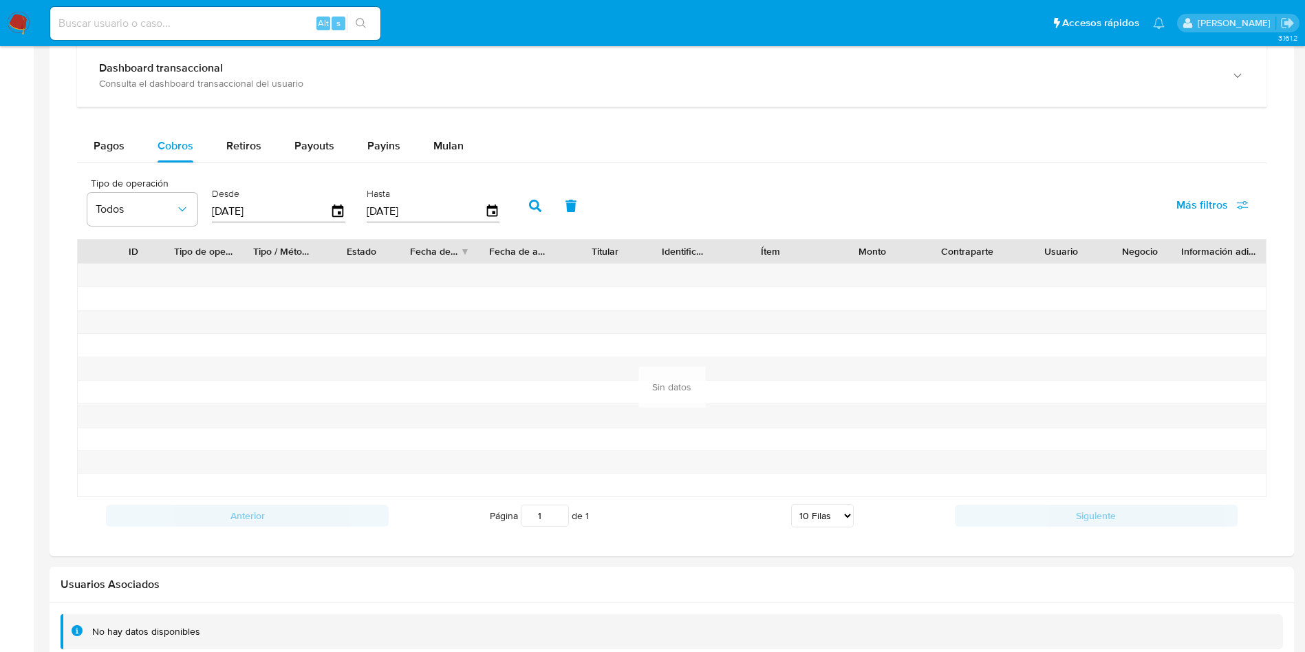
click at [546, 200] on button "button" at bounding box center [535, 205] width 36 height 33
click at [677, 193] on div "Tipo de operación Todos Desde 28/11/2024 Hasta 08/10/2025 Más filtros" at bounding box center [672, 204] width 1190 height 69
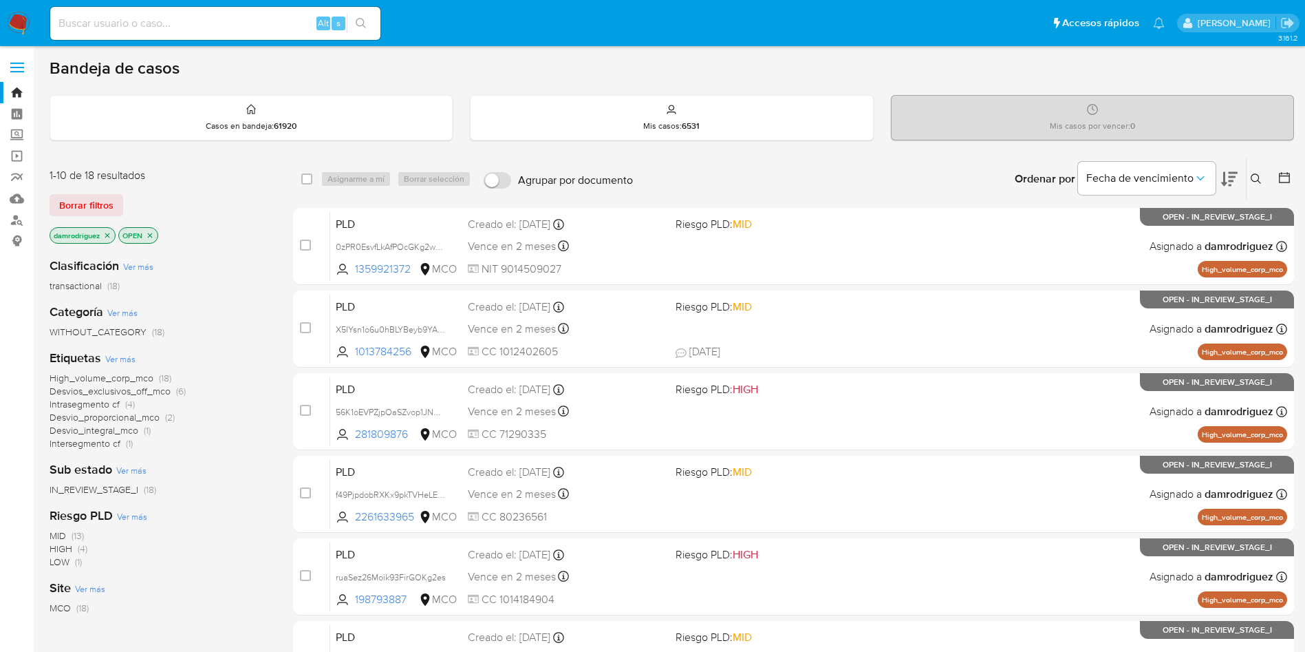
click at [140, 22] on input at bounding box center [215, 23] width 330 height 18
paste input "2090342848"
type input "2090342848"
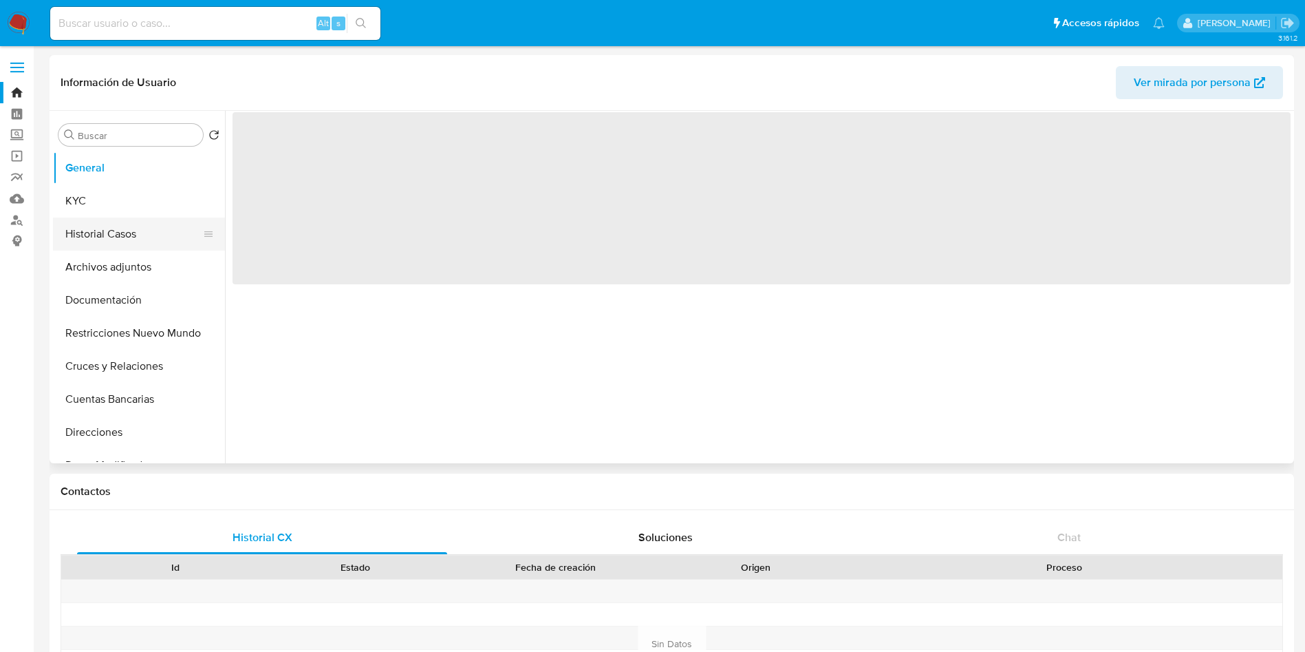
click at [114, 235] on button "Historial Casos" at bounding box center [133, 233] width 161 height 33
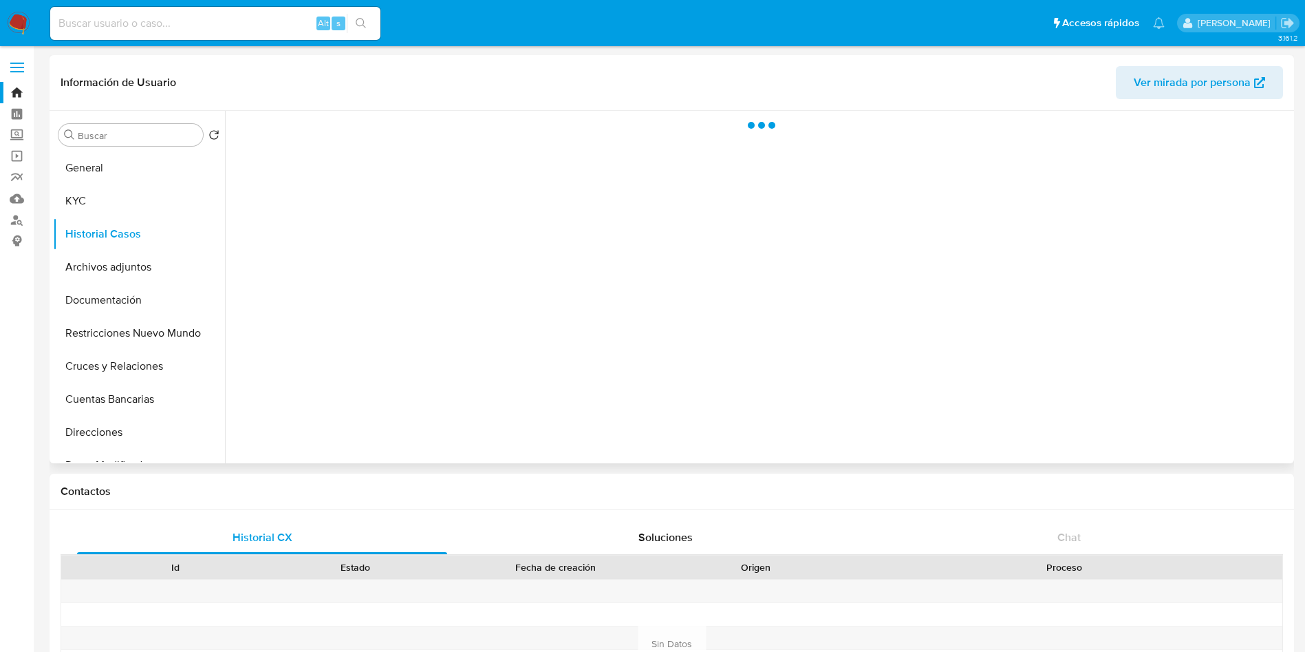
select select "10"
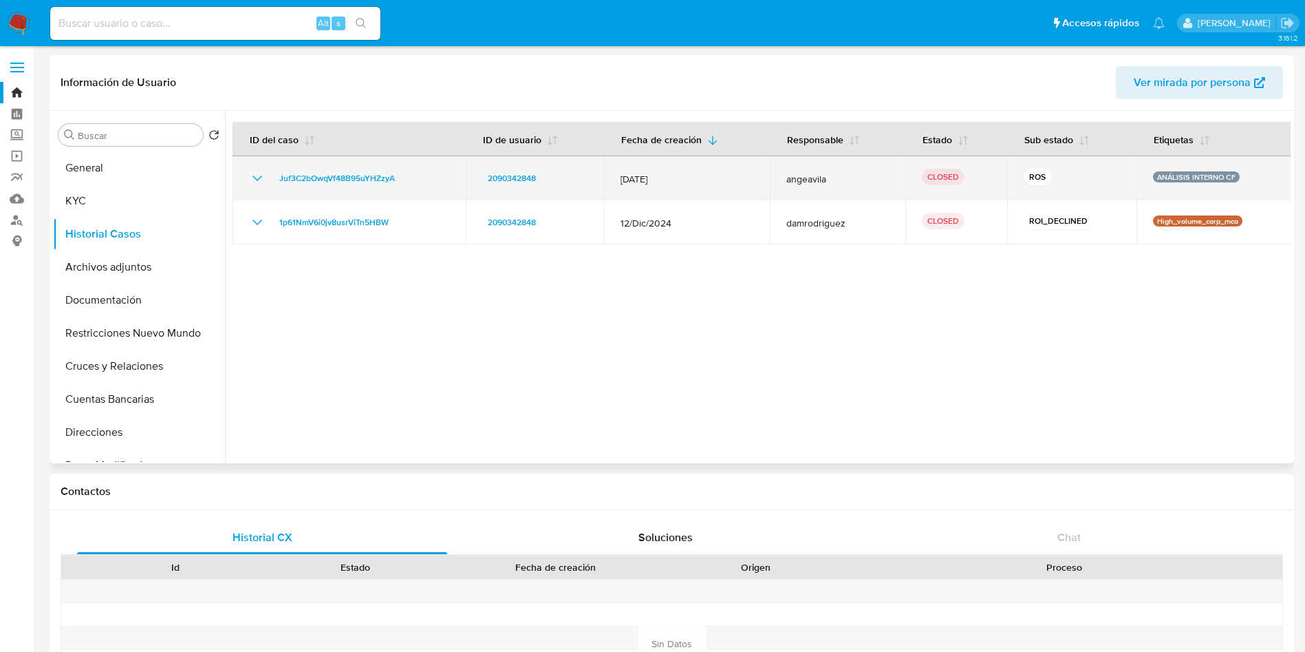
click at [253, 184] on icon "Mostrar/Ocultar" at bounding box center [257, 178] width 17 height 17
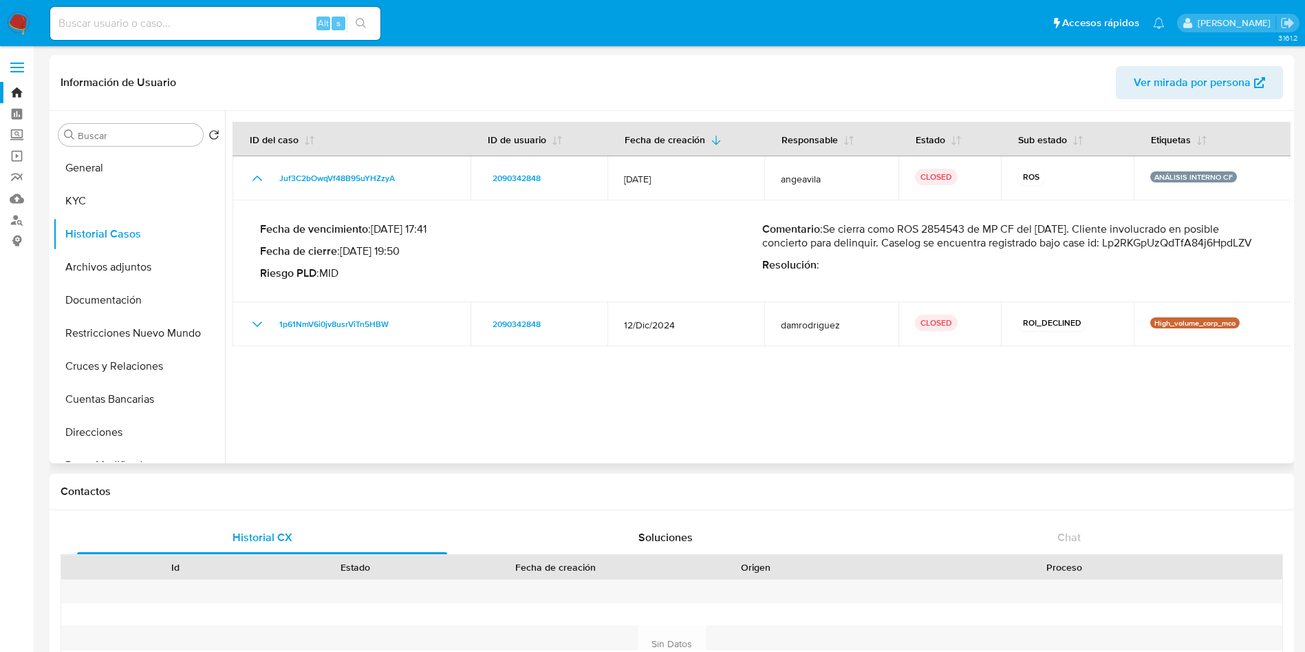
drag, startPoint x: 947, startPoint y: 229, endPoint x: 1016, endPoint y: 229, distance: 69.5
click at [1016, 229] on p "Comentario : Se cierra como ROS 2854543 de MP CF del 11/03/2025. Cliente involu…" at bounding box center [1013, 236] width 502 height 28
drag, startPoint x: 1051, startPoint y: 229, endPoint x: 1098, endPoint y: 228, distance: 47.5
click at [1062, 228] on p "Comentario : Se cierra como ROS 2854543 de MP CF del 11/03/2025. Cliente involu…" at bounding box center [1013, 236] width 502 height 28
click at [946, 226] on p "Comentario : Se cierra como ROS 2854543 de MP CF del 11/03/2025. Cliente involu…" at bounding box center [1013, 236] width 502 height 28
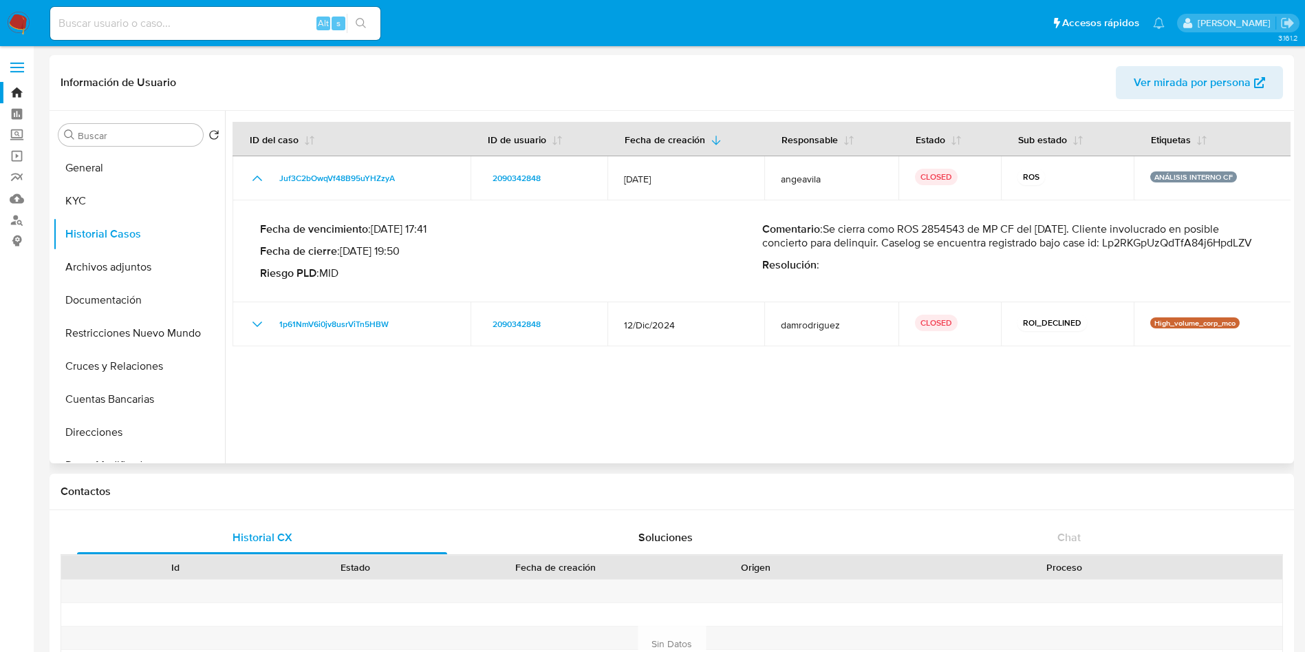
drag, startPoint x: 852, startPoint y: 226, endPoint x: 1162, endPoint y: 228, distance: 309.7
click at [1147, 228] on p "Comentario : Se cierra como ROS 2854543 de MP CF del 11/03/2025. Cliente involu…" at bounding box center [1013, 236] width 502 height 28
drag, startPoint x: 1195, startPoint y: 228, endPoint x: 1220, endPoint y: 228, distance: 24.8
click at [1218, 228] on p "Comentario : Se cierra como ROS 2854543 de MP CF del 11/03/2025. Cliente involu…" at bounding box center [1013, 236] width 502 height 28
drag, startPoint x: 897, startPoint y: 245, endPoint x: 1032, endPoint y: 239, distance: 135.0
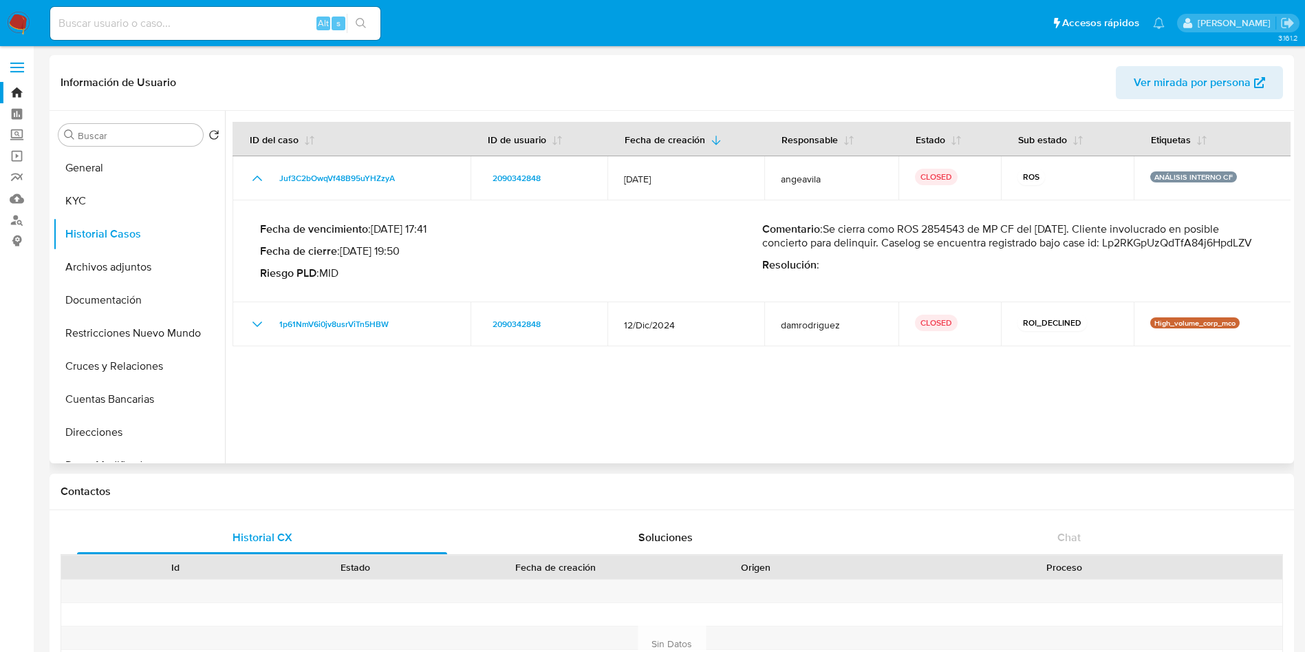
click at [1029, 239] on p "Comentario : Se cierra como ROS 2854543 de MP CF del 11/03/2025. Cliente involu…" at bounding box center [1013, 236] width 502 height 28
click at [1158, 242] on p "Comentario : Se cierra como ROS 2854543 de MP CF del 11/03/2025. Cliente involu…" at bounding box center [1013, 236] width 502 height 28
click at [1158, 241] on p "Comentario : Se cierra como ROS 2854543 de MP CF del 11/03/2025. Cliente involu…" at bounding box center [1013, 236] width 502 height 28
click at [185, 30] on input at bounding box center [215, 23] width 330 height 18
paste input "Lp2RKGpUzQdTfA84j6HpdLZV"
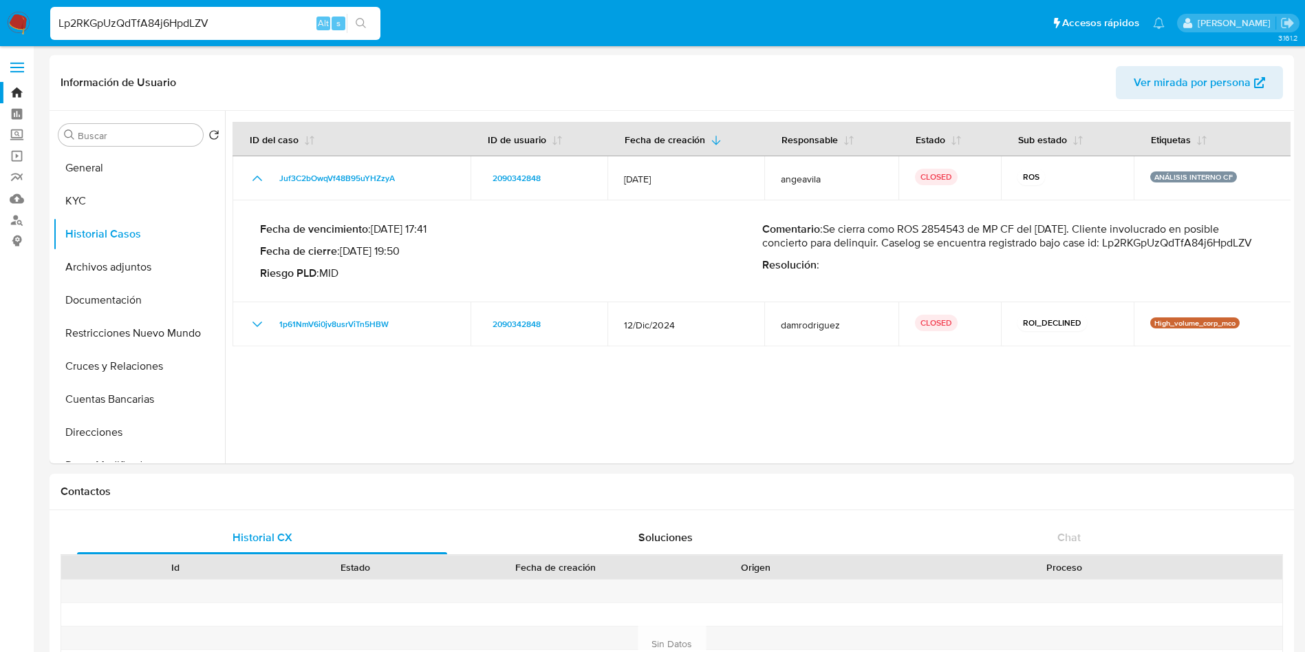
type input "Lp2RKGpUzQdTfA84j6HpdLZV"
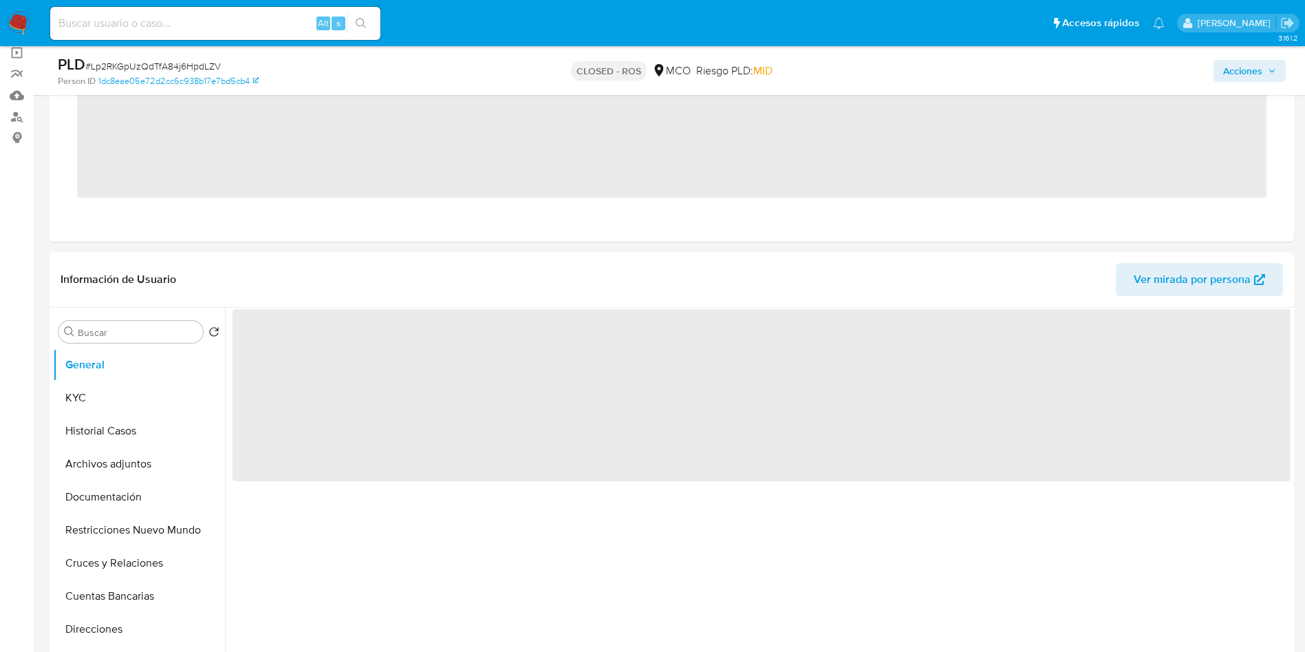
select select "10"
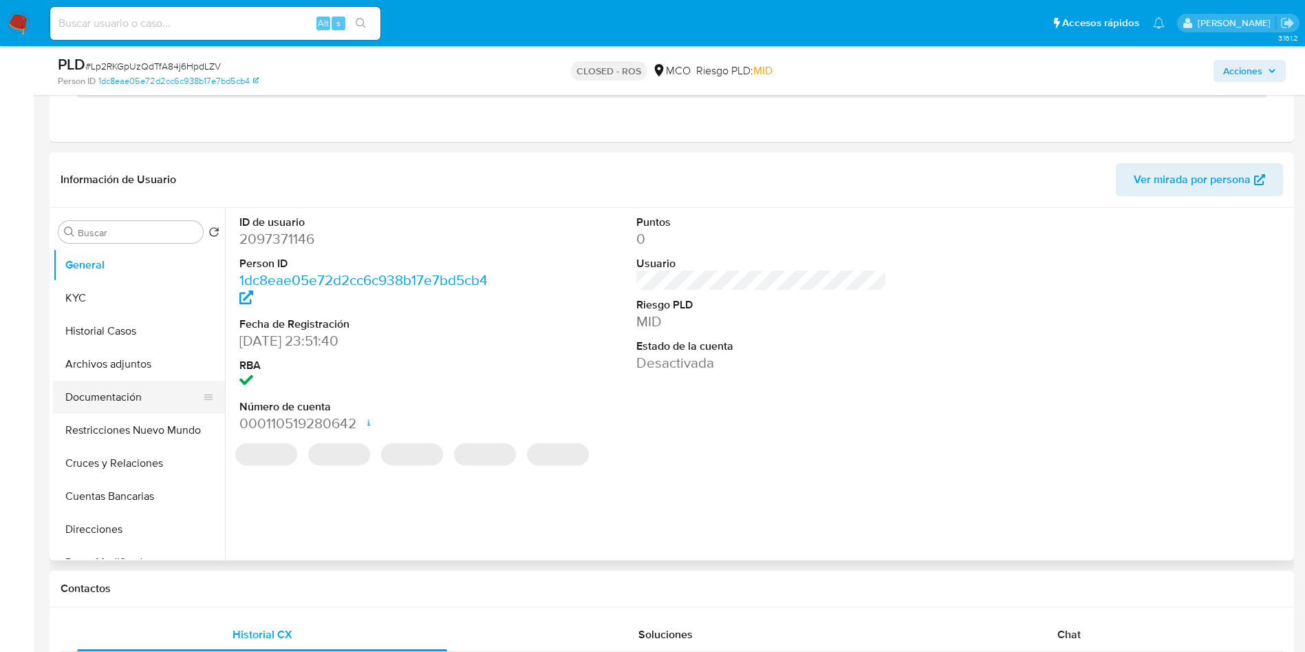
scroll to position [206, 0]
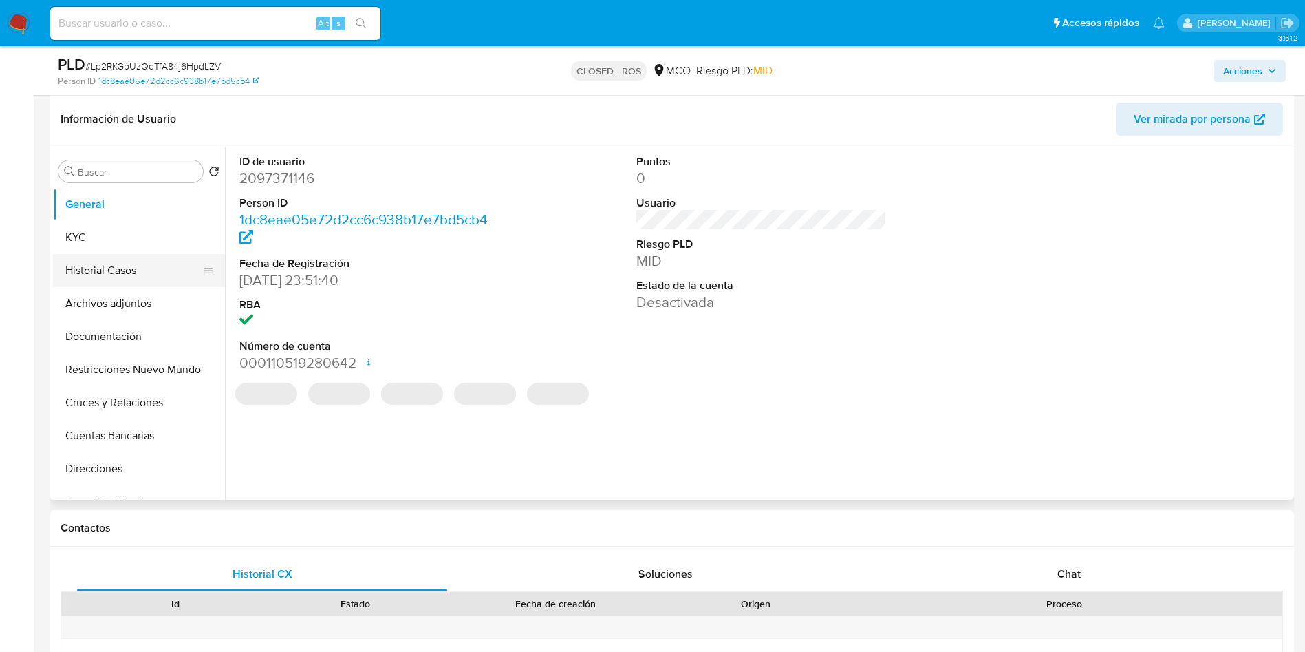
click at [110, 254] on button "Historial Casos" at bounding box center [133, 270] width 161 height 33
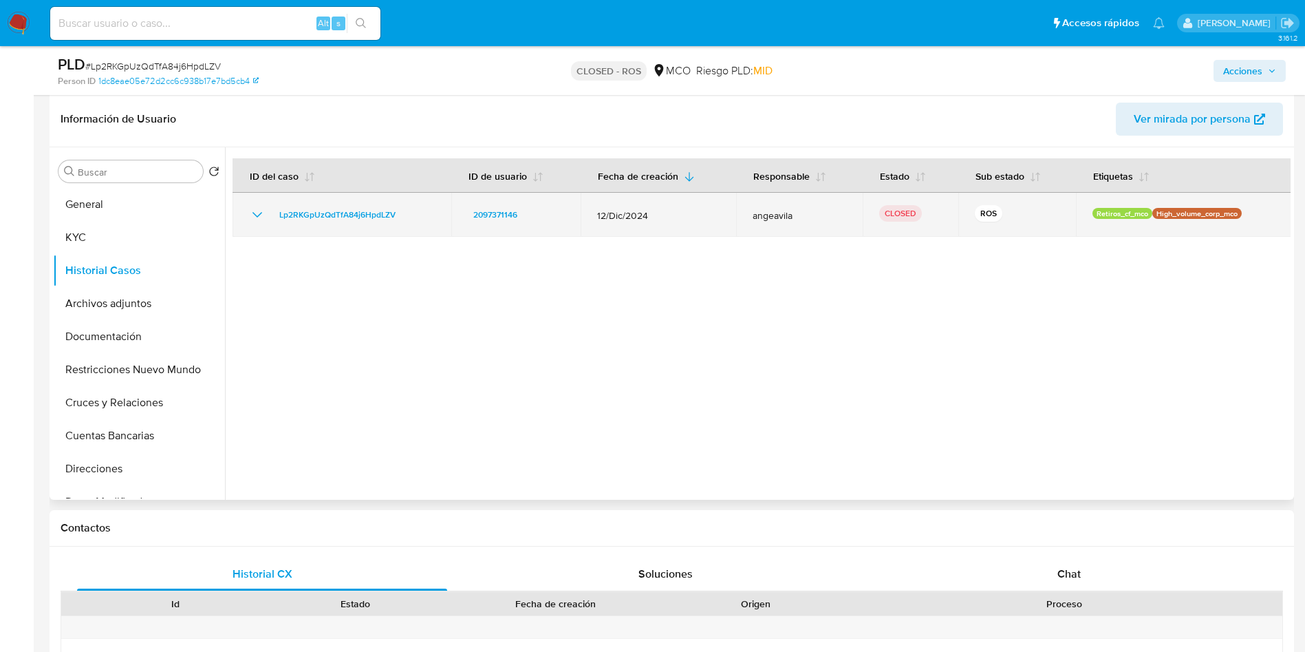
click at [256, 212] on icon "Mostrar/Ocultar" at bounding box center [257, 214] width 17 height 17
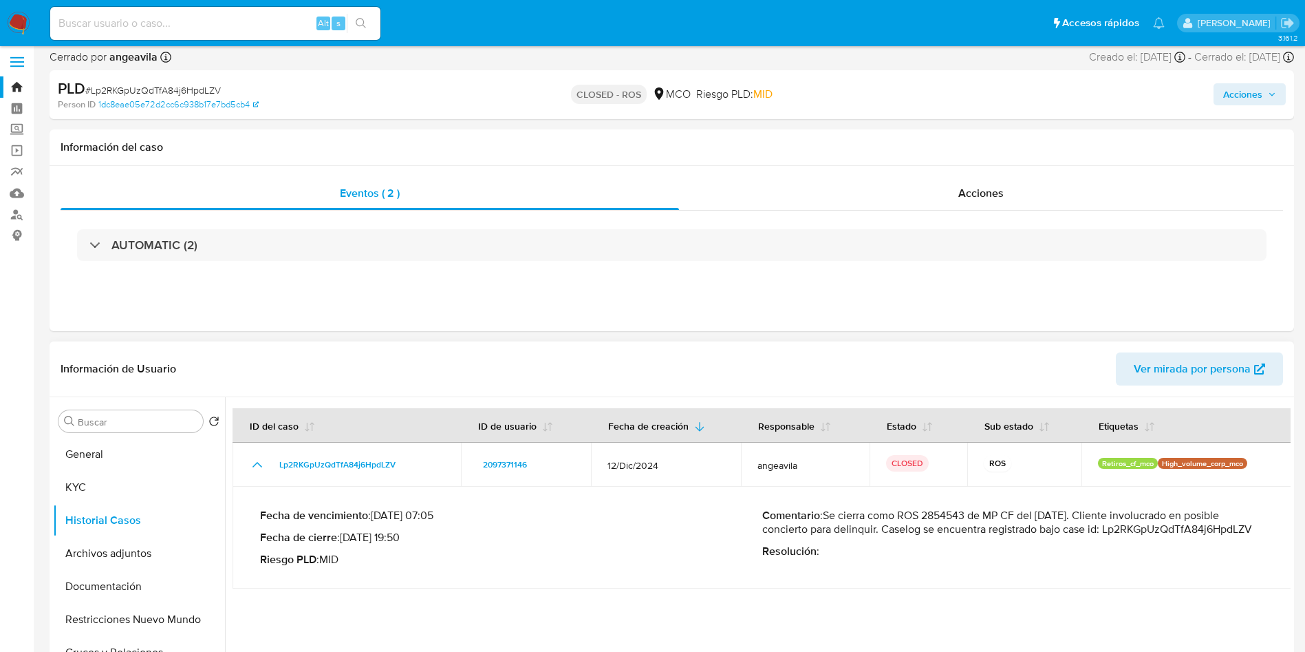
scroll to position [0, 0]
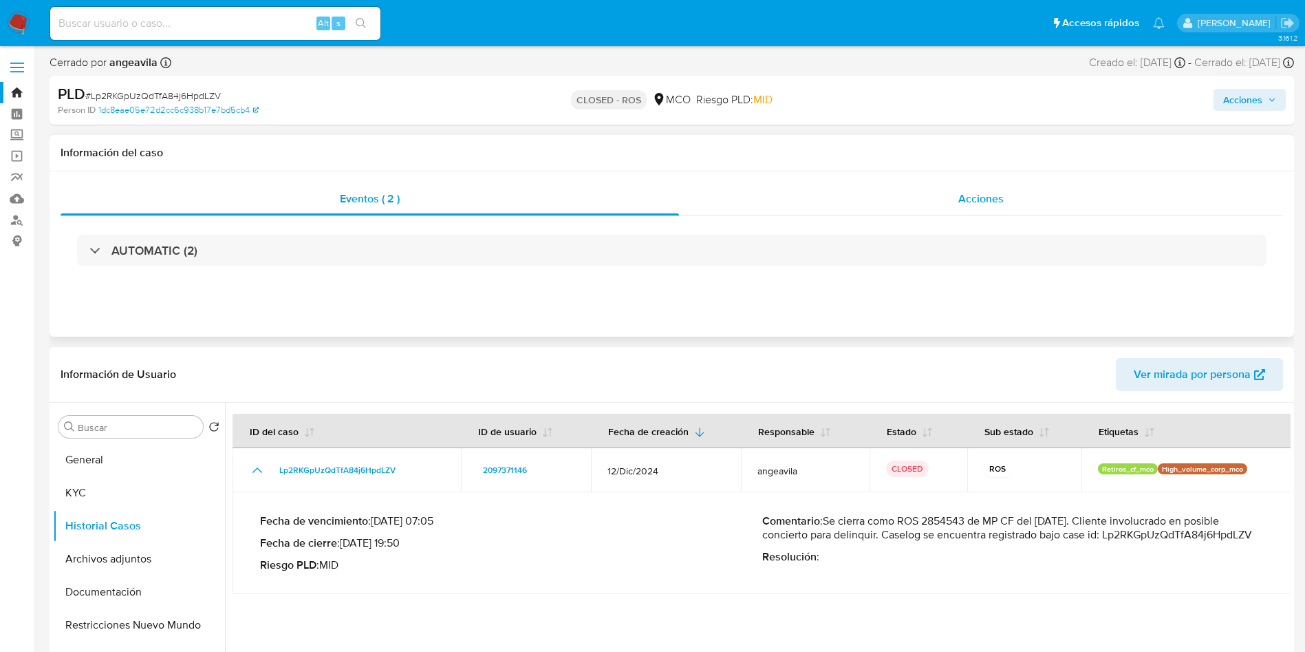
click at [912, 188] on div "Acciones" at bounding box center [981, 198] width 604 height 33
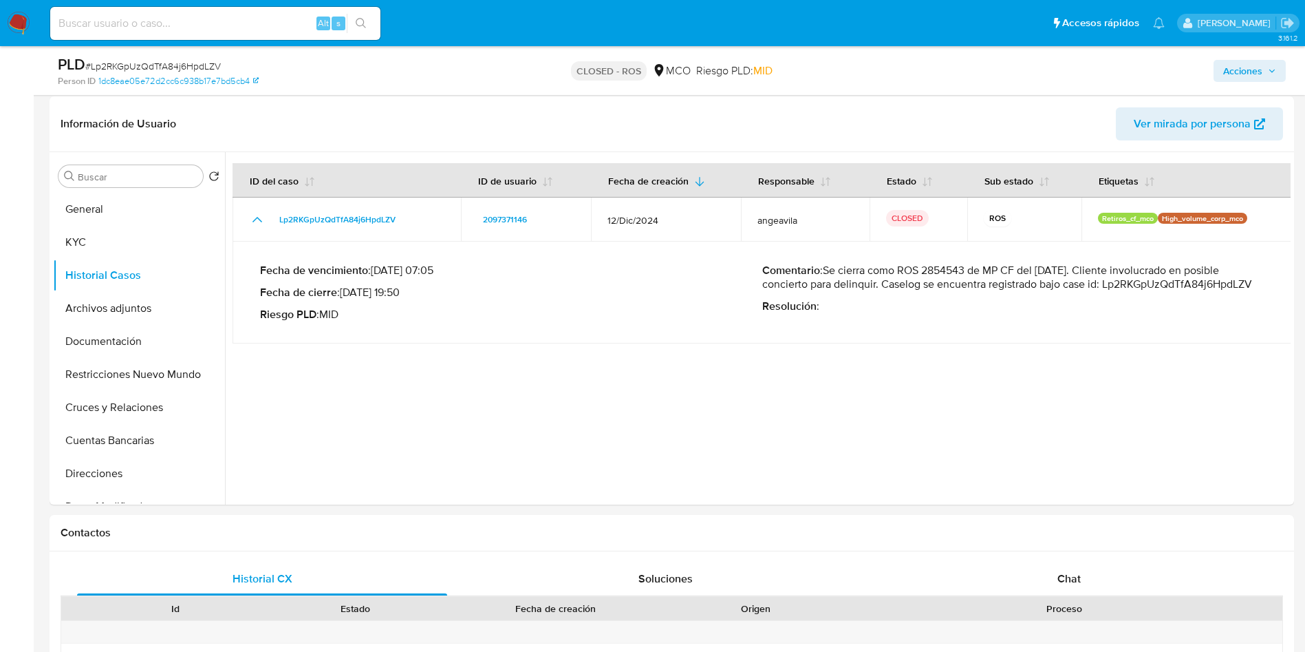
scroll to position [310, 0]
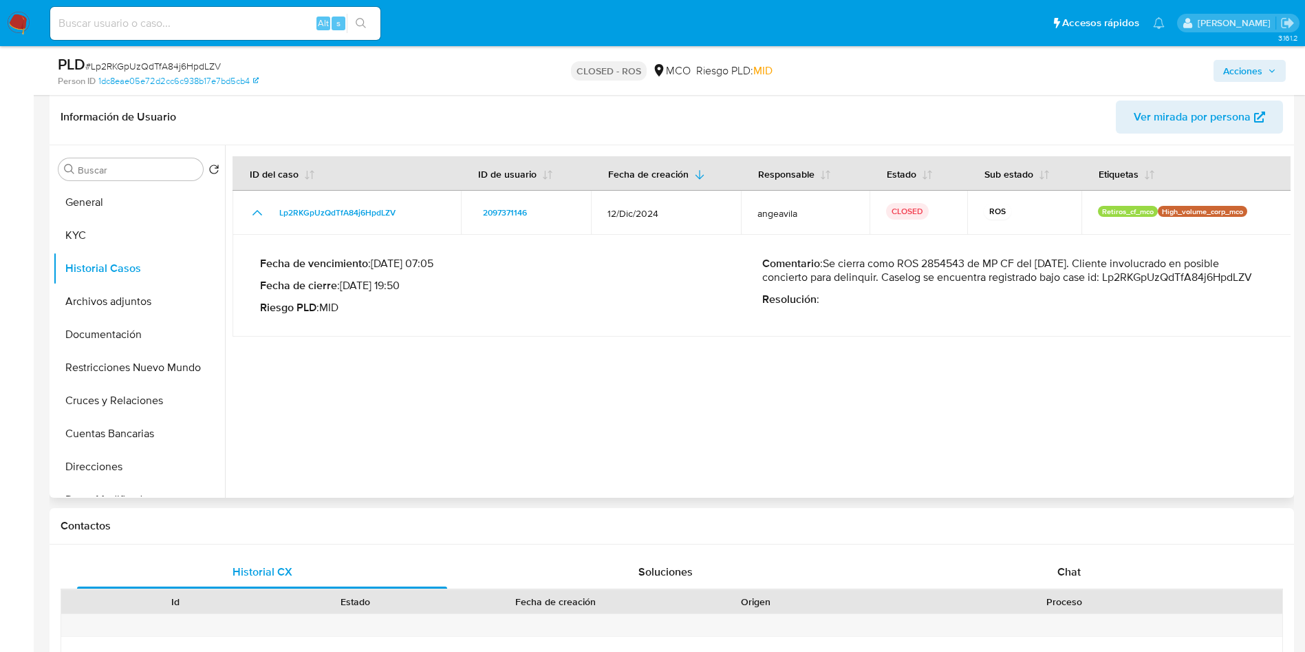
drag, startPoint x: 902, startPoint y: 261, endPoint x: 1040, endPoint y: 261, distance: 138.3
click at [1037, 262] on p "Comentario : Se cierra como ROS 2854543 de MP CF del 11/03/2025. Cliente involu…" at bounding box center [1013, 271] width 502 height 28
click at [1095, 262] on p "Comentario : Se cierra como ROS 2854543 de MP CF del 11/03/2025. Cliente involu…" at bounding box center [1013, 271] width 502 height 28
click at [17, 10] on nav "Pausado Ver notificaciones Alt s Accesos rápidos Presiona las siguientes teclas…" at bounding box center [652, 23] width 1305 height 46
click at [14, 22] on img at bounding box center [18, 23] width 23 height 23
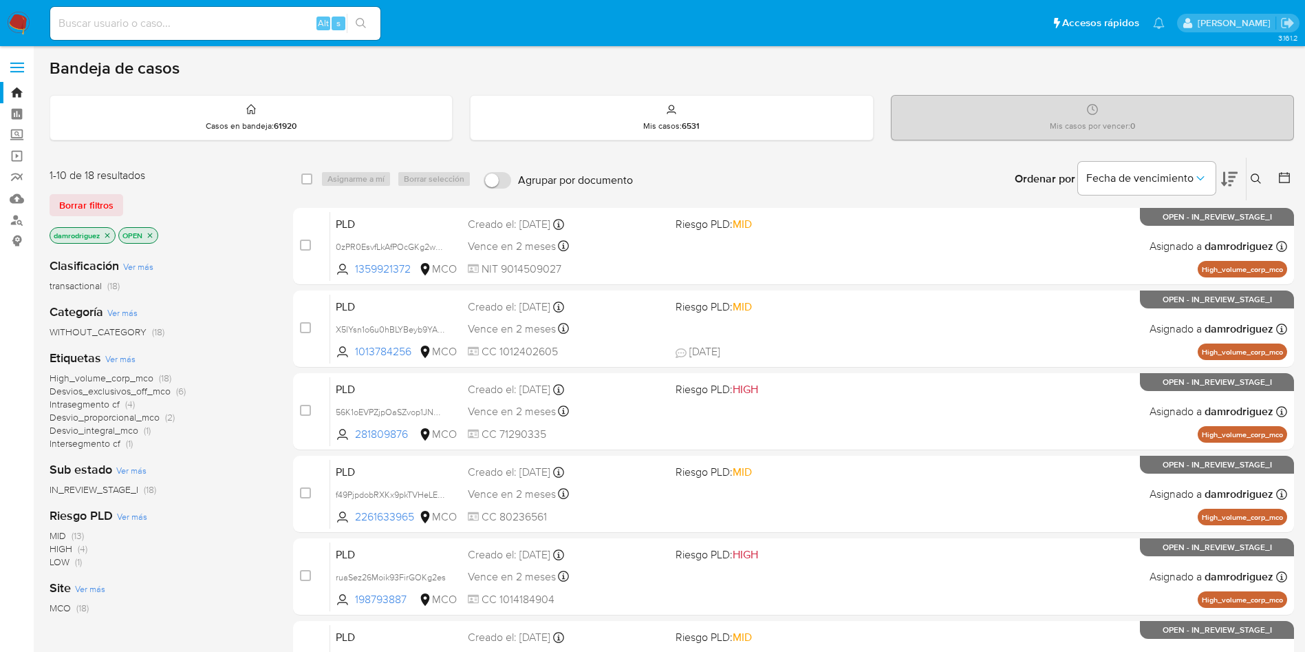
click at [1264, 183] on button at bounding box center [1258, 179] width 23 height 17
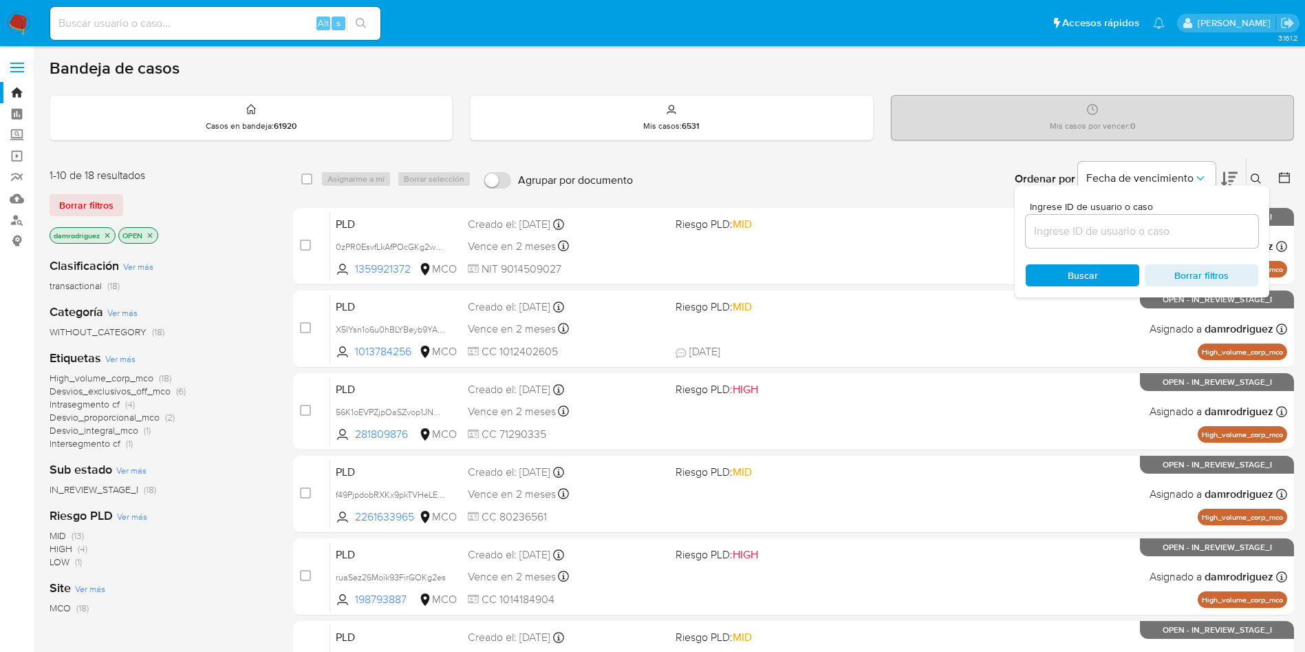
click at [1111, 246] on div at bounding box center [1142, 231] width 233 height 33
click at [1109, 236] on input at bounding box center [1142, 231] width 233 height 18
paste input "AbPVgERGld0zETrpTn1bnwak"
type input "AbPVgERGld0zETrpTn1bnwak"
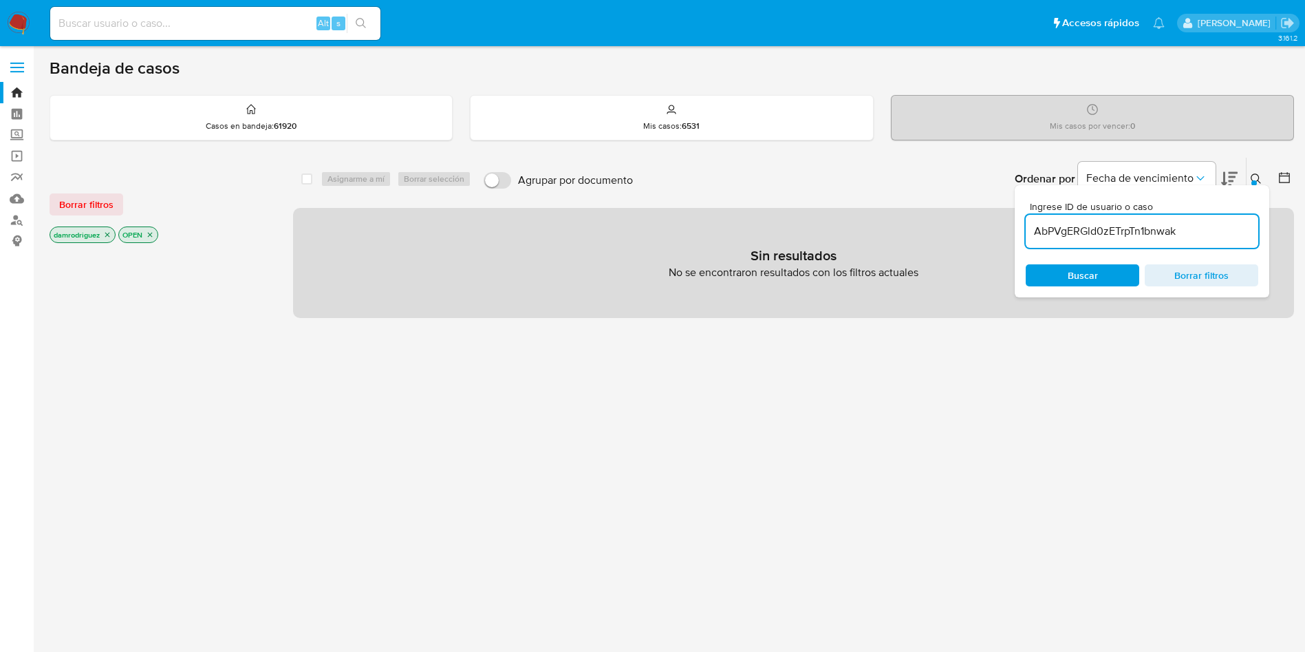
click at [108, 231] on icon "close-filter" at bounding box center [107, 235] width 8 height 8
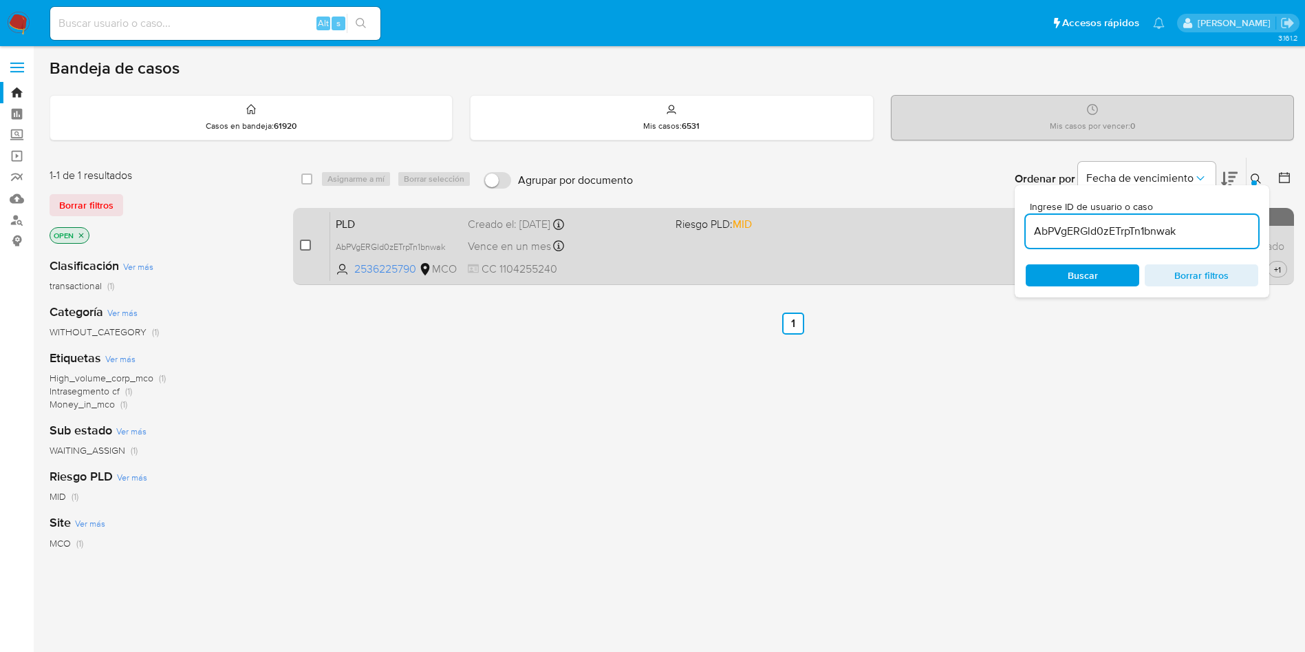
click at [303, 243] on input "checkbox" at bounding box center [305, 244] width 11 height 11
checkbox input "true"
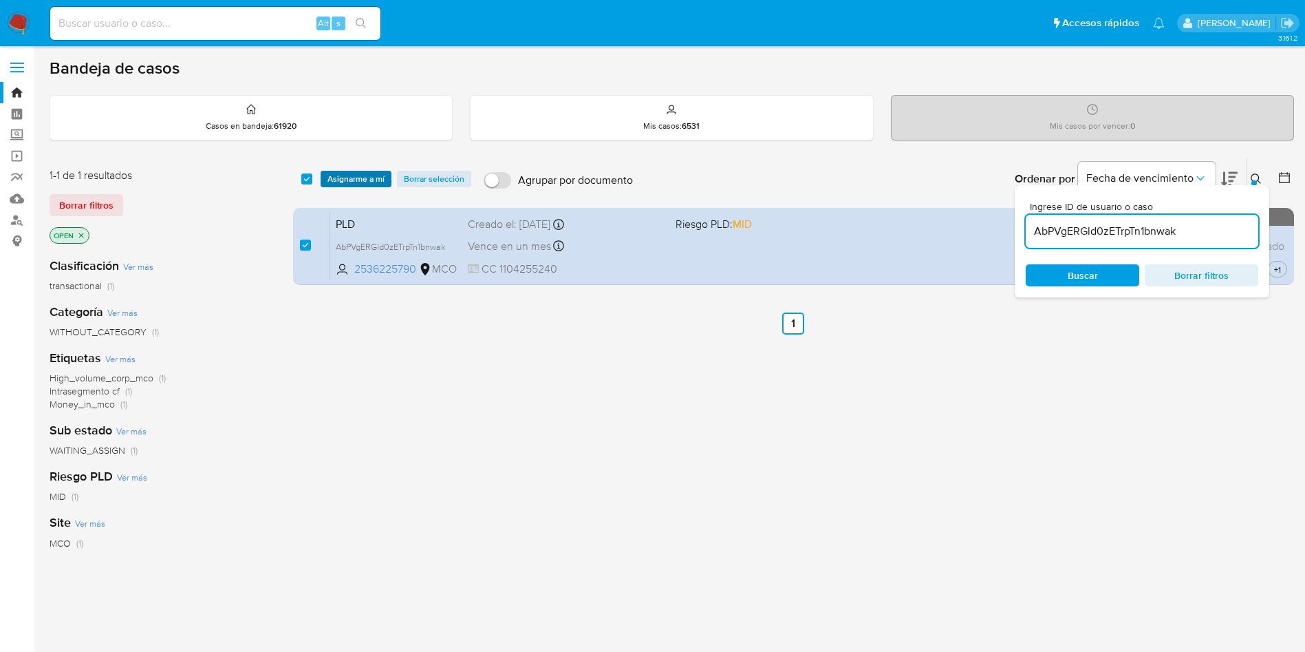
click at [350, 186] on span "Asignarme a mí" at bounding box center [356, 179] width 57 height 14
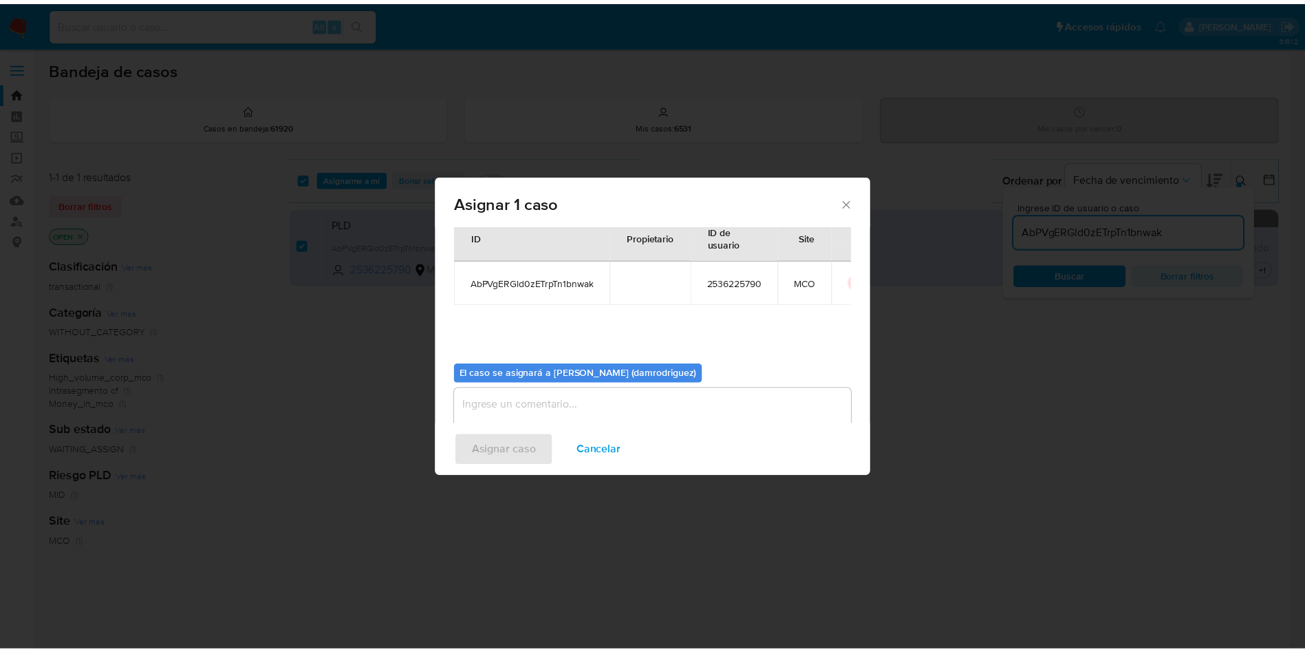
scroll to position [72, 0]
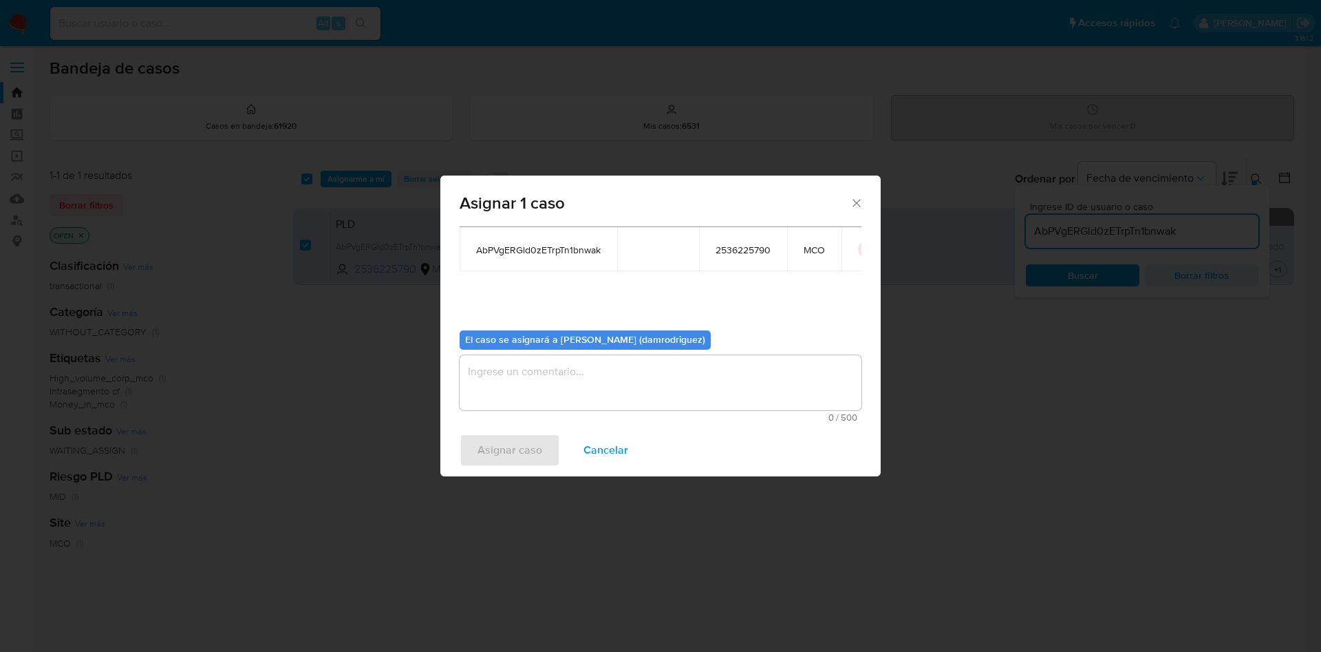
drag, startPoint x: 570, startPoint y: 350, endPoint x: 566, endPoint y: 362, distance: 13.3
click at [568, 352] on div "El caso se asignará a [PERSON_NAME] (damrodriguez) 0 / 500 500 caracteres resta…" at bounding box center [661, 370] width 402 height 103
click at [564, 367] on textarea "assign-modal" at bounding box center [661, 382] width 402 height 55
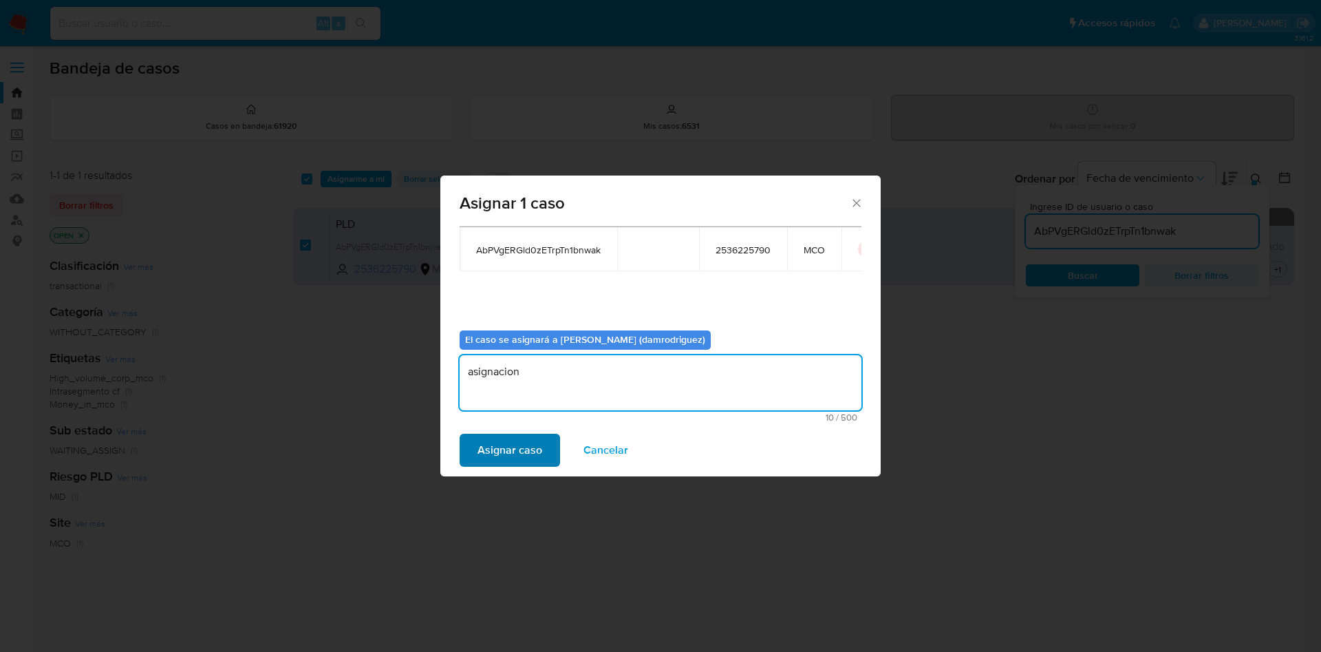
type textarea "asignacion"
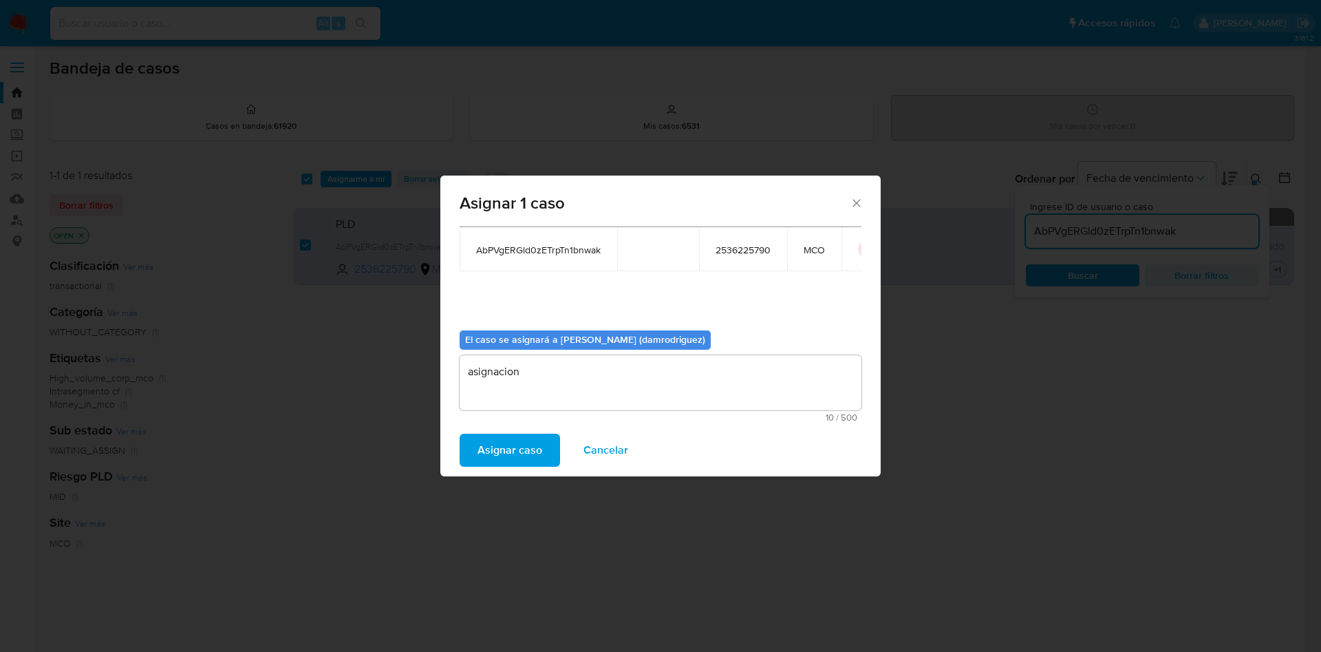
click at [515, 449] on span "Asignar caso" at bounding box center [510, 450] width 65 height 30
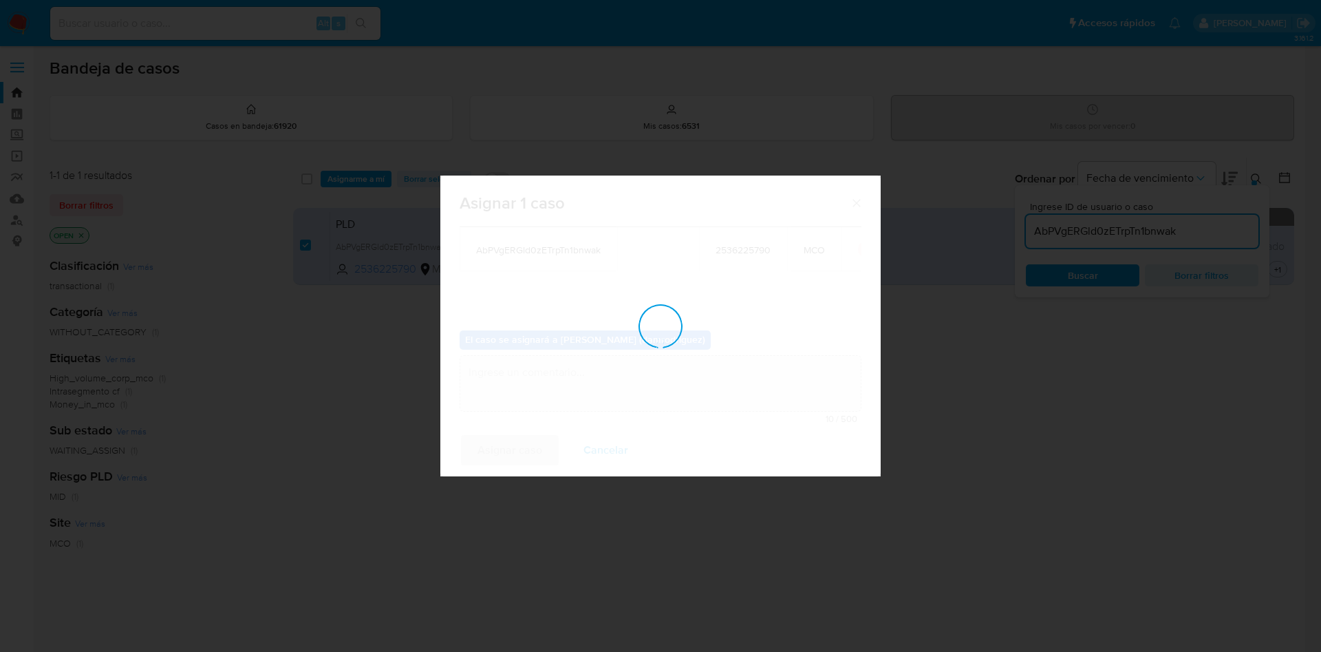
checkbox input "false"
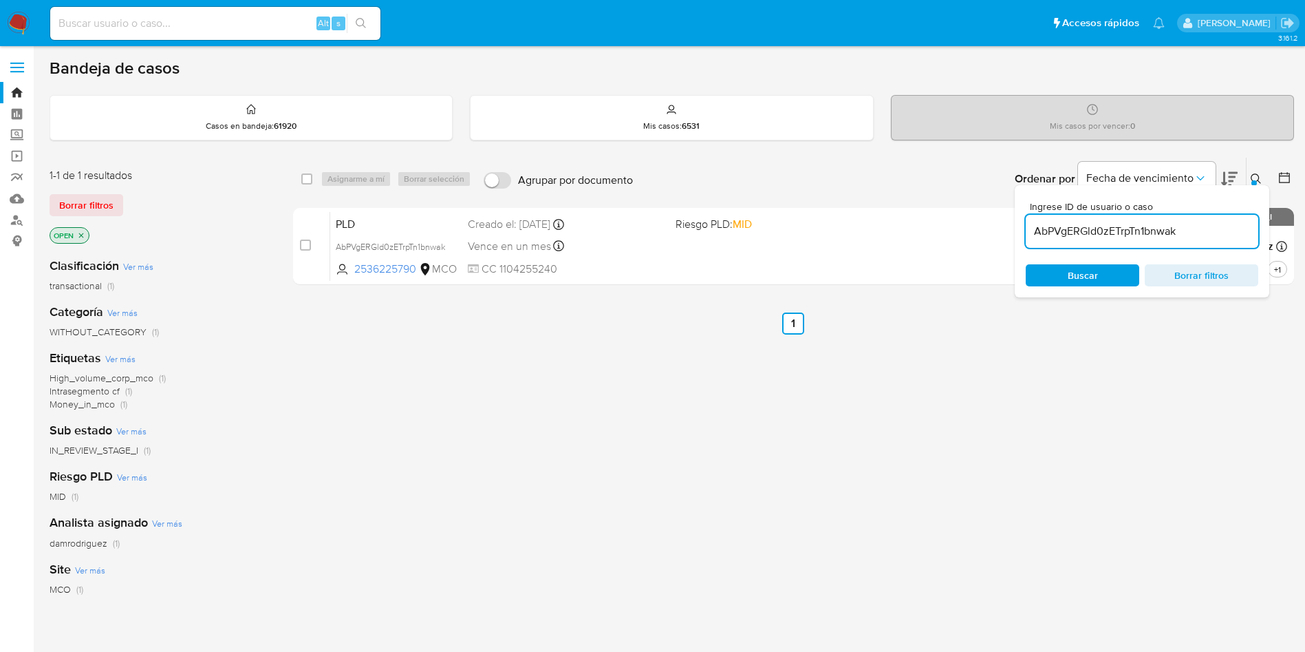
drag, startPoint x: 14, startPoint y: 25, endPoint x: 74, endPoint y: 9, distance: 62.6
click at [14, 25] on img at bounding box center [18, 23] width 23 height 23
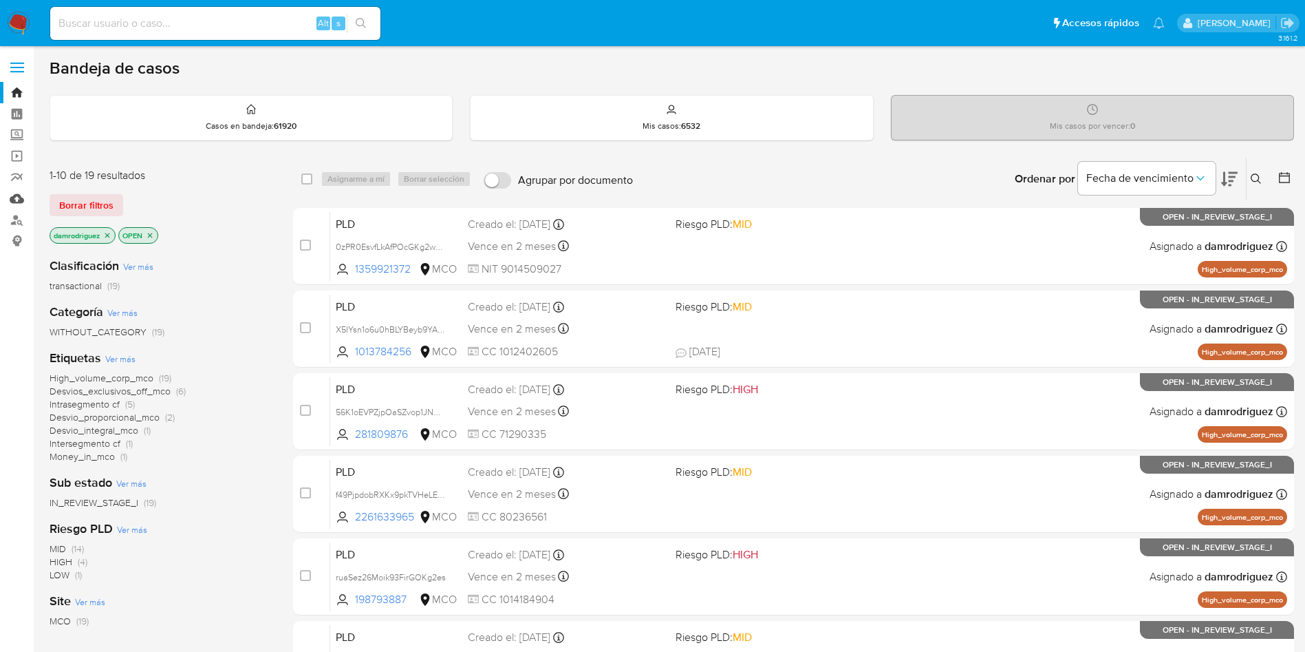
click at [18, 198] on link "Mulan" at bounding box center [82, 198] width 164 height 21
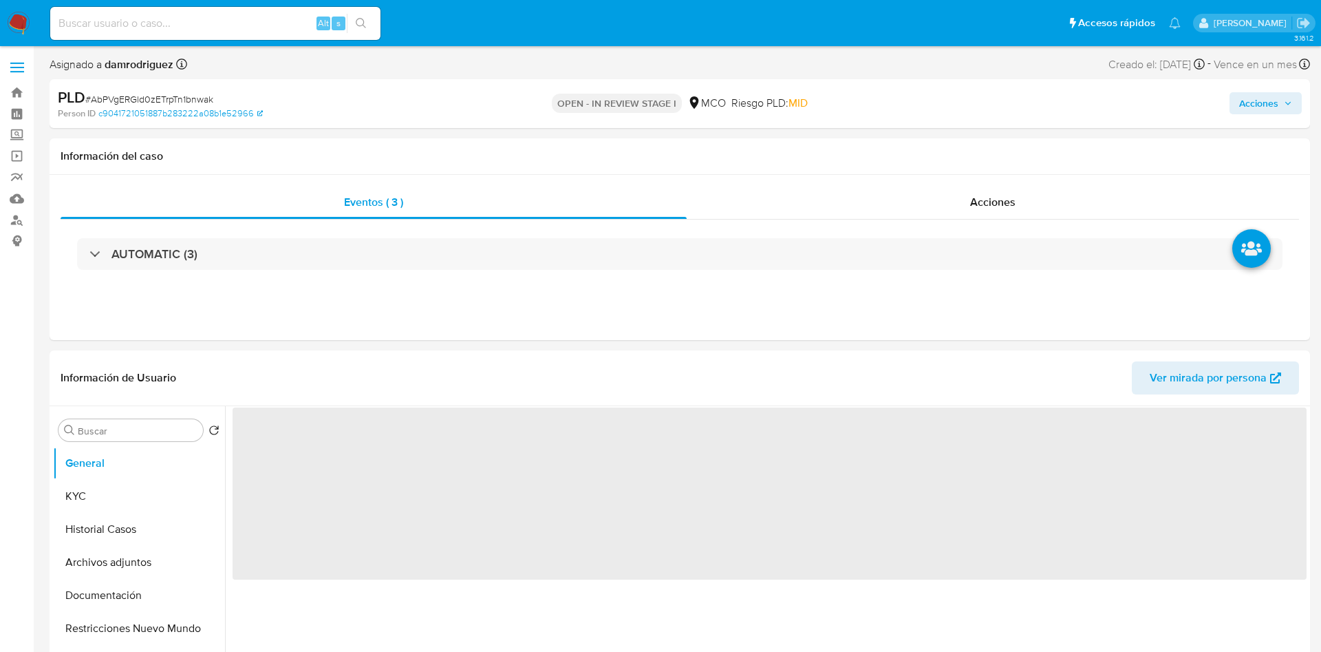
select select "10"
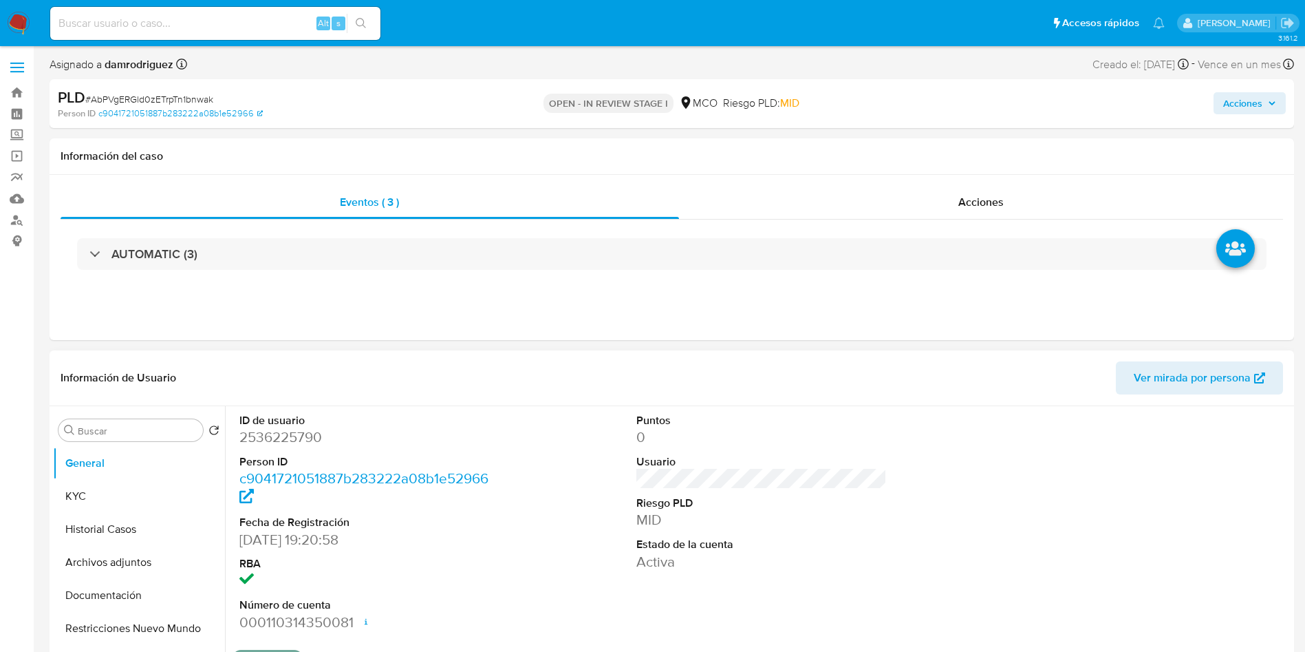
click at [267, 436] on dd "2536225790" at bounding box center [364, 436] width 251 height 19
copy dd "2536225790"
drag, startPoint x: 92, startPoint y: 498, endPoint x: 185, endPoint y: 436, distance: 112.2
click at [92, 498] on button "KYC" at bounding box center [139, 496] width 172 height 33
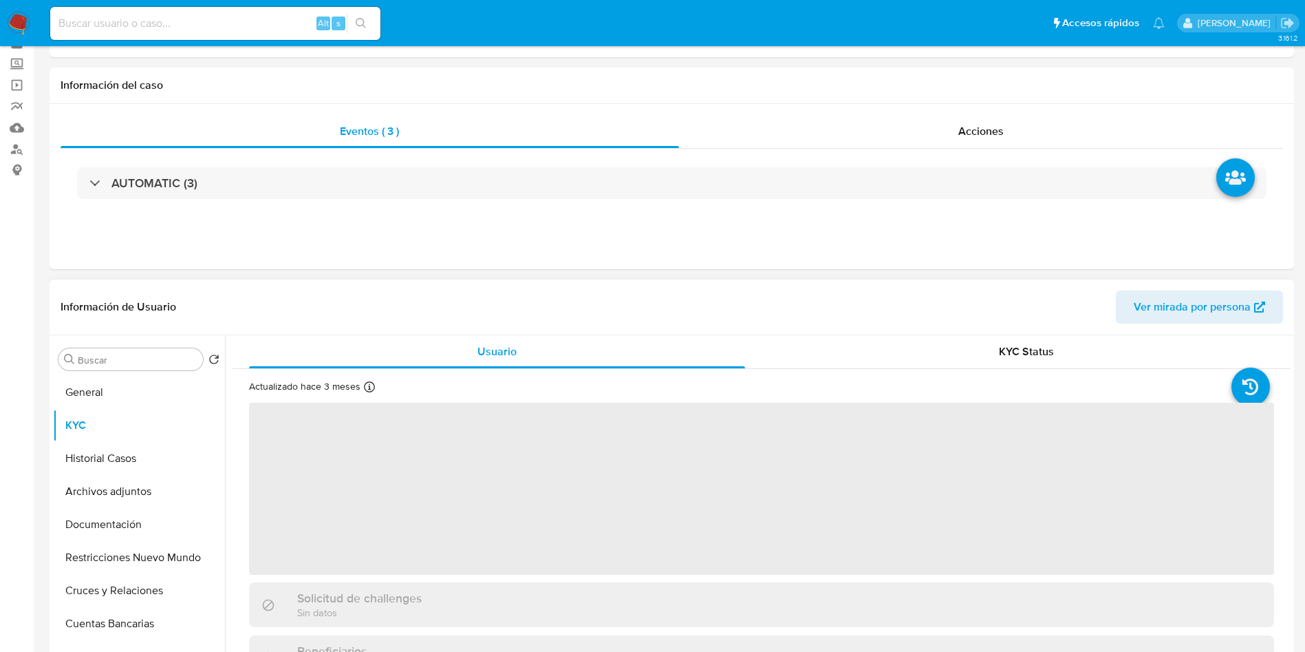
scroll to position [103, 0]
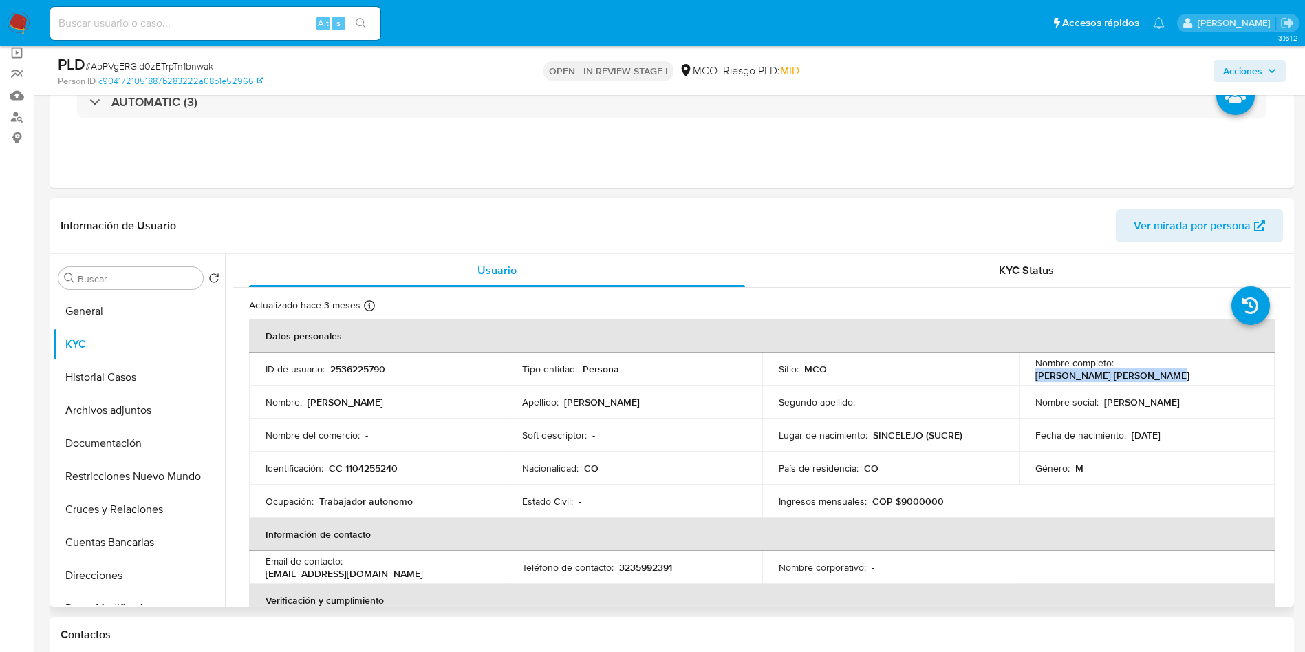
drag, startPoint x: 1238, startPoint y: 371, endPoint x: 1114, endPoint y: 374, distance: 123.9
click at [1114, 374] on div "Nombre completo : [PERSON_NAME] [PERSON_NAME]" at bounding box center [1148, 368] width 224 height 25
copy p "[PERSON_NAME] [PERSON_NAME]"
click at [126, 380] on button "Historial Casos" at bounding box center [133, 377] width 161 height 33
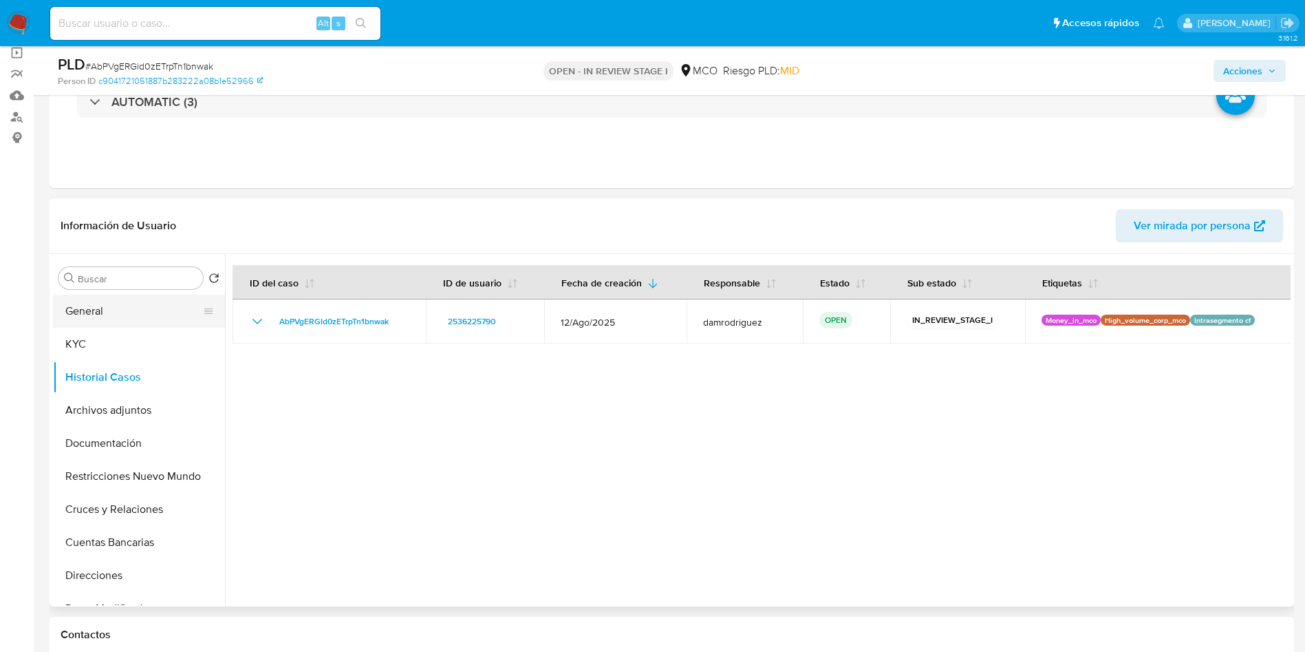
click at [83, 312] on button "General" at bounding box center [133, 311] width 161 height 33
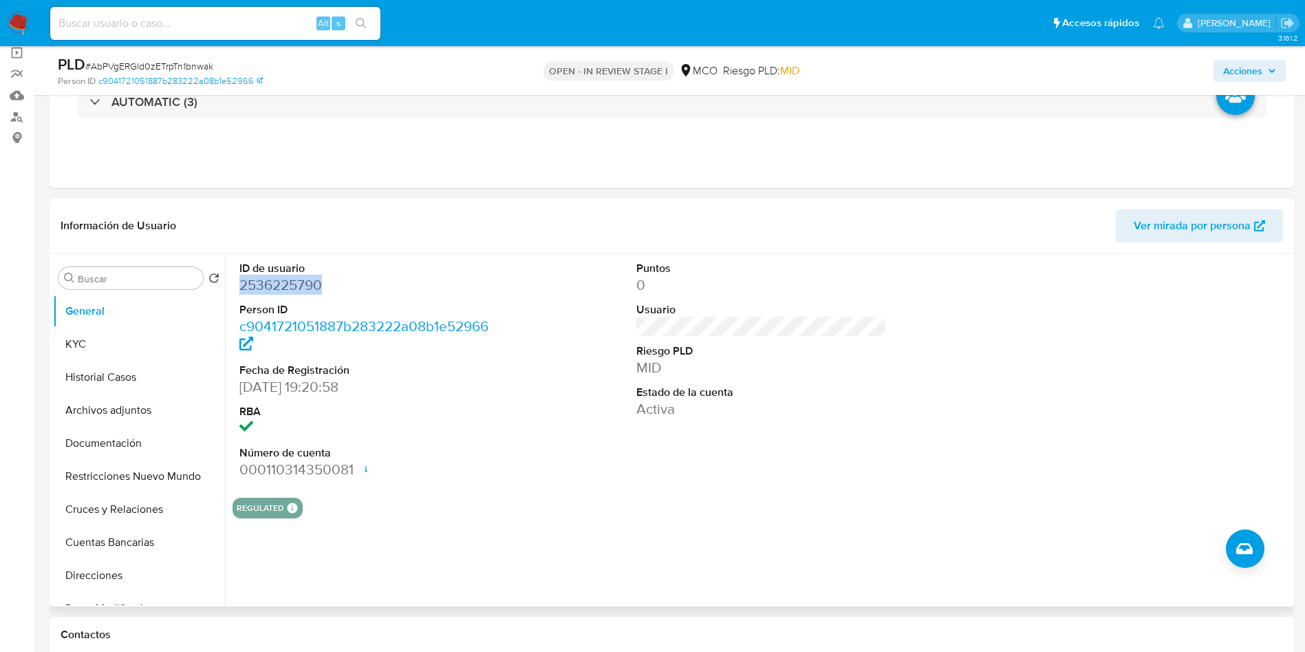
drag, startPoint x: 334, startPoint y: 285, endPoint x: 231, endPoint y: 285, distance: 103.9
click at [231, 285] on div "ID de usuario 2536225790 Person ID c9041721051887b283222a08b1e52966 Fecha de Re…" at bounding box center [758, 430] width 1066 height 352
copy dd "2536225790"
click at [506, 229] on header "Información de Usuario Ver mirada por persona" at bounding box center [672, 225] width 1223 height 33
click at [680, 571] on div "ID de usuario 2536225790 Person ID c9041721051887b283222a08b1e52966 Fecha de Re…" at bounding box center [758, 430] width 1066 height 352
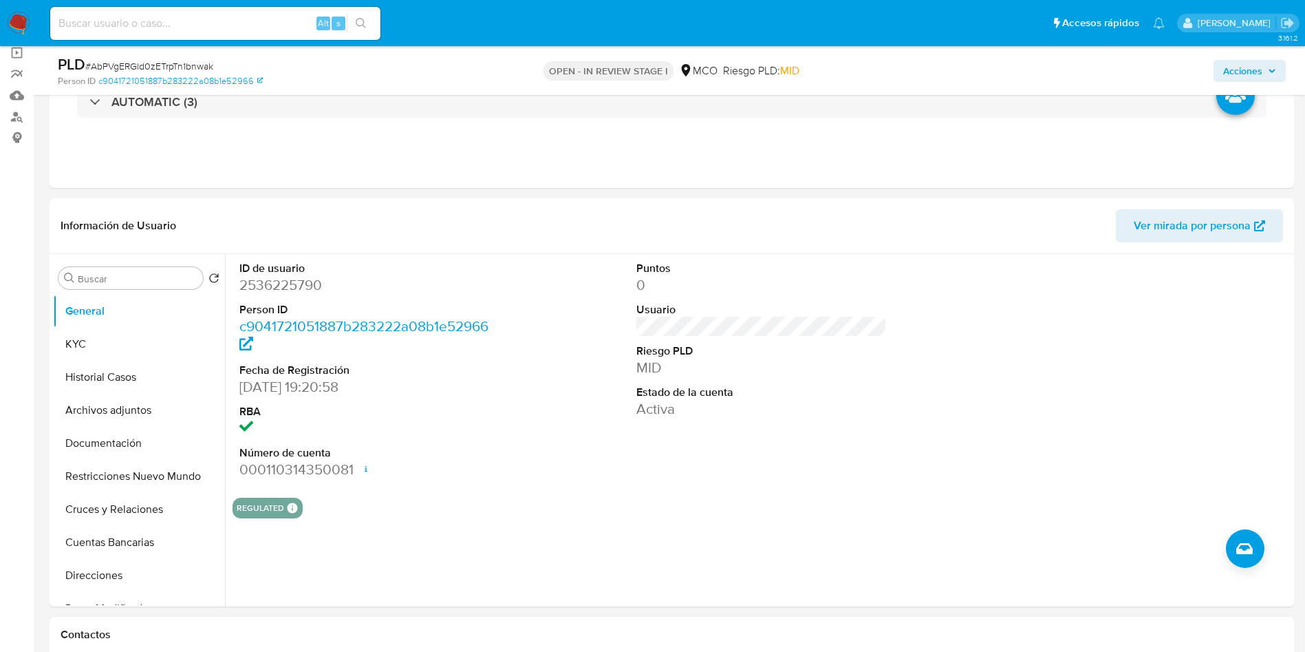
scroll to position [516, 0]
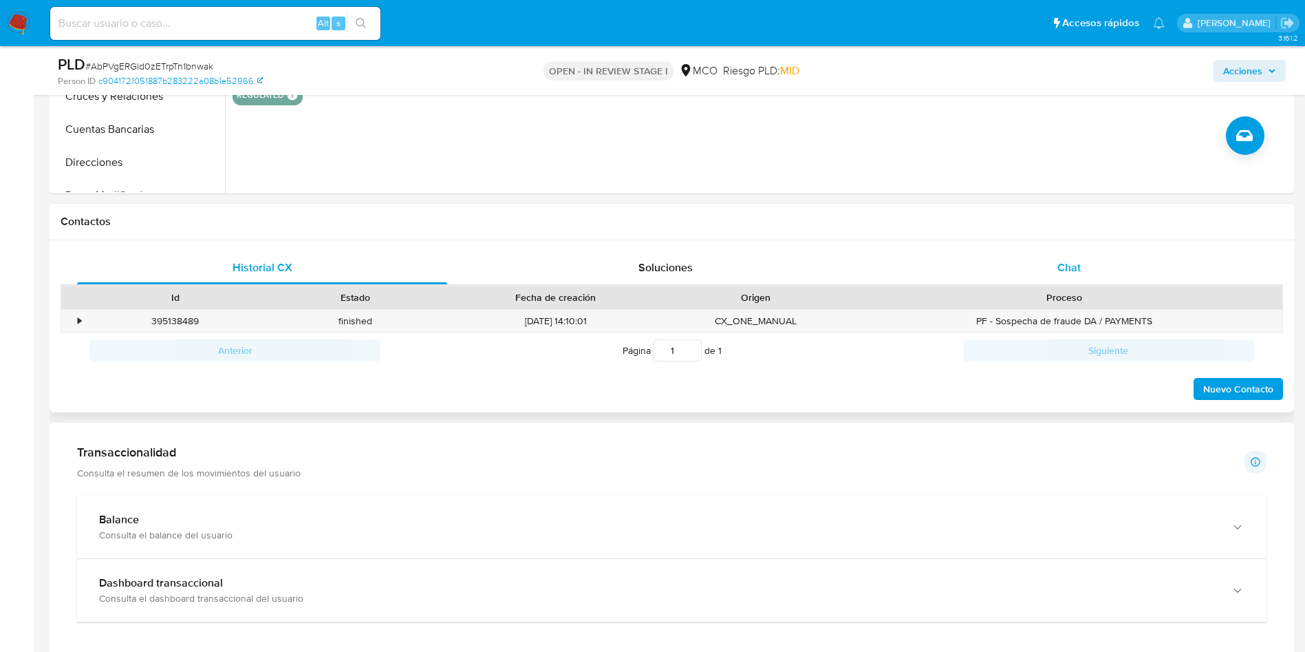
click at [1058, 272] on span "Chat" at bounding box center [1069, 267] width 23 height 16
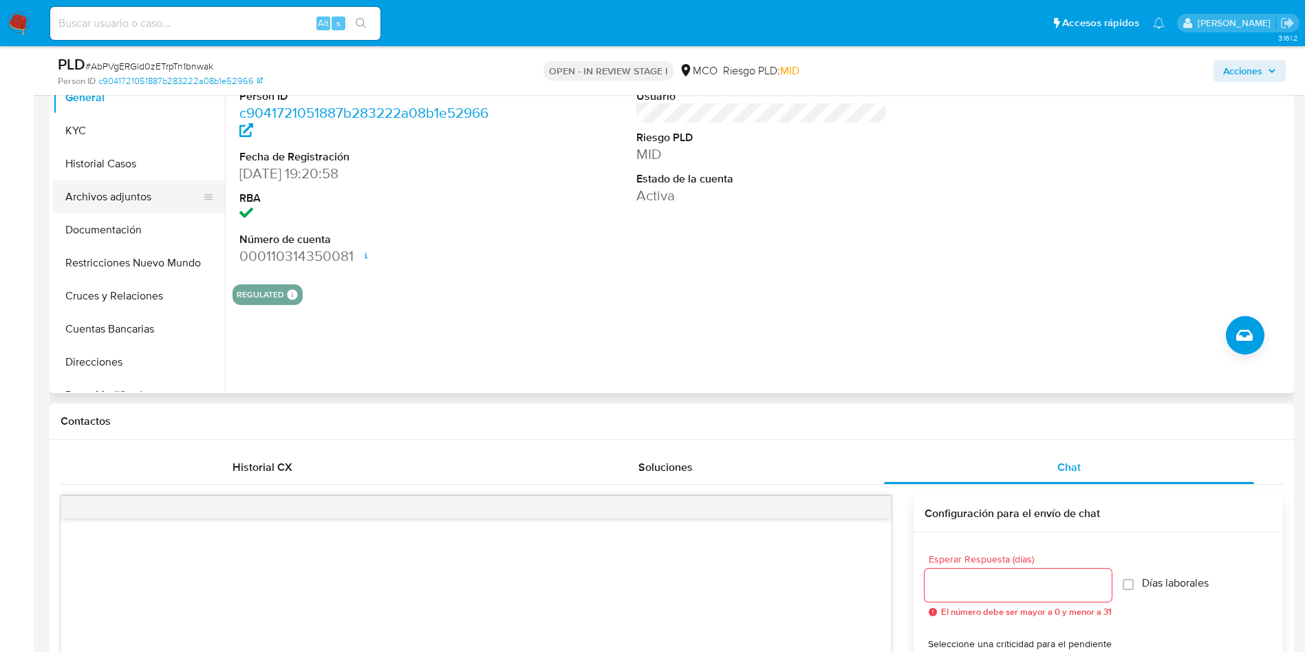
scroll to position [206, 0]
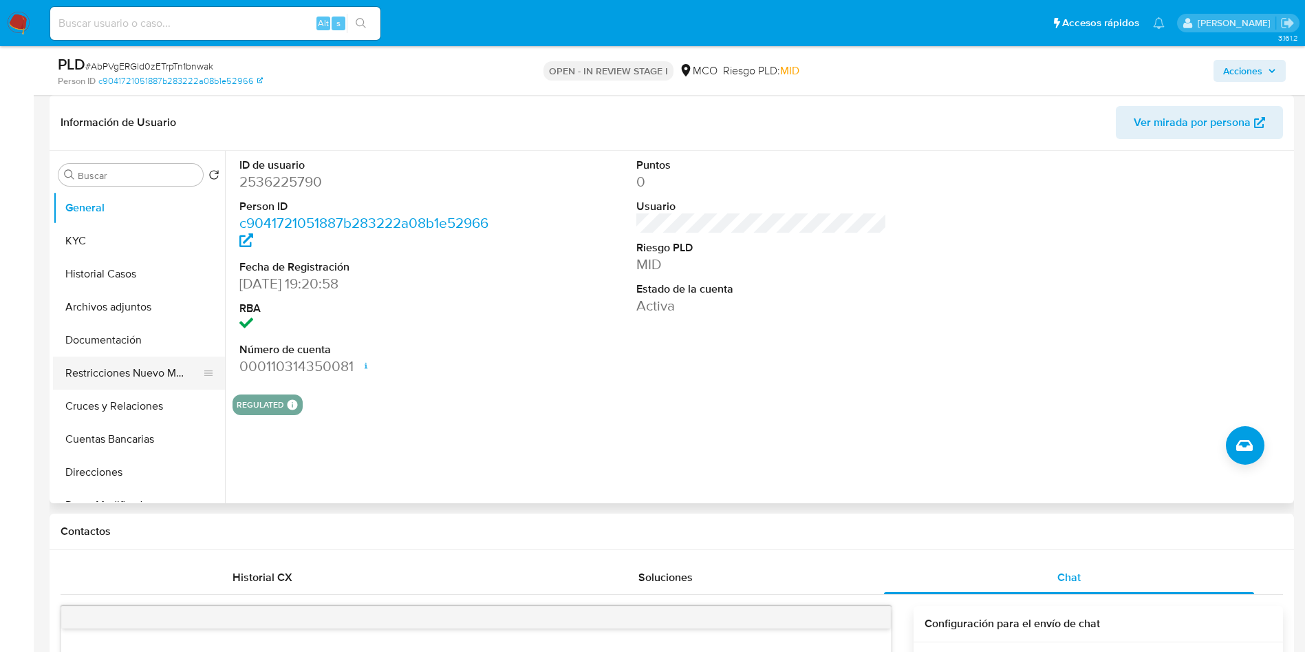
click at [94, 377] on button "Restricciones Nuevo Mundo" at bounding box center [133, 372] width 161 height 33
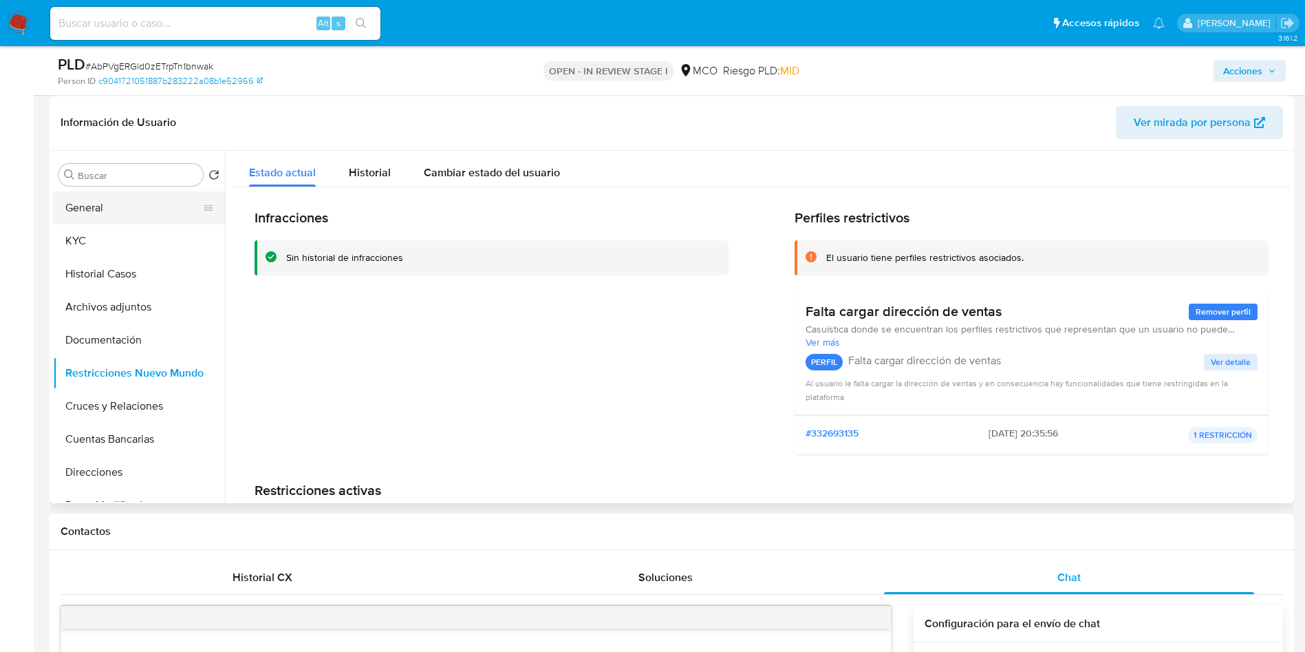
drag, startPoint x: 108, startPoint y: 204, endPoint x: 190, endPoint y: 206, distance: 81.9
click at [116, 204] on button "General" at bounding box center [133, 207] width 161 height 33
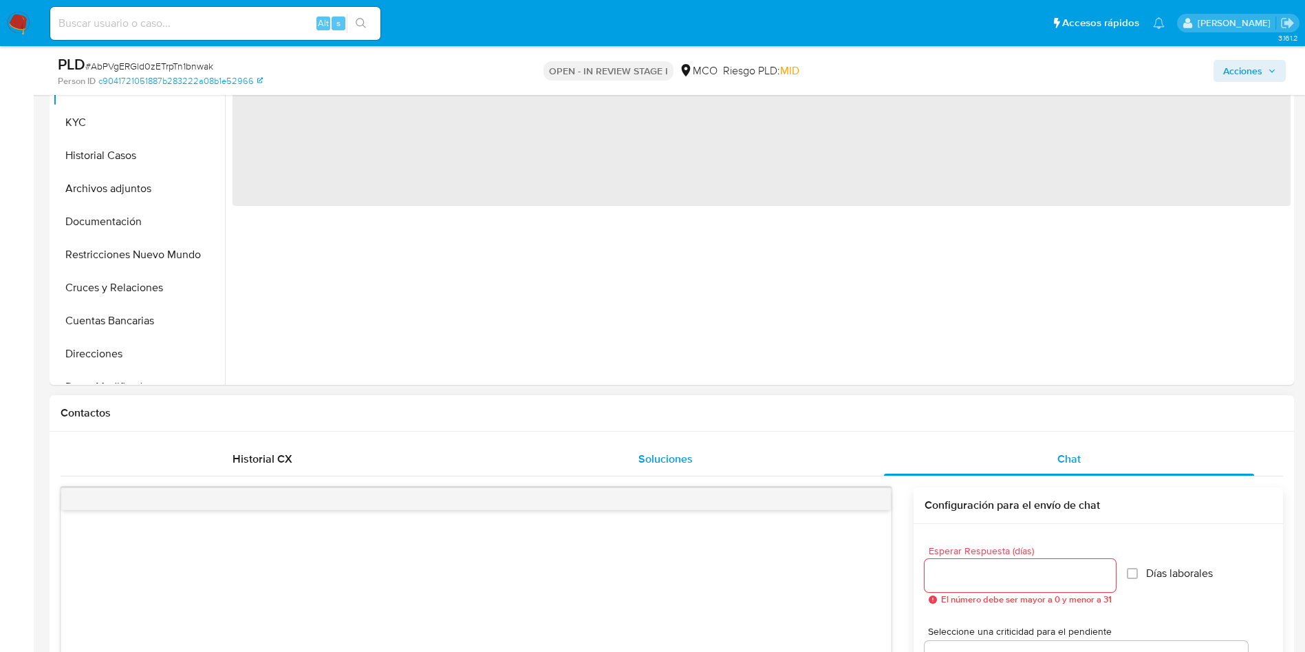
scroll to position [516, 0]
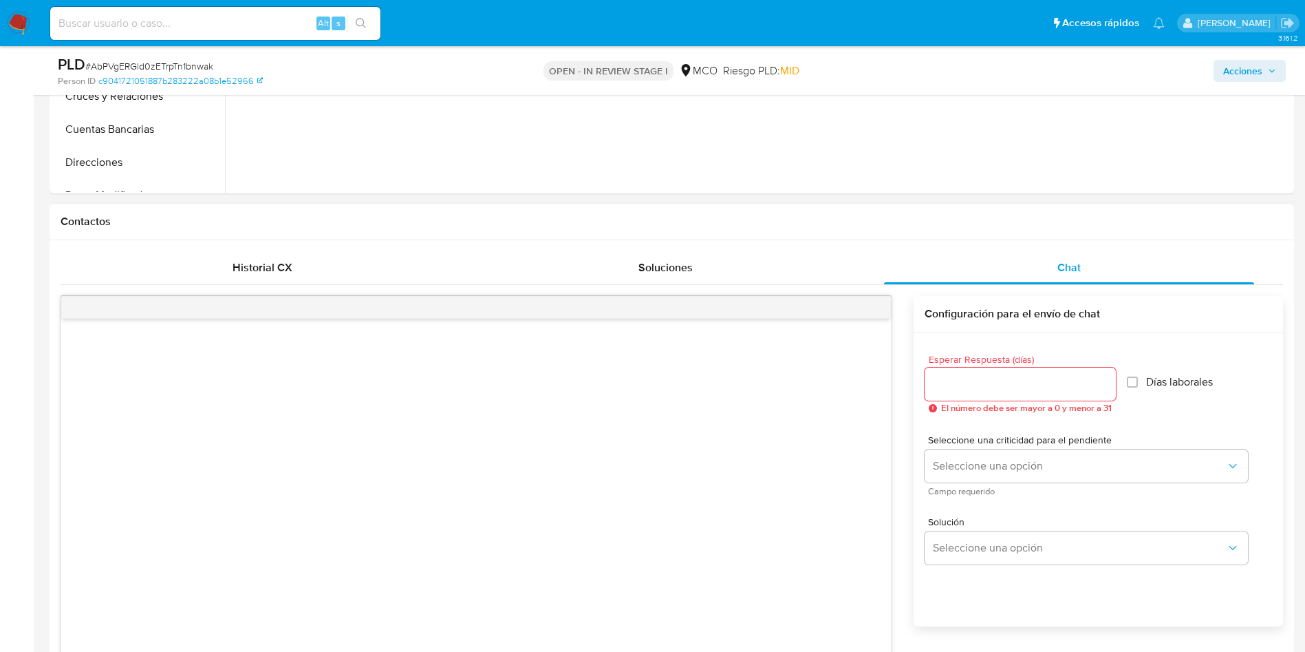
click at [996, 385] on input "Esperar Respuesta (días)" at bounding box center [1020, 384] width 191 height 18
type input "3"
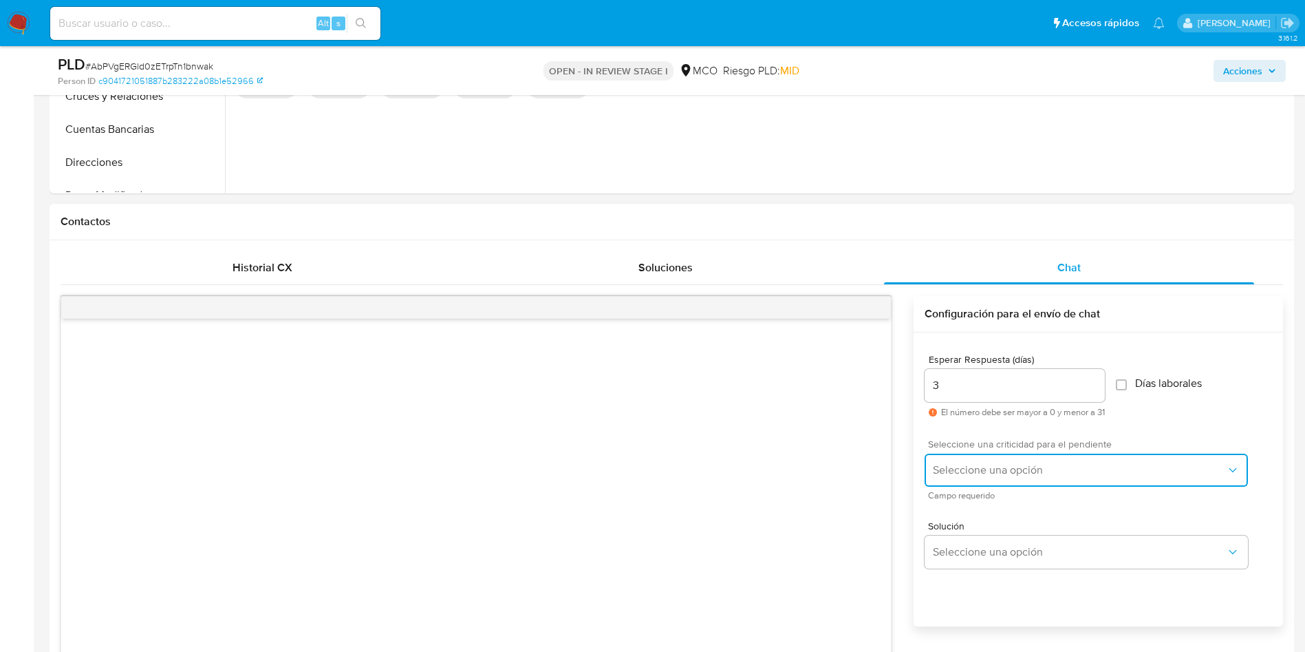
click at [992, 472] on span "Seleccione una opción" at bounding box center [1079, 470] width 293 height 14
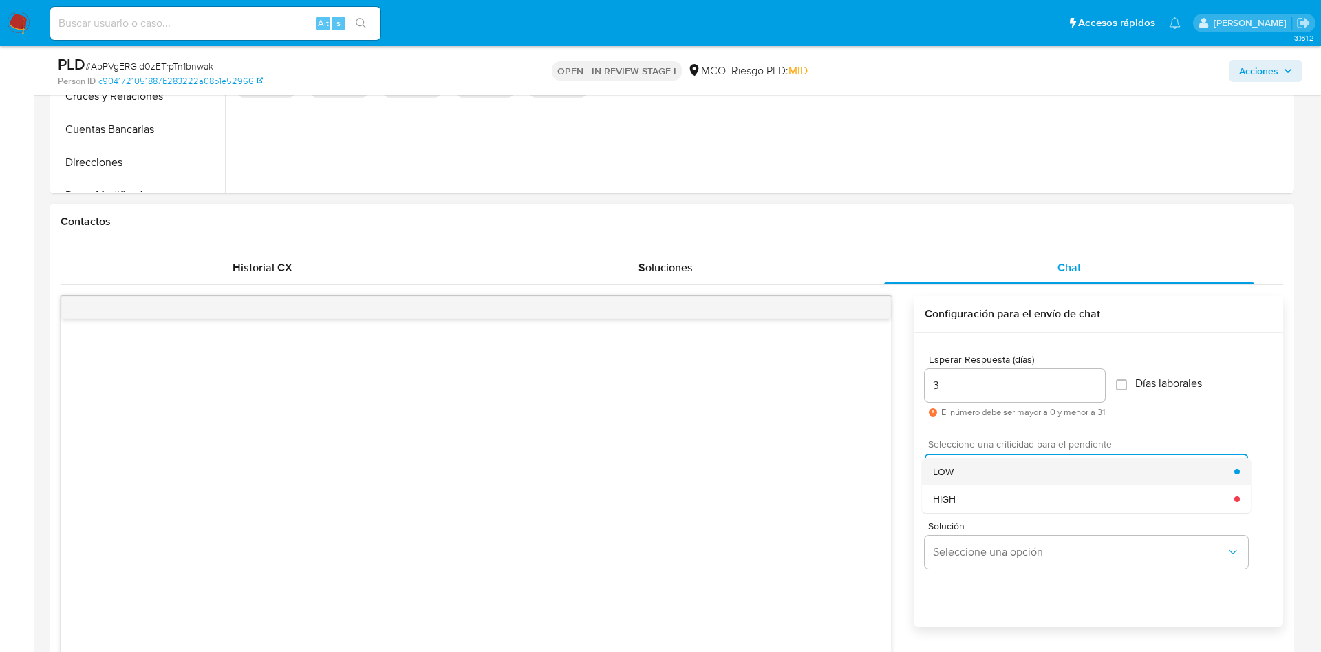
click at [999, 475] on div "LOW" at bounding box center [1083, 472] width 301 height 28
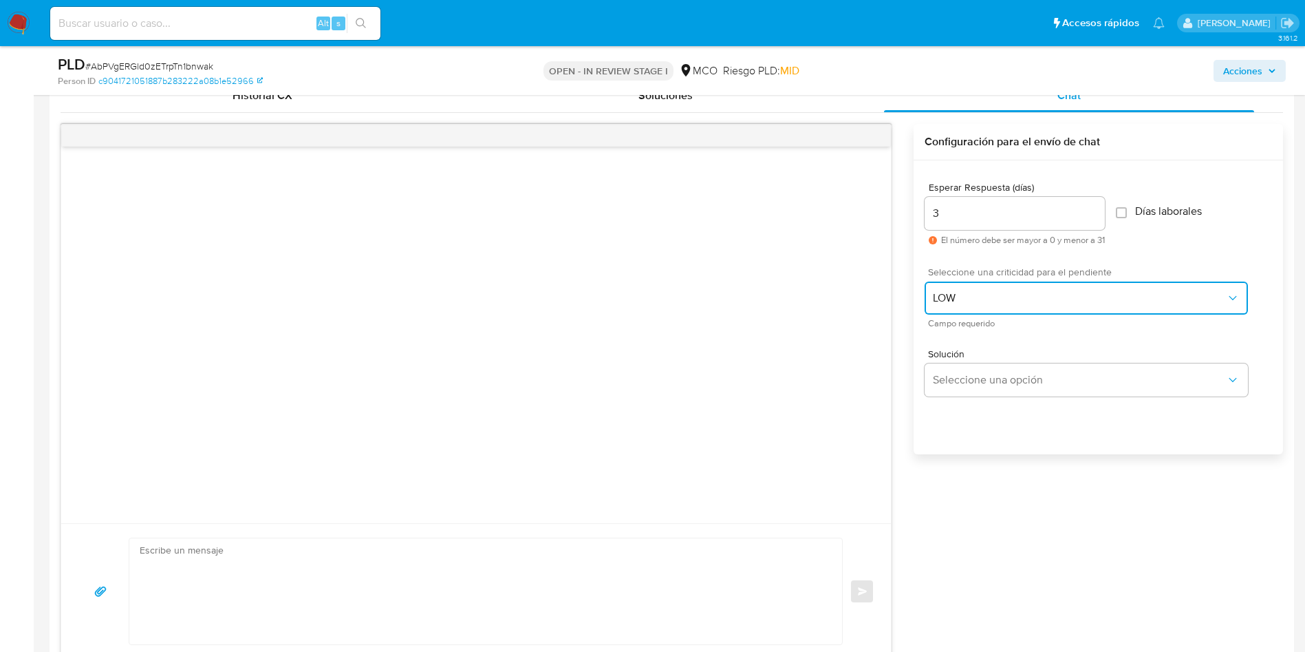
scroll to position [723, 0]
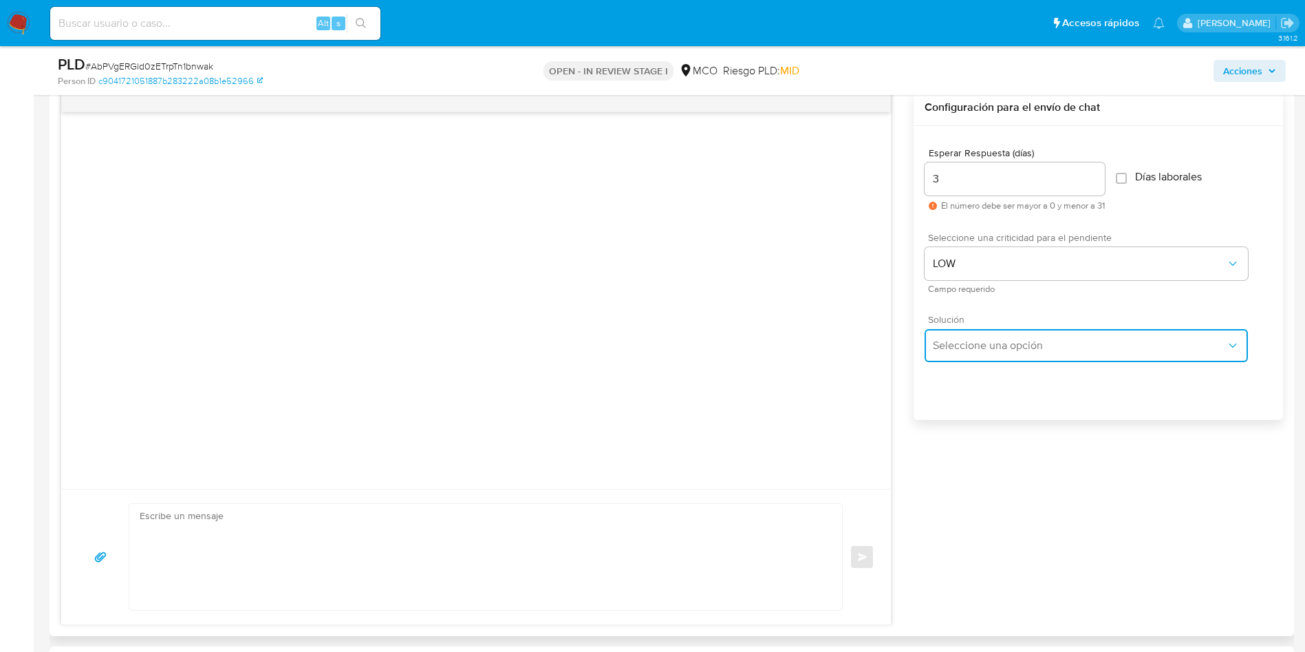
click at [997, 334] on button "Seleccione una opción" at bounding box center [1086, 345] width 323 height 33
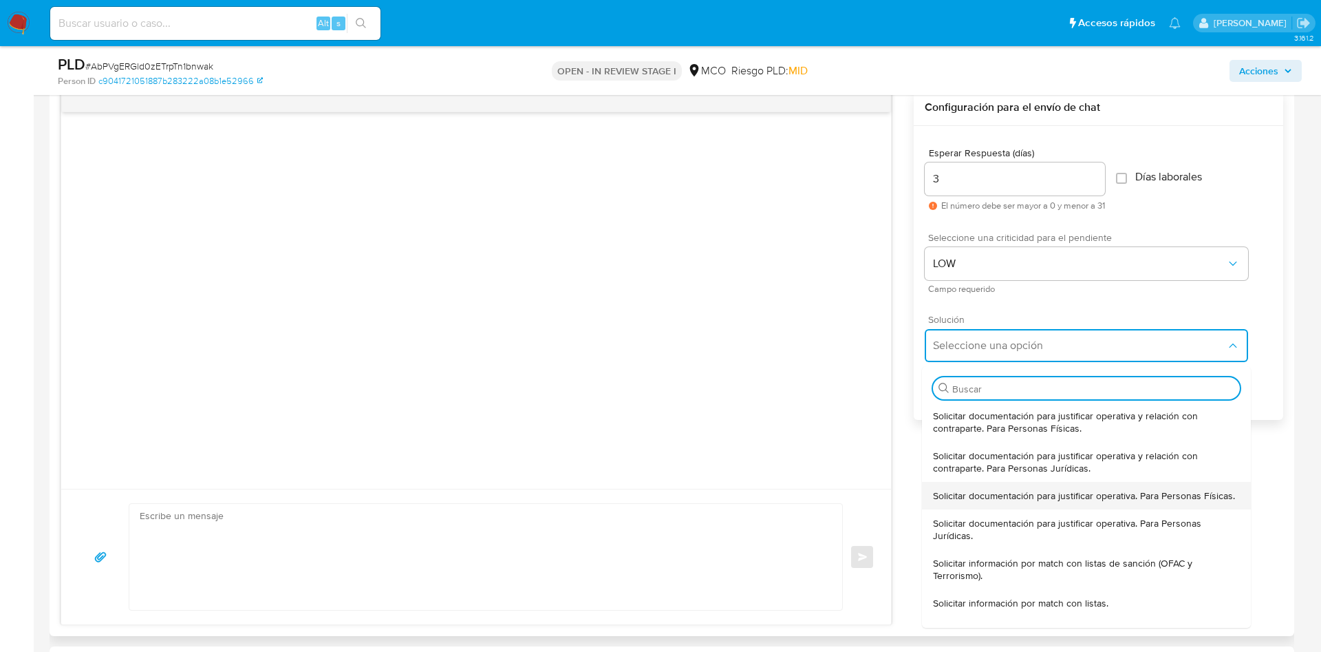
click at [1007, 502] on span "Solicitar documentación para justificar operativa. Para Personas Físicas." at bounding box center [1084, 495] width 302 height 12
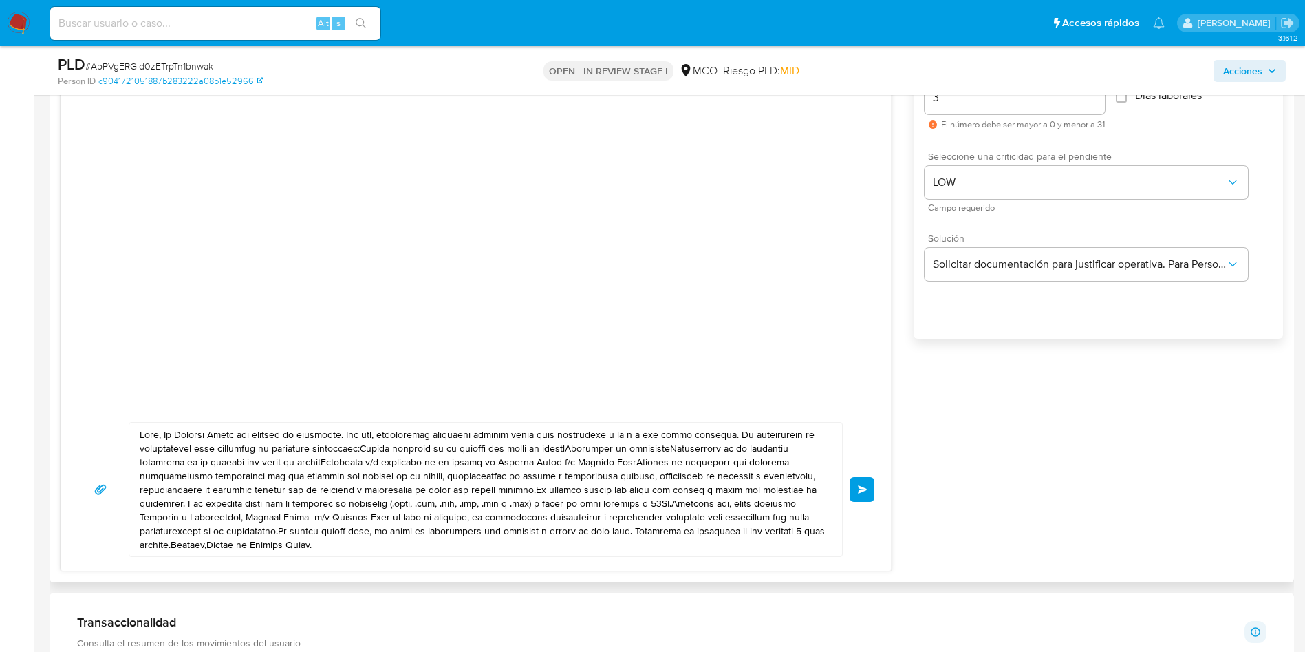
scroll to position [929, 0]
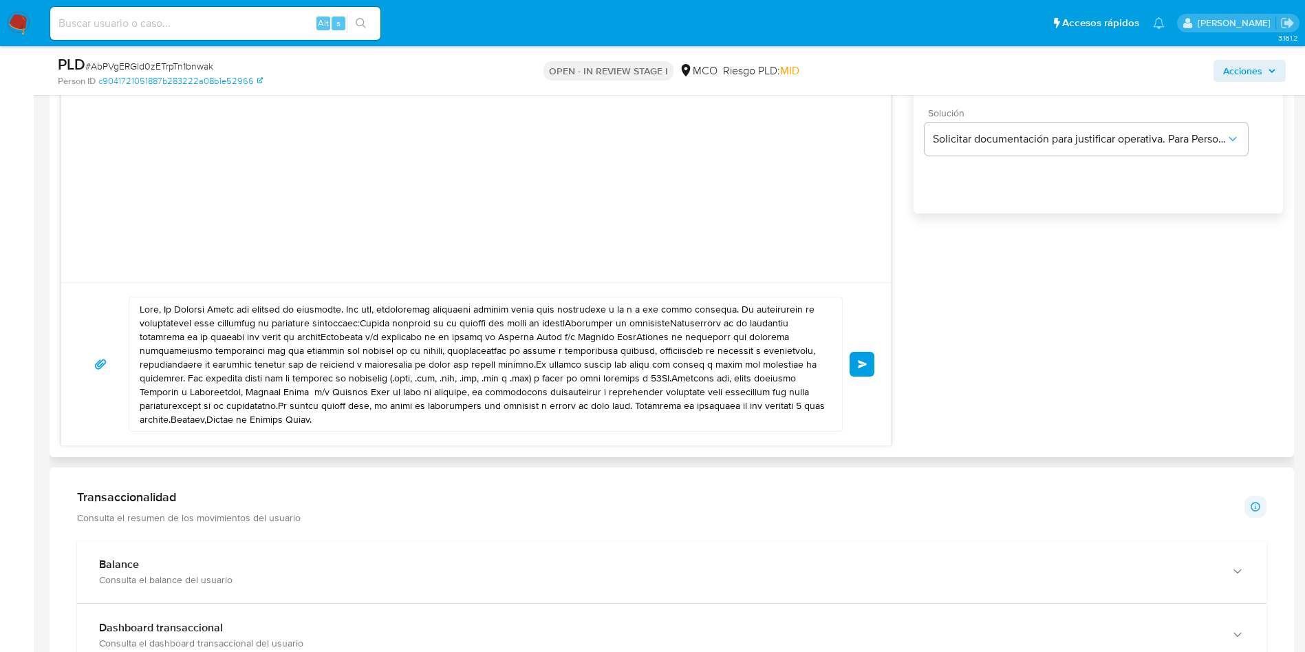
click at [356, 442] on div "Enviar" at bounding box center [476, 363] width 830 height 163
click at [356, 404] on textarea at bounding box center [482, 363] width 685 height 133
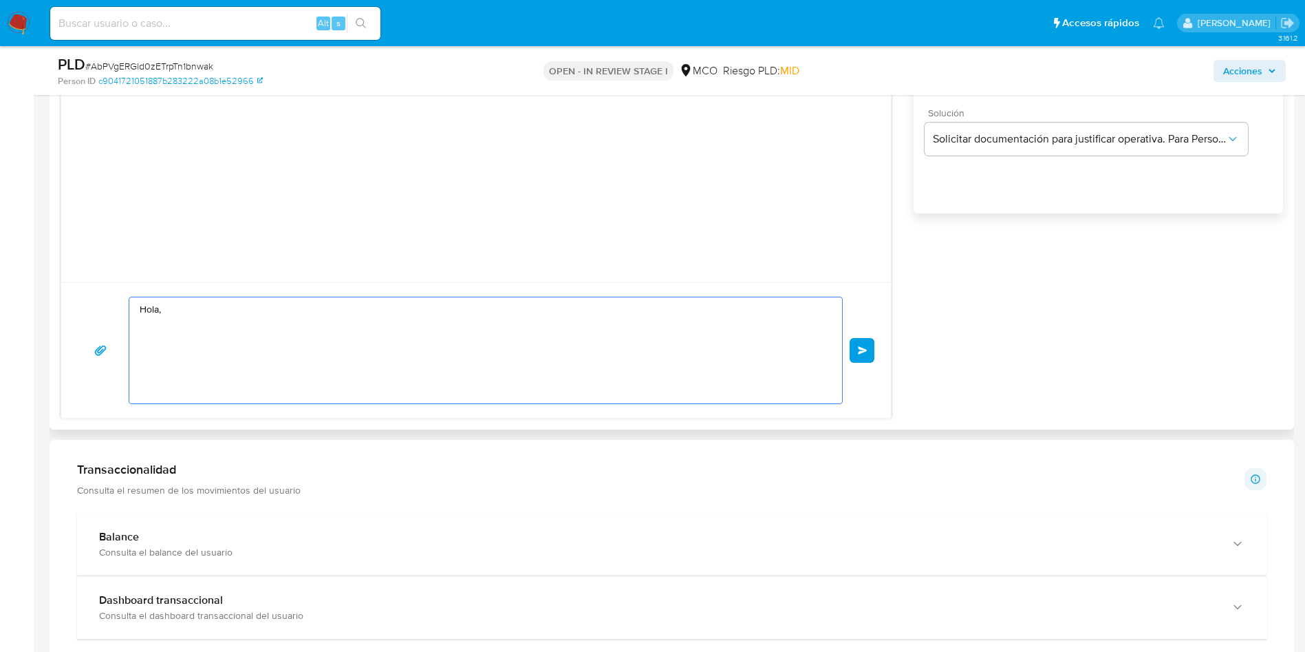
paste textarea "Lo Ipsumdo Sitam con adipisc el seddoeius. Tem inc, utlaboreetd magnaaliq enima…"
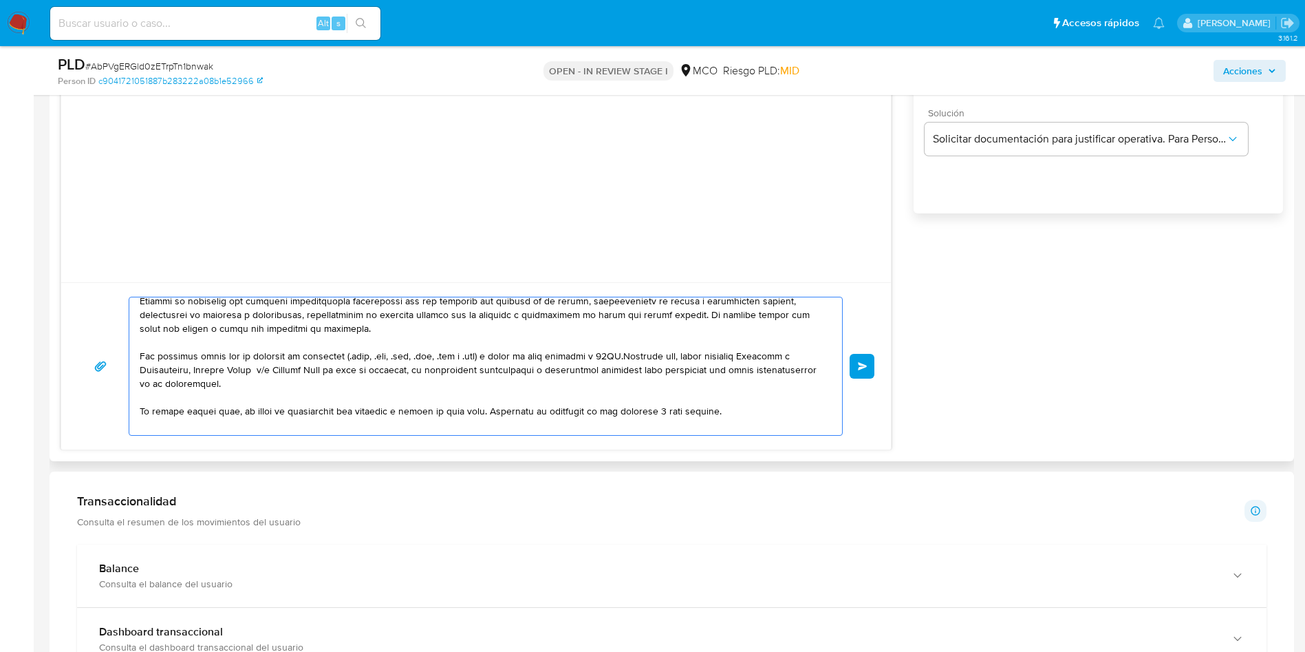
scroll to position [189, 0]
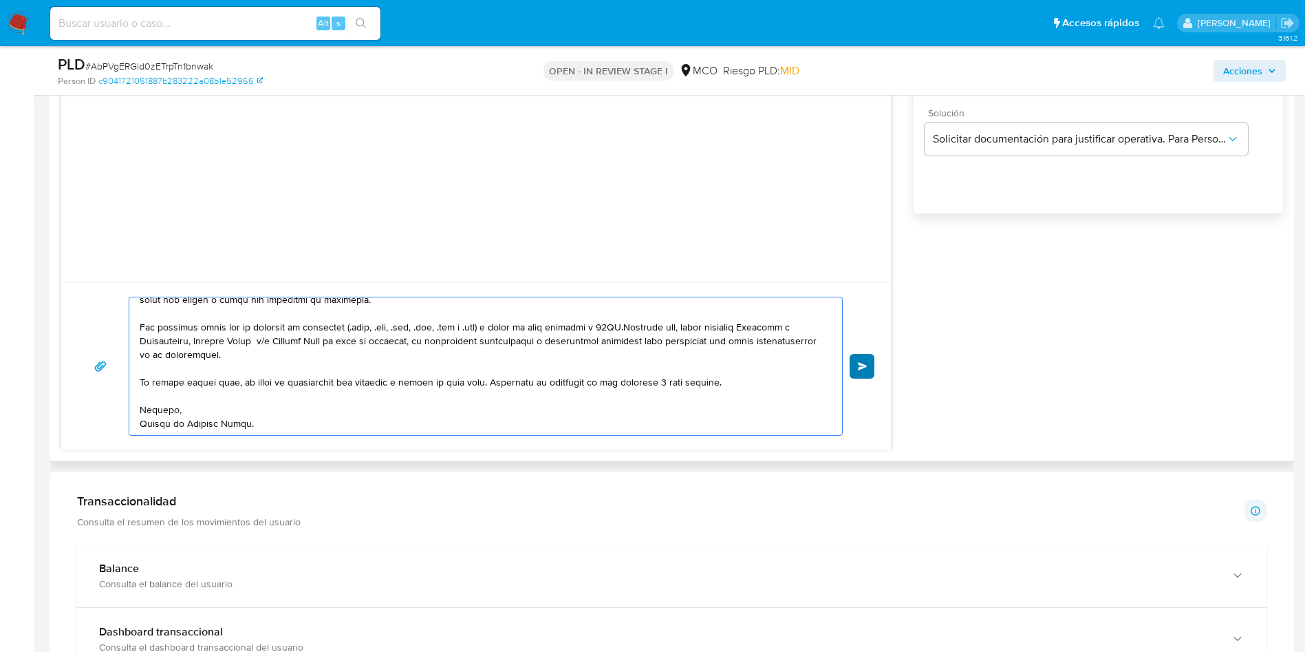
type textarea "Lore, Ip Dolorsi Ametc adi elitsed do eiusmodte. Inc utl, etdoloremag aliquaeni…"
click at [854, 366] on button "Enviar" at bounding box center [862, 366] width 25 height 25
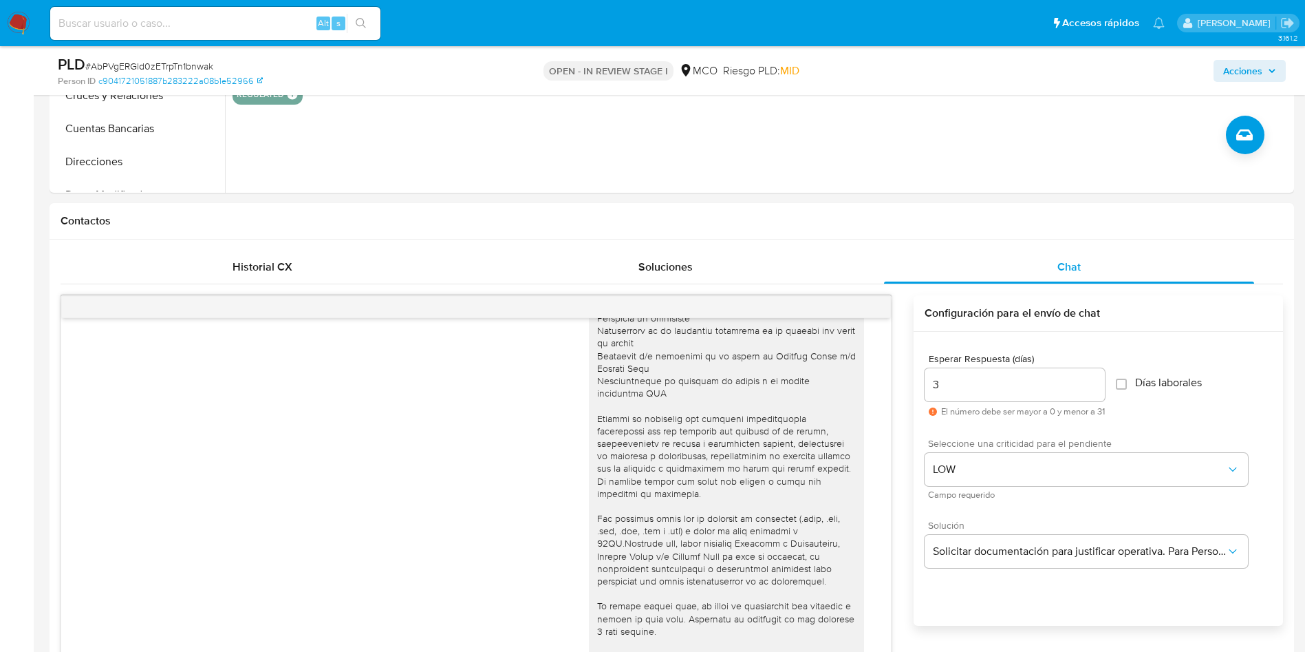
scroll to position [516, 0]
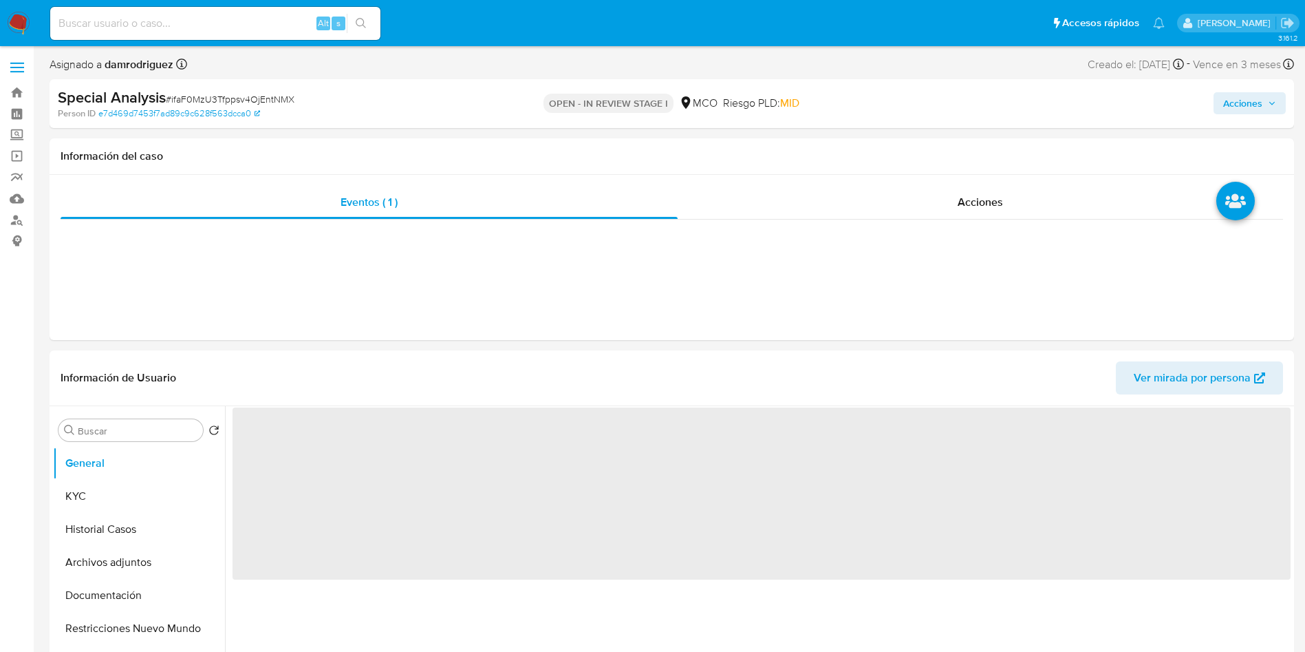
select select "10"
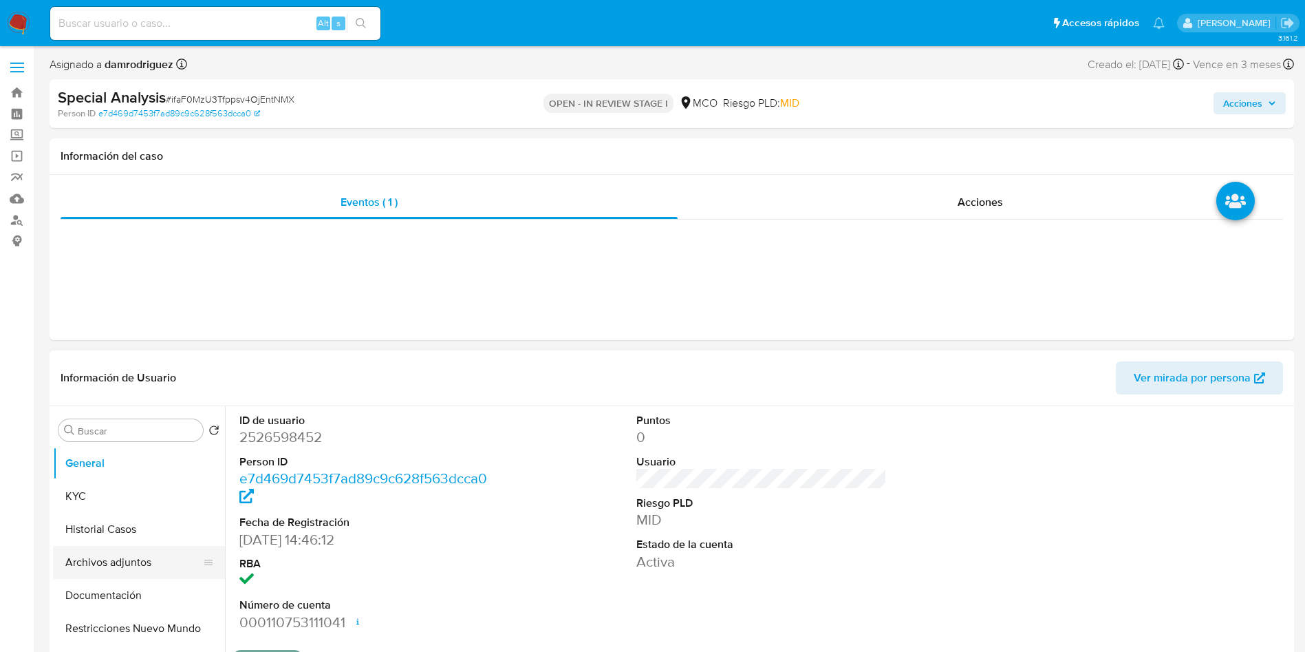
scroll to position [206, 0]
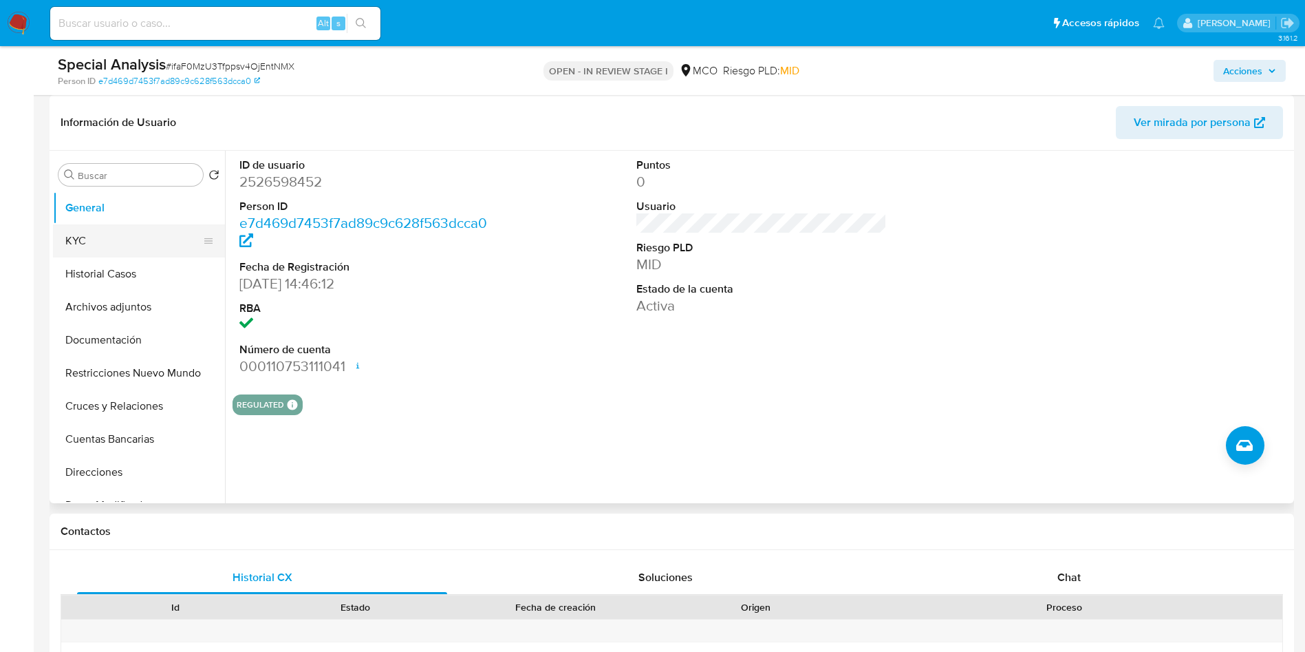
click at [81, 248] on button "KYC" at bounding box center [133, 240] width 161 height 33
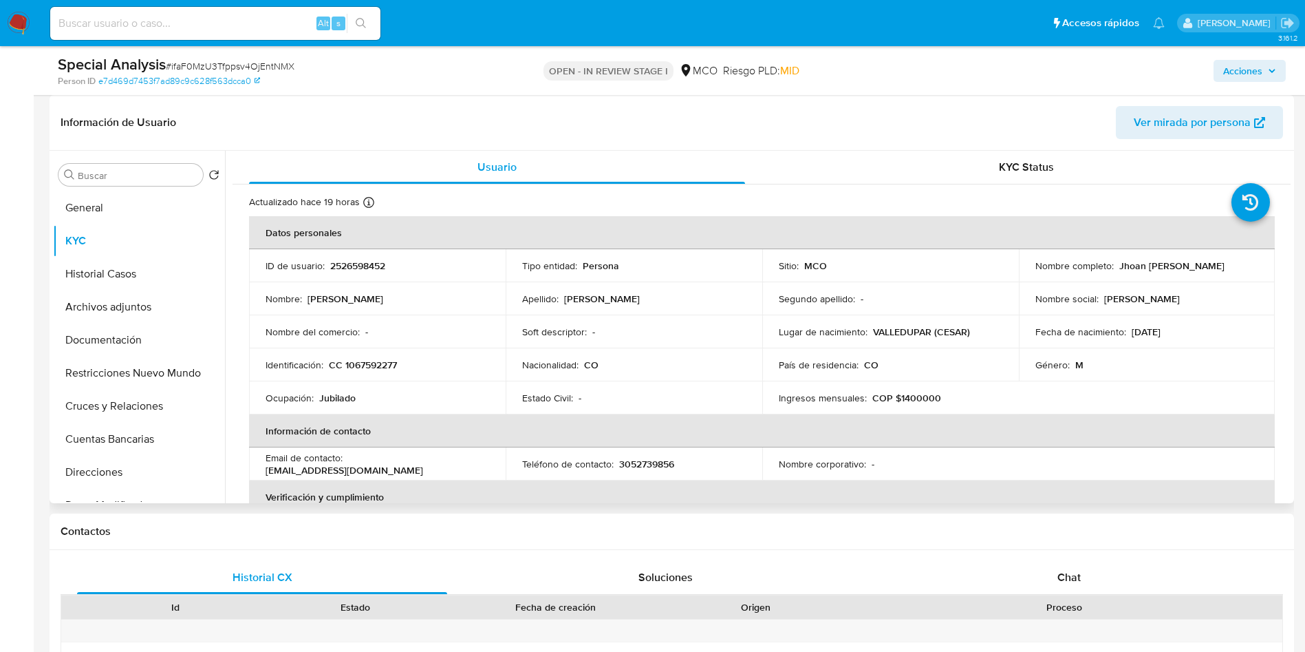
drag, startPoint x: 1250, startPoint y: 266, endPoint x: 1115, endPoint y: 270, distance: 134.9
click at [1115, 270] on div "Nombre completo : Jhoan Esteban Mejia Castro" at bounding box center [1148, 265] width 224 height 12
copy p "Jhoan Esteban Mejia Castro"
click at [356, 269] on p "2526598452" at bounding box center [357, 265] width 55 height 12
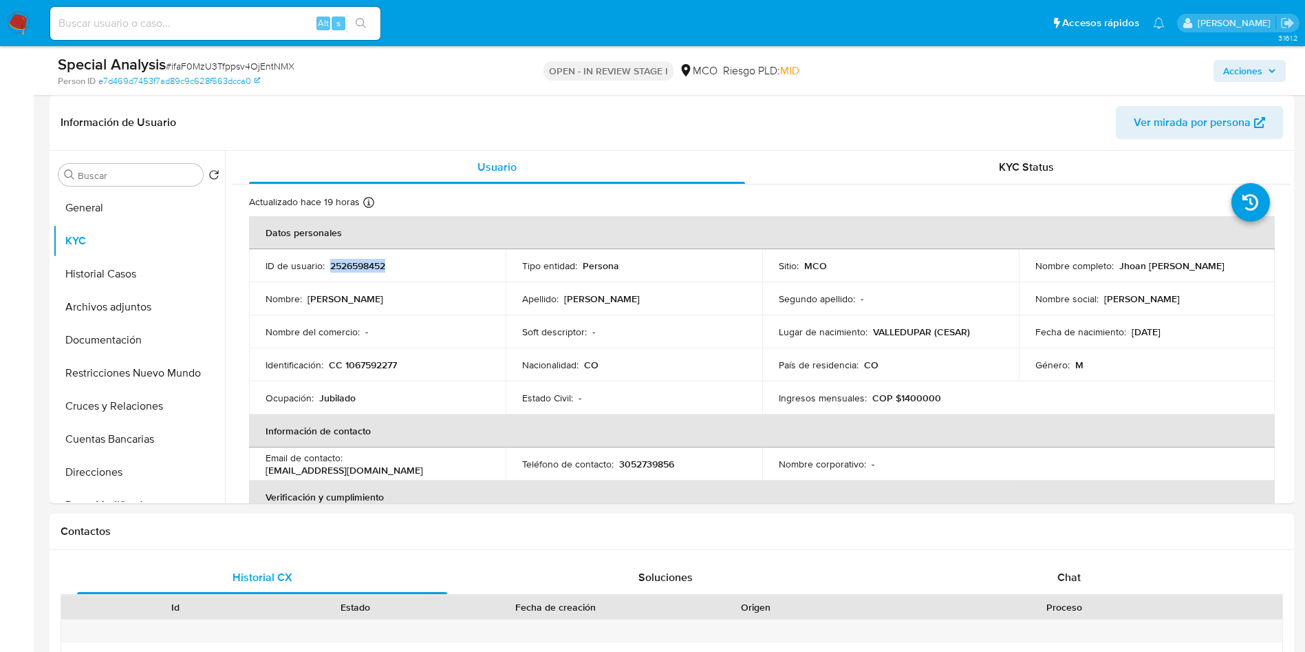
copy p "2526598452"
click at [440, 87] on div "Special Analysis # ifaF0MzU3Tfppsv4OjEntNMX Person ID e7d469d7453f7ad89c9c628f5…" at bounding box center [672, 70] width 1245 height 49
click at [412, 78] on div "Person ID e7d469d7453f7ad89c9c628f563dcca0" at bounding box center [261, 81] width 406 height 12
click at [355, 259] on p "2526598452" at bounding box center [357, 265] width 55 height 12
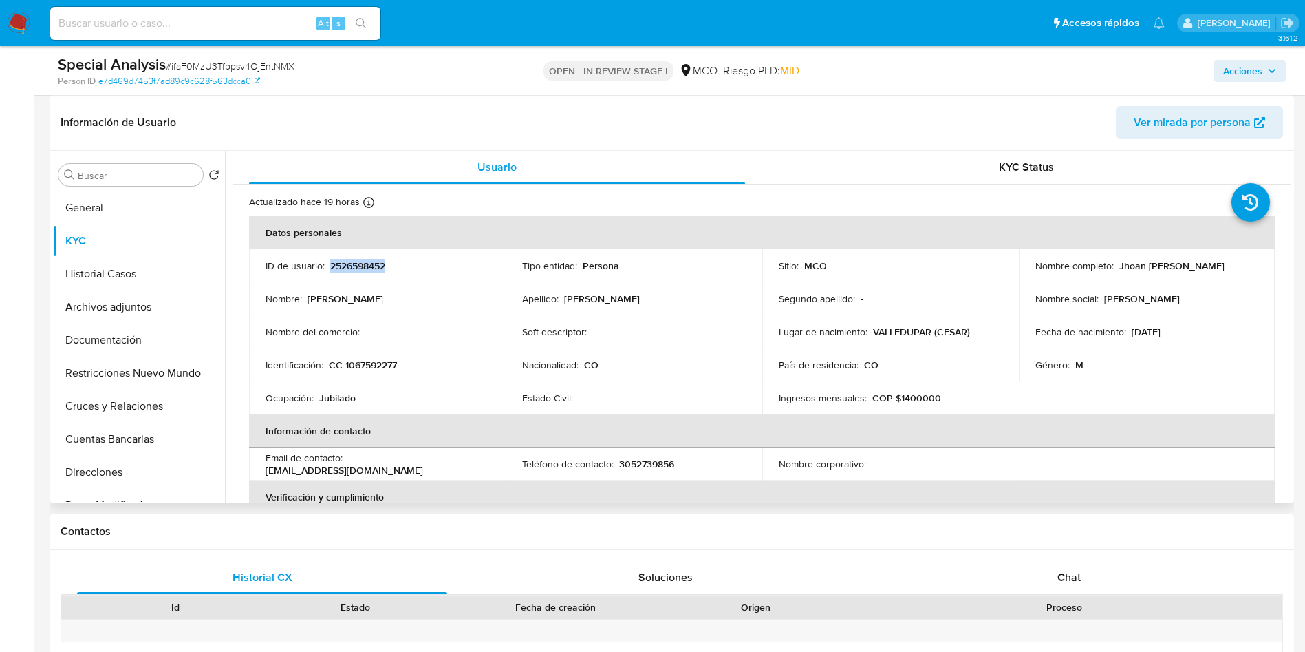
copy p "2526598452"
click at [358, 264] on p "2526598452" at bounding box center [357, 265] width 55 height 12
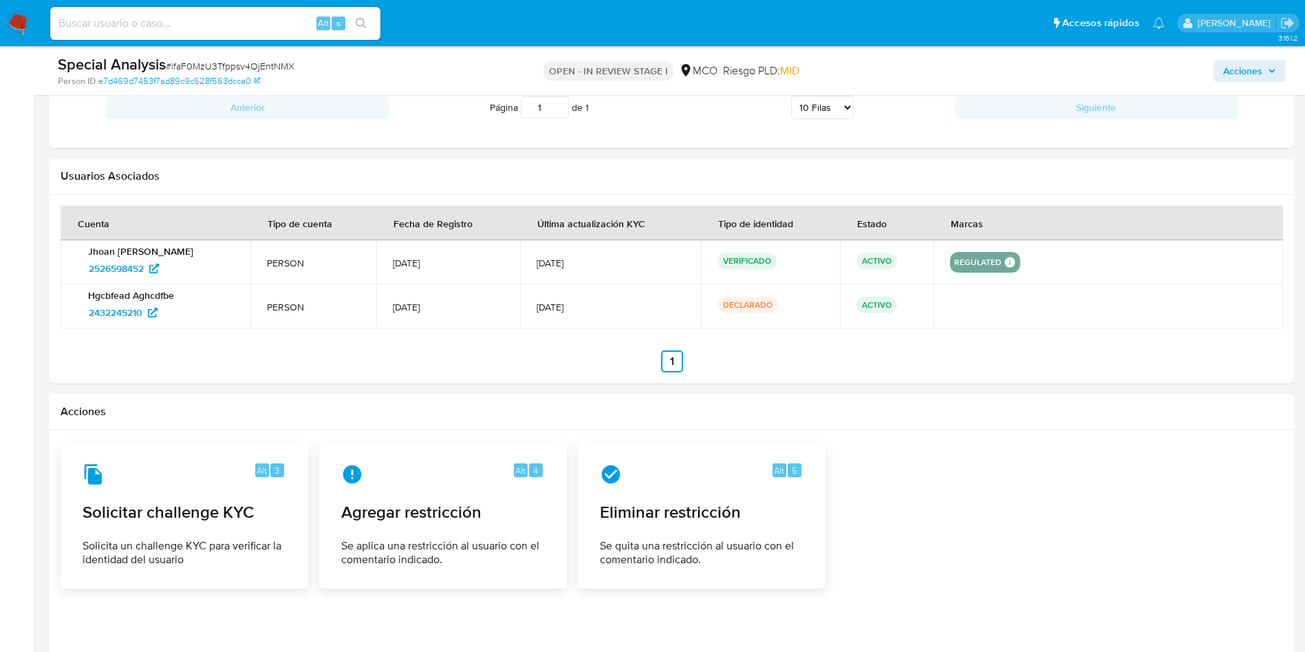
scroll to position [1281, 0]
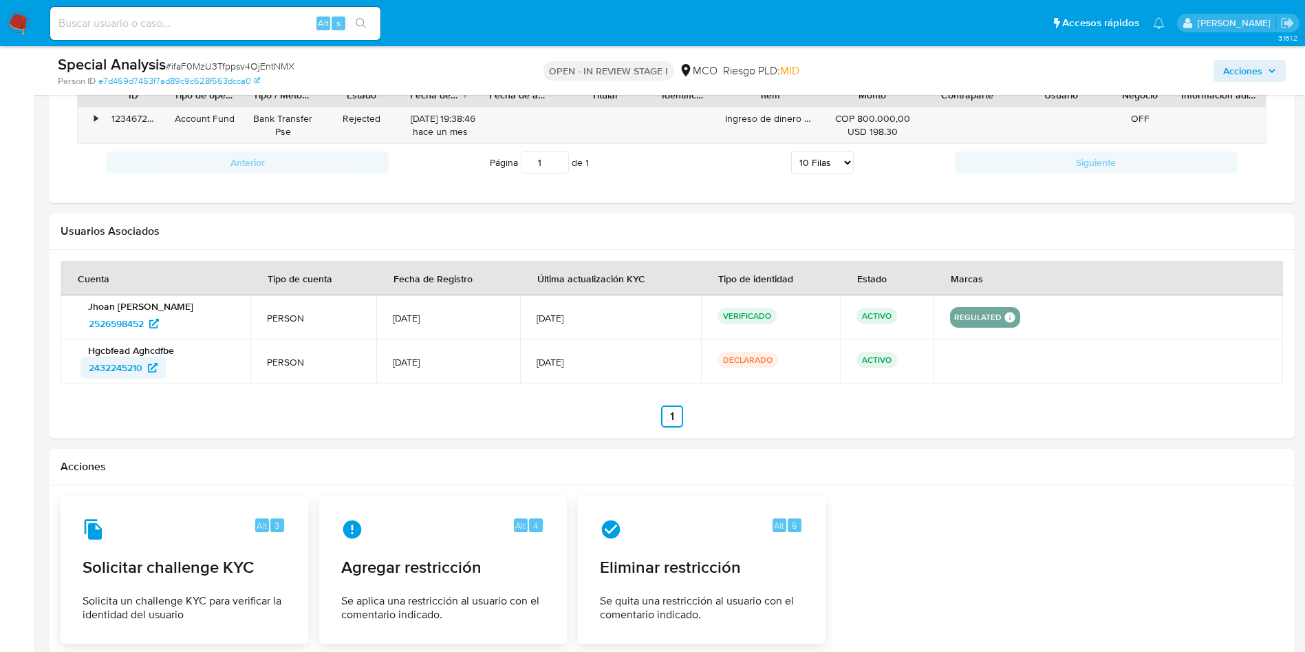
drag, startPoint x: 78, startPoint y: 367, endPoint x: 144, endPoint y: 371, distance: 65.5
click at [144, 371] on div "Hgcbfead Aghcdfbe 2432245210" at bounding box center [155, 361] width 157 height 34
drag, startPoint x: 21, startPoint y: 372, endPoint x: 70, endPoint y: 367, distance: 48.4
drag, startPoint x: 77, startPoint y: 368, endPoint x: 145, endPoint y: 382, distance: 69.5
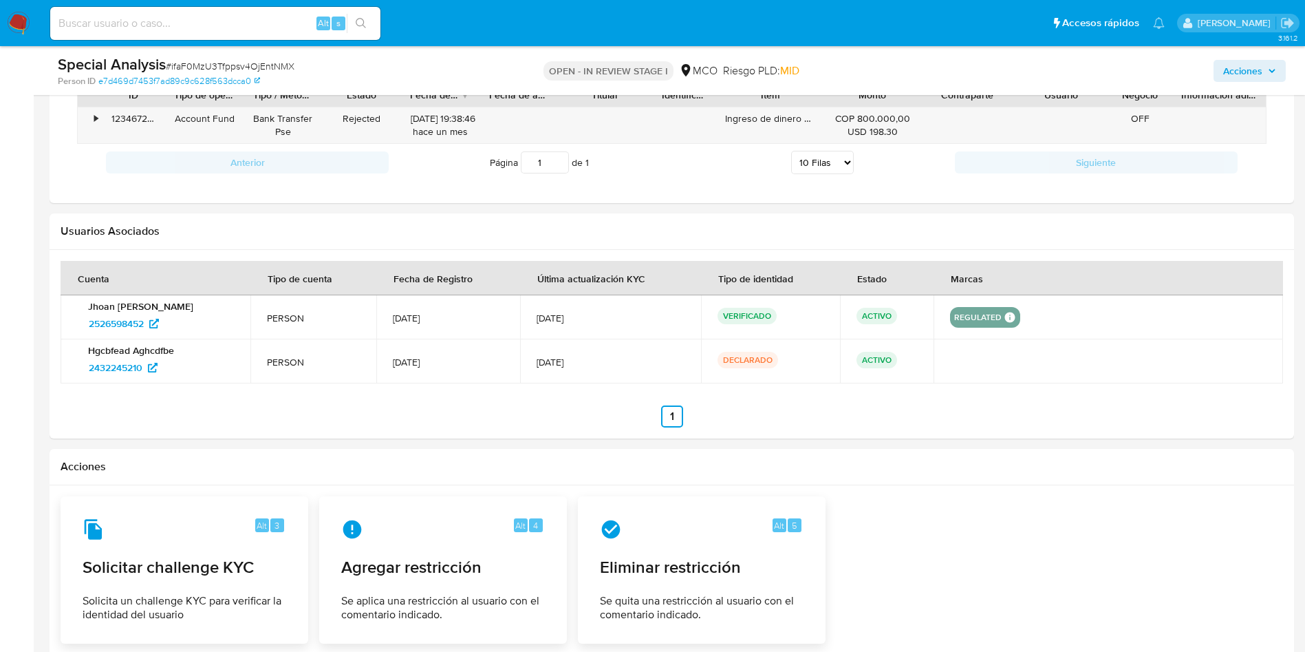
click at [145, 382] on td "Hgcbfead Aghcdfbe 2432245210" at bounding box center [156, 361] width 190 height 44
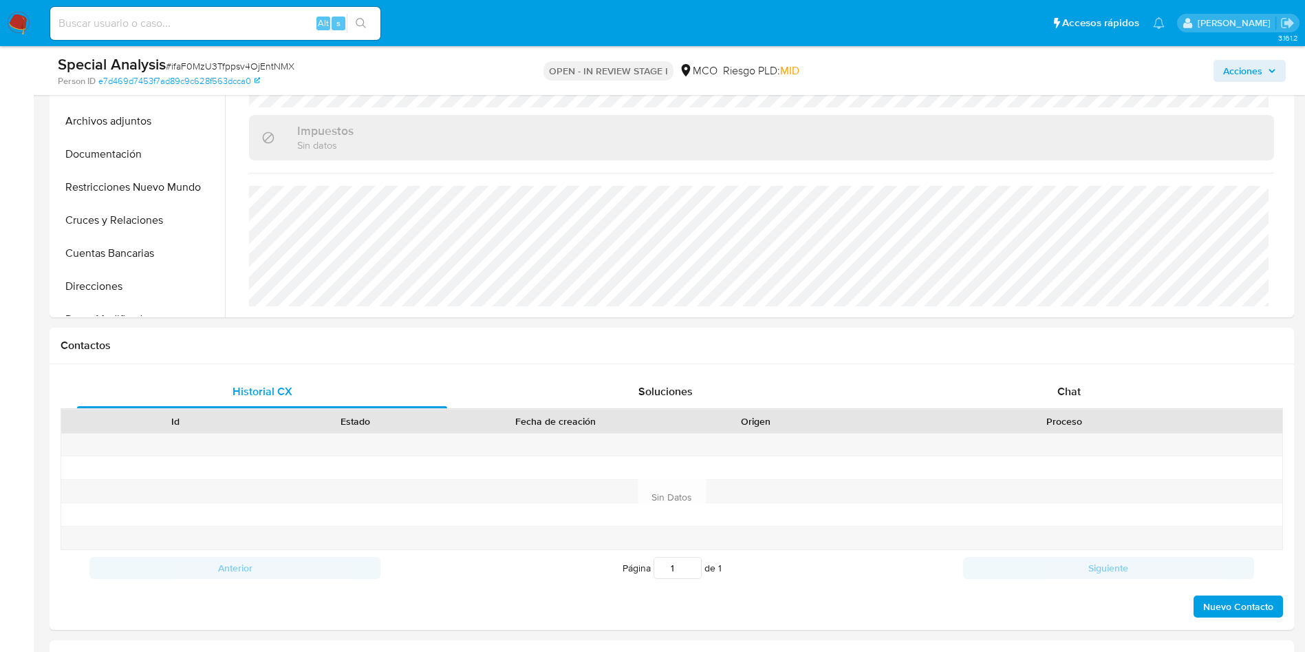
scroll to position [145, 0]
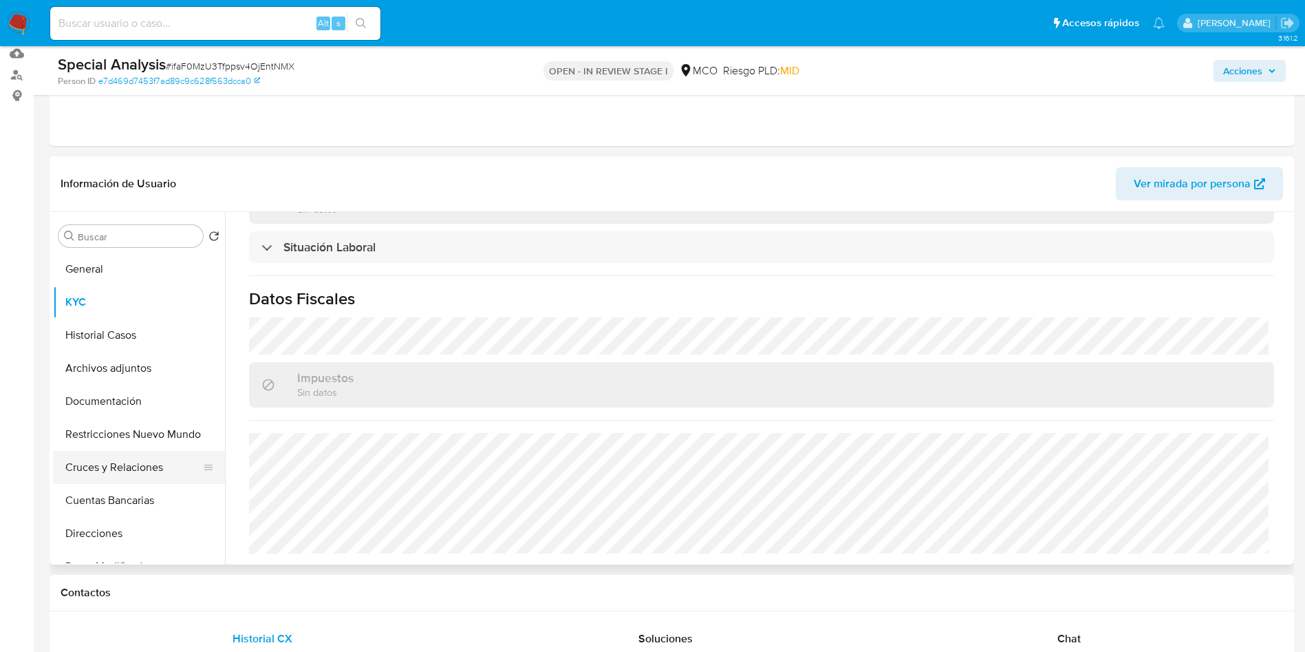
click at [119, 467] on button "Cruces y Relaciones" at bounding box center [133, 467] width 161 height 33
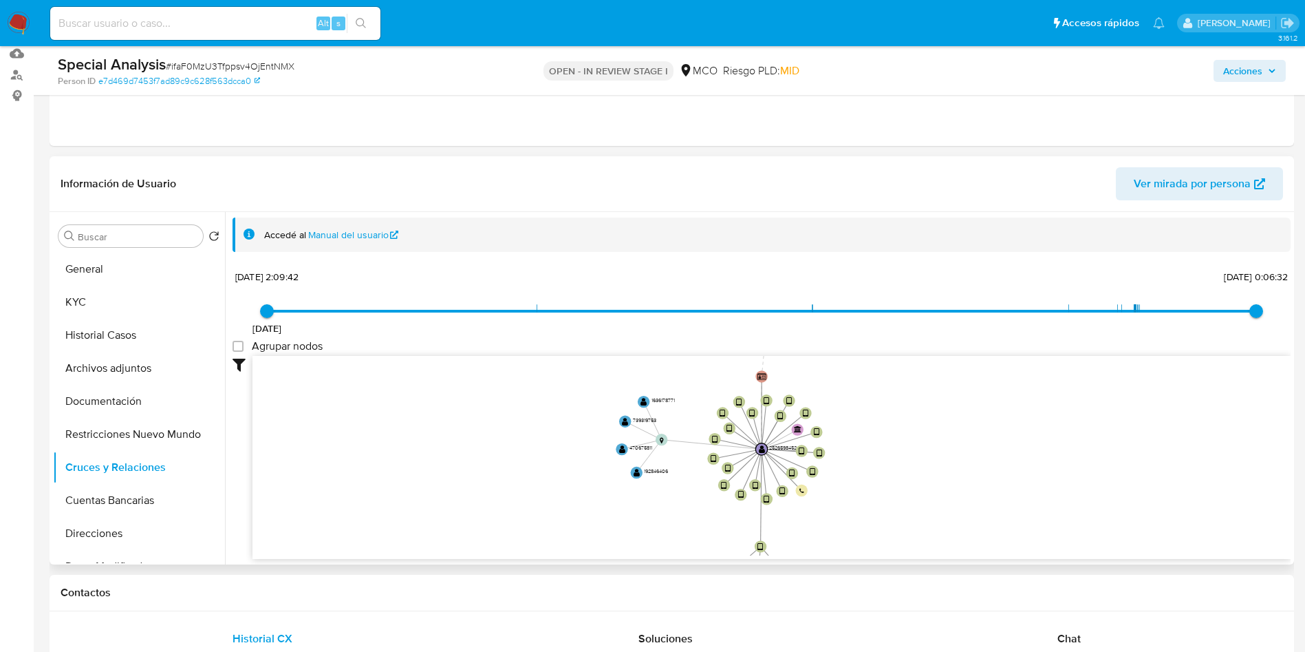
drag, startPoint x: 997, startPoint y: 462, endPoint x: 983, endPoint y: 473, distance: 18.2
click at [983, 473] on icon "device-6861f5db2841c718f0daca6a  device-68634818d071641b775aa8f3  device-6863…" at bounding box center [772, 456] width 1038 height 200
drag, startPoint x: 920, startPoint y: 439, endPoint x: 909, endPoint y: 336, distance: 103.8
click at [909, 336] on div "14/8/2023 14/8/2023, 2:09:42 4/10/2025, 0:06:32 Agrupar nodos Filtros Confianza…" at bounding box center [762, 437] width 1058 height 342
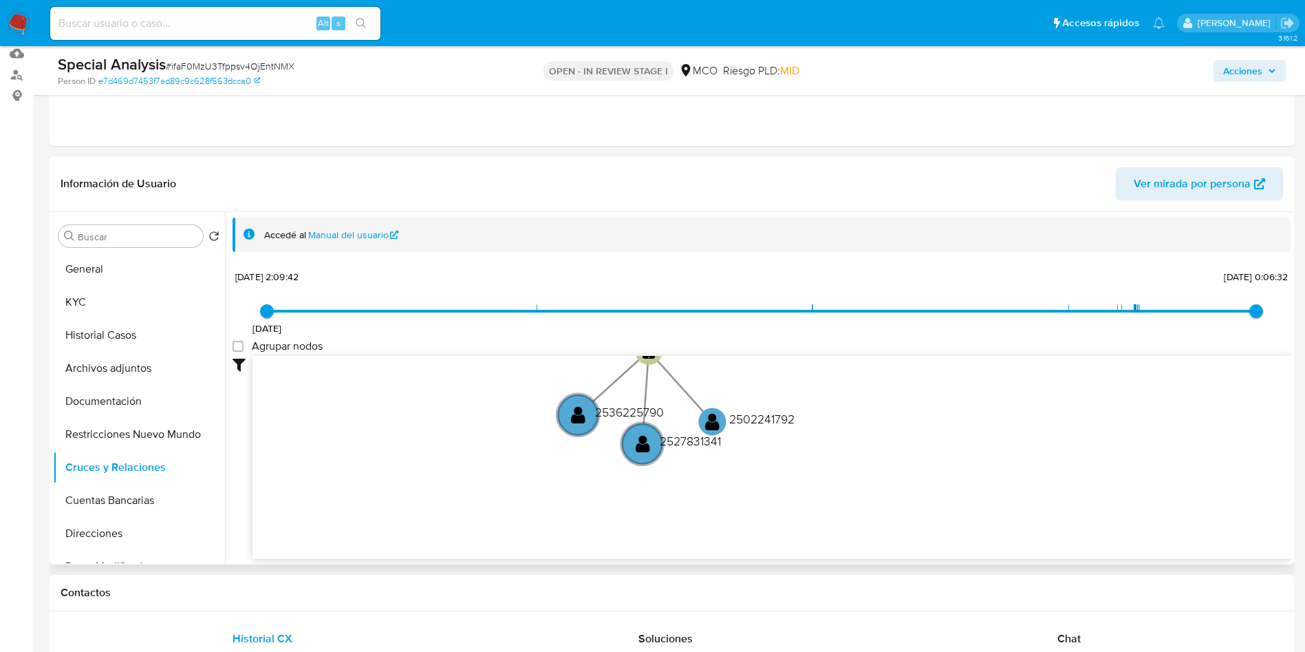
drag, startPoint x: 817, startPoint y: 440, endPoint x: 832, endPoint y: 439, distance: 15.2
click at [832, 439] on icon "device-6861f5db2841c718f0daca6a  device-68634818d071641b775aa8f3  device-6863…" at bounding box center [772, 456] width 1038 height 200
click at [596, 412] on text "2536225790" at bounding box center [630, 411] width 69 height 17
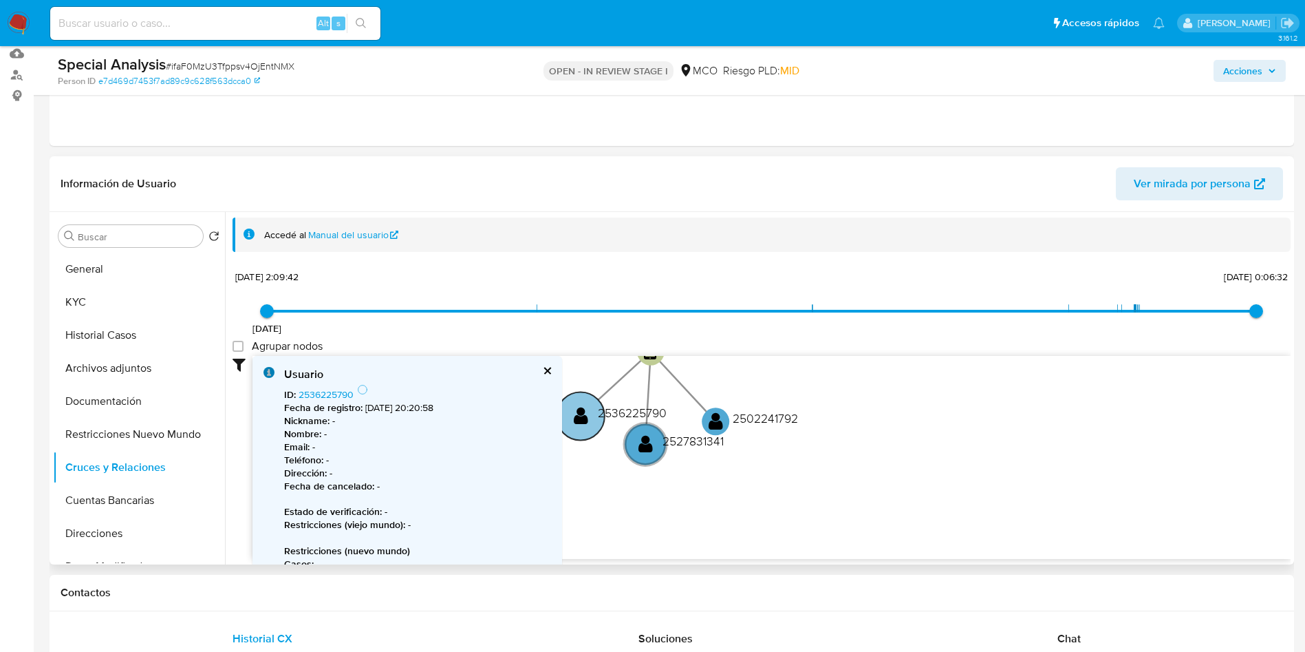
click at [617, 415] on text "2536225790" at bounding box center [632, 412] width 69 height 17
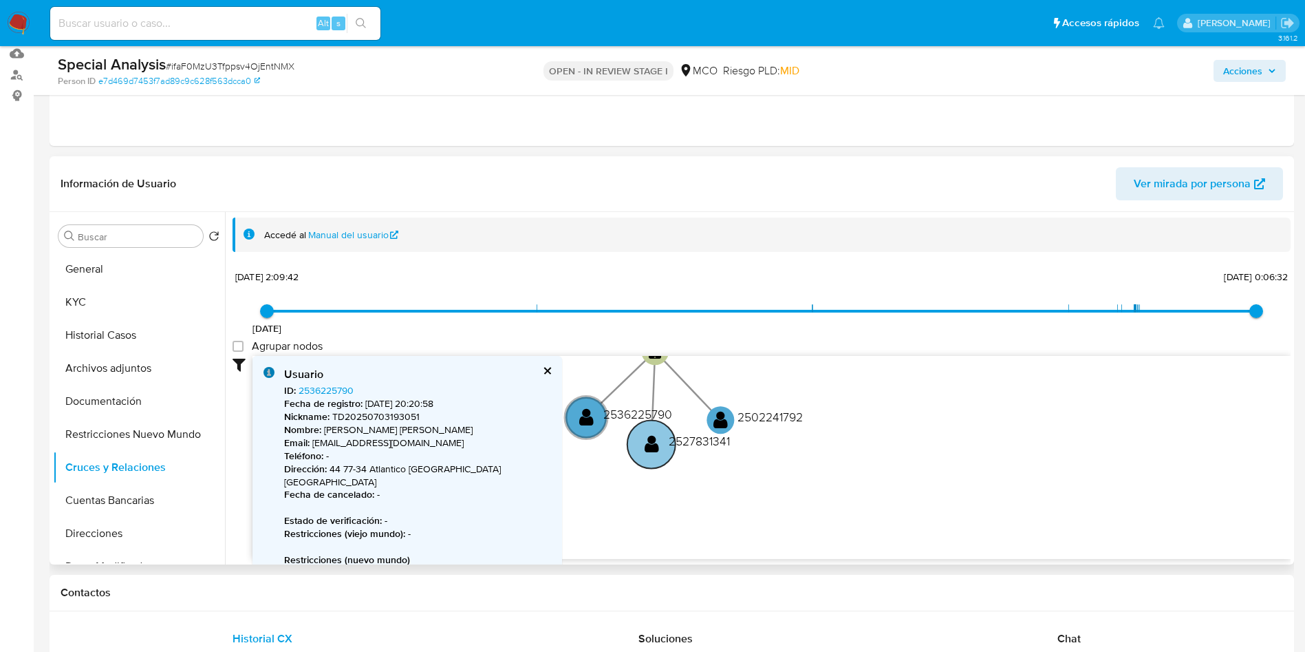
click at [686, 442] on text "2527831341" at bounding box center [699, 440] width 61 height 17
click at [691, 442] on text "2527831341" at bounding box center [700, 440] width 61 height 17
click at [786, 420] on text "2502241792" at bounding box center [774, 415] width 65 height 17
click at [762, 417] on text "2502241792" at bounding box center [775, 415] width 65 height 17
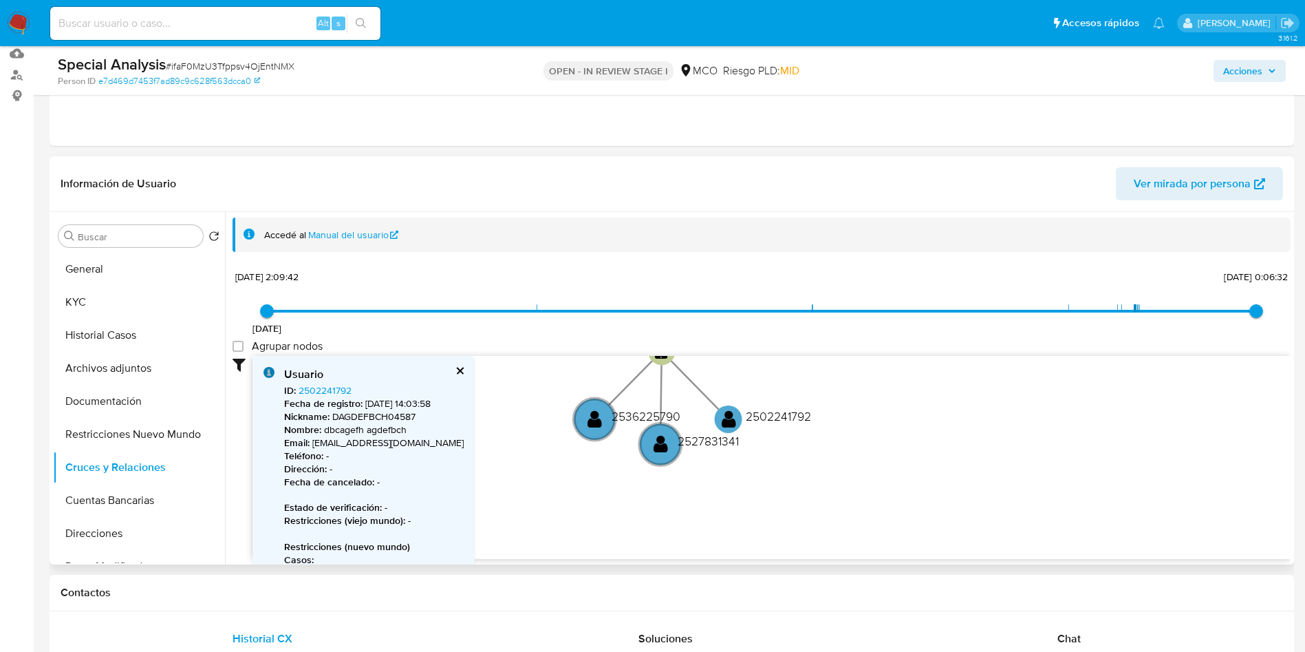
click at [444, 365] on div "Usuario ID : 2502241792 Fecha de registro : 16/6/2025, 14:03:58 Nickname : DAGD…" at bounding box center [364, 512] width 222 height 312
click at [455, 370] on button "cerrar" at bounding box center [459, 370] width 9 height 9
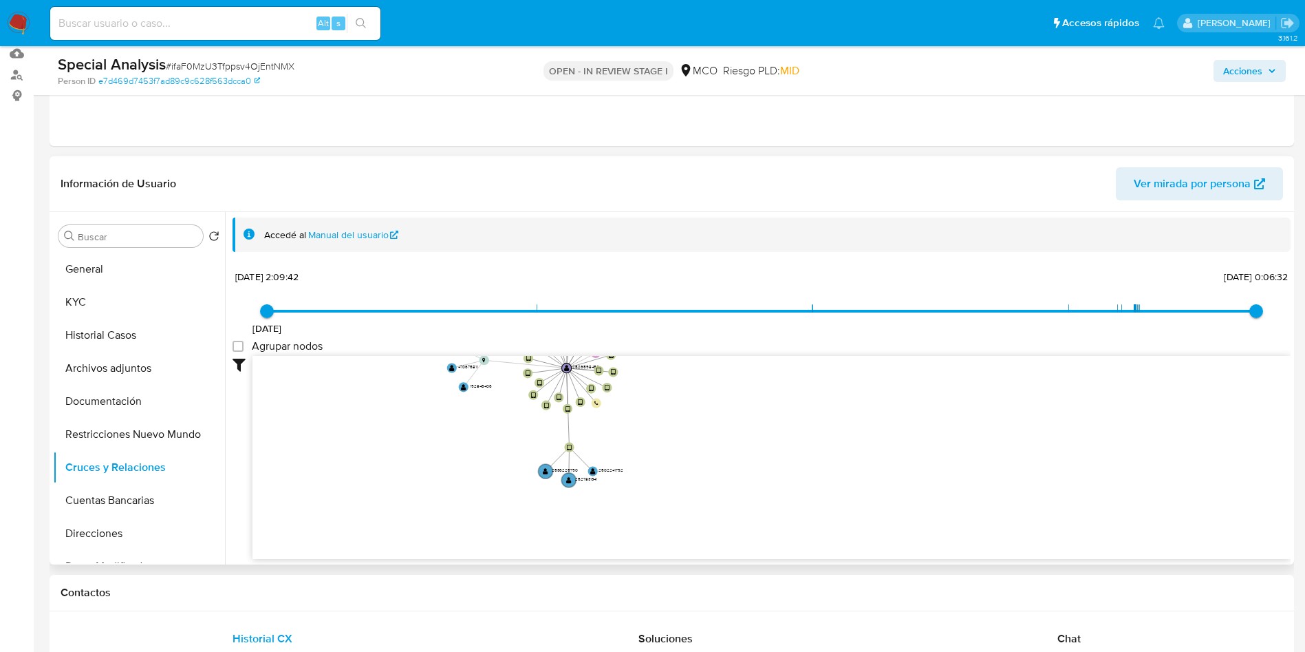
drag, startPoint x: 474, startPoint y: 453, endPoint x: 493, endPoint y: 541, distance: 90.2
click at [493, 541] on icon "device-6861f5db2841c718f0daca6a  device-68634818d071641b775aa8f3  device-6863…" at bounding box center [772, 456] width 1038 height 200
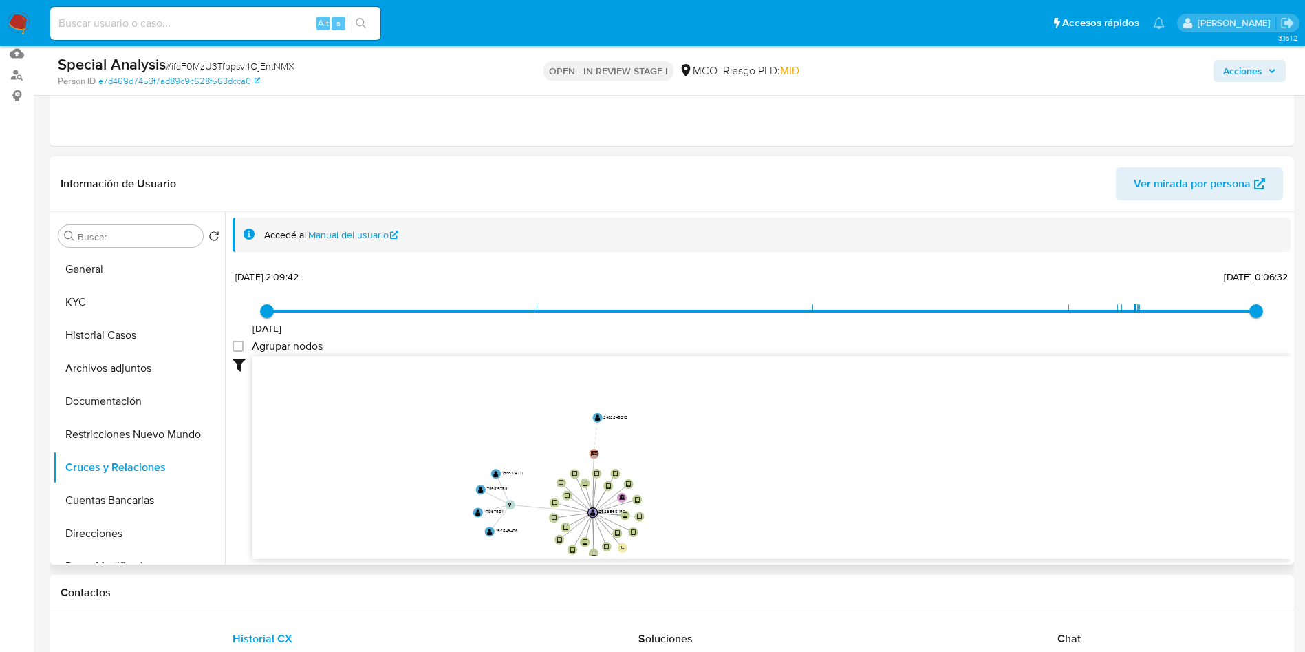
drag, startPoint x: 404, startPoint y: 411, endPoint x: 409, endPoint y: 449, distance: 38.9
click at [409, 449] on icon "device-6861f5db2841c718f0daca6a  device-68634818d071641b775aa8f3  device-6863…" at bounding box center [772, 456] width 1038 height 200
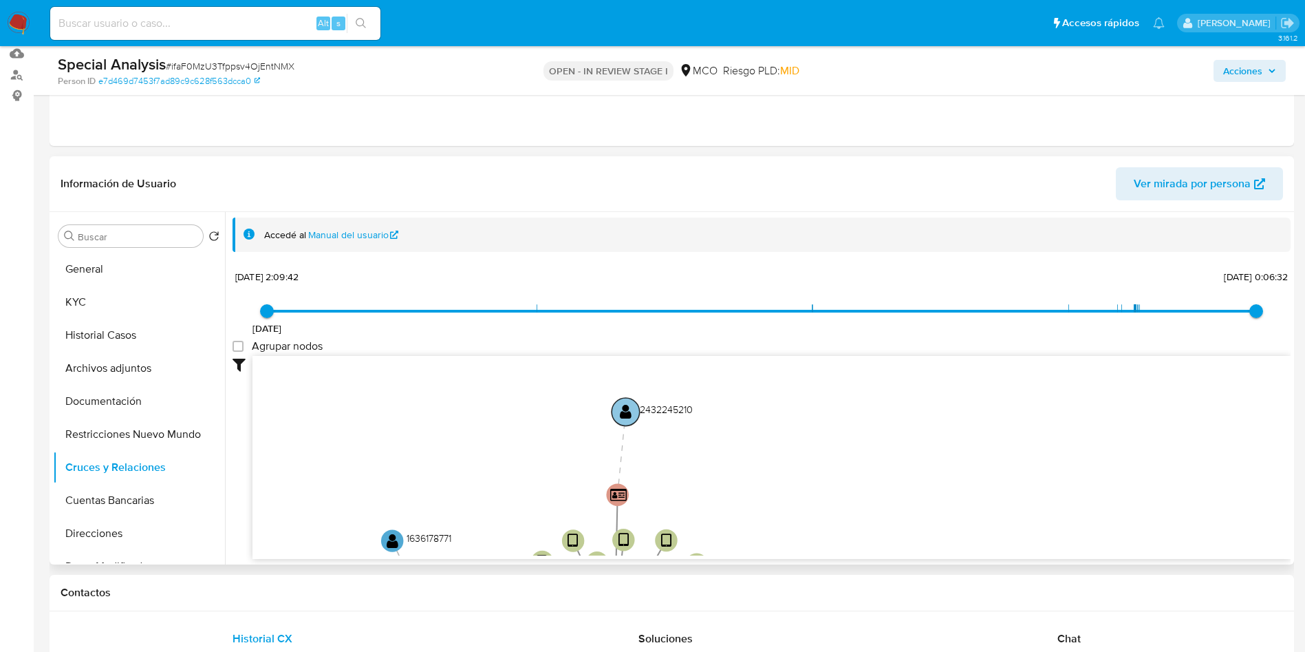
click at [680, 412] on text "2432245210" at bounding box center [666, 410] width 53 height 14
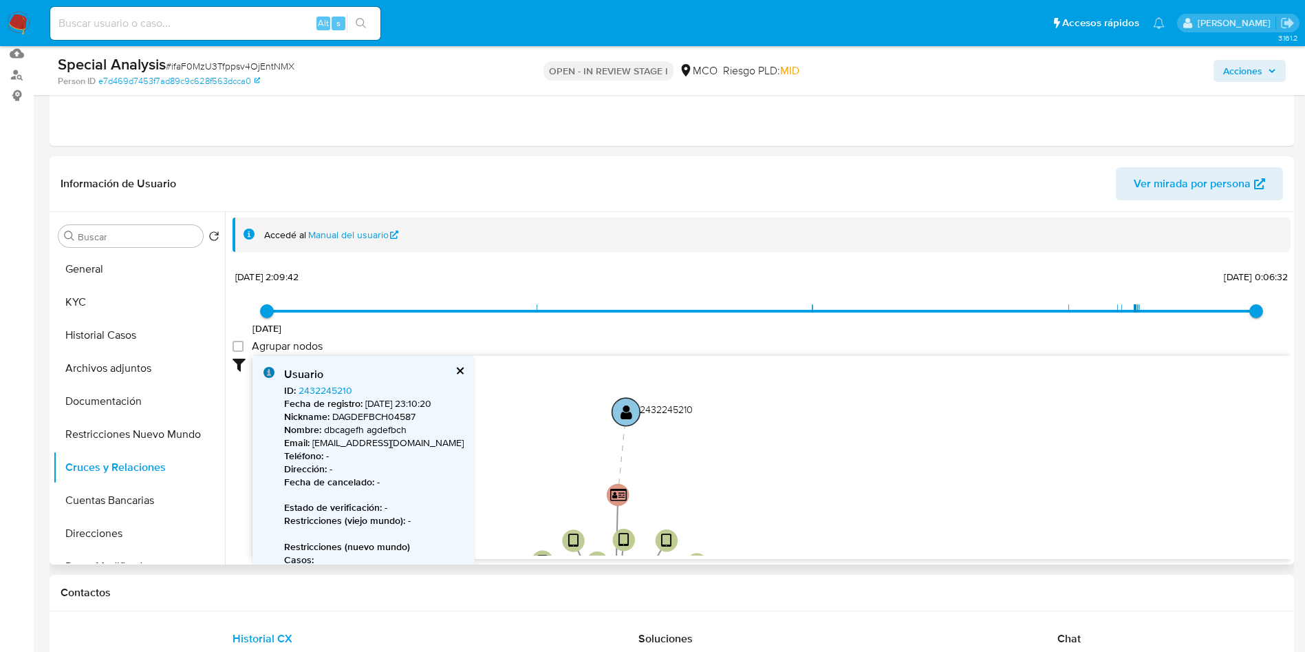
click at [677, 409] on text "2432245210" at bounding box center [666, 410] width 53 height 14
drag, startPoint x: 775, startPoint y: 454, endPoint x: 779, endPoint y: 346, distance: 108.1
click at [779, 346] on div "14/8/2023 14/8/2023, 2:09:42 4/10/2025, 0:06:32 Agrupar nodos Filtros Confianza…" at bounding box center [762, 437] width 1058 height 342
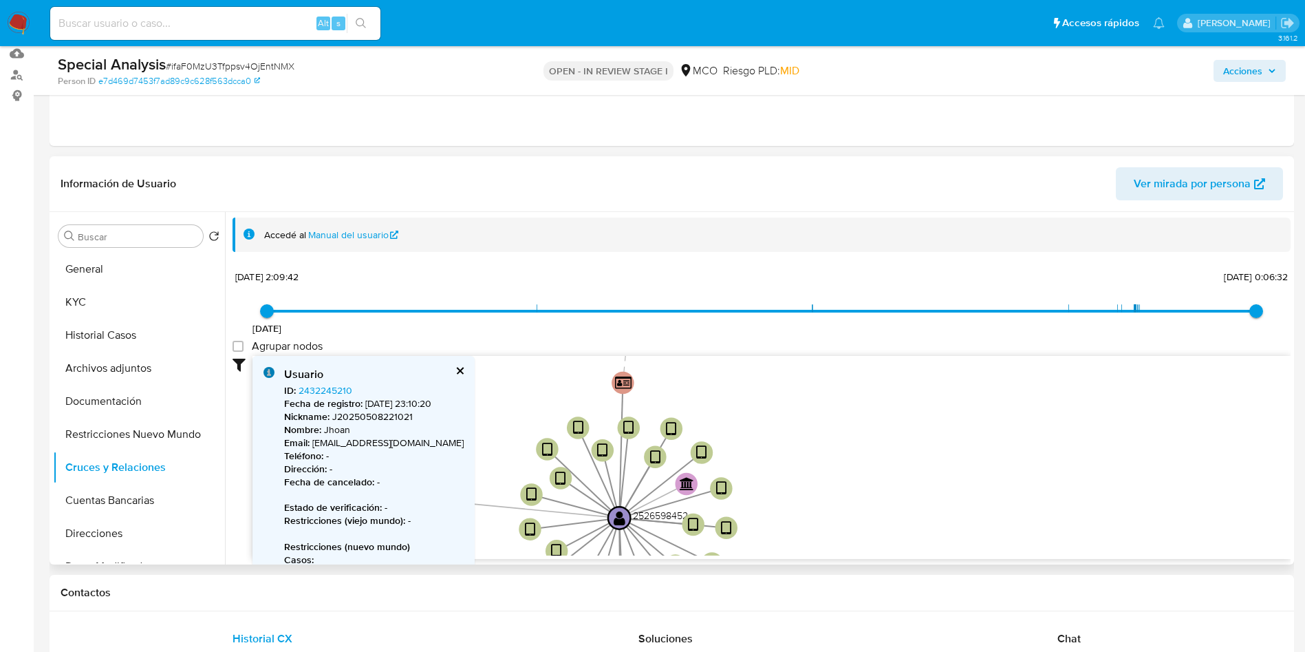
drag, startPoint x: 842, startPoint y: 461, endPoint x: 846, endPoint y: 373, distance: 88.2
click at [846, 373] on icon "device-6861f5db2841c718f0daca6a  device-68634818d071641b775aa8f3  device-6863…" at bounding box center [772, 456] width 1038 height 200
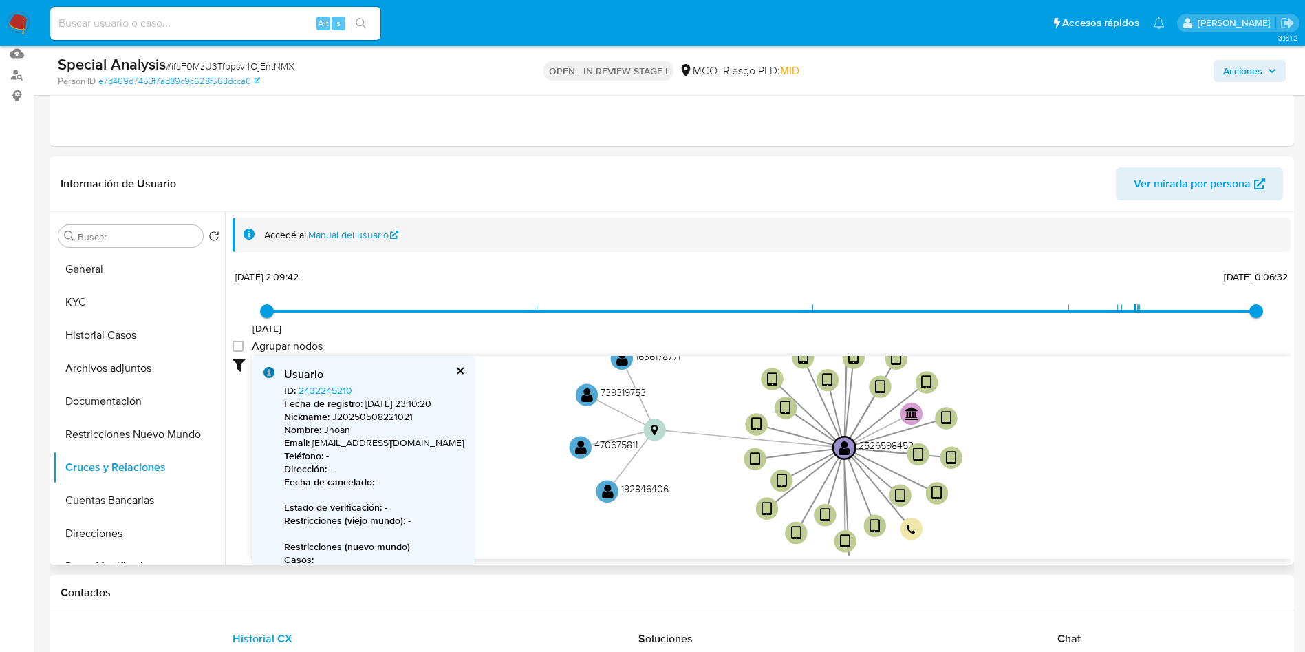
drag, startPoint x: 869, startPoint y: 444, endPoint x: 1081, endPoint y: 467, distance: 213.2
click at [1081, 467] on icon "device-6861f5db2841c718f0daca6a  device-68634818d071641b775aa8f3  device-6863…" at bounding box center [772, 456] width 1038 height 200
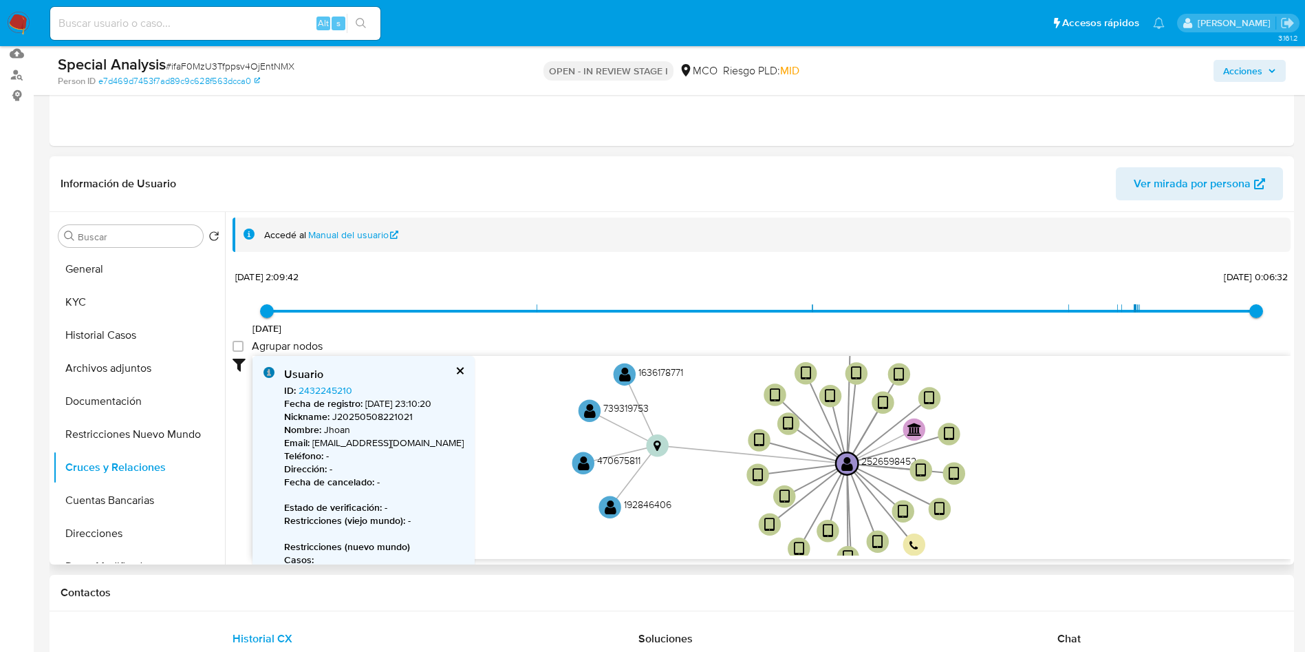
drag, startPoint x: 1034, startPoint y: 439, endPoint x: 1036, endPoint y: 455, distance: 16.1
click at [1036, 455] on icon "device-6861f5db2841c718f0daca6a  device-68634818d071641b775aa8f3  device-6863…" at bounding box center [772, 456] width 1038 height 200
click at [617, 506] on circle at bounding box center [610, 507] width 28 height 28
click at [638, 505] on text "192846406" at bounding box center [647, 505] width 47 height 14
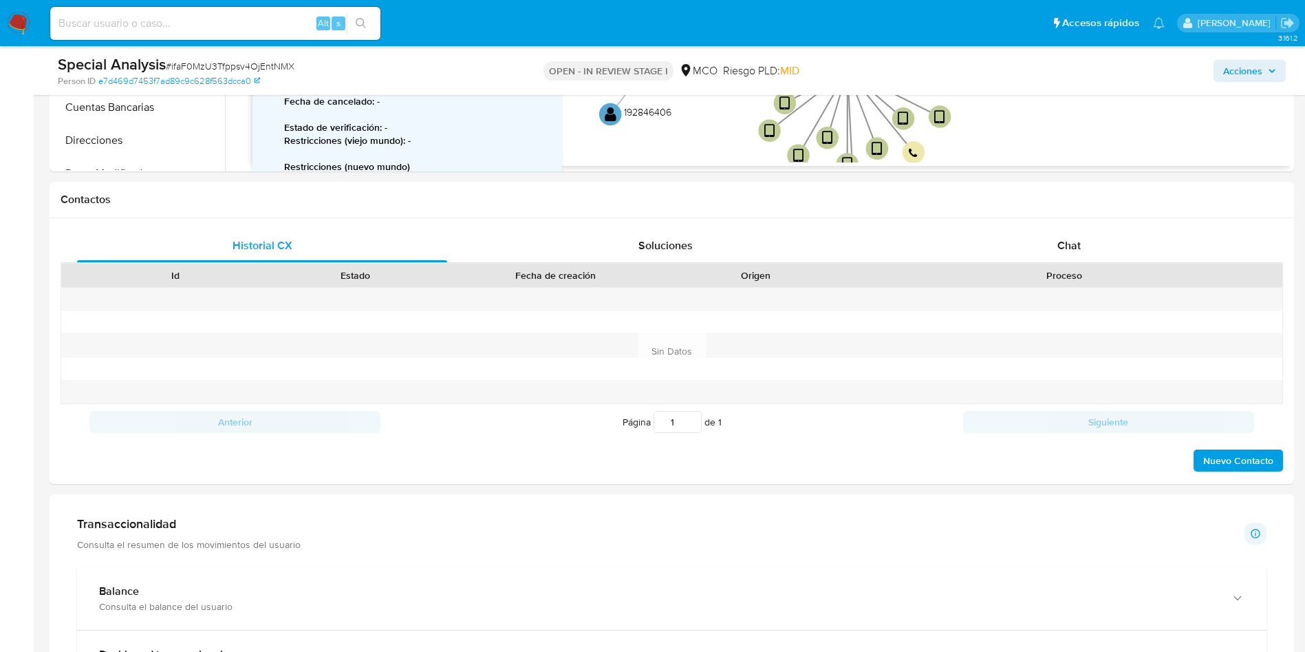
scroll to position [868, 0]
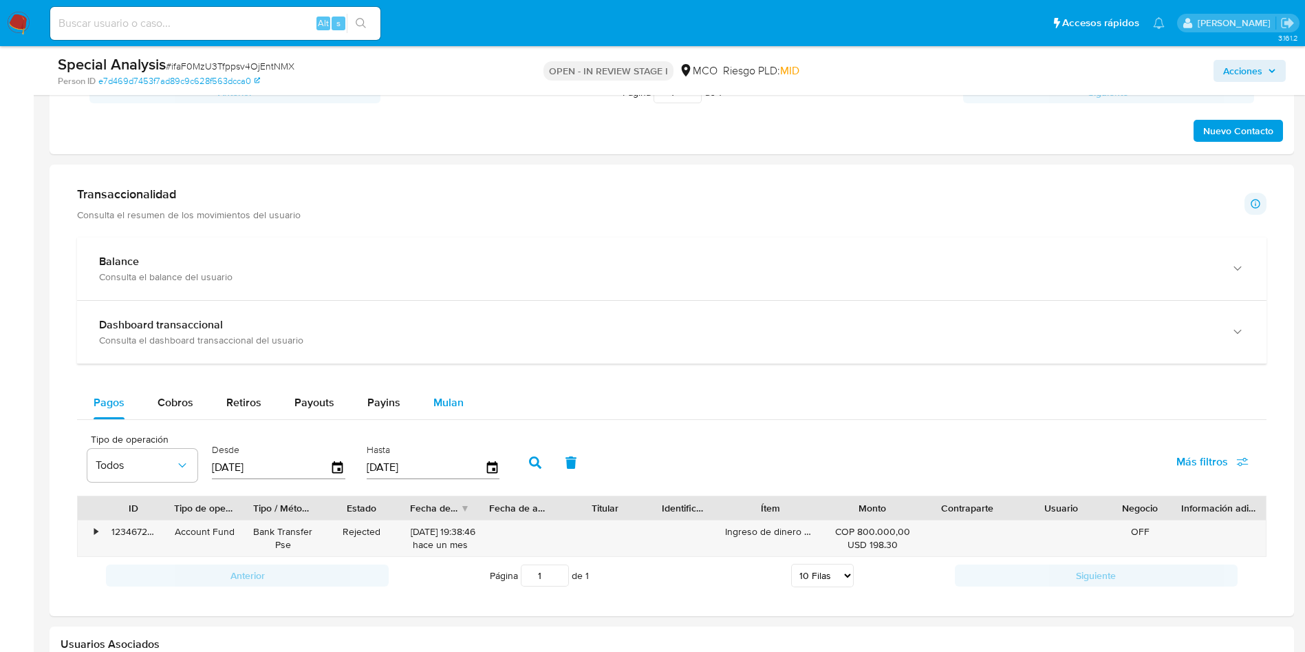
click at [434, 402] on span "Mulan" at bounding box center [449, 402] width 30 height 16
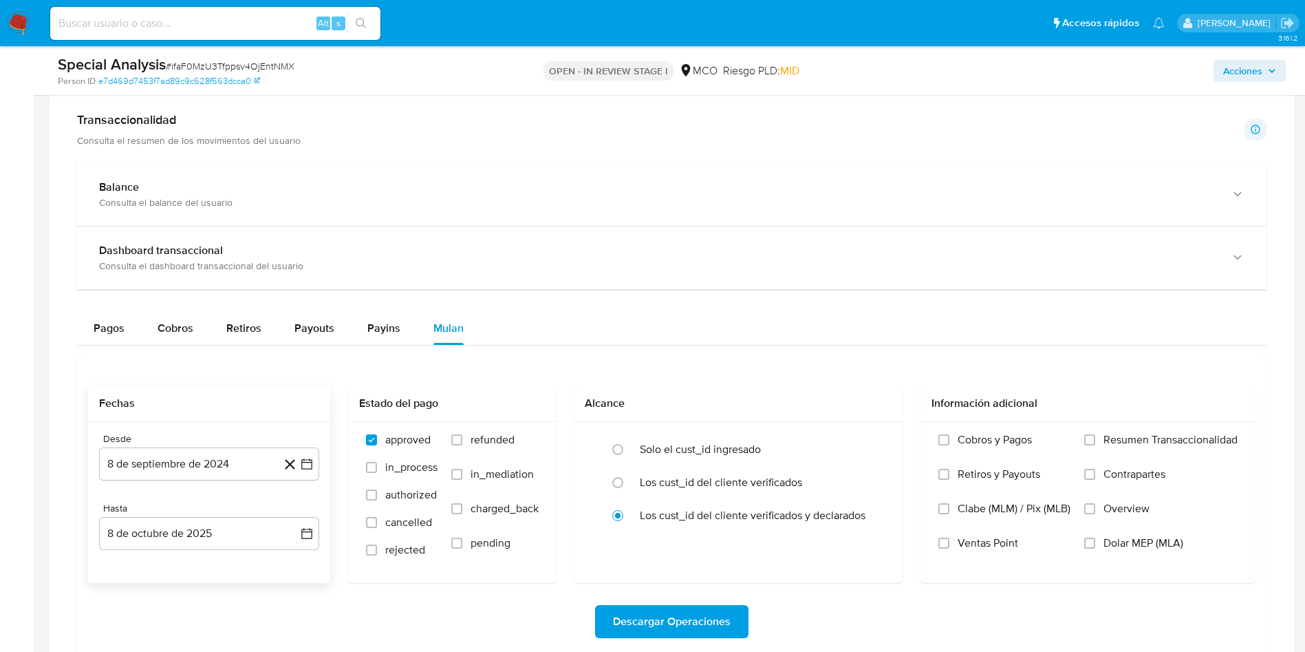
scroll to position [971, 0]
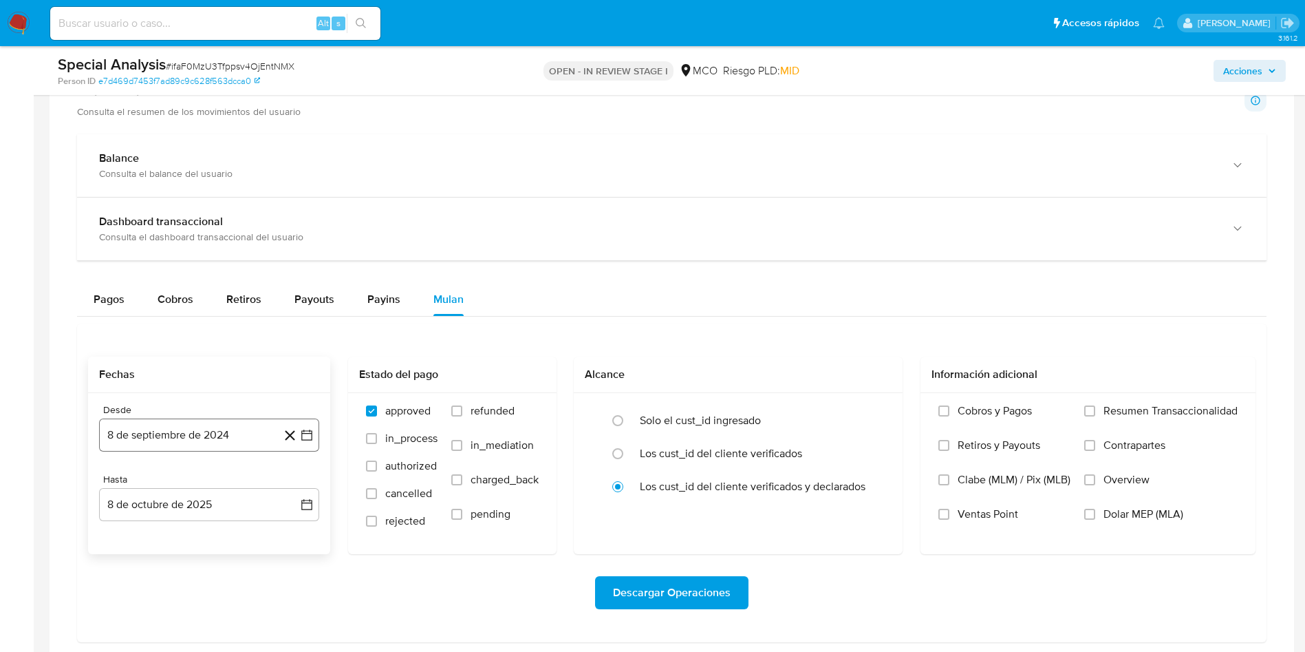
click at [184, 434] on button "8 de septiembre de 2024" at bounding box center [209, 434] width 220 height 33
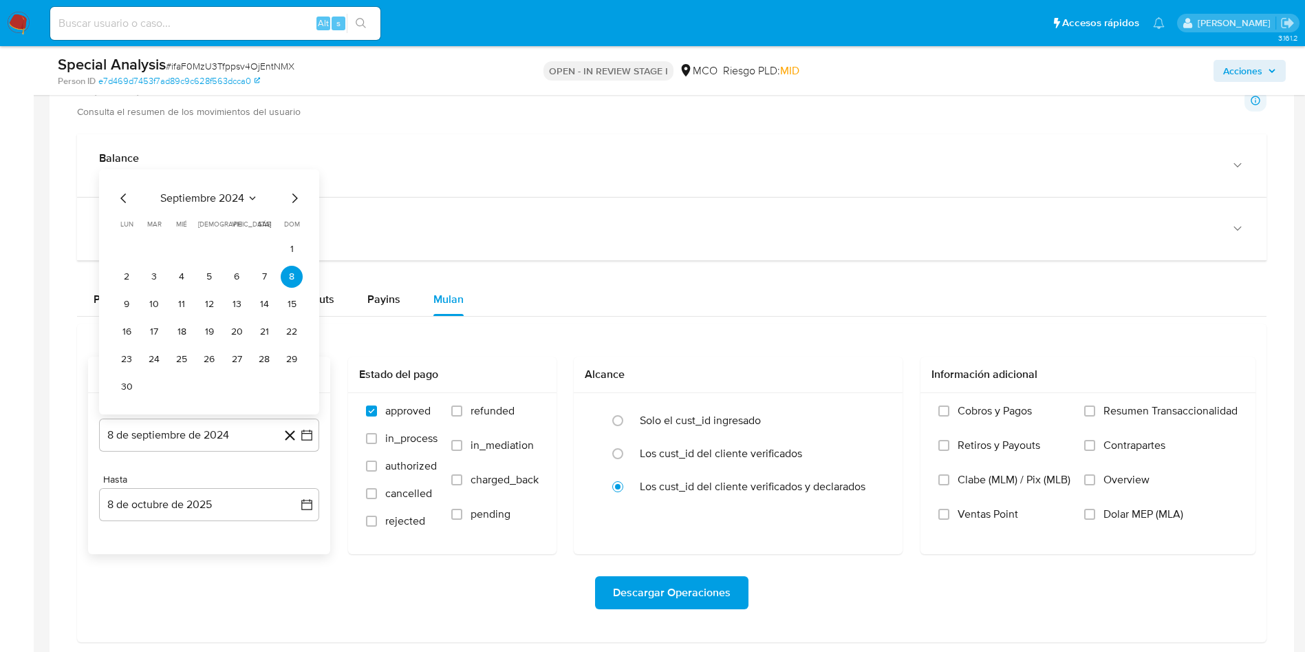
click at [125, 202] on icon "Mes anterior" at bounding box center [124, 198] width 17 height 17
click at [297, 224] on icon "Mes siguiente" at bounding box center [294, 225] width 17 height 17
click at [213, 331] on button "19" at bounding box center [209, 332] width 22 height 22
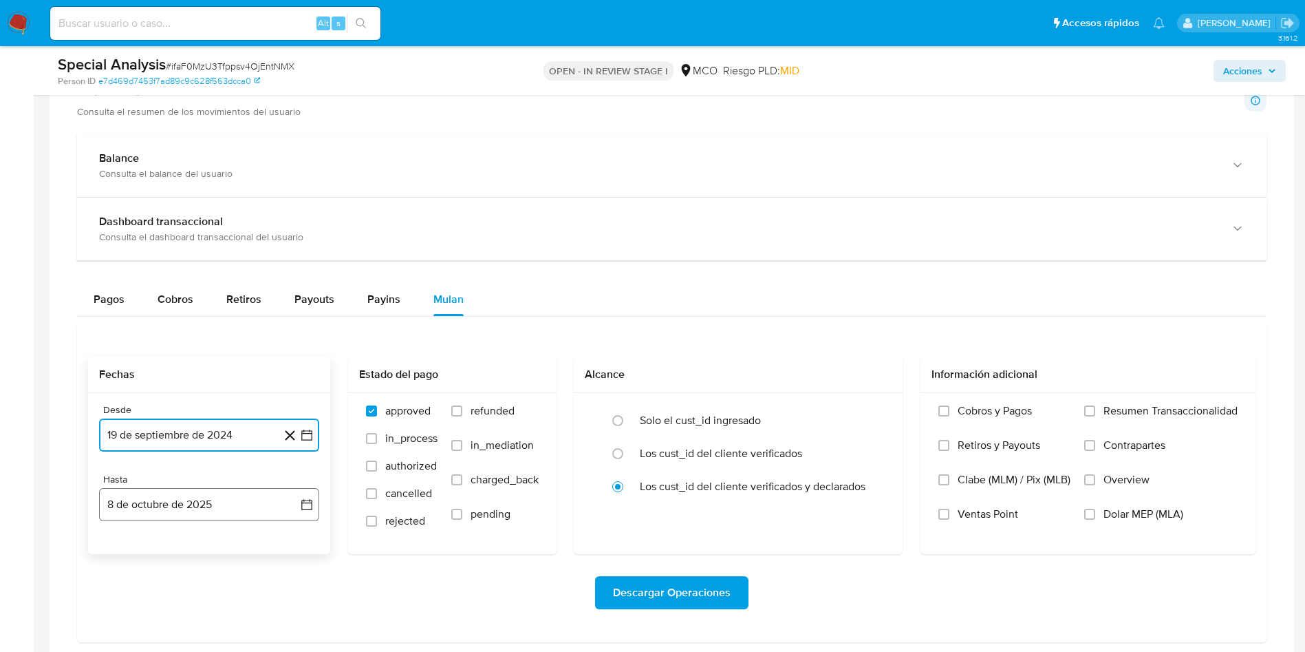
click at [212, 506] on button "8 de octubre de 2025" at bounding box center [209, 504] width 220 height 33
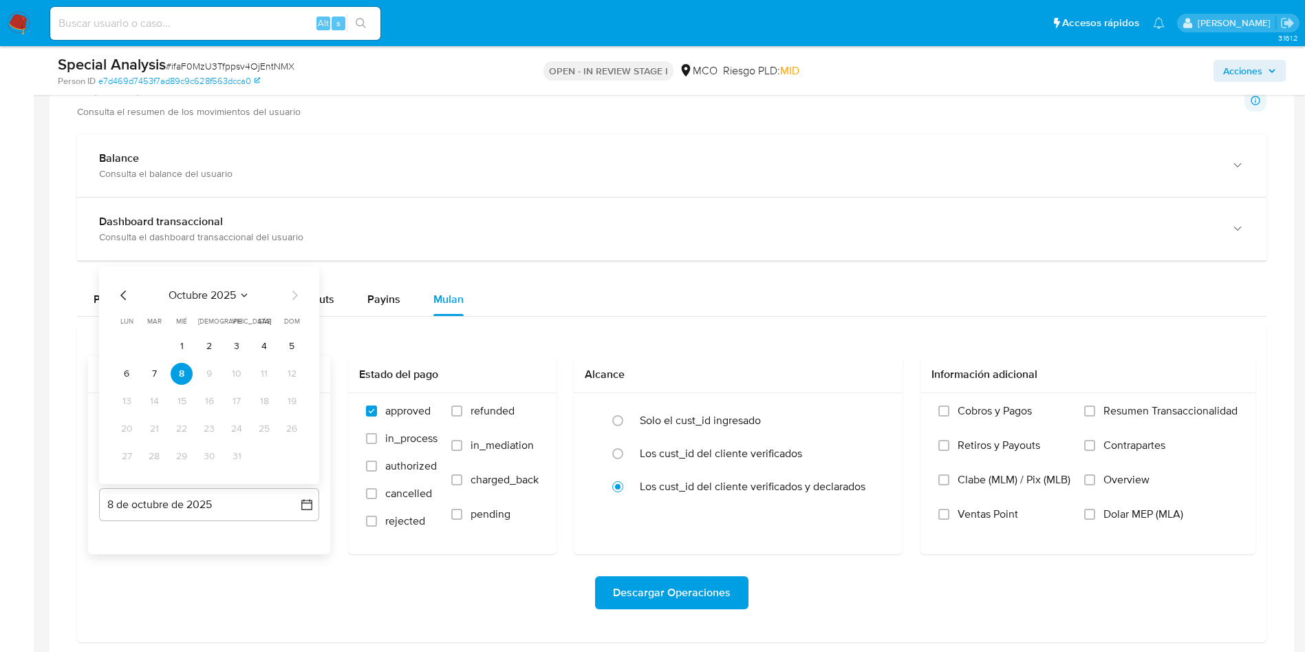
click at [121, 292] on icon "Mes anterior" at bounding box center [124, 295] width 17 height 17
click at [233, 404] on button "19" at bounding box center [237, 401] width 22 height 22
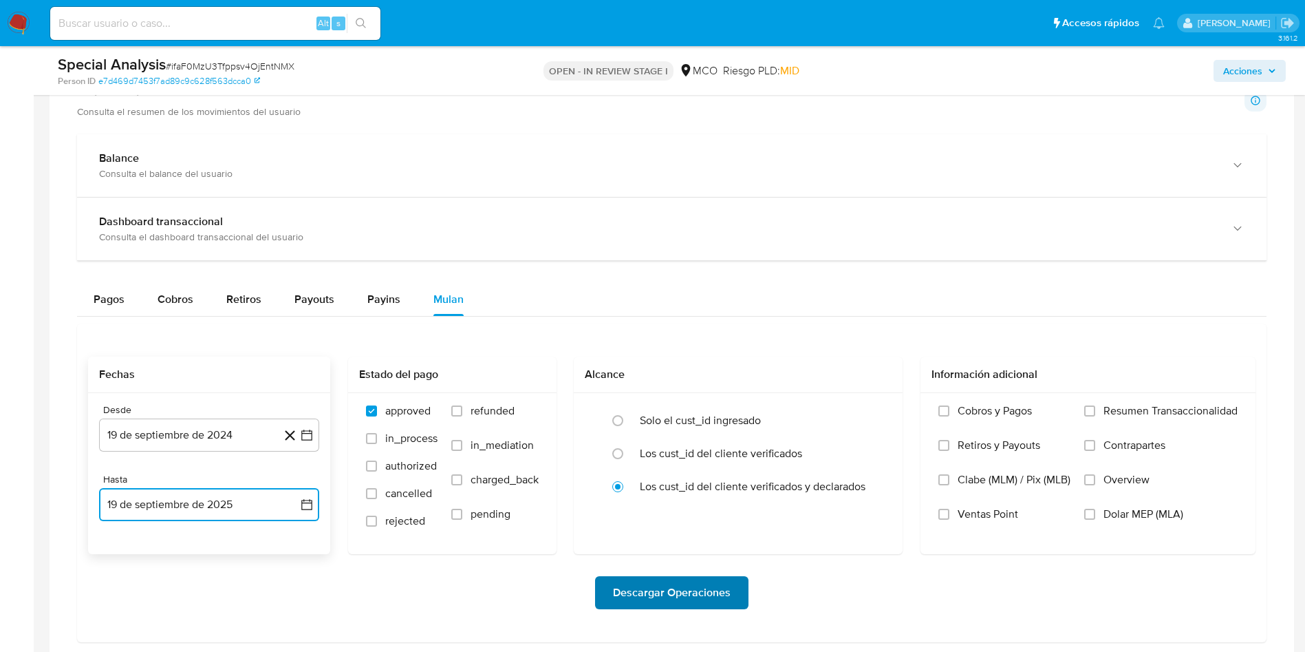
click at [681, 589] on span "Descargar Operaciones" at bounding box center [672, 592] width 118 height 30
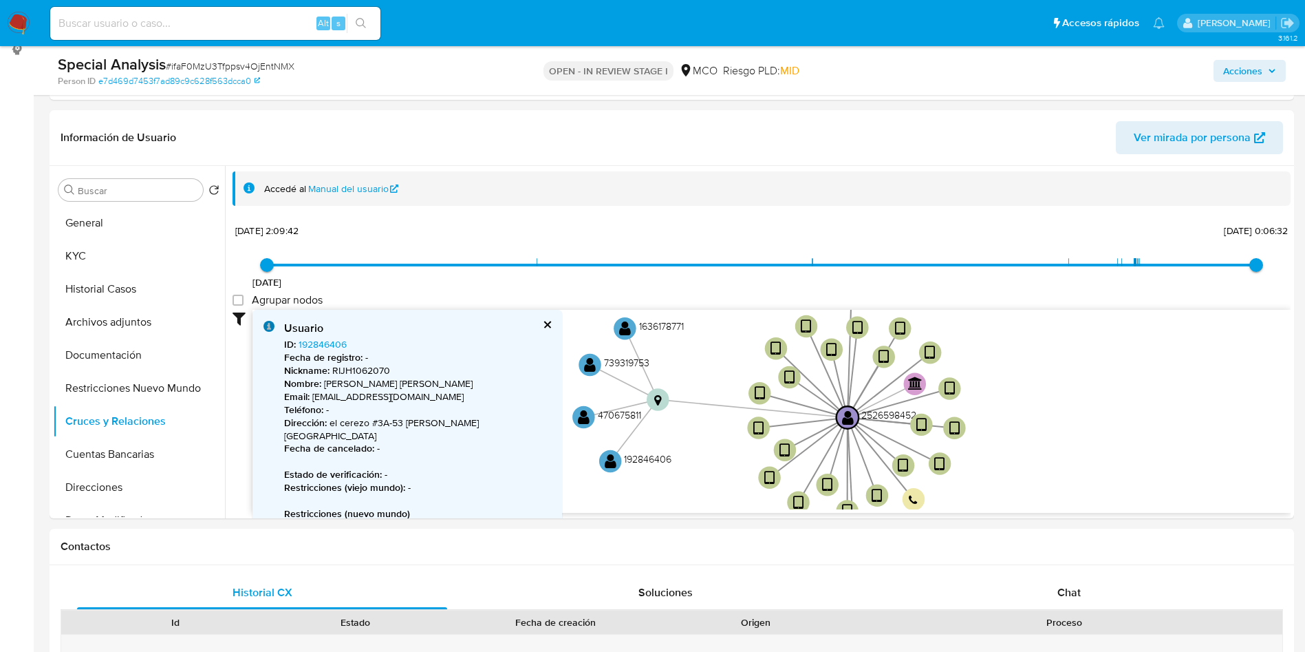
scroll to position [145, 0]
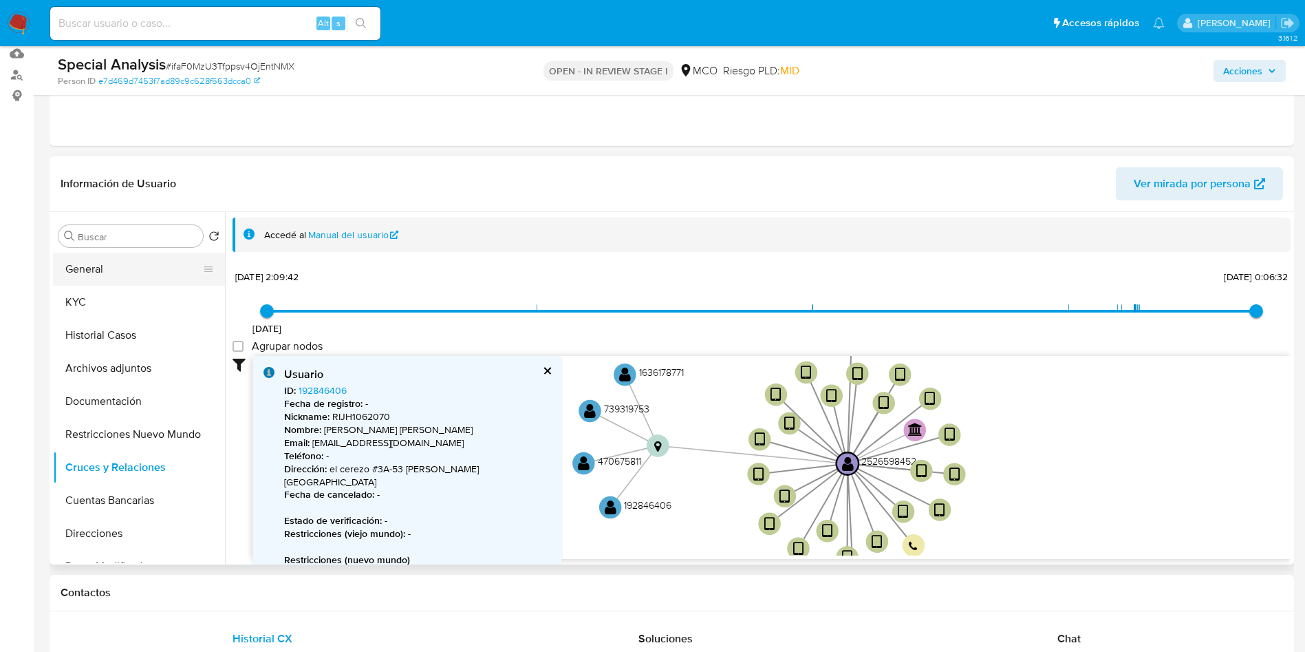
click at [103, 279] on button "General" at bounding box center [133, 269] width 161 height 33
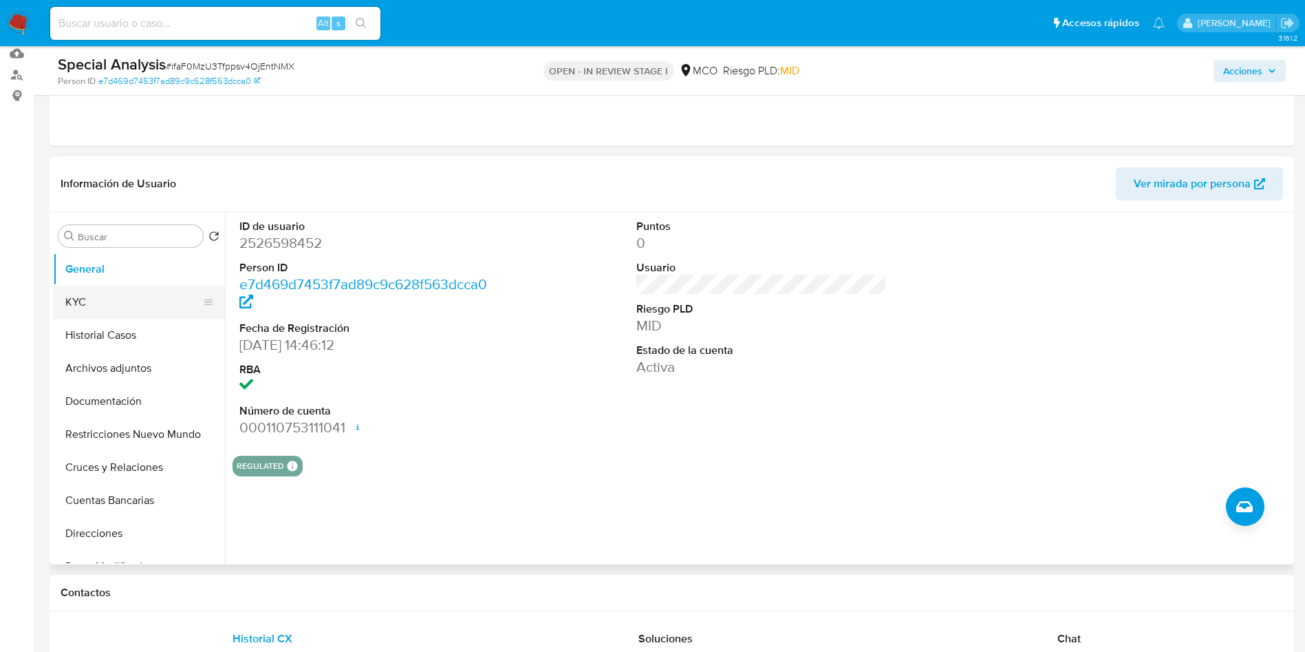
click at [72, 306] on button "KYC" at bounding box center [133, 302] width 161 height 33
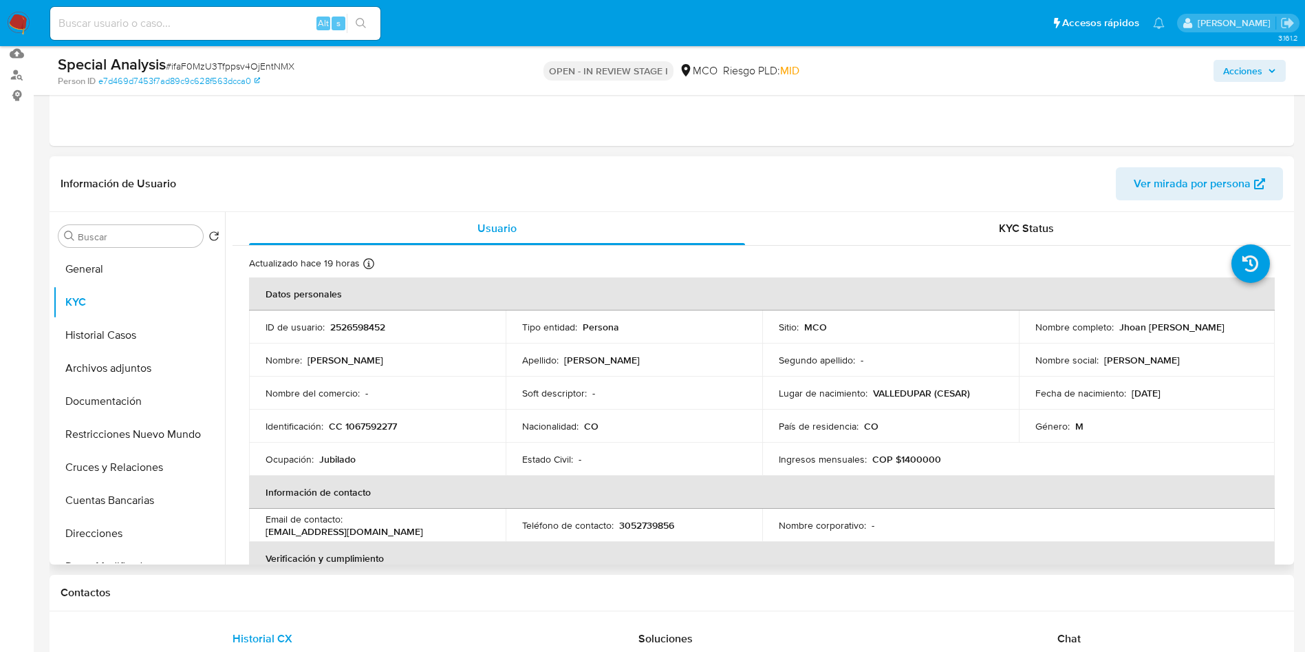
click at [378, 427] on p "CC 1067592277" at bounding box center [363, 426] width 68 height 12
copy p "1067592277"
drag, startPoint x: 1250, startPoint y: 328, endPoint x: 1114, endPoint y: 330, distance: 135.6
click at [1114, 330] on div "Nombre completo : Jhoan Esteban Mejia Castro" at bounding box center [1148, 327] width 224 height 12
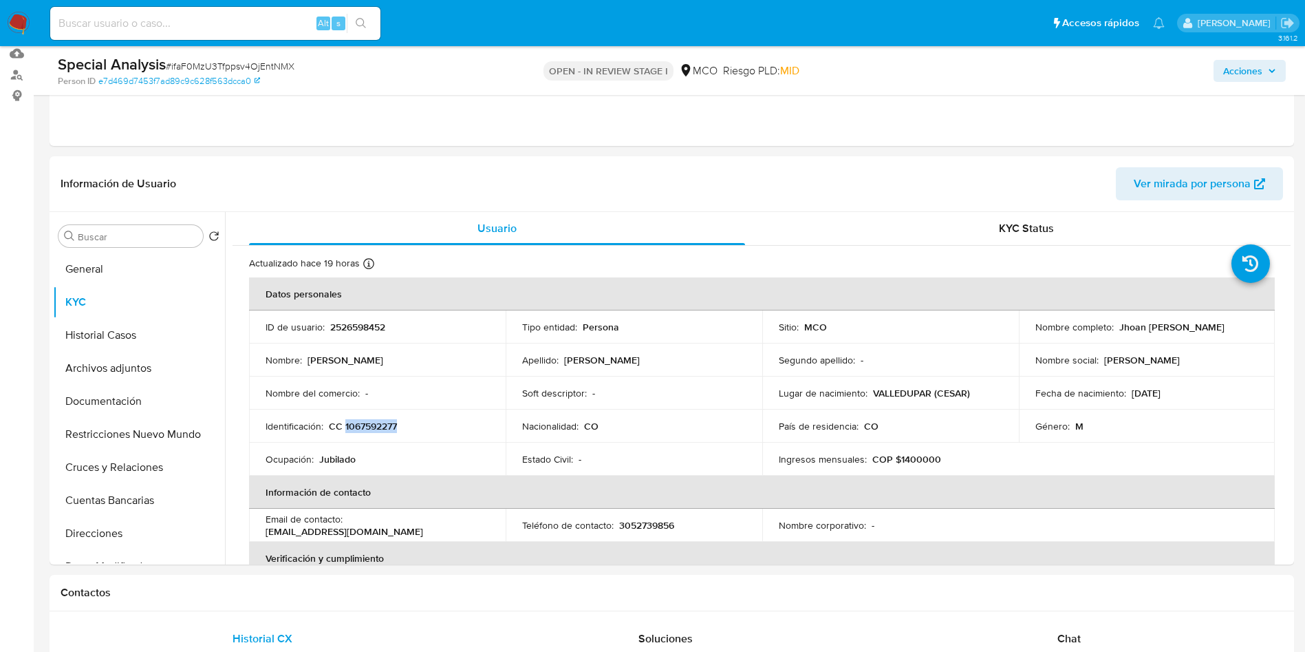
copy p "Jhoan [PERSON_NAME]"
click at [98, 258] on button "General" at bounding box center [133, 269] width 161 height 33
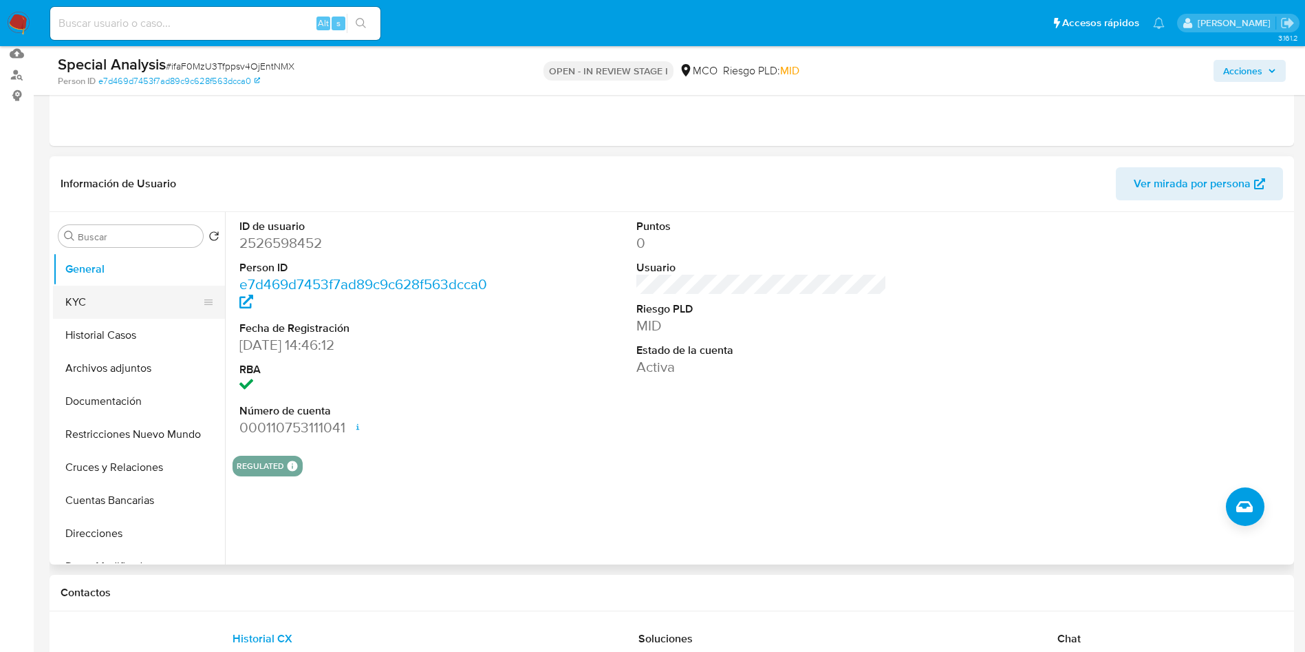
click at [118, 292] on button "KYC" at bounding box center [133, 302] width 161 height 33
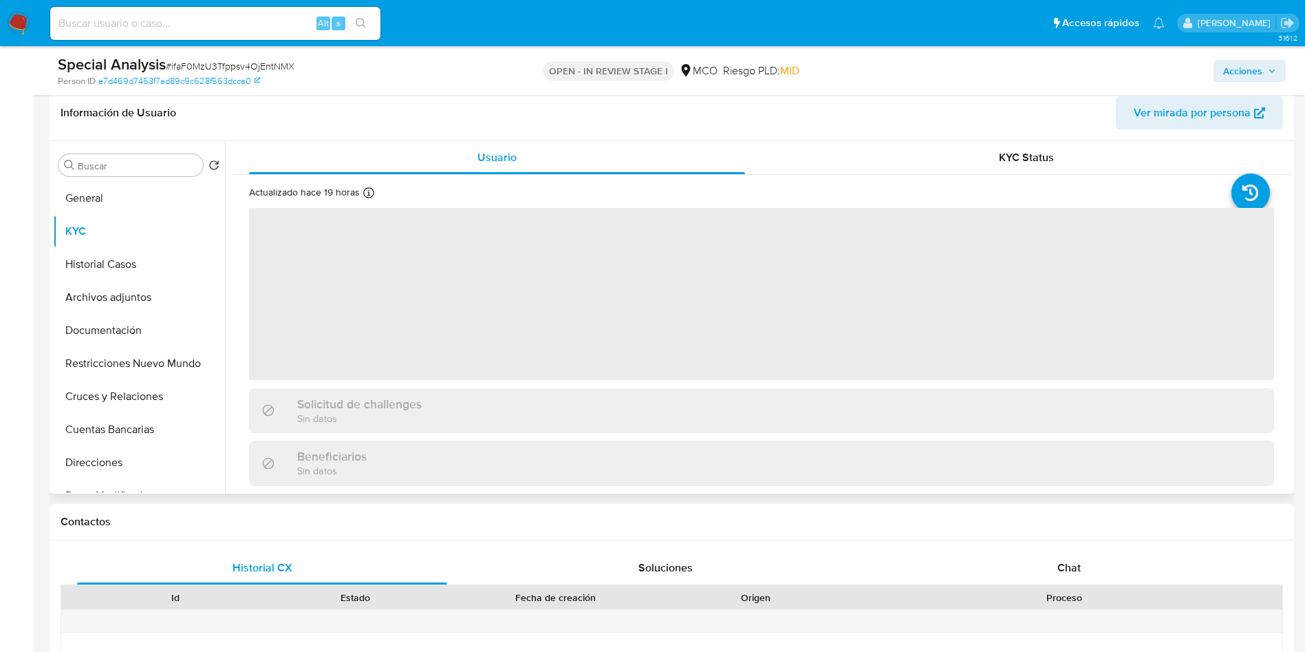
scroll to position [248, 0]
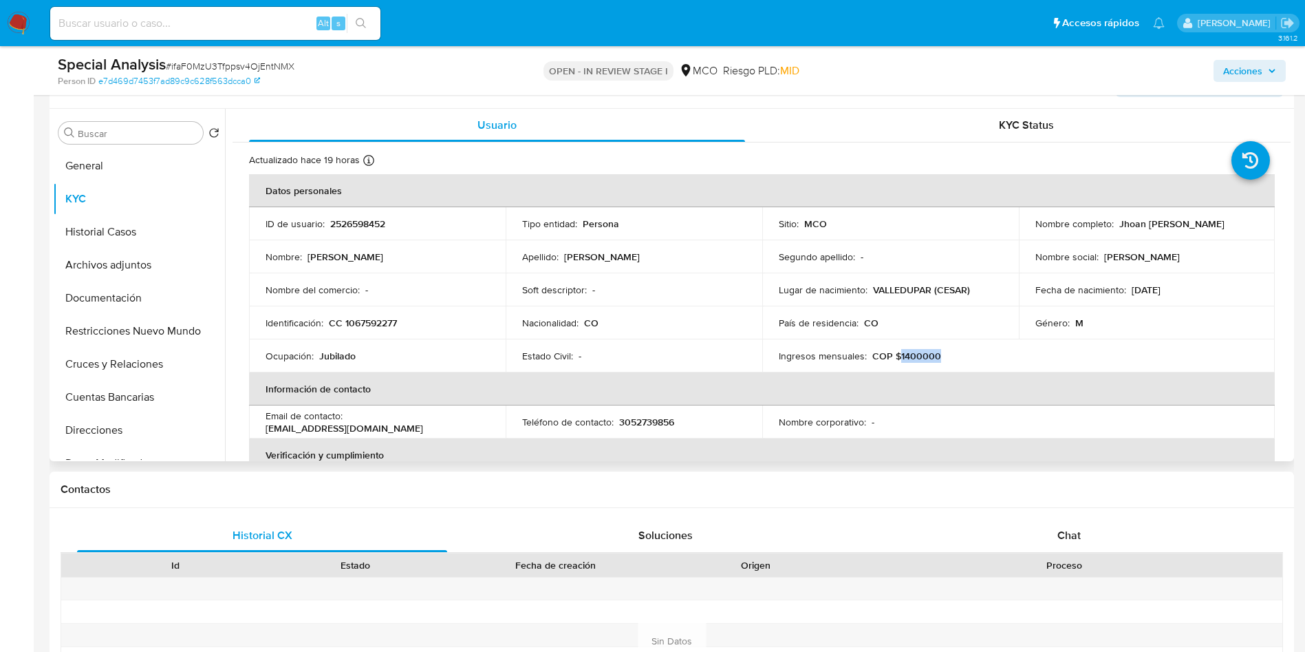
drag, startPoint x: 941, startPoint y: 359, endPoint x: 893, endPoint y: 356, distance: 48.2
click at [893, 356] on div "Ingresos mensuales : COP $1400000" at bounding box center [891, 356] width 224 height 12
copy p "1400000"
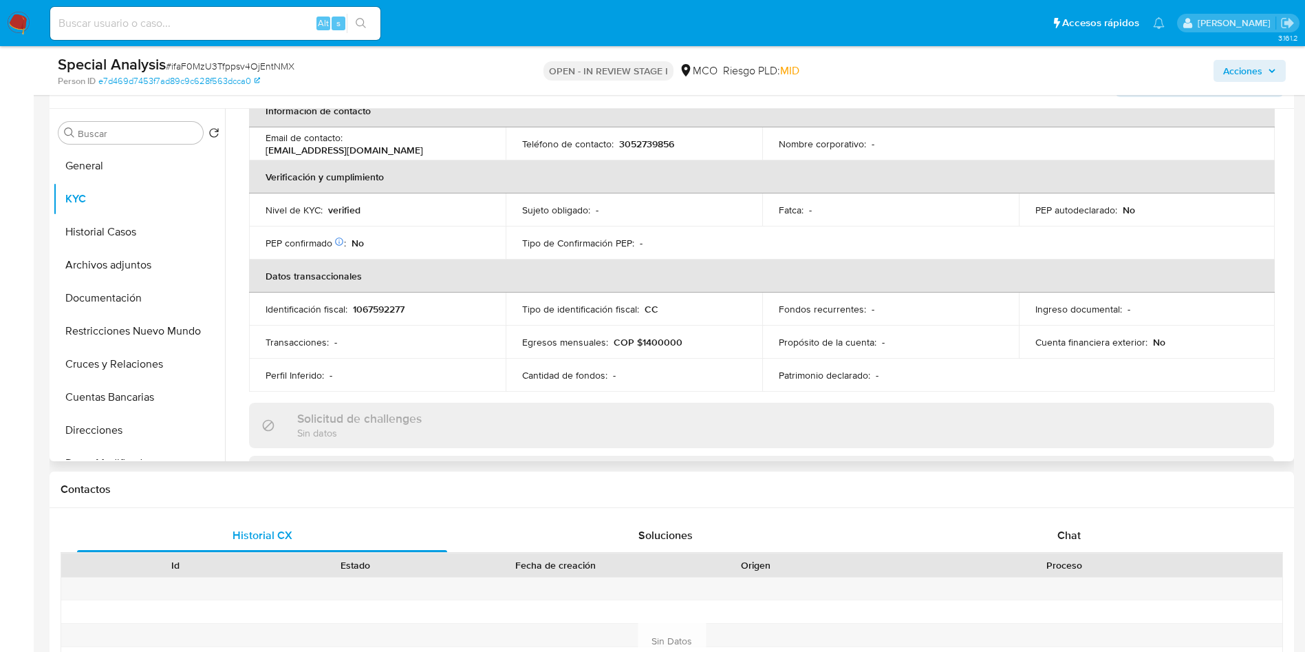
scroll to position [310, 0]
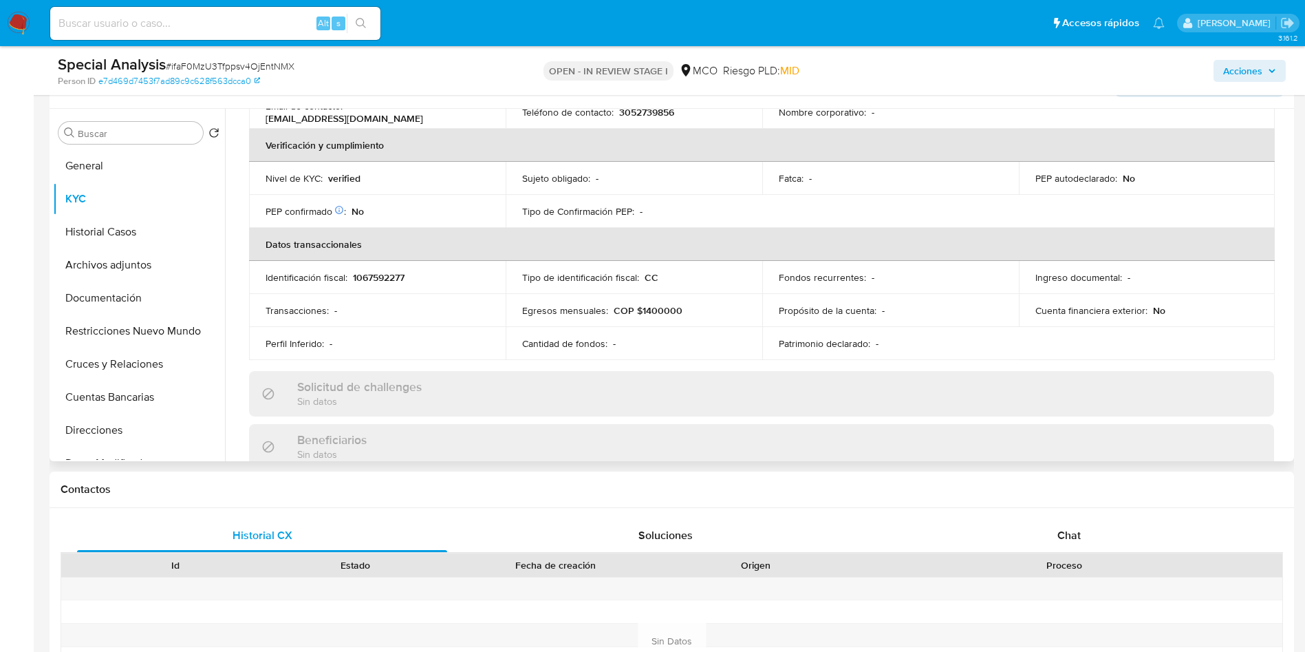
click at [697, 310] on div "Egresos mensuales : COP $1400000" at bounding box center [634, 310] width 224 height 12
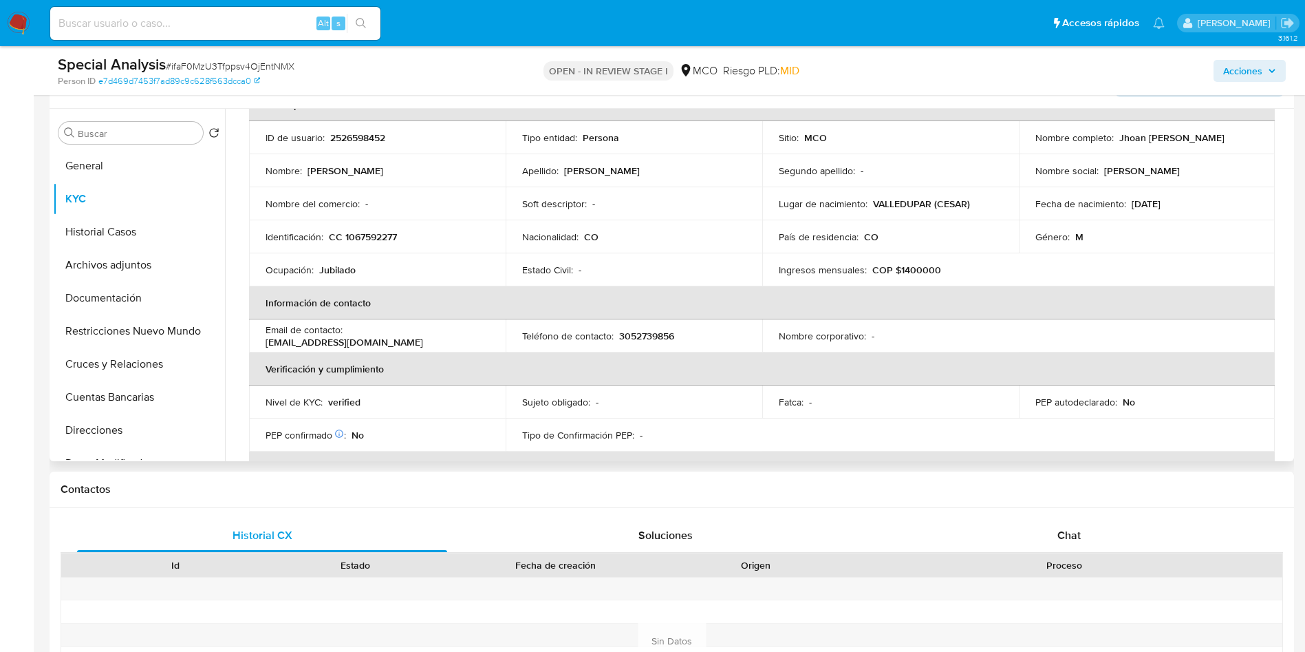
scroll to position [0, 0]
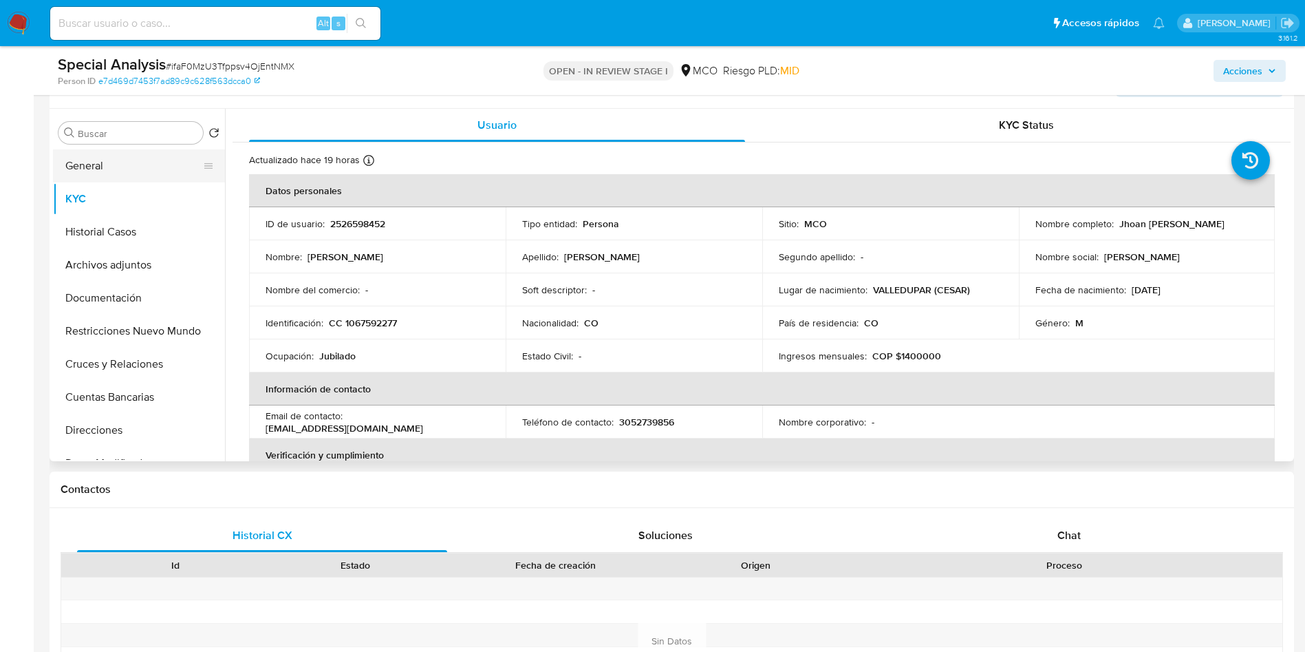
click at [89, 169] on button "General" at bounding box center [133, 165] width 161 height 33
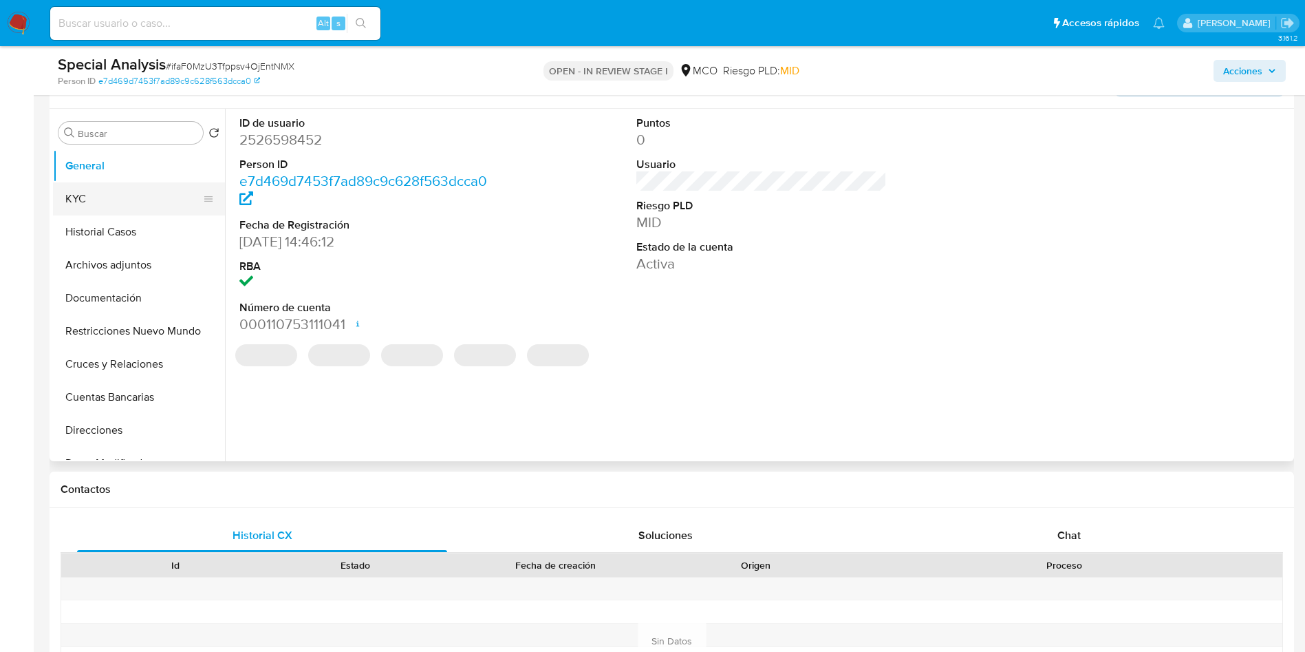
click at [101, 196] on button "KYC" at bounding box center [133, 198] width 161 height 33
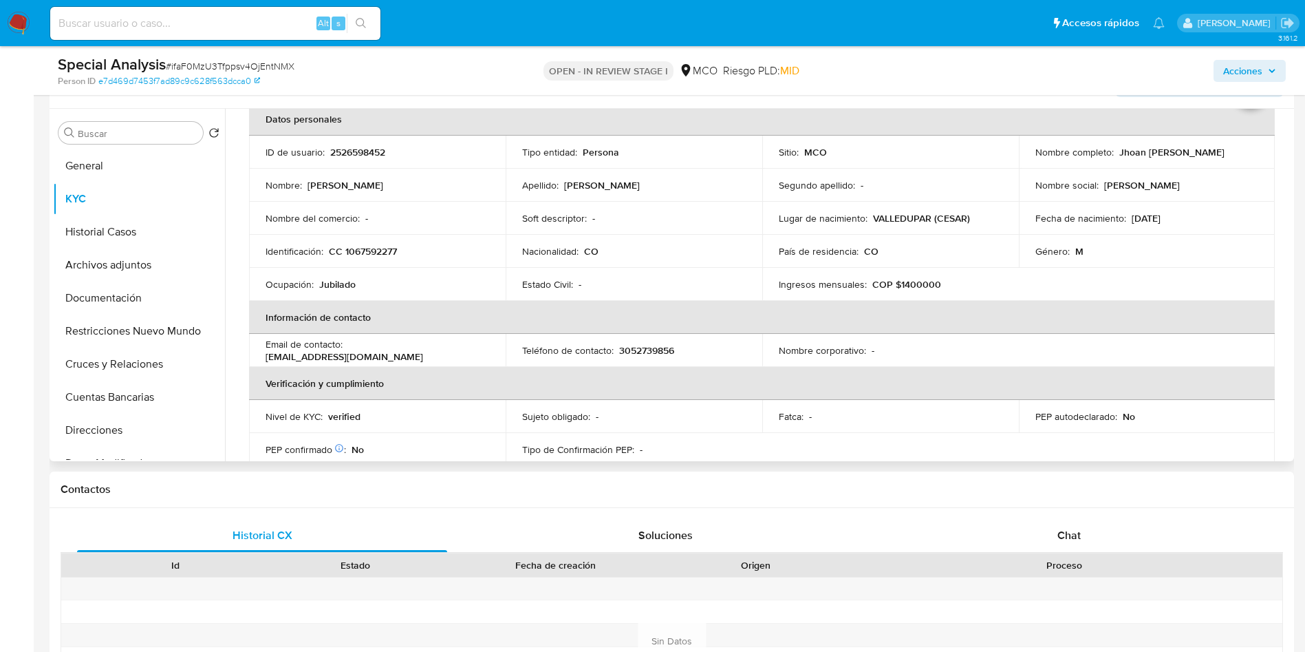
scroll to position [103, 0]
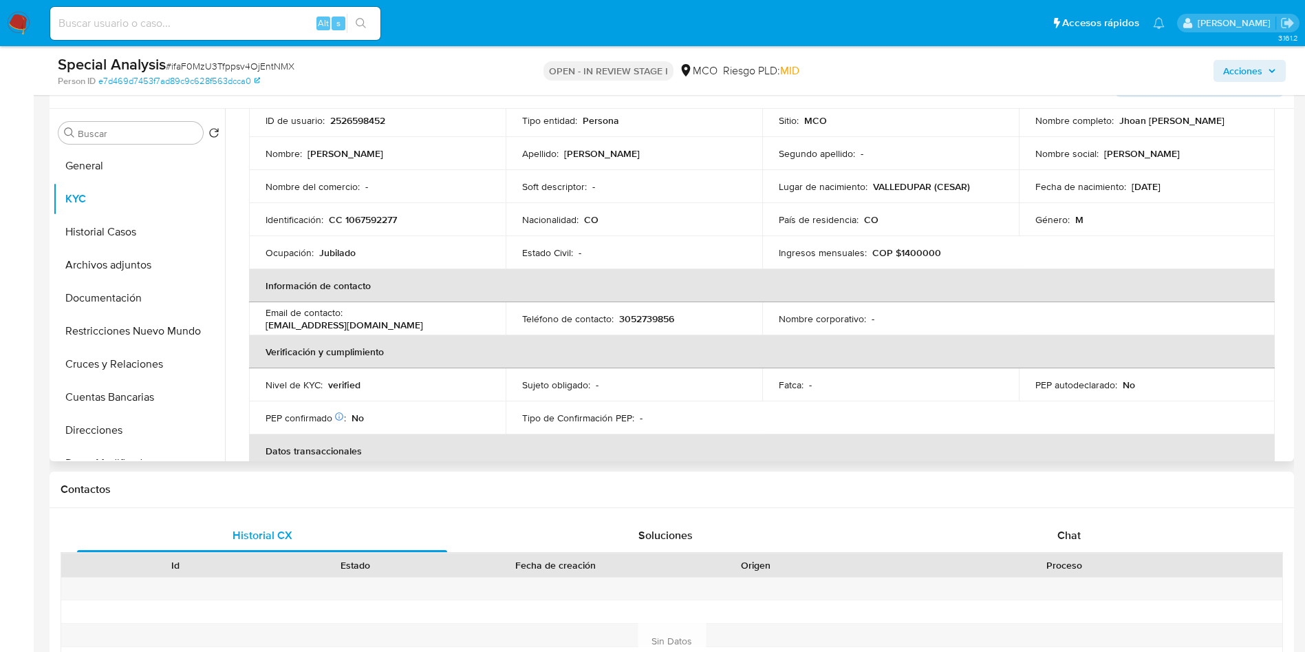
click at [652, 321] on p "3052739856" at bounding box center [646, 318] width 55 height 12
copy p "3052739856"
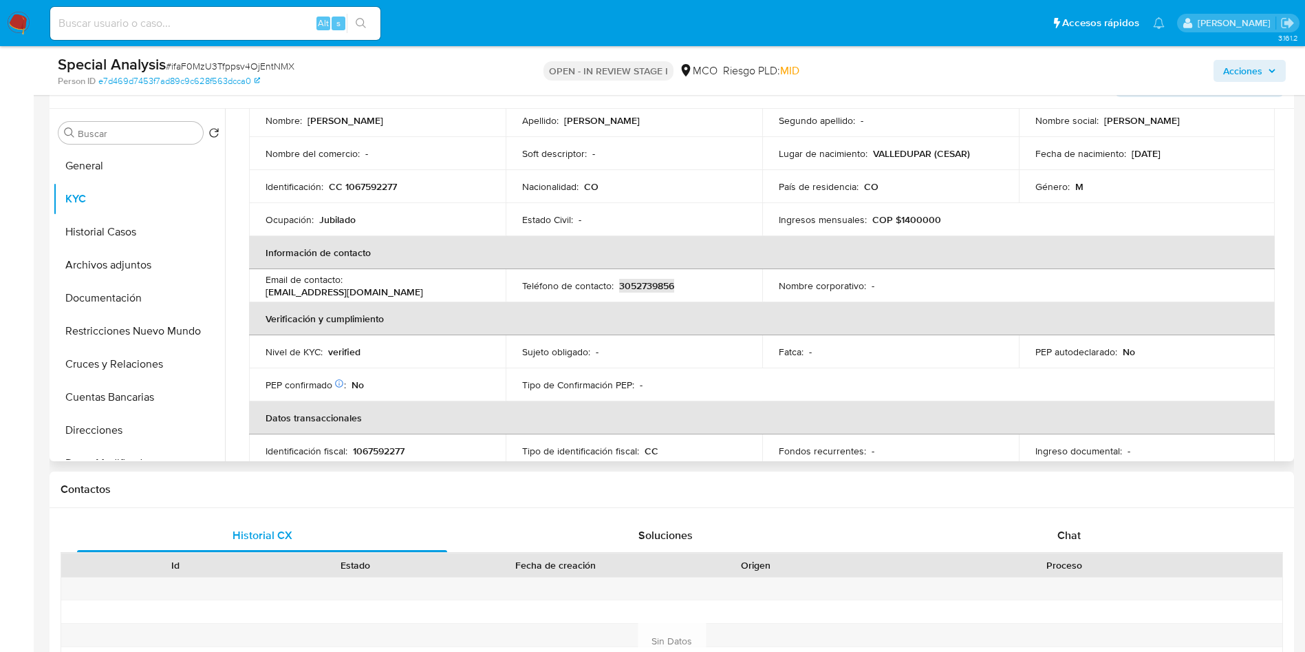
scroll to position [0, 0]
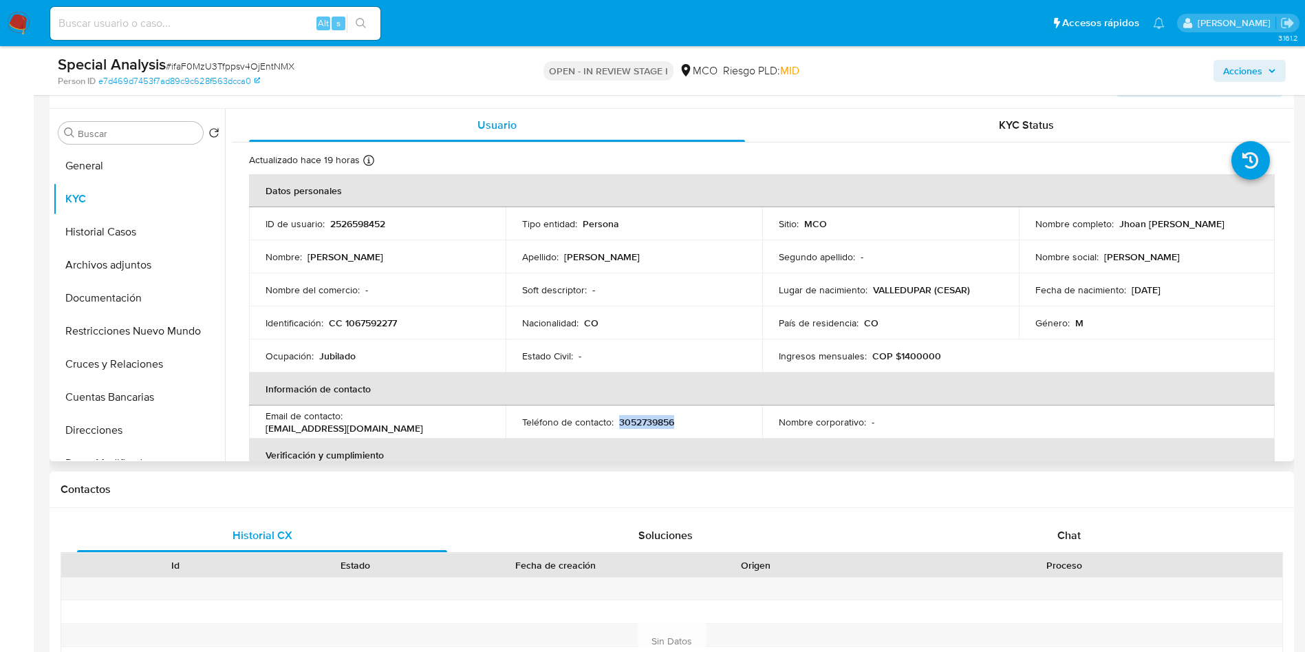
drag, startPoint x: 1228, startPoint y: 225, endPoint x: 1117, endPoint y: 224, distance: 110.8
click at [1117, 224] on div "Nombre completo : Jhoan Esteban Mejia Castro" at bounding box center [1148, 223] width 224 height 12
copy p "Jhoan [PERSON_NAME]"
click at [363, 320] on p "CC 1067592277" at bounding box center [363, 323] width 68 height 12
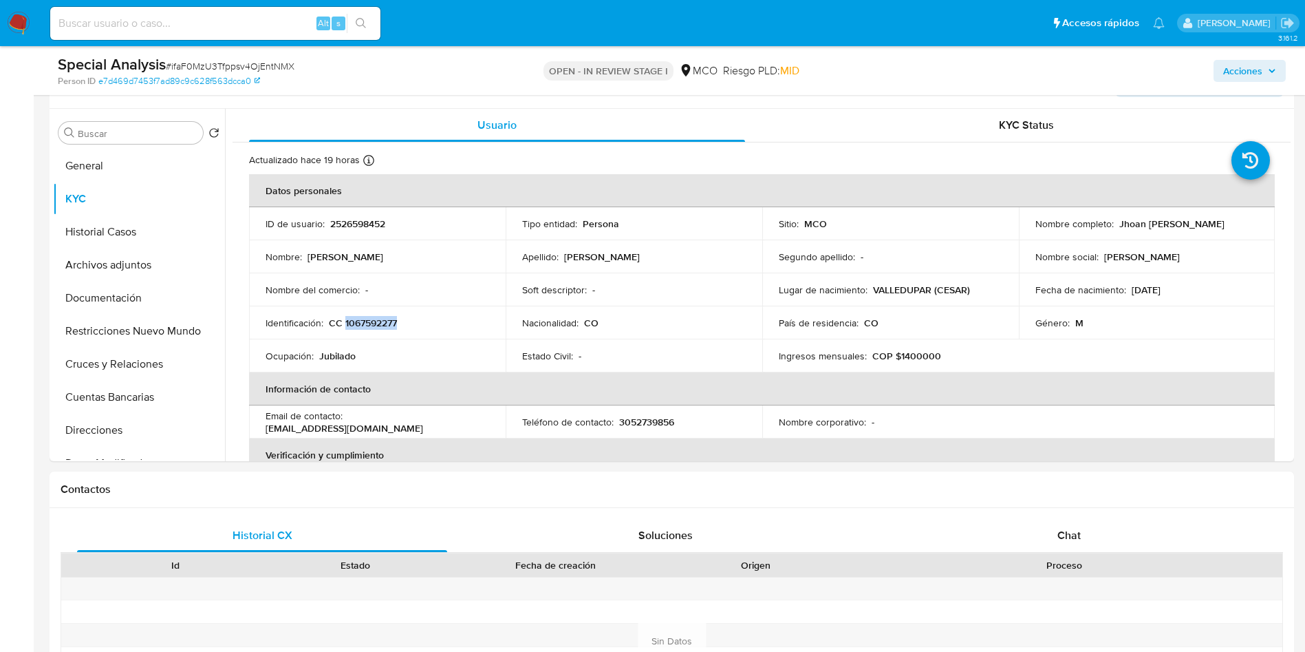
copy p "1067592277"
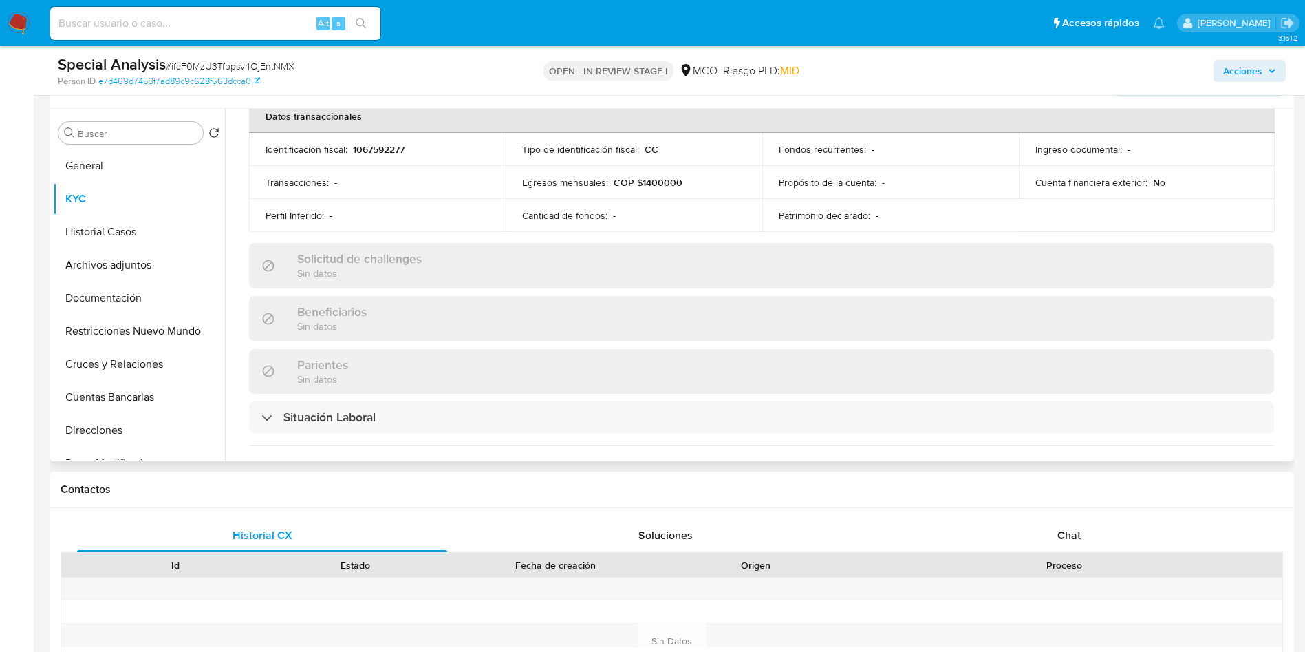
scroll to position [711, 0]
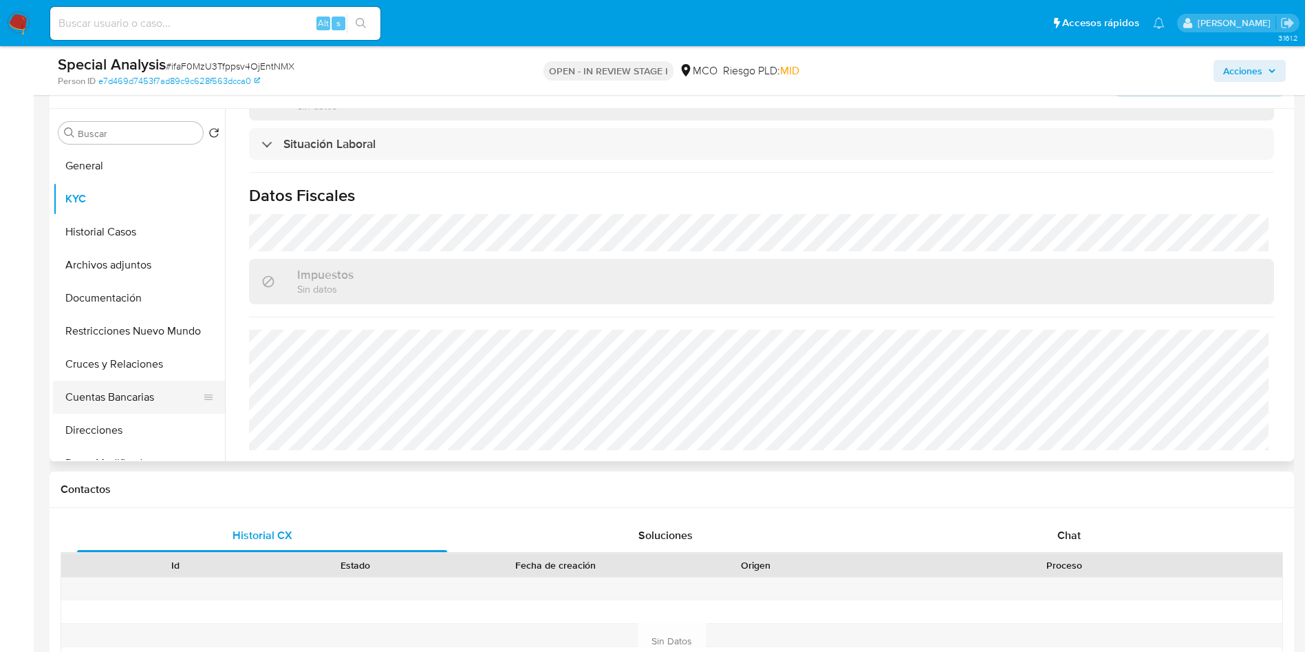
drag, startPoint x: 99, startPoint y: 434, endPoint x: 170, endPoint y: 408, distance: 75.3
click at [100, 434] on button "Direcciones" at bounding box center [139, 430] width 172 height 33
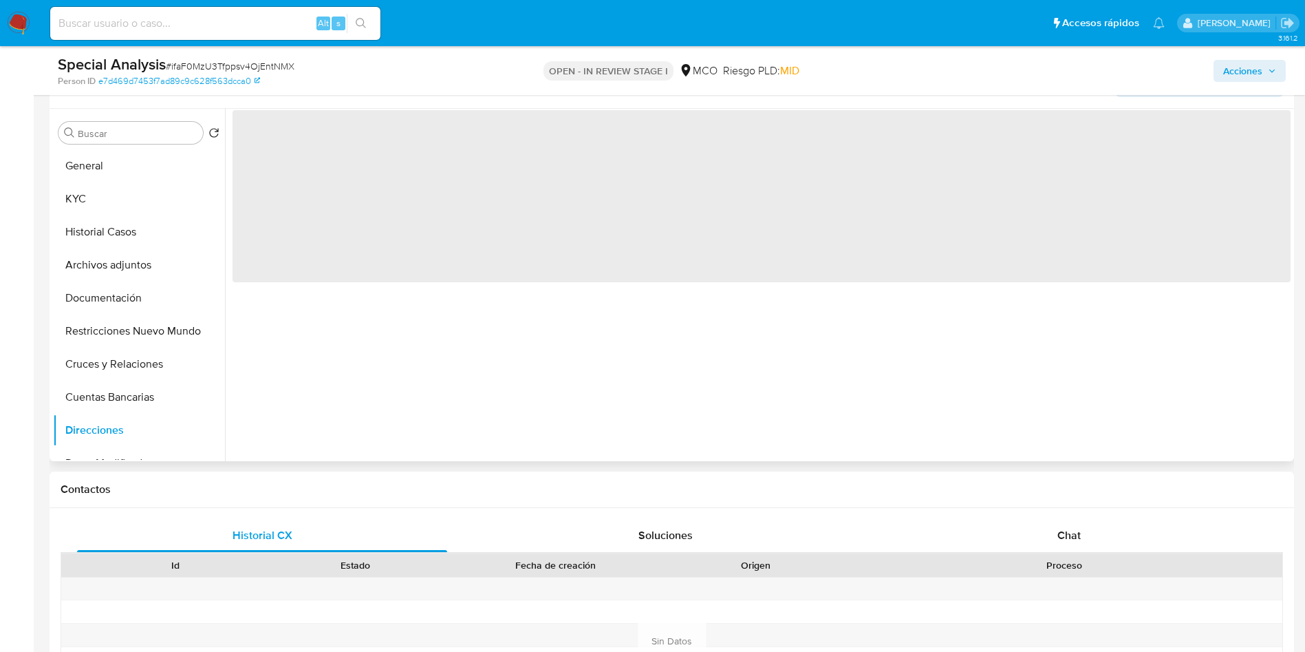
scroll to position [42, 0]
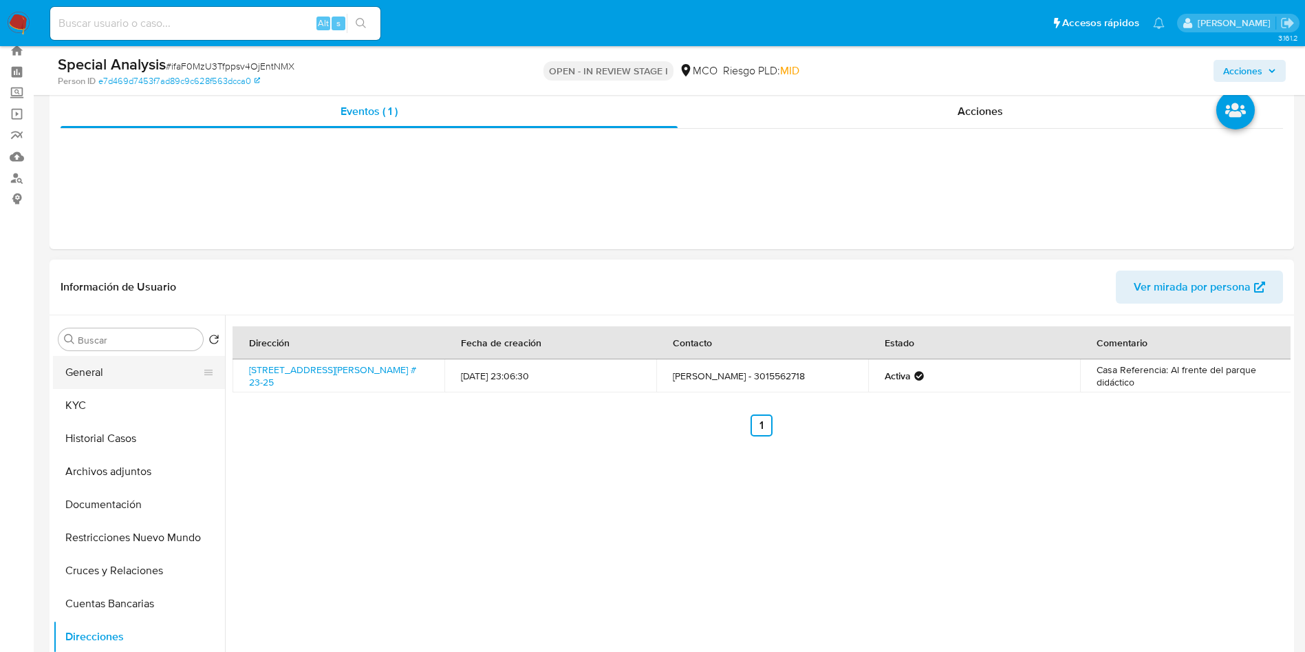
click at [151, 370] on button "General" at bounding box center [133, 372] width 161 height 33
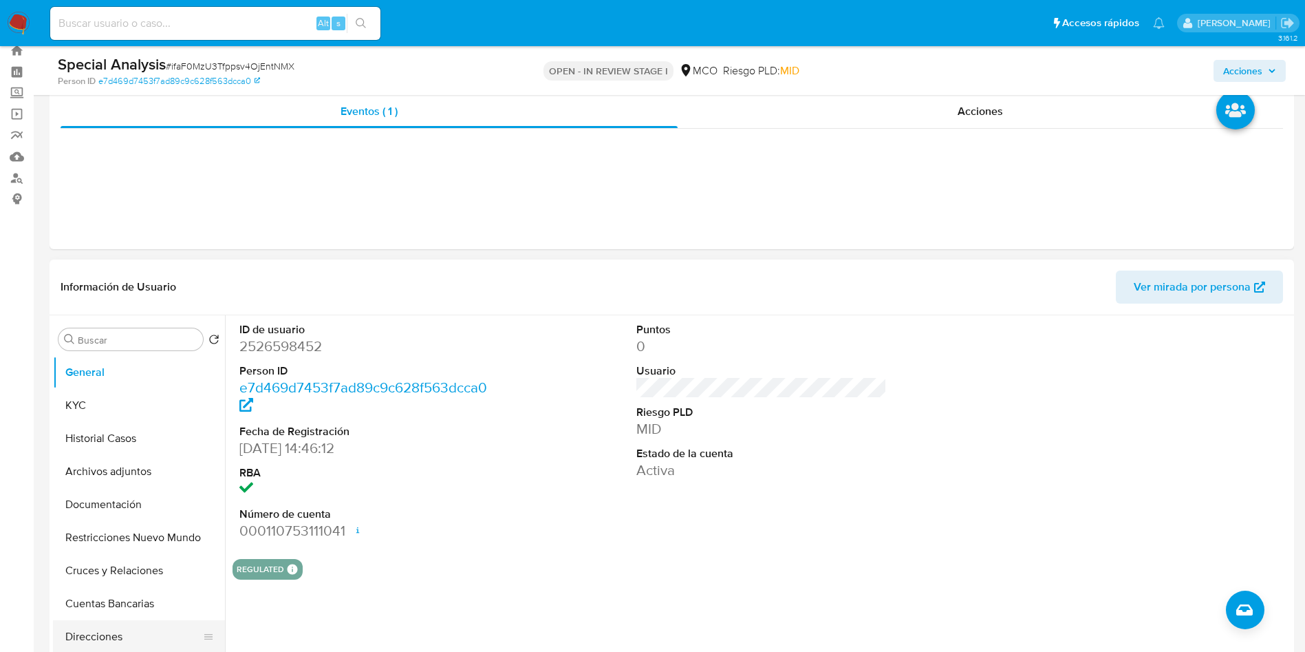
click at [120, 628] on button "Direcciones" at bounding box center [133, 636] width 161 height 33
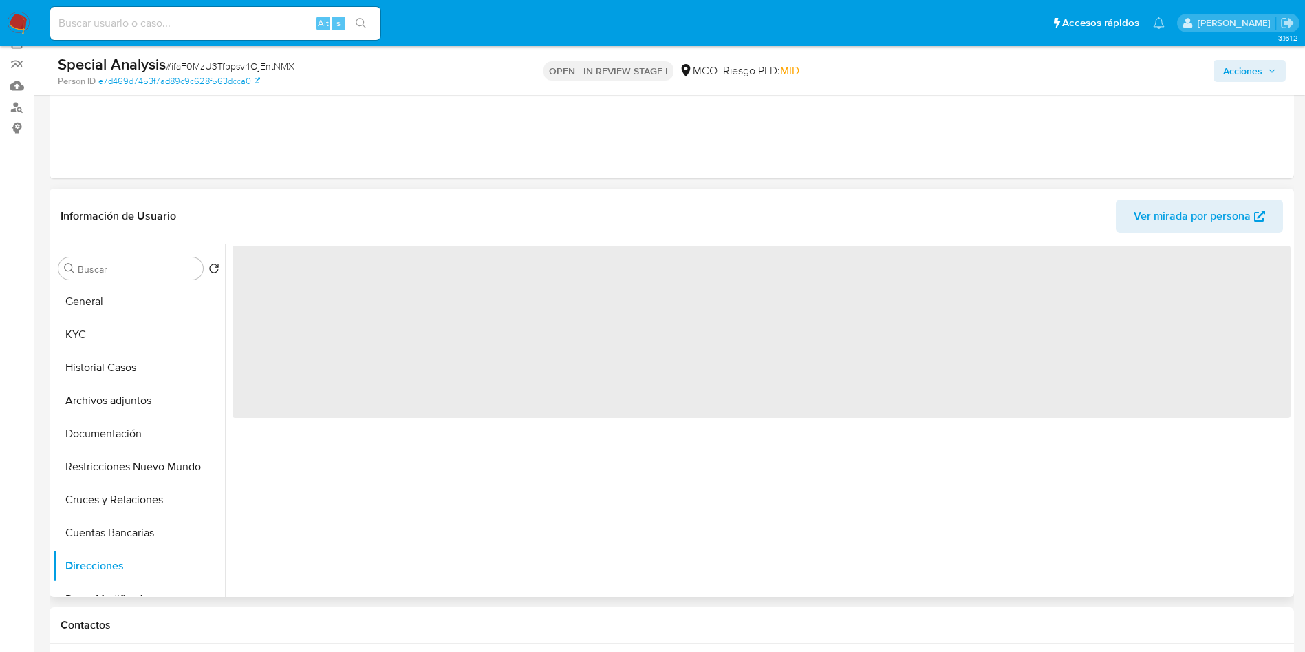
scroll to position [145, 0]
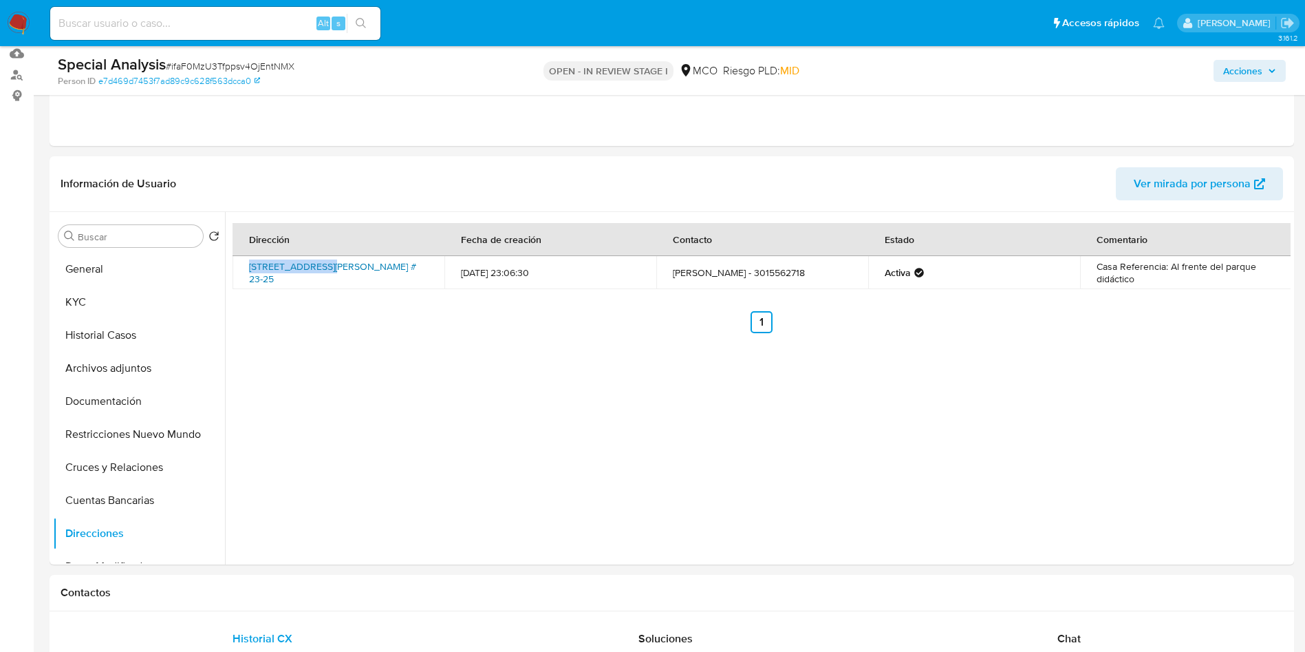
drag, startPoint x: 247, startPoint y: 265, endPoint x: 322, endPoint y: 269, distance: 75.1
click at [322, 269] on td "Calle 6d # 23-25, Valledupar, Cesar, 200005, Colombia # 23-25" at bounding box center [339, 272] width 212 height 33
copy link "Calle 6d # 23-25,"
click at [121, 275] on button "General" at bounding box center [133, 269] width 161 height 33
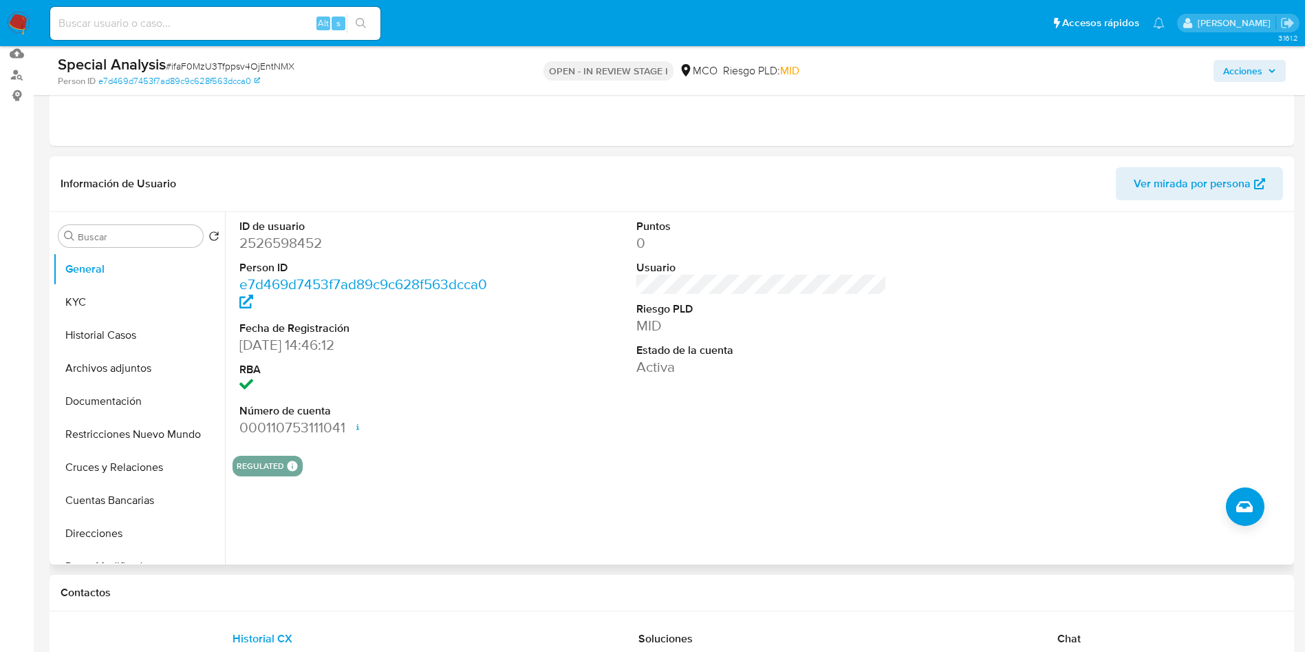
click at [270, 258] on dl "ID de usuario 2526598452 Person ID e7d469d7453f7ad89c9c628f563dcca0 Fecha de Re…" at bounding box center [364, 328] width 251 height 219
click at [288, 238] on dd "2526598452" at bounding box center [364, 242] width 251 height 19
click at [530, 354] on div "ID de usuario 2526598452 Person ID e7d469d7453f7ad89c9c628f563dcca0 Fecha de Re…" at bounding box center [762, 328] width 1058 height 233
click at [412, 103] on div "Eventos ( 1 ) Acciones" at bounding box center [672, 63] width 1245 height 165
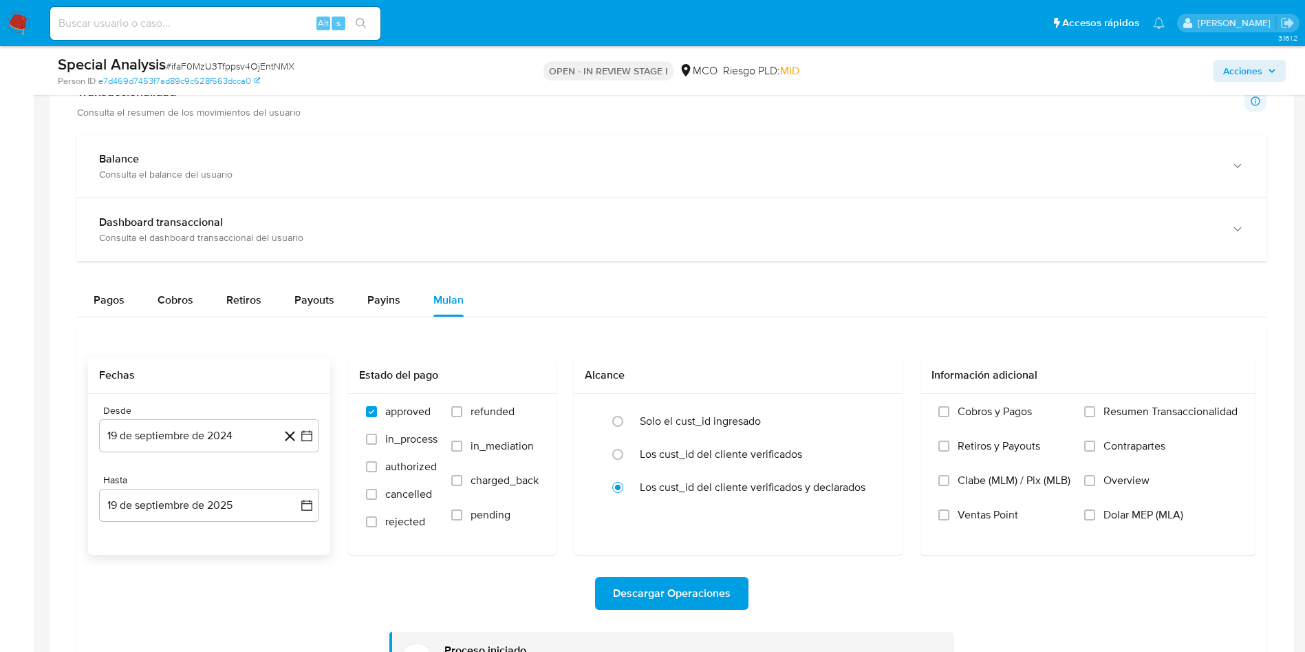
scroll to position [1135, 0]
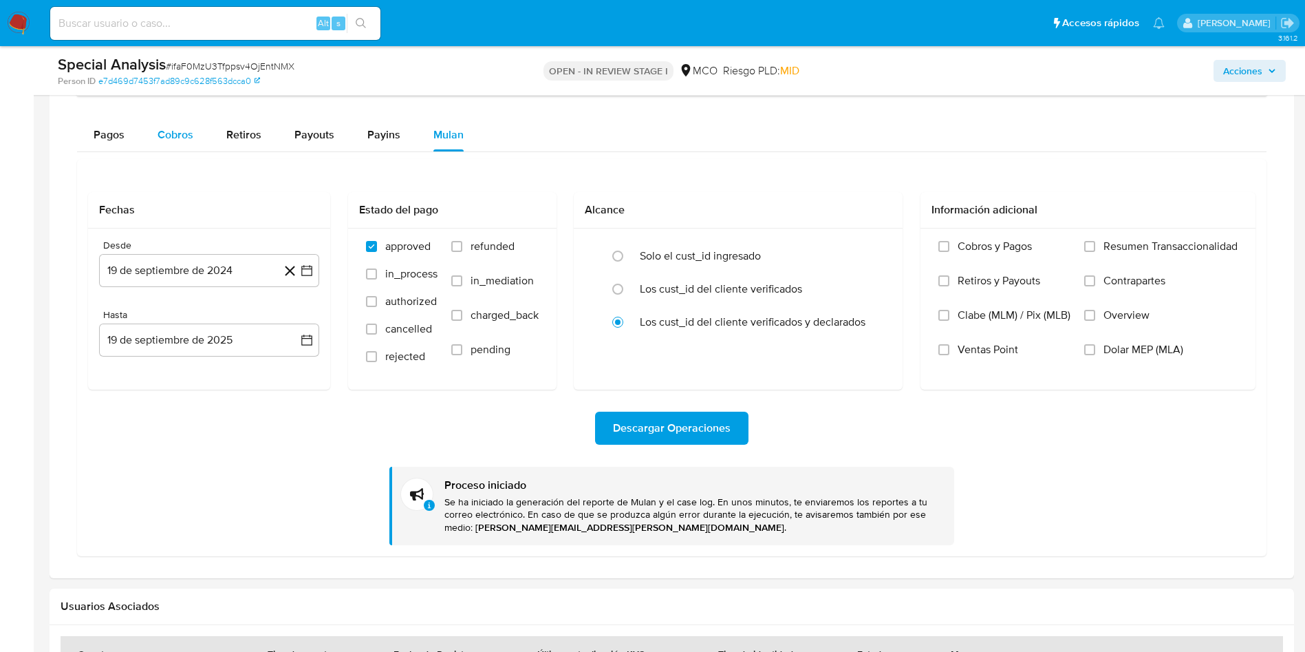
drag, startPoint x: 173, startPoint y: 136, endPoint x: 182, endPoint y: 151, distance: 17.2
click at [173, 136] on span "Cobros" at bounding box center [176, 135] width 36 height 16
select select "10"
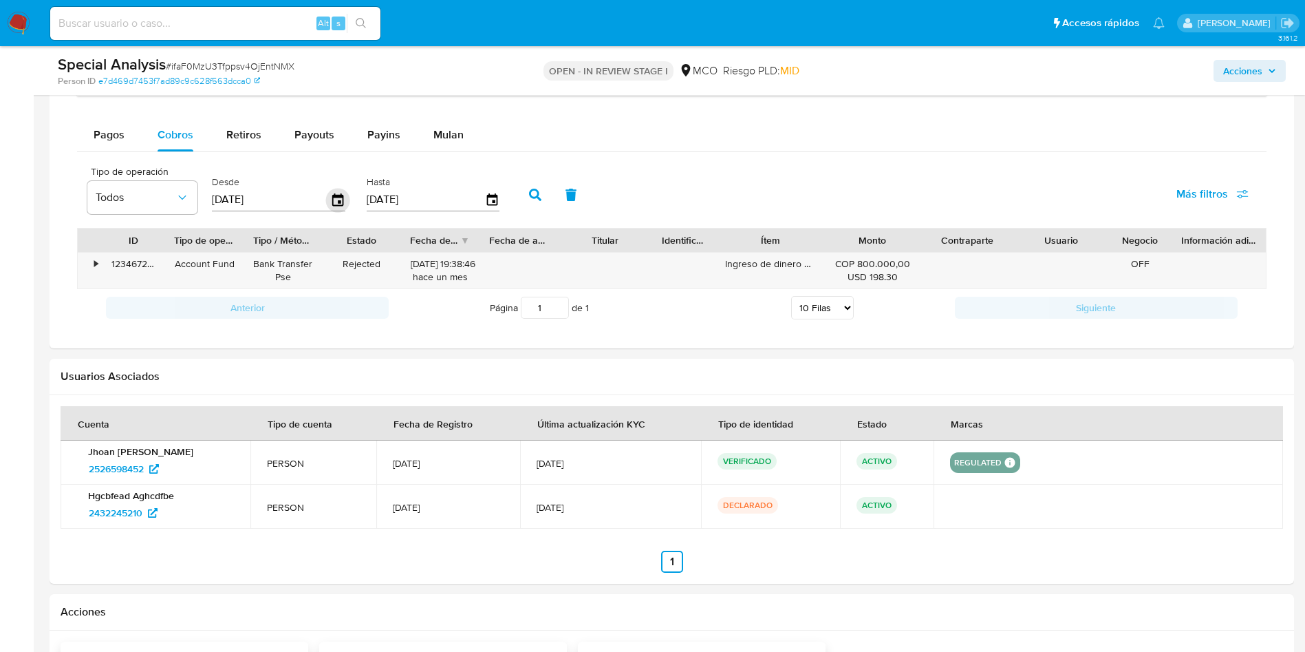
click at [345, 200] on icon "button" at bounding box center [338, 200] width 24 height 24
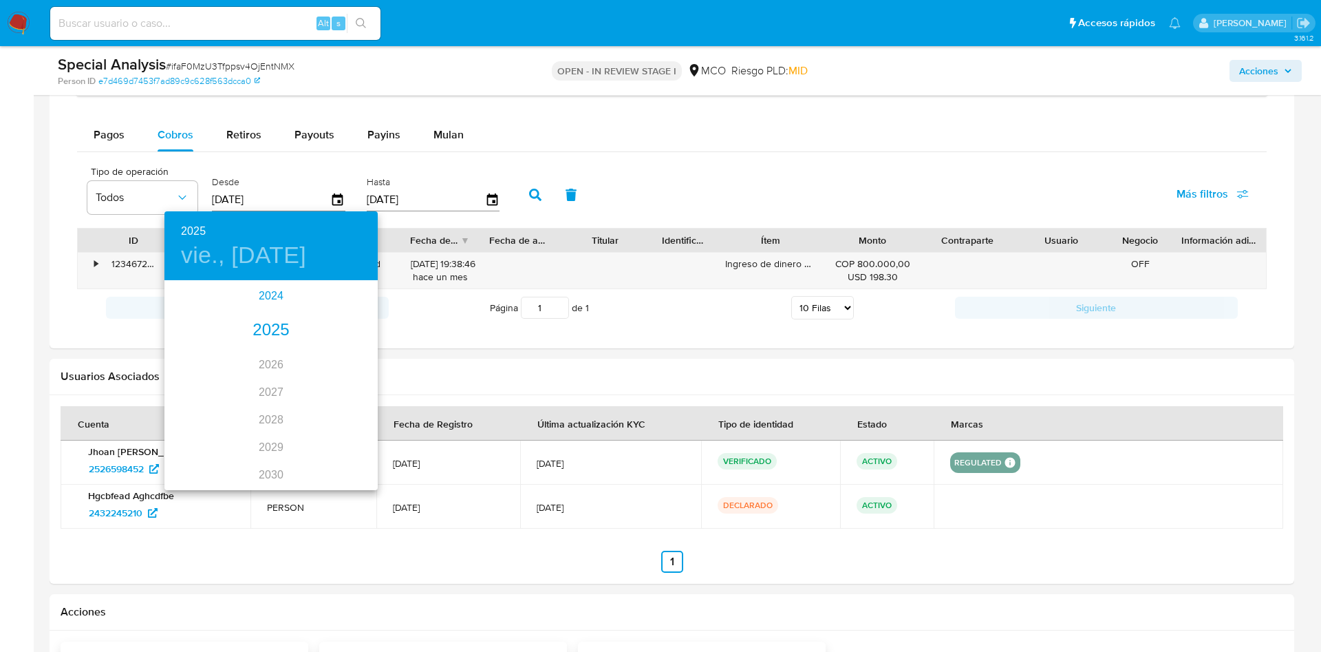
click at [266, 298] on div "2024" at bounding box center [270, 296] width 213 height 28
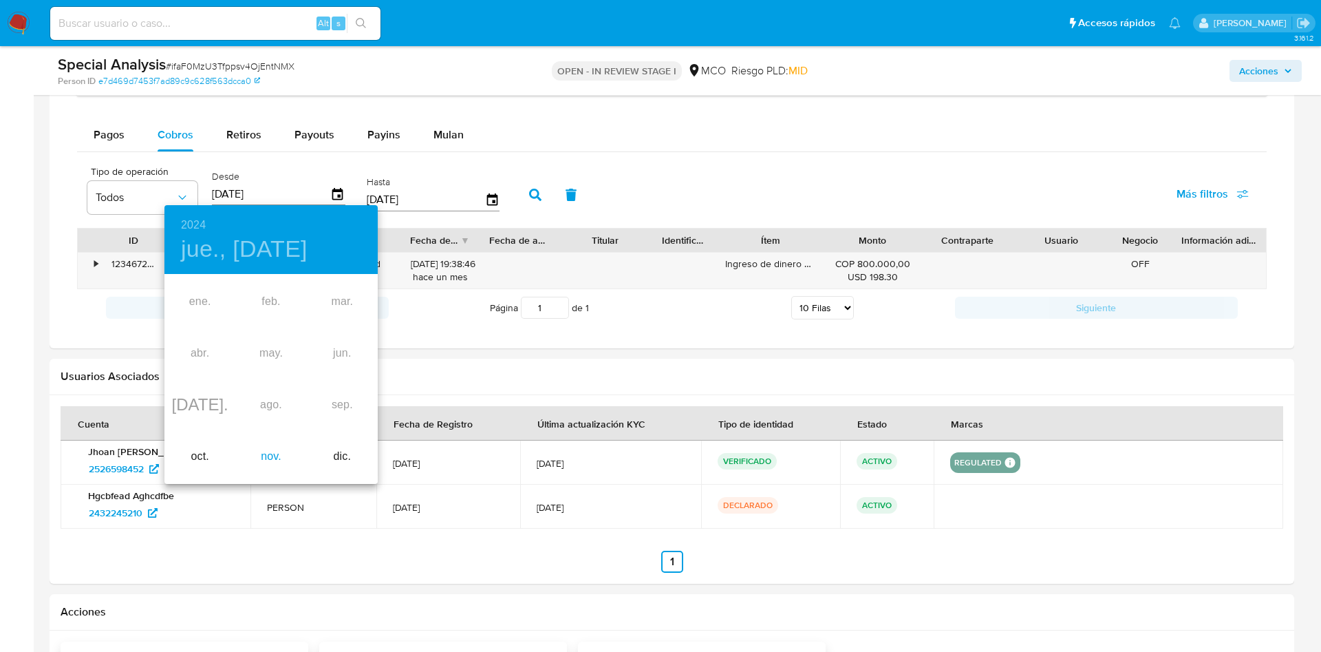
click at [285, 464] on div "nov." at bounding box center [270, 457] width 71 height 52
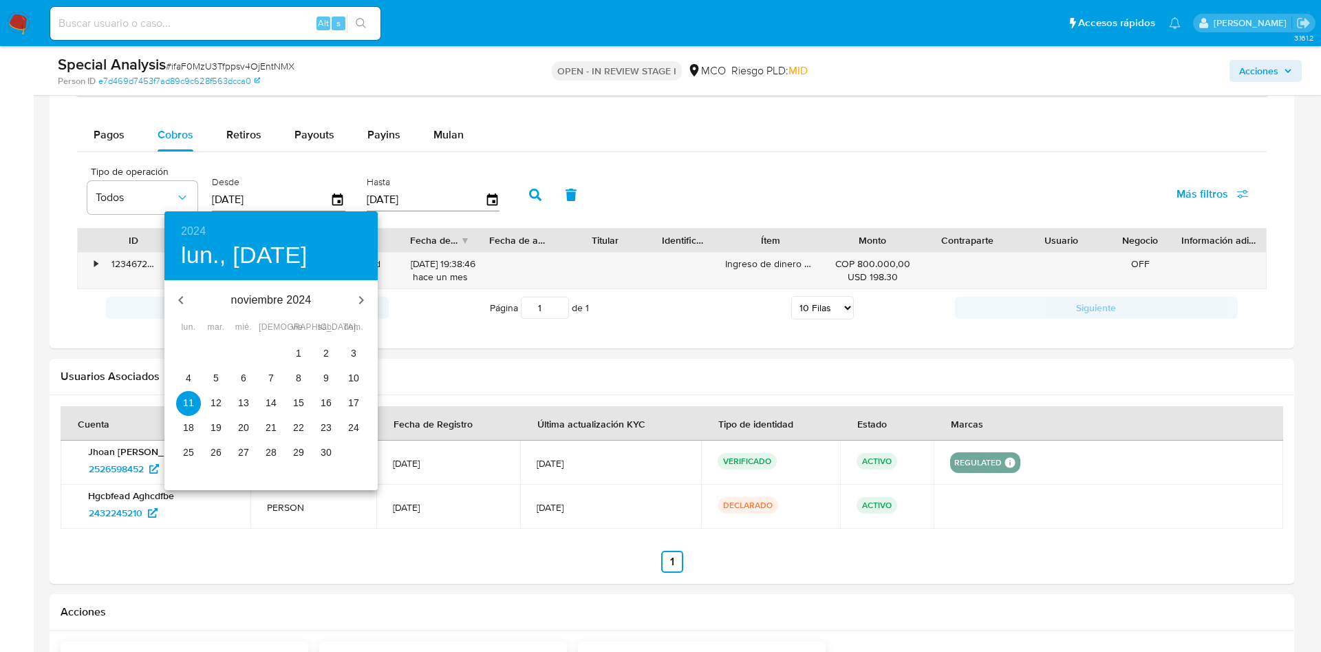
click at [271, 452] on p "28" at bounding box center [271, 452] width 11 height 14
type input "28/11/2024"
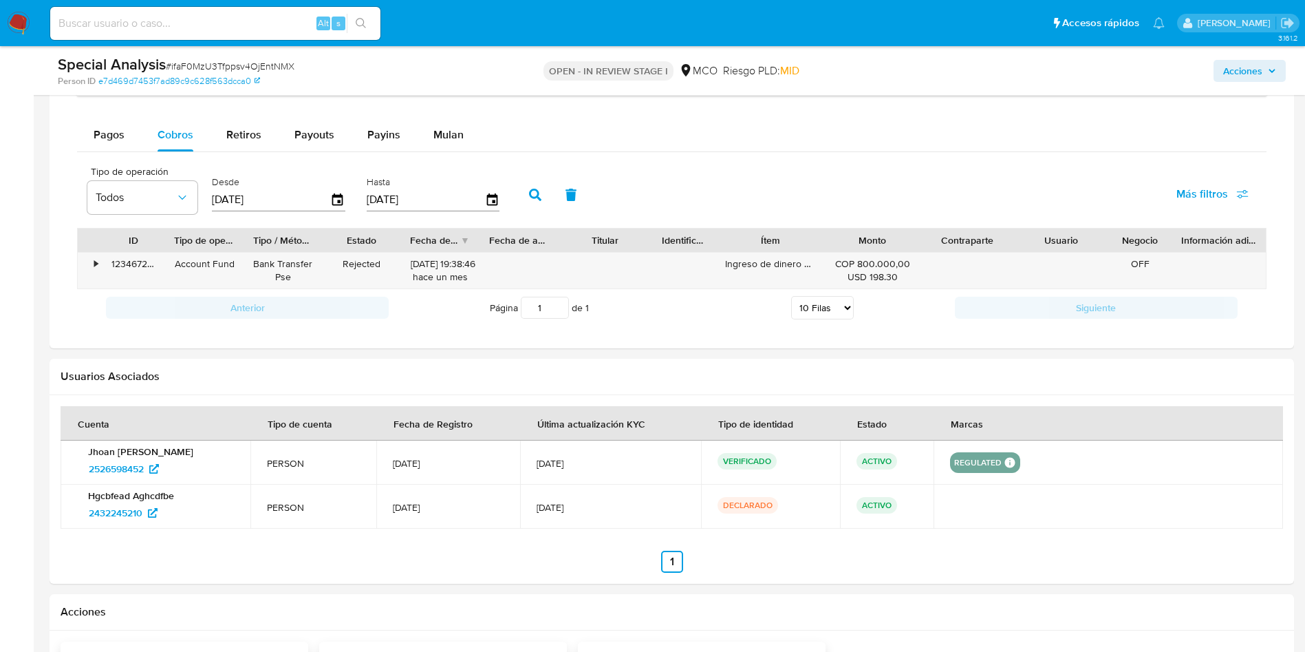
click at [542, 174] on div "Tipo de operación Todos Desde 28/11/2024 Hasta 08/10/2025 Más filtros" at bounding box center [672, 193] width 1190 height 69
click at [538, 194] on icon "button" at bounding box center [535, 195] width 12 height 12
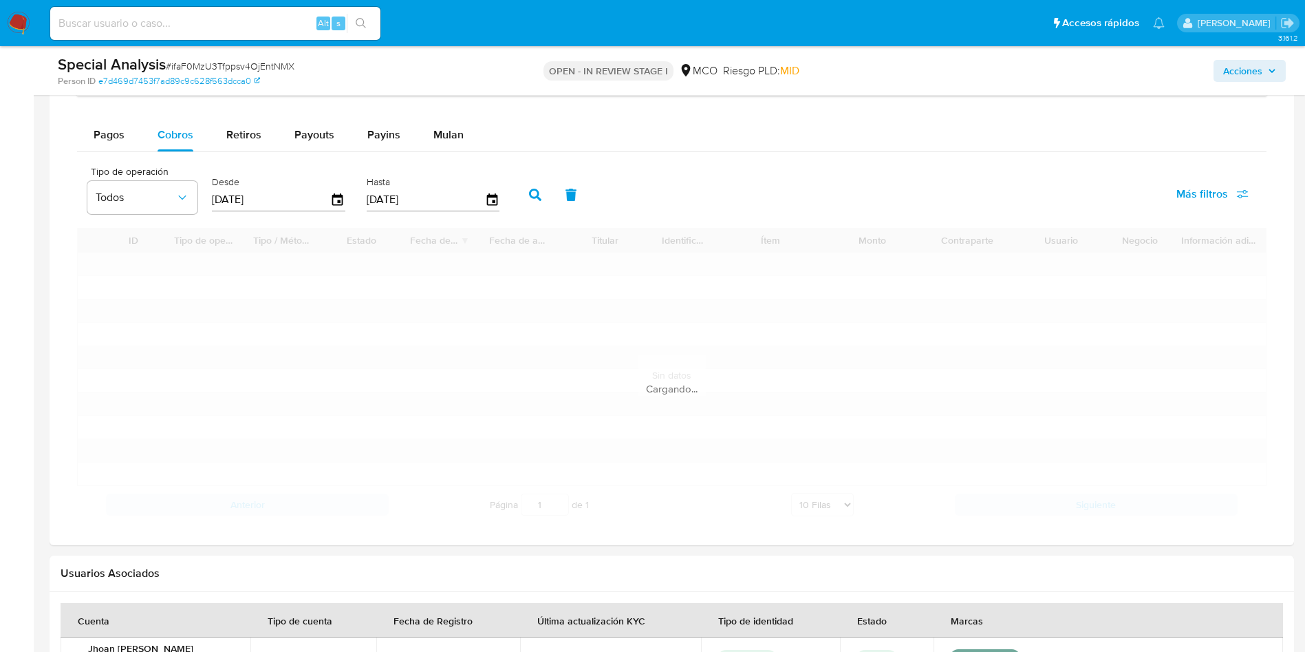
click at [761, 164] on div "Tipo de operación Todos Desde 28/11/2024 Hasta 08/10/2025 Más filtros" at bounding box center [672, 193] width 1190 height 69
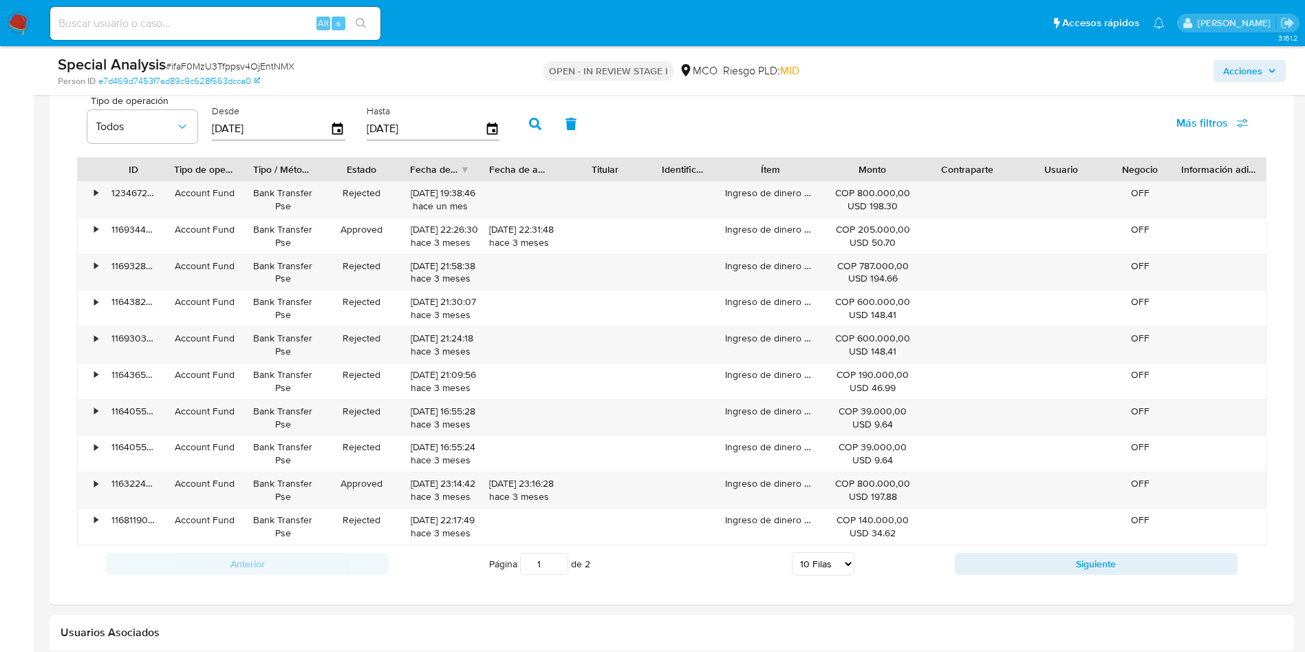
scroll to position [1239, 0]
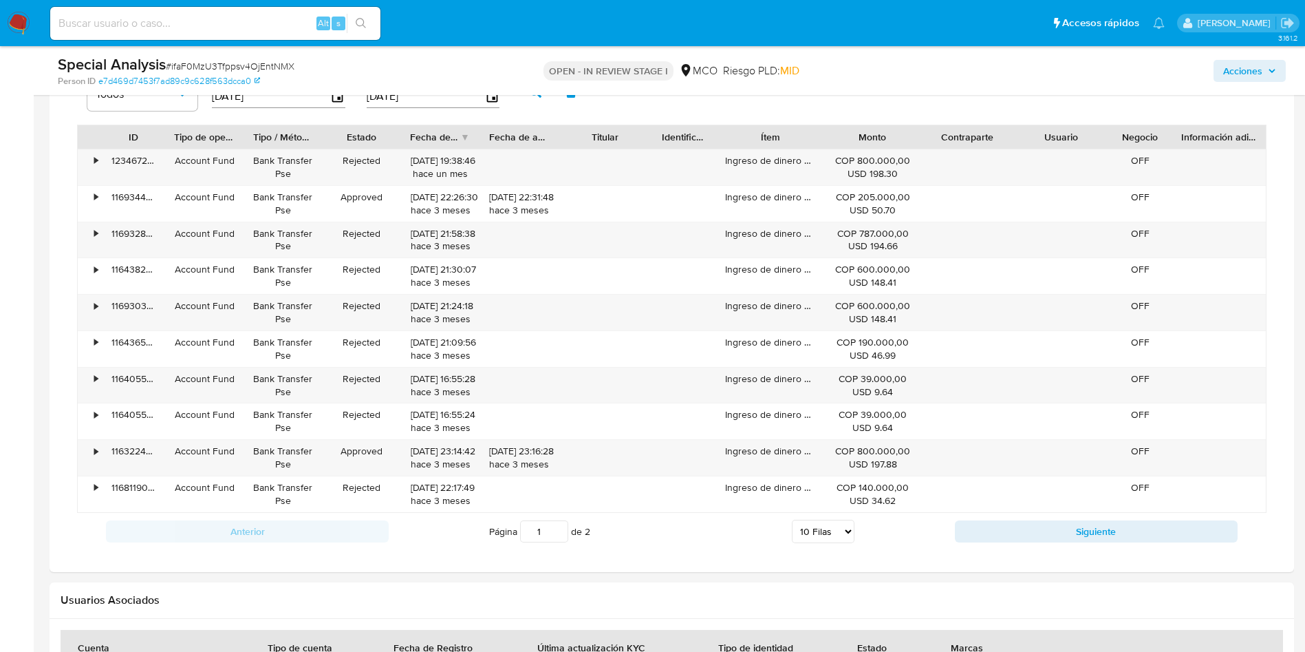
click at [800, 528] on select "5 Filas 10 Filas 20 Filas 25 Filas 50 Filas 100 Filas" at bounding box center [823, 531] width 63 height 23
select select "20"
click at [792, 520] on select "5 Filas 10 Filas 20 Filas 25 Filas 50 Filas 100 Filas" at bounding box center [823, 531] width 63 height 23
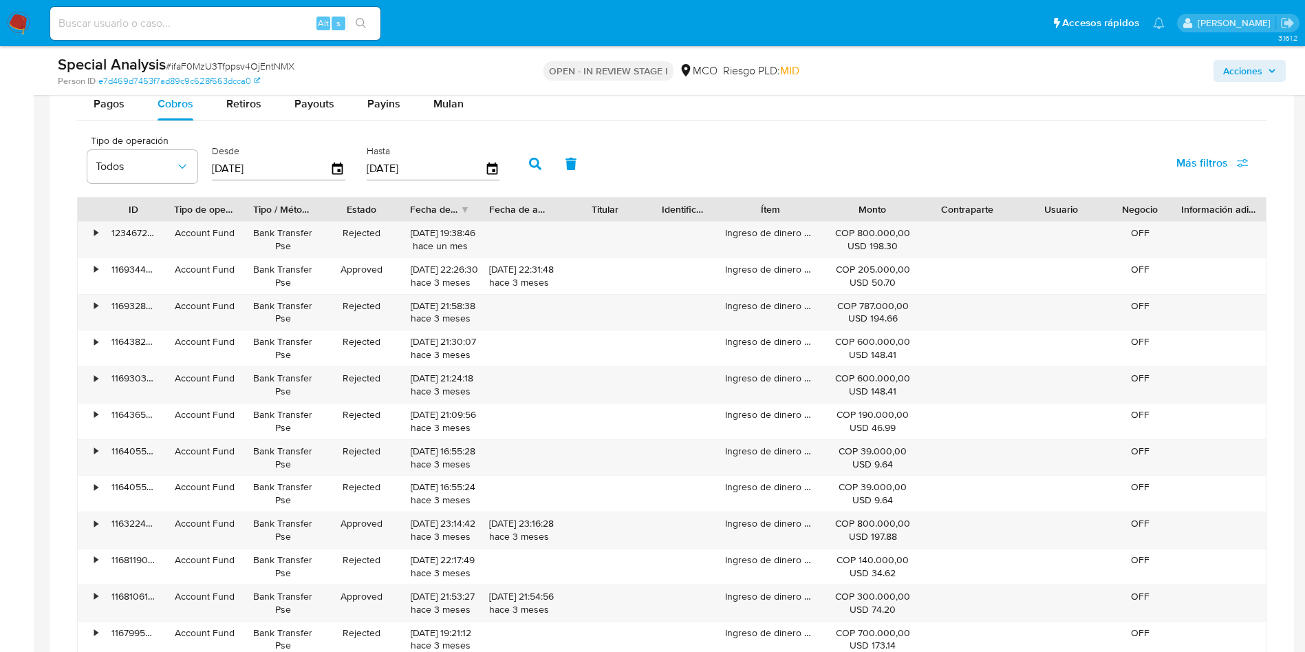
scroll to position [1135, 0]
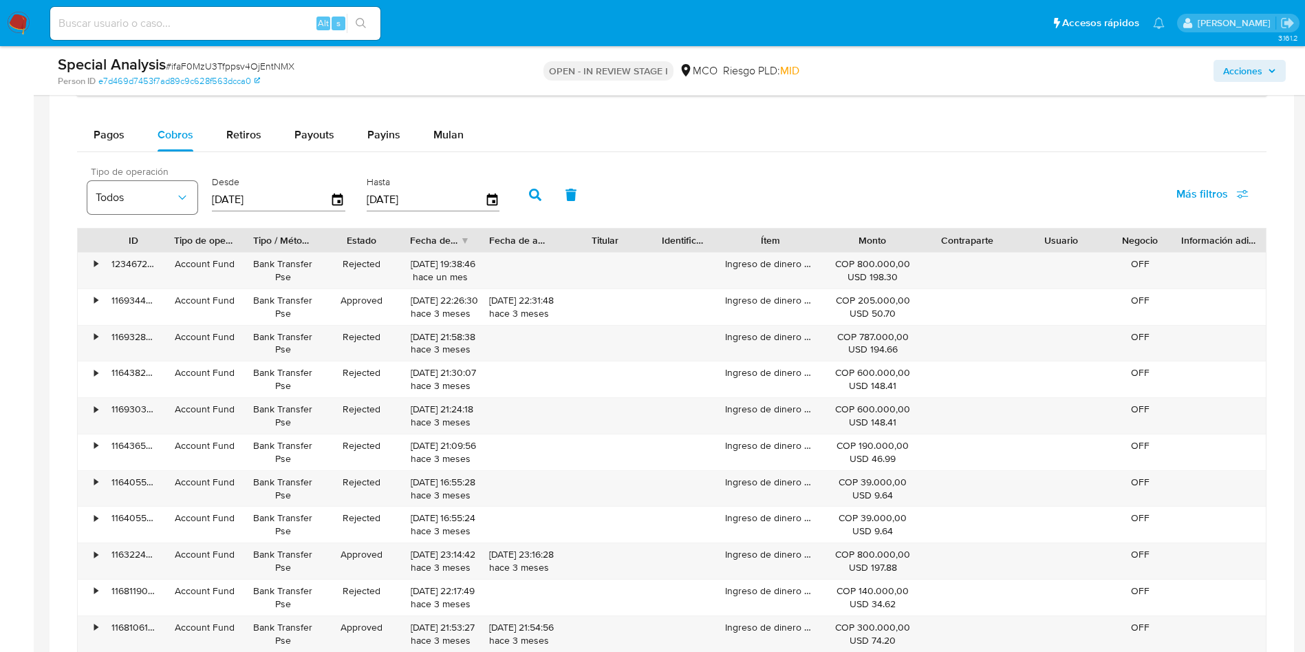
click at [162, 193] on span "Todos" at bounding box center [136, 198] width 80 height 14
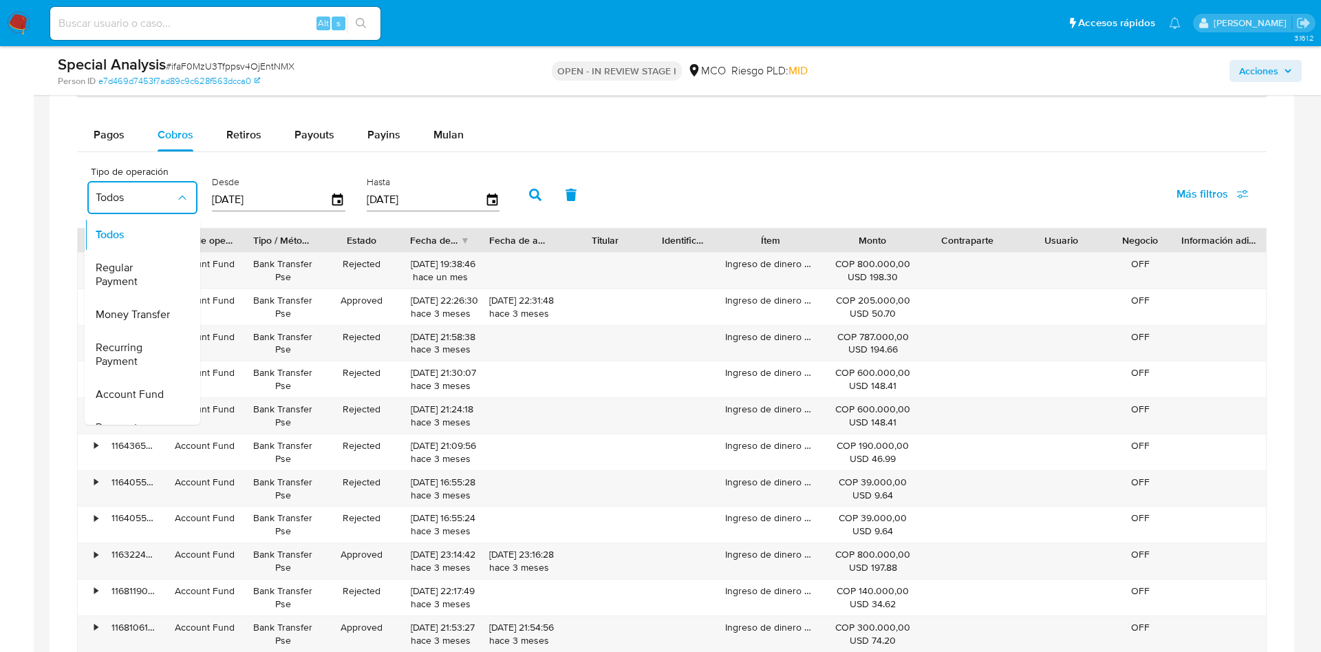
click at [718, 179] on div "Tipo de operación Todos Todos Regular Payment Money Transfer Recurring Payment …" at bounding box center [672, 193] width 1190 height 69
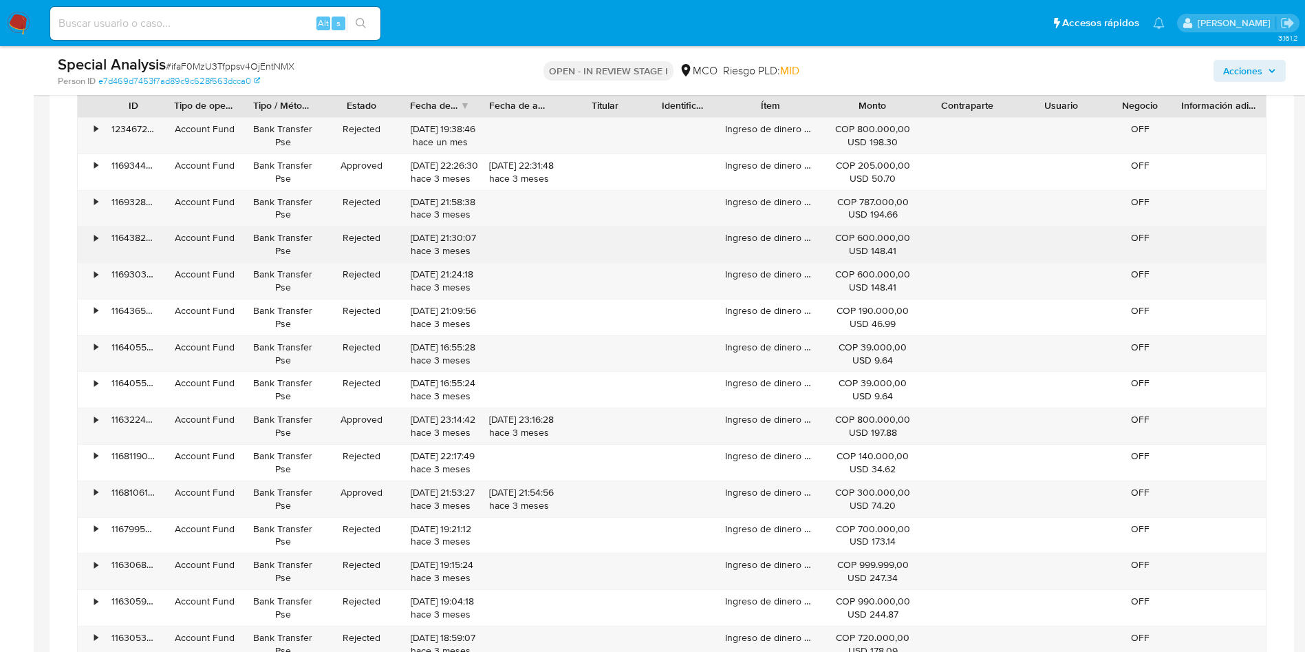
scroll to position [1239, 0]
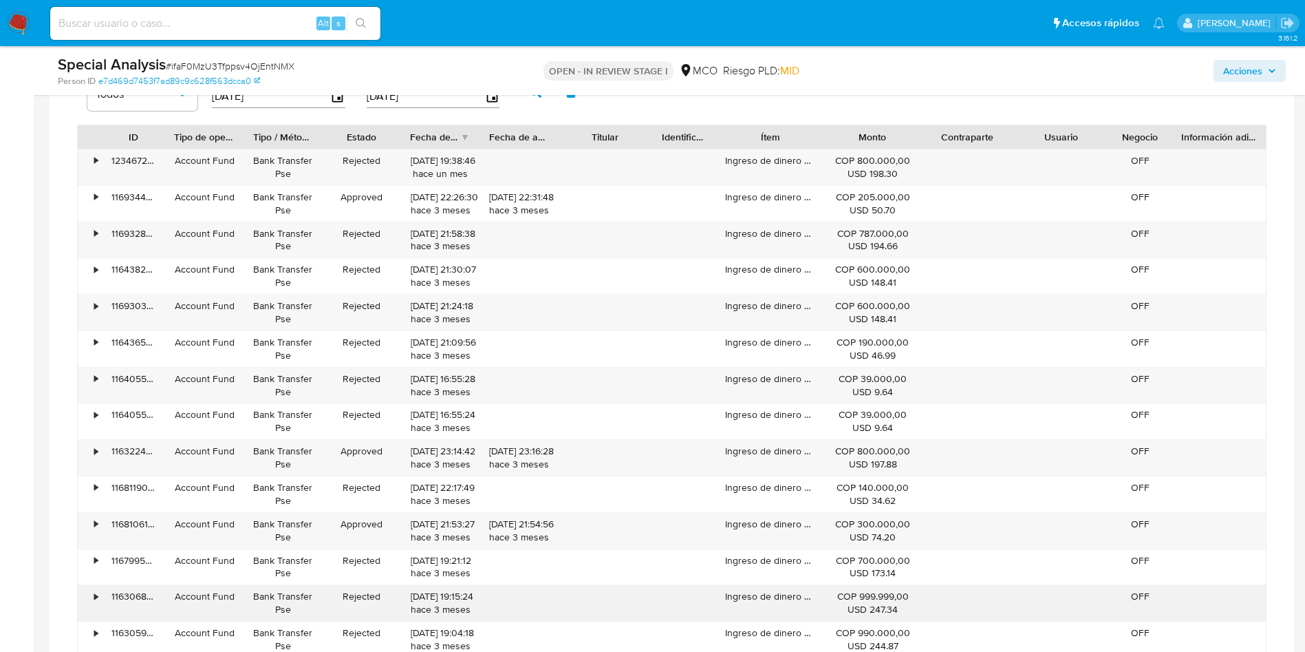
drag, startPoint x: 365, startPoint y: 164, endPoint x: 368, endPoint y: 619, distance: 454.9
click at [367, 629] on div "• 123467217580 Account Fund Bank Transfer Pse Rejected 23/08/2025 19:38:46 hace…" at bounding box center [672, 494] width 1190 height 691
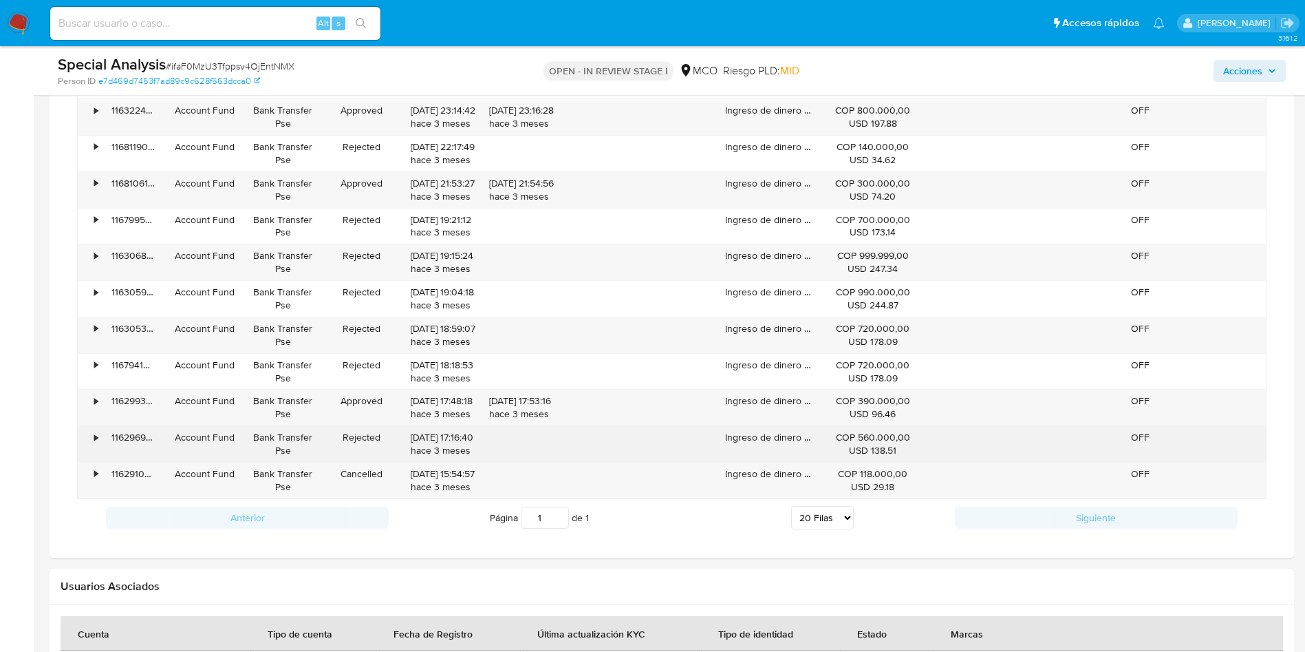
scroll to position [1652, 0]
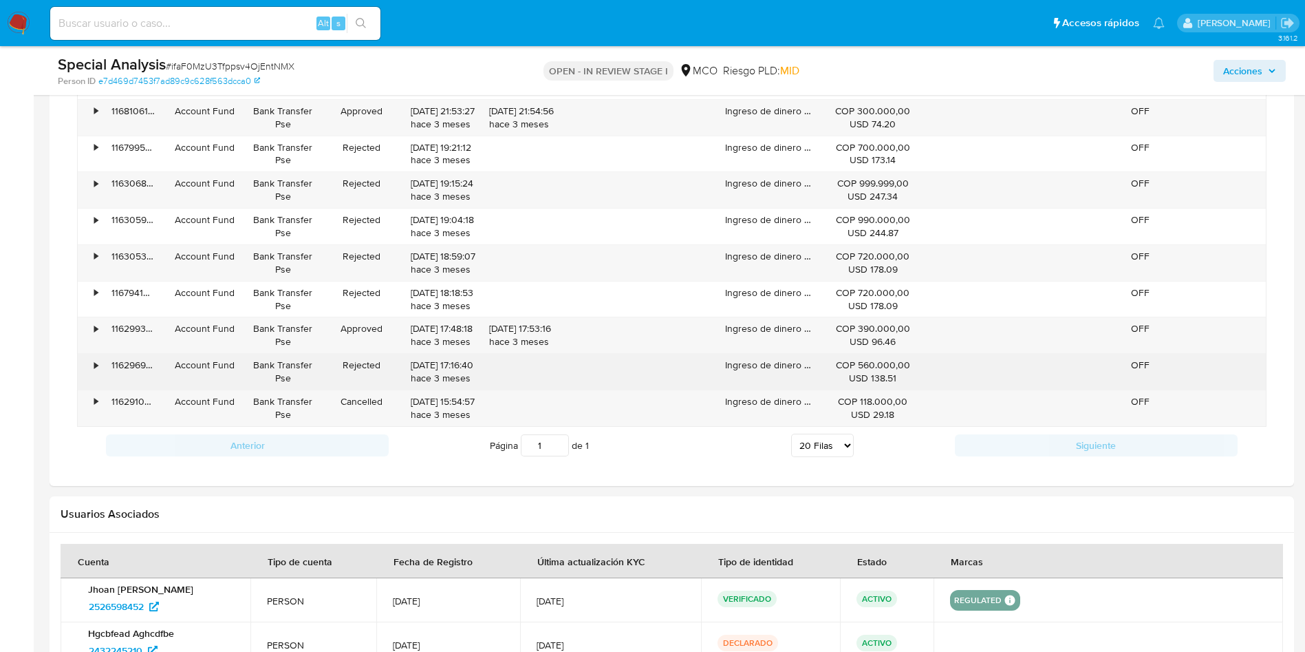
drag, startPoint x: 378, startPoint y: 248, endPoint x: 371, endPoint y: 370, distance: 122.7
click at [371, 370] on div "• 123467217580 Account Fund Bank Transfer Pse Rejected 23/08/2025 19:38:46 hace…" at bounding box center [672, 81] width 1190 height 691
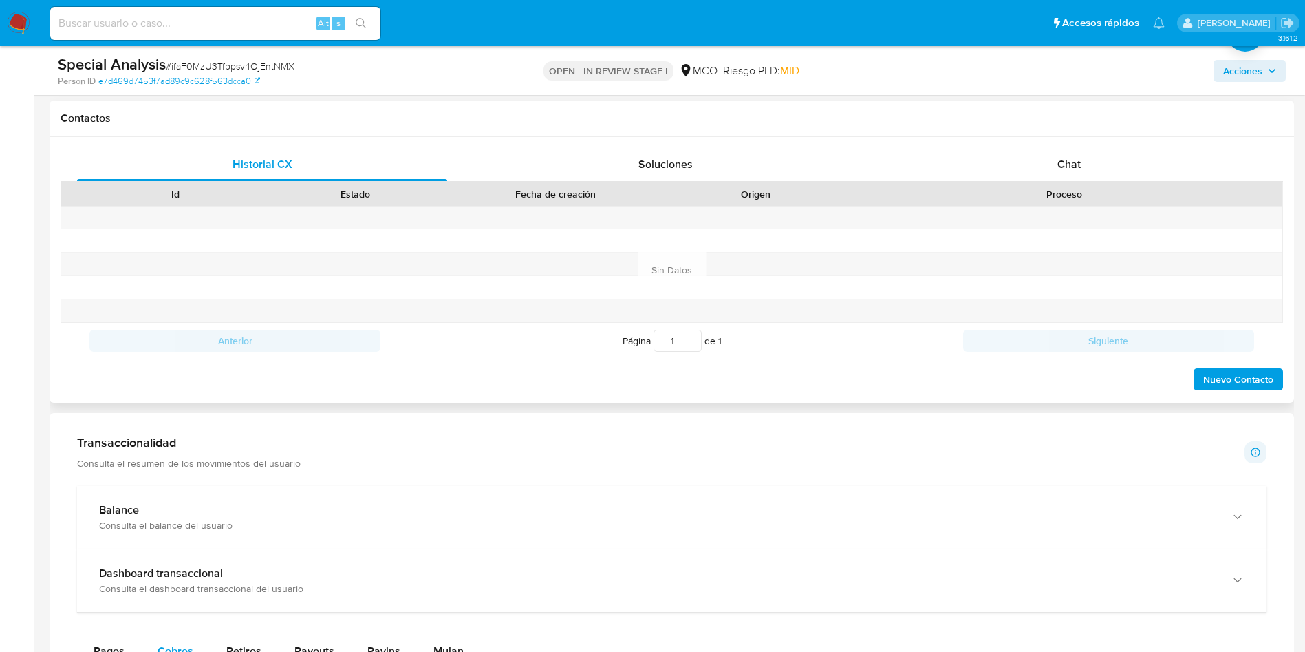
click at [580, 308] on div at bounding box center [556, 310] width 220 height 23
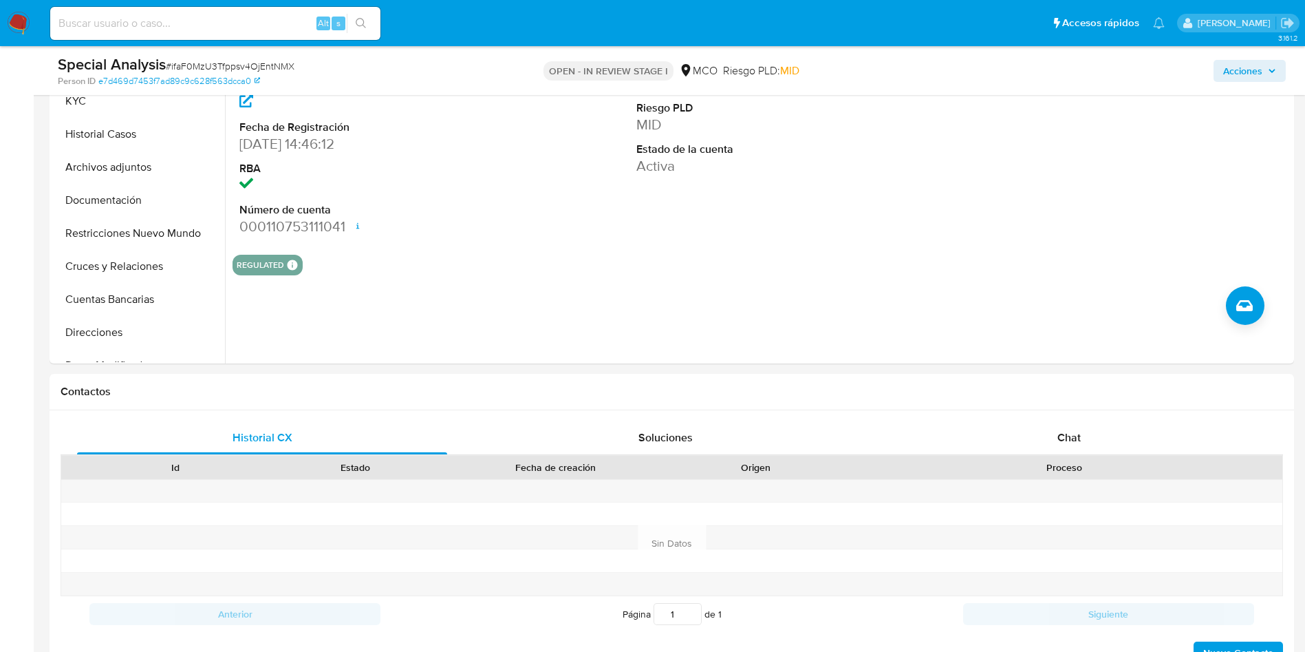
scroll to position [0, 0]
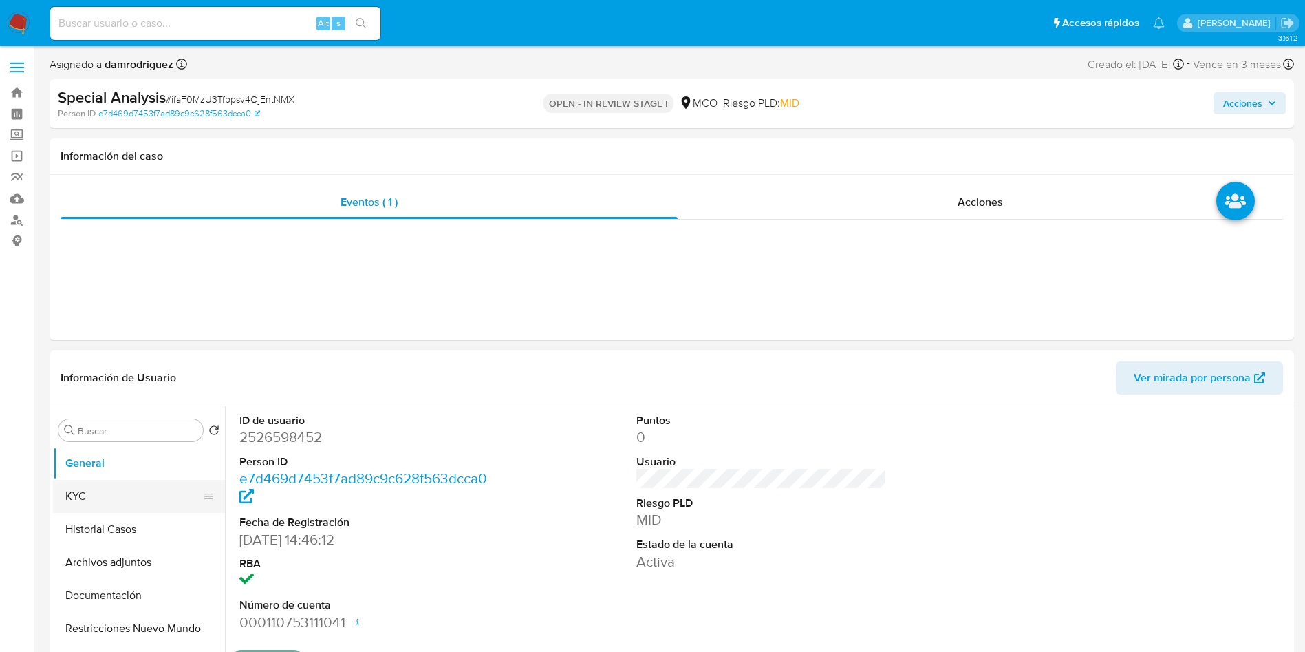
click at [149, 498] on button "KYC" at bounding box center [133, 496] width 161 height 33
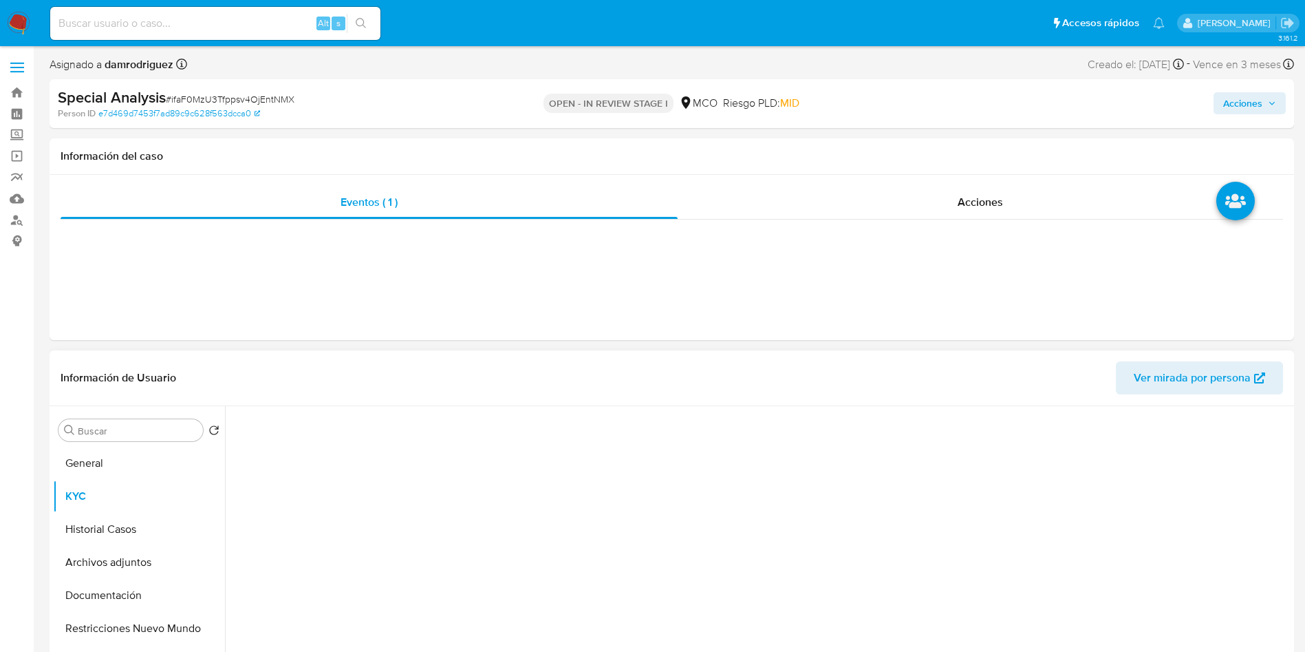
click at [473, 387] on header "Información de Usuario Ver mirada por persona" at bounding box center [672, 377] width 1223 height 33
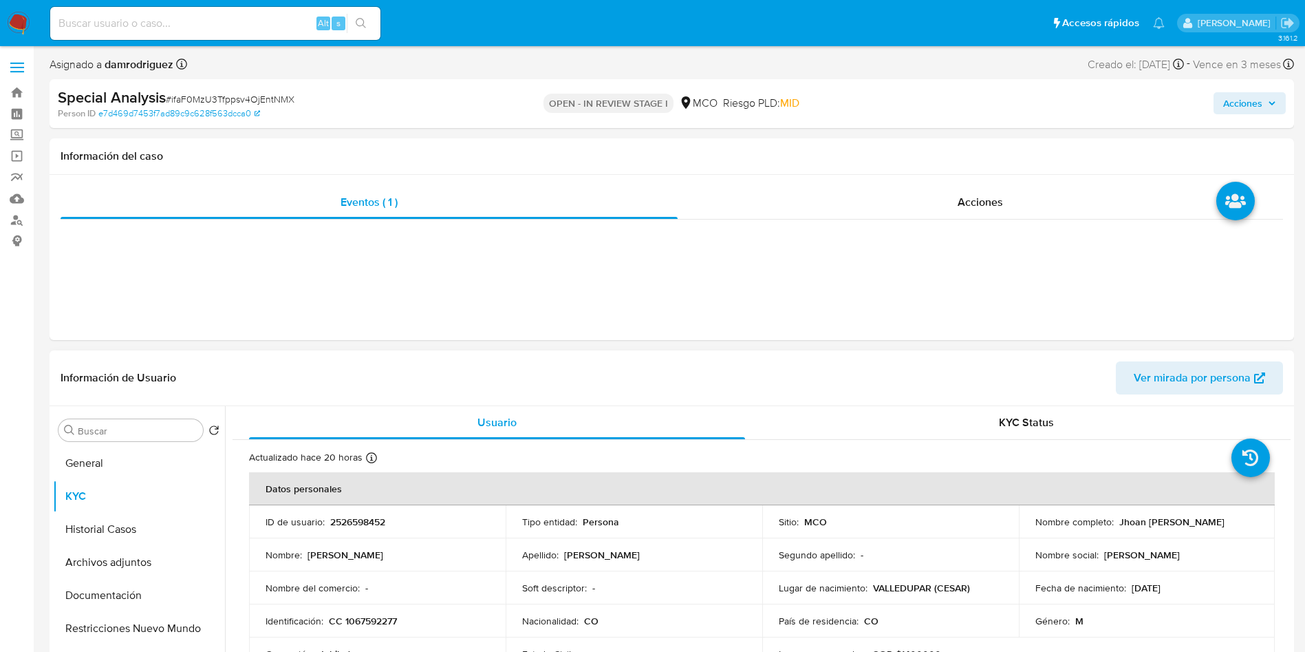
scroll to position [103, 0]
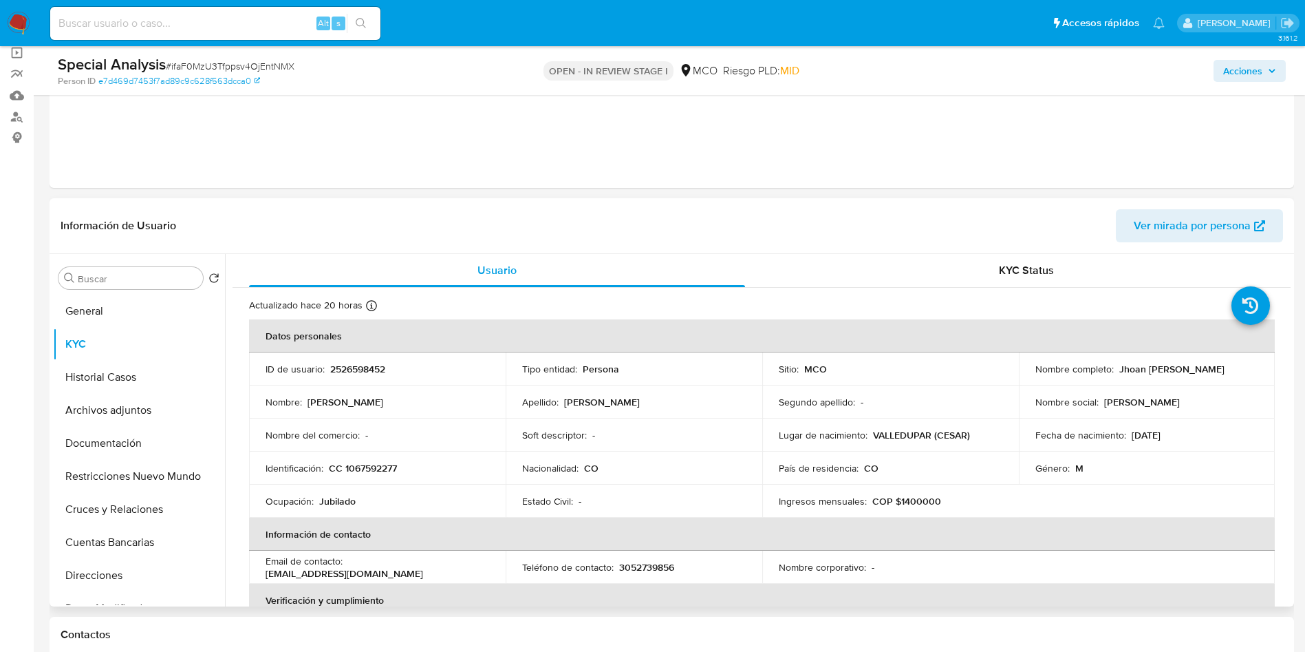
drag, startPoint x: 1209, startPoint y: 372, endPoint x: 1114, endPoint y: 372, distance: 95.0
click at [1114, 372] on div "Nombre completo : Jhoan Esteban Mejia Castro" at bounding box center [1148, 369] width 224 height 12
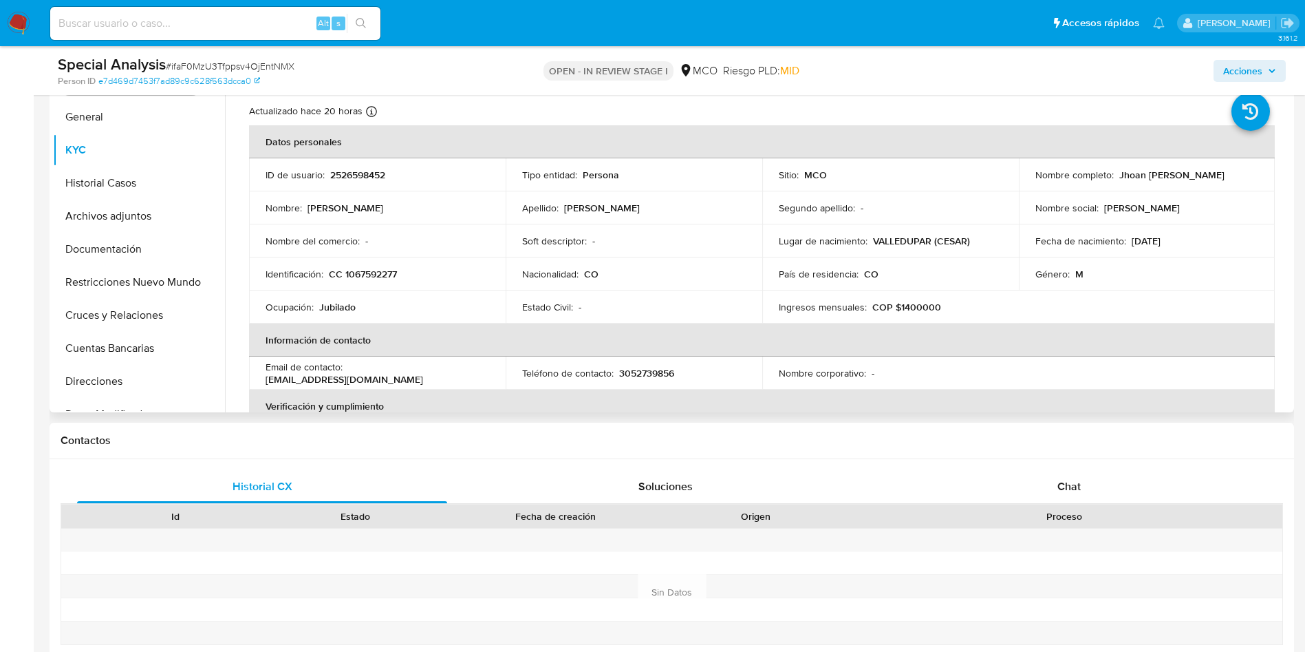
scroll to position [413, 0]
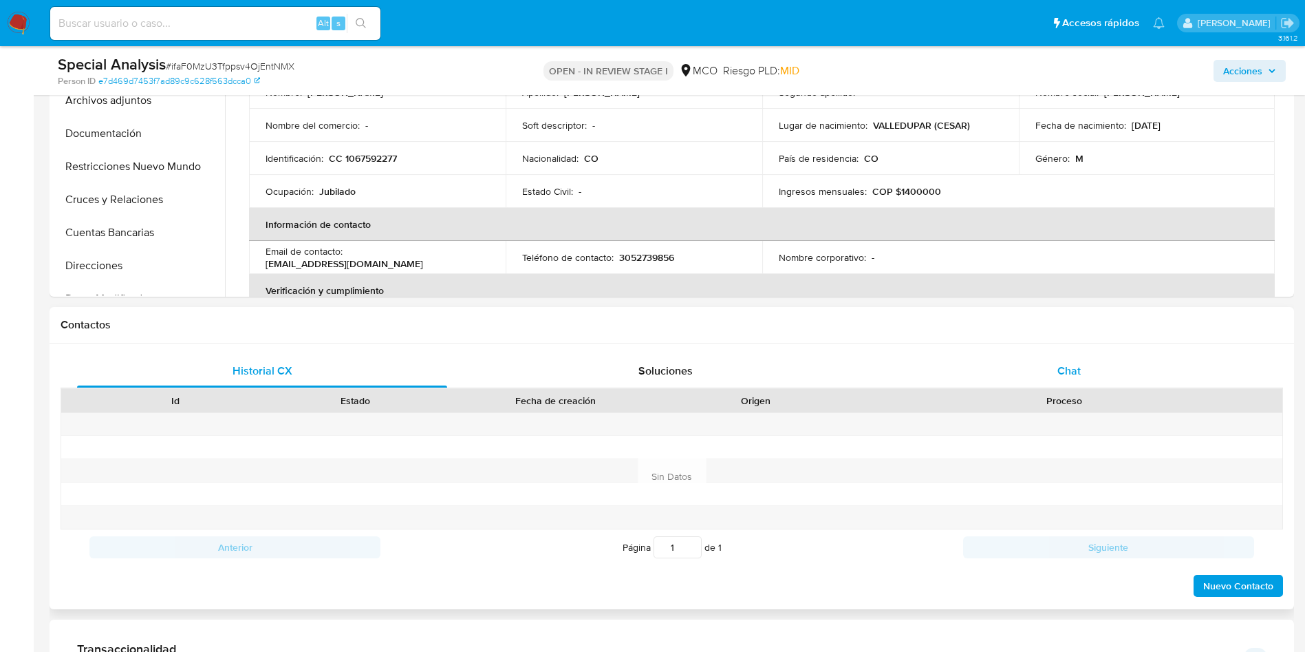
drag, startPoint x: 1047, startPoint y: 375, endPoint x: 1035, endPoint y: 359, distance: 19.7
click at [1047, 374] on div "Chat" at bounding box center [1069, 370] width 370 height 33
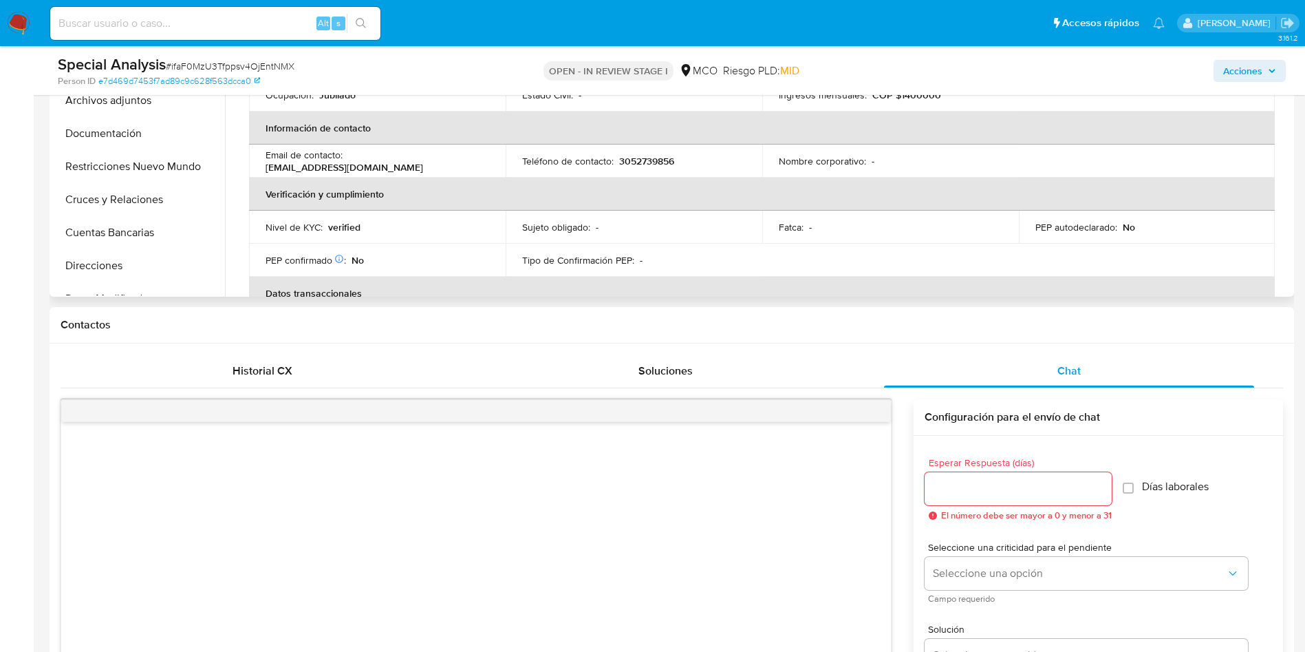
scroll to position [310, 0]
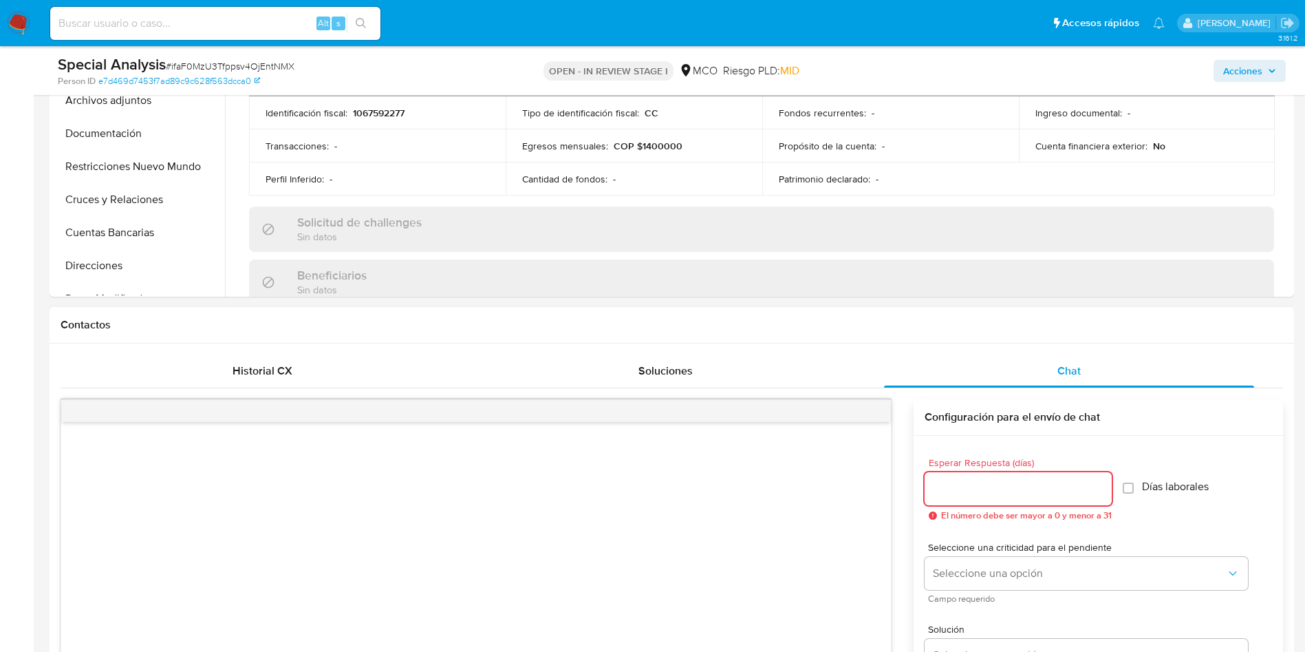
click at [1018, 492] on input "Esperar Respuesta (días)" at bounding box center [1018, 489] width 187 height 18
type input "3"
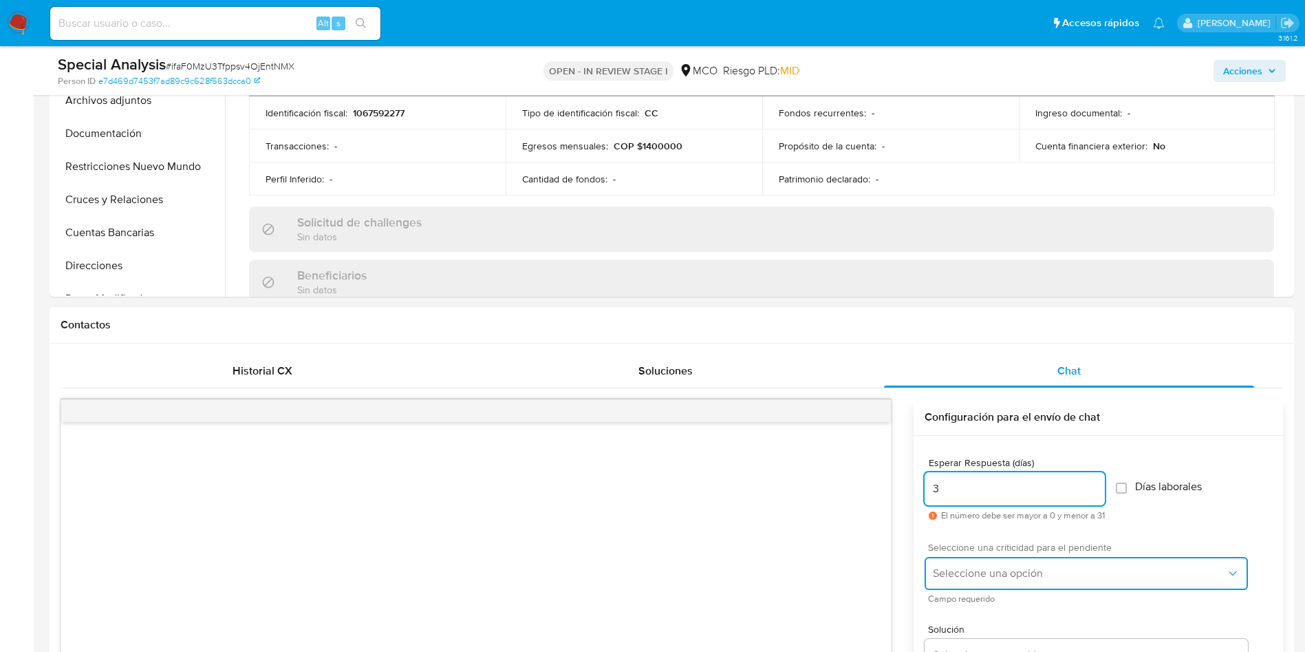
click at [981, 576] on span "Seleccione una opción" at bounding box center [1079, 573] width 293 height 14
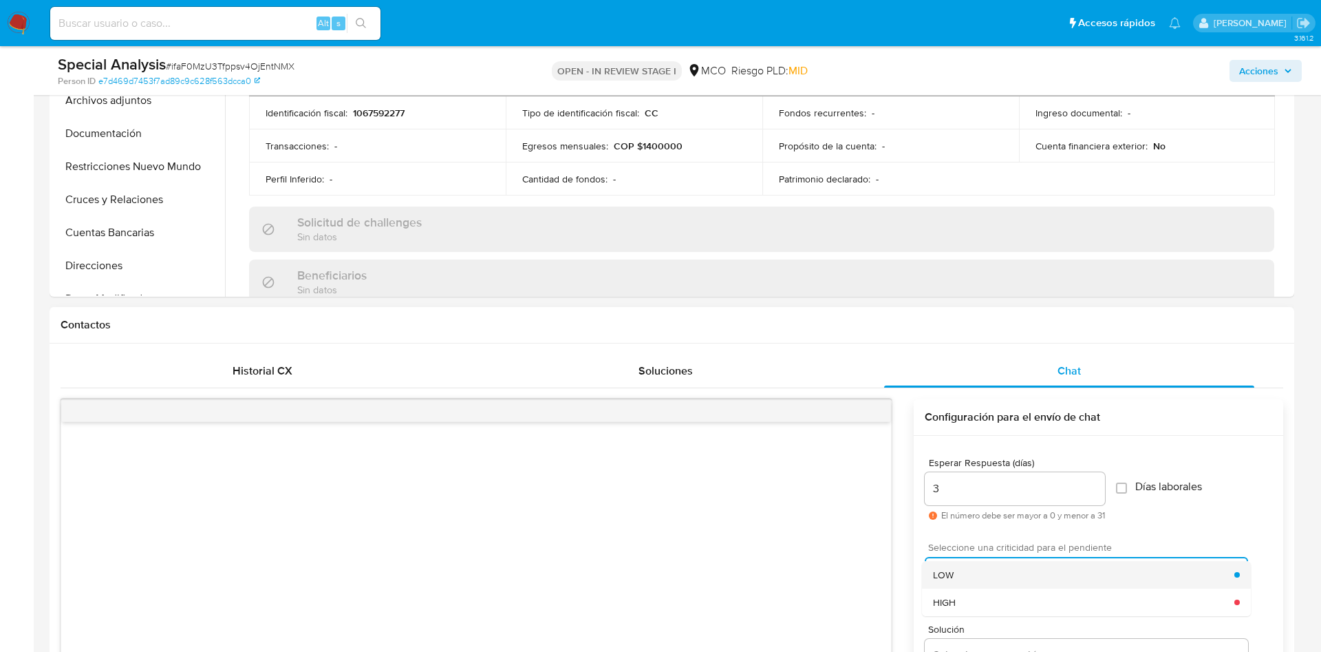
click at [974, 570] on div "LOW" at bounding box center [1083, 575] width 301 height 28
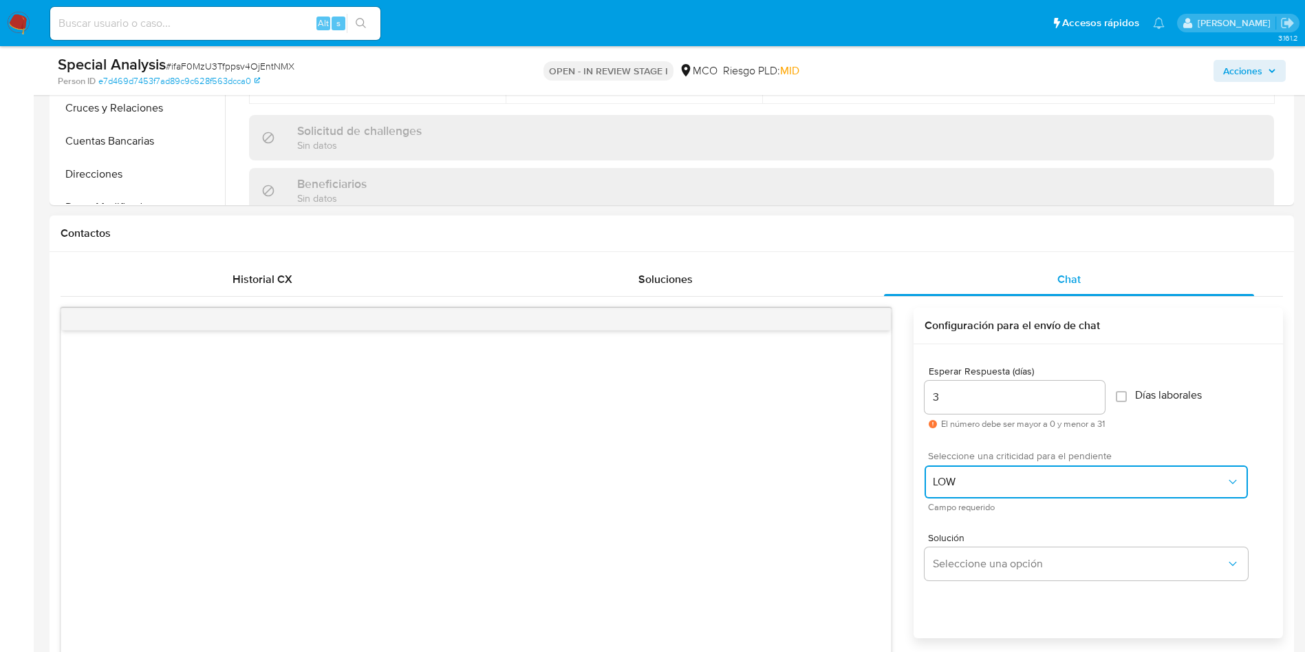
scroll to position [619, 0]
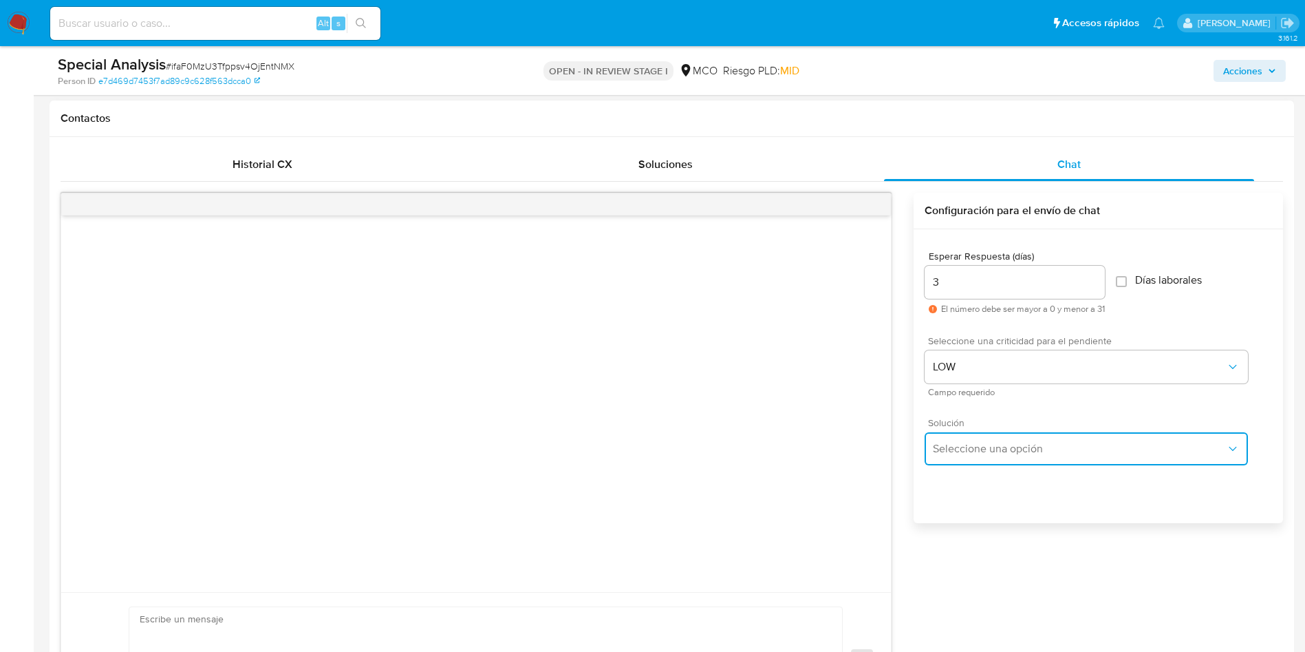
click at [1002, 449] on span "Seleccione una opción" at bounding box center [1079, 449] width 293 height 14
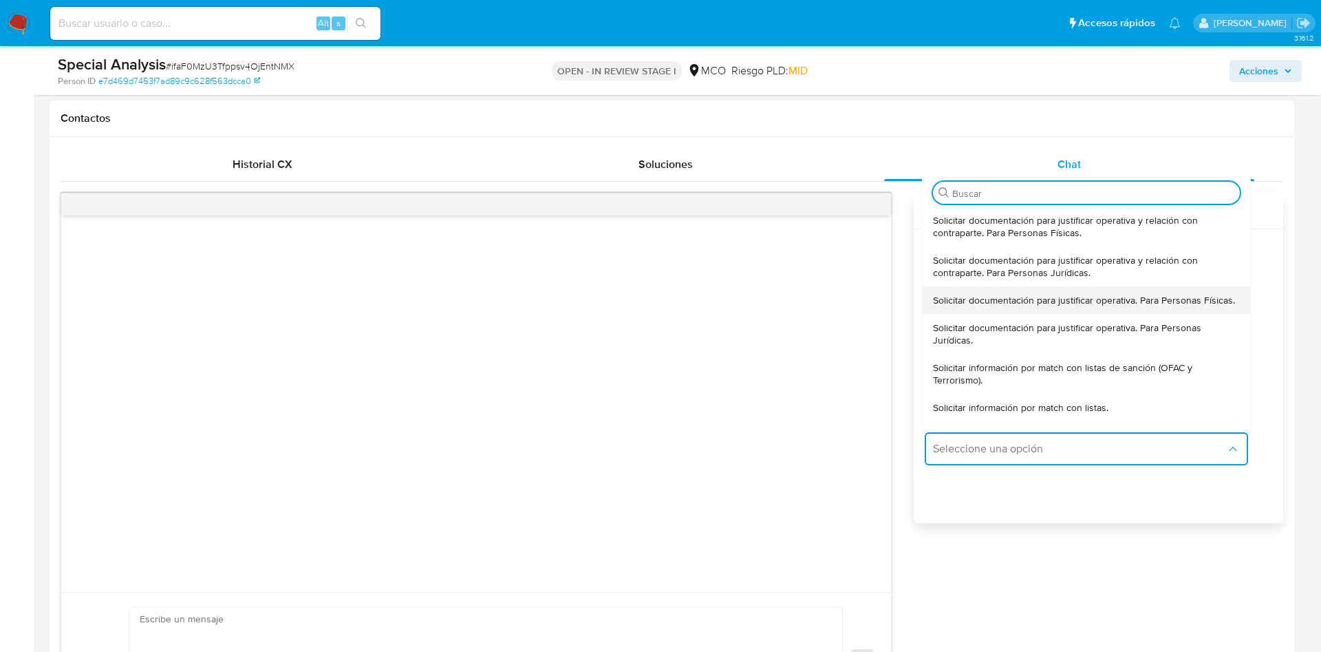
click at [1033, 306] on span "Solicitar documentación para justificar operativa. Para Personas Físicas." at bounding box center [1084, 300] width 302 height 12
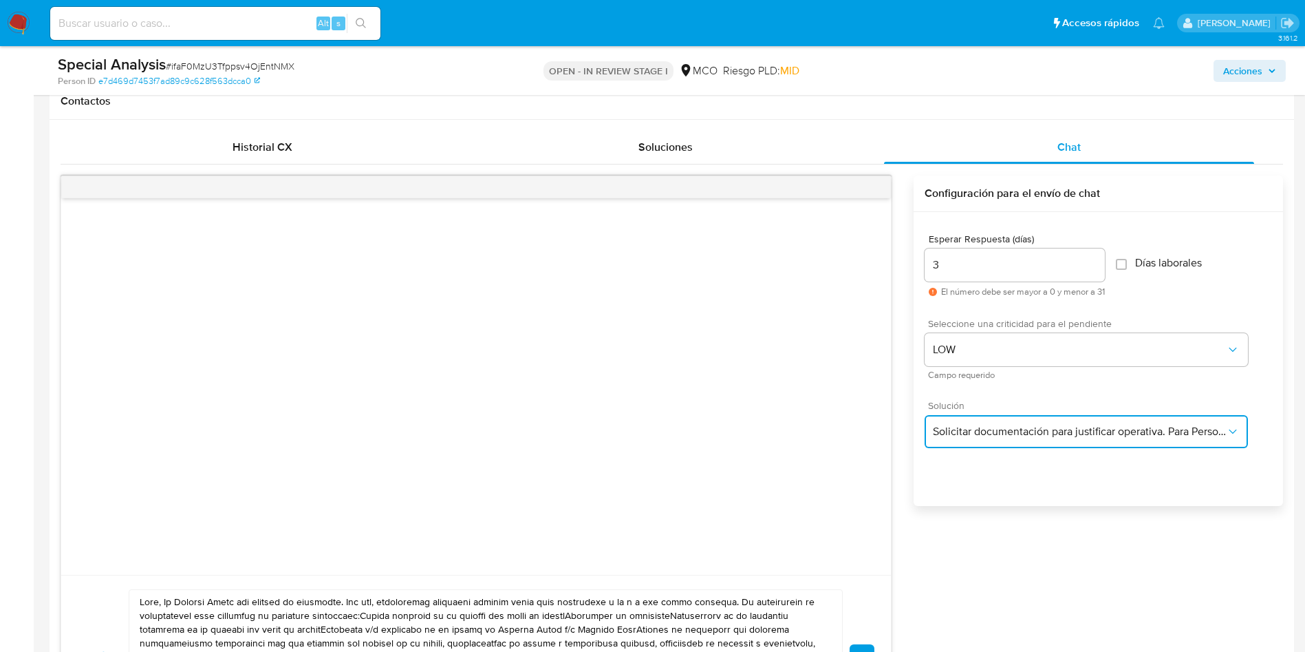
scroll to position [929, 0]
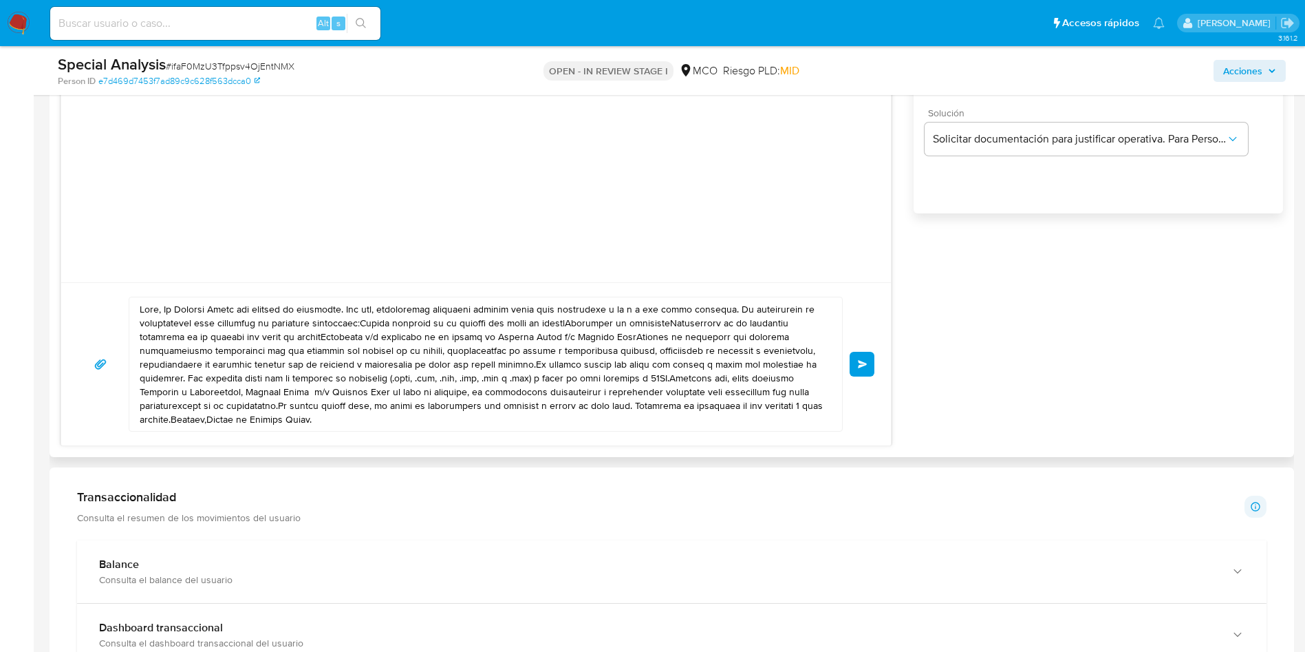
click at [215, 320] on textarea at bounding box center [482, 363] width 685 height 133
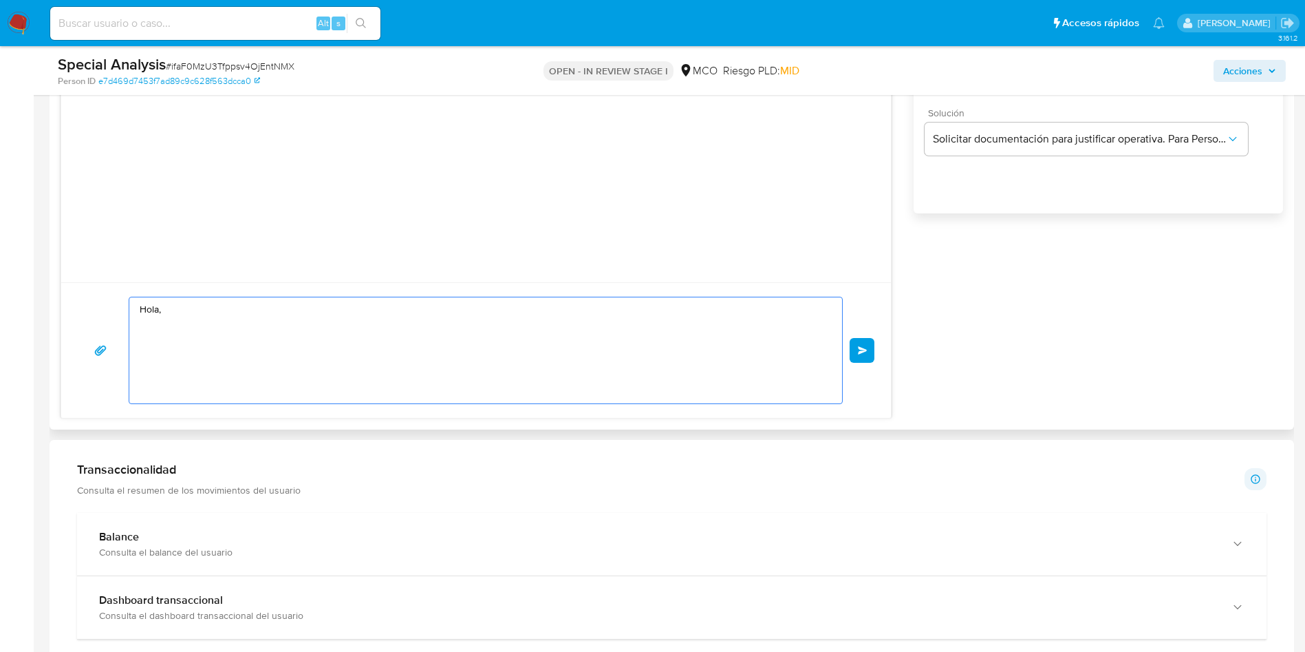
paste textarea "En Mercado Libre nos importa tu seguridad. Por eso, necesitamos verificar algun…"
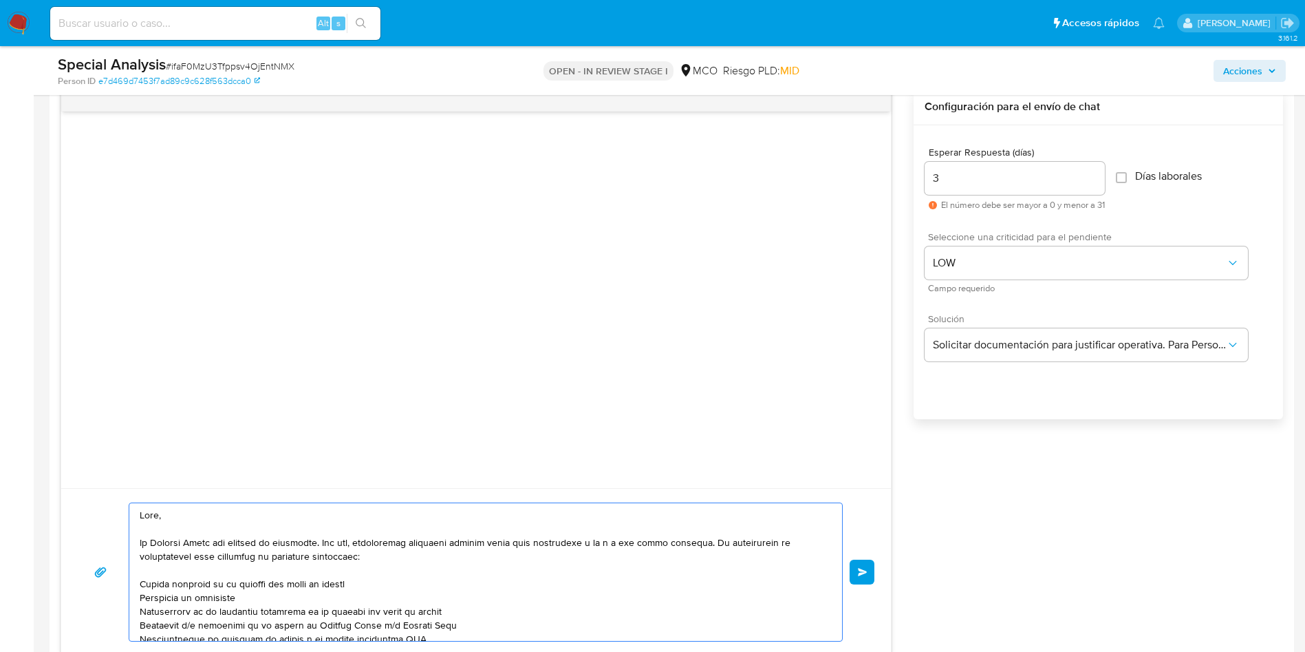
scroll to position [723, 0]
type textarea "Hola, En Mercado Libre nos importa tu seguridad. Por eso, necesitamos verificar…"
click at [867, 570] on span "Enviar" at bounding box center [863, 572] width 10 height 8
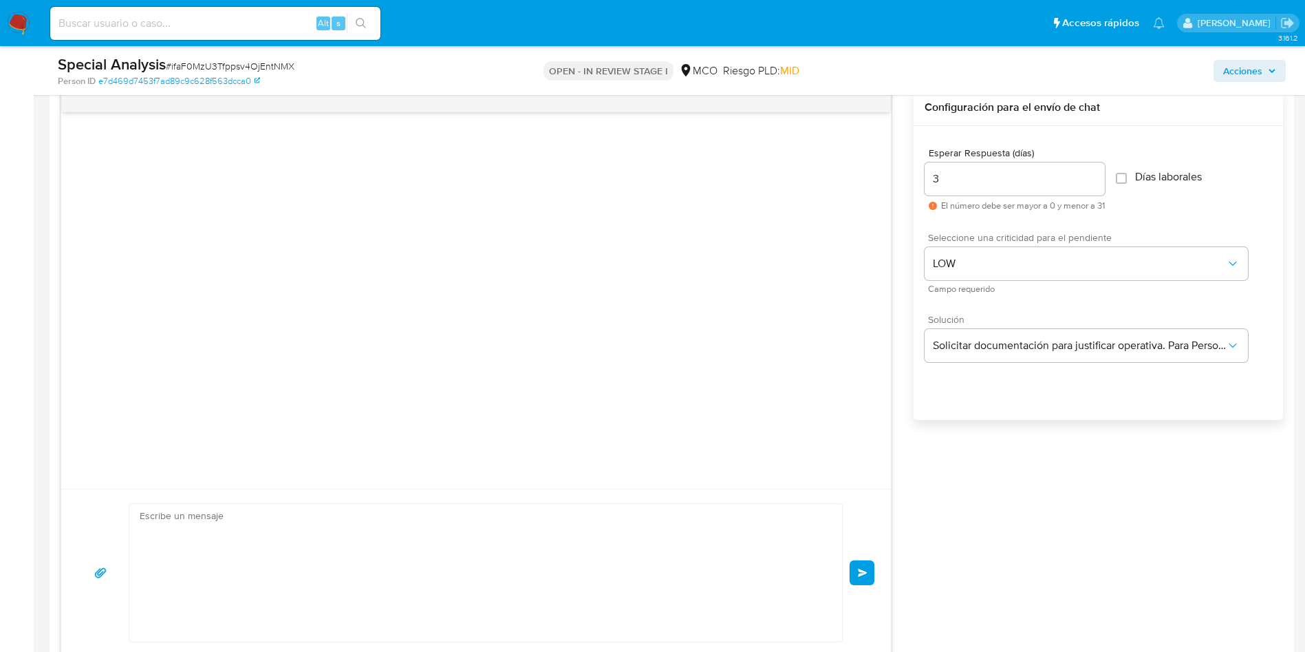
scroll to position [128, 0]
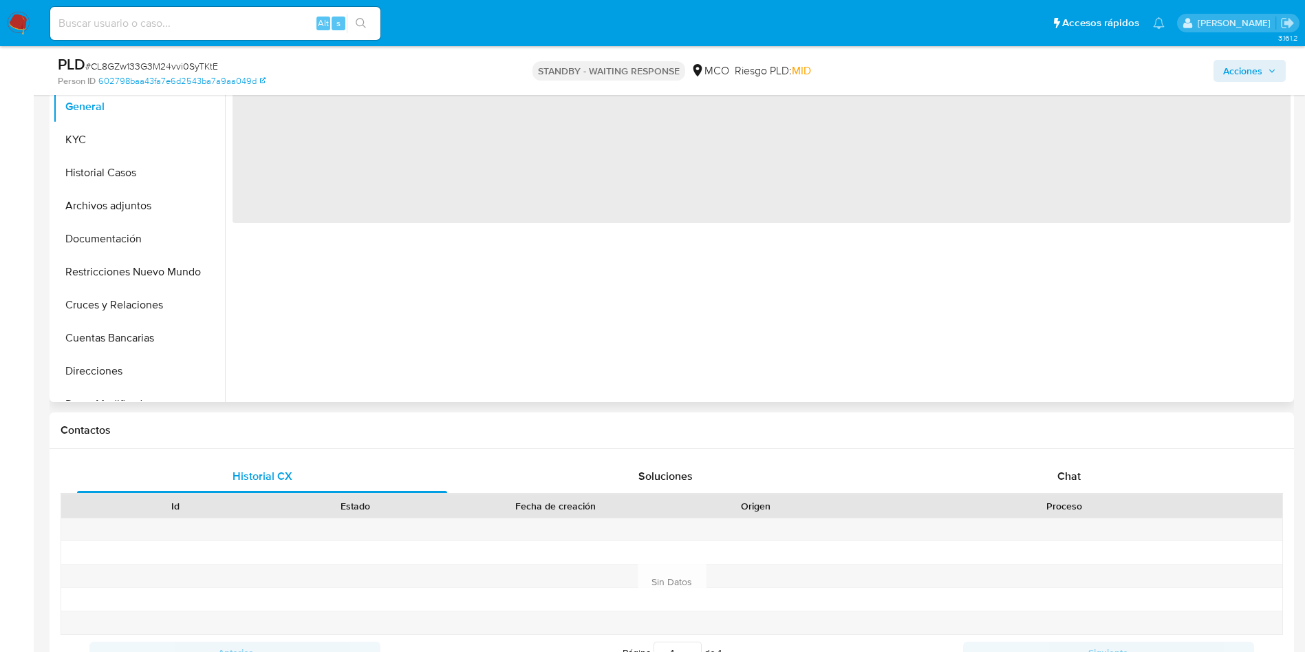
scroll to position [413, 0]
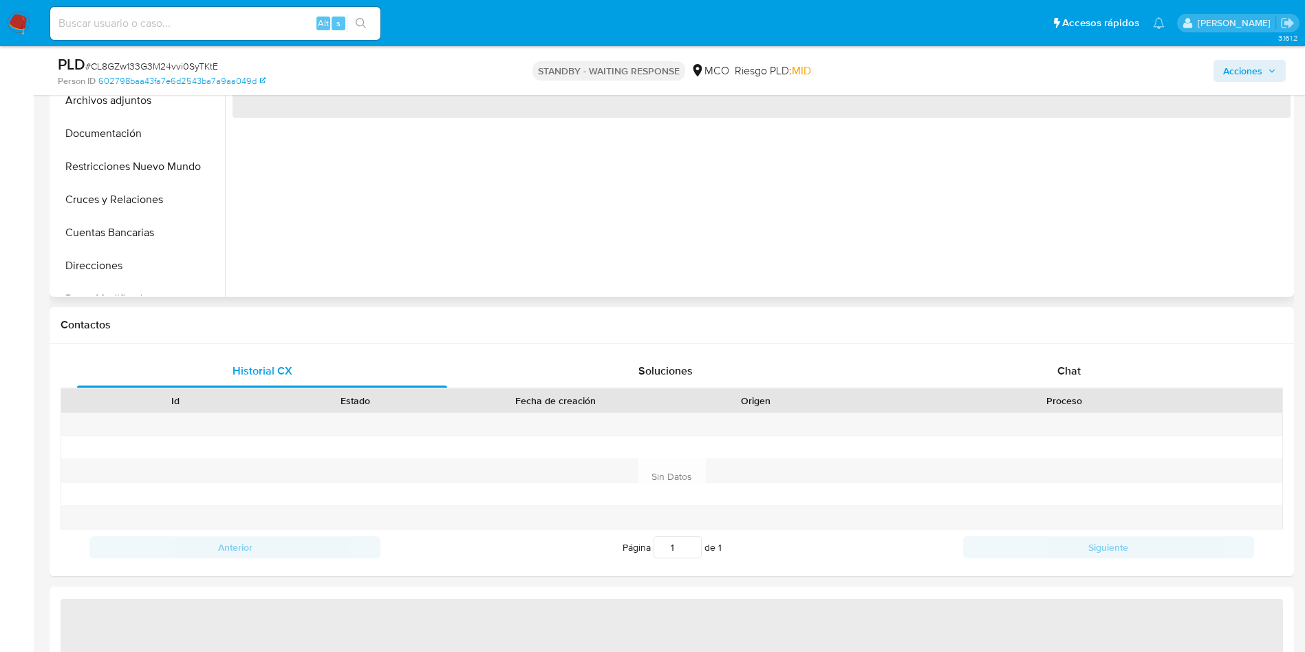
select select "10"
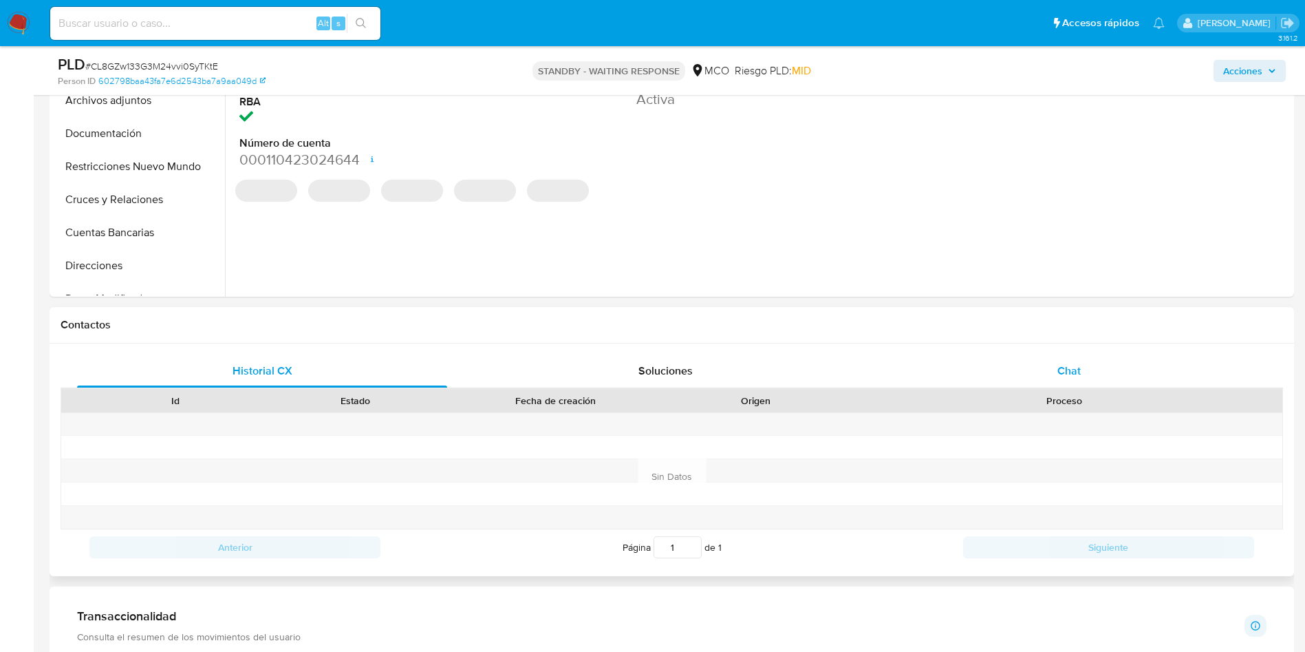
click at [1058, 363] on span "Chat" at bounding box center [1069, 371] width 23 height 16
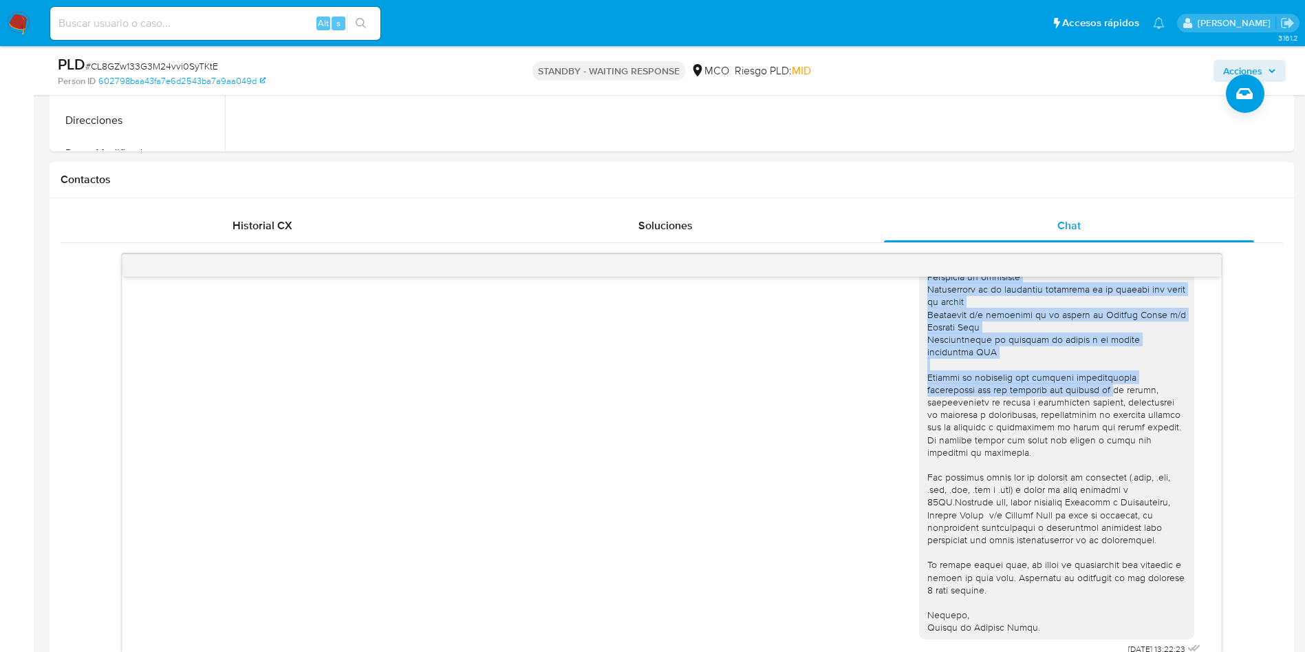
scroll to position [723, 0]
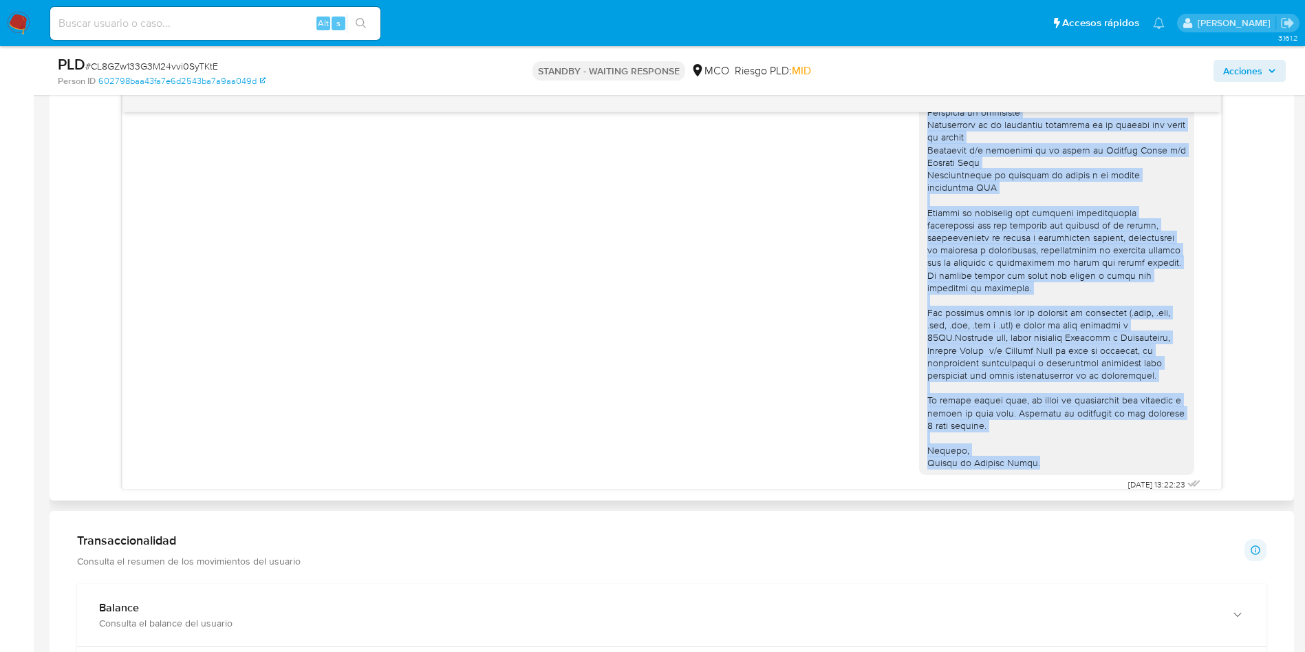
drag, startPoint x: 910, startPoint y: 350, endPoint x: 1021, endPoint y: 450, distance: 149.6
click at [1021, 450] on div at bounding box center [1056, 238] width 275 height 474
copy div "Lo Ipsumdo Sitam con adipisc el seddoeius. Tem inc, utlaboreetd magnaaliq enima…"
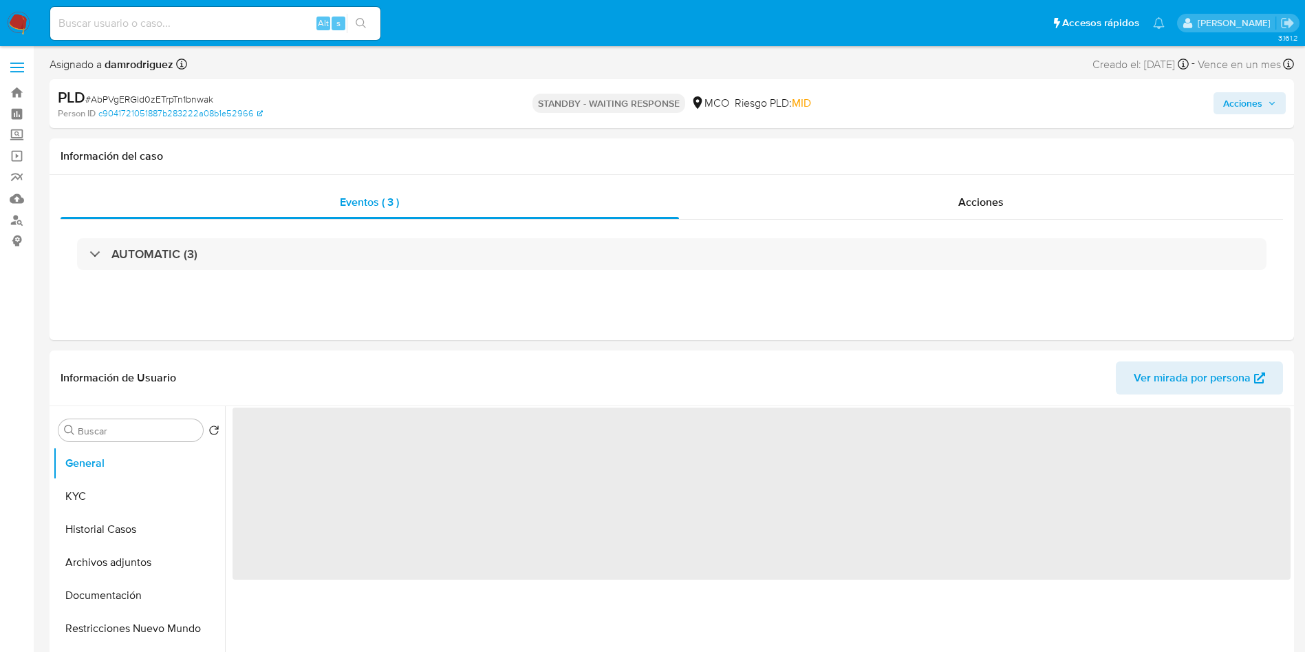
select select "10"
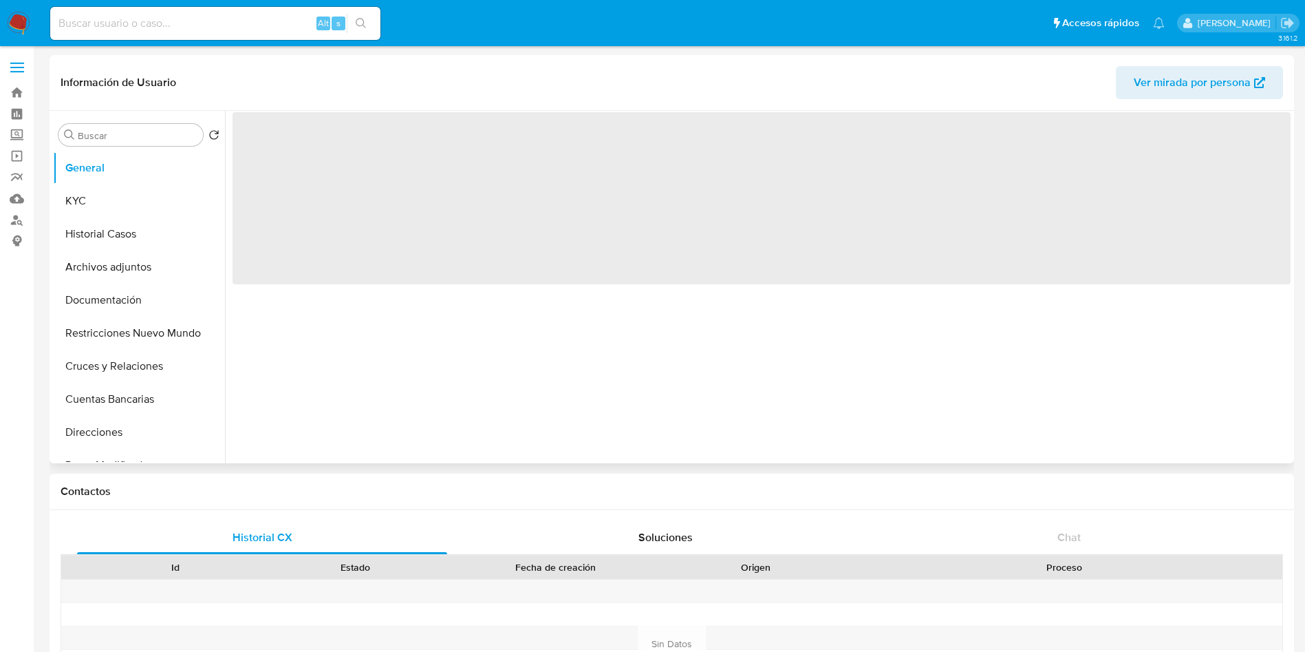
select select "10"
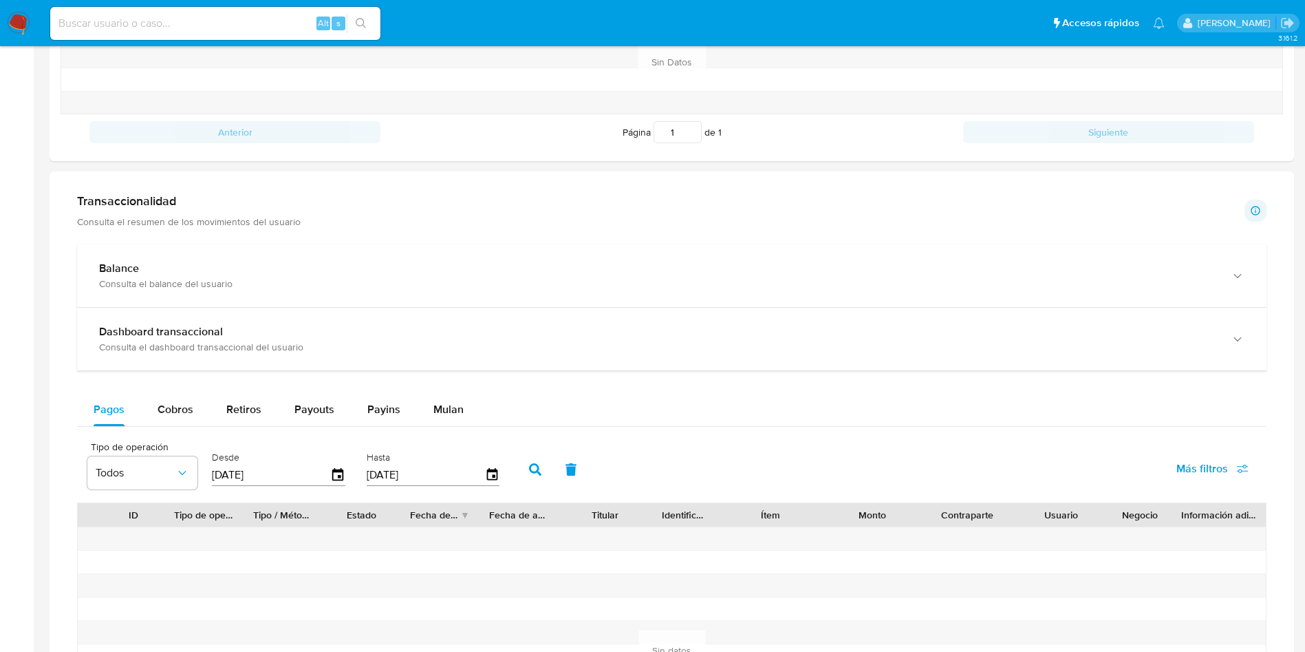
scroll to position [826, 0]
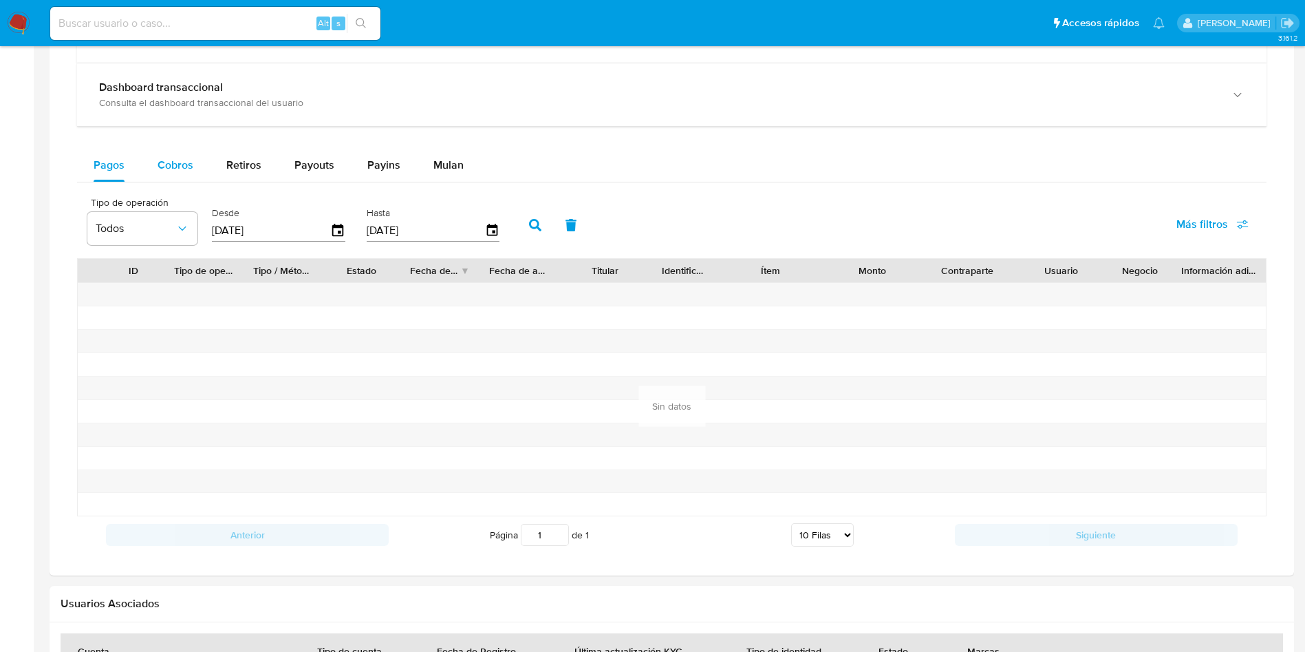
click at [180, 170] on span "Cobros" at bounding box center [176, 165] width 36 height 16
select select "10"
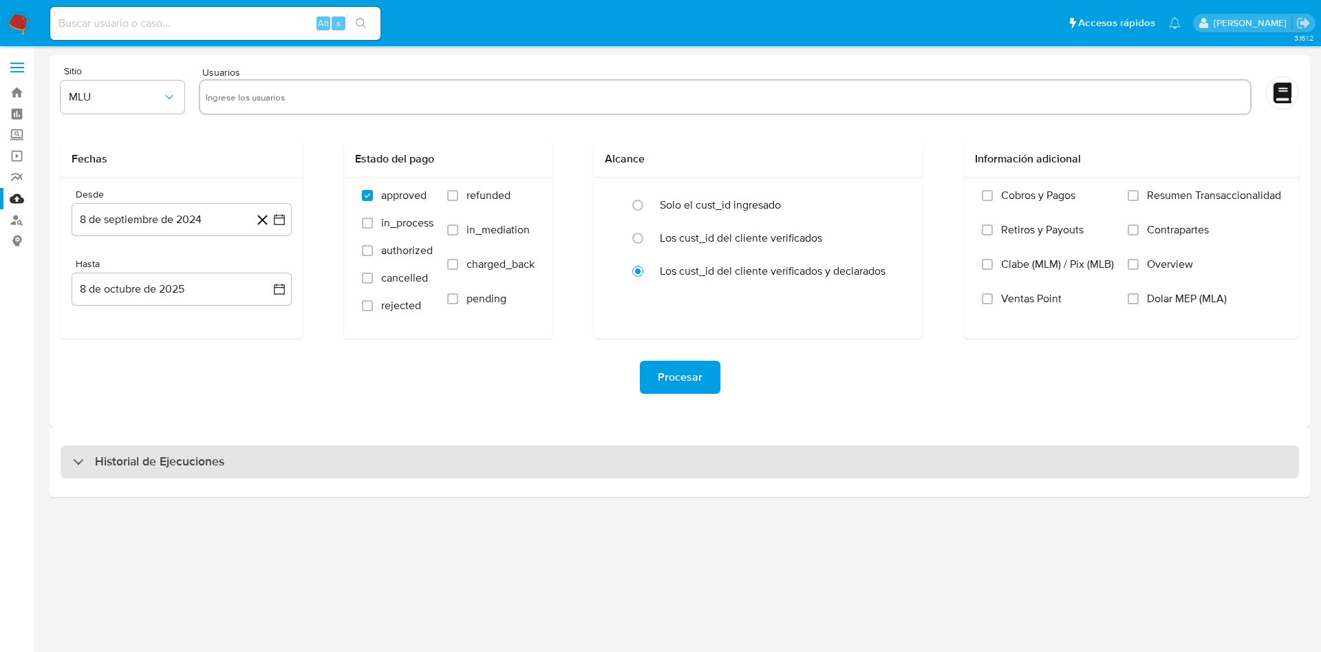
click at [204, 451] on div "Historial de Ejecuciones" at bounding box center [680, 461] width 1239 height 33
select select "10"
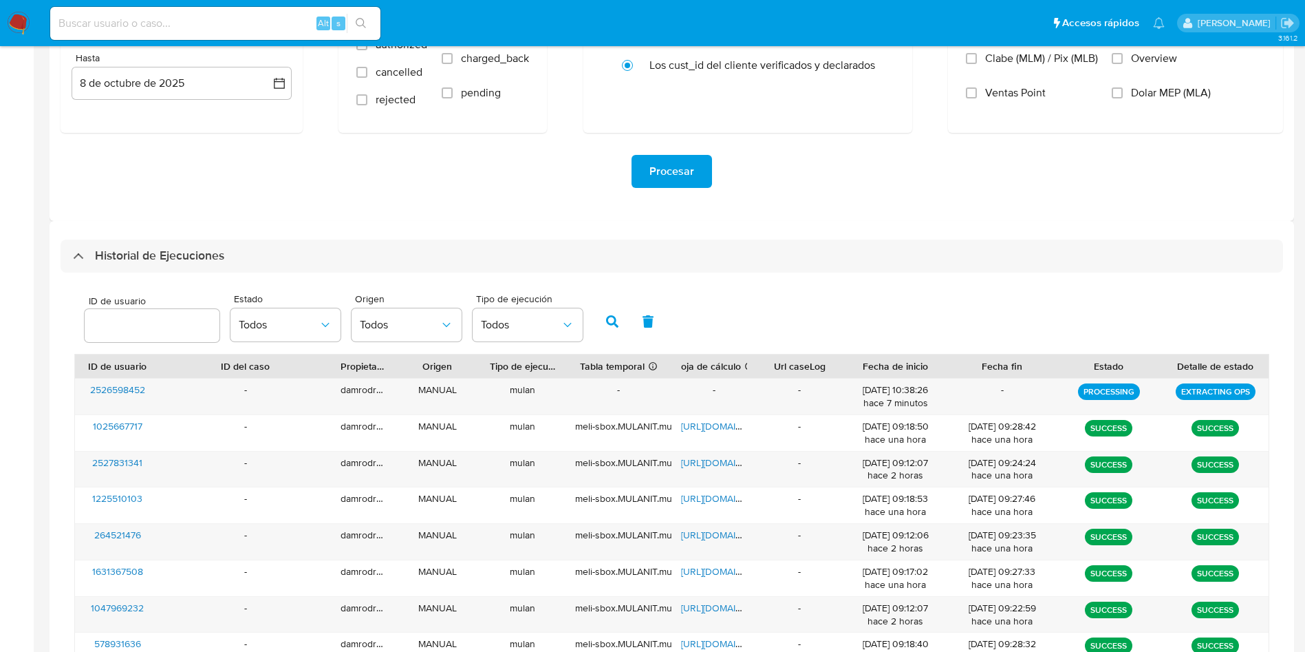
scroll to position [206, 0]
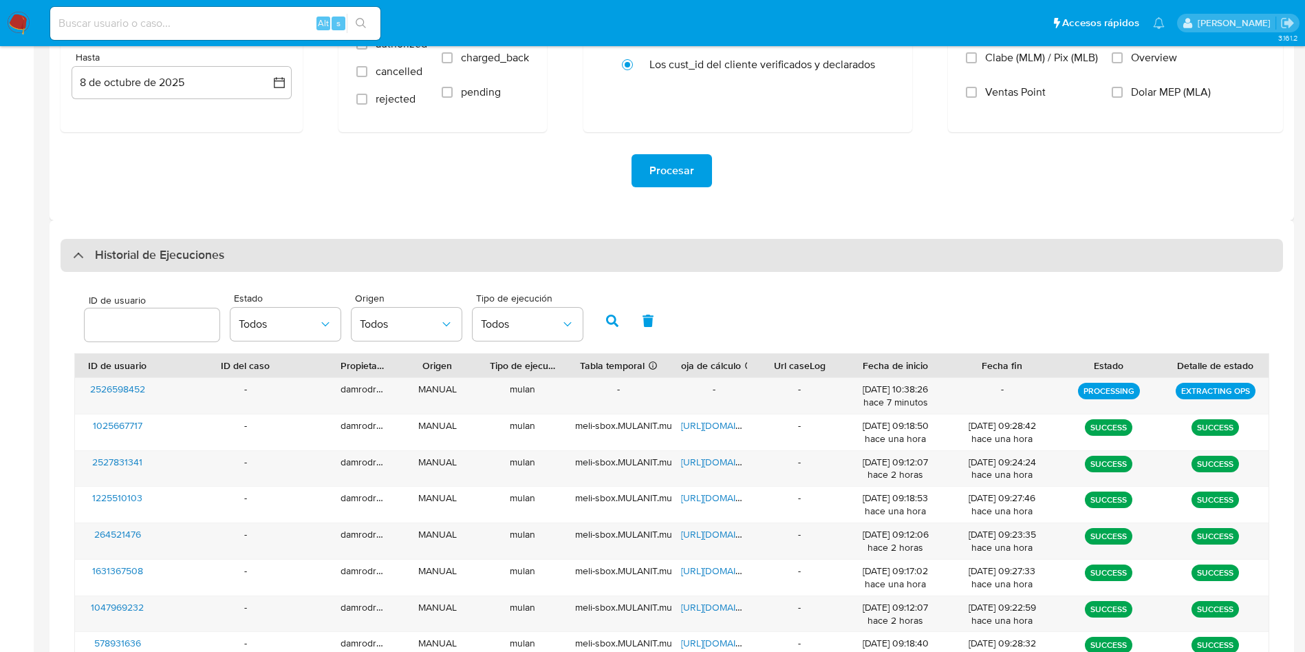
click at [123, 253] on h3 "Historial de Ejecuciones" at bounding box center [159, 255] width 129 height 17
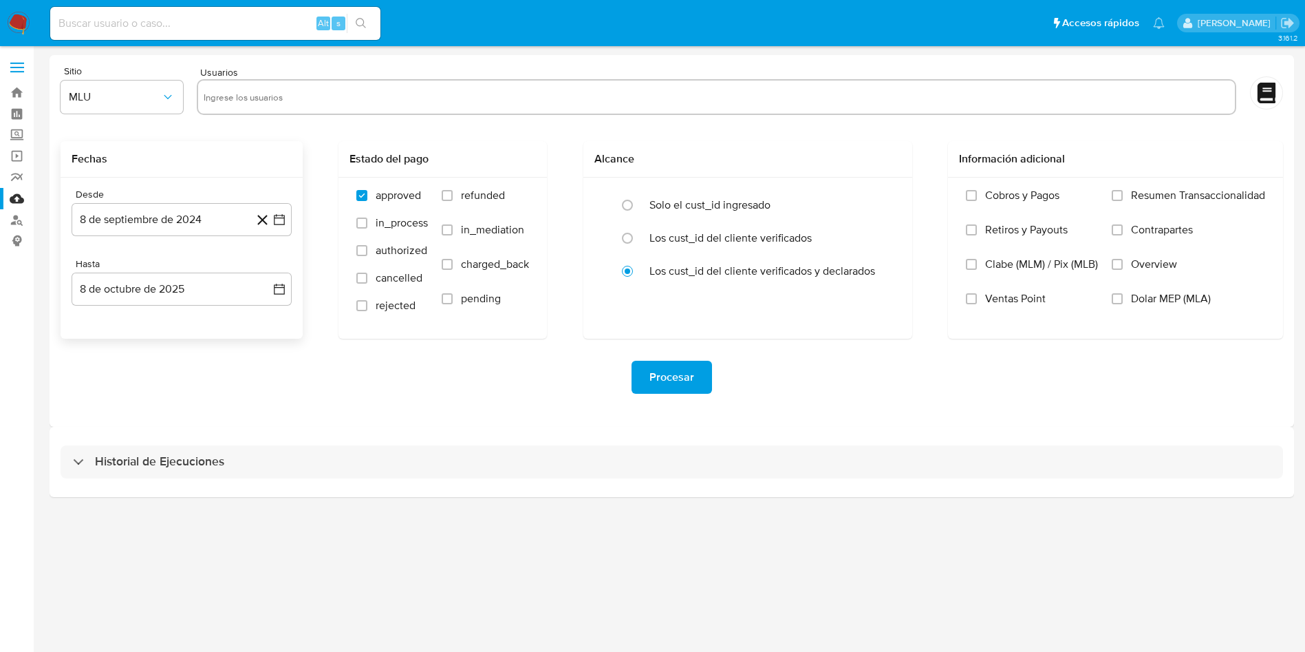
scroll to position [0, 0]
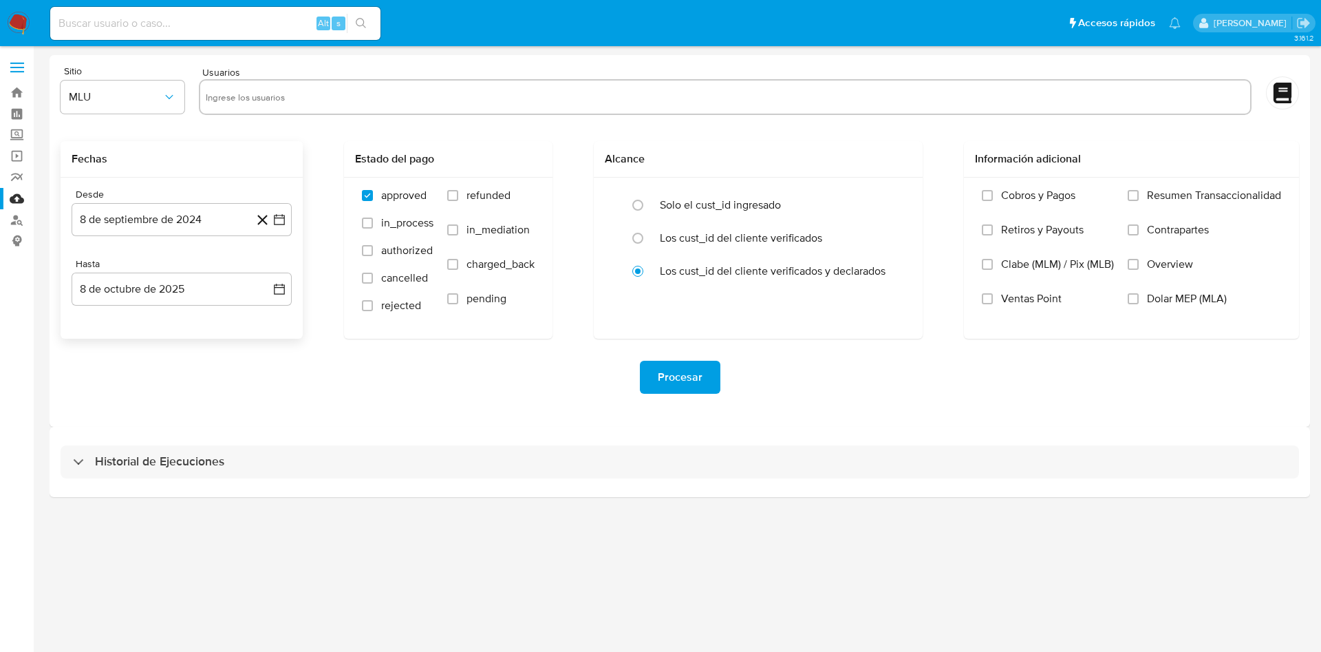
click at [125, 251] on div "Desde 8 de septiembre de 2024 [DATE] Hasta 8 de octubre de 2025 [DATE]" at bounding box center [182, 258] width 242 height 161
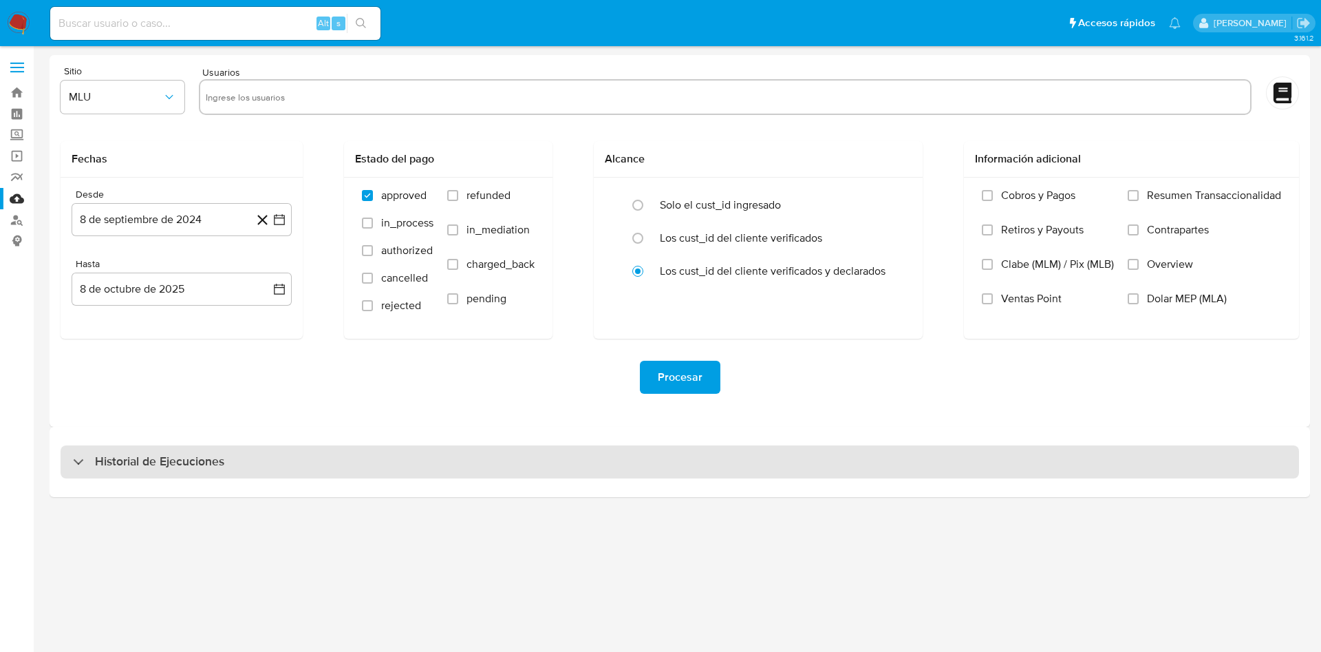
click at [107, 476] on div "Historial de Ejecuciones" at bounding box center [680, 461] width 1239 height 33
select select "10"
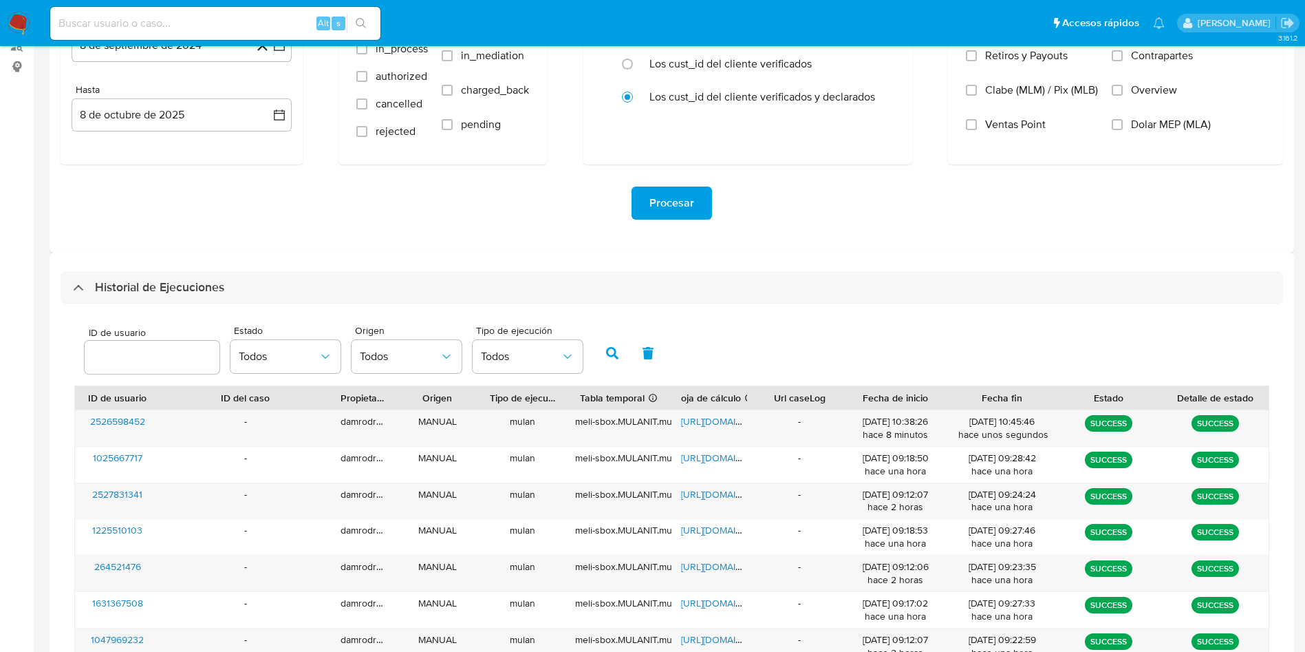
scroll to position [206, 0]
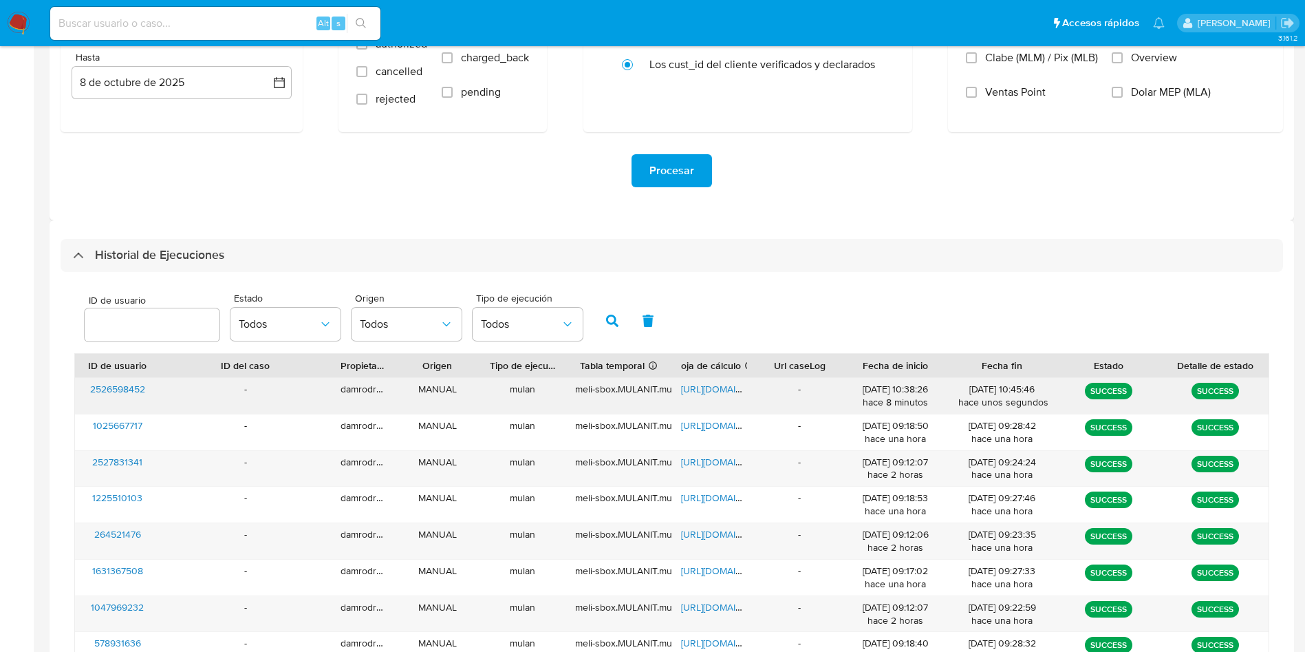
click at [724, 395] on span "[URL][DOMAIN_NAME]" at bounding box center [728, 389] width 95 height 14
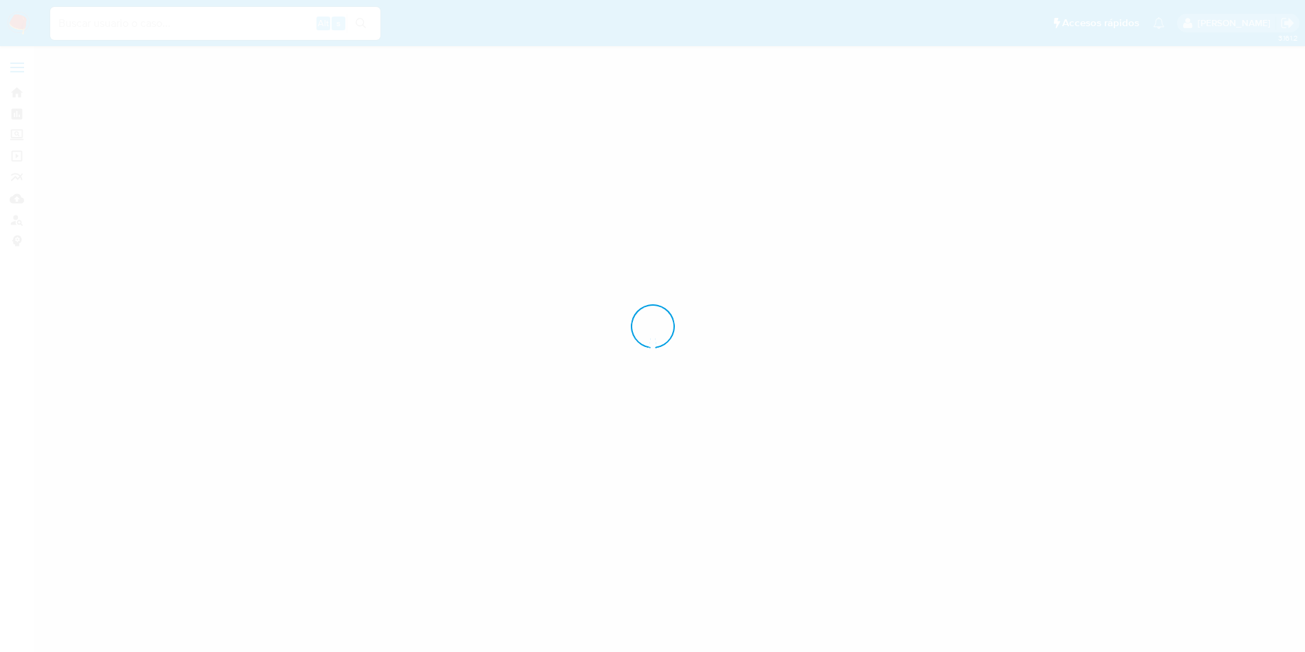
click at [115, 24] on input at bounding box center [215, 23] width 330 height 18
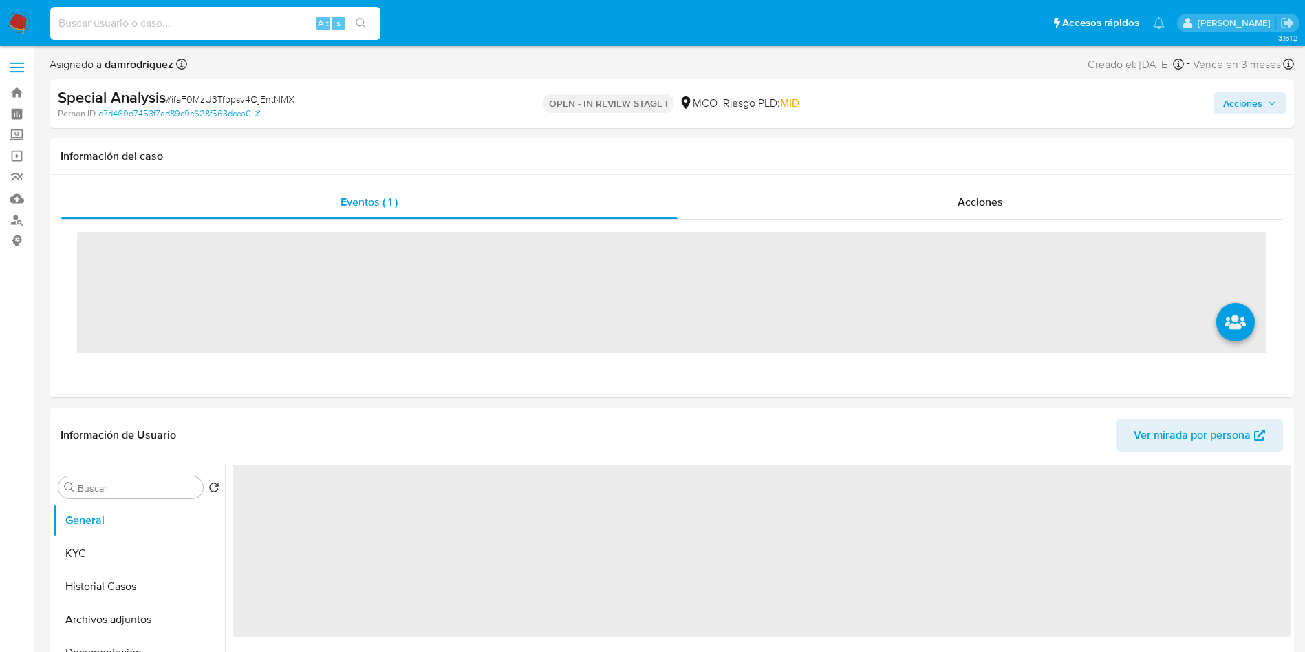
click at [118, 21] on input at bounding box center [215, 23] width 330 height 18
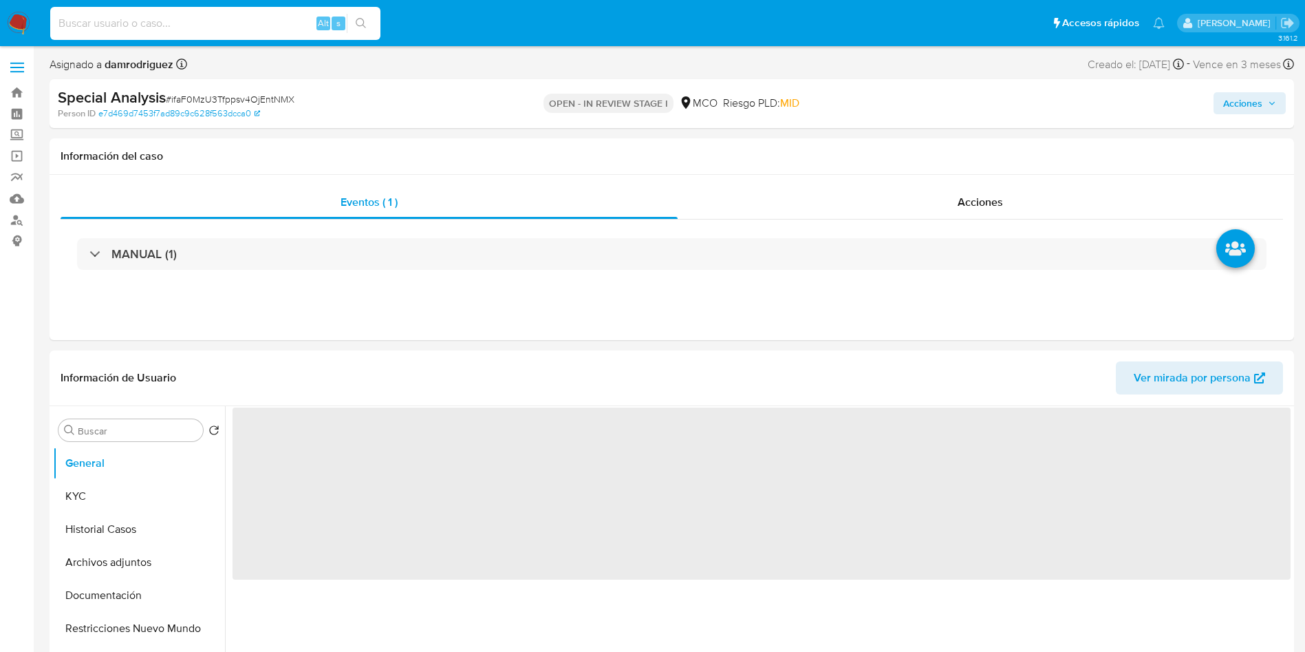
click at [118, 21] on input at bounding box center [215, 23] width 330 height 18
click at [120, 21] on input at bounding box center [215, 23] width 330 height 18
paste input "2527831341"
type input "2527831341"
select select "10"
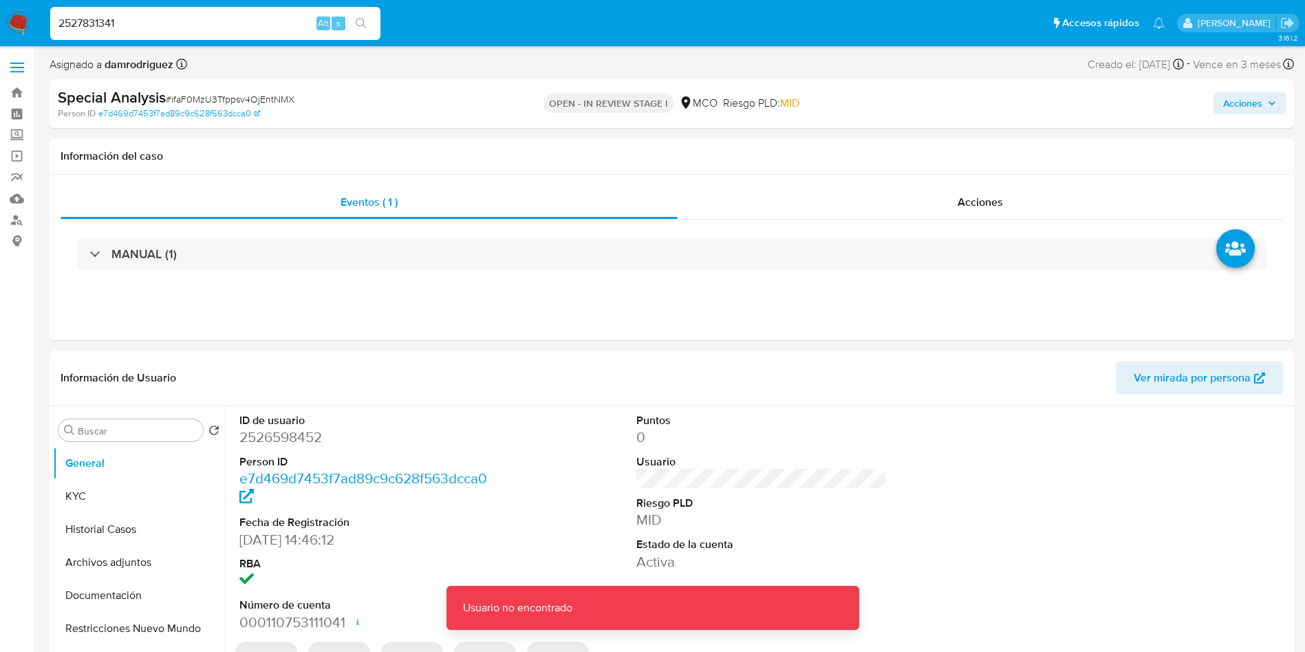
click at [165, 21] on input "2527831341" at bounding box center [215, 23] width 330 height 18
click at [167, 21] on input "2527831341" at bounding box center [215, 23] width 330 height 18
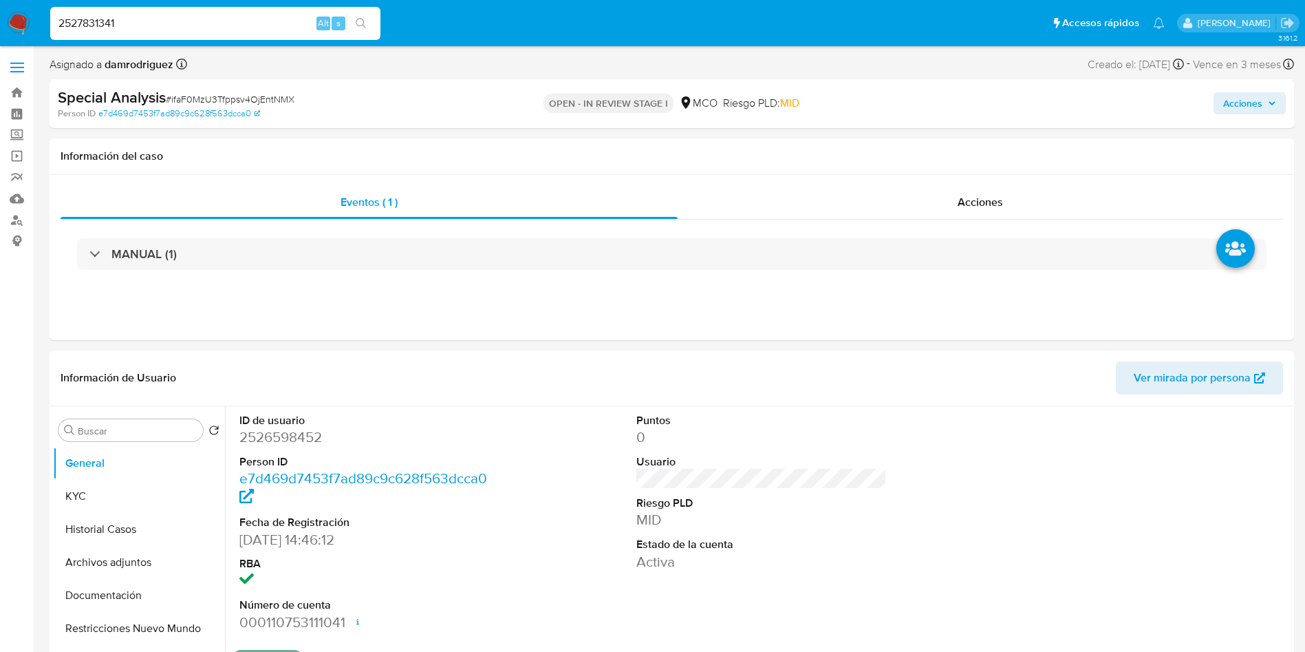
type input "2527831341"
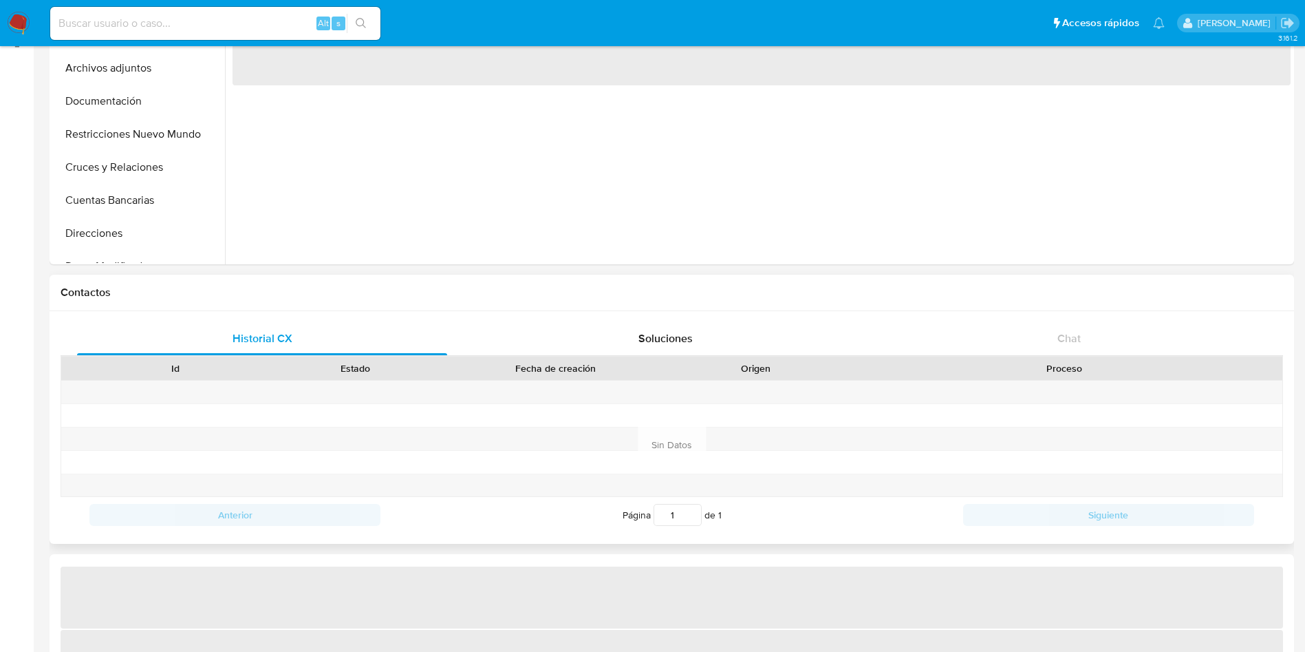
scroll to position [206, 0]
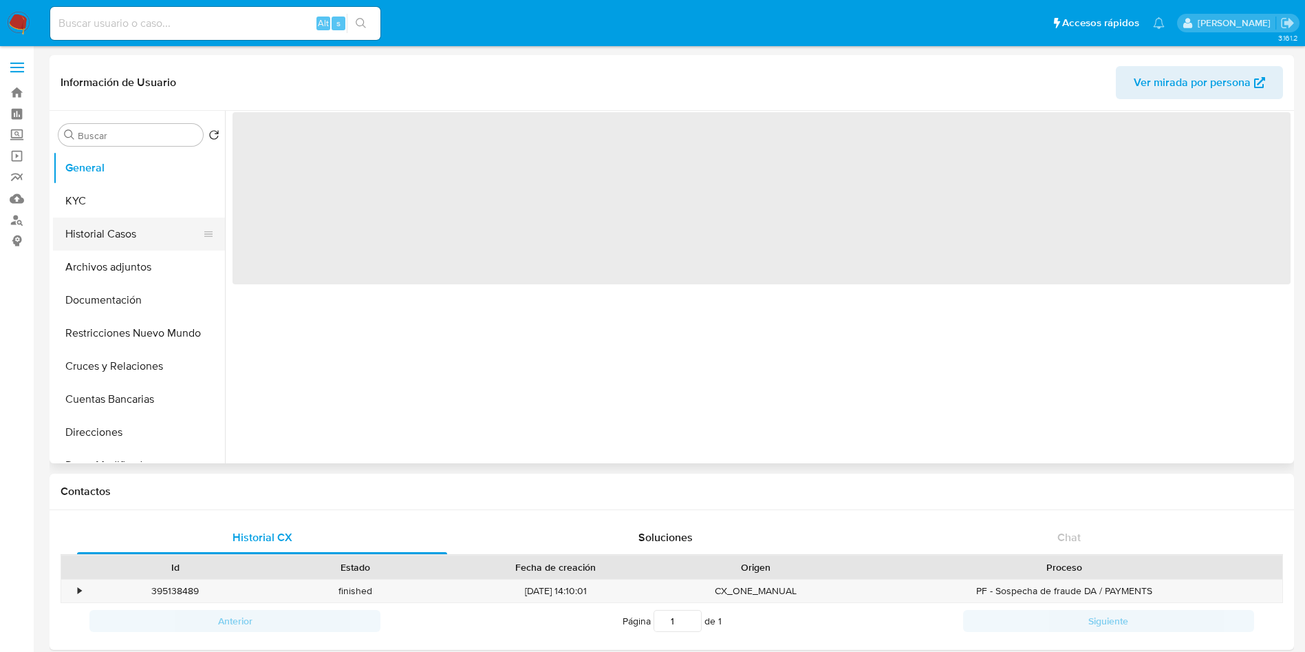
click at [99, 238] on button "Historial Casos" at bounding box center [133, 233] width 161 height 33
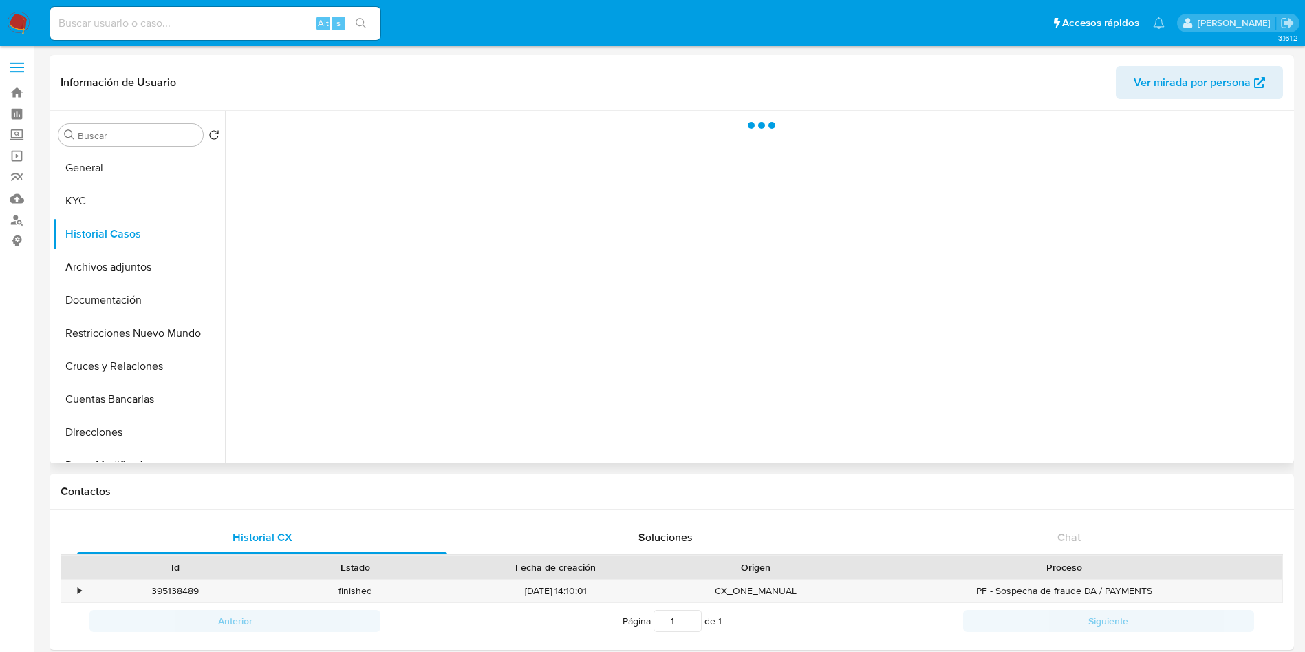
select select "10"
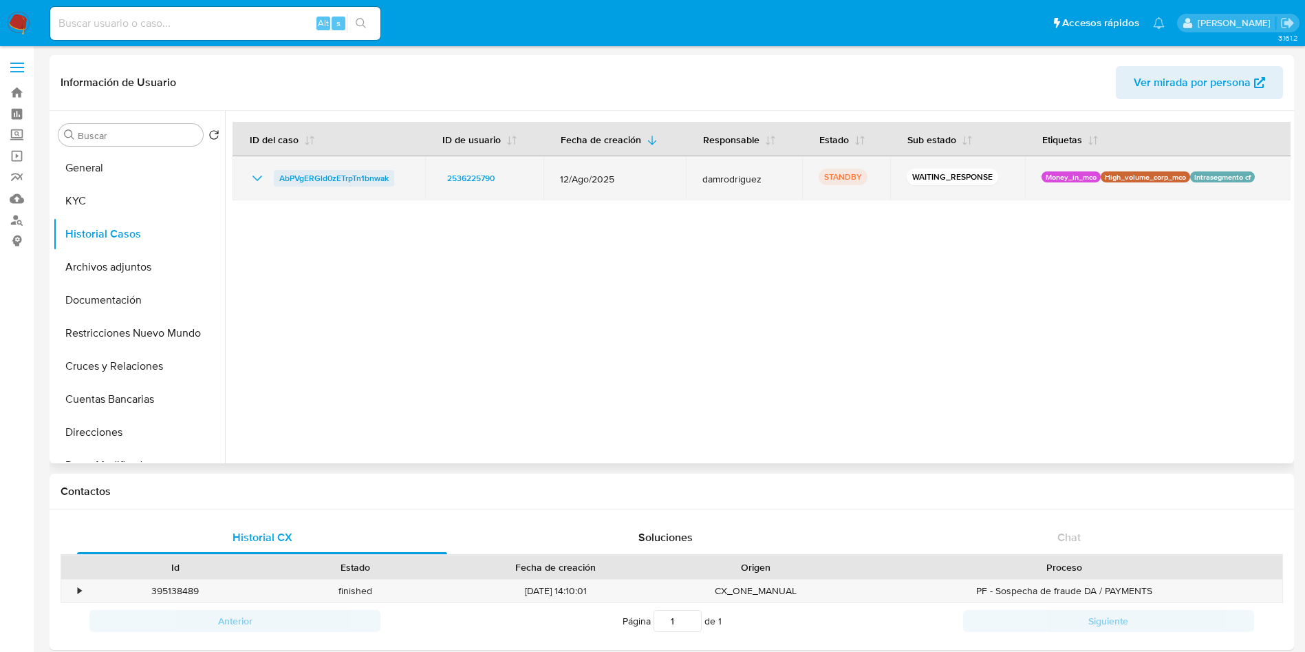
click at [330, 180] on span "AbPVgERGld0zETrpTn1bnwak" at bounding box center [333, 178] width 109 height 17
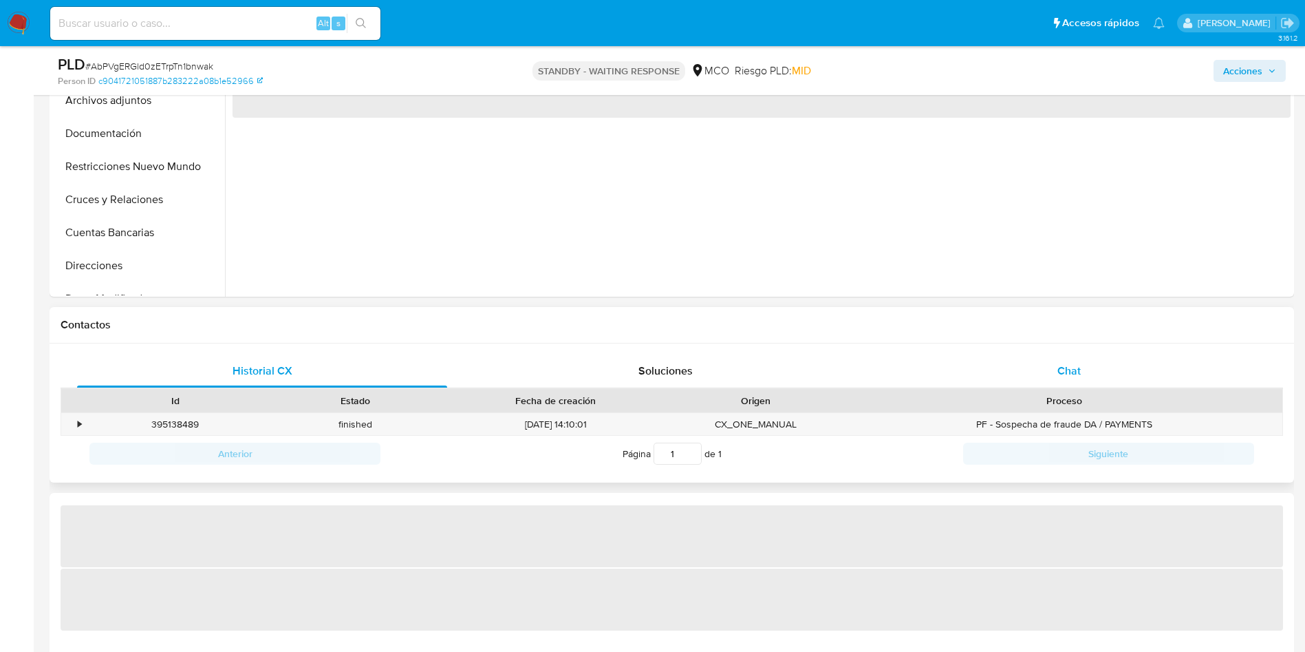
click at [1071, 375] on span "Chat" at bounding box center [1069, 371] width 23 height 16
select select "10"
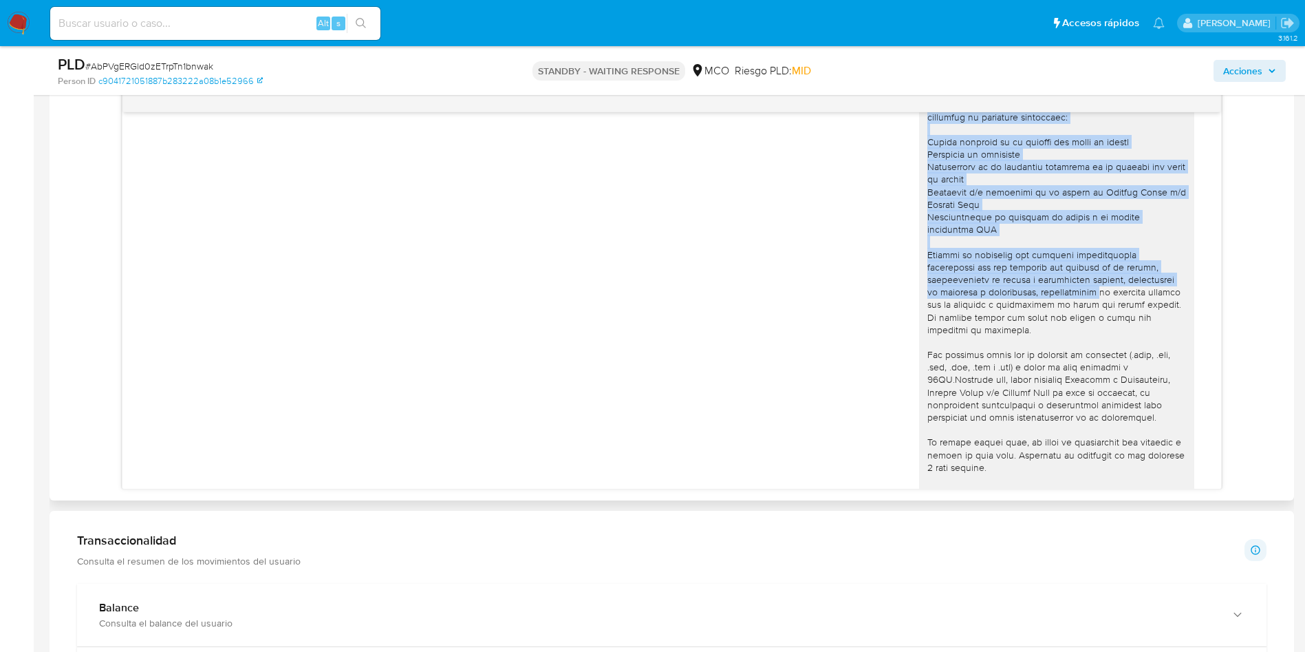
scroll to position [128, 0]
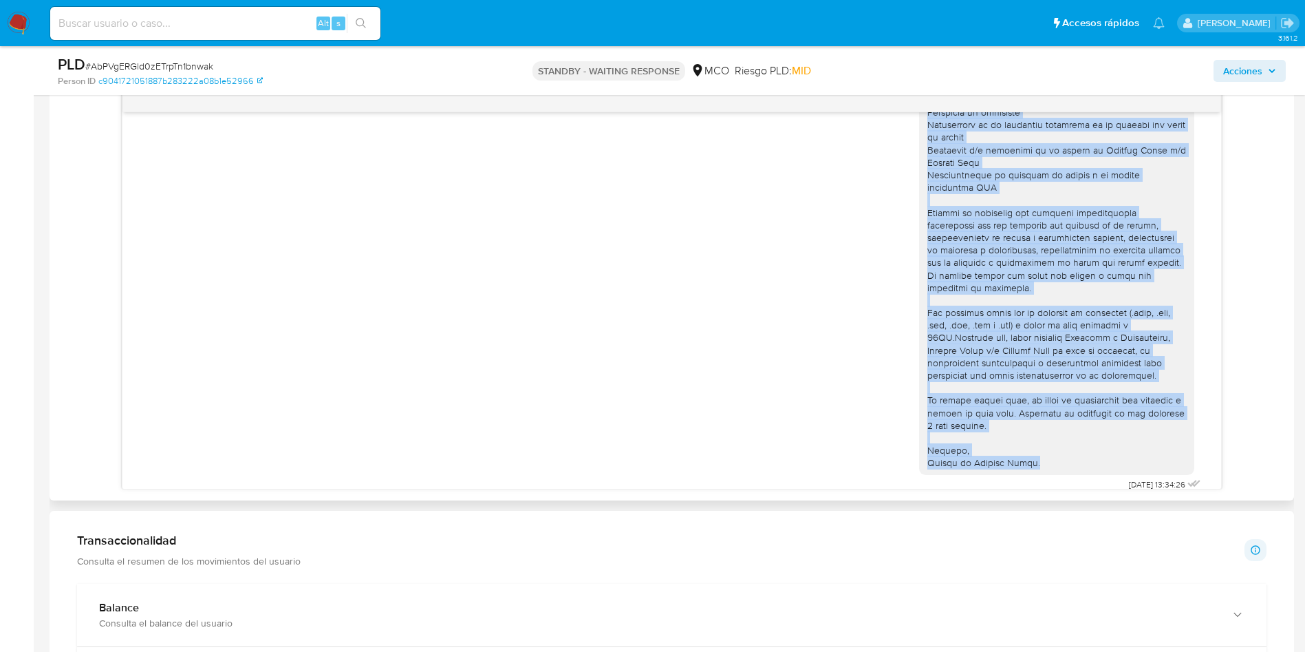
drag, startPoint x: 913, startPoint y: 142, endPoint x: 1049, endPoint y: 452, distance: 338.3
click at [1049, 452] on div at bounding box center [1057, 237] width 259 height 463
copy div "Lo Ipsumdo Sitam con adipisc el seddoeius. Tem inc, utlaboreetd magnaaliq enima…"
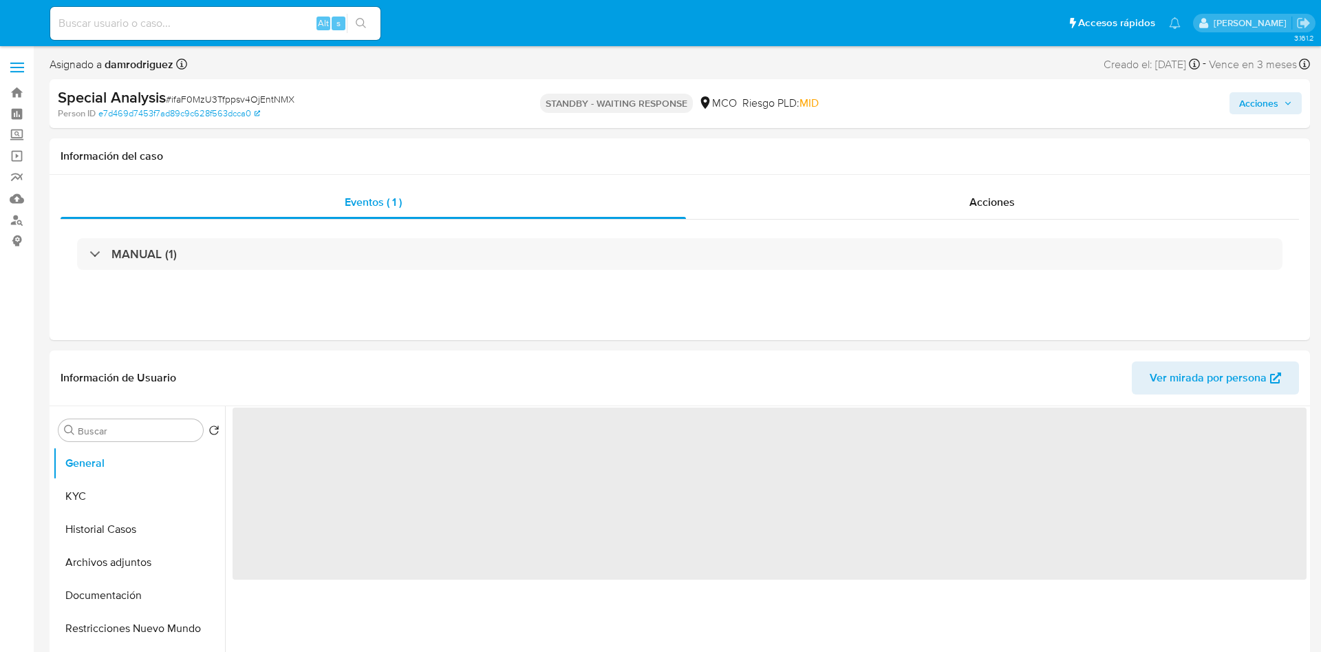
select select "10"
